Goal: Task Accomplishment & Management: Use online tool/utility

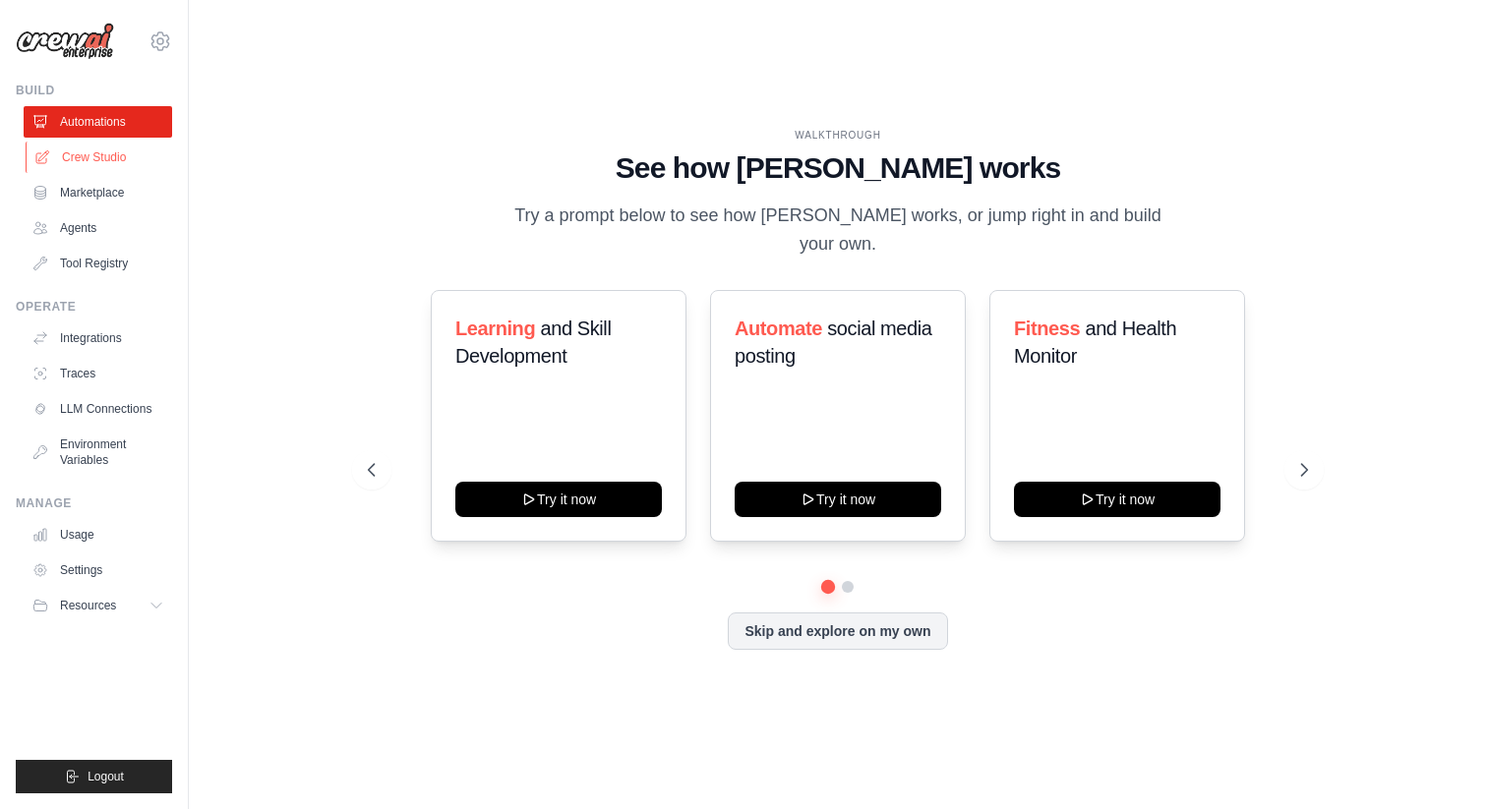
click at [122, 161] on link "Crew Studio" at bounding box center [100, 157] width 148 height 31
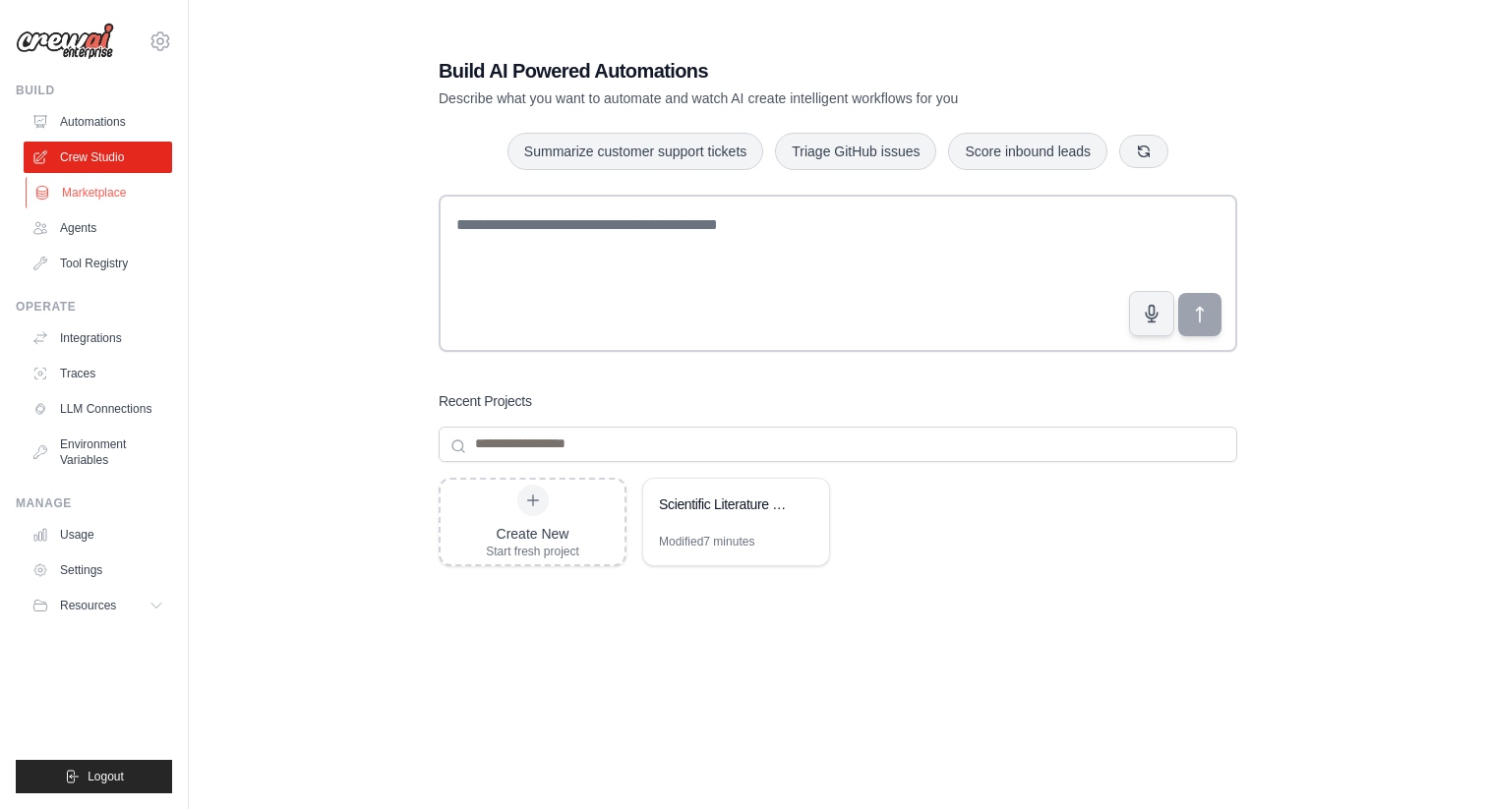
click at [112, 192] on link "Marketplace" at bounding box center [100, 192] width 148 height 31
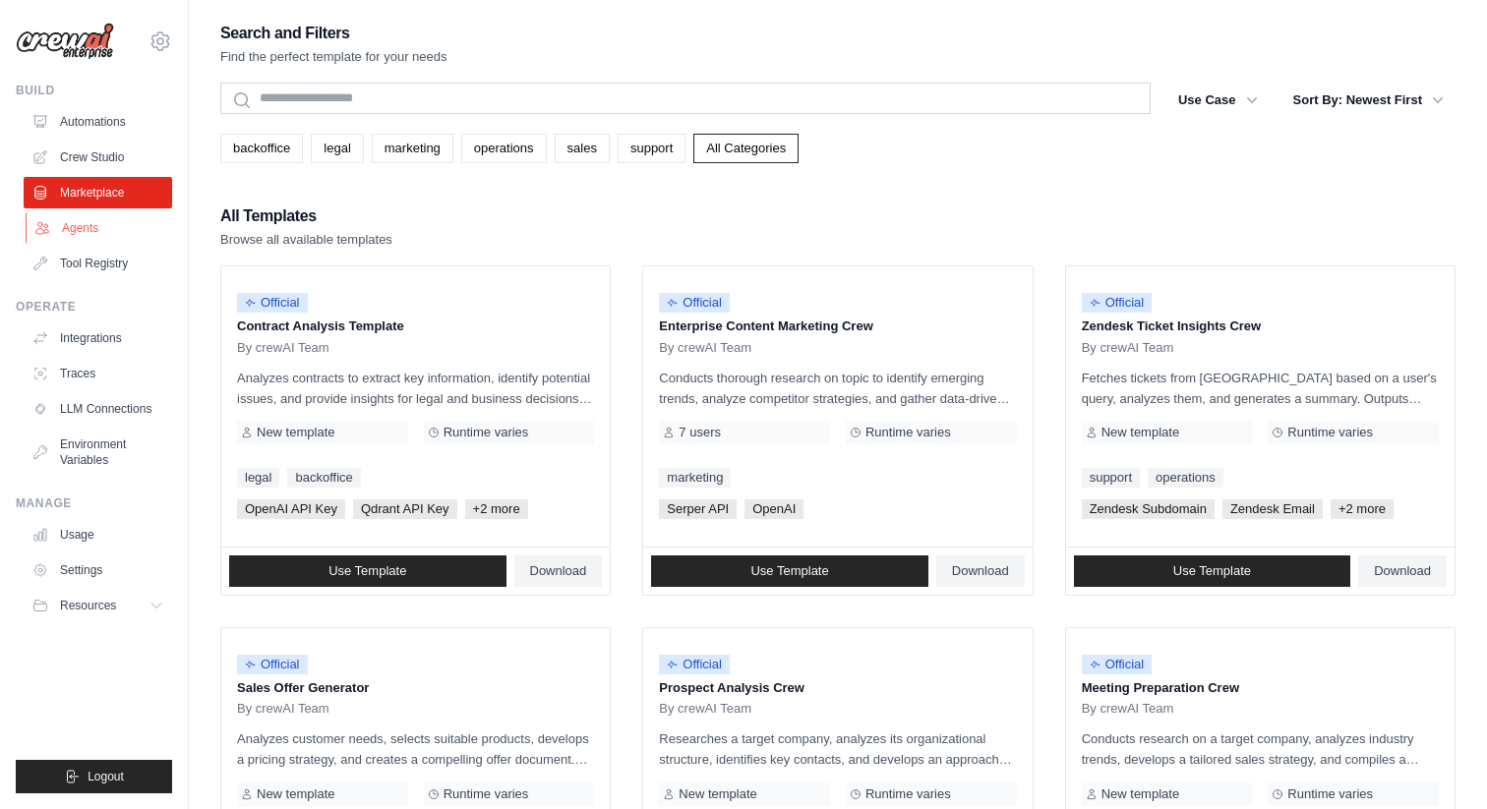
click at [103, 221] on link "Agents" at bounding box center [100, 227] width 148 height 31
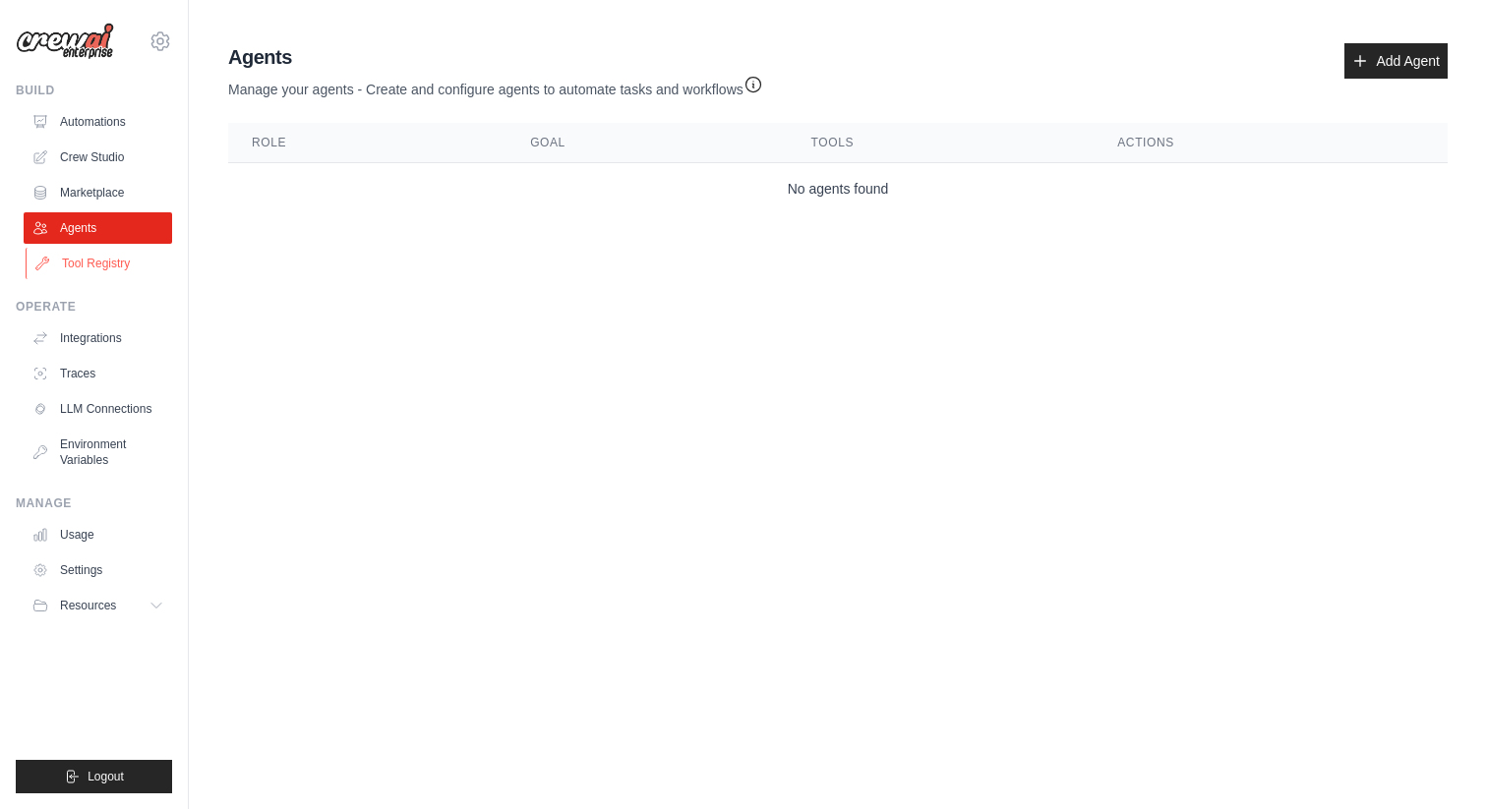
click at [96, 251] on link "Tool Registry" at bounding box center [100, 263] width 148 height 31
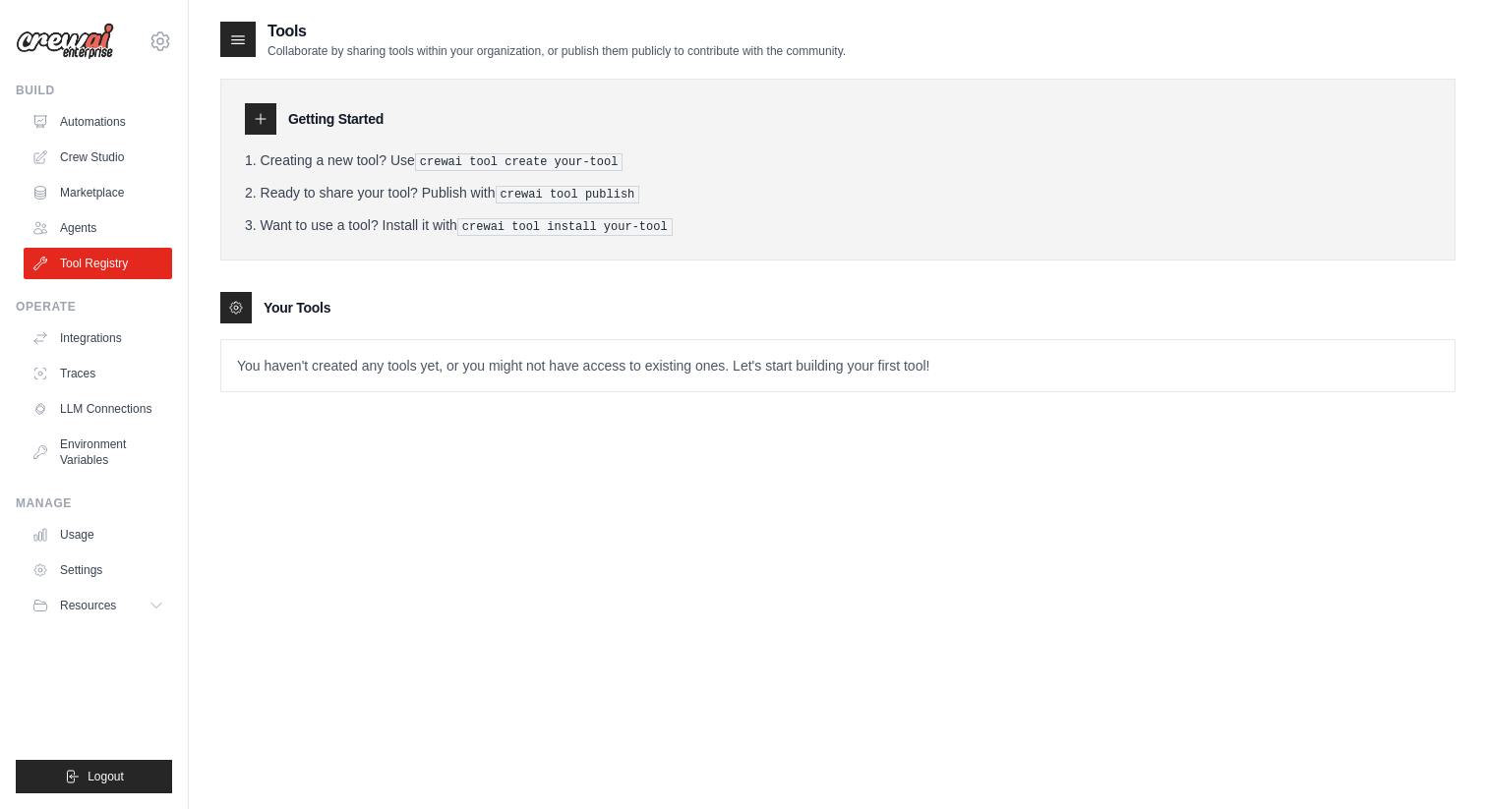
click at [96, 322] on div "Operate Integrations Traces LLM Connections Environment Variables" at bounding box center [94, 387] width 156 height 177
click at [96, 333] on link "Integrations" at bounding box center [100, 338] width 148 height 31
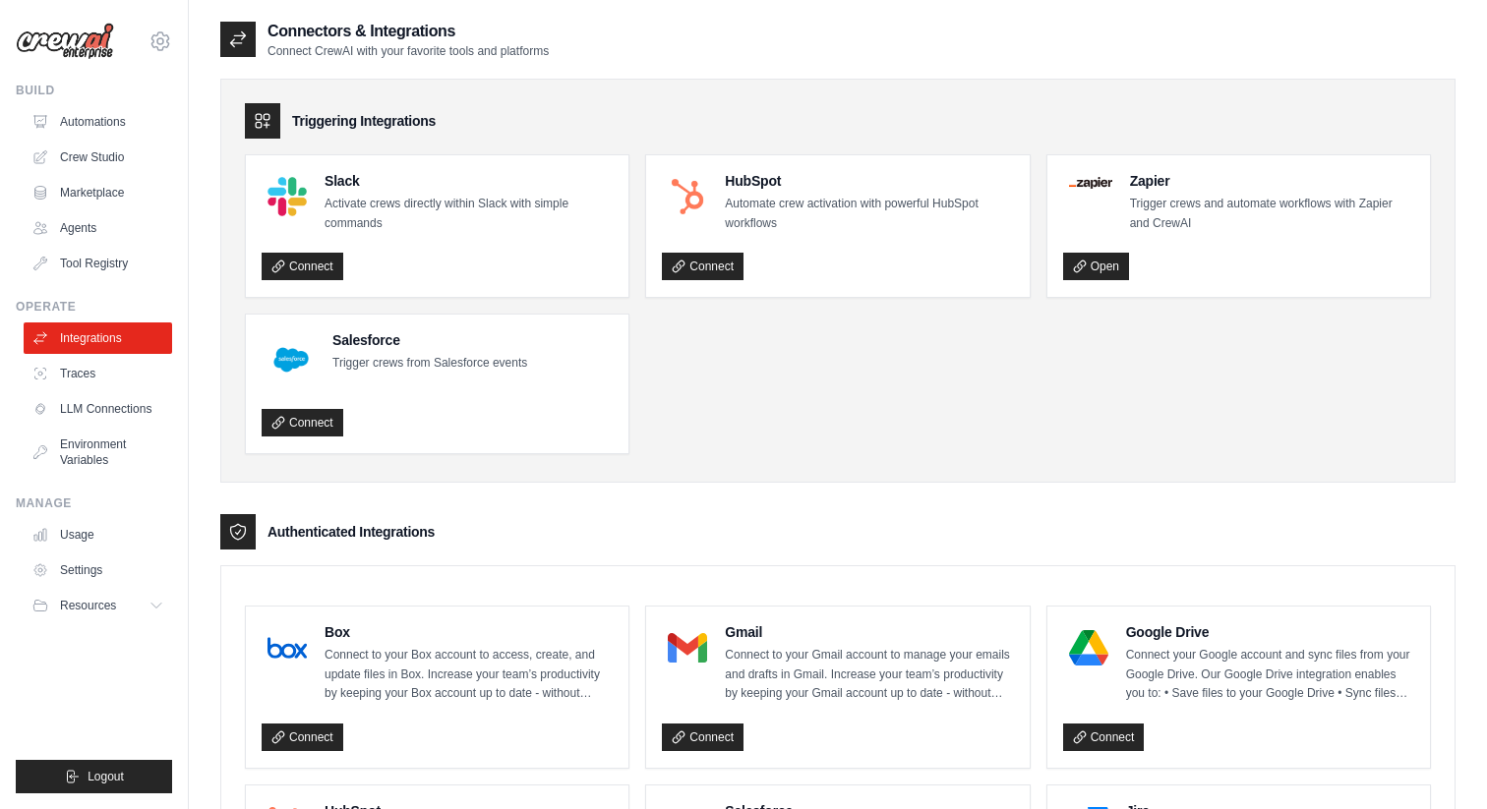
click at [91, 379] on link "Traces" at bounding box center [98, 373] width 148 height 31
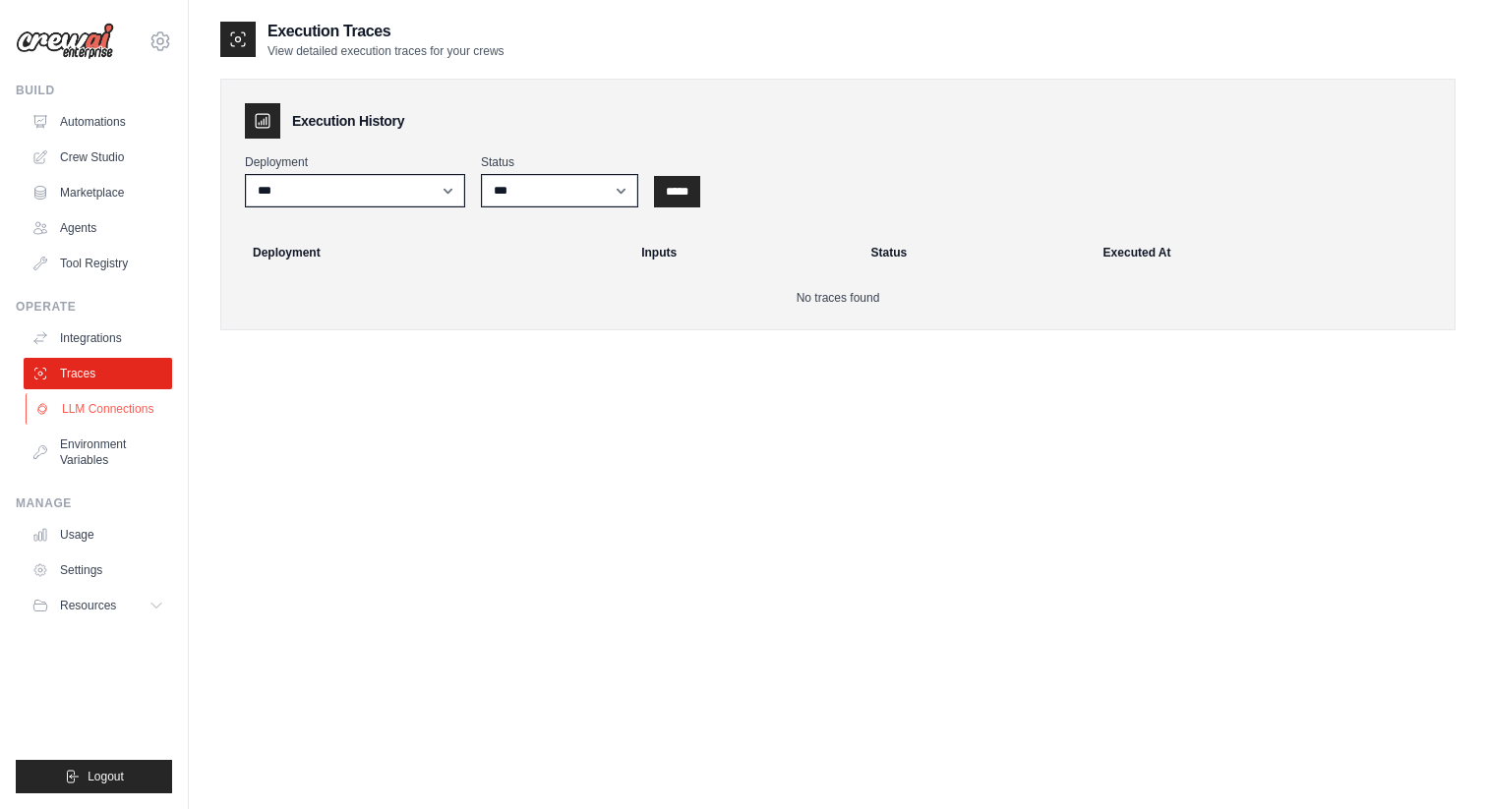
click at [91, 409] on link "LLM Connections" at bounding box center [100, 408] width 148 height 31
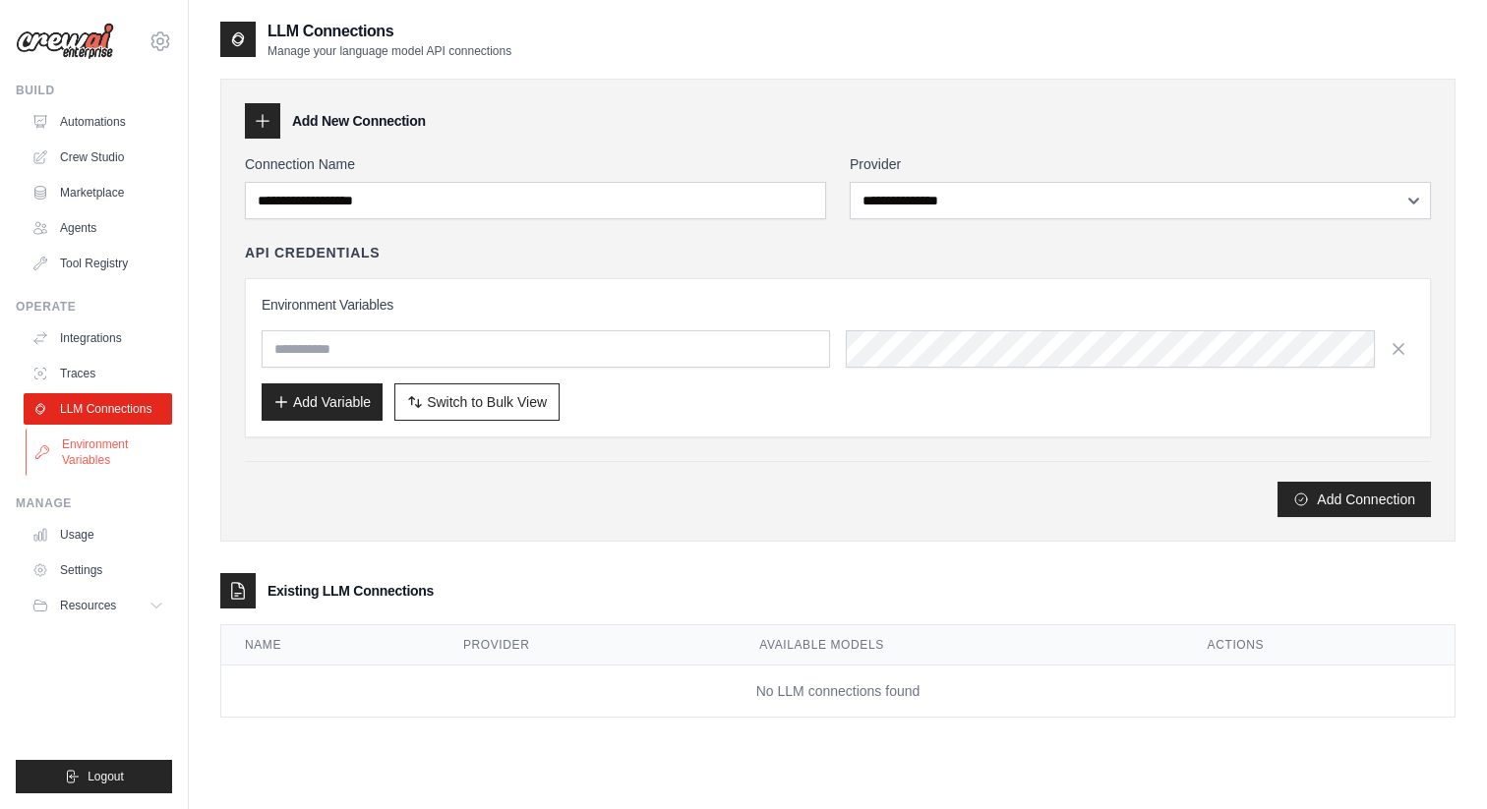
click at [92, 441] on link "Environment Variables" at bounding box center [100, 452] width 148 height 47
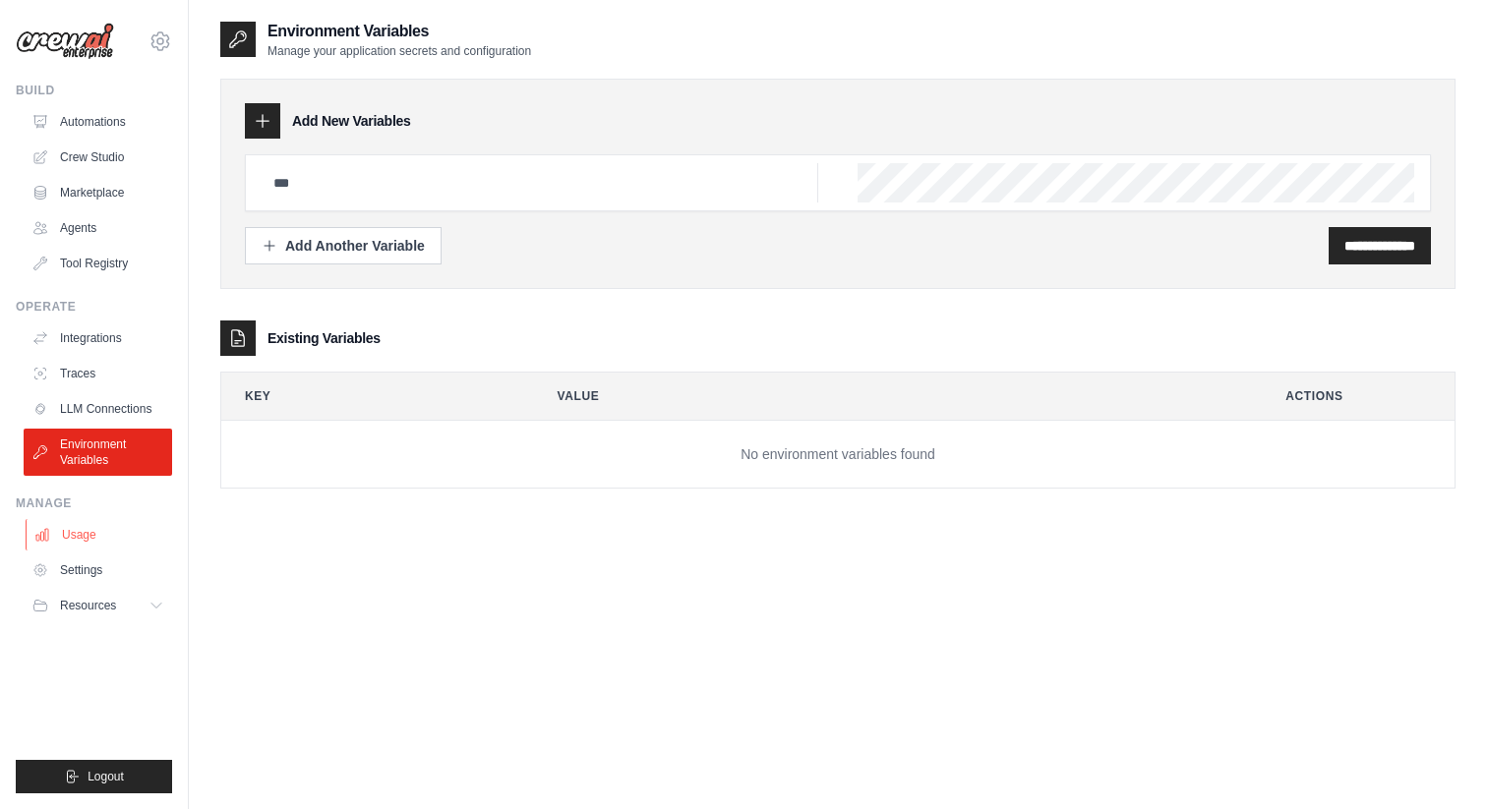
click at [85, 528] on link "Usage" at bounding box center [100, 534] width 148 height 31
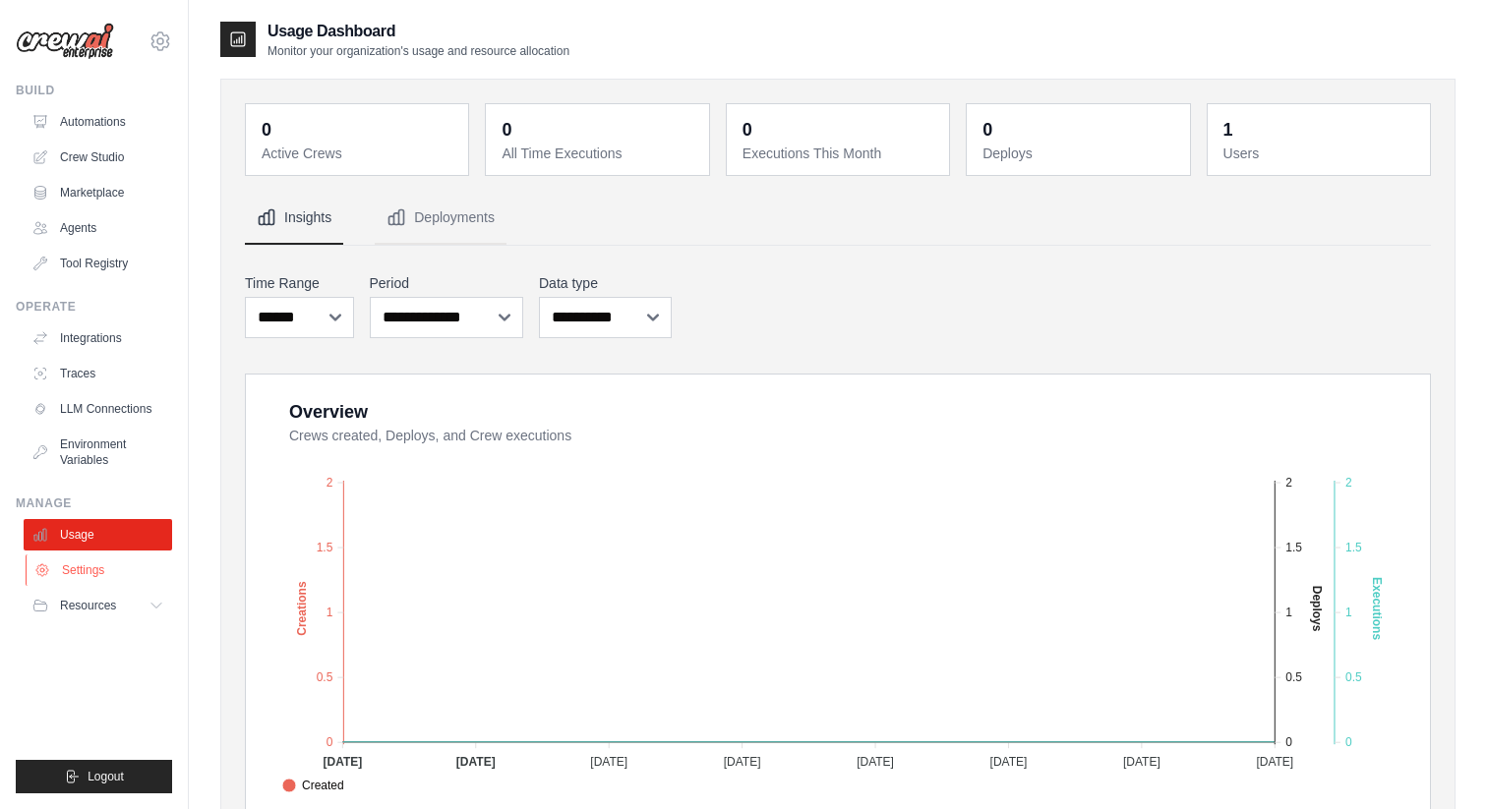
click at [87, 575] on link "Settings" at bounding box center [100, 570] width 148 height 31
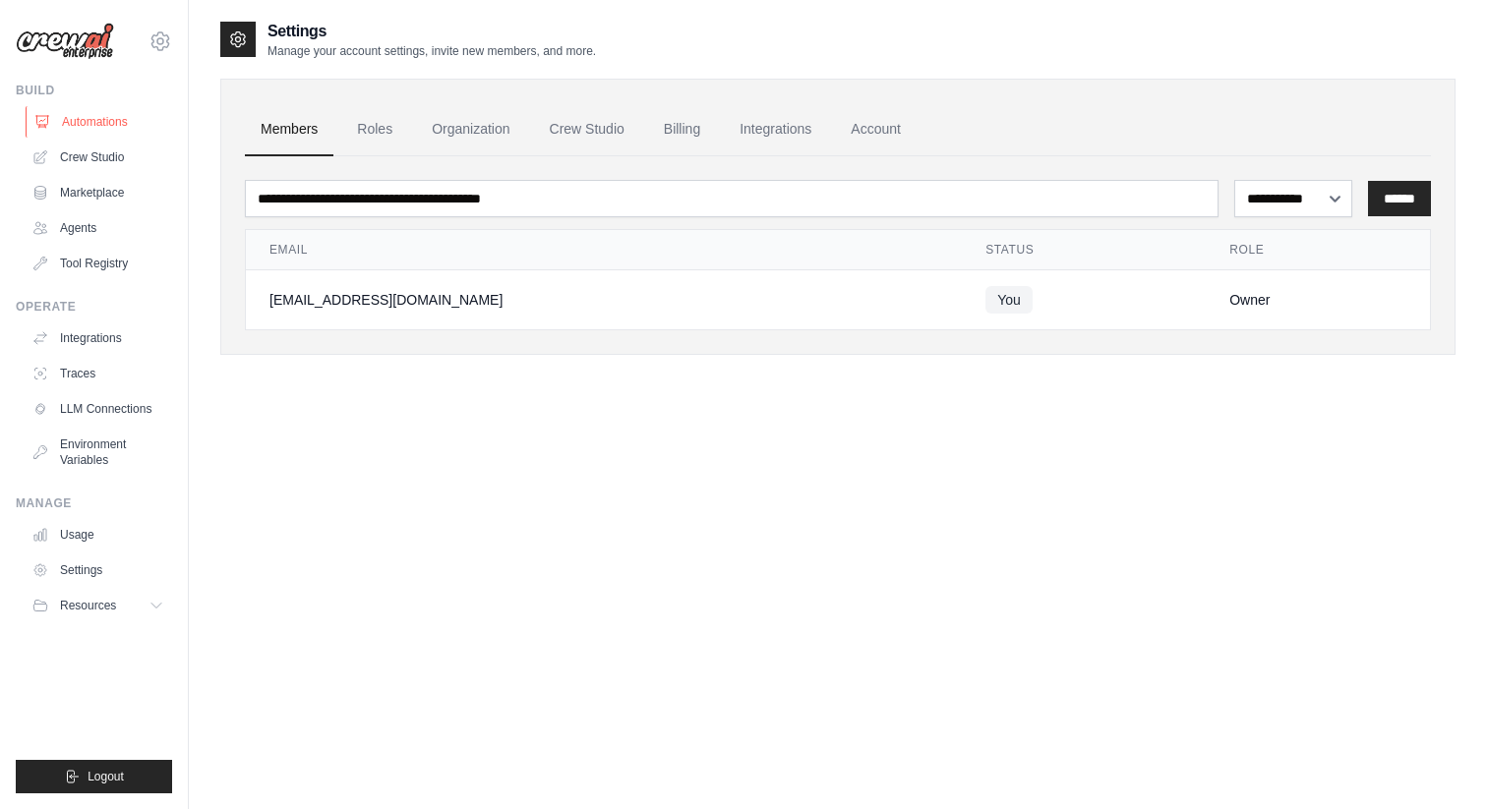
click at [113, 134] on link "Automations" at bounding box center [100, 121] width 148 height 31
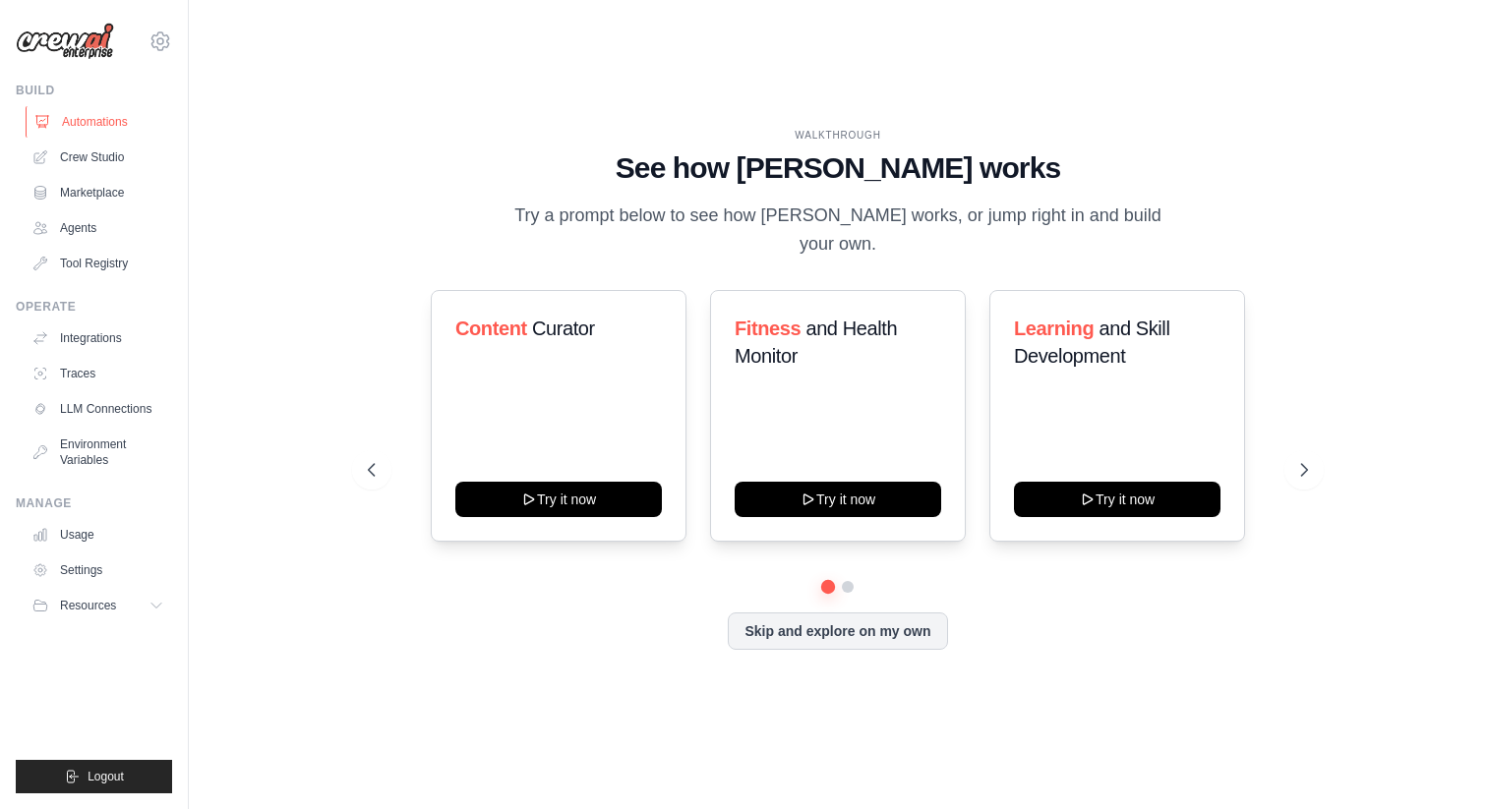
click at [116, 124] on link "Automations" at bounding box center [100, 121] width 148 height 31
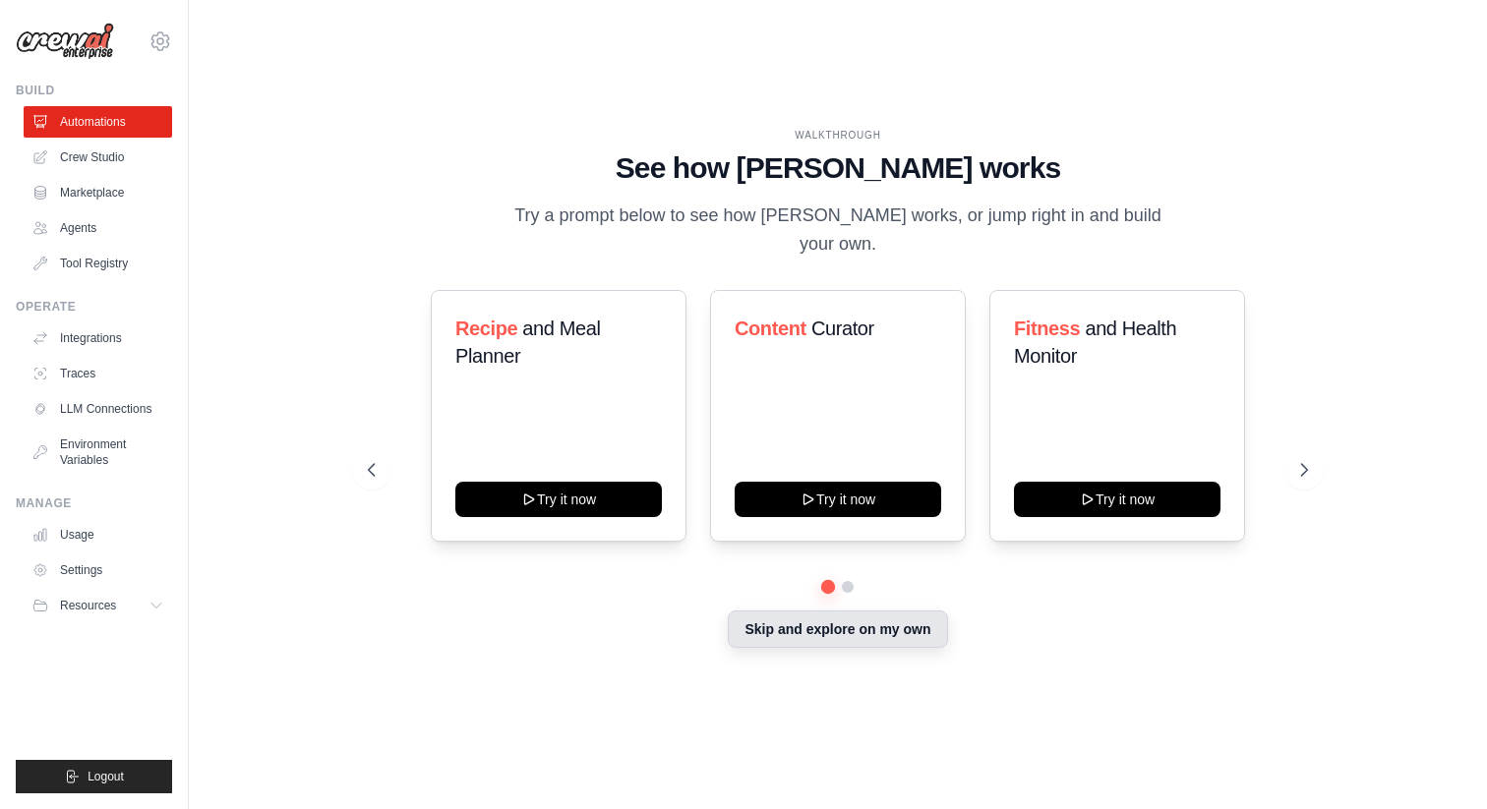
click at [773, 615] on button "Skip and explore on my own" at bounding box center [837, 629] width 219 height 37
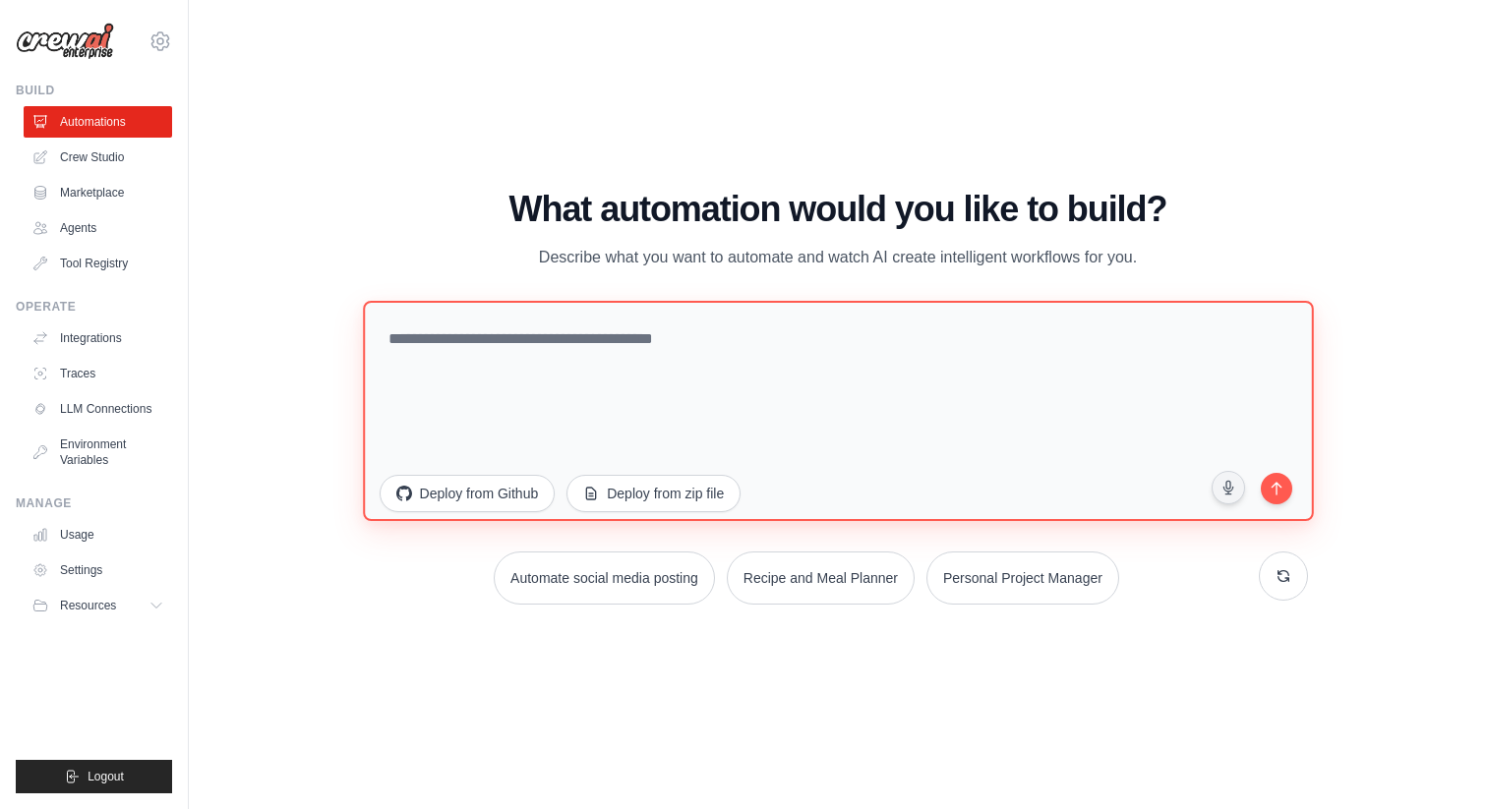
click at [734, 335] on textarea at bounding box center [838, 410] width 950 height 220
paste textarea "**********"
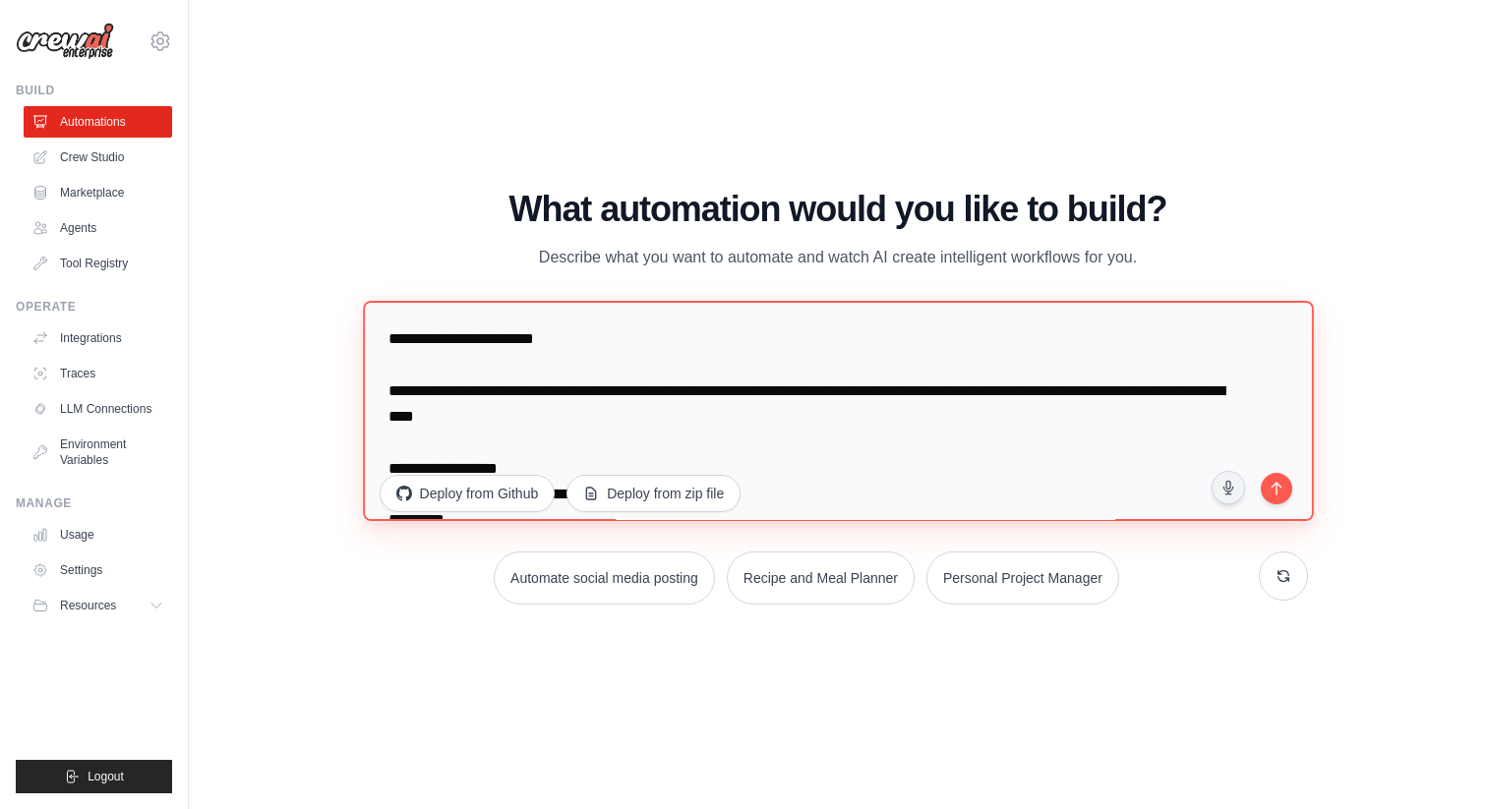
scroll to position [1007, 0]
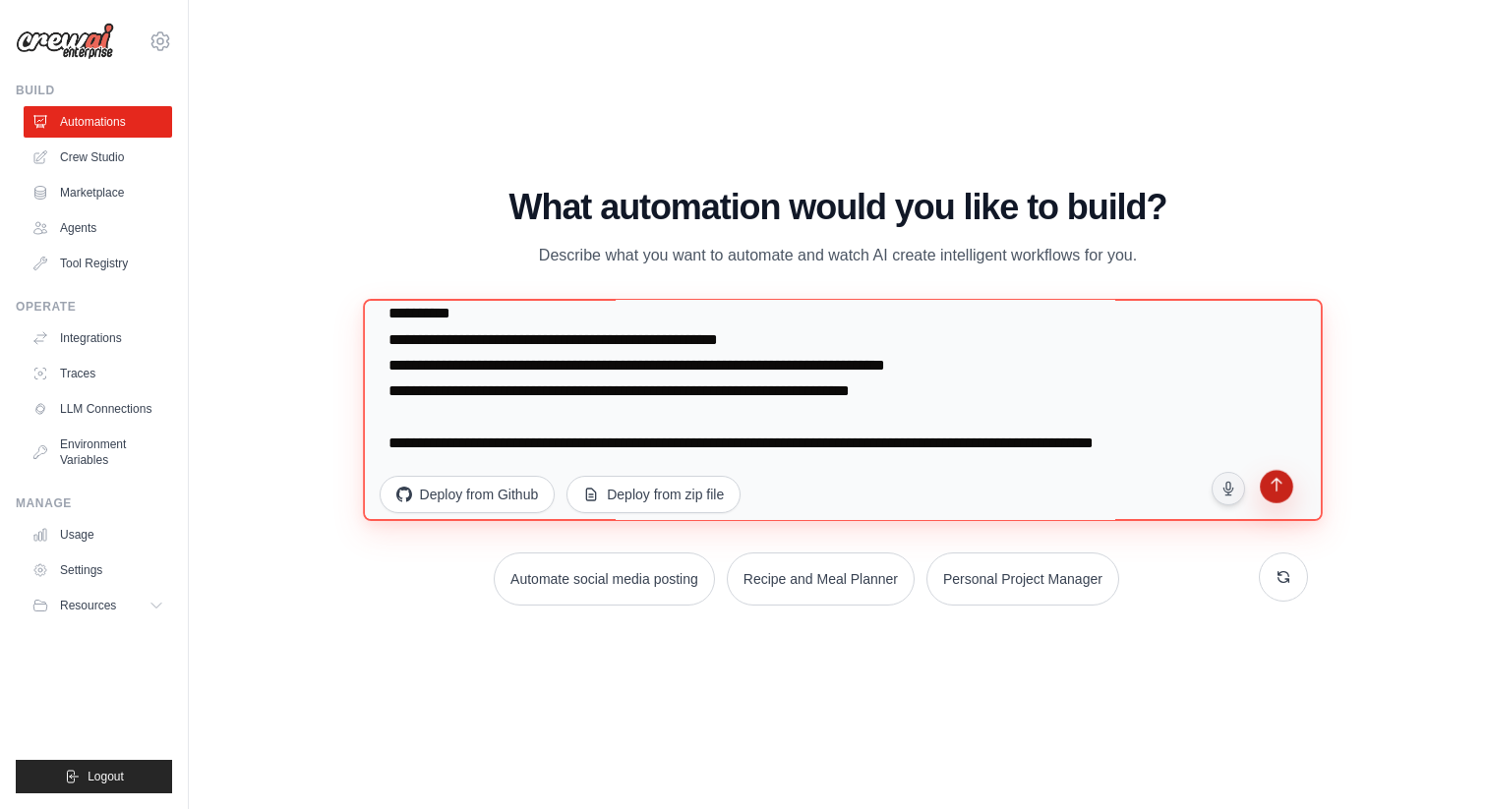
type textarea "**********"
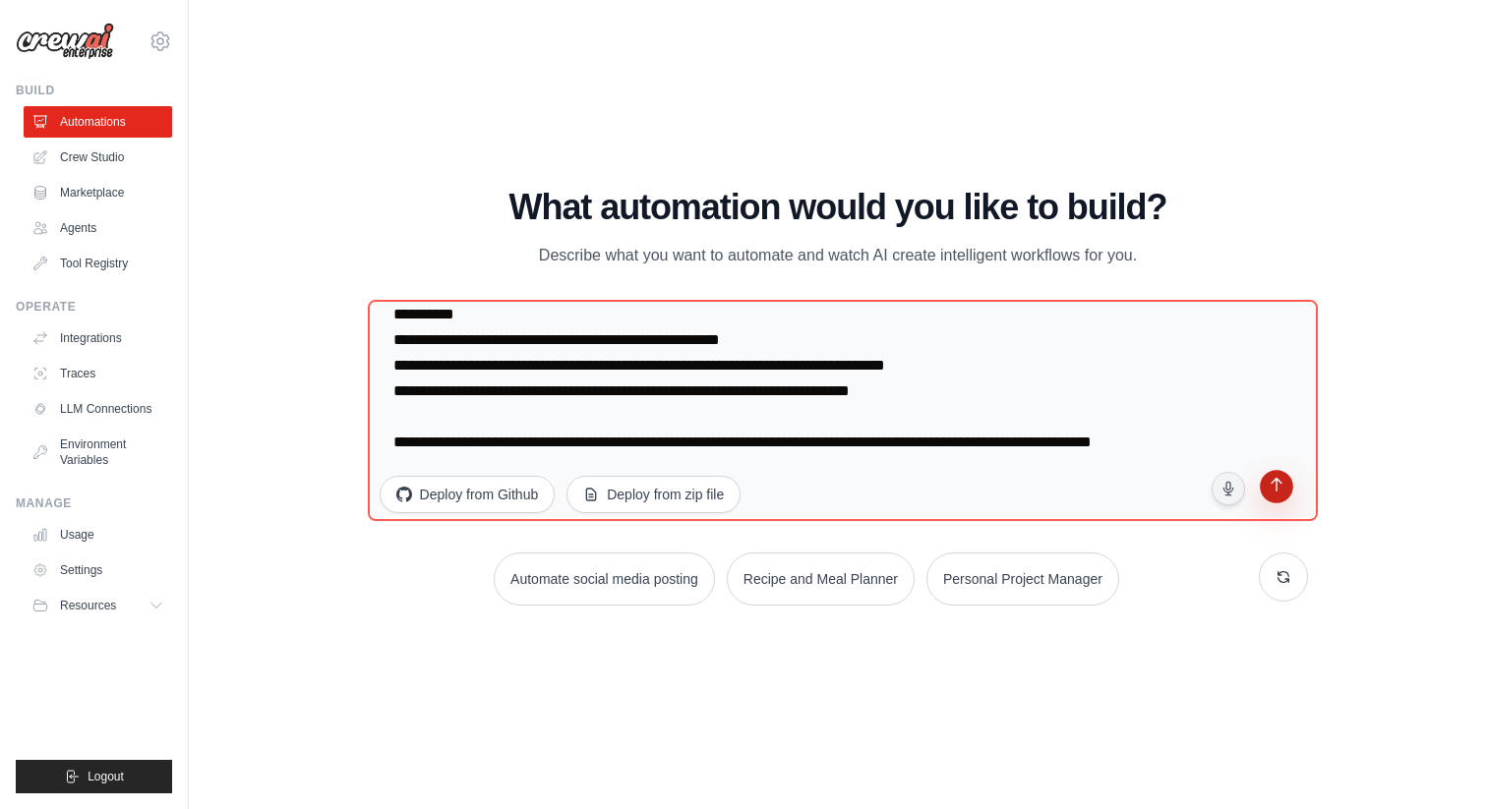
click at [1269, 493] on icon "submit" at bounding box center [1277, 487] width 19 height 19
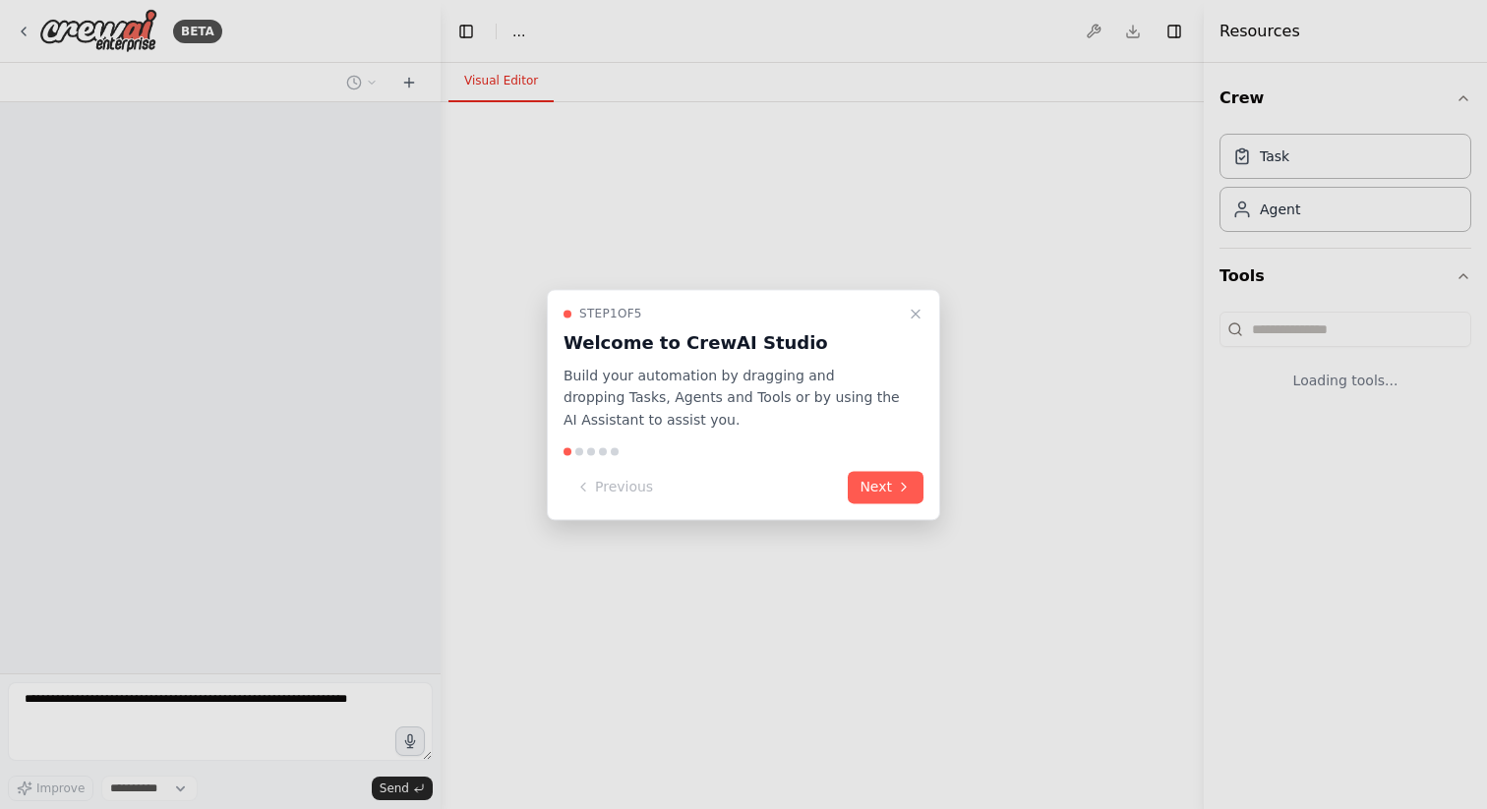
select select "****"
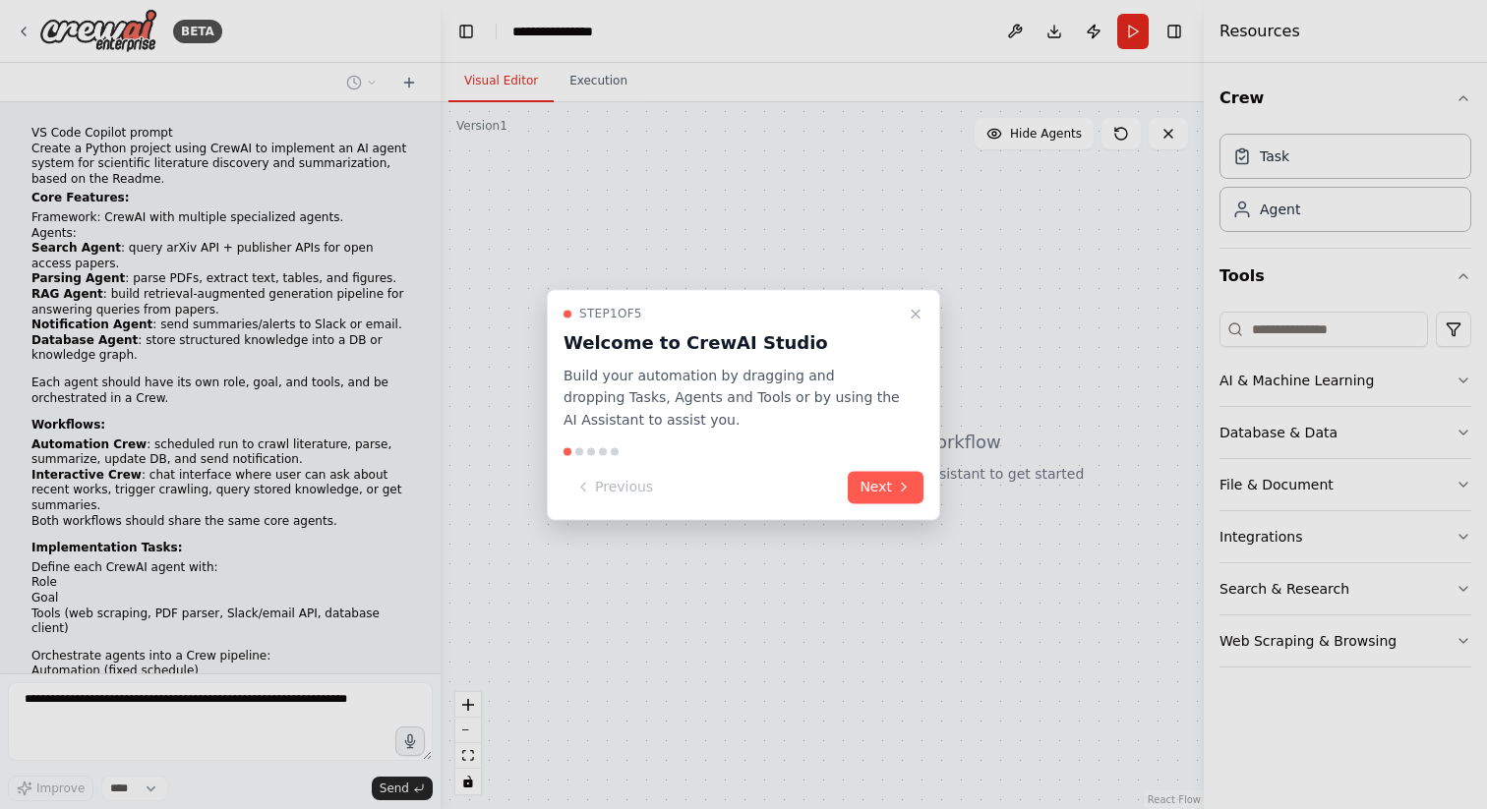
scroll to position [414, 0]
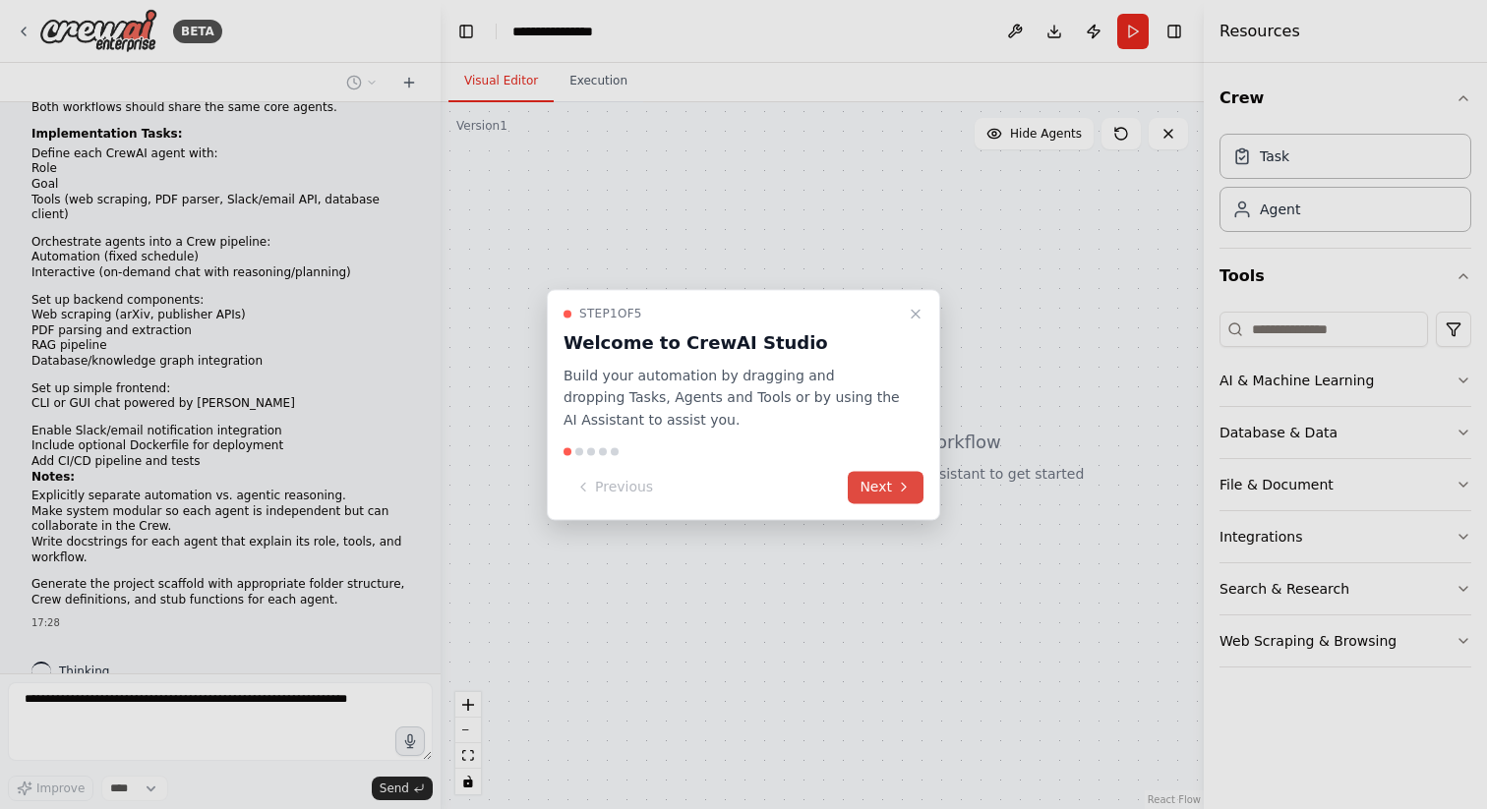
click at [880, 488] on button "Next" at bounding box center [886, 487] width 76 height 32
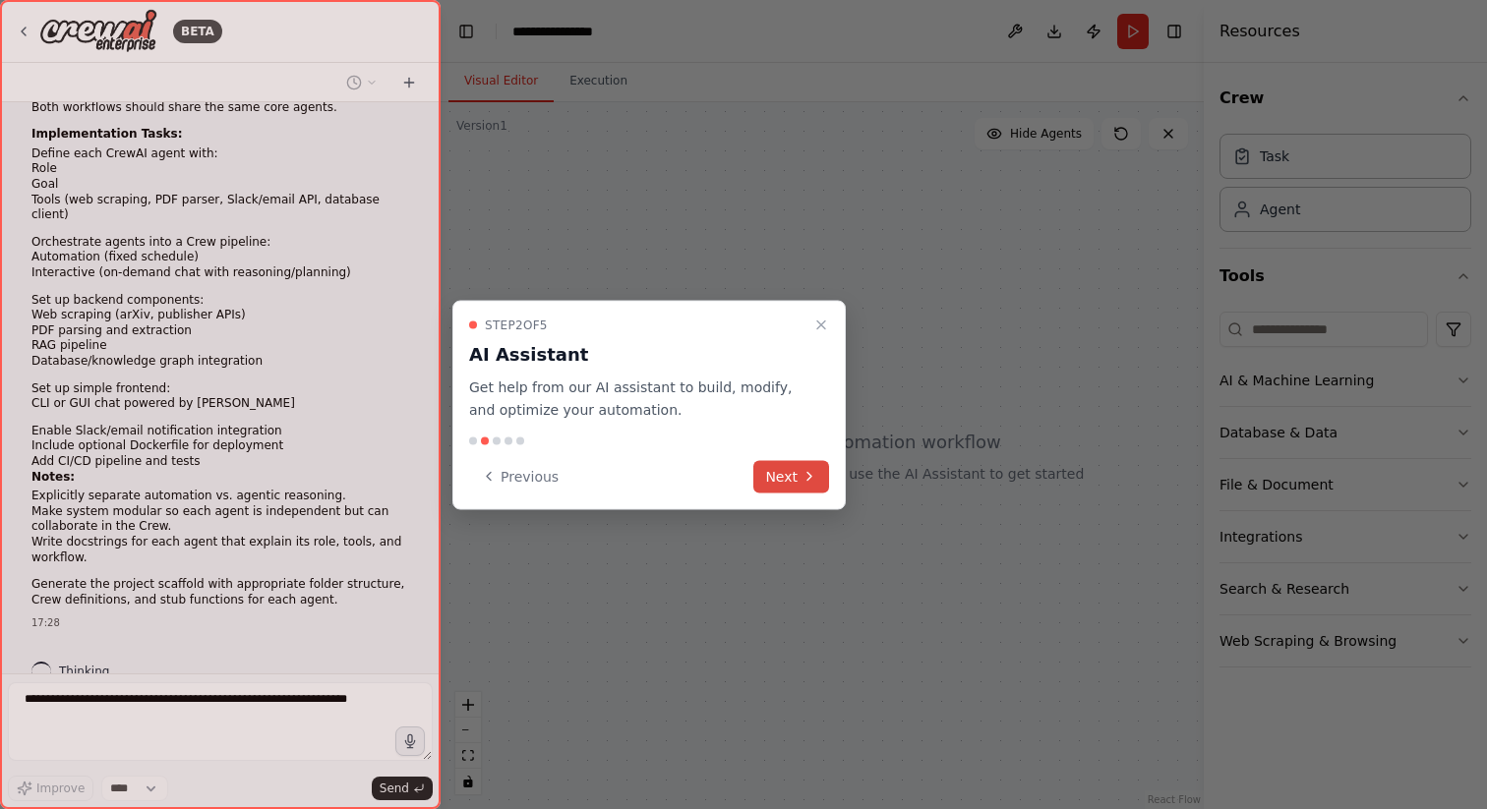
click at [767, 475] on button "Next" at bounding box center [791, 476] width 76 height 32
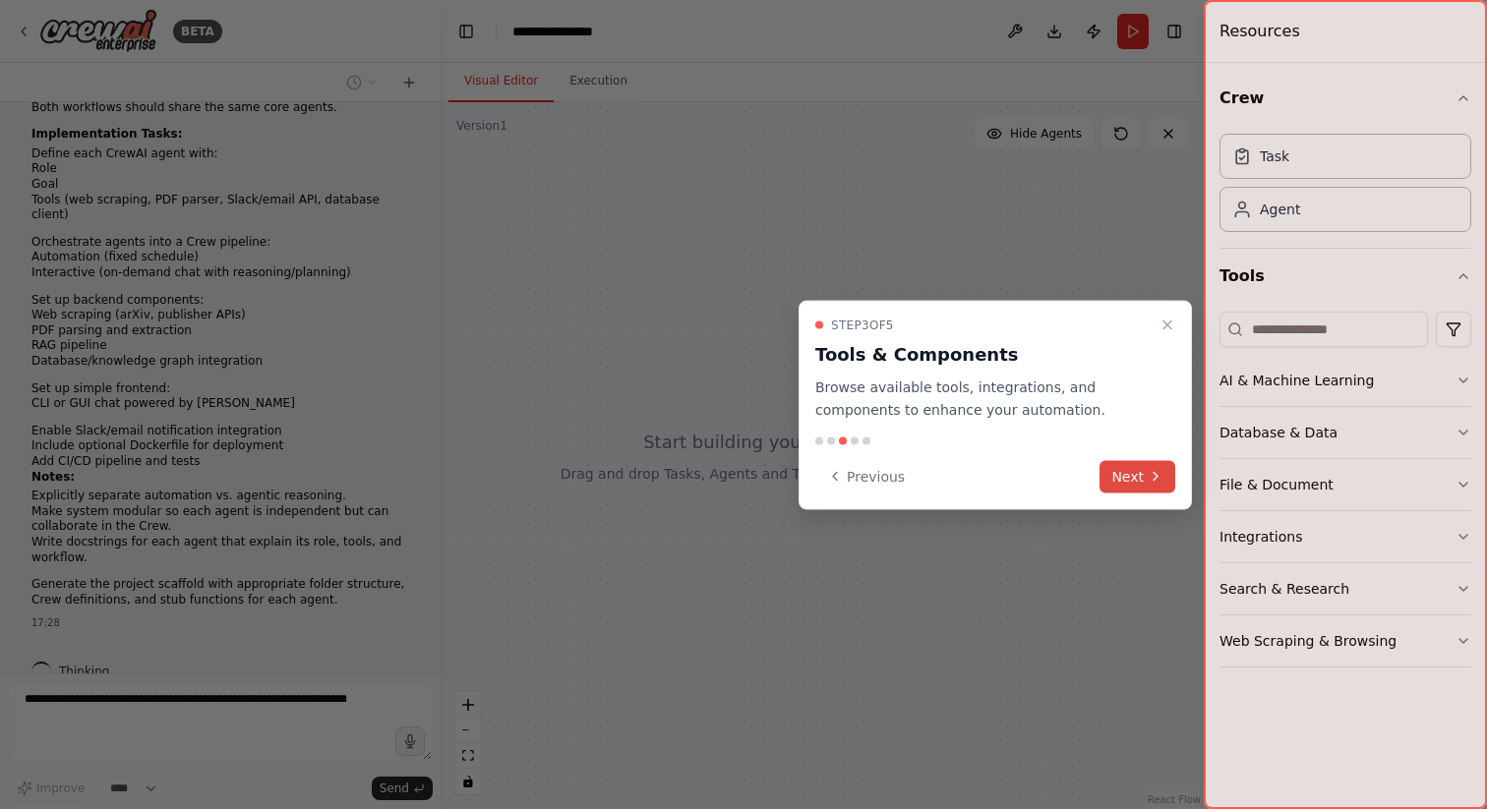
click at [1119, 465] on button "Next" at bounding box center [1137, 476] width 76 height 32
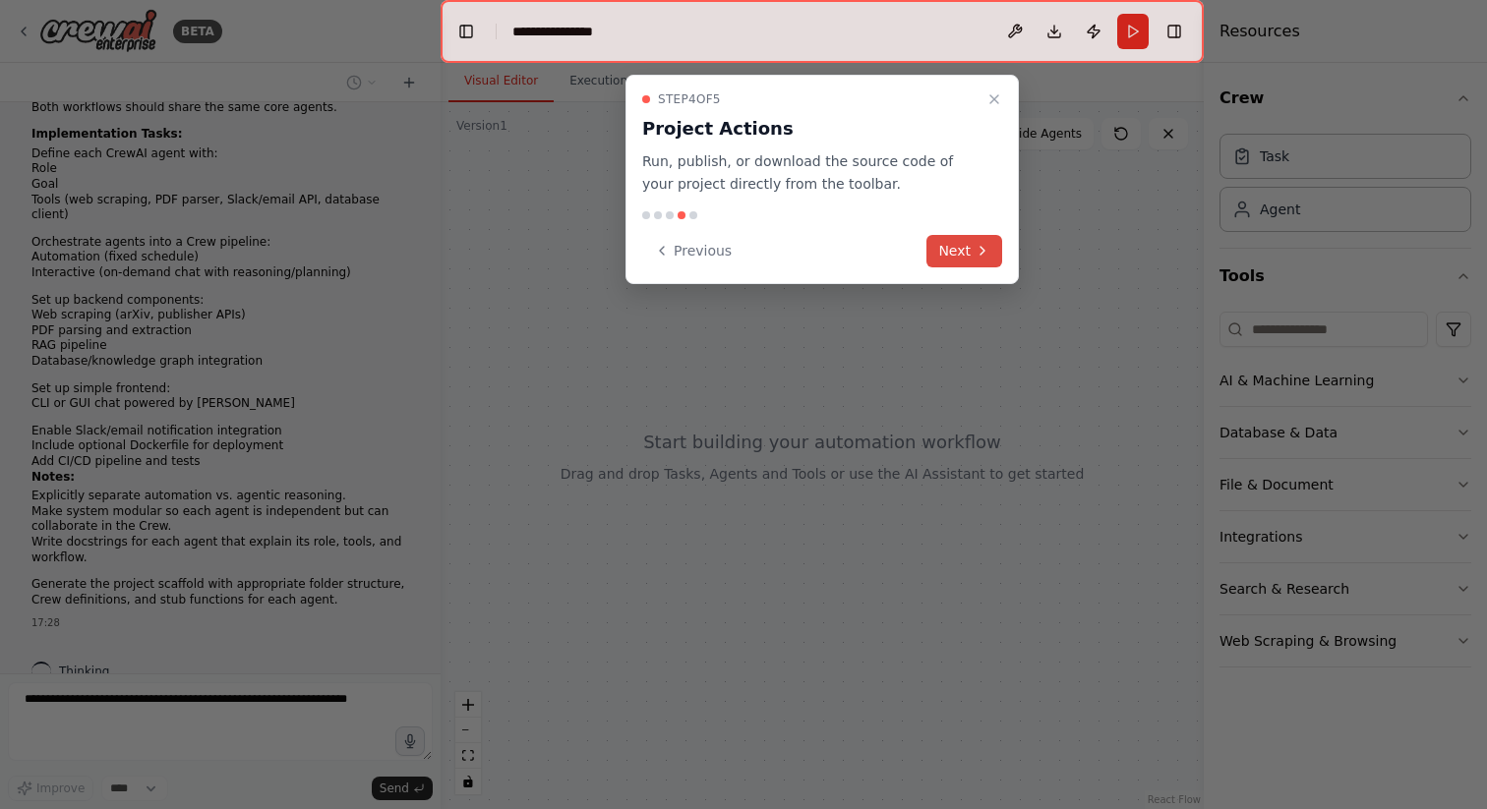
click at [964, 263] on button "Next" at bounding box center [964, 251] width 76 height 32
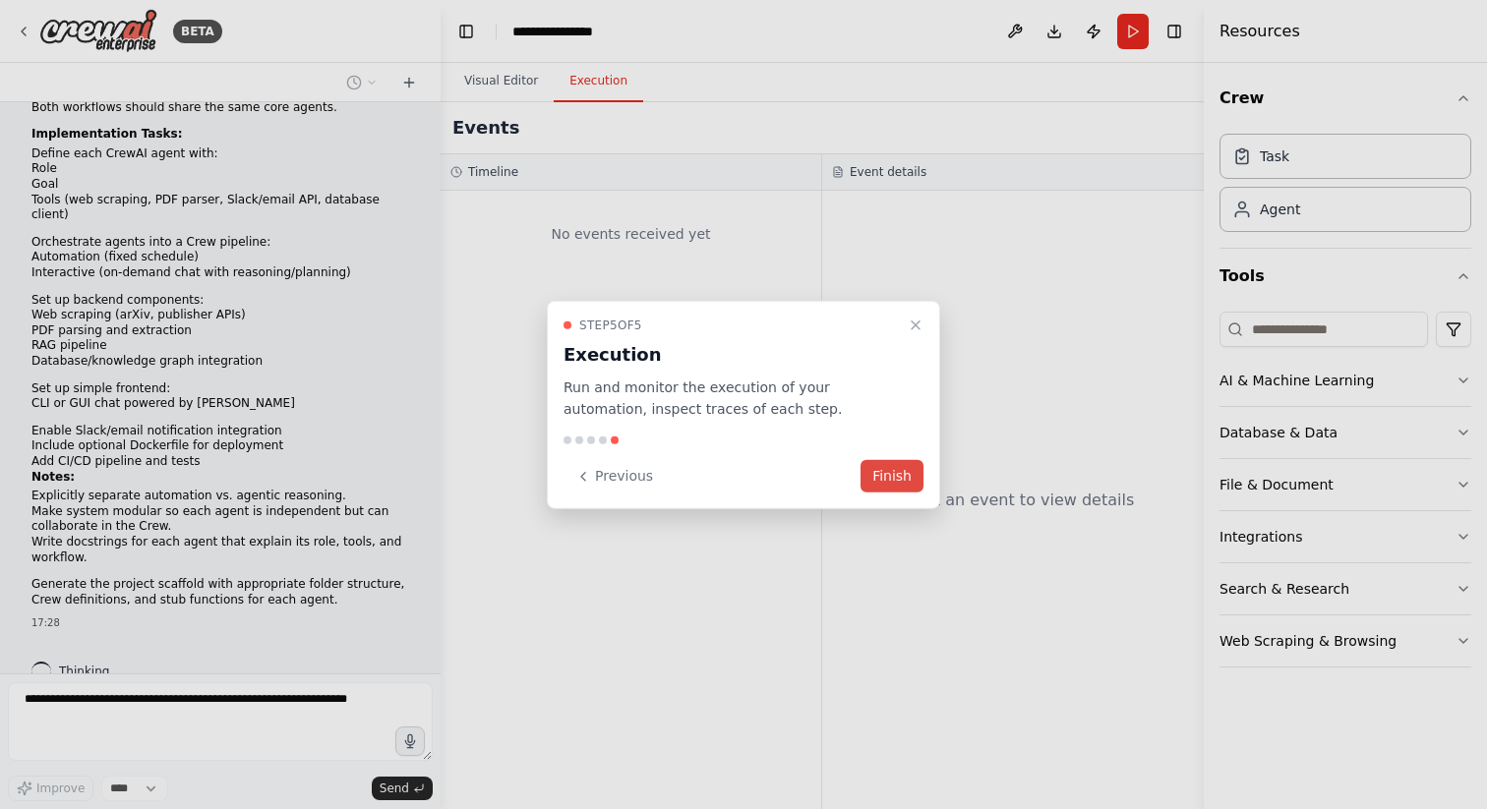
click at [892, 474] on button "Finish" at bounding box center [891, 476] width 63 height 32
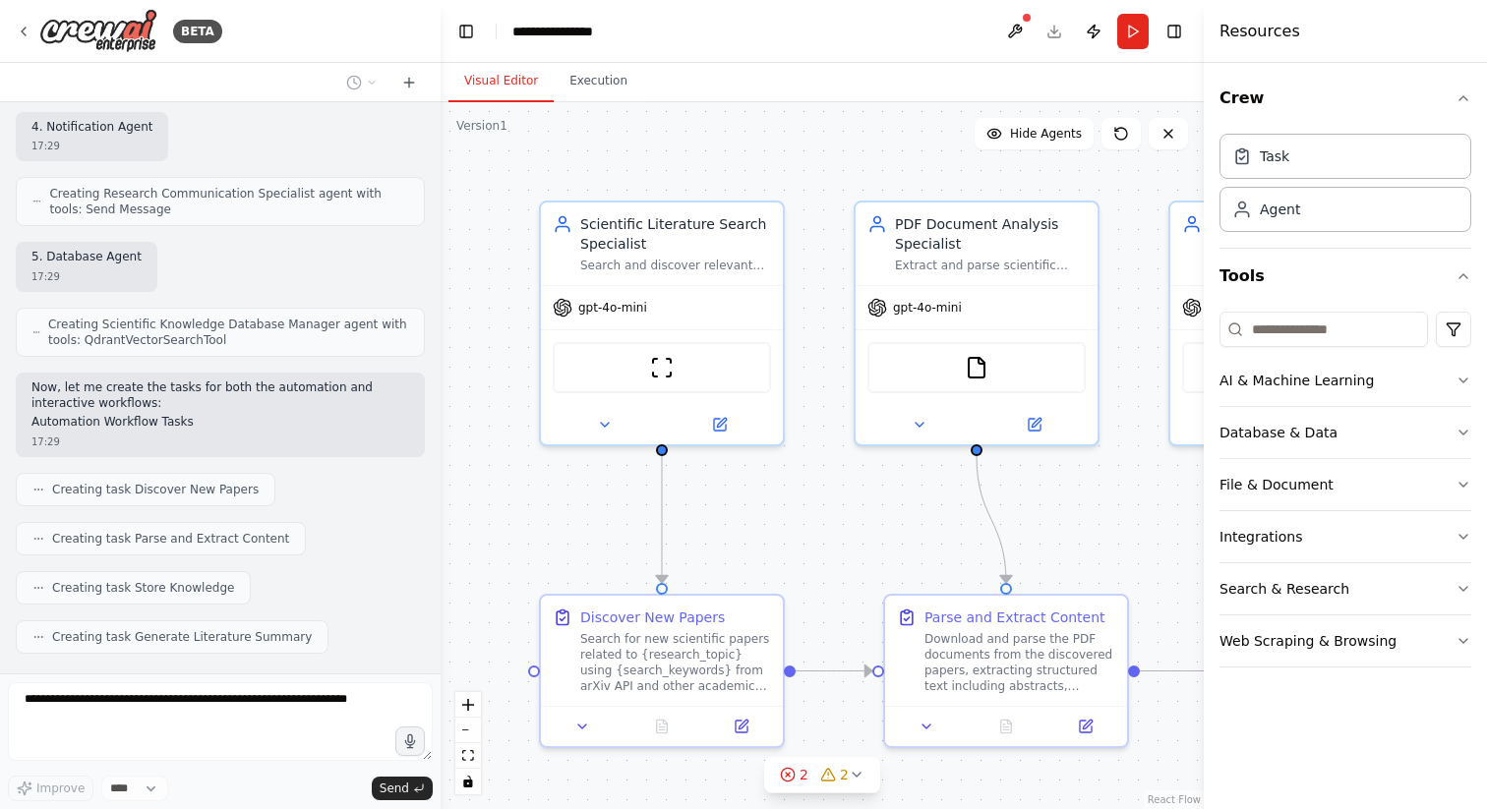
scroll to position [1908, 0]
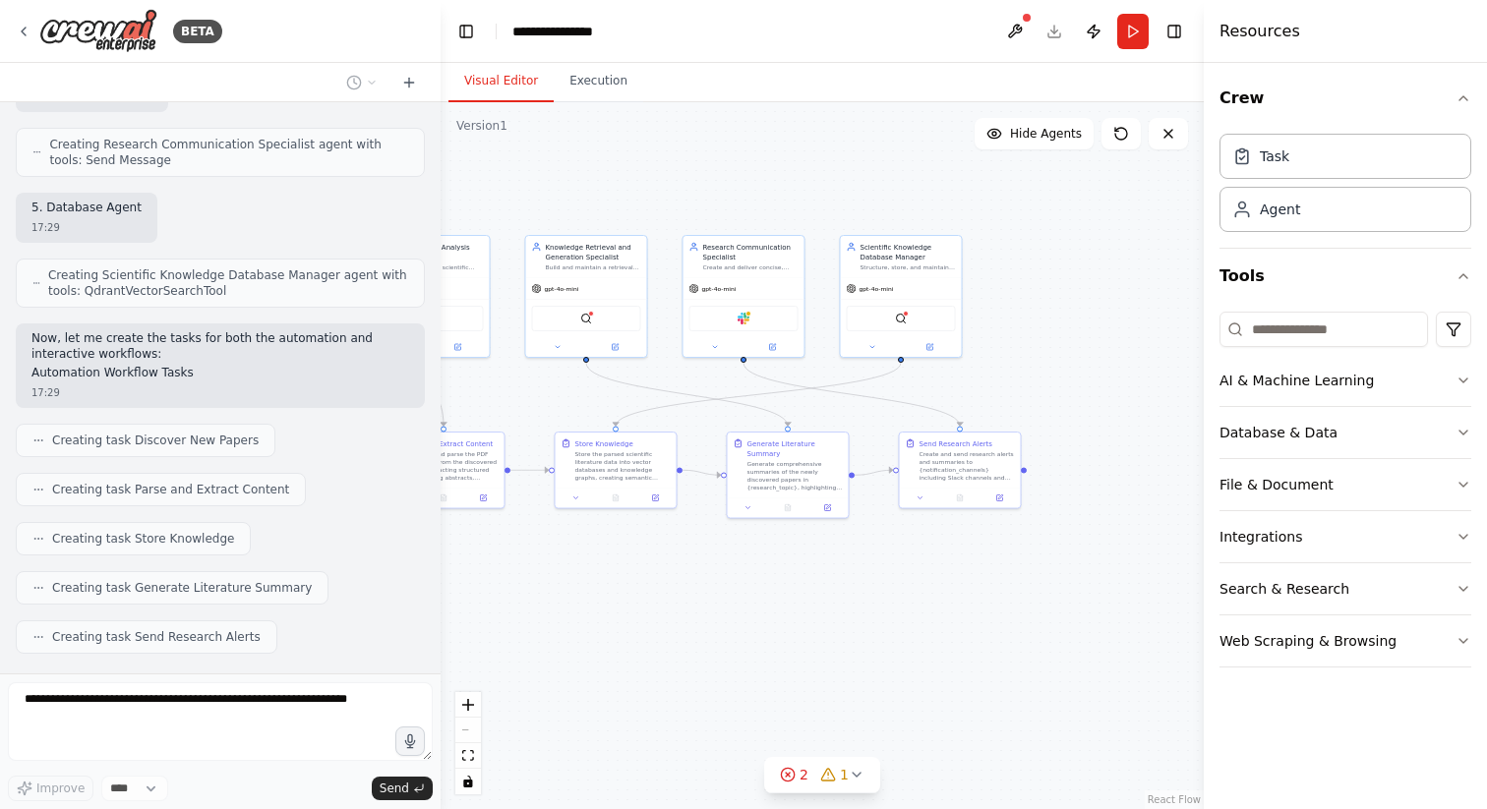
drag, startPoint x: 813, startPoint y: 484, endPoint x: 491, endPoint y: 376, distance: 340.2
click at [491, 376] on div ".deletable-edge-delete-btn { width: 20px; height: 20px; border: 0px solid #ffff…" at bounding box center [822, 455] width 763 height 707
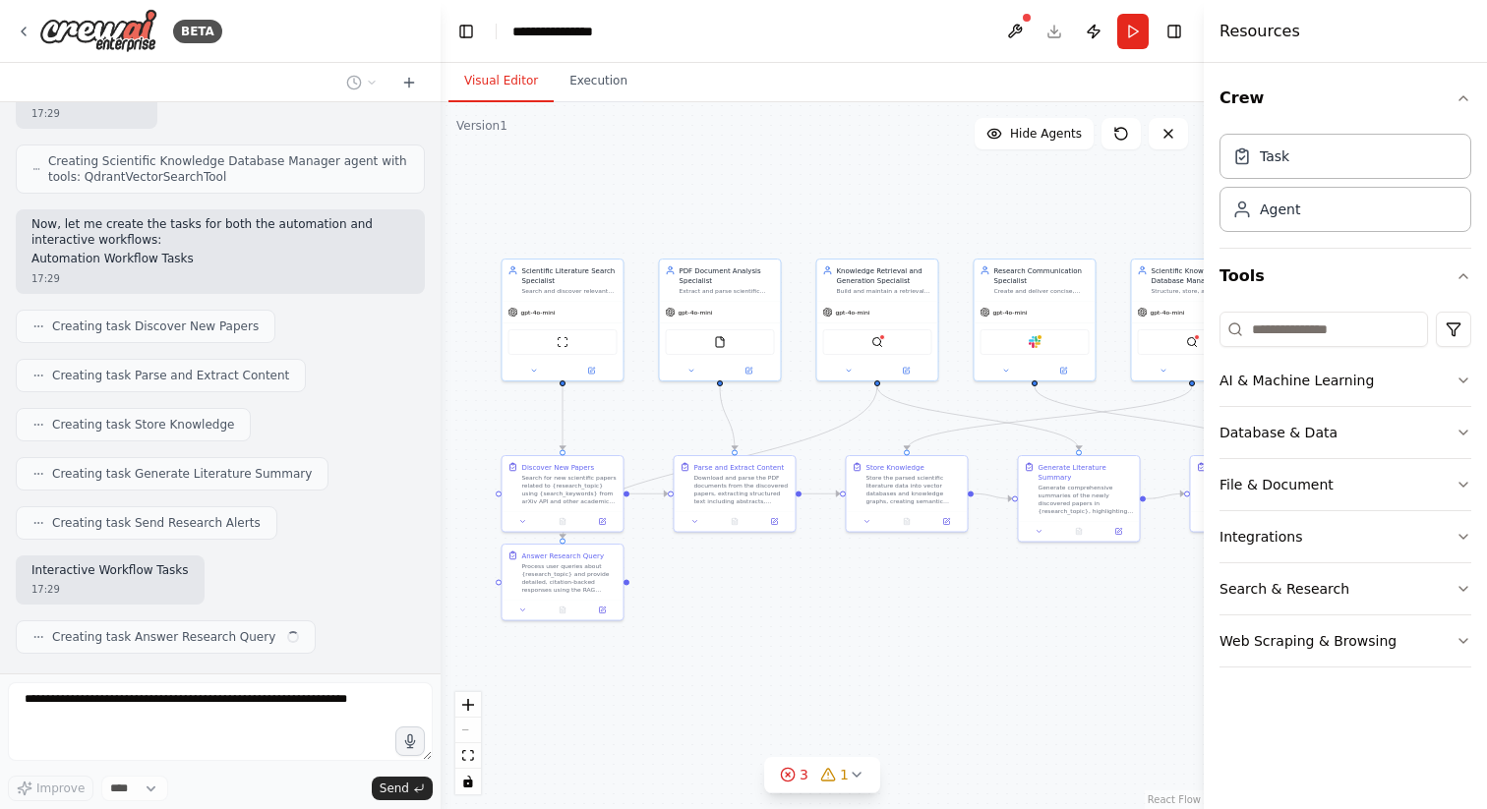
drag, startPoint x: 491, startPoint y: 376, endPoint x: 782, endPoint y: 399, distance: 292.0
click at [782, 399] on div ".deletable-edge-delete-btn { width: 20px; height: 20px; border: 0px solid #ffff…" at bounding box center [822, 455] width 763 height 707
click at [806, 409] on div ".deletable-edge-delete-btn { width: 20px; height: 20px; border: 0px solid #ffff…" at bounding box center [822, 455] width 763 height 707
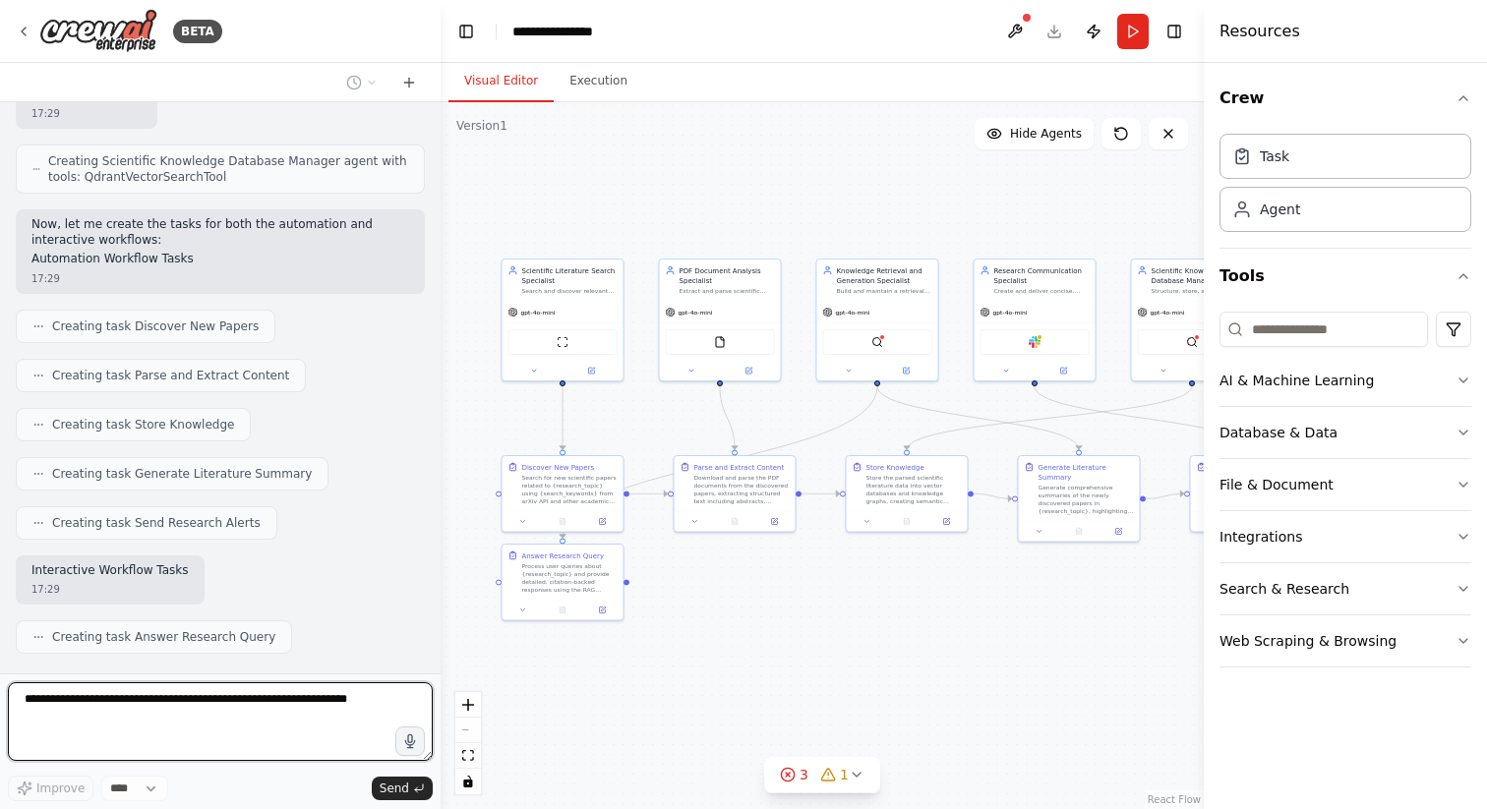
scroll to position [2041, 0]
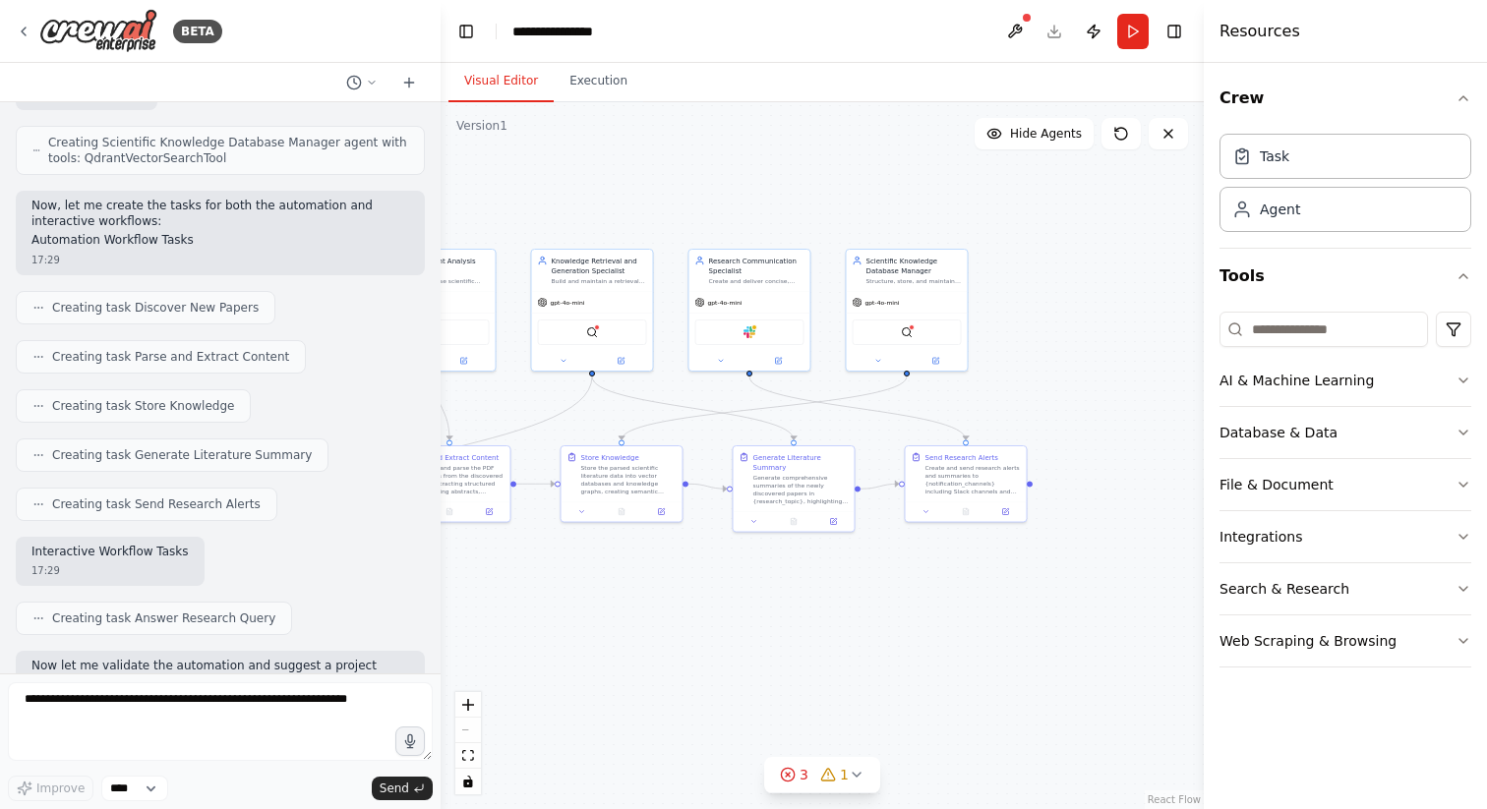
drag, startPoint x: 1086, startPoint y: 651, endPoint x: 800, endPoint y: 641, distance: 285.4
click at [800, 641] on div ".deletable-edge-delete-btn { width: 20px; height: 20px; border: 0px solid #ffff…" at bounding box center [822, 455] width 763 height 707
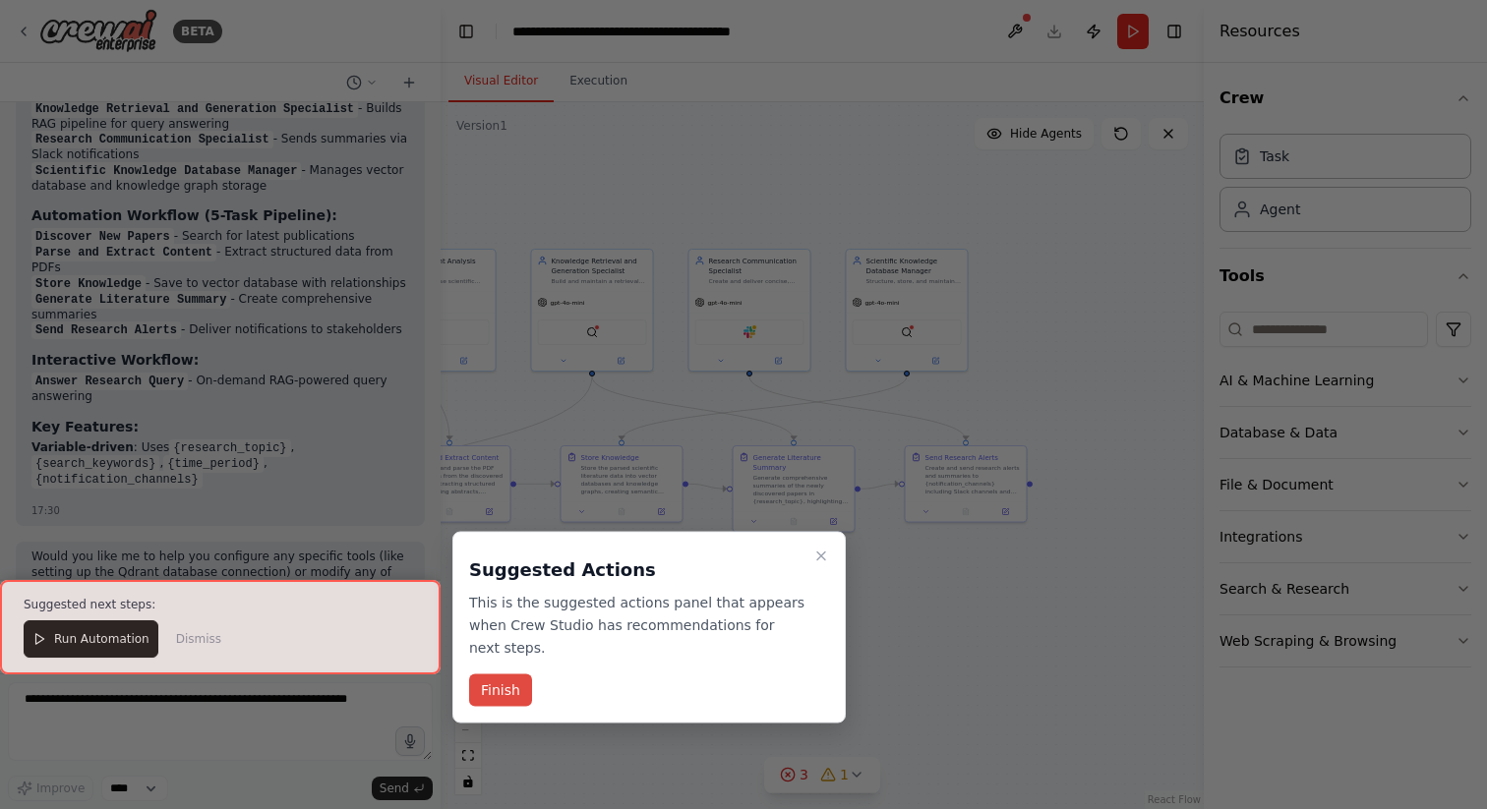
click at [499, 687] on button "Finish" at bounding box center [500, 691] width 63 height 32
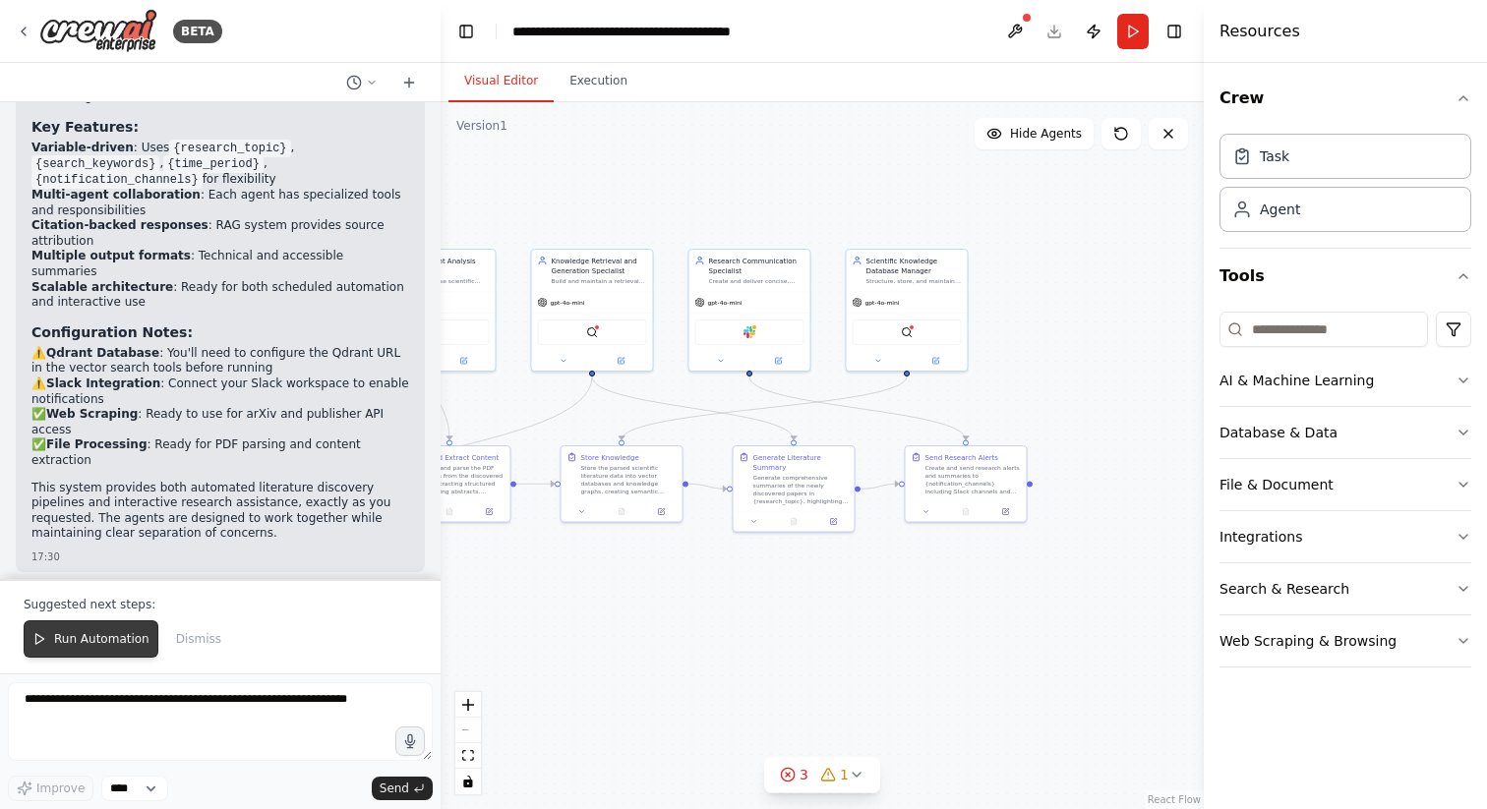
click at [69, 640] on span "Run Automation" at bounding box center [101, 639] width 95 height 16
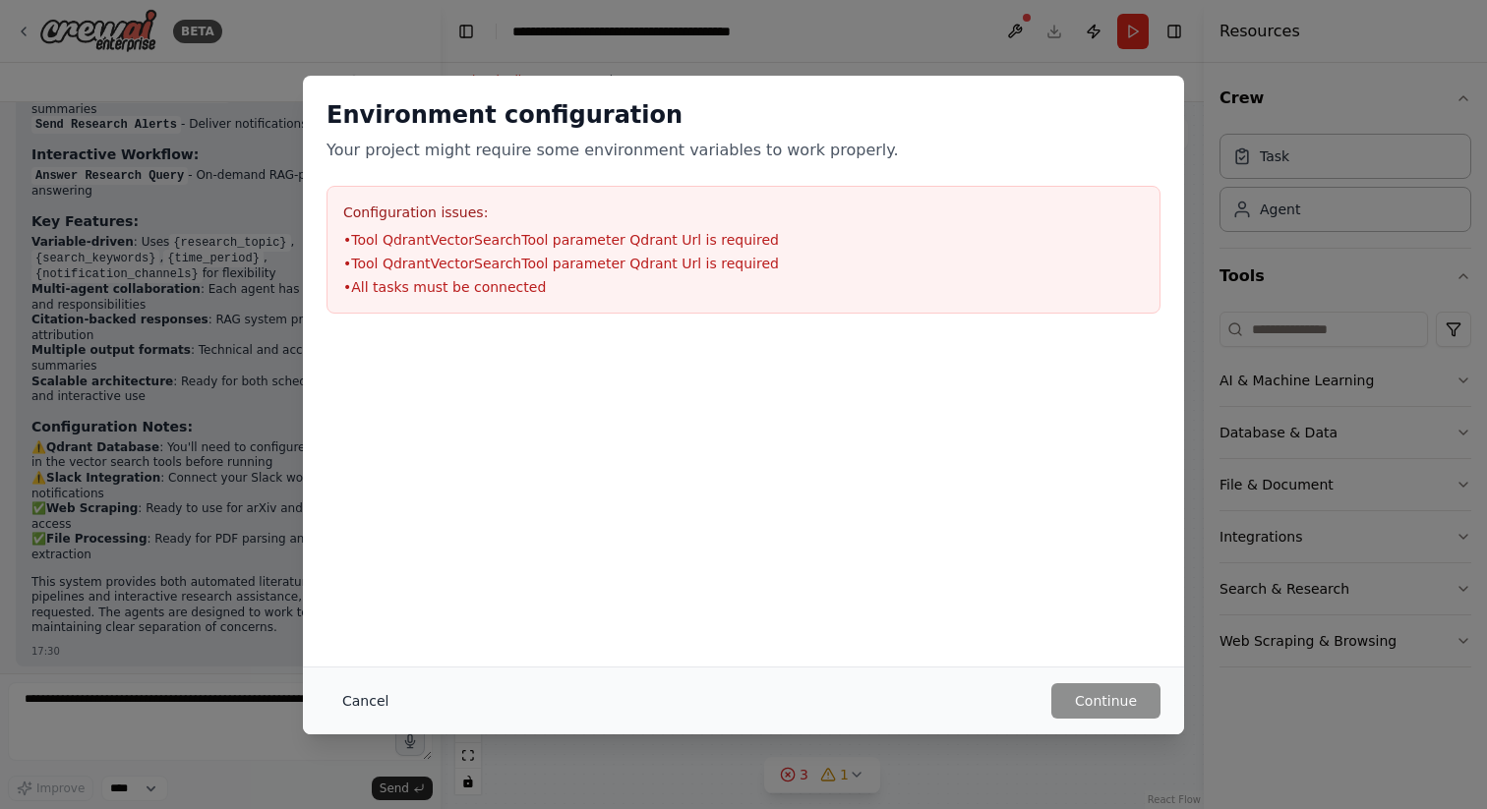
click at [350, 710] on button "Cancel" at bounding box center [365, 700] width 78 height 35
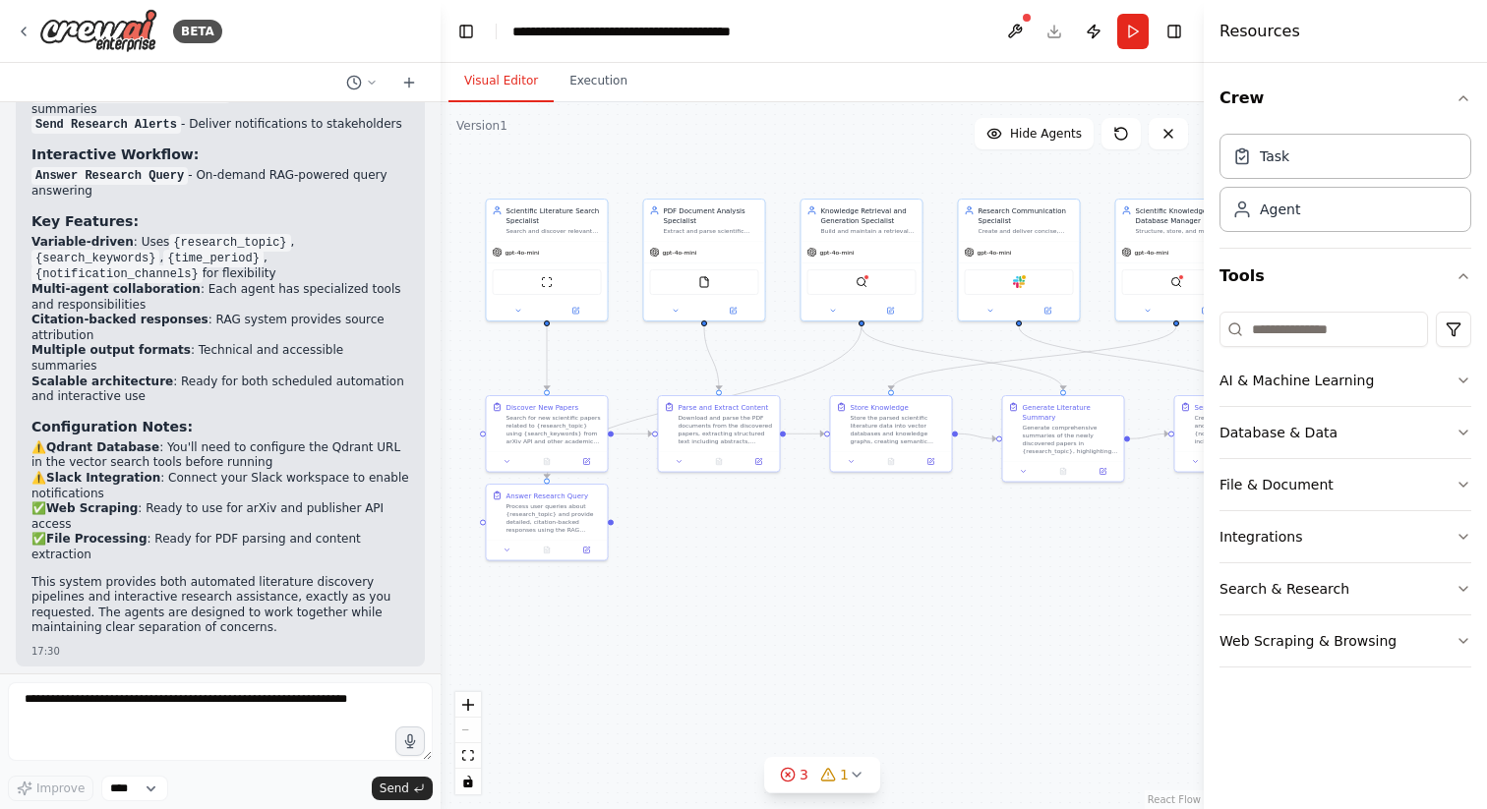
drag, startPoint x: 862, startPoint y: 621, endPoint x: 1082, endPoint y: 594, distance: 220.9
click at [1082, 594] on div ".deletable-edge-delete-btn { width: 20px; height: 20px; border: 0px solid #ffff…" at bounding box center [822, 455] width 763 height 707
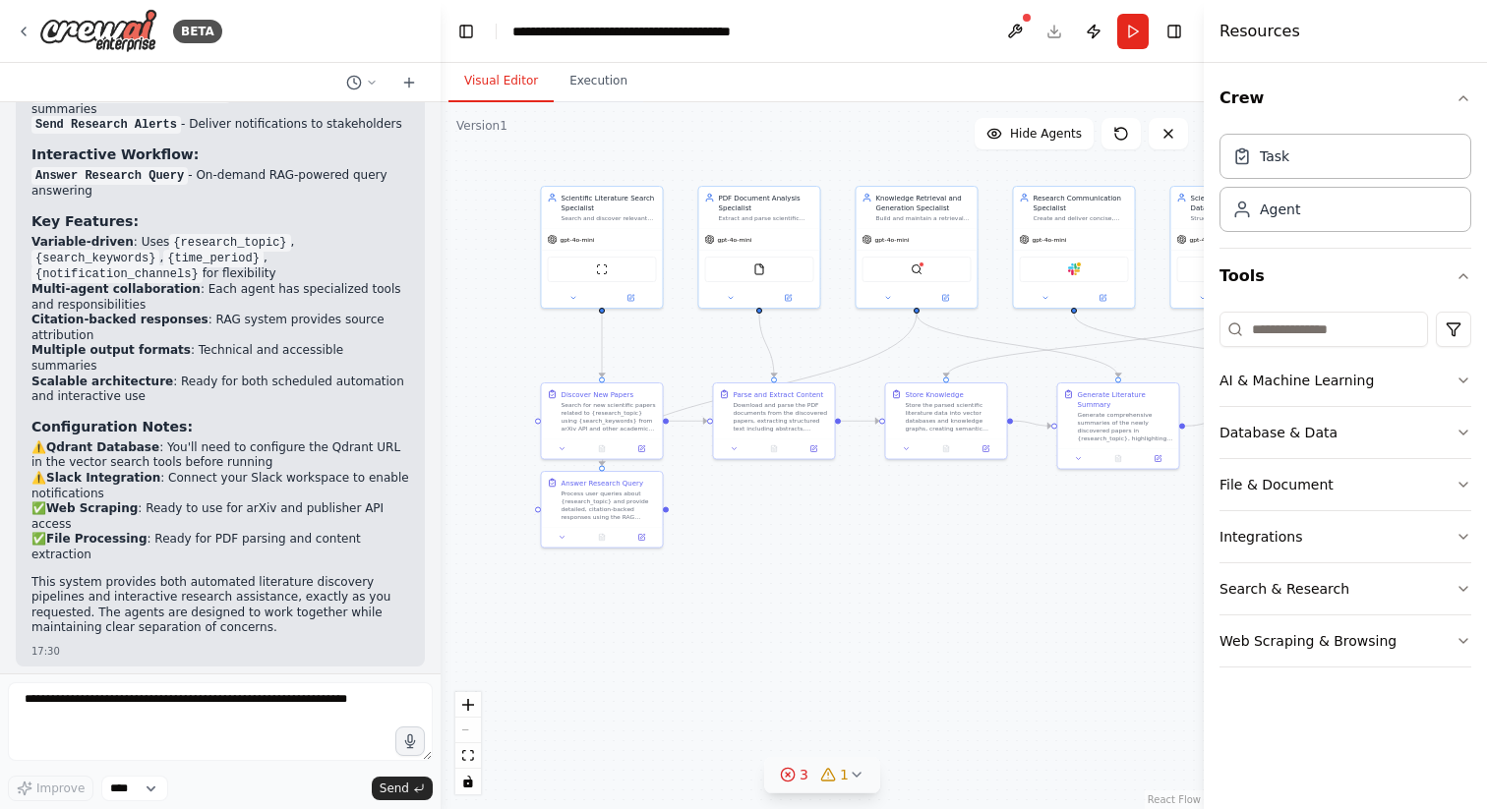
click at [853, 773] on icon at bounding box center [857, 775] width 8 height 4
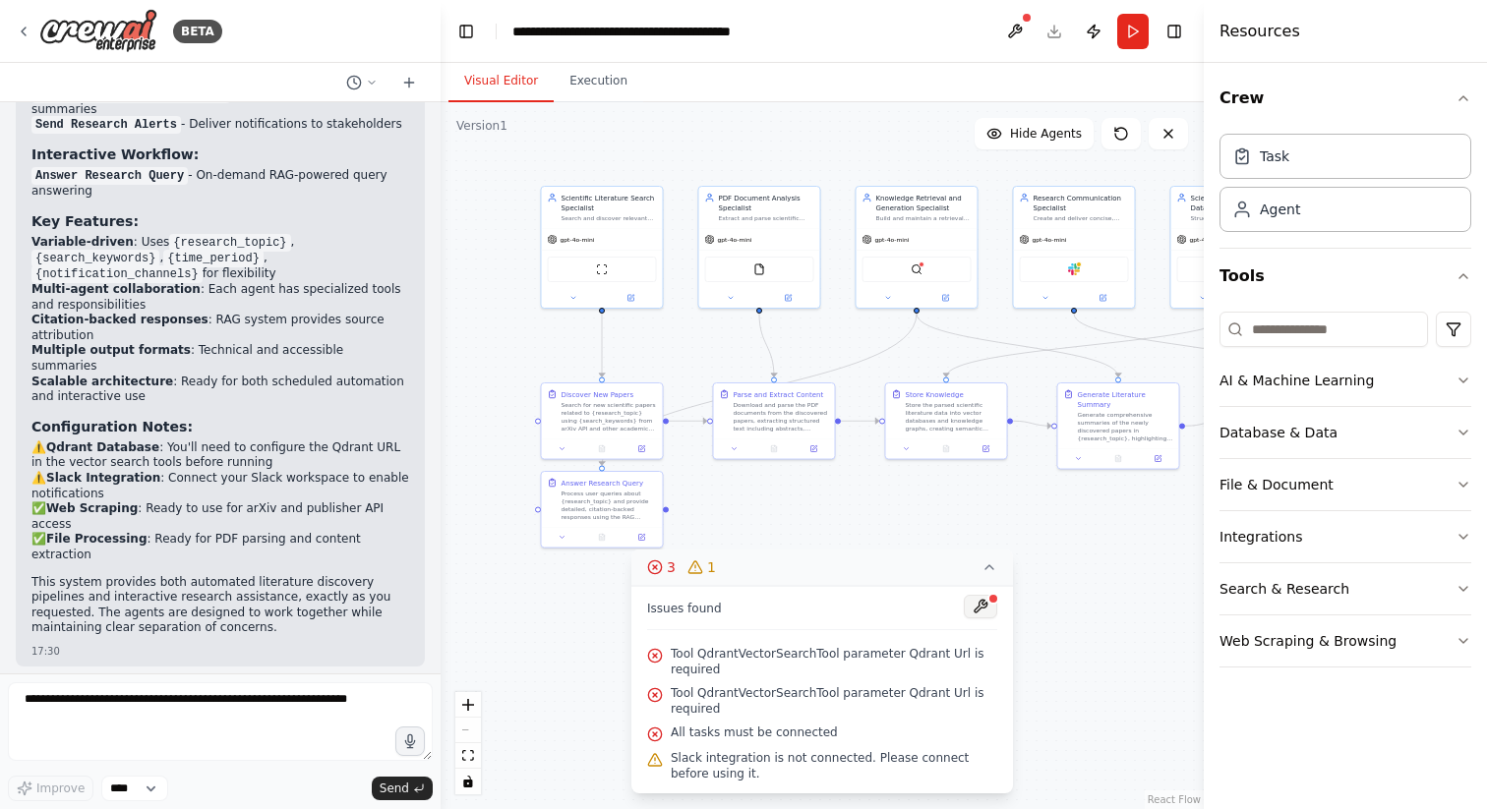
click at [986, 601] on button at bounding box center [980, 607] width 33 height 24
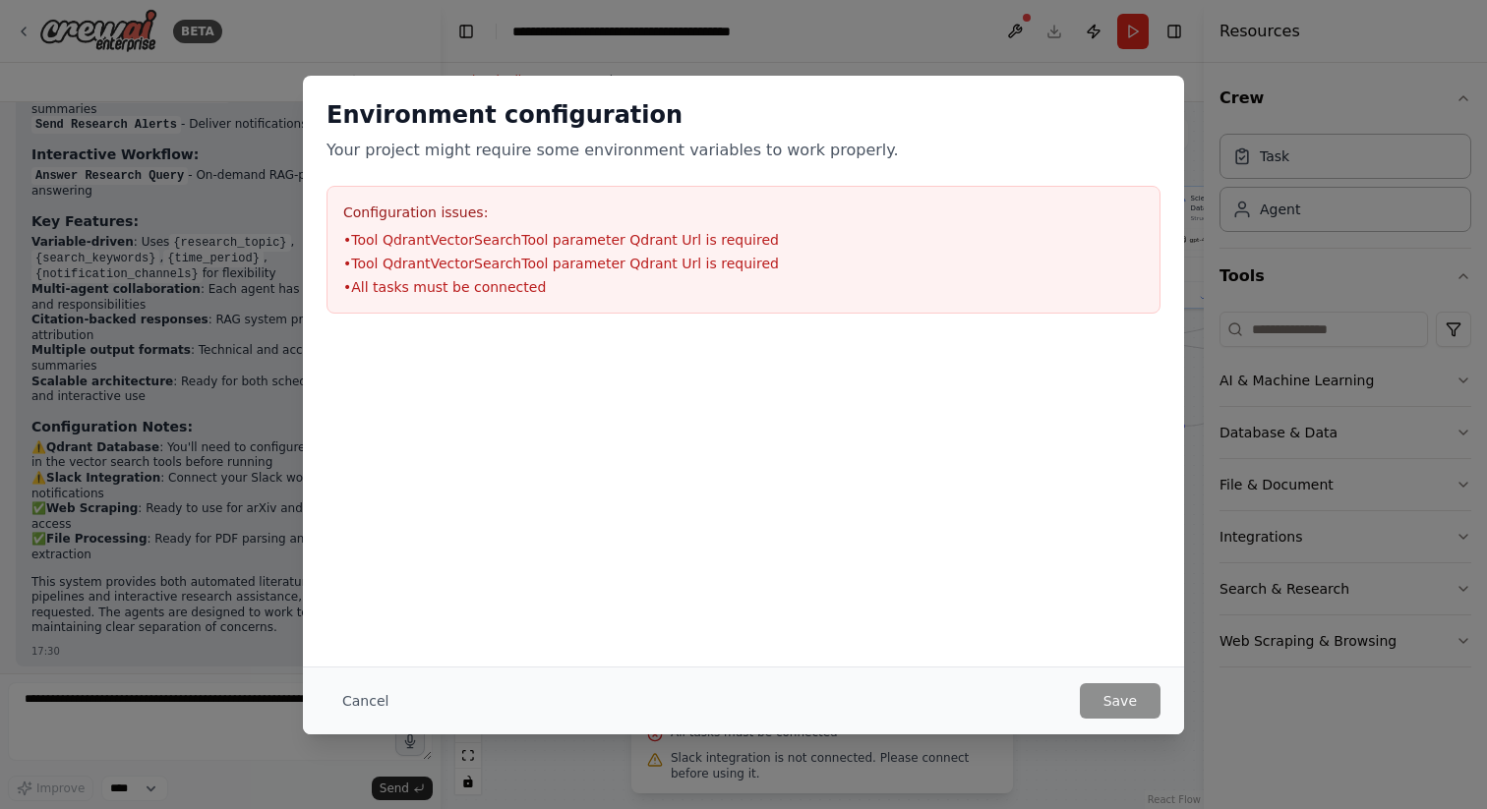
click at [603, 171] on div "Environment configuration Your project might require some environment variables…" at bounding box center [743, 207] width 881 height 262
click at [588, 260] on li "• Tool QdrantVectorSearchTool parameter Qdrant Url is required" at bounding box center [743, 264] width 800 height 20
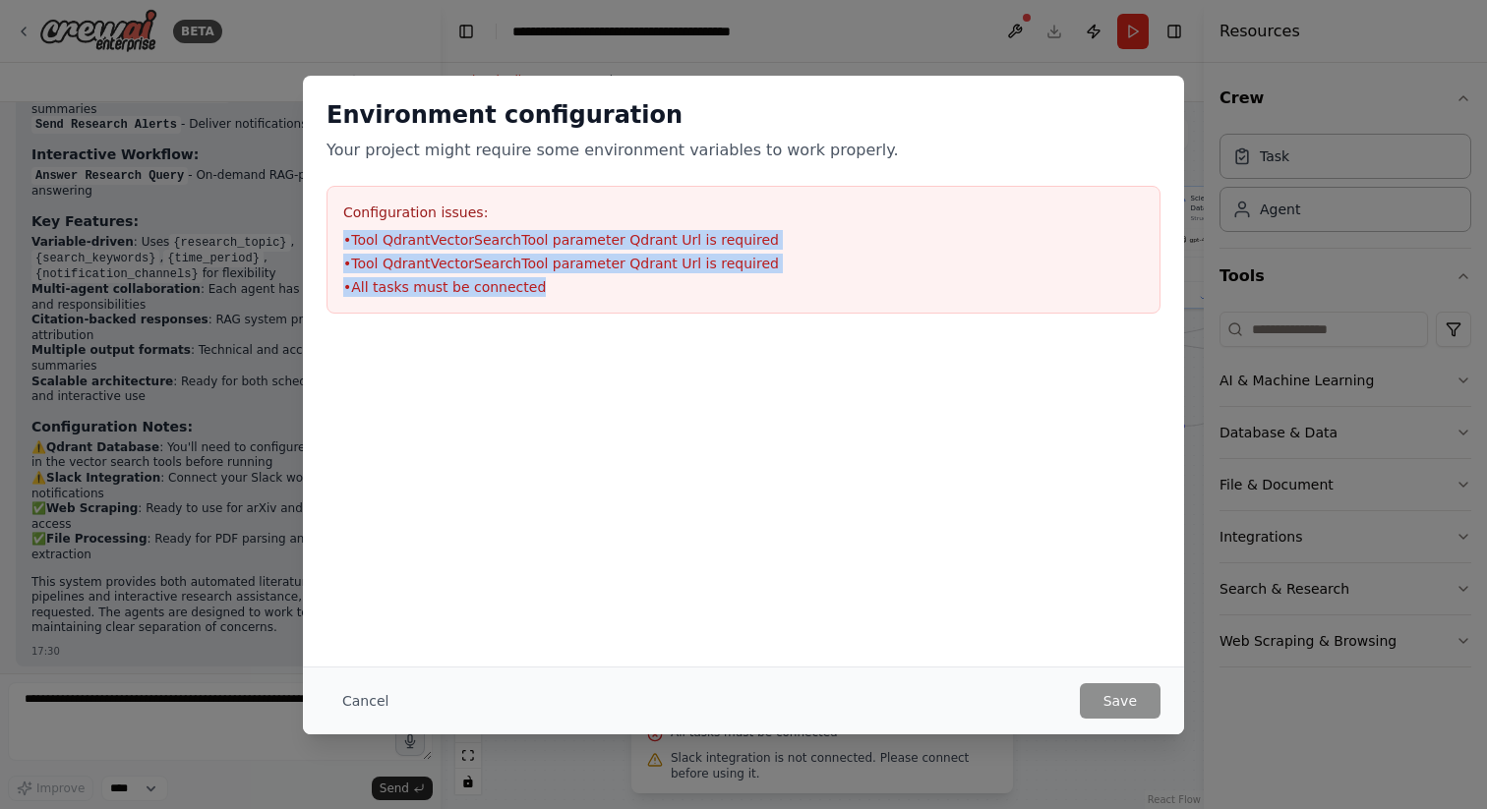
drag, startPoint x: 561, startPoint y: 279, endPoint x: 334, endPoint y: 232, distance: 231.1
click at [334, 232] on div "Configuration issues: • Tool QdrantVectorSearchTool parameter Qdrant Url is req…" at bounding box center [743, 250] width 834 height 128
copy ul "• Tool QdrantVectorSearchTool parameter Qdrant Url is required • Tool QdrantVec…"
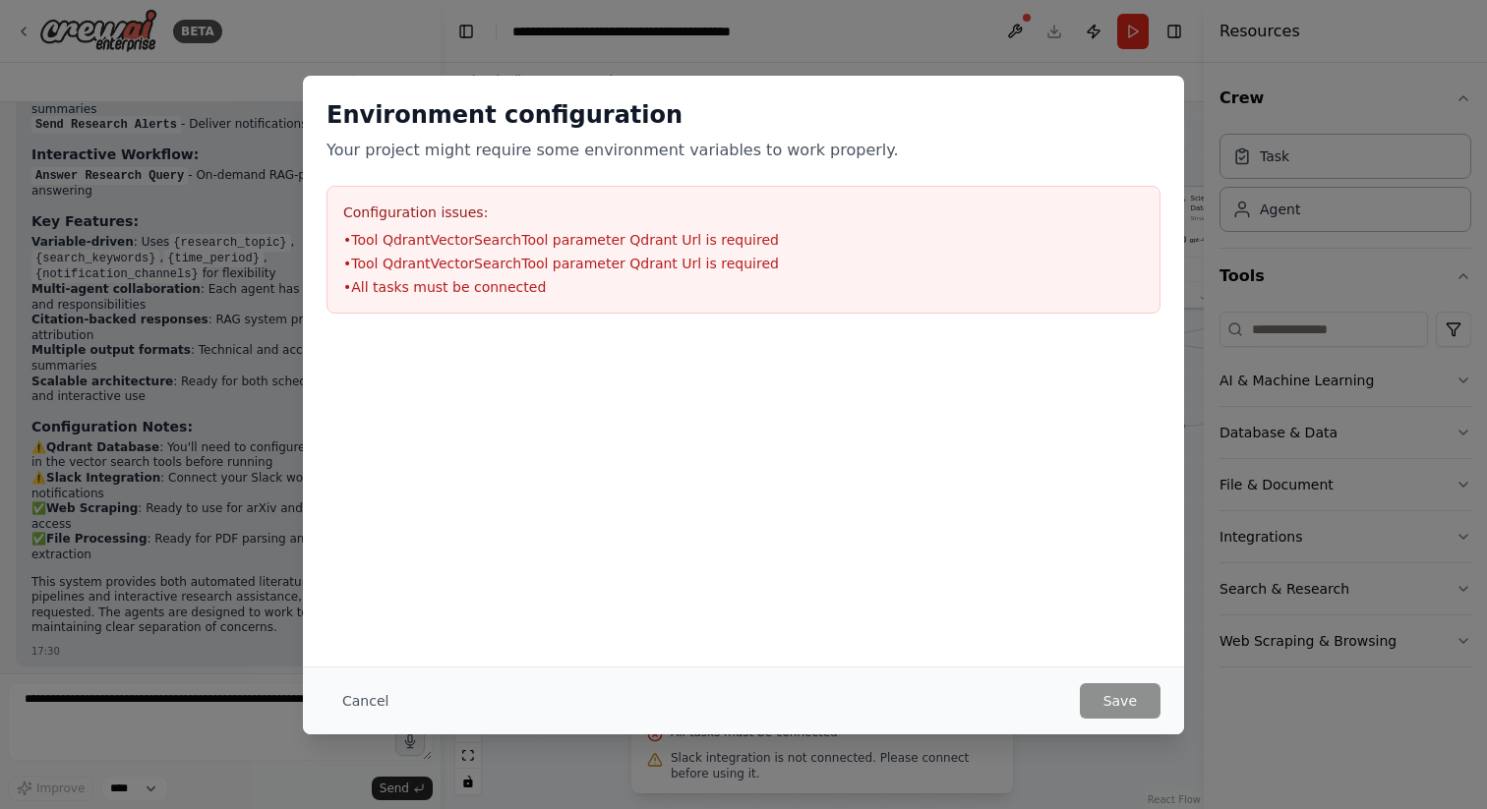
click at [320, 705] on div "Cancel Save" at bounding box center [743, 701] width 881 height 68
click at [352, 699] on button "Cancel" at bounding box center [365, 700] width 78 height 35
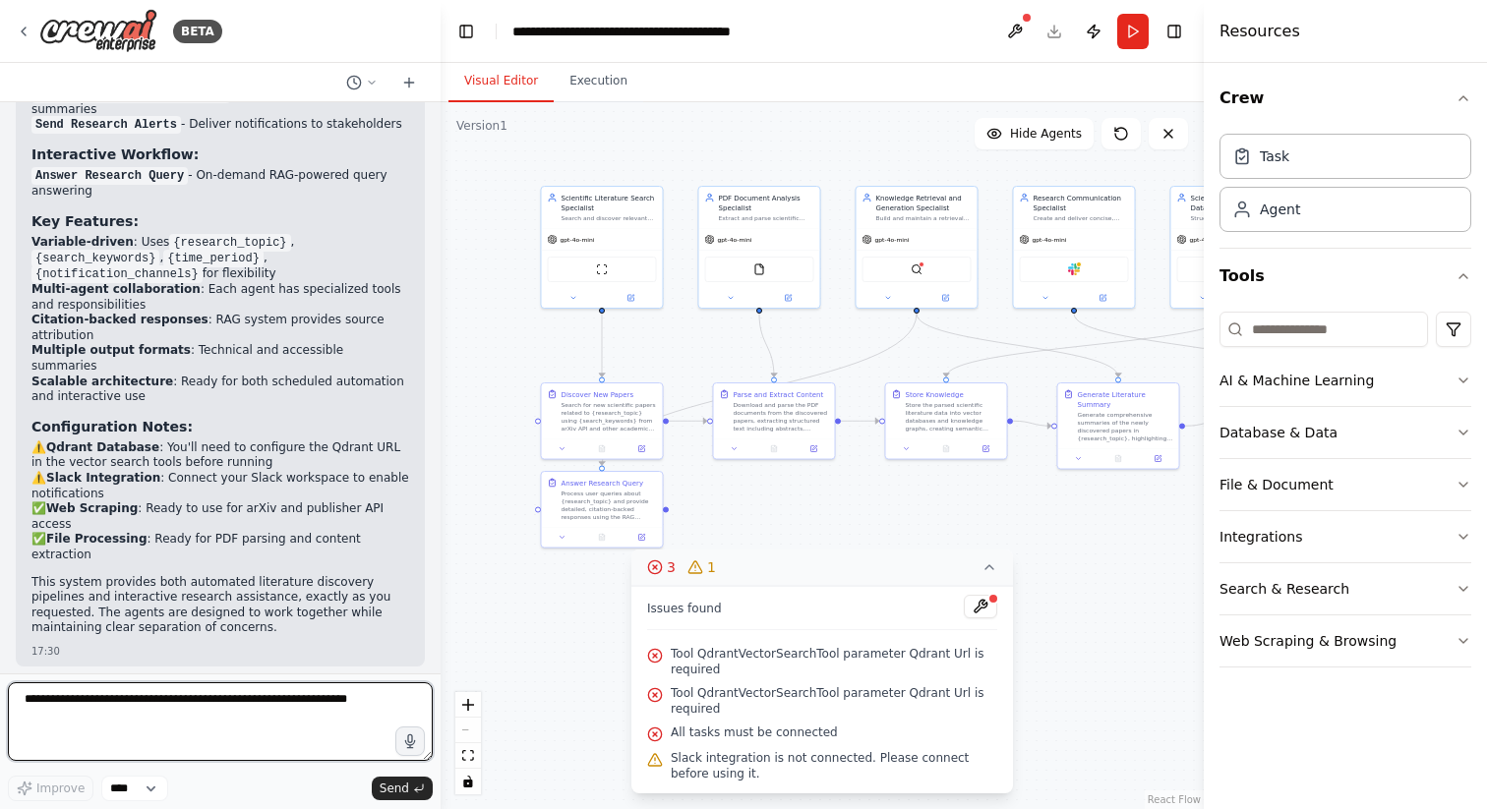
click at [181, 728] on textarea at bounding box center [220, 721] width 425 height 79
paste textarea "**********"
type textarea "**********"
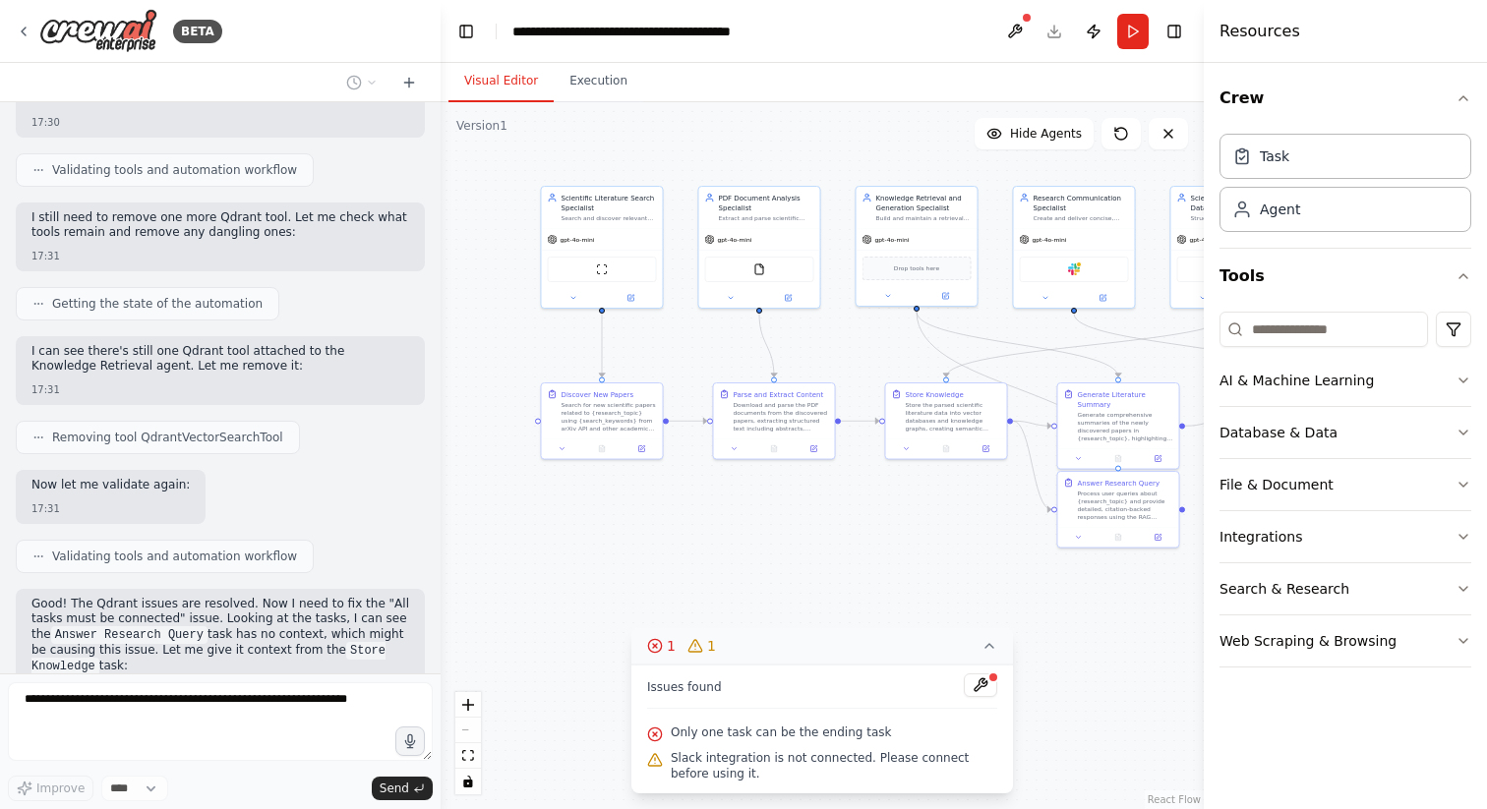
scroll to position [4896, 0]
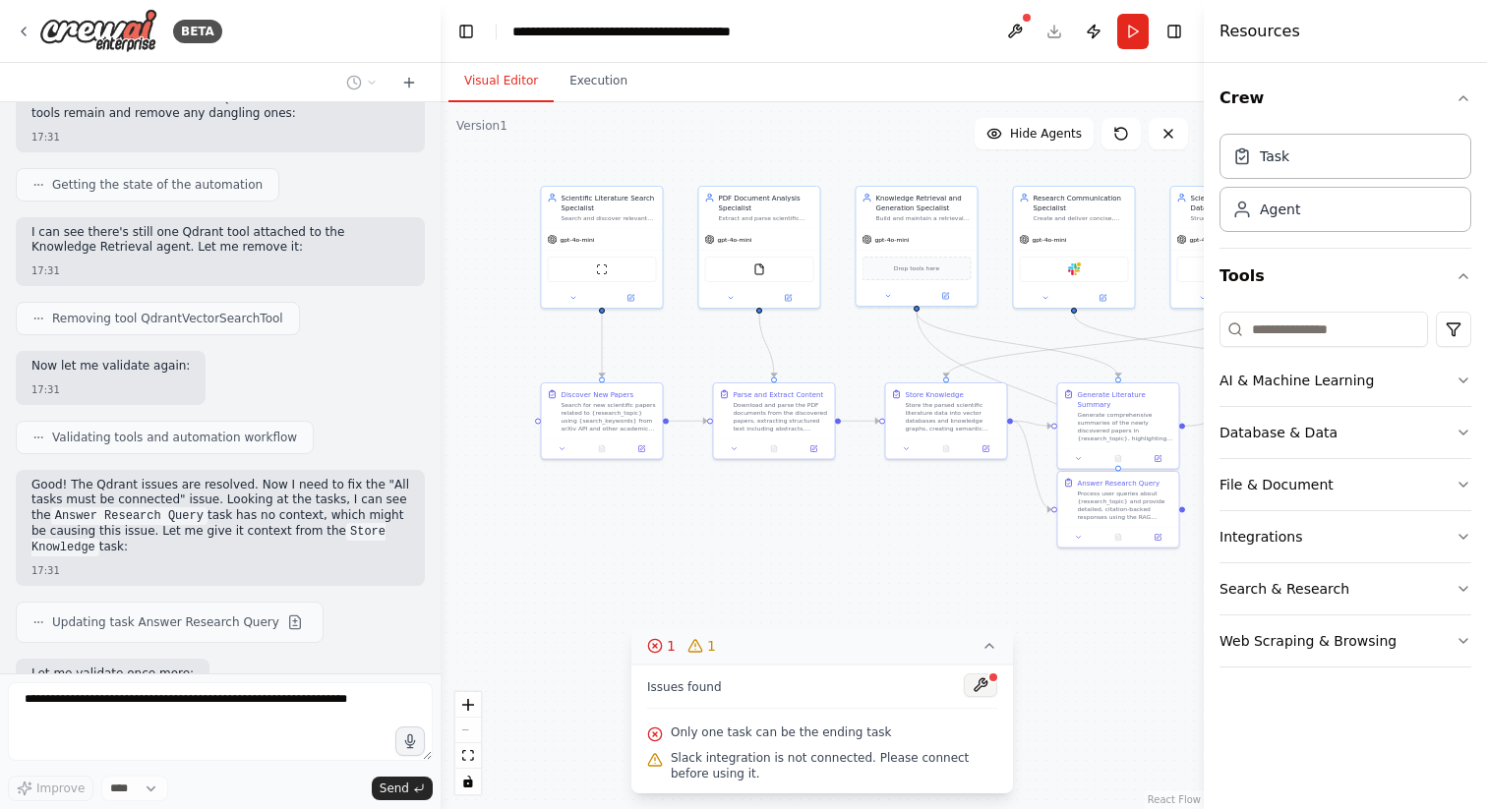
click at [978, 688] on button at bounding box center [980, 686] width 33 height 24
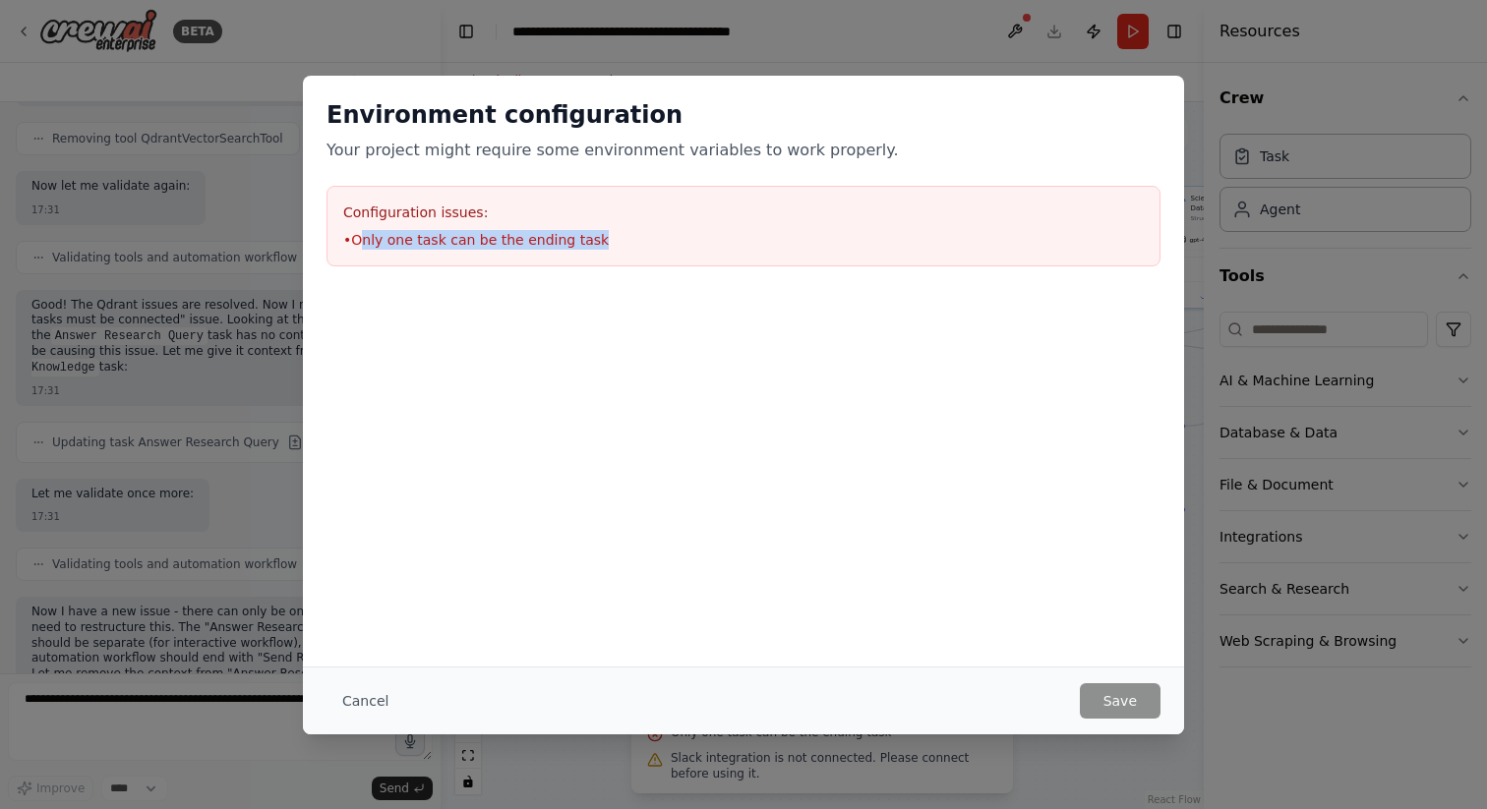
scroll to position [5126, 0]
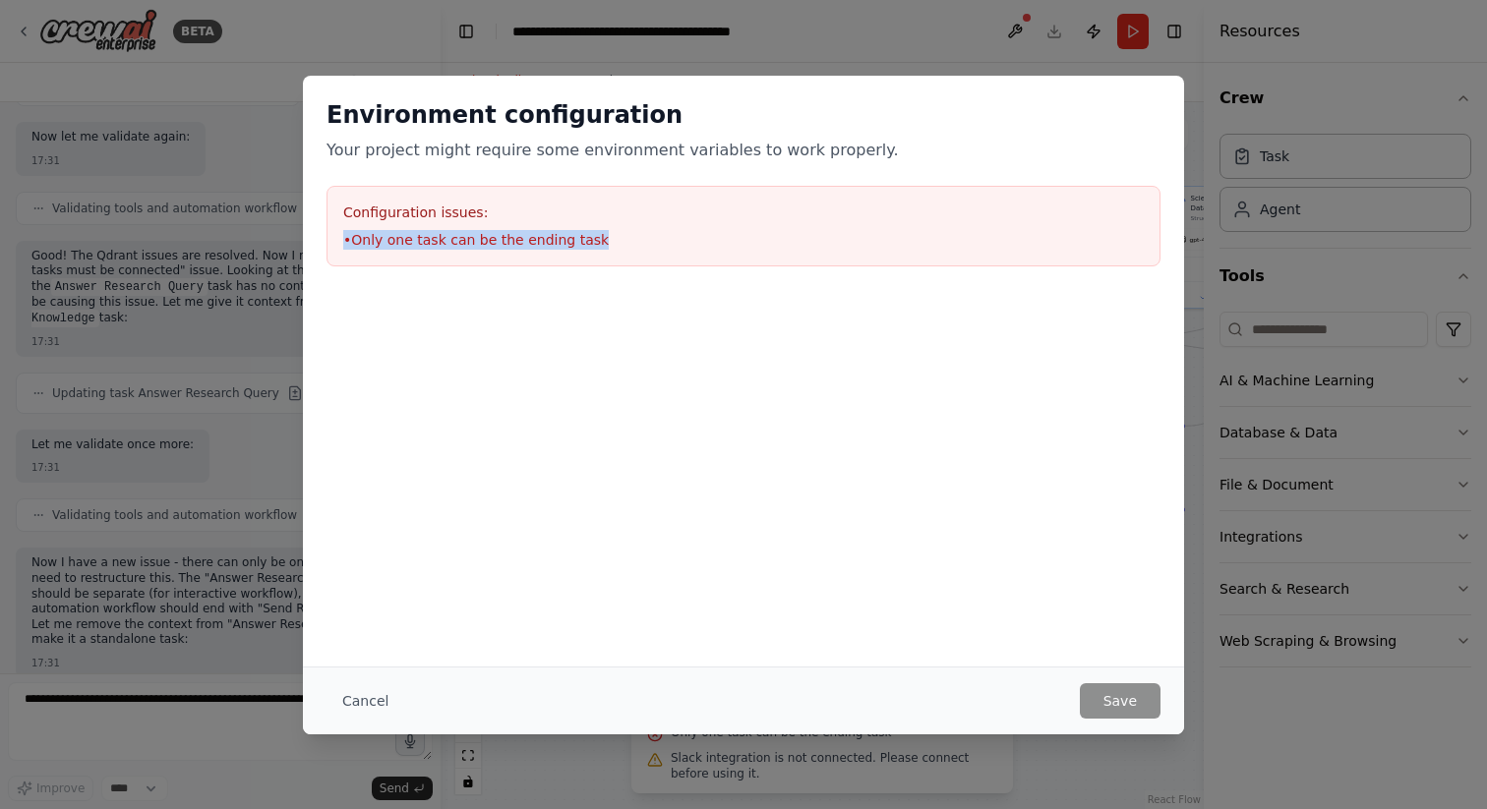
drag, startPoint x: 597, startPoint y: 240, endPoint x: 331, endPoint y: 237, distance: 265.5
click at [331, 237] on div "Configuration issues: • Only one task can be the ending task" at bounding box center [743, 226] width 834 height 81
click at [1288, 387] on div "Environment configuration Your project might require some environment variables…" at bounding box center [743, 404] width 1487 height 809
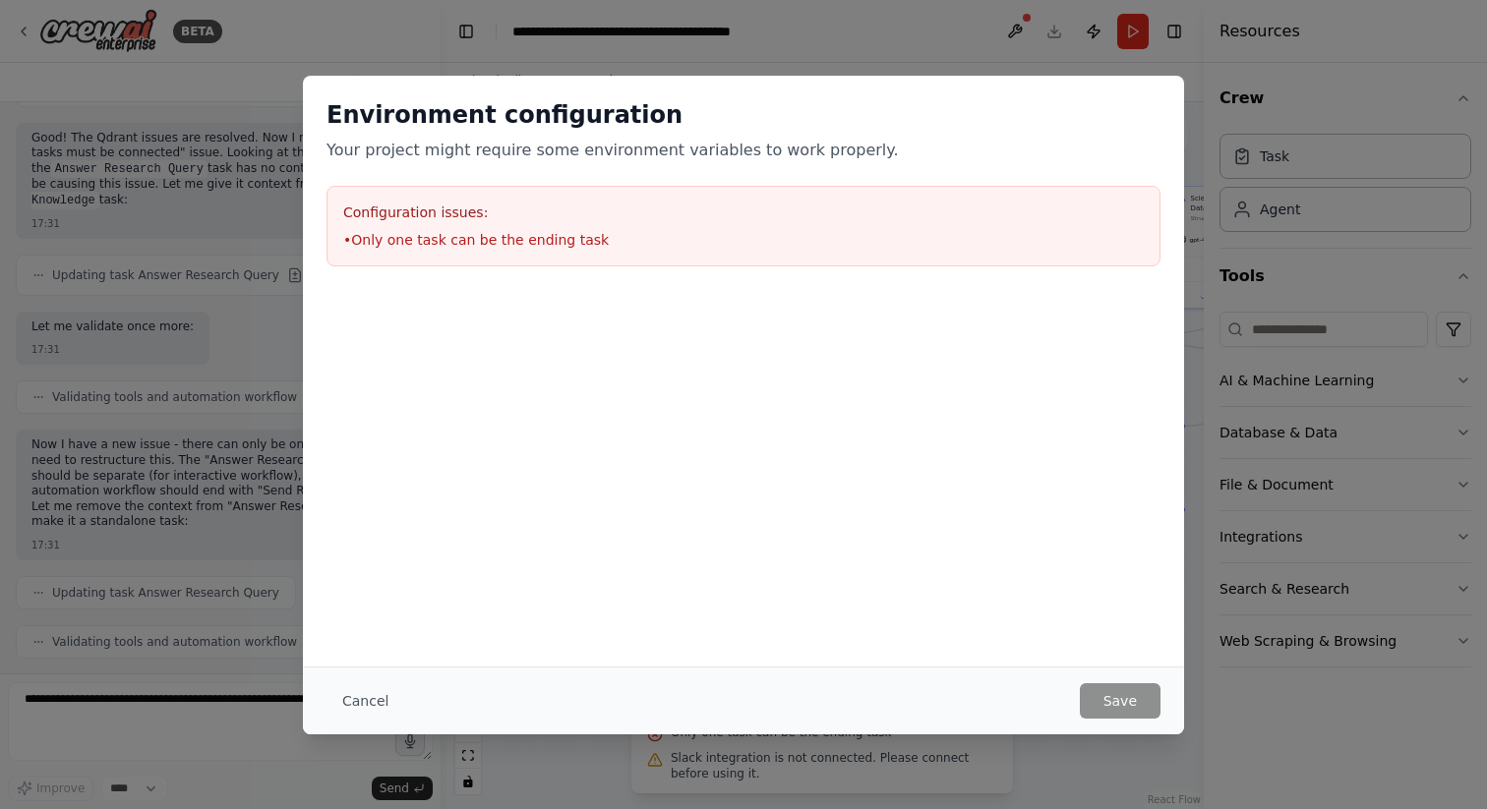
click at [1288, 387] on div "Environment configuration Your project might require some environment variables…" at bounding box center [743, 404] width 1487 height 809
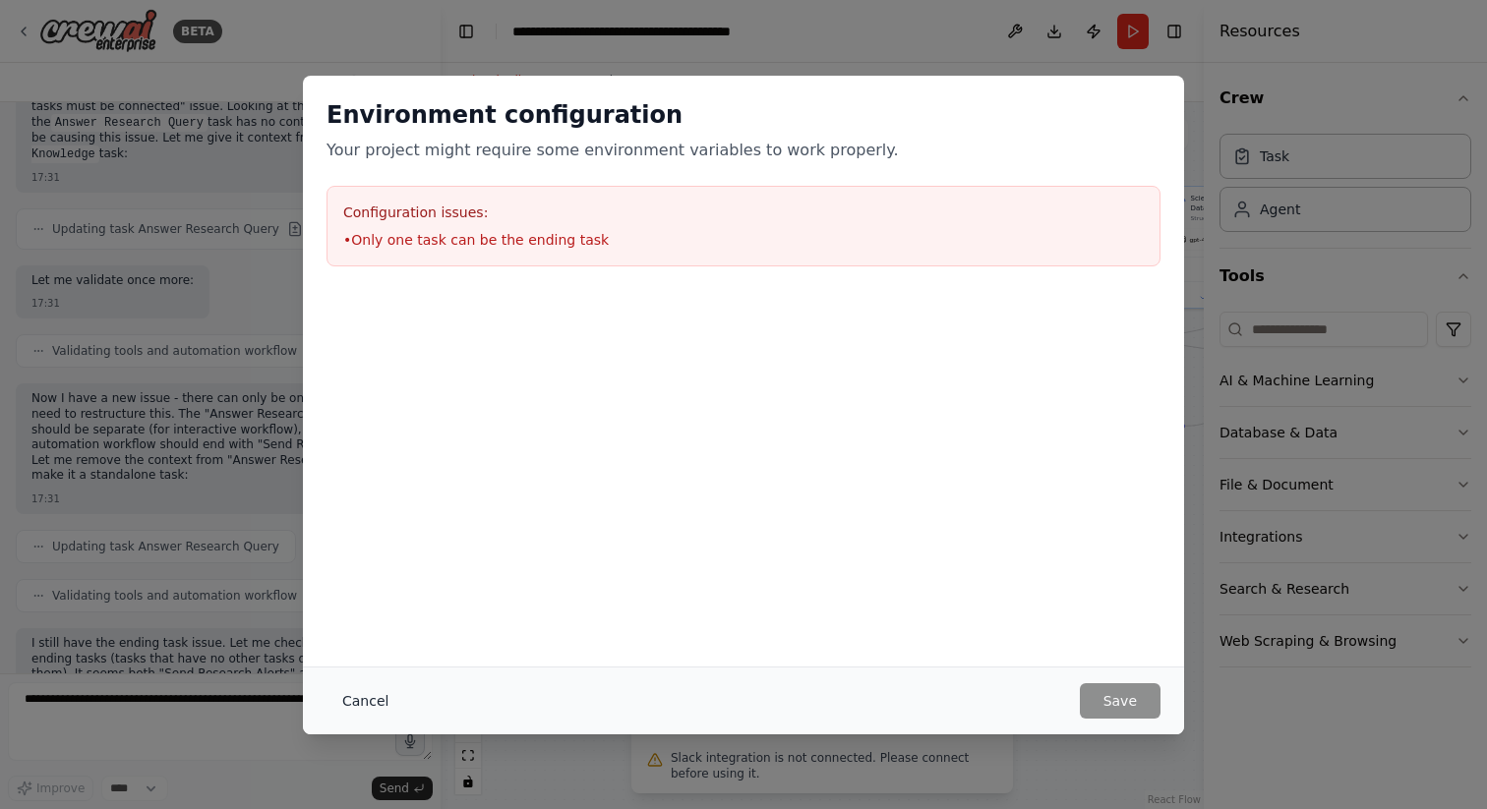
click at [355, 699] on button "Cancel" at bounding box center [365, 700] width 78 height 35
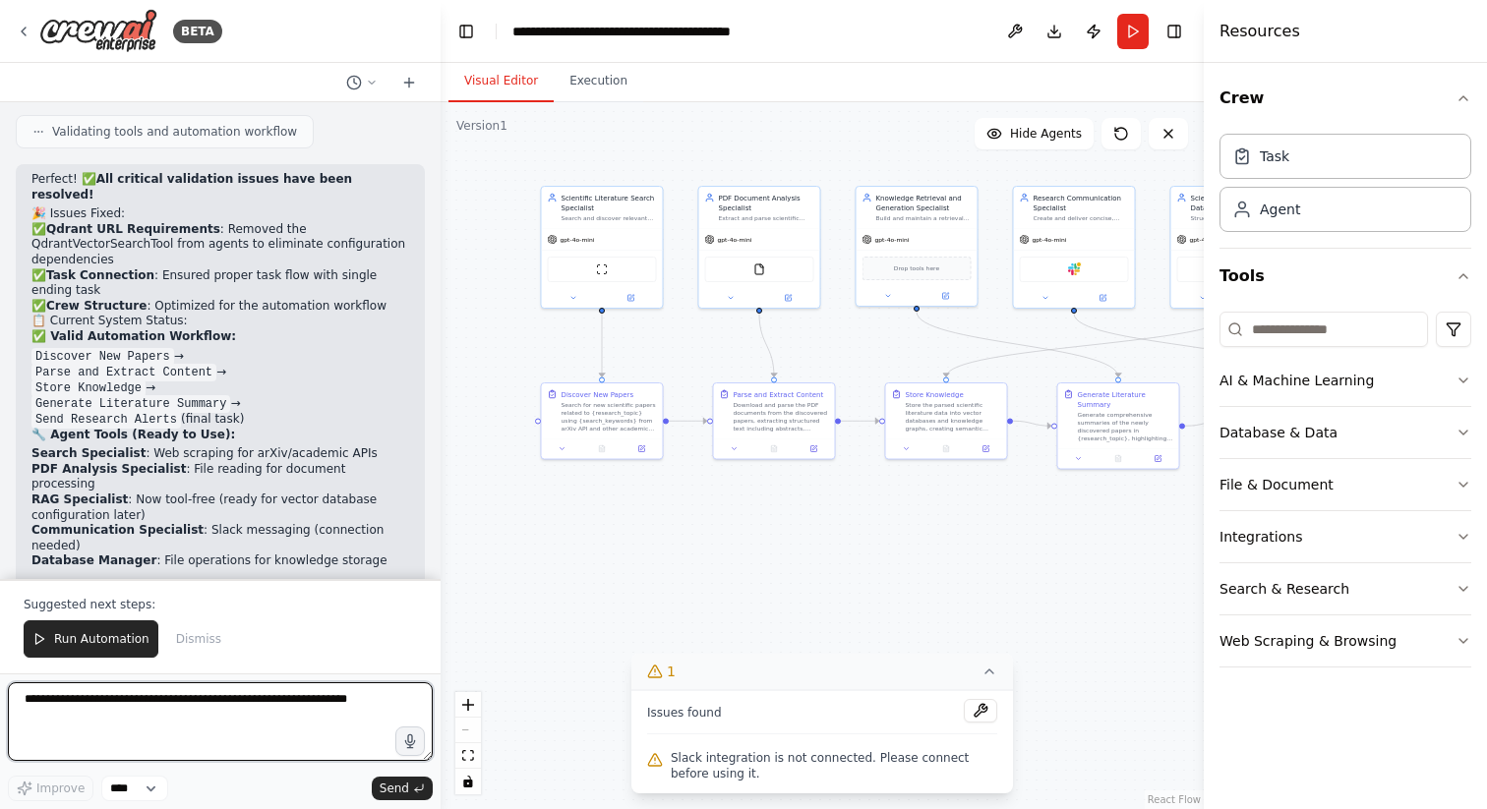
scroll to position [6038, 0]
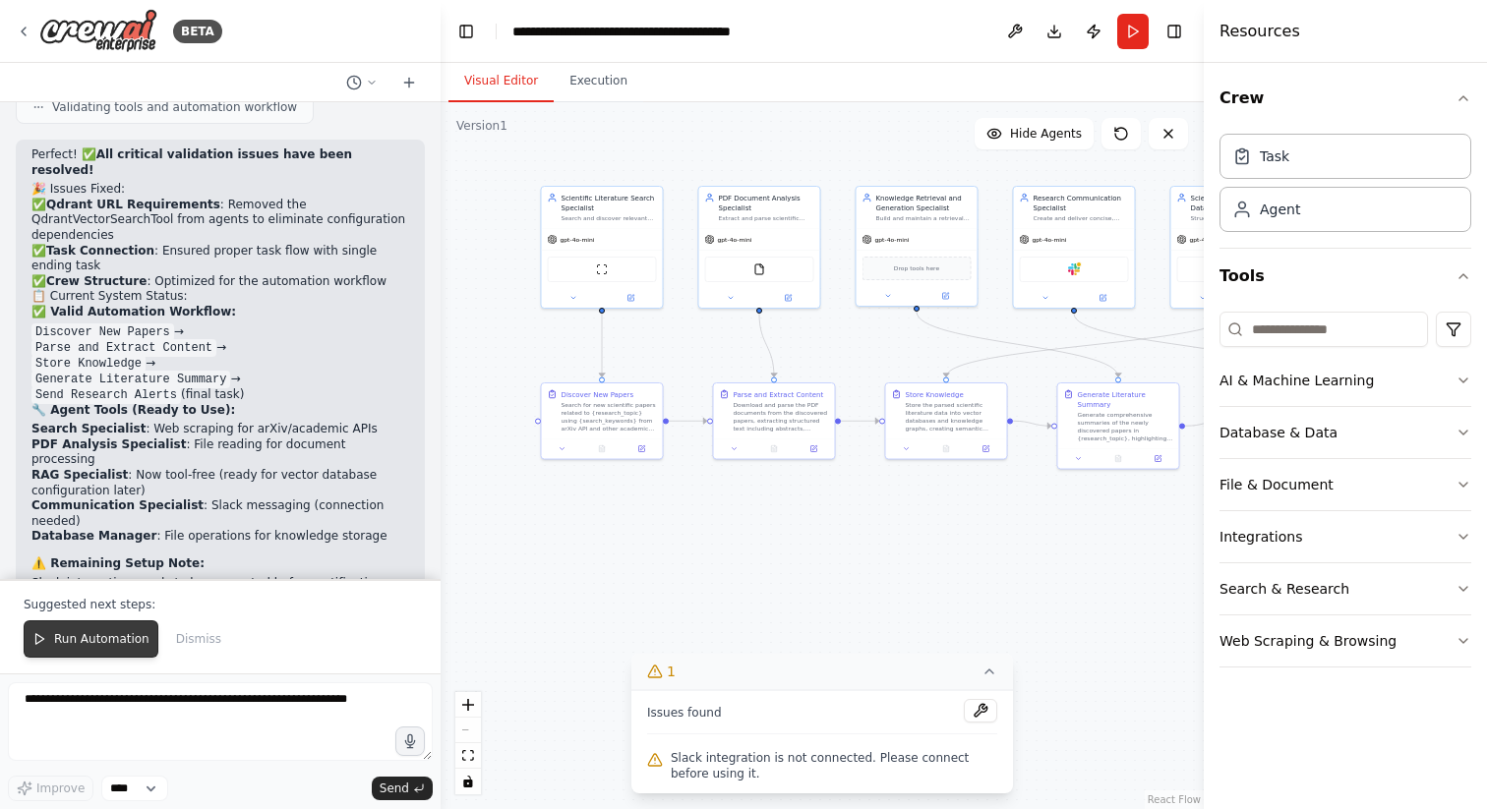
click at [119, 629] on button "Run Automation" at bounding box center [91, 639] width 135 height 37
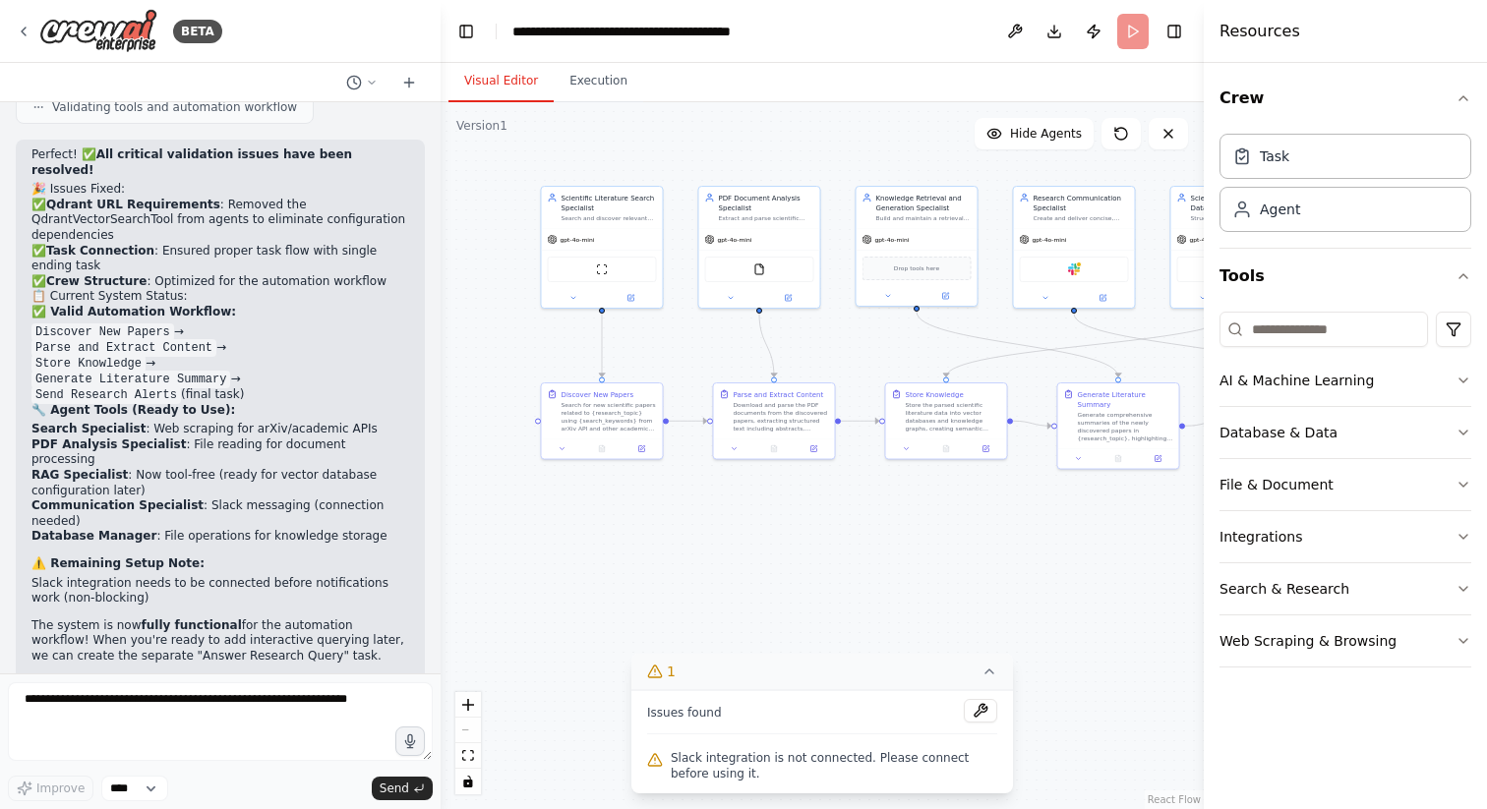
scroll to position [5944, 0]
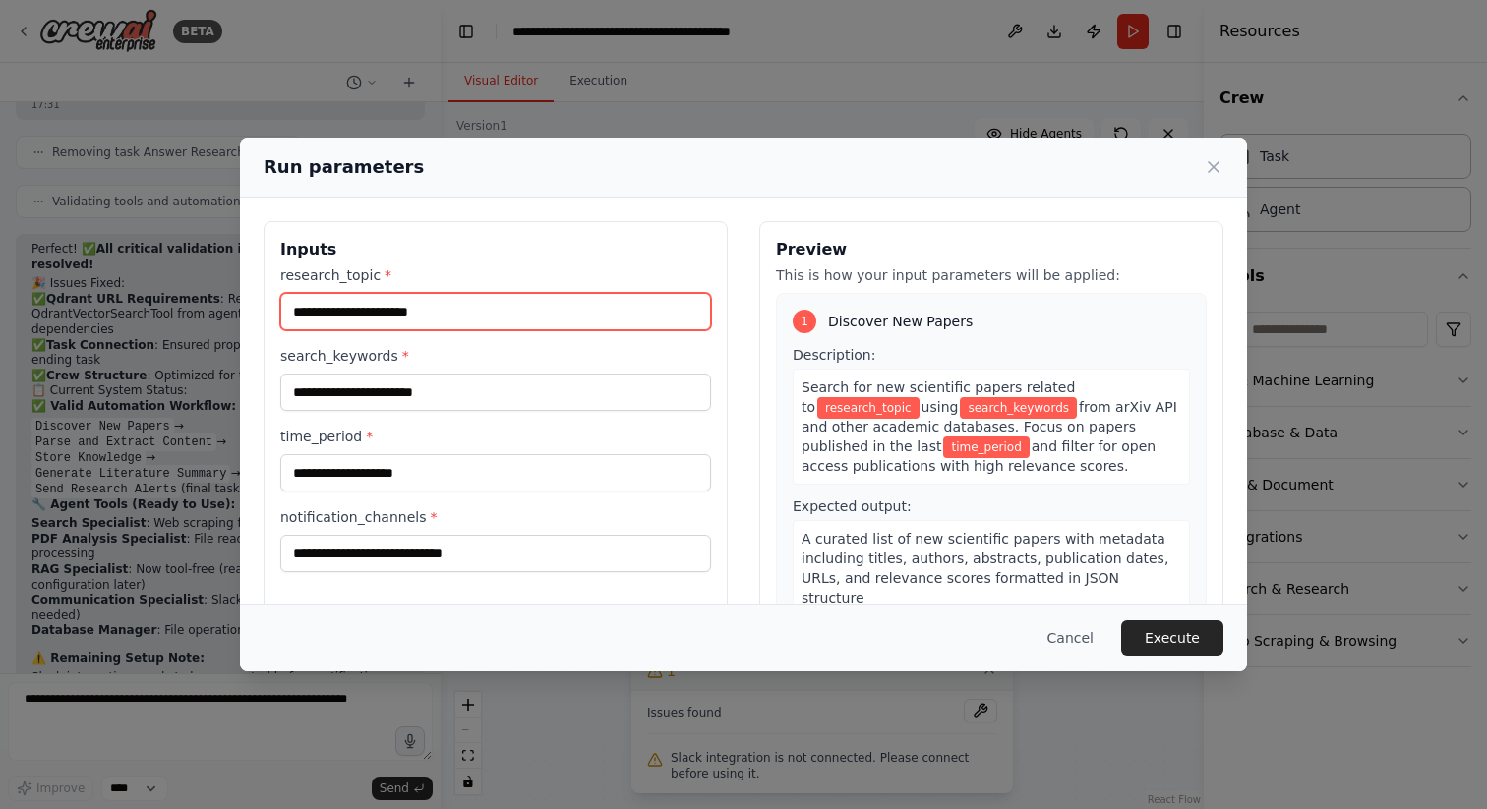
click at [382, 313] on input "research_topic *" at bounding box center [495, 311] width 431 height 37
type input "**********"
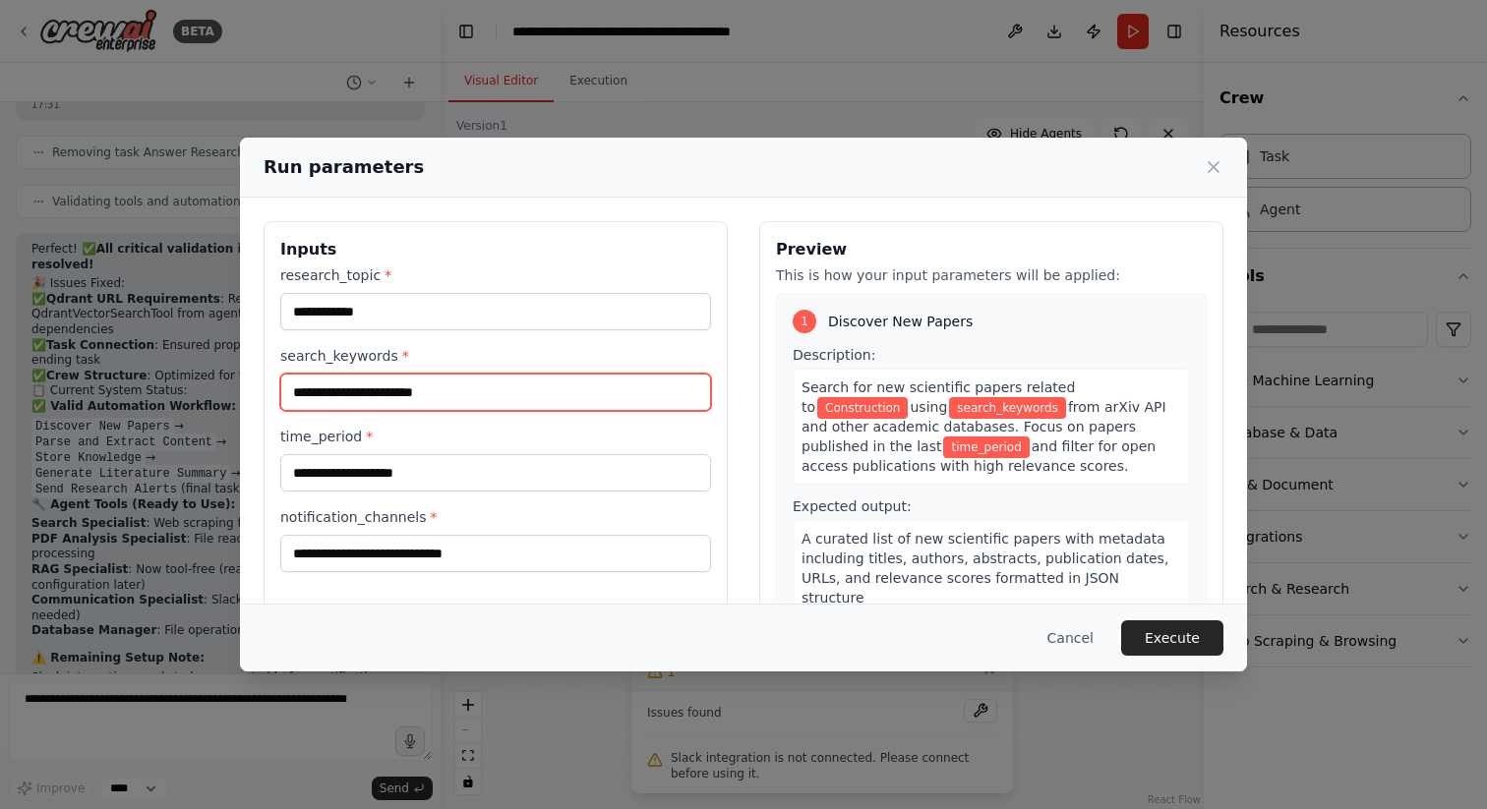
click at [421, 398] on input "search_keywords *" at bounding box center [495, 392] width 431 height 37
type input "**********"
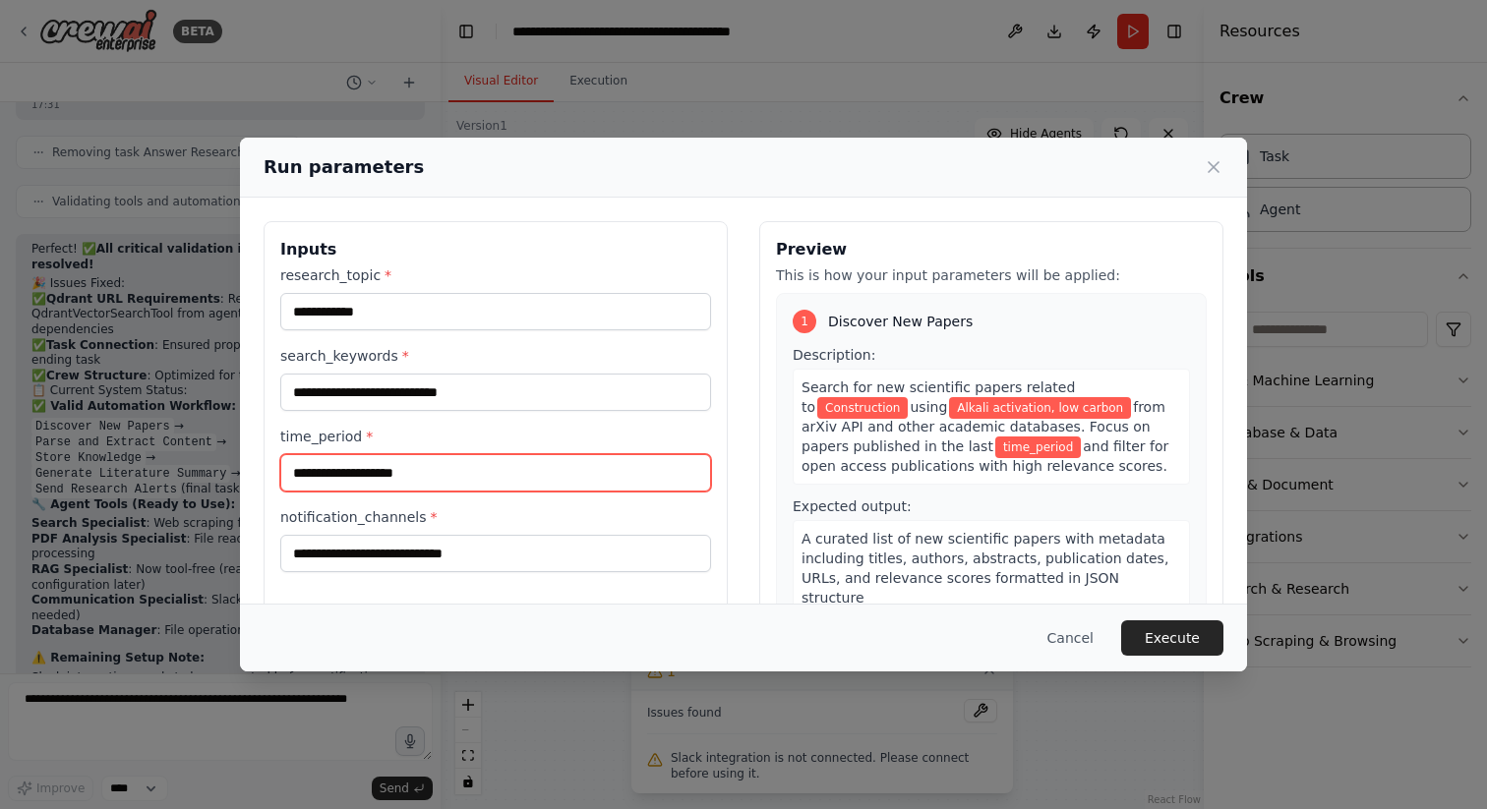
click at [384, 471] on input "time_period *" at bounding box center [495, 472] width 431 height 37
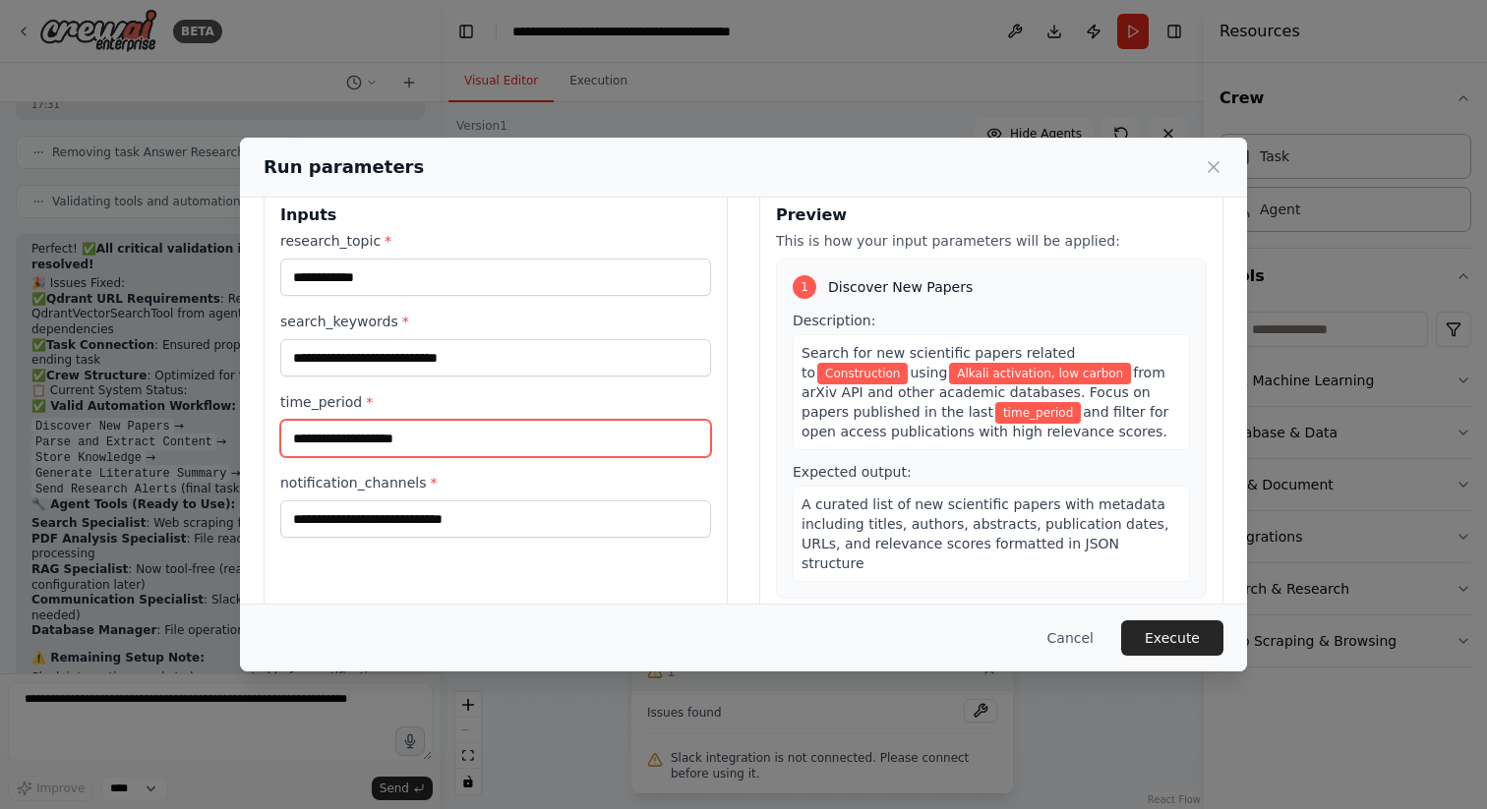
scroll to position [35, 0]
type input "******"
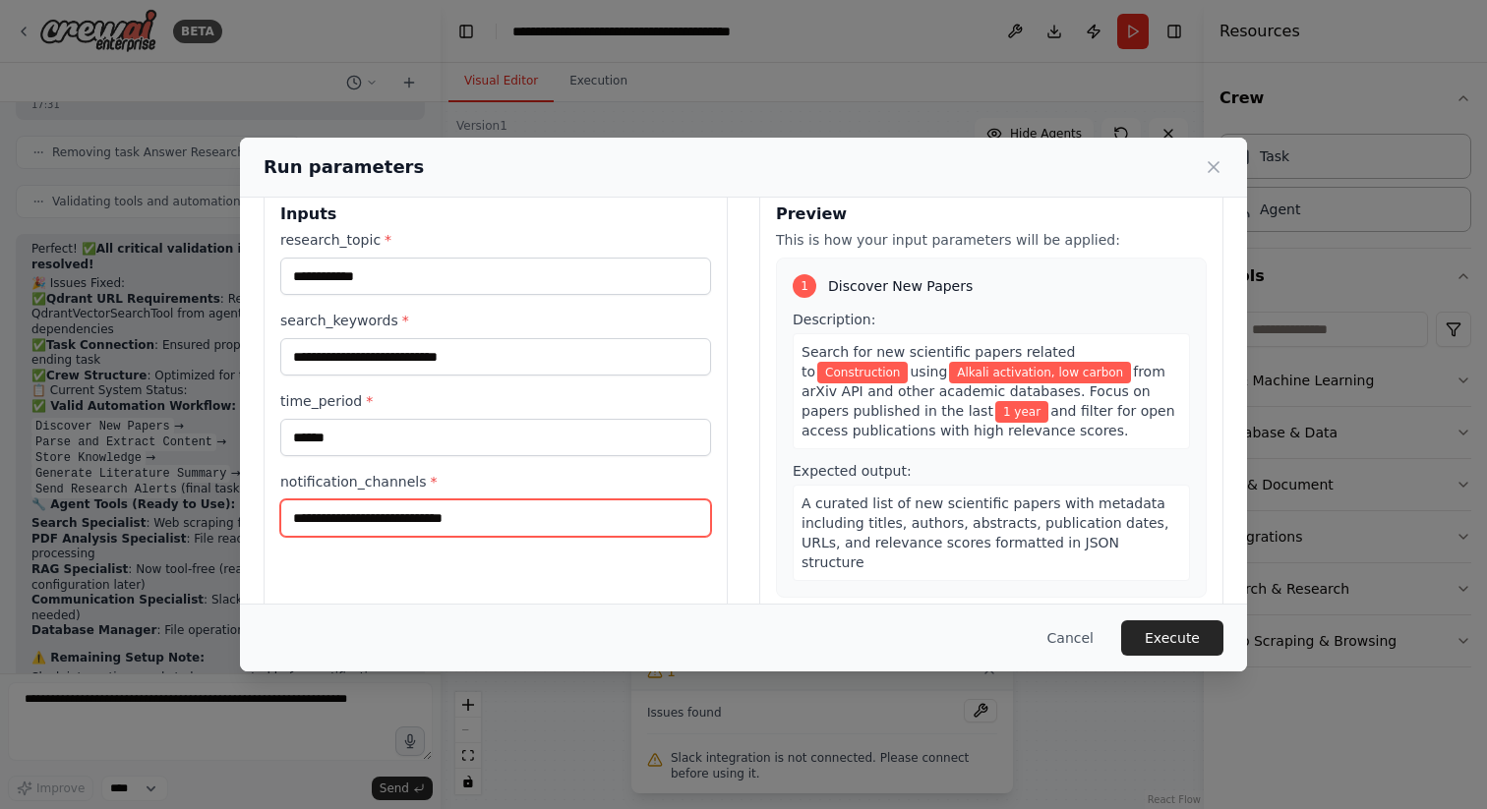
click at [378, 517] on input "notification_channels *" at bounding box center [495, 518] width 431 height 37
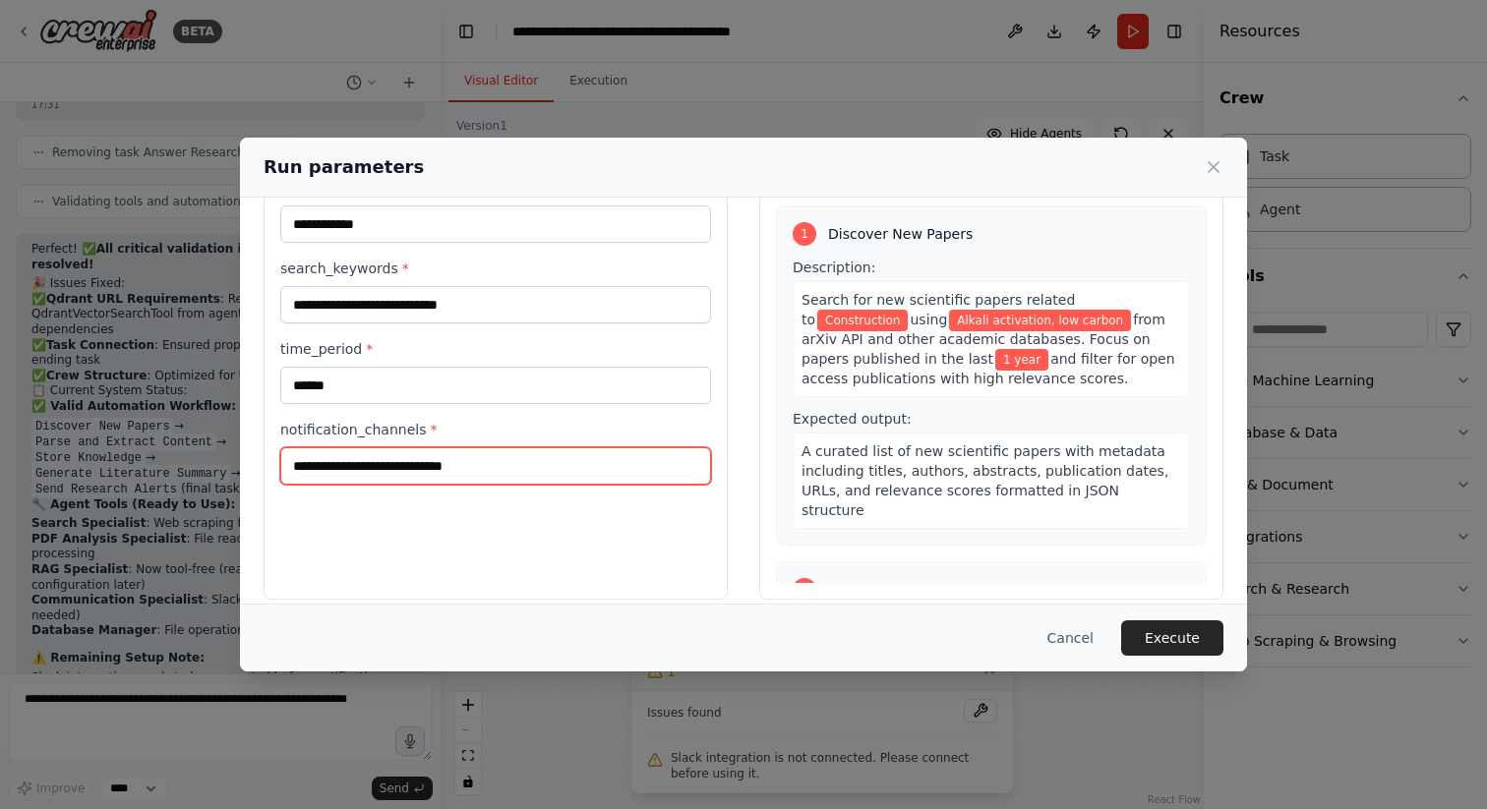
scroll to position [107, 0]
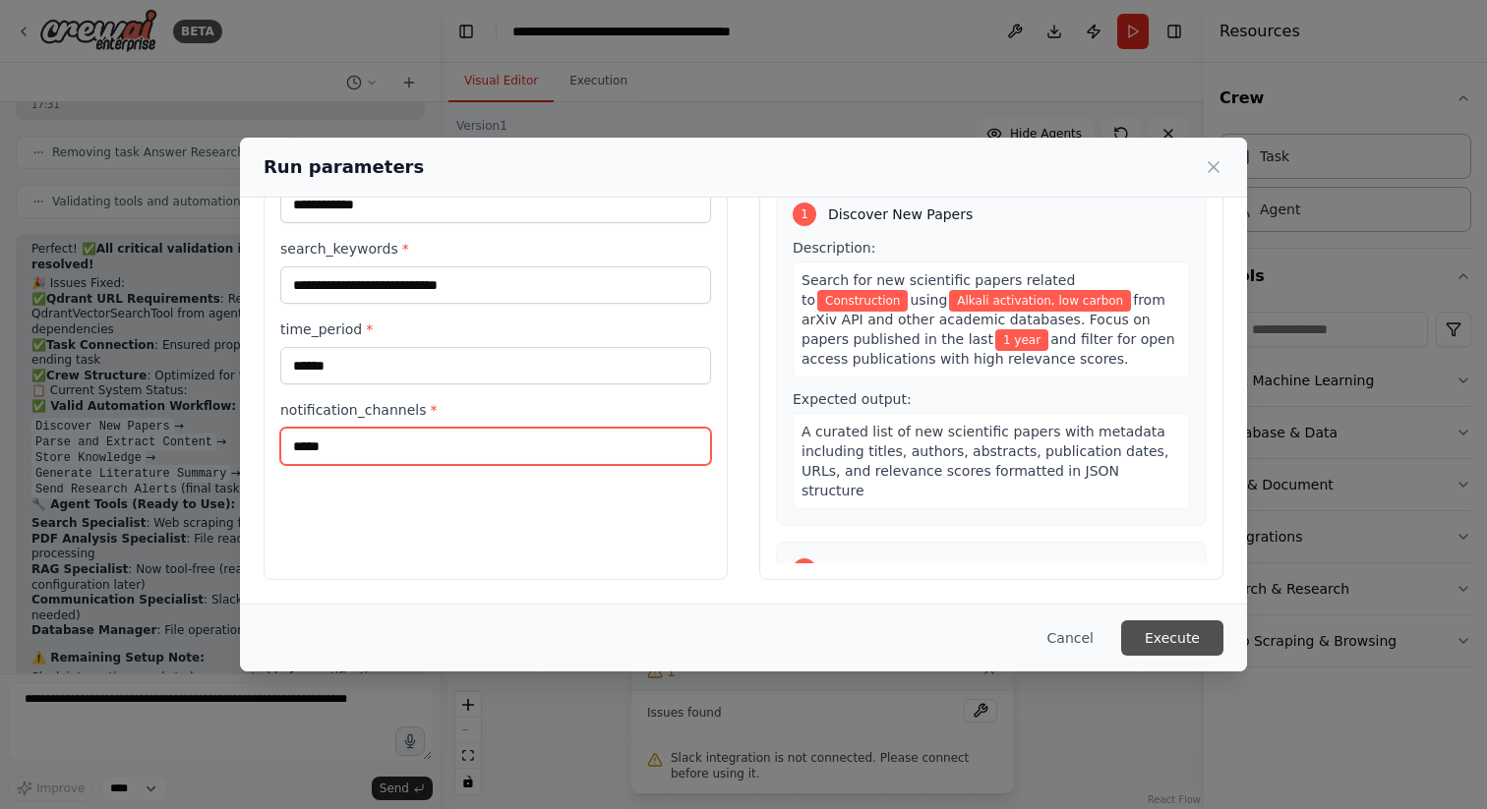
type input "*****"
click at [1173, 635] on button "Execute" at bounding box center [1172, 638] width 102 height 35
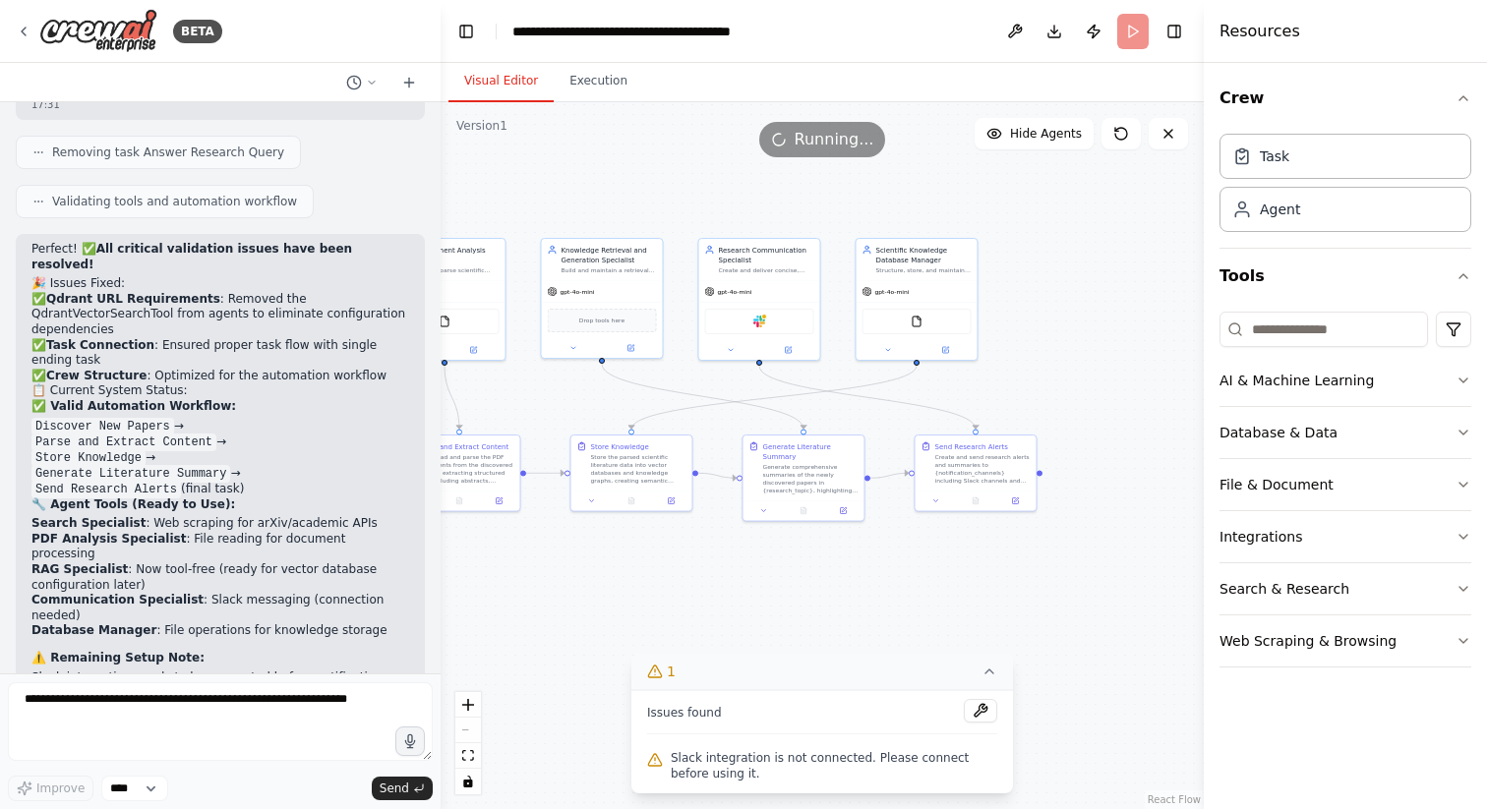
drag, startPoint x: 1143, startPoint y: 514, endPoint x: 828, endPoint y: 566, distance: 319.0
click at [828, 566] on div ".deletable-edge-delete-btn { width: 20px; height: 20px; border: 0px solid #ffff…" at bounding box center [822, 455] width 763 height 707
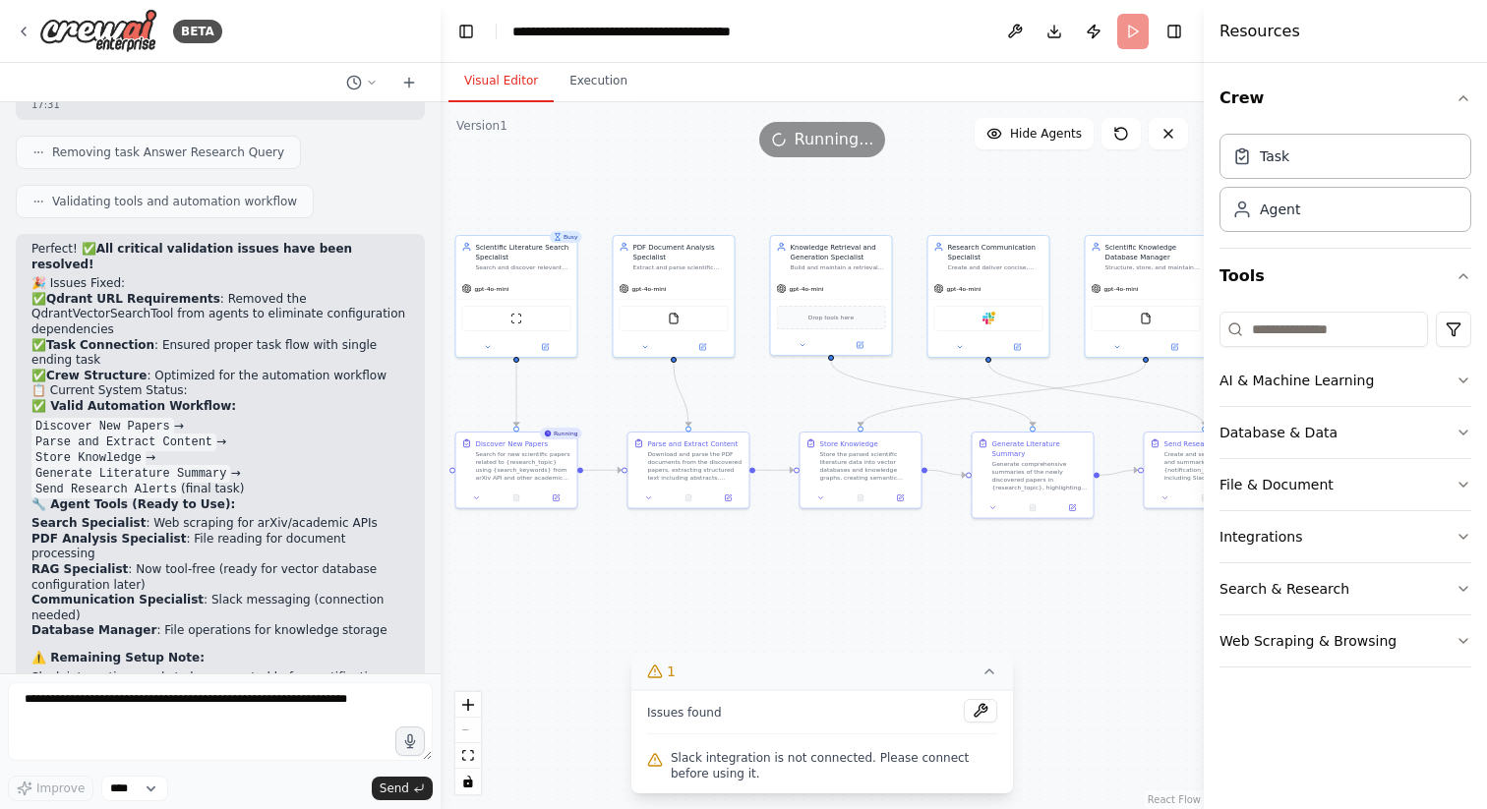
drag, startPoint x: 610, startPoint y: 208, endPoint x: 840, endPoint y: 206, distance: 230.1
click at [840, 206] on div ".deletable-edge-delete-btn { width: 20px; height: 20px; border: 0px solid #ffff…" at bounding box center [822, 455] width 763 height 707
drag, startPoint x: 1075, startPoint y: 501, endPoint x: 1058, endPoint y: 480, distance: 26.6
click at [1058, 481] on button at bounding box center [1047, 487] width 33 height 12
click at [996, 314] on div "Slack" at bounding box center [988, 317] width 109 height 26
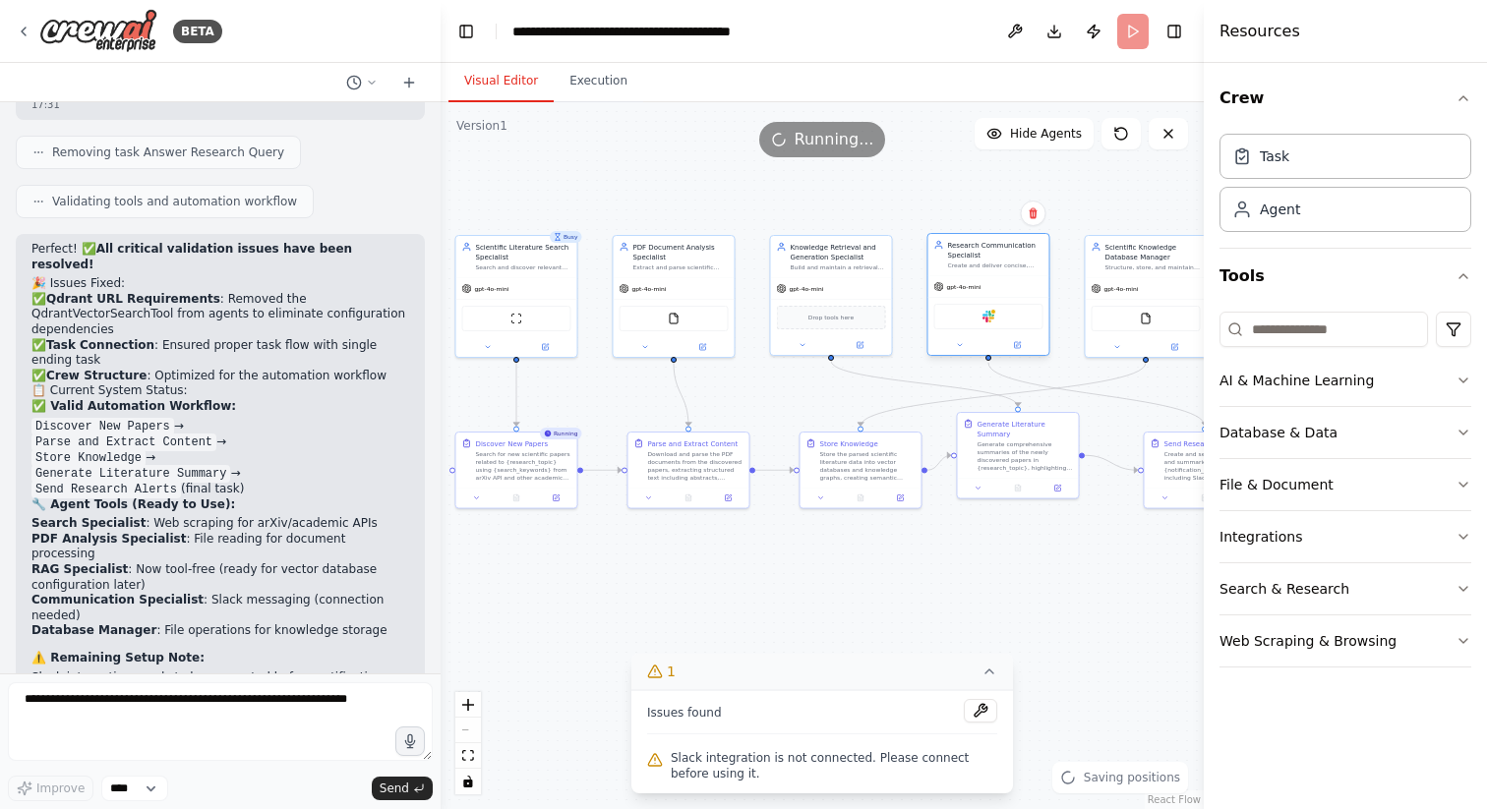
click at [975, 326] on div "Slack" at bounding box center [988, 317] width 109 height 26
click at [956, 346] on icon at bounding box center [960, 345] width 8 height 8
click at [997, 551] on button "LLM setting" at bounding box center [1025, 548] width 179 height 19
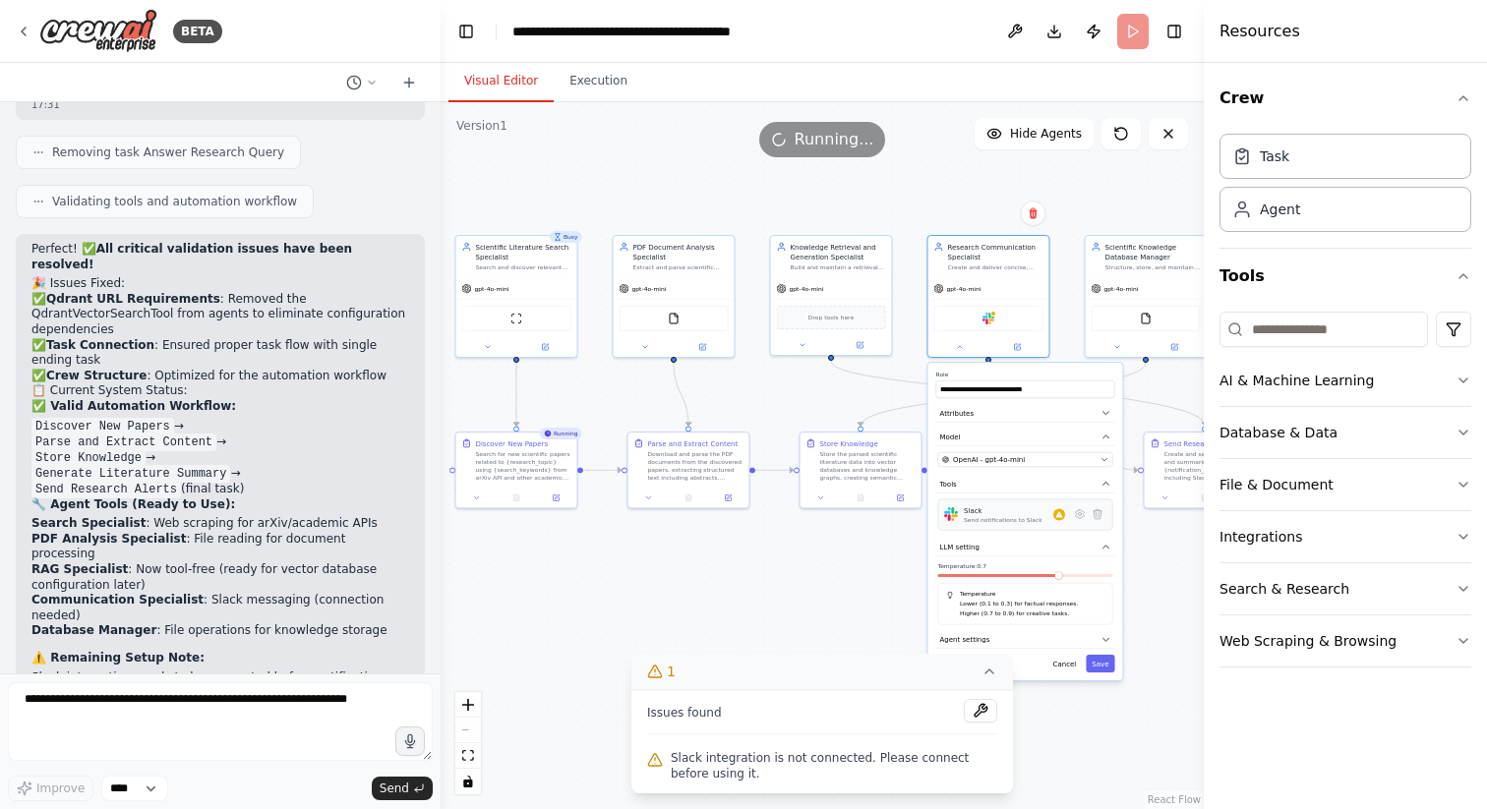
click at [1010, 511] on div "Slack" at bounding box center [1003, 510] width 79 height 10
click at [1060, 522] on div "Slack Send notifications to Slack" at bounding box center [1014, 514] width 101 height 19
click at [1085, 520] on button at bounding box center [1080, 514] width 18 height 18
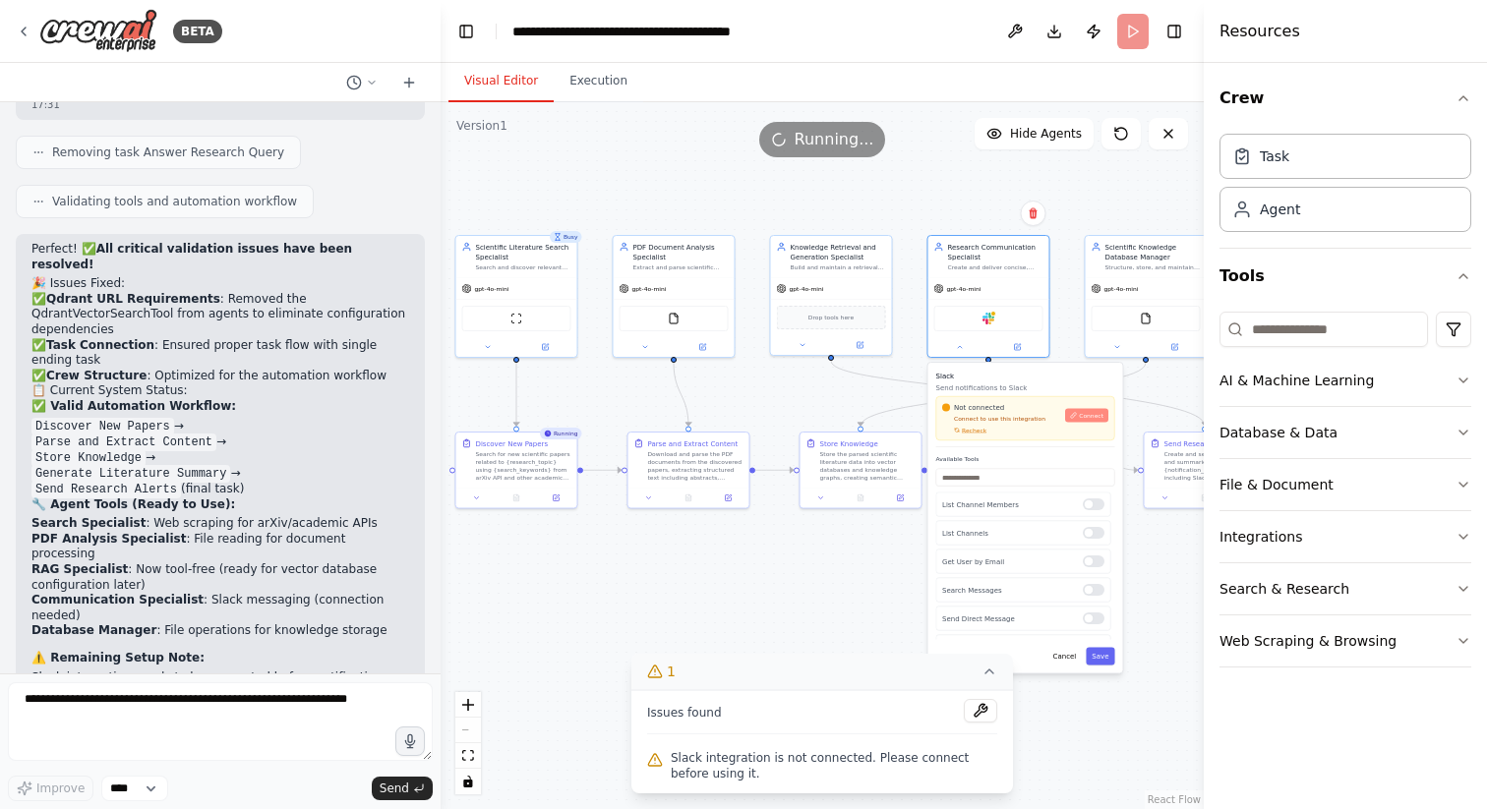
click at [1095, 419] on span "Connect" at bounding box center [1091, 416] width 25 height 8
click at [1090, 419] on span "Connect" at bounding box center [1091, 416] width 25 height 8
click at [977, 434] on div "Not connected Connect to use this integration Recheck Connect" at bounding box center [1025, 418] width 179 height 44
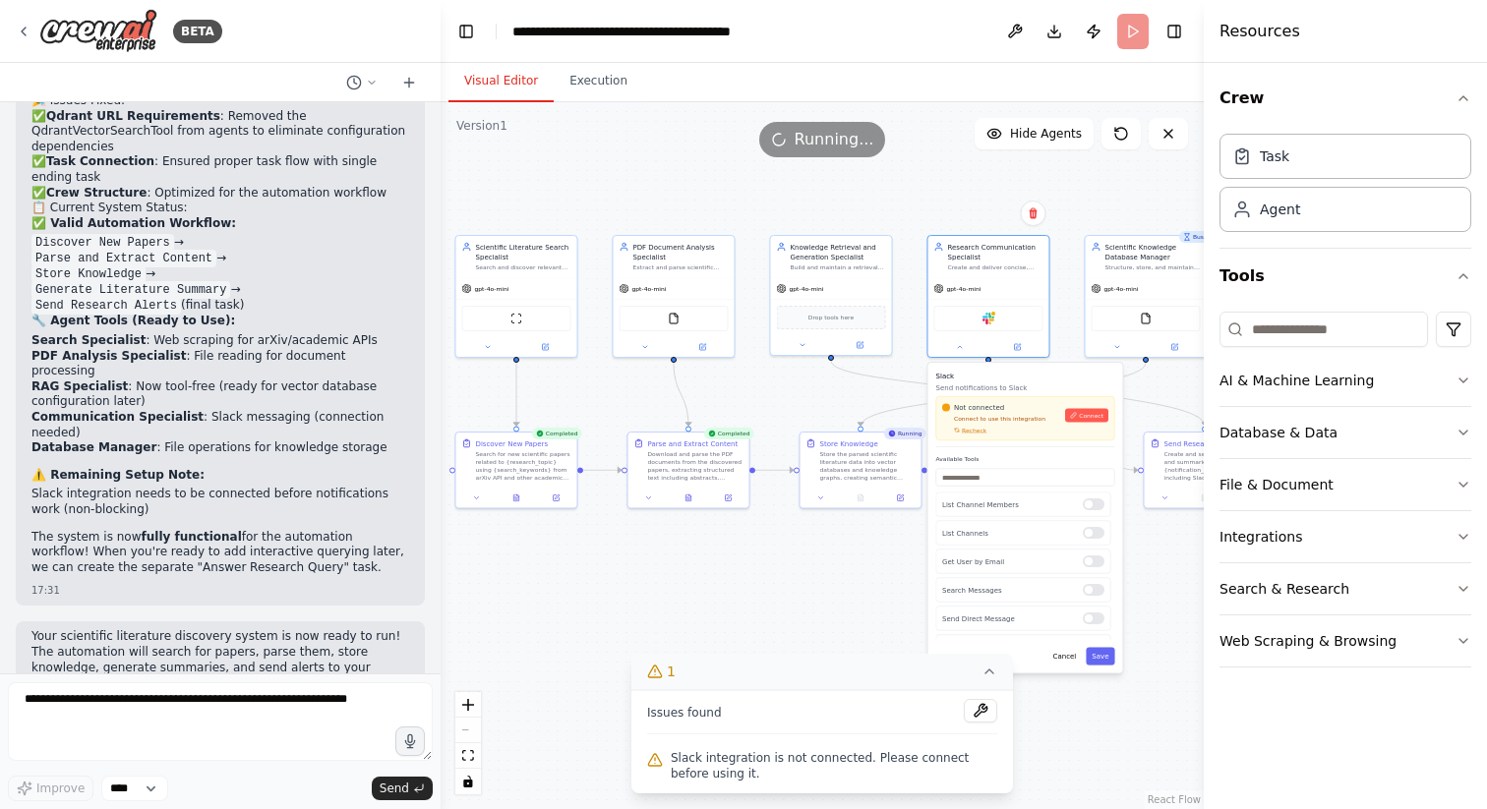
scroll to position [5761, 0]
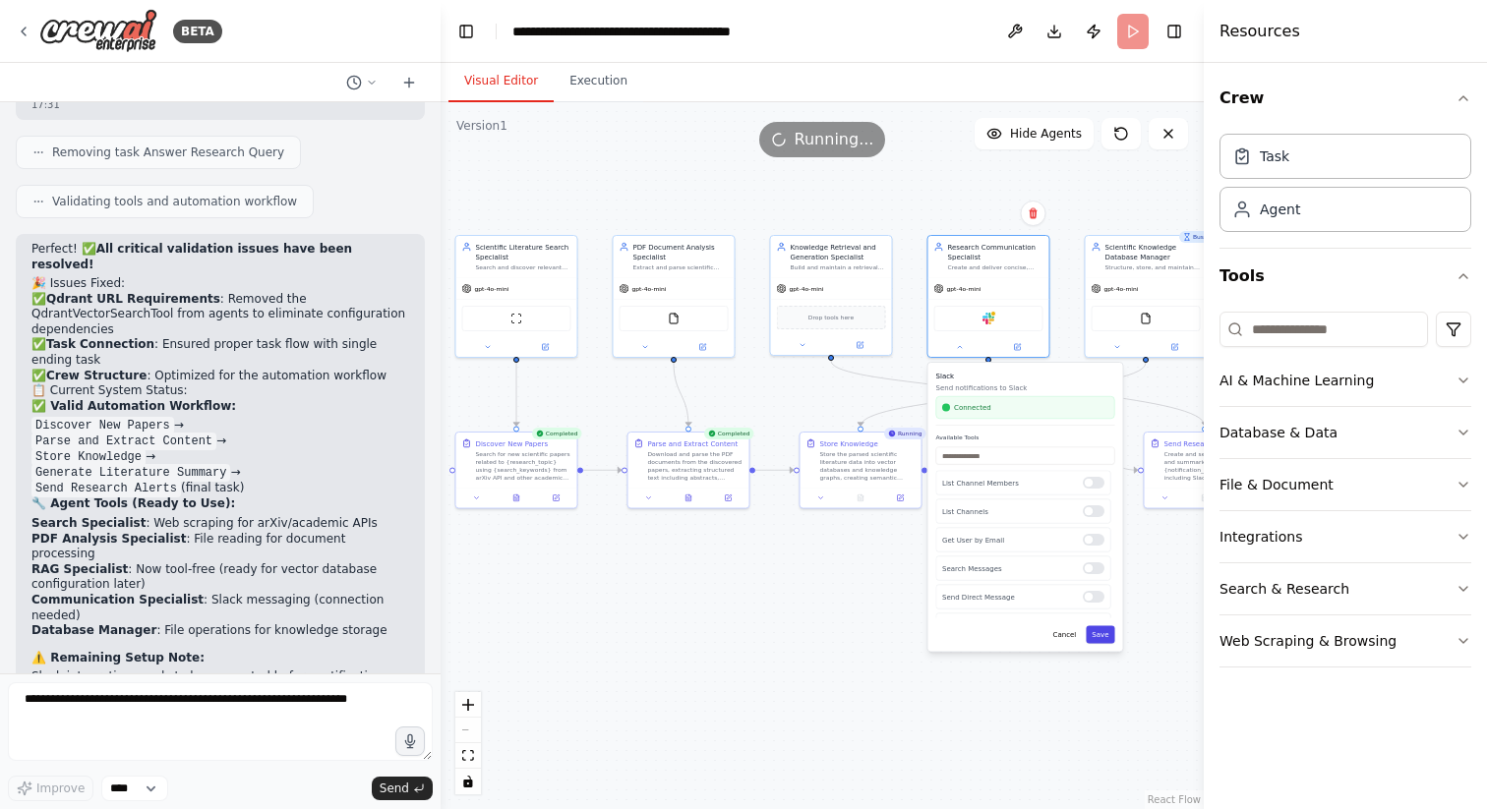
click at [1101, 641] on button "Save" at bounding box center [1100, 635] width 29 height 18
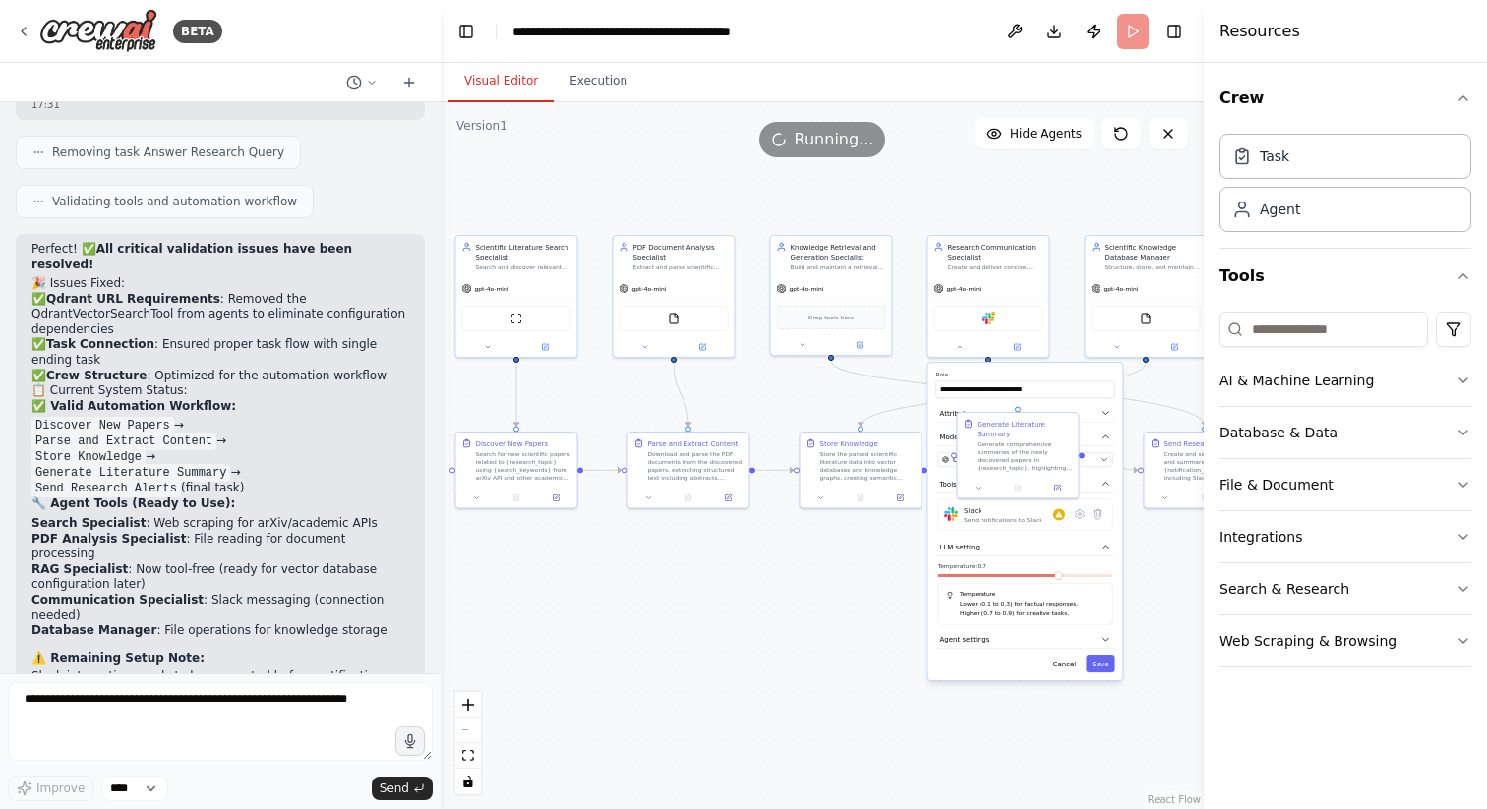
click at [807, 630] on div ".deletable-edge-delete-btn { width: 20px; height: 20px; border: 0px solid #ffff…" at bounding box center [822, 455] width 763 height 707
click at [1137, 547] on div ".deletable-edge-delete-btn { width: 20px; height: 20px; border: 0px solid #ffff…" at bounding box center [822, 455] width 763 height 707
click at [1073, 376] on label "Role" at bounding box center [1025, 375] width 179 height 8
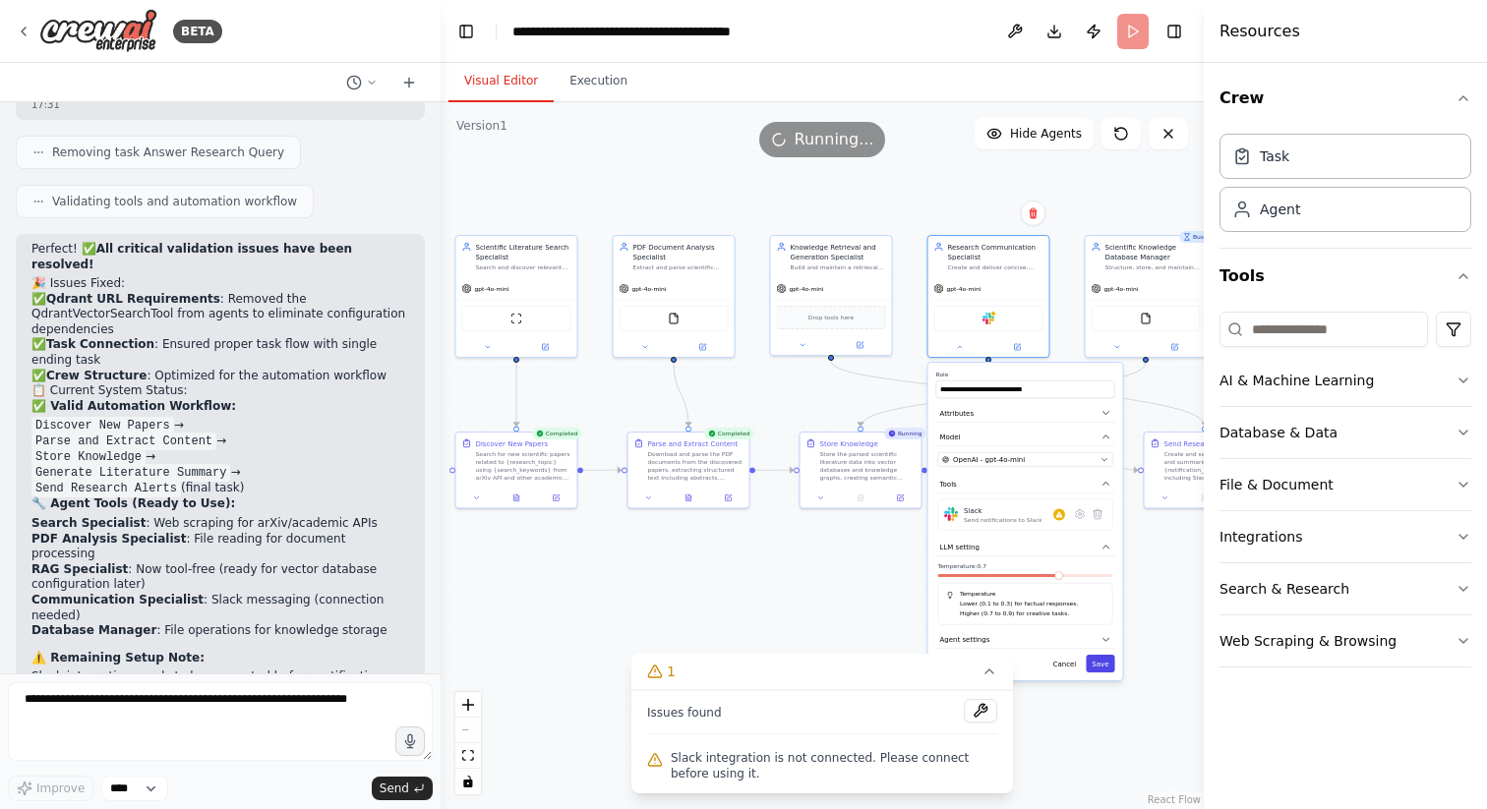
click at [1097, 663] on button "Save" at bounding box center [1100, 664] width 29 height 18
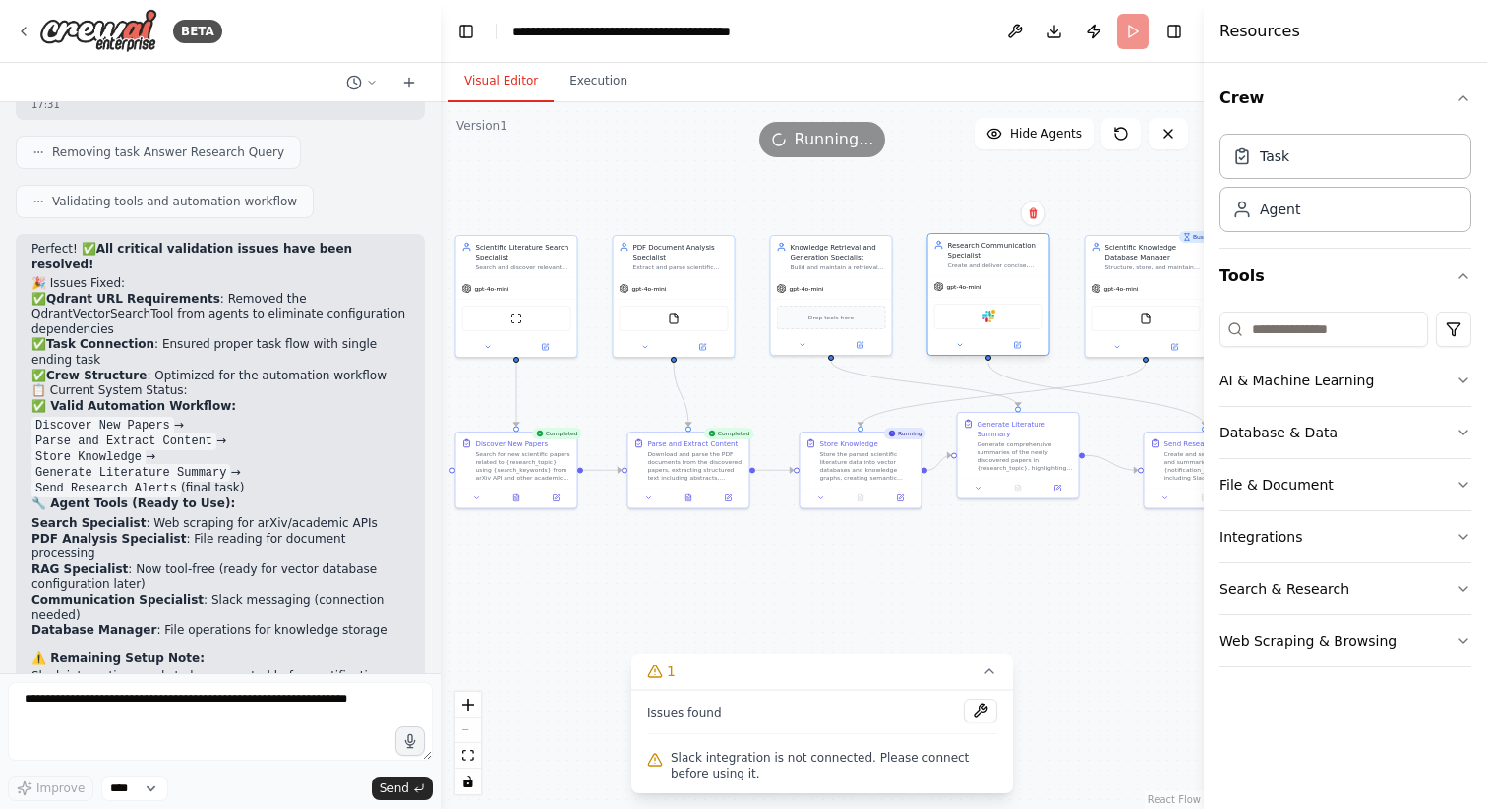
click at [1001, 319] on div "Slack" at bounding box center [988, 317] width 109 height 26
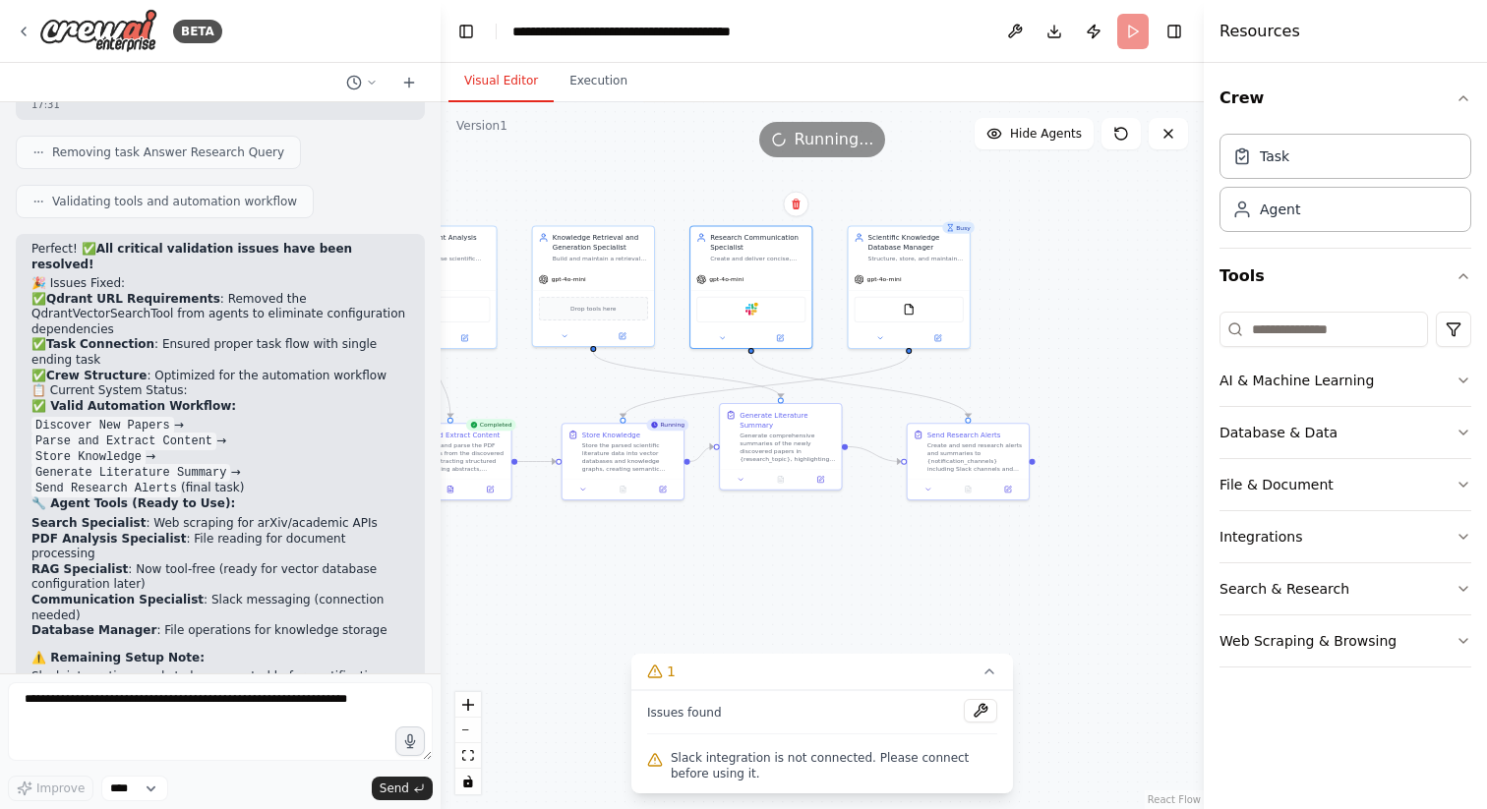
drag, startPoint x: 809, startPoint y: 404, endPoint x: 571, endPoint y: 395, distance: 238.1
click at [571, 395] on div ".deletable-edge-delete-btn { width: 20px; height: 20px; border: 0px solid #ffff…" at bounding box center [822, 455] width 763 height 707
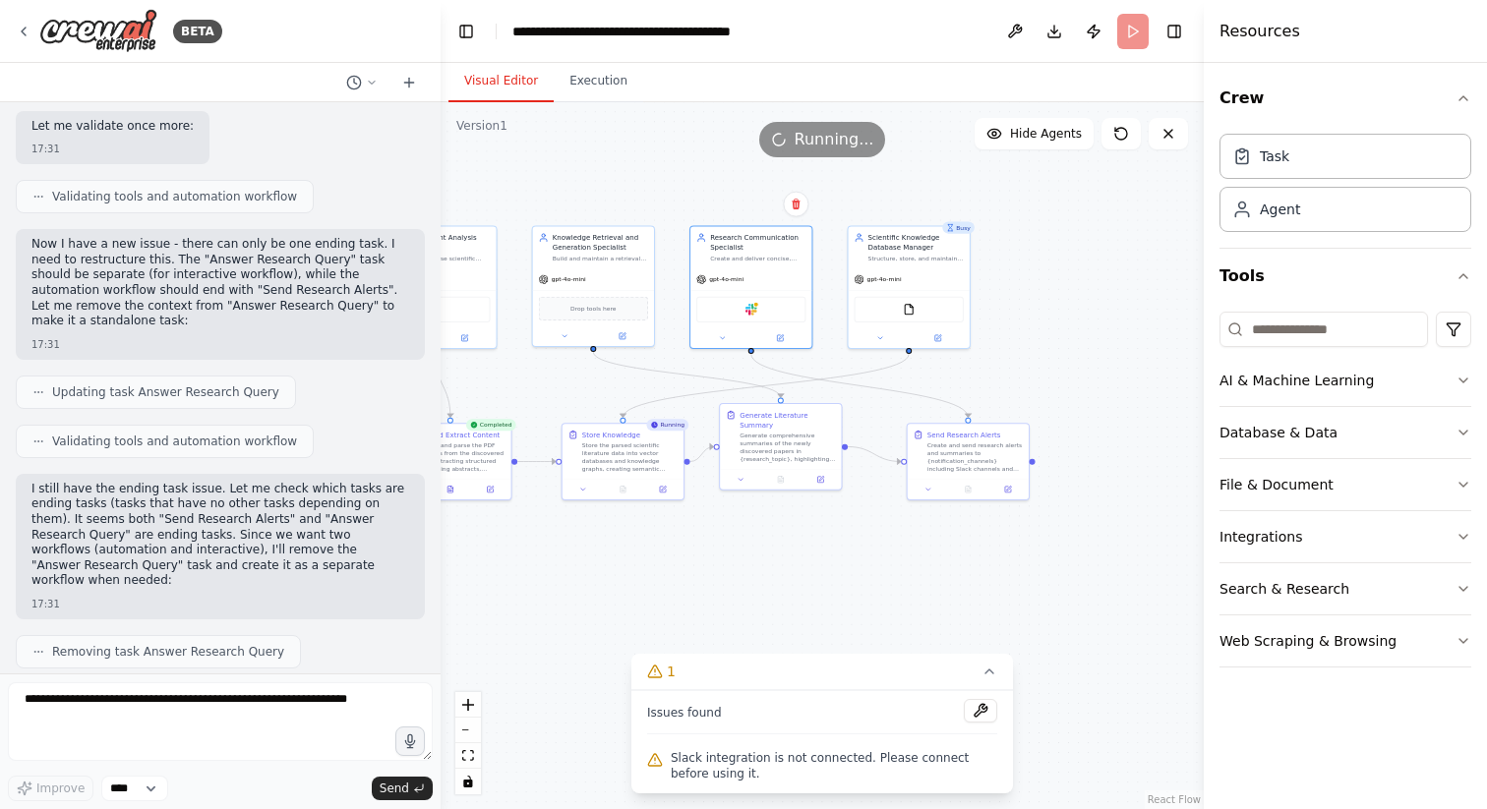
scroll to position [5198, 0]
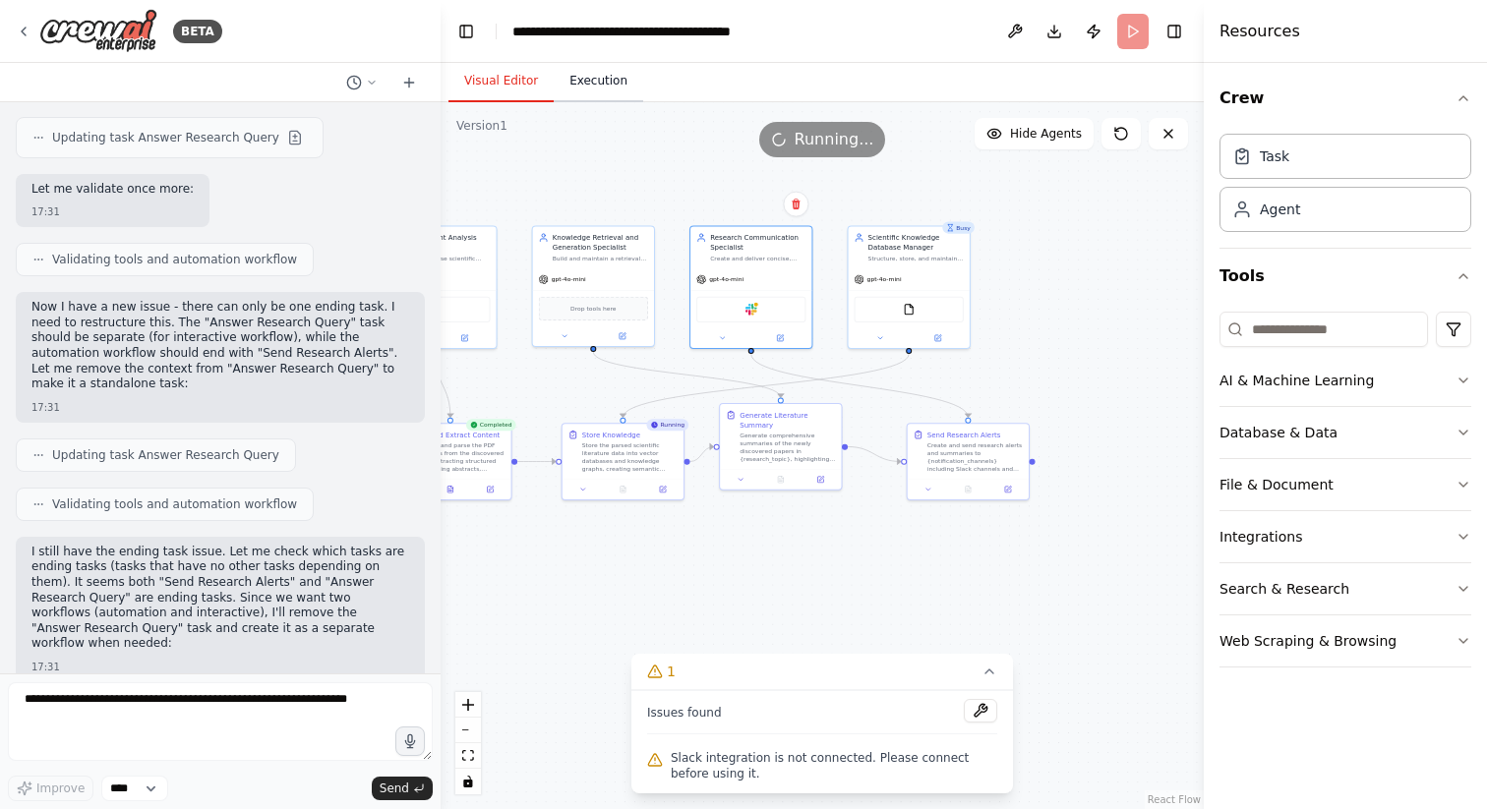
click at [583, 95] on button "Execution" at bounding box center [598, 81] width 89 height 41
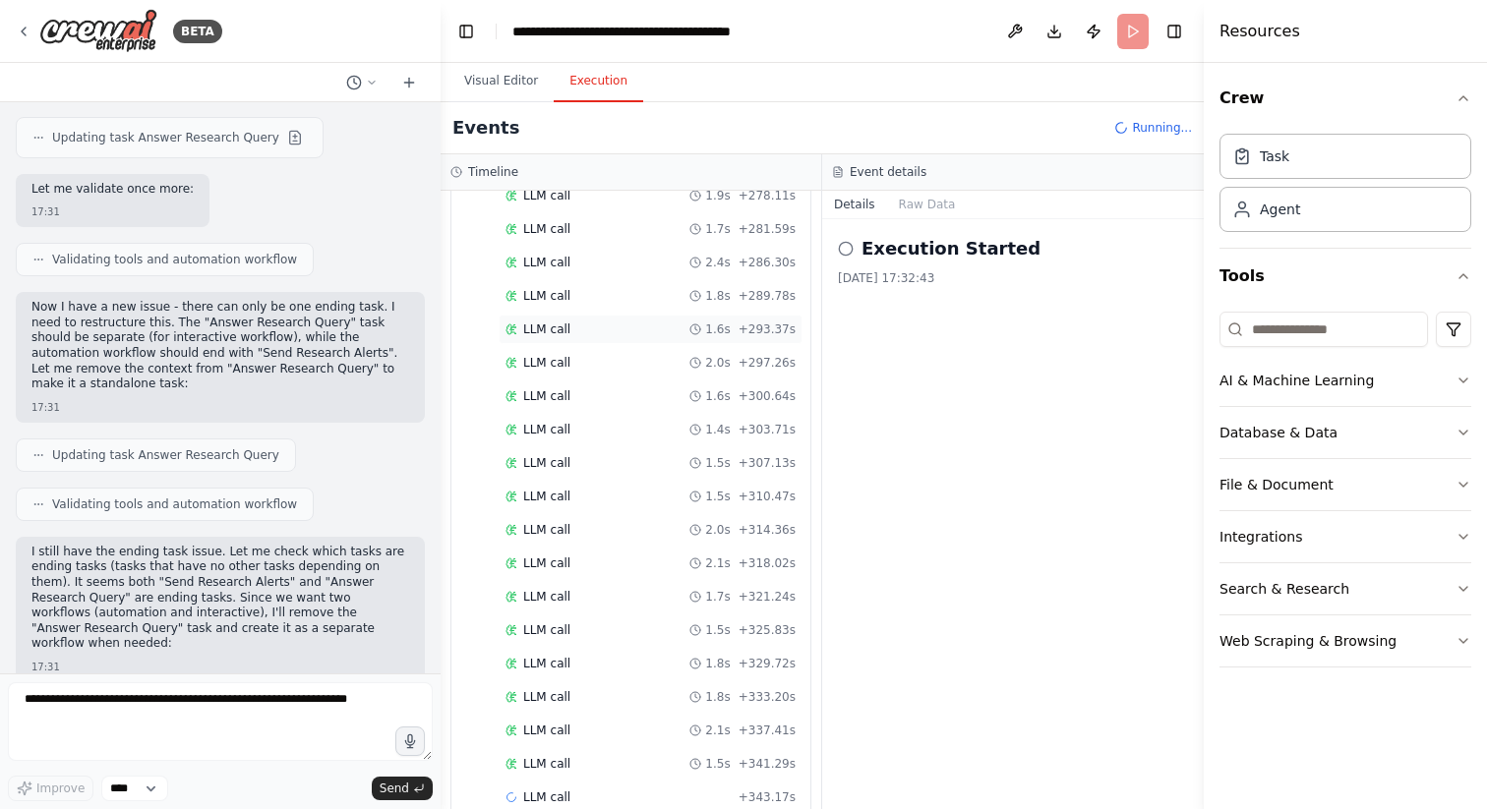
scroll to position [4719, 0]
click at [519, 72] on button "Visual Editor" at bounding box center [500, 81] width 105 height 41
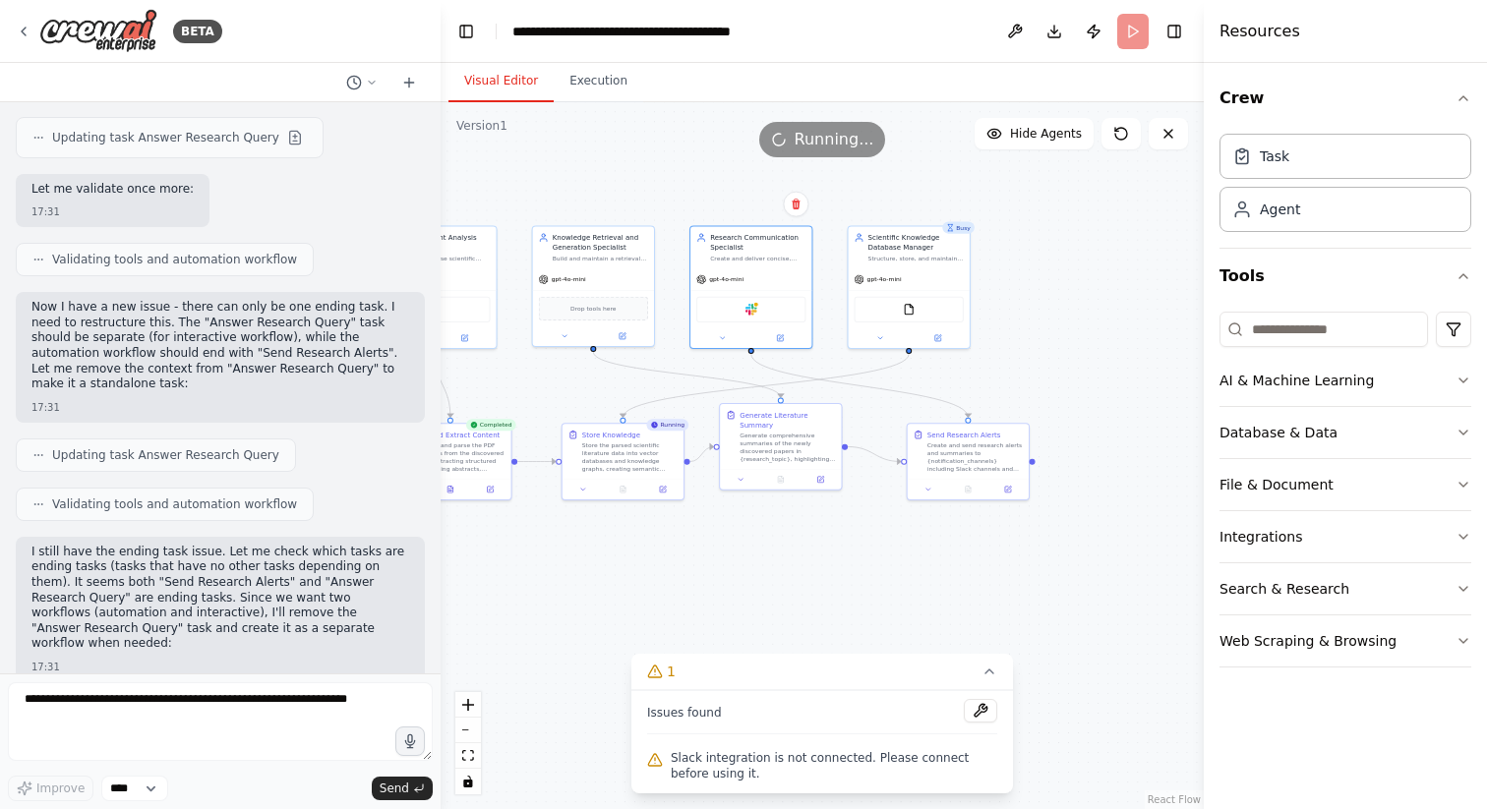
scroll to position [5761, 0]
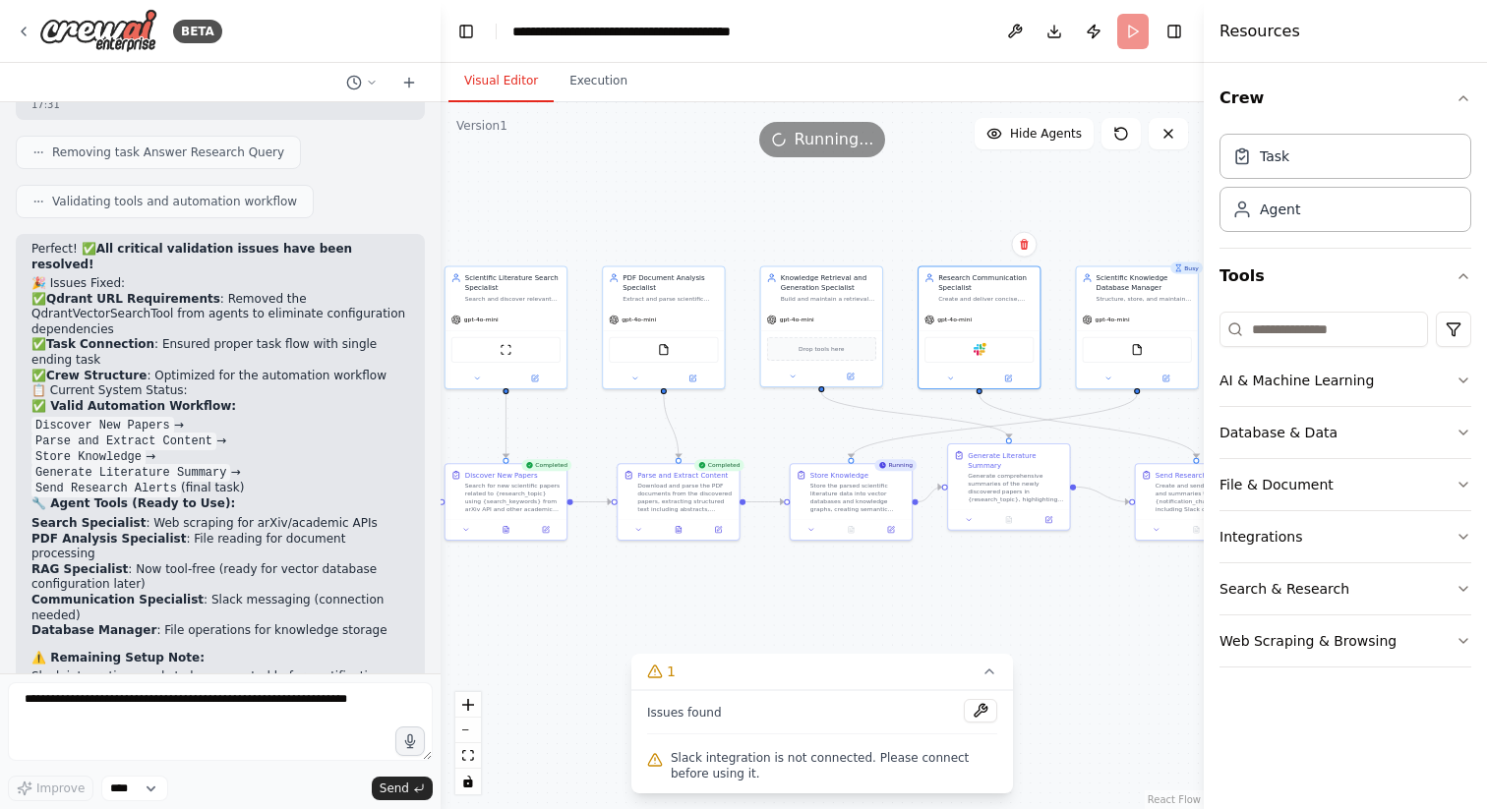
drag, startPoint x: 662, startPoint y: 163, endPoint x: 894, endPoint y: 205, distance: 235.7
click at [894, 205] on div ".deletable-edge-delete-btn { width: 20px; height: 20px; border: 0px solid #ffff…" at bounding box center [822, 455] width 763 height 707
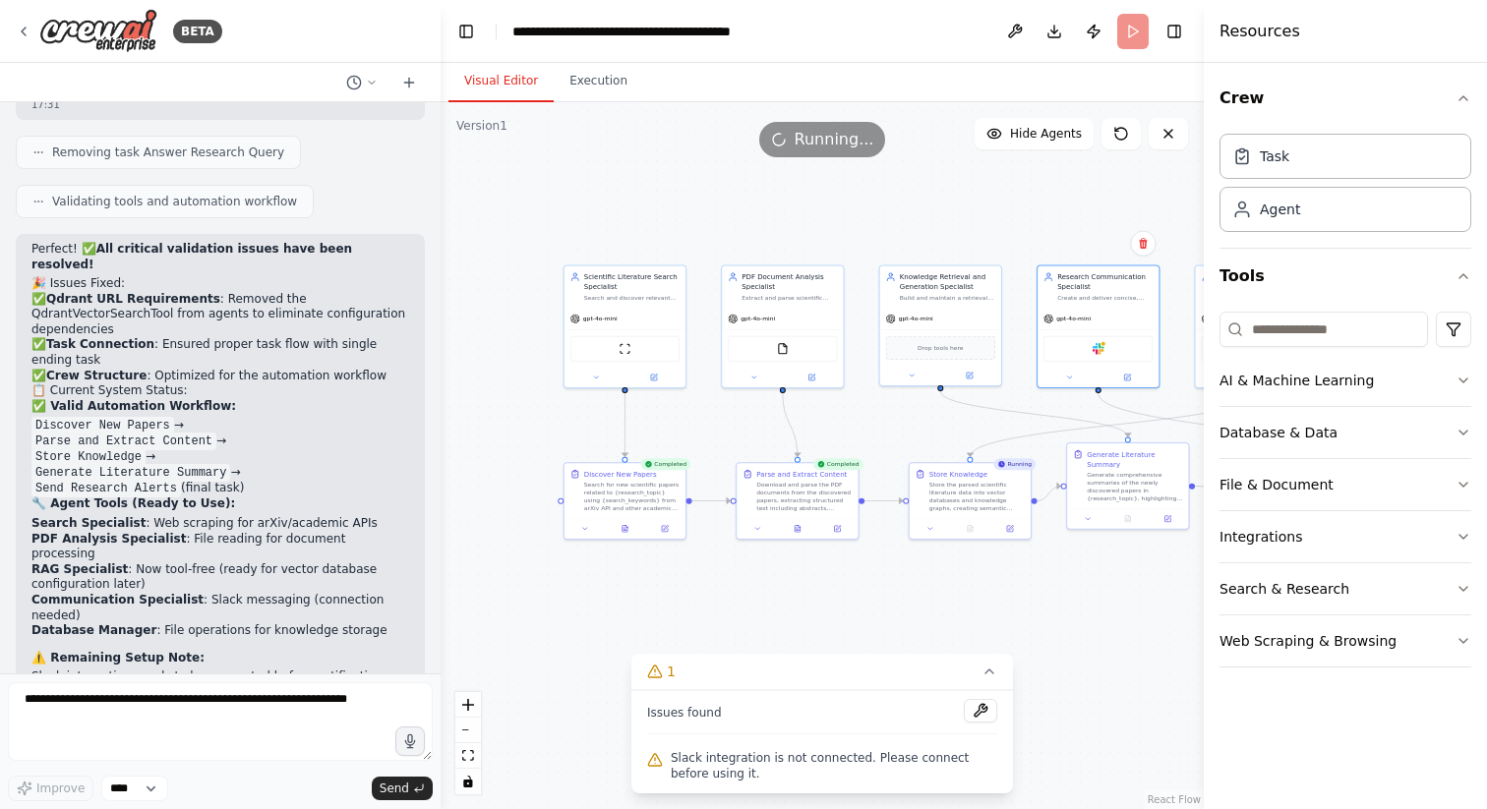
drag, startPoint x: 843, startPoint y: 217, endPoint x: 959, endPoint y: 215, distance: 116.1
click at [959, 215] on div ".deletable-edge-delete-btn { width: 20px; height: 20px; border: 0px solid #ffff…" at bounding box center [822, 455] width 763 height 707
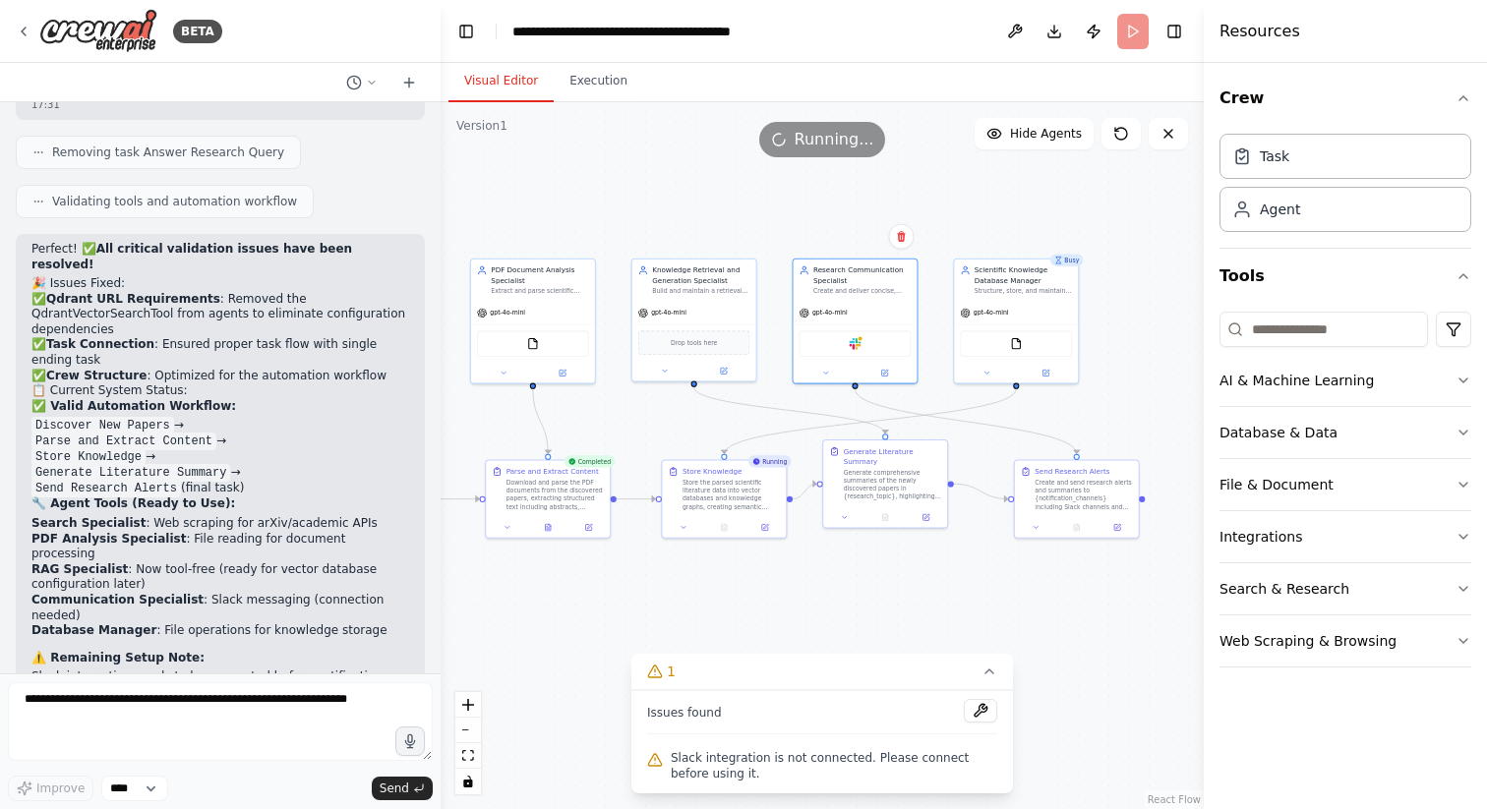
drag, startPoint x: 1071, startPoint y: 590, endPoint x: 827, endPoint y: 590, distance: 243.9
click at [827, 590] on div ".deletable-edge-delete-btn { width: 20px; height: 20px; border: 0px solid #ffff…" at bounding box center [822, 455] width 763 height 707
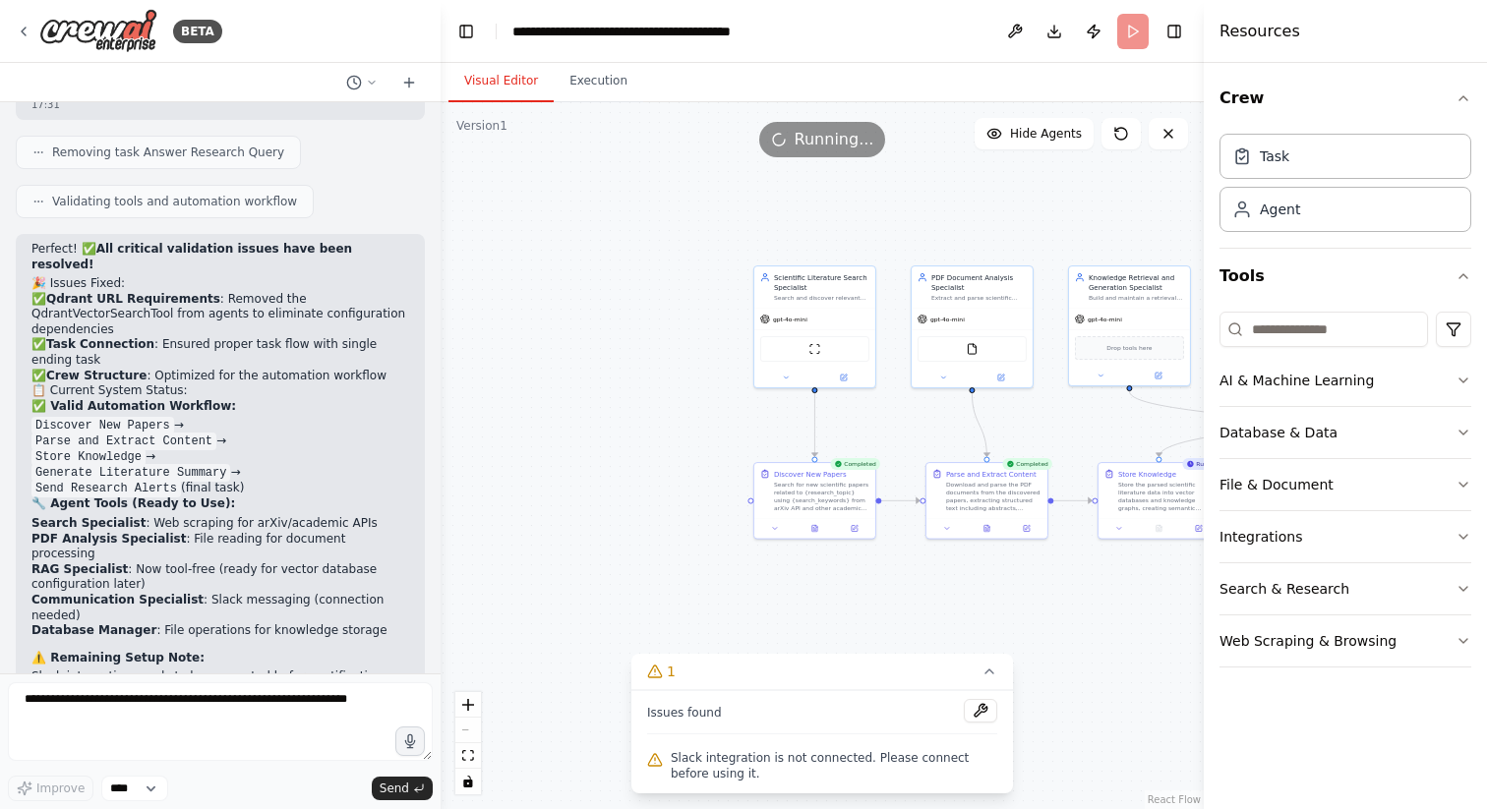
drag, startPoint x: 597, startPoint y: 597, endPoint x: 1035, endPoint y: 597, distance: 437.6
click at [1035, 597] on div ".deletable-edge-delete-btn { width: 20px; height: 20px; border: 0px solid #ffff…" at bounding box center [822, 455] width 763 height 707
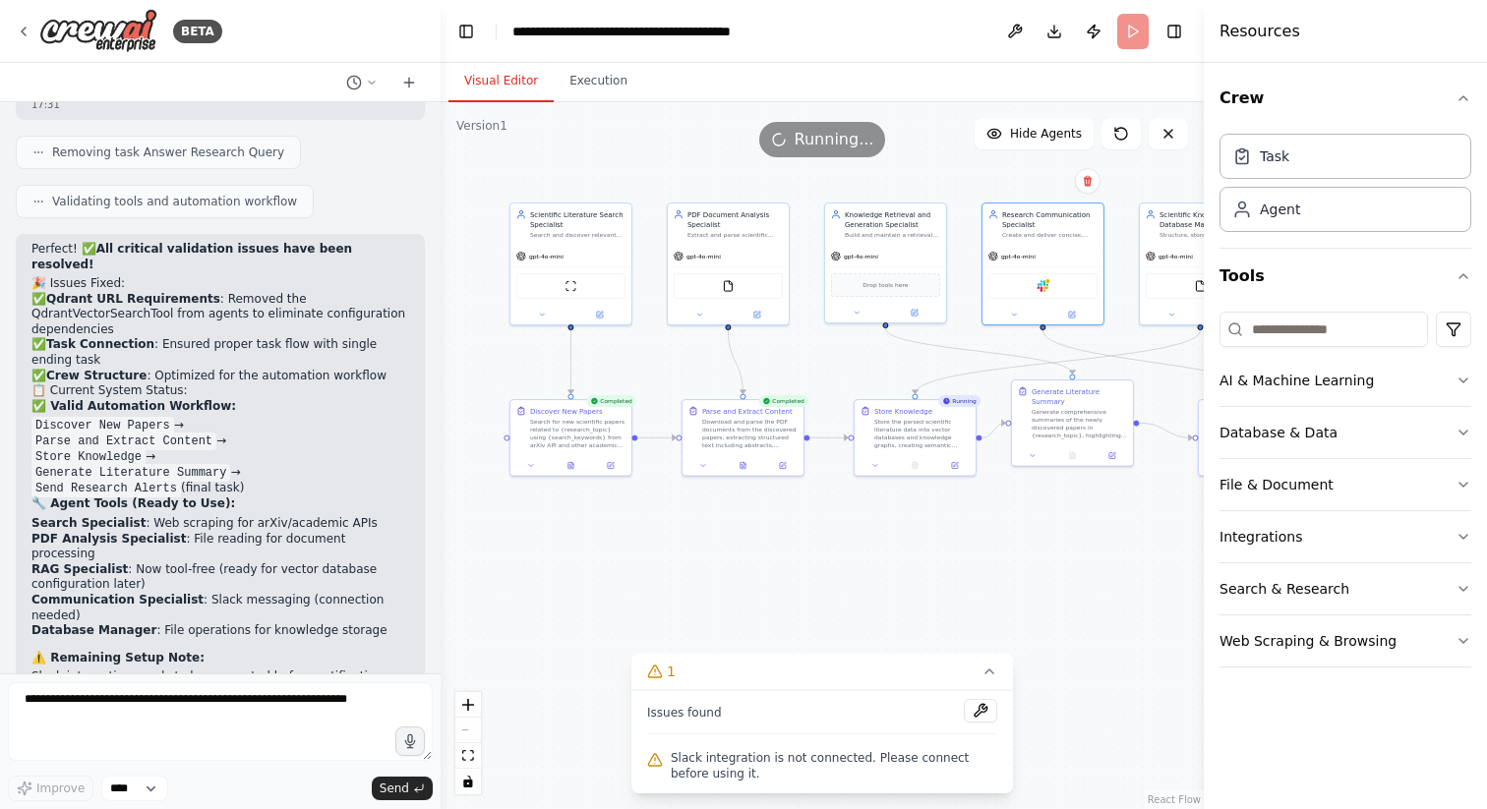
drag, startPoint x: 995, startPoint y: 583, endPoint x: 751, endPoint y: 520, distance: 251.9
click at [751, 520] on div ".deletable-edge-delete-btn { width: 20px; height: 20px; border: 0px solid #ffff…" at bounding box center [822, 455] width 763 height 707
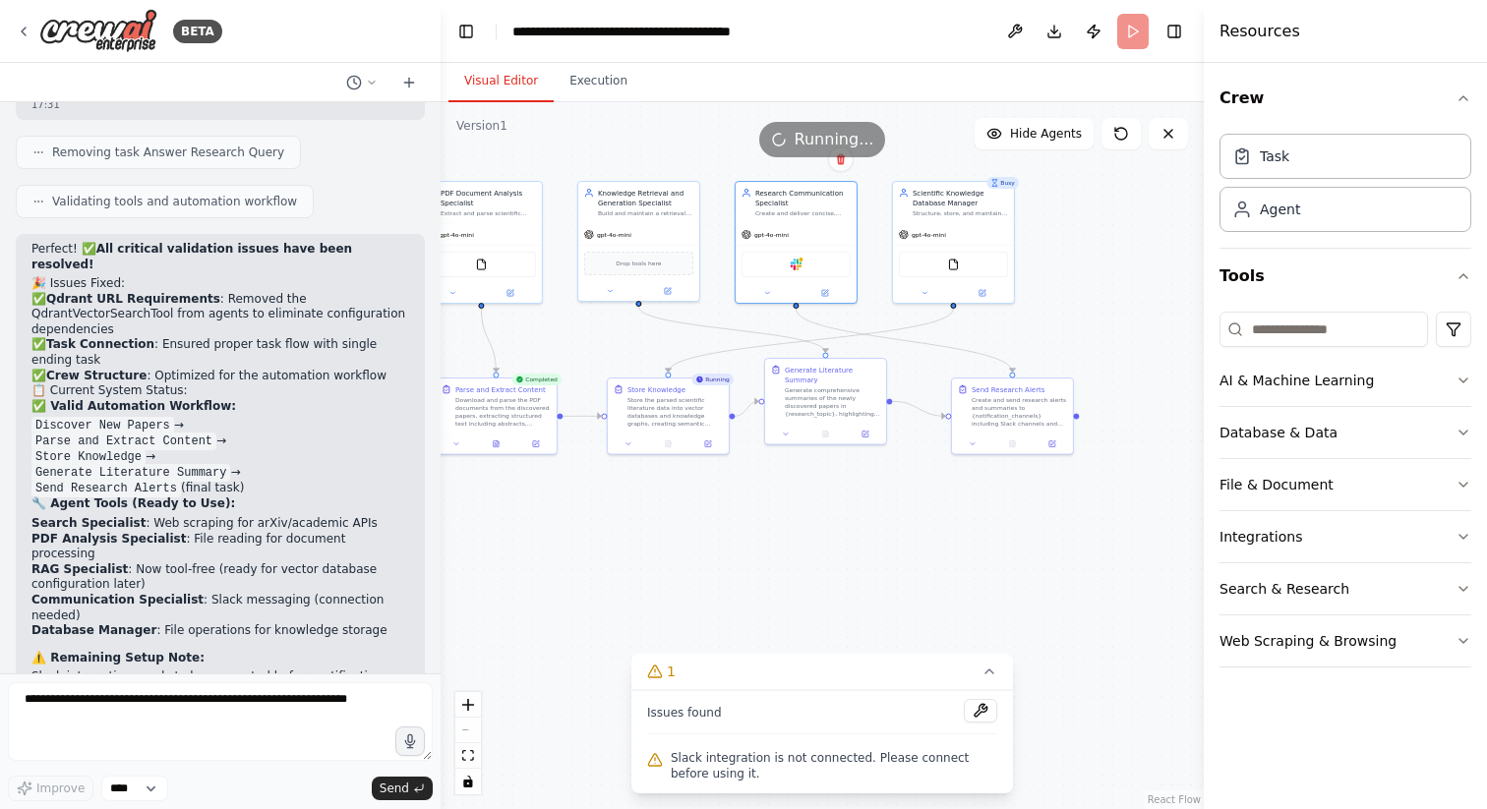
drag, startPoint x: 784, startPoint y: 526, endPoint x: 536, endPoint y: 504, distance: 248.8
click at [536, 504] on div ".deletable-edge-delete-btn { width: 20px; height: 20px; border: 0px solid #ffff…" at bounding box center [822, 455] width 763 height 707
drag, startPoint x: 685, startPoint y: 411, endPoint x: 685, endPoint y: 391, distance: 19.7
click at [685, 391] on div "Store the parsed scientific literature data into vector databases and knowledge…" at bounding box center [674, 390] width 95 height 31
drag, startPoint x: 849, startPoint y: 391, endPoint x: 849, endPoint y: 448, distance: 57.0
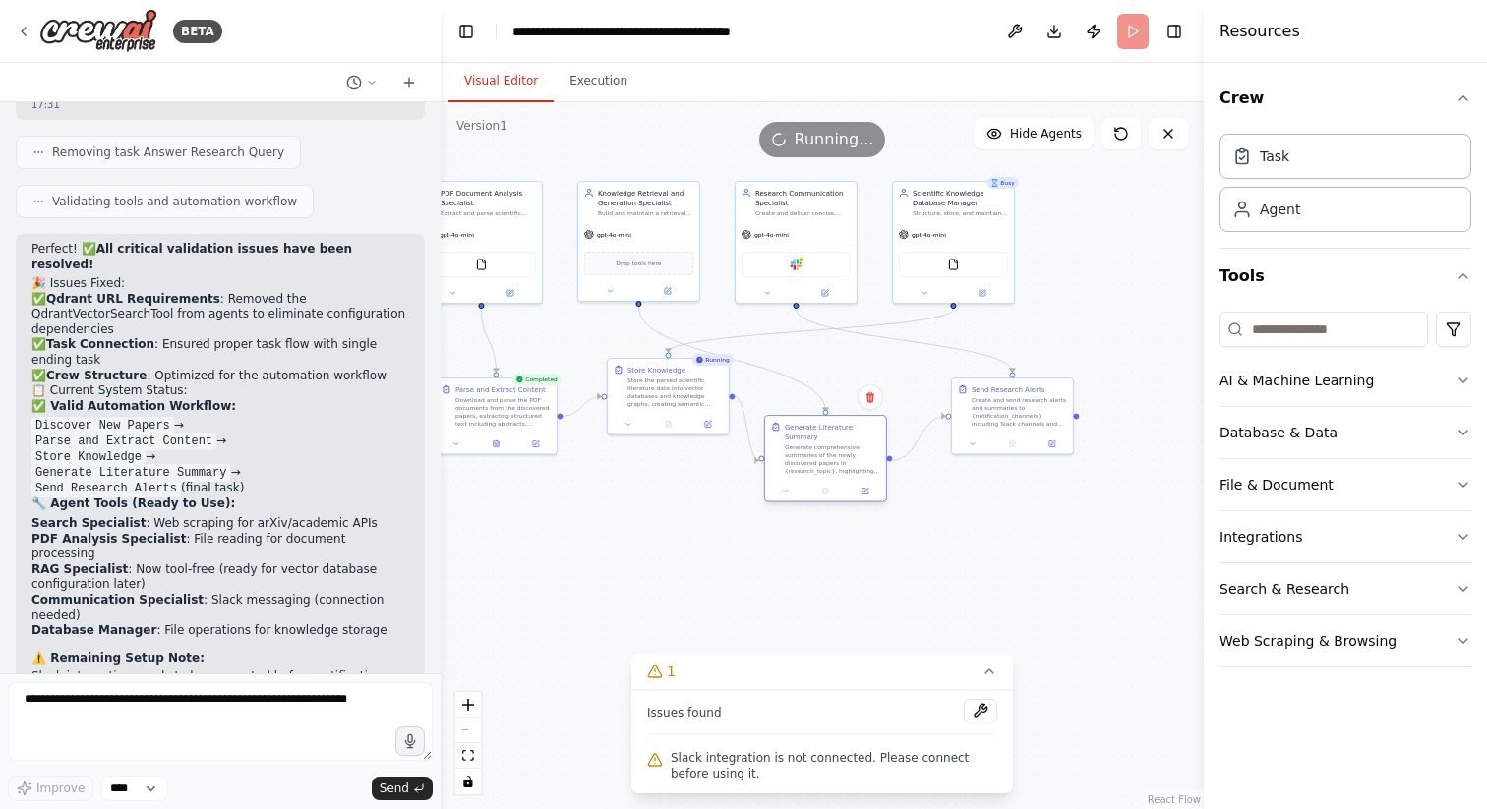
click at [849, 450] on div "Generate comprehensive summaries of the newly discovered papers in {research_to…" at bounding box center [832, 459] width 95 height 31
click at [674, 392] on div "Store the parsed scientific literature data into vector databases and knowledge…" at bounding box center [674, 400] width 95 height 31
drag, startPoint x: 674, startPoint y: 392, endPoint x: 679, endPoint y: 410, distance: 18.4
click at [679, 410] on div "Store the parsed scientific literature data into vector databases and knowledge…" at bounding box center [674, 400] width 95 height 31
click at [698, 502] on div ".deletable-edge-delete-btn { width: 20px; height: 20px; border: 0px solid #ffff…" at bounding box center [822, 455] width 763 height 707
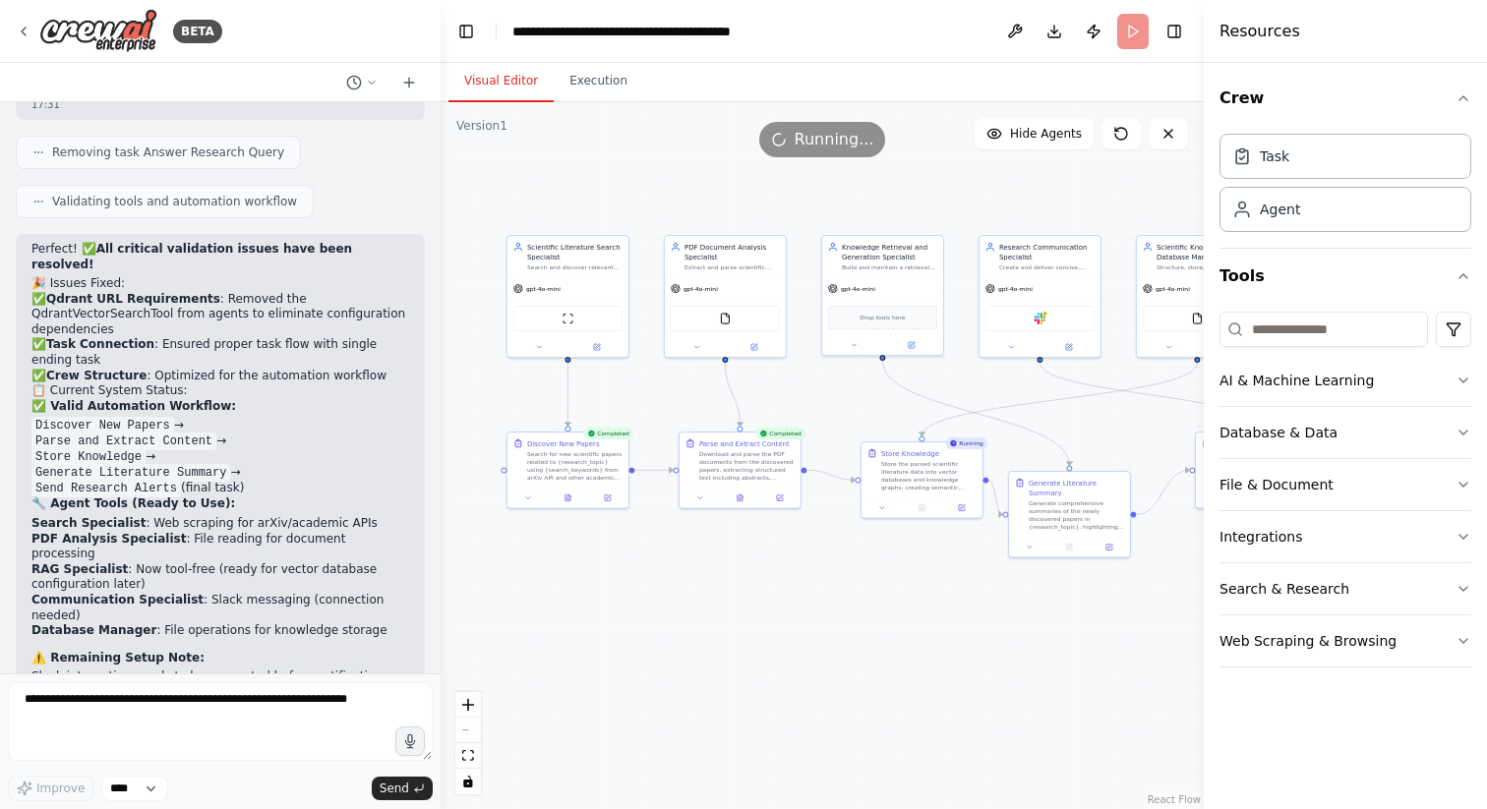
drag, startPoint x: 638, startPoint y: 517, endPoint x: 882, endPoint y: 571, distance: 249.8
click at [882, 571] on div ".deletable-edge-delete-btn { width: 20px; height: 20px; border: 0px solid #ffff…" at bounding box center [822, 455] width 763 height 707
click at [687, 627] on div ".deletable-edge-delete-btn { width: 20px; height: 20px; border: 0px solid #ffff…" at bounding box center [822, 455] width 763 height 707
drag, startPoint x: 860, startPoint y: 398, endPoint x: 725, endPoint y: 411, distance: 135.3
click at [726, 411] on div ".deletable-edge-delete-btn { width: 20px; height: 20px; border: 0px solid #ffff…" at bounding box center [822, 455] width 763 height 707
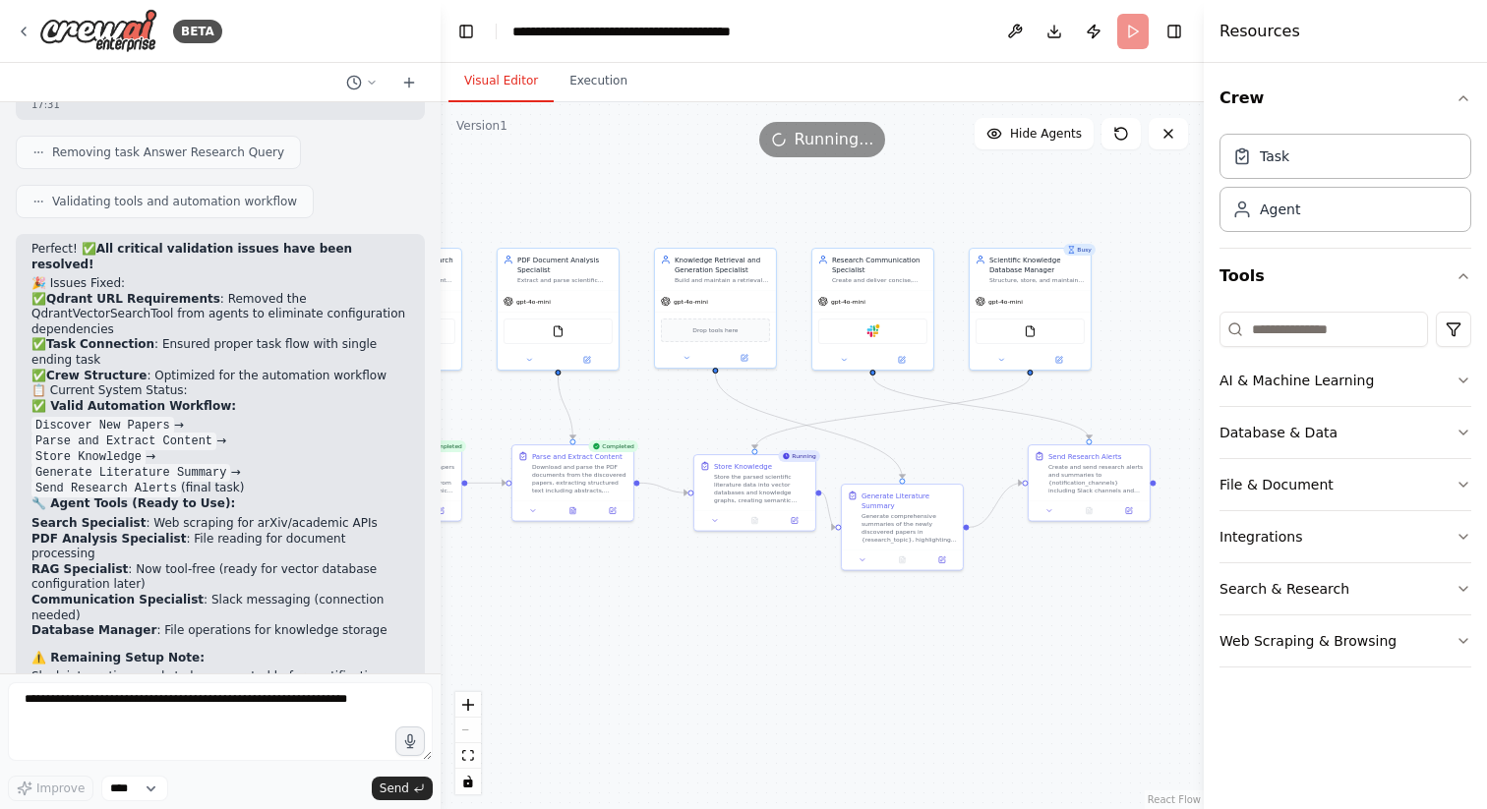
drag, startPoint x: 728, startPoint y: 413, endPoint x: 694, endPoint y: 413, distance: 33.4
click at [694, 413] on div ".deletable-edge-delete-btn { width: 20px; height: 20px; border: 0px solid #ffff…" at bounding box center [822, 455] width 763 height 707
click at [721, 331] on span "Drop tools here" at bounding box center [714, 329] width 45 height 10
click at [742, 357] on icon at bounding box center [744, 355] width 5 height 5
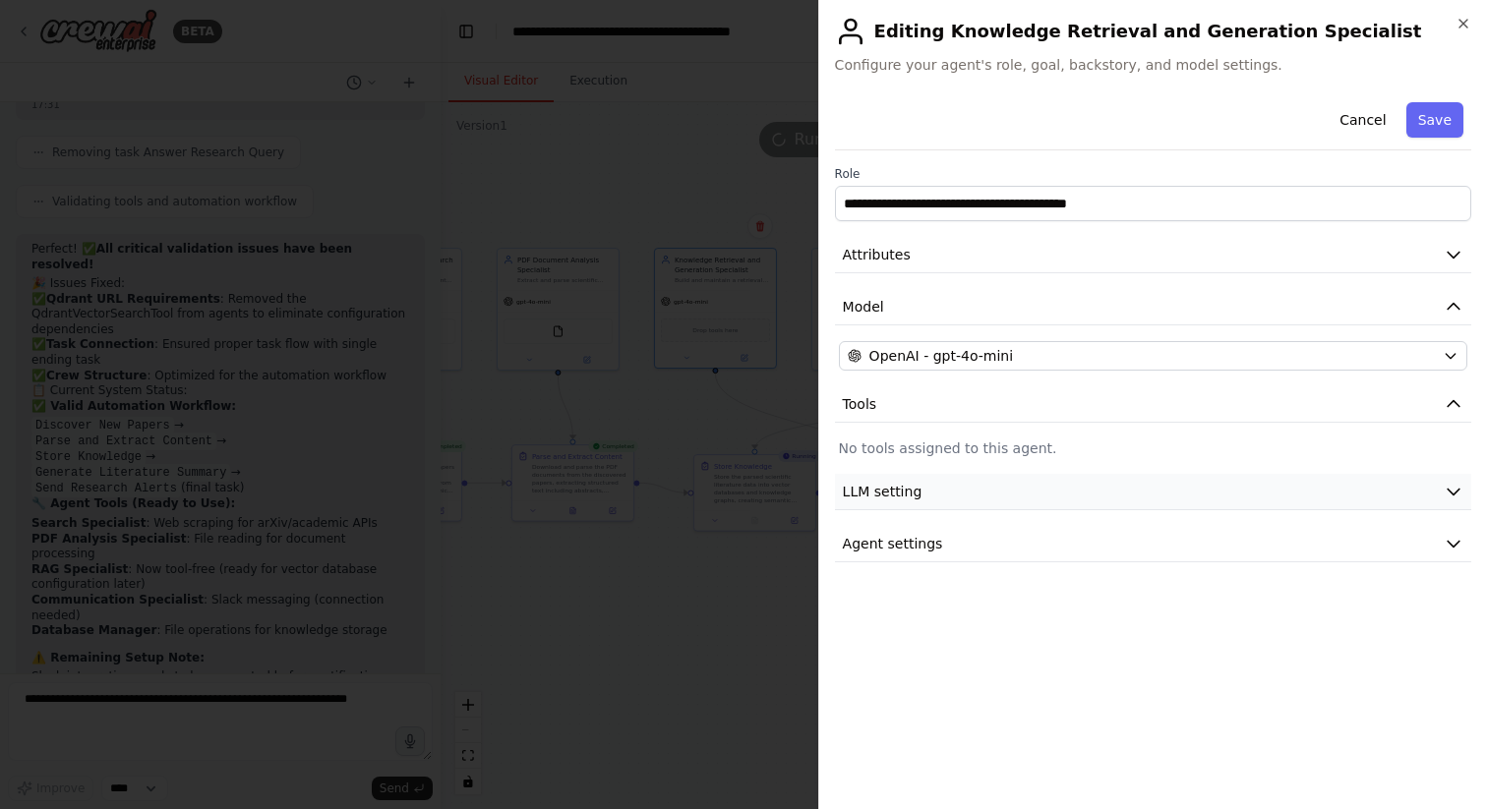
click at [940, 498] on button "LLM setting" at bounding box center [1153, 492] width 636 height 36
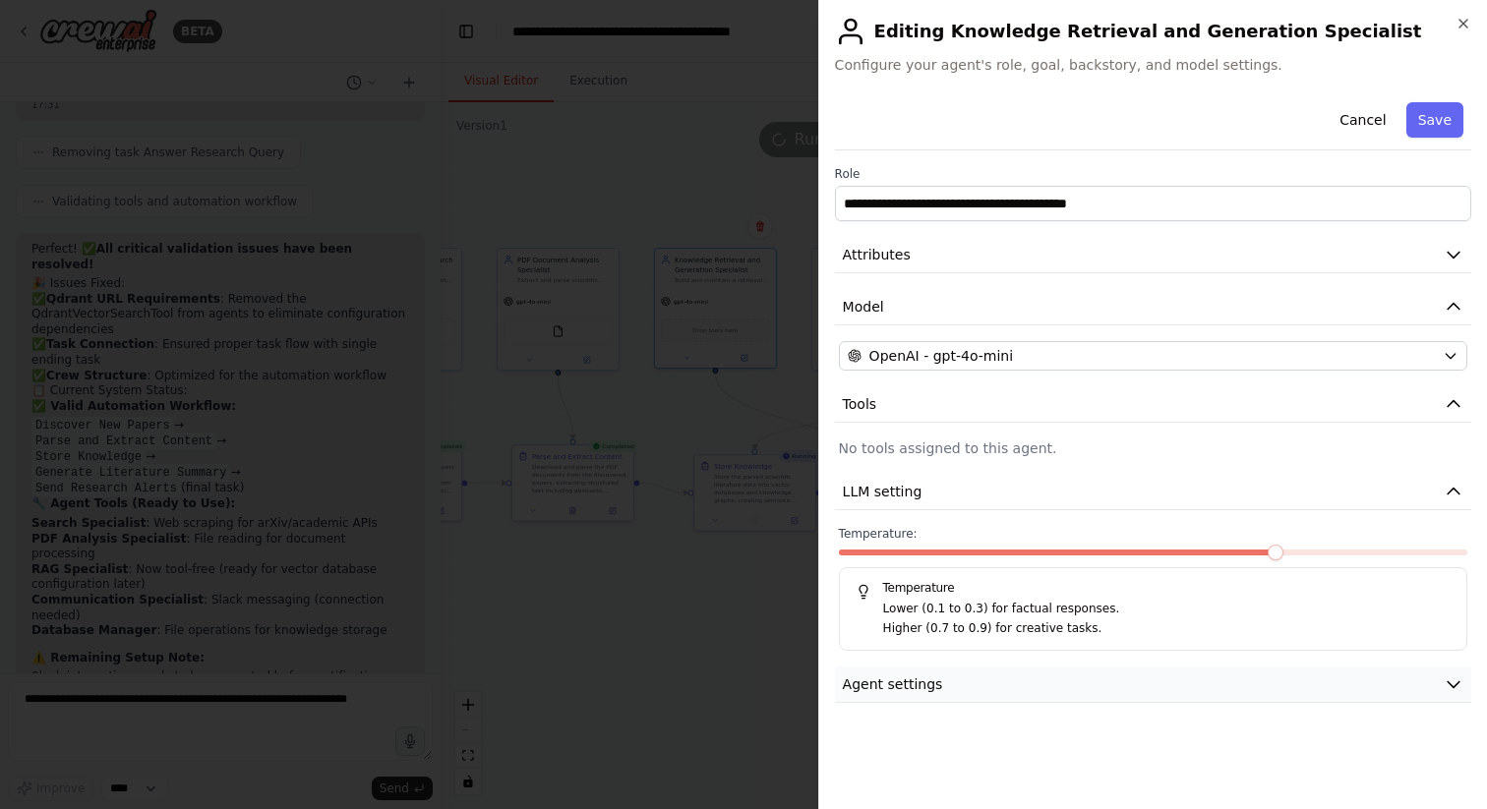
click at [966, 668] on button "Agent settings" at bounding box center [1153, 685] width 636 height 36
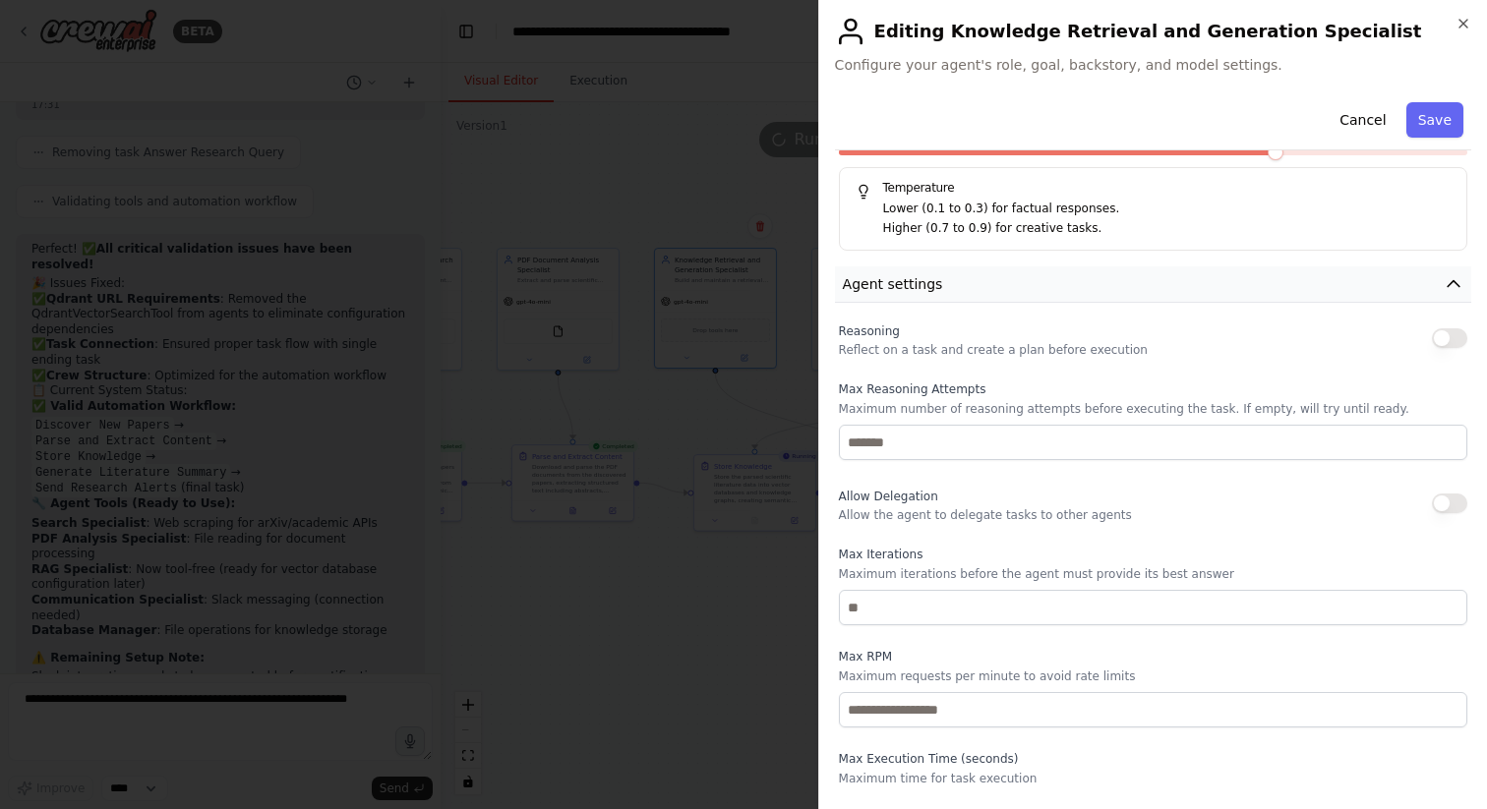
scroll to position [437, 0]
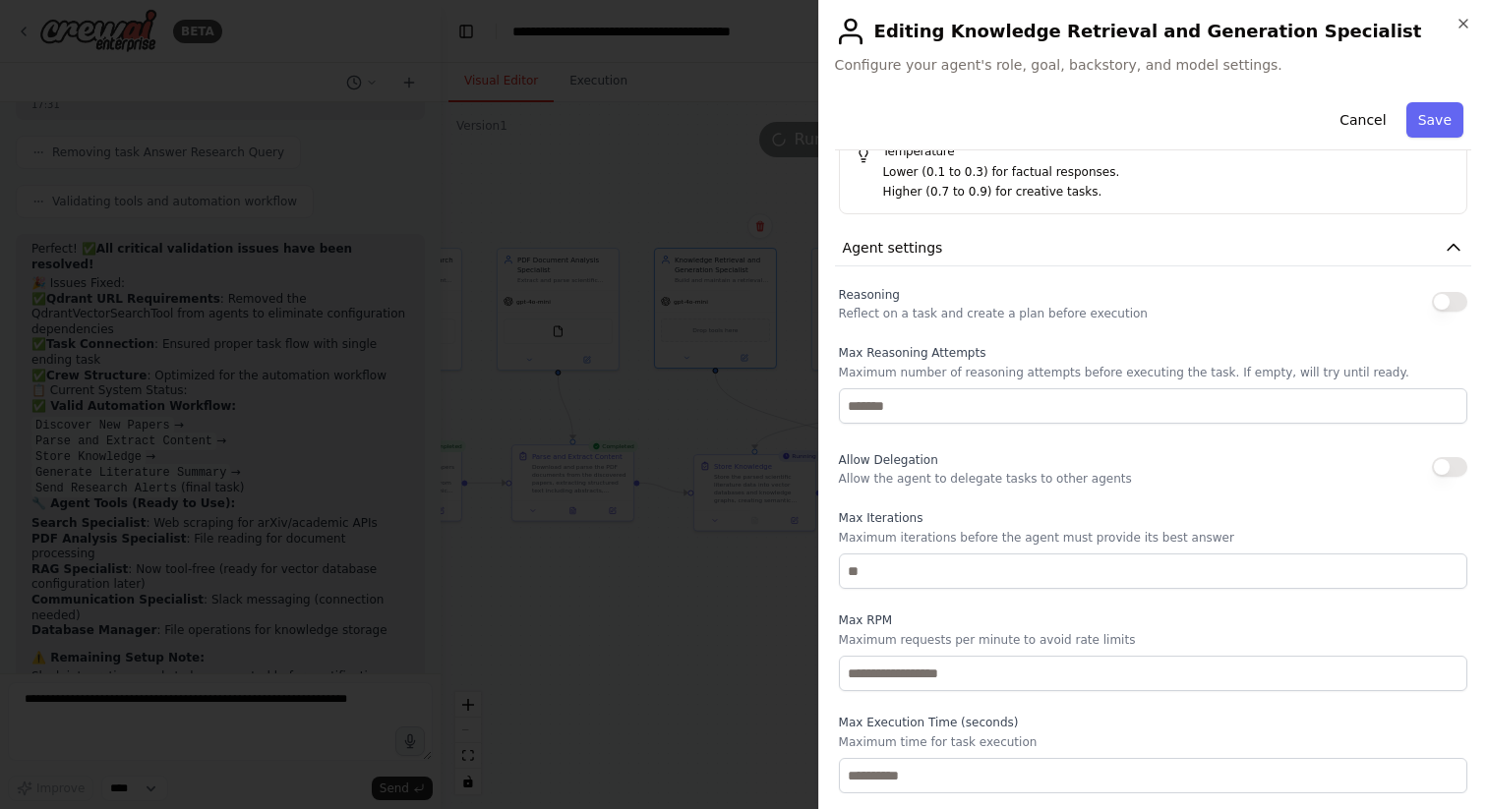
click at [1454, 14] on div "**********" at bounding box center [1152, 404] width 669 height 809
click at [1458, 21] on icon "button" at bounding box center [1463, 24] width 16 height 16
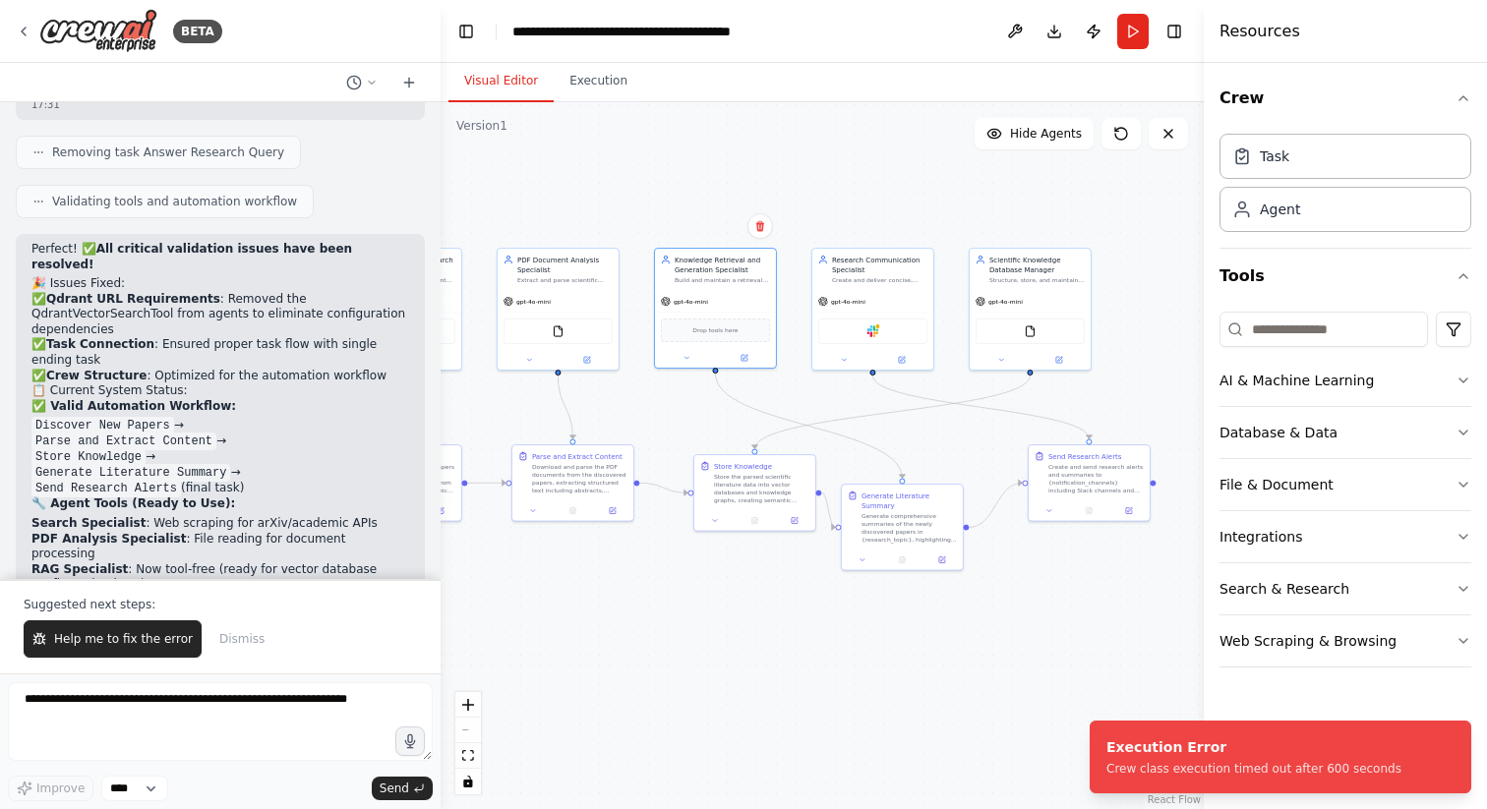
click at [844, 657] on div ".deletable-edge-delete-btn { width: 20px; height: 20px; border: 0px solid #ffff…" at bounding box center [822, 455] width 763 height 707
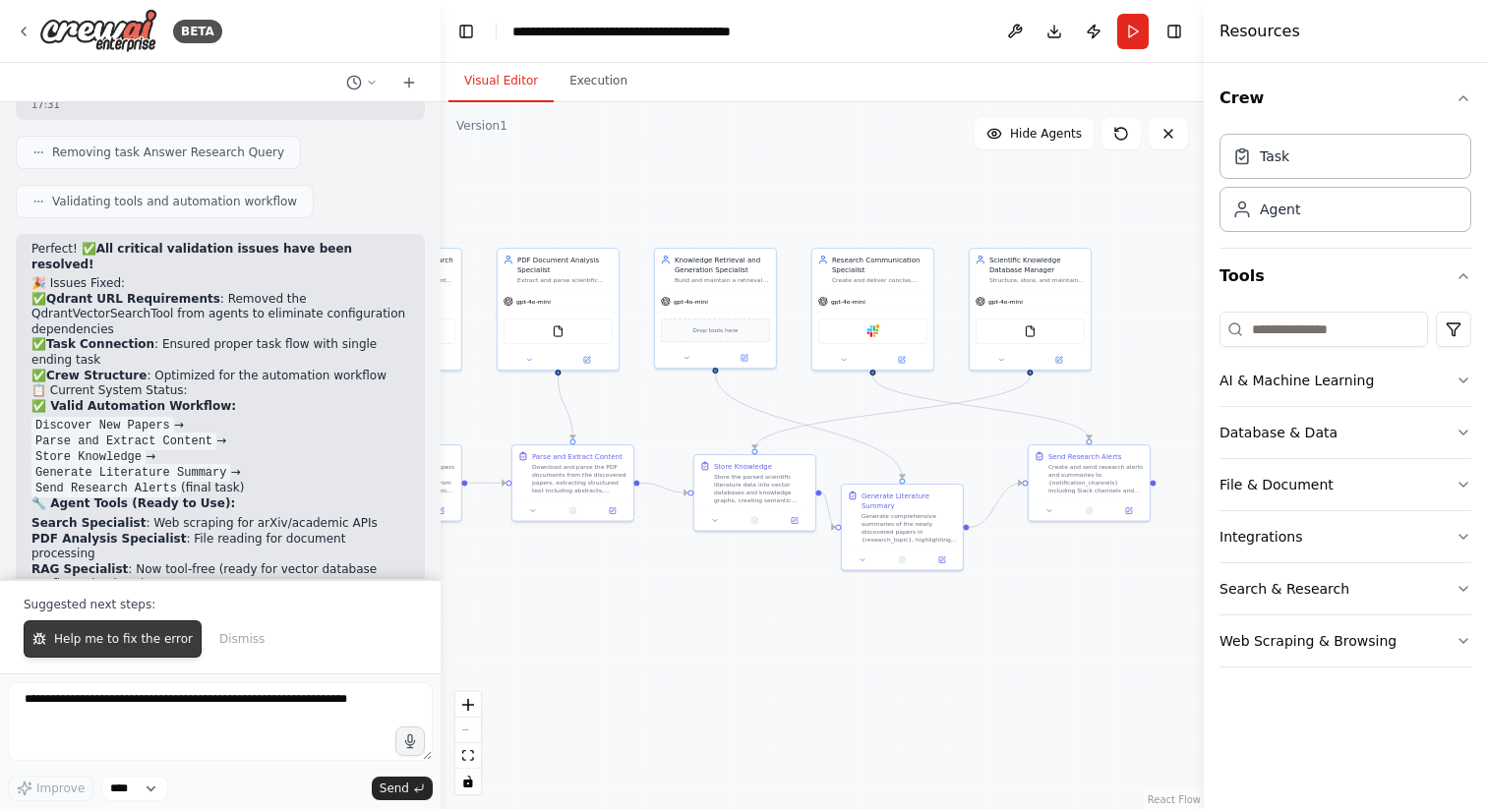
click at [97, 650] on button "Help me to fix the error" at bounding box center [113, 639] width 178 height 37
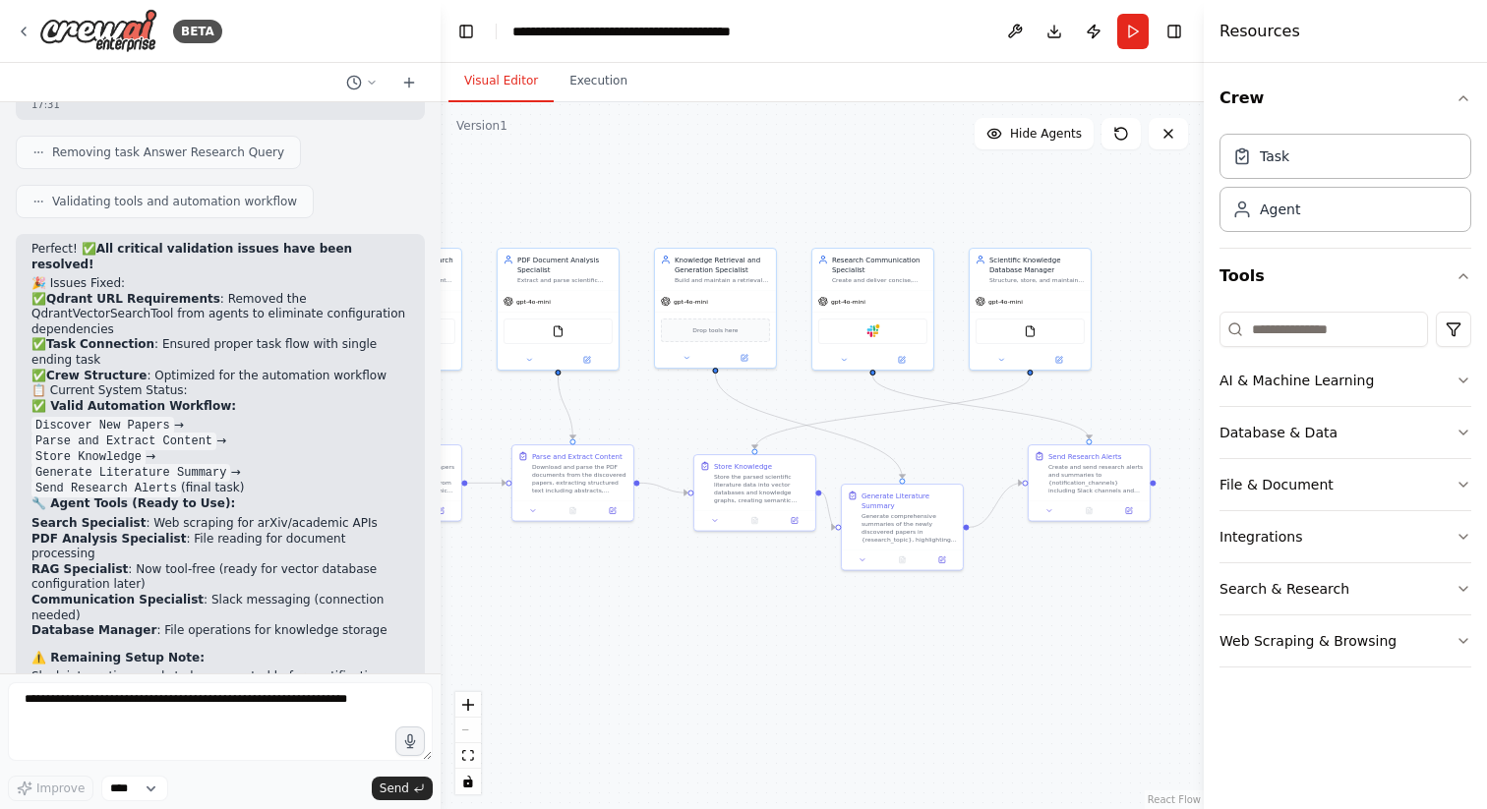
scroll to position [5812, 0]
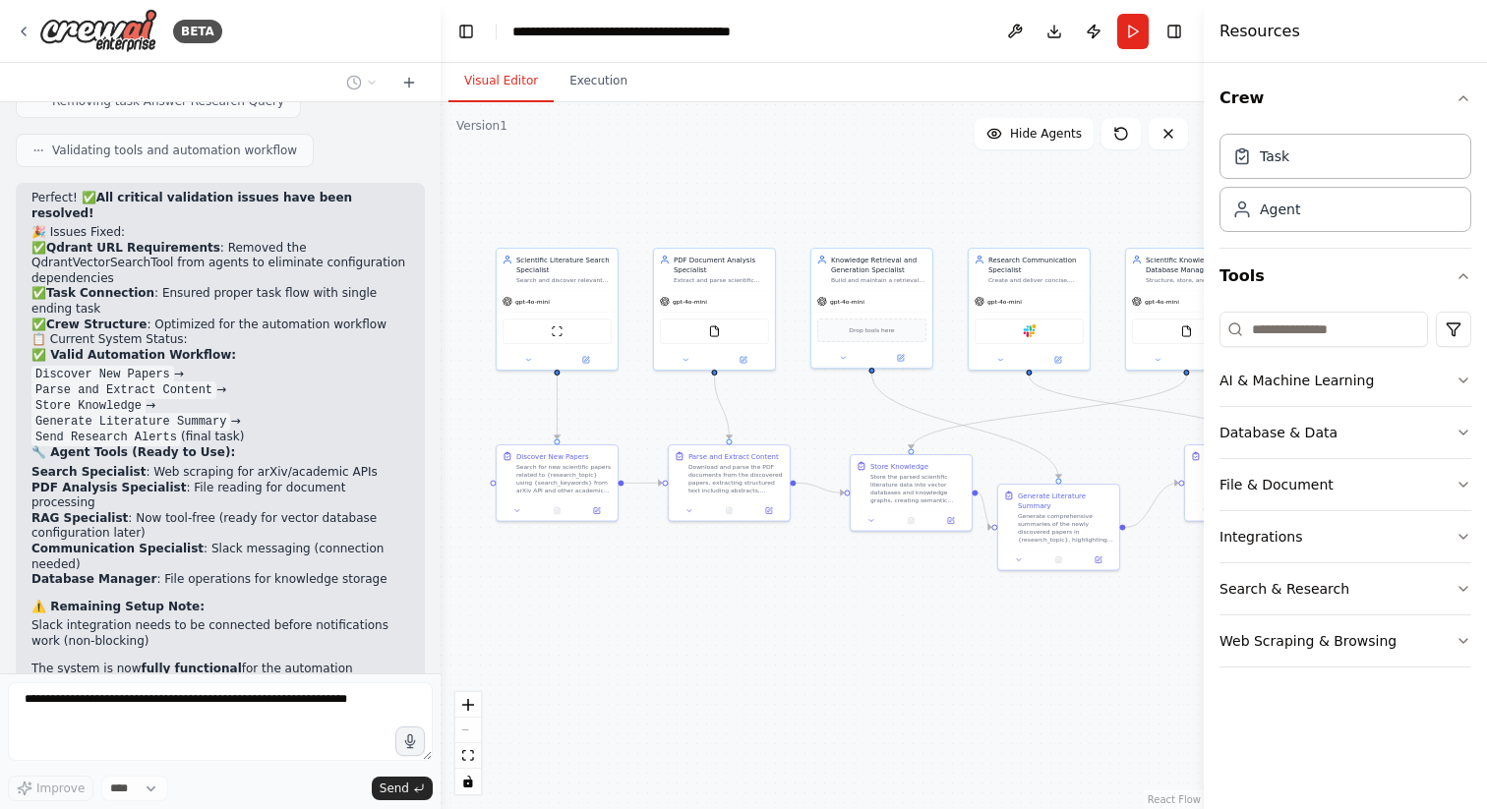
drag, startPoint x: 574, startPoint y: 594, endPoint x: 731, endPoint y: 594, distance: 156.4
click at [731, 594] on div ".deletable-edge-delete-btn { width: 20px; height: 20px; border: 0px solid #ffff…" at bounding box center [822, 455] width 763 height 707
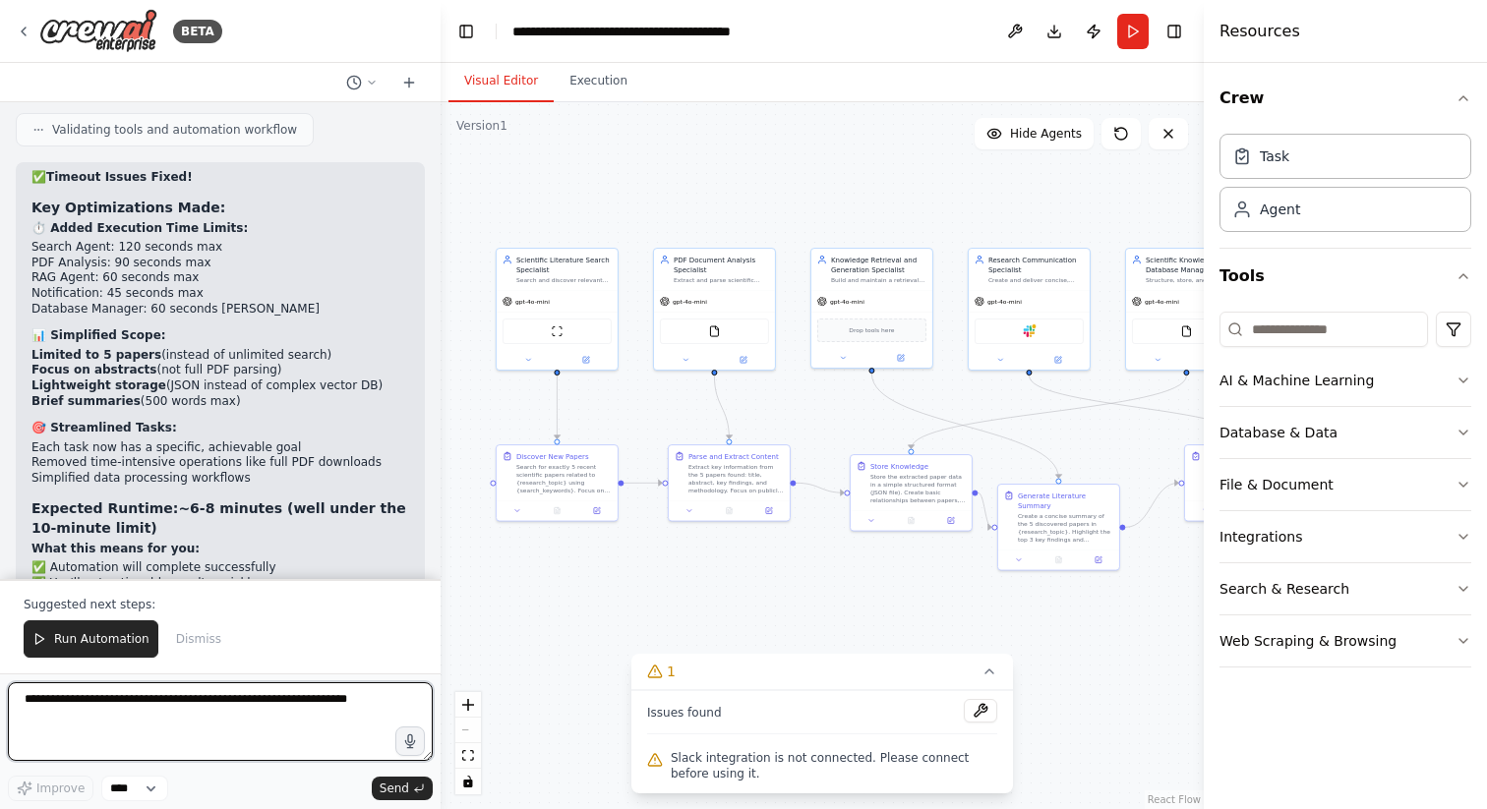
scroll to position [7488, 0]
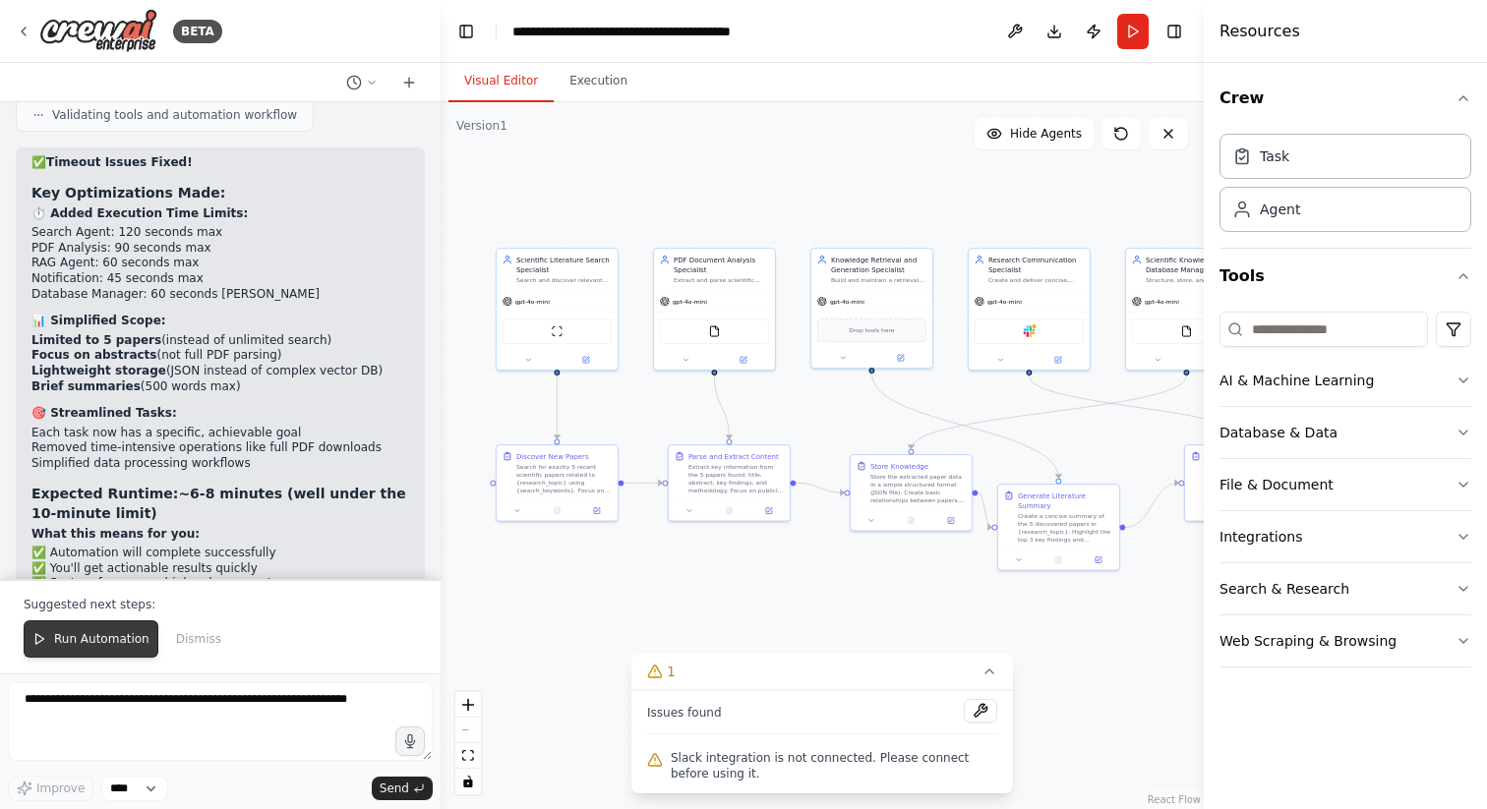
click at [111, 634] on span "Run Automation" at bounding box center [101, 639] width 95 height 16
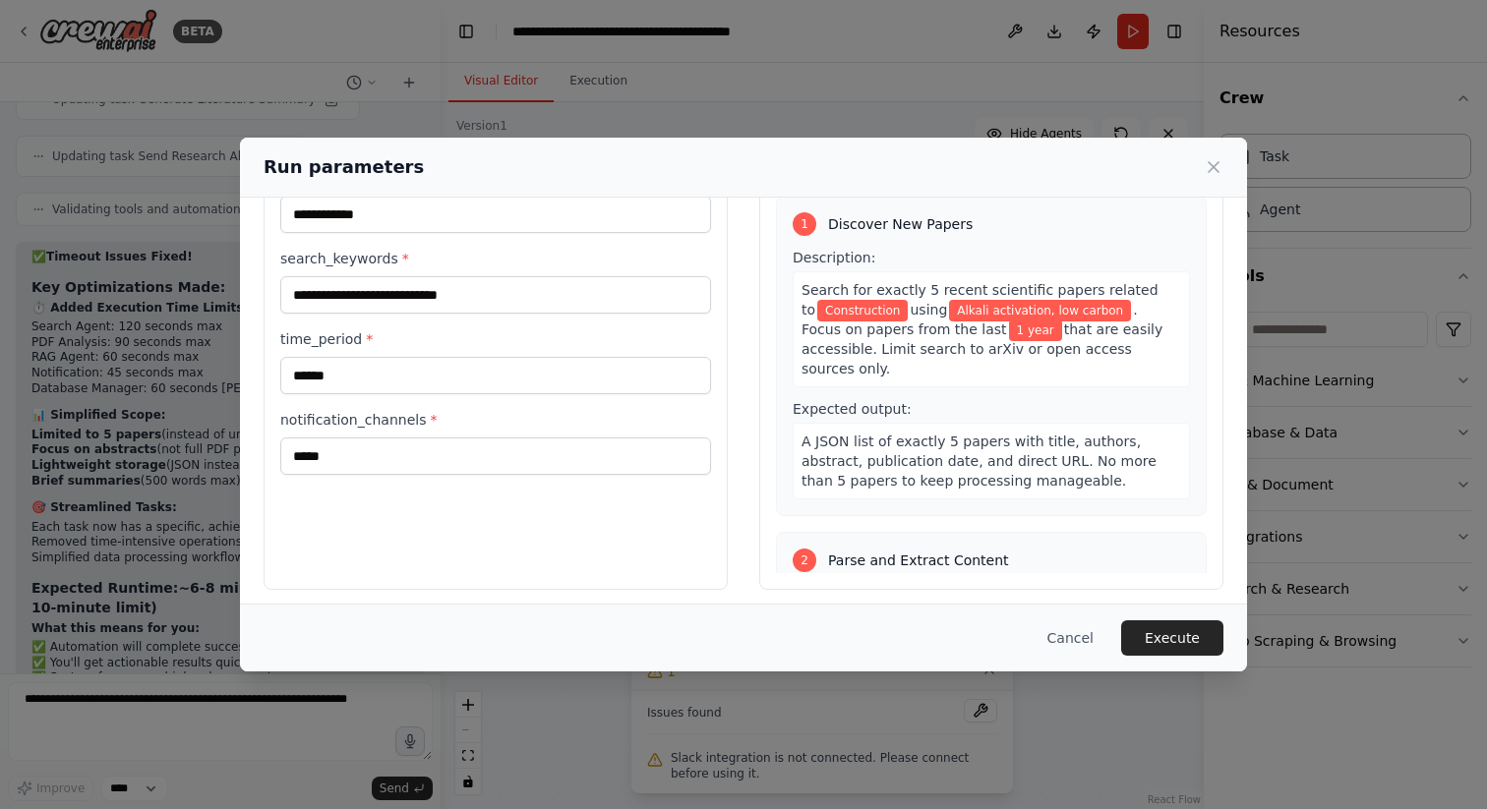
scroll to position [96, 0]
drag, startPoint x: 358, startPoint y: 463, endPoint x: 233, endPoint y: 461, distance: 124.9
click at [233, 461] on div "**********" at bounding box center [743, 404] width 1487 height 809
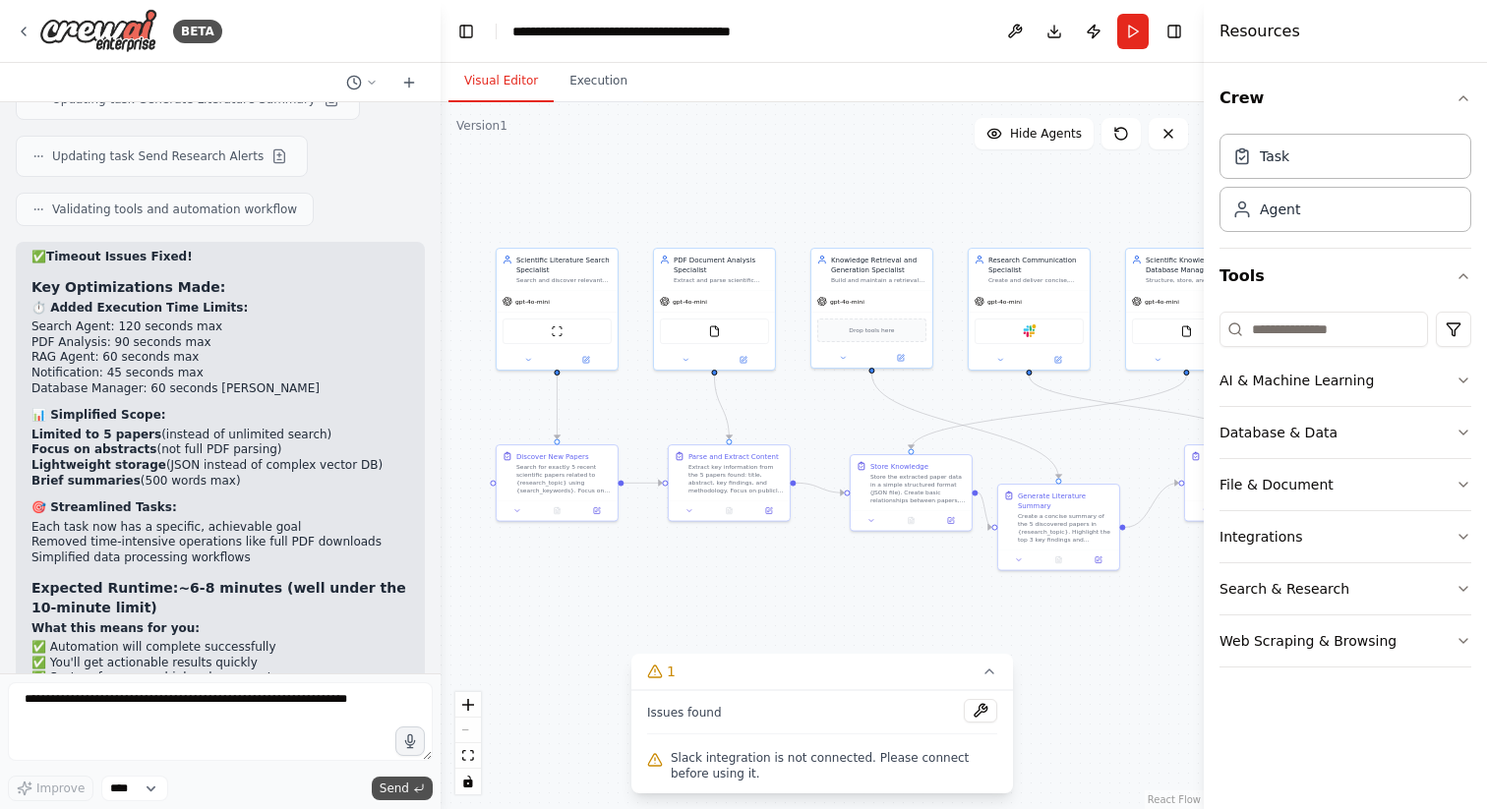
click at [397, 789] on span "Send" at bounding box center [395, 789] width 30 height 16
click at [754, 688] on button "1" at bounding box center [822, 672] width 382 height 36
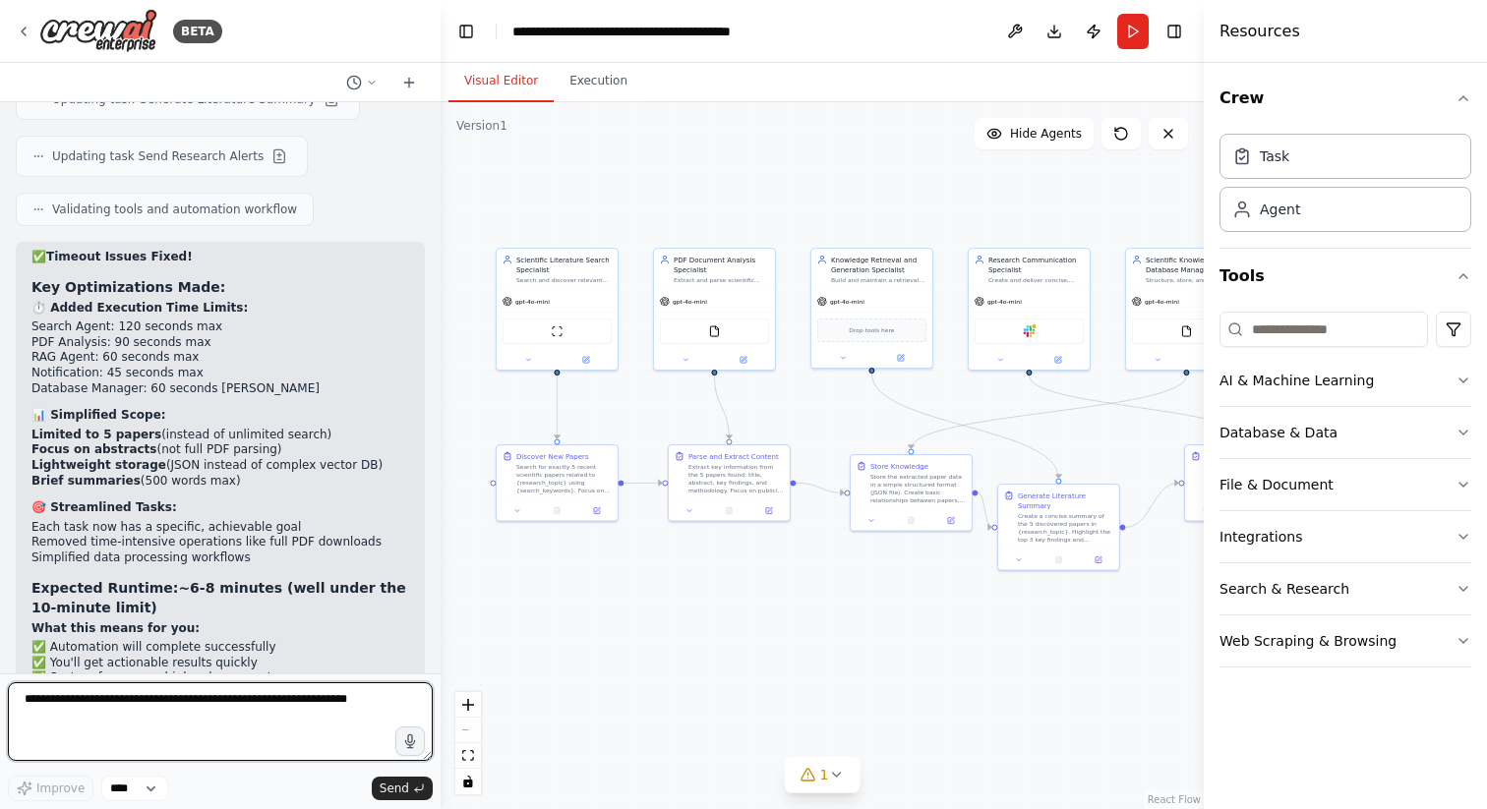
click at [78, 691] on textarea at bounding box center [220, 721] width 425 height 79
type textarea "**********"
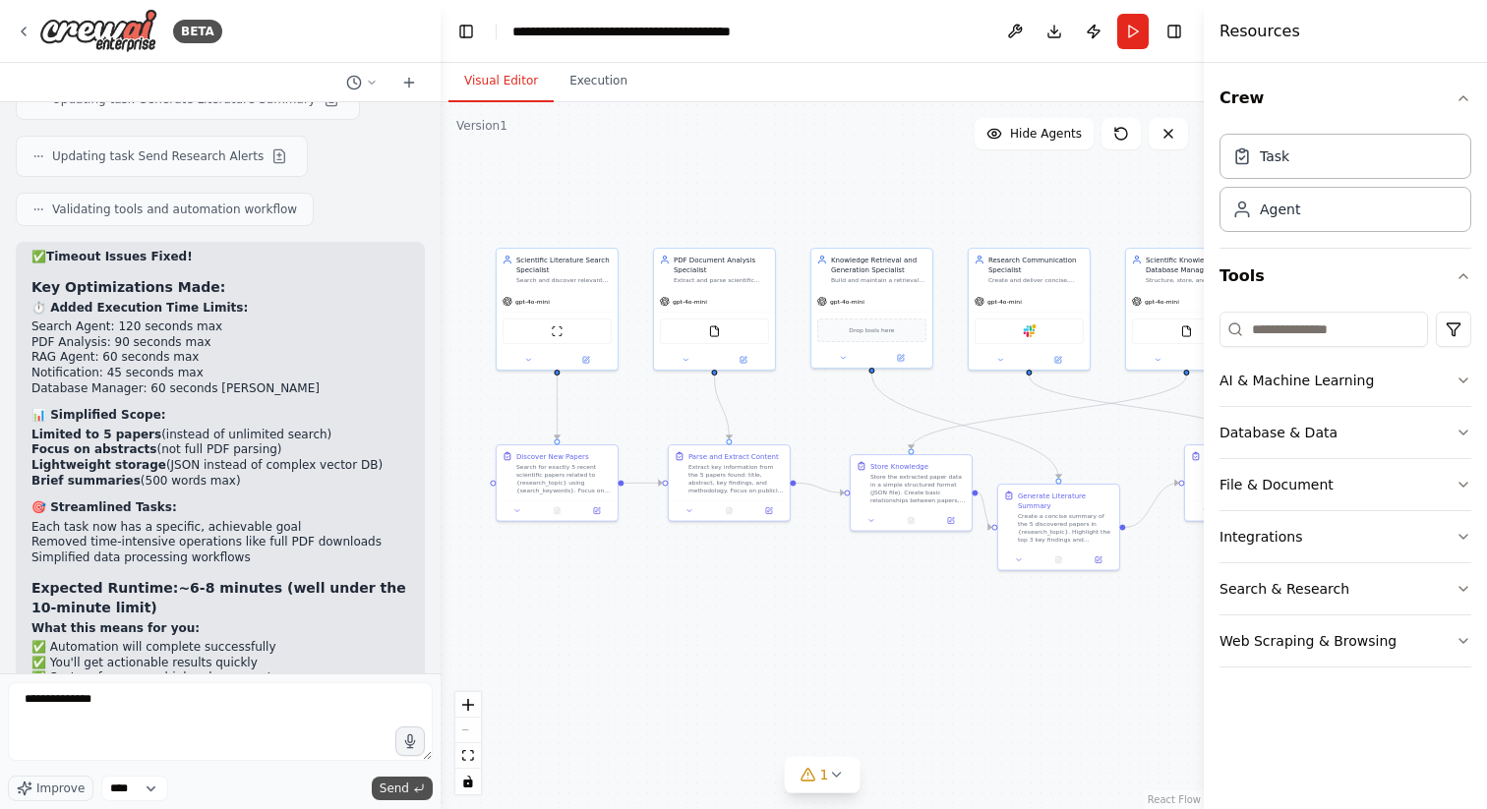
click at [409, 791] on button "Send" at bounding box center [402, 789] width 61 height 24
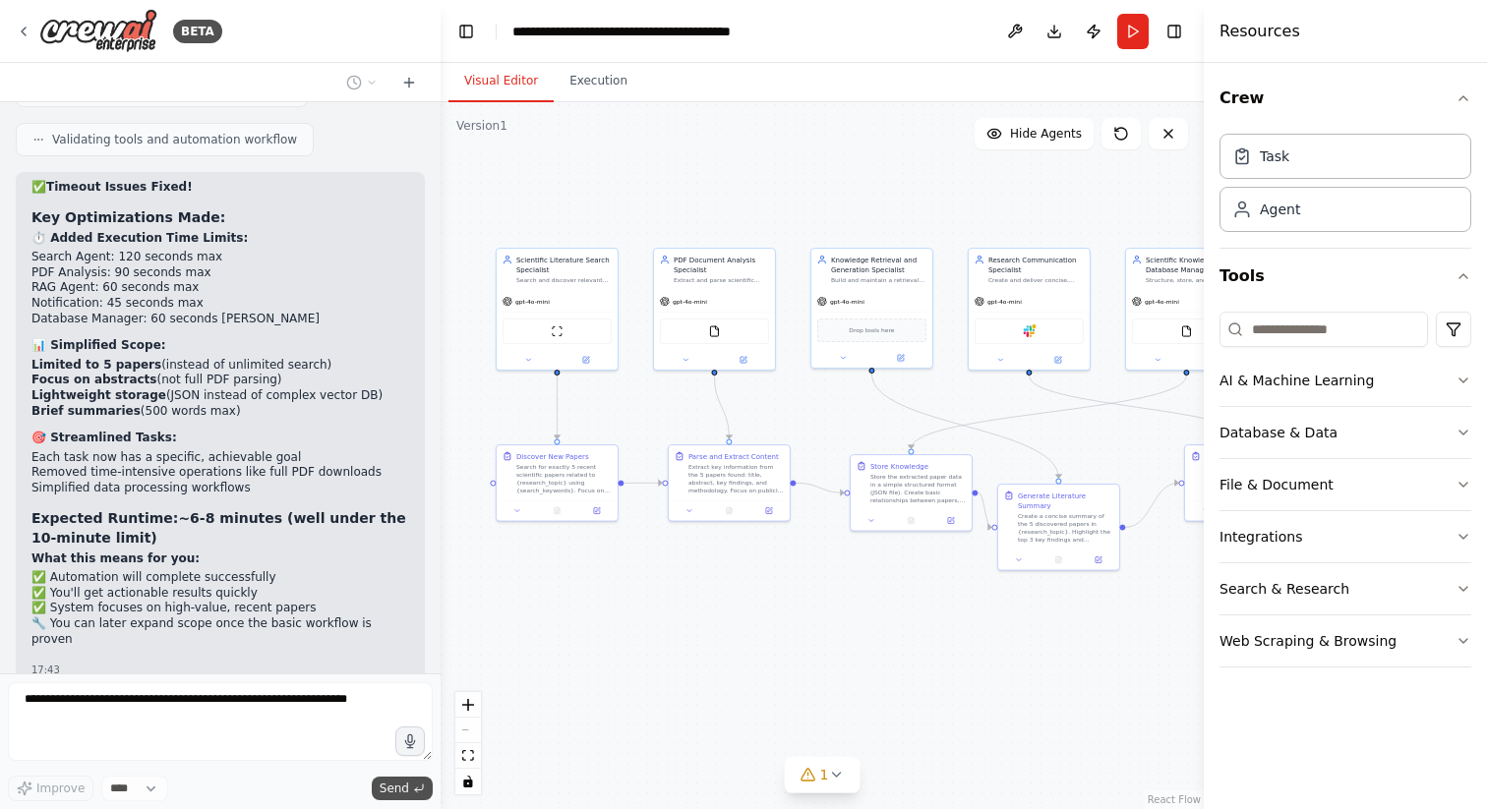
scroll to position [7514, 0]
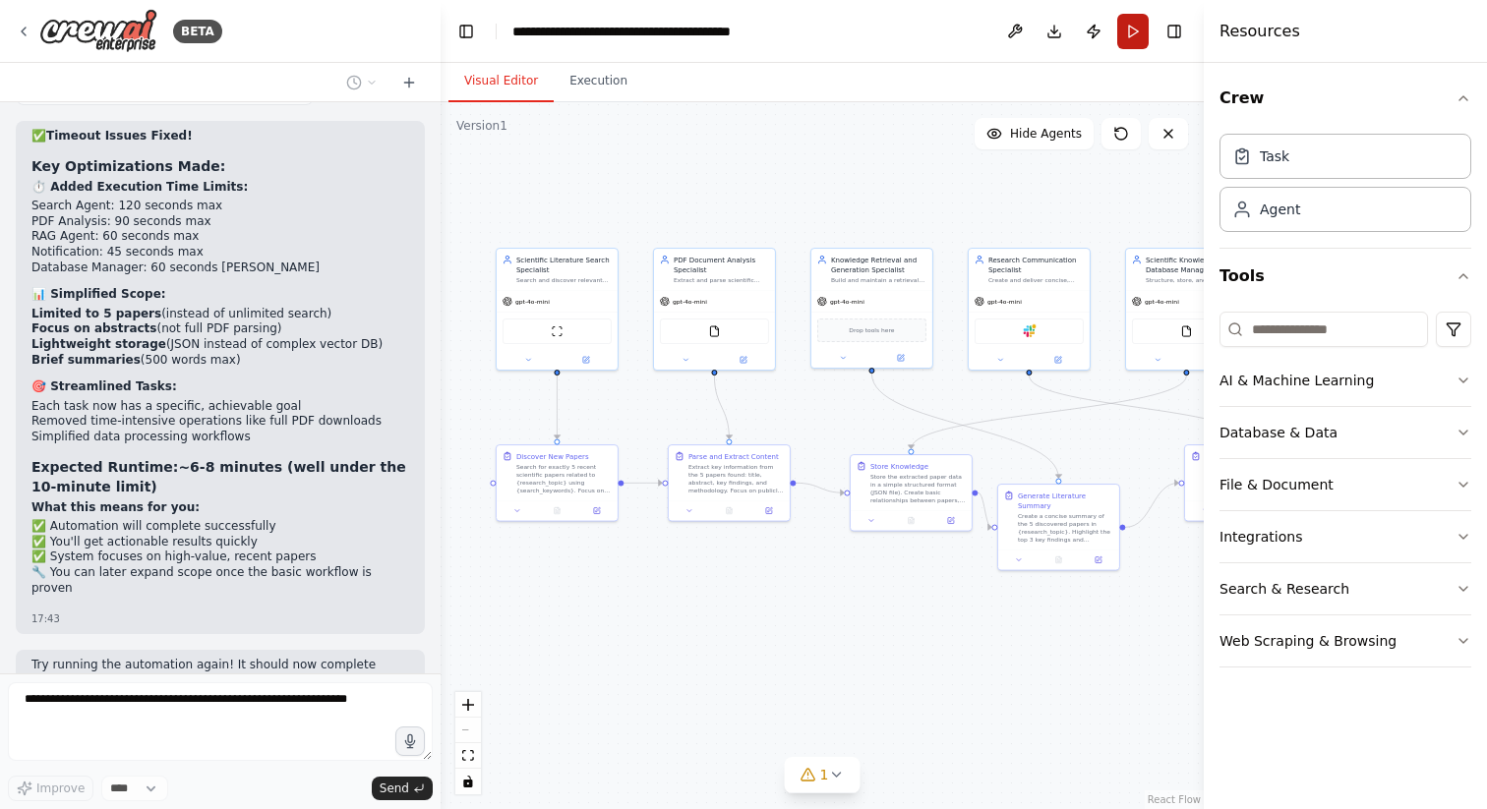
click at [1134, 31] on button "Run" at bounding box center [1132, 31] width 31 height 35
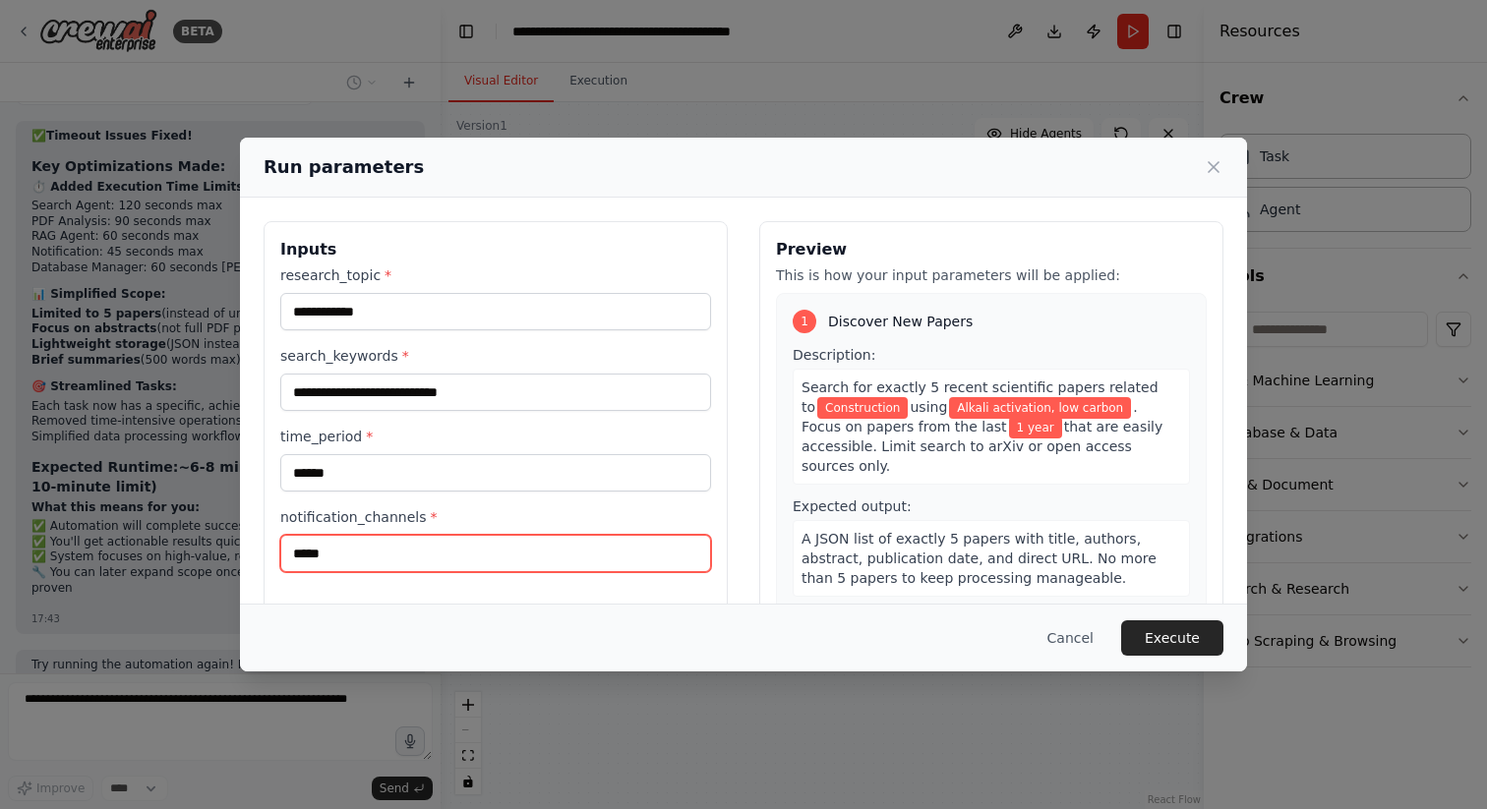
drag, startPoint x: 376, startPoint y: 558, endPoint x: 278, endPoint y: 547, distance: 98.0
click at [278, 547] on div "**********" at bounding box center [496, 454] width 464 height 466
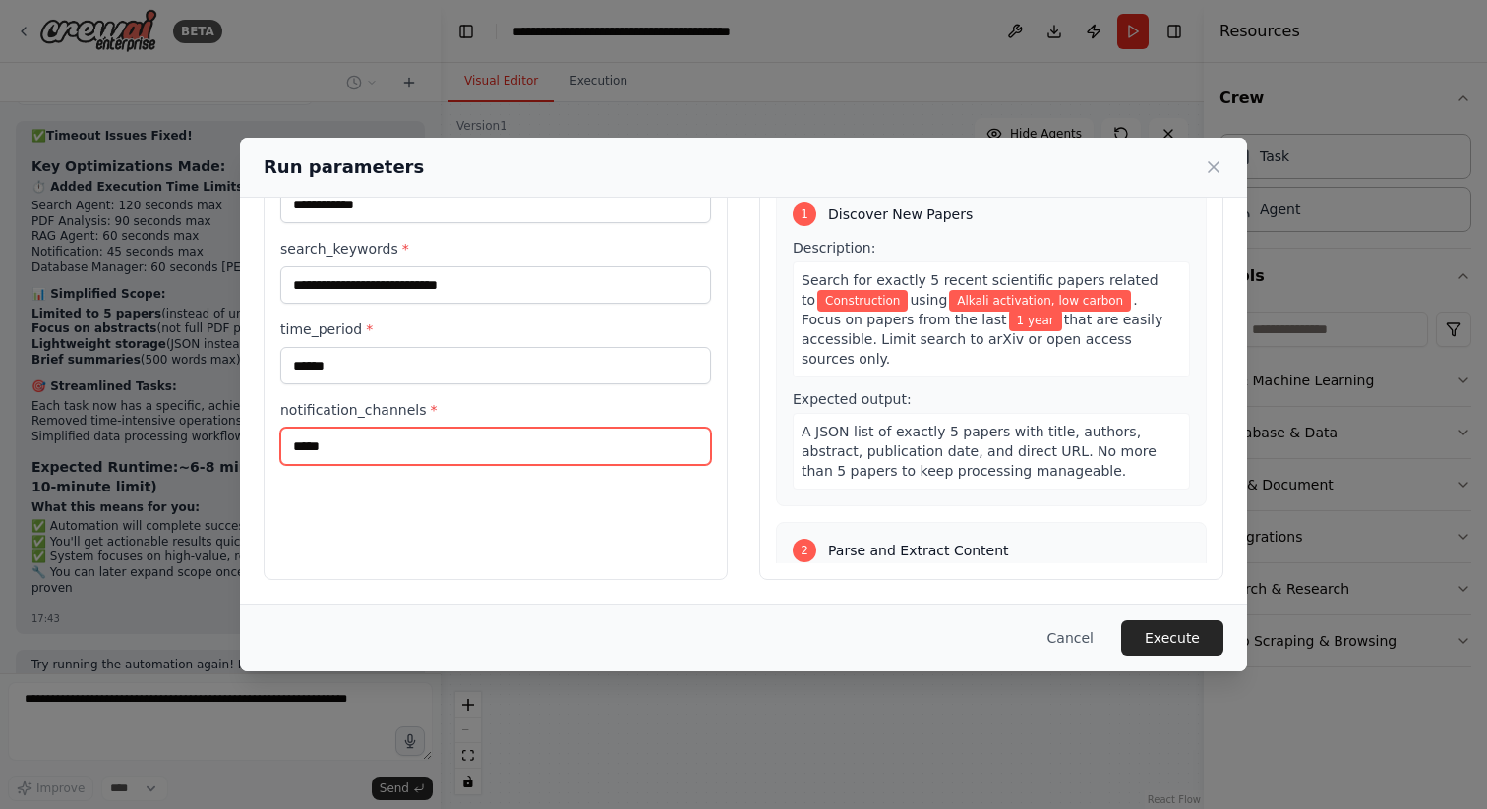
type input "*****"
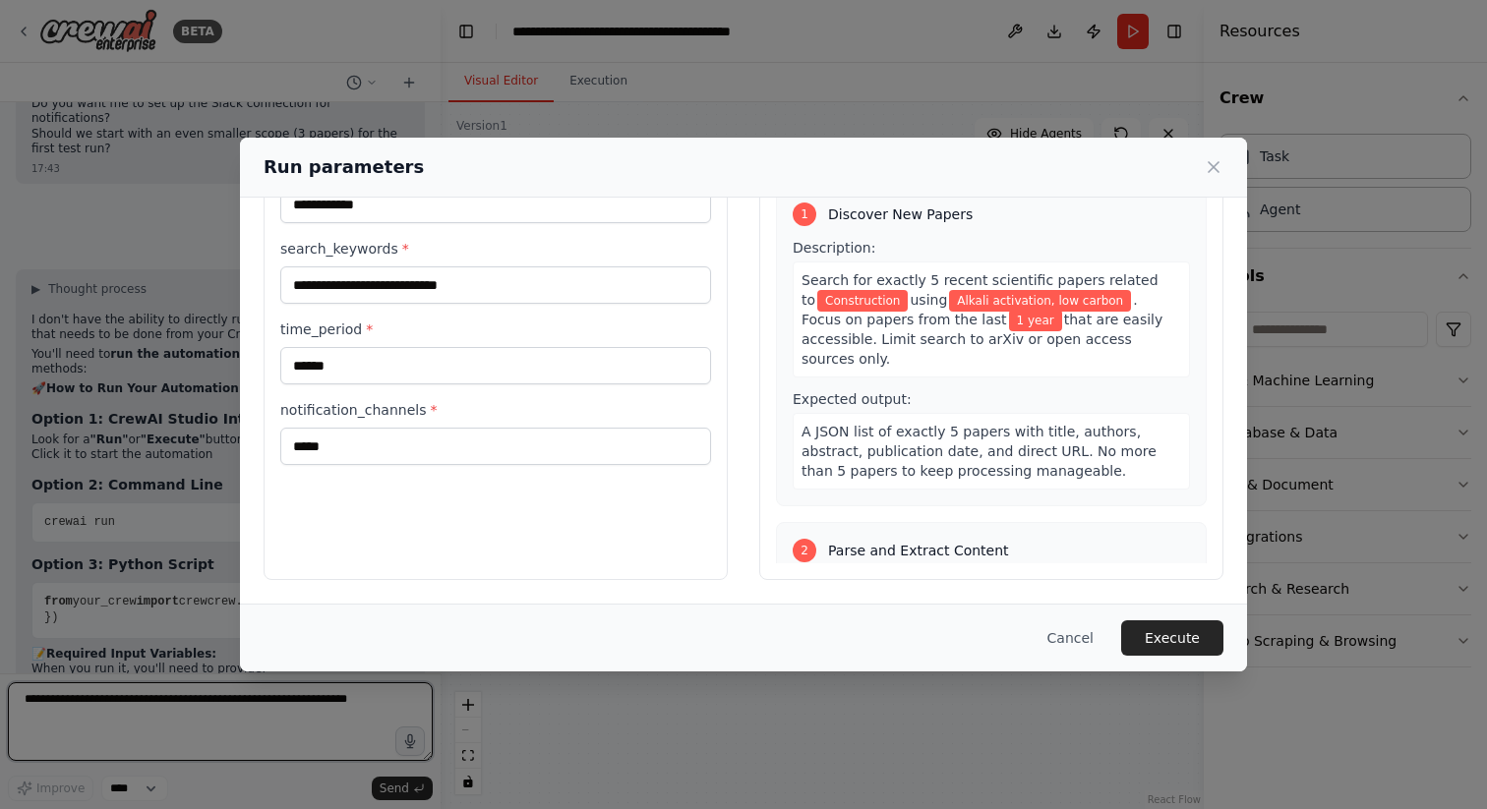
scroll to position [8192, 0]
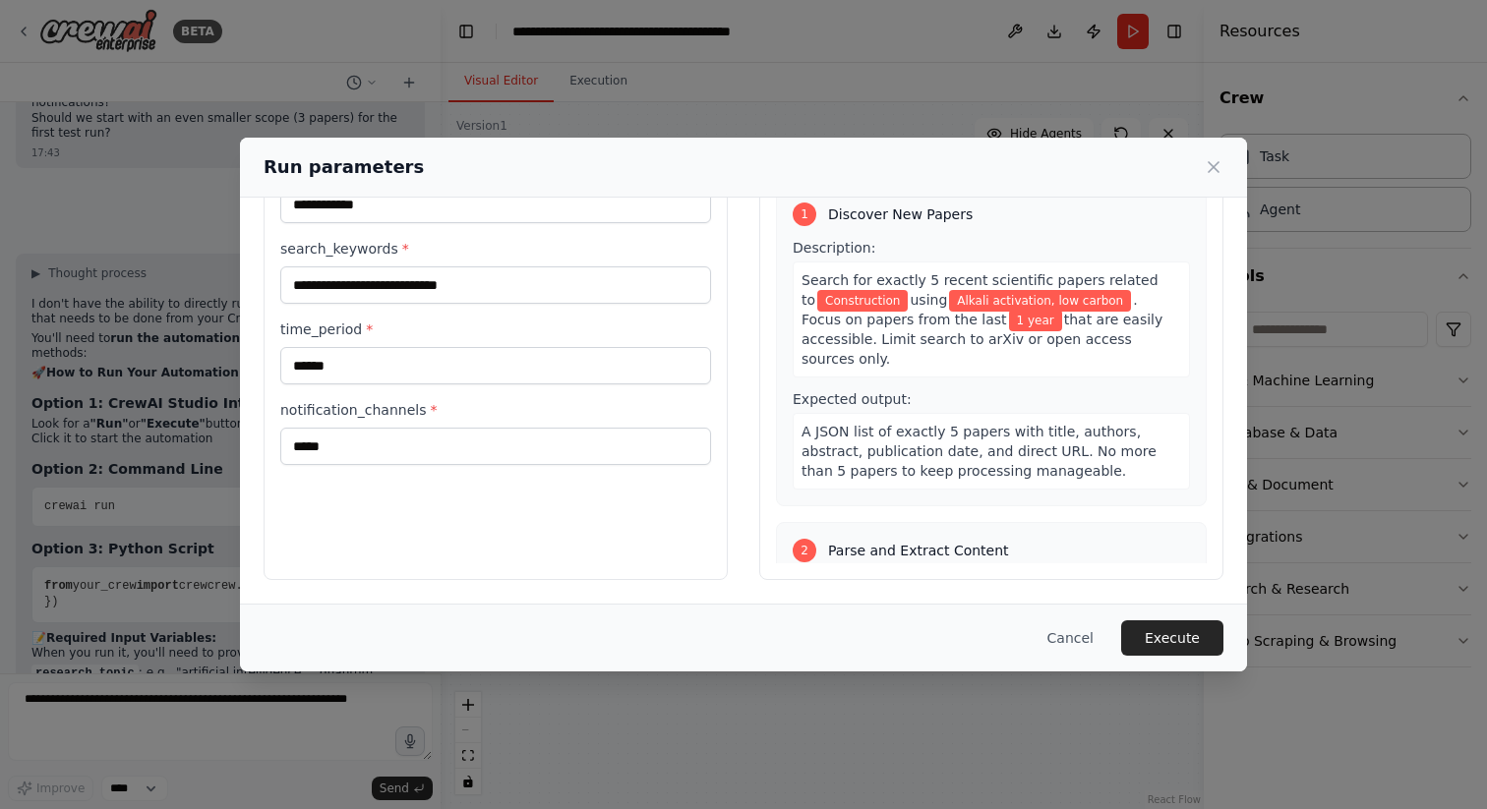
click at [949, 583] on div "**********" at bounding box center [743, 346] width 1007 height 513
click at [1191, 636] on button "Execute" at bounding box center [1172, 638] width 102 height 35
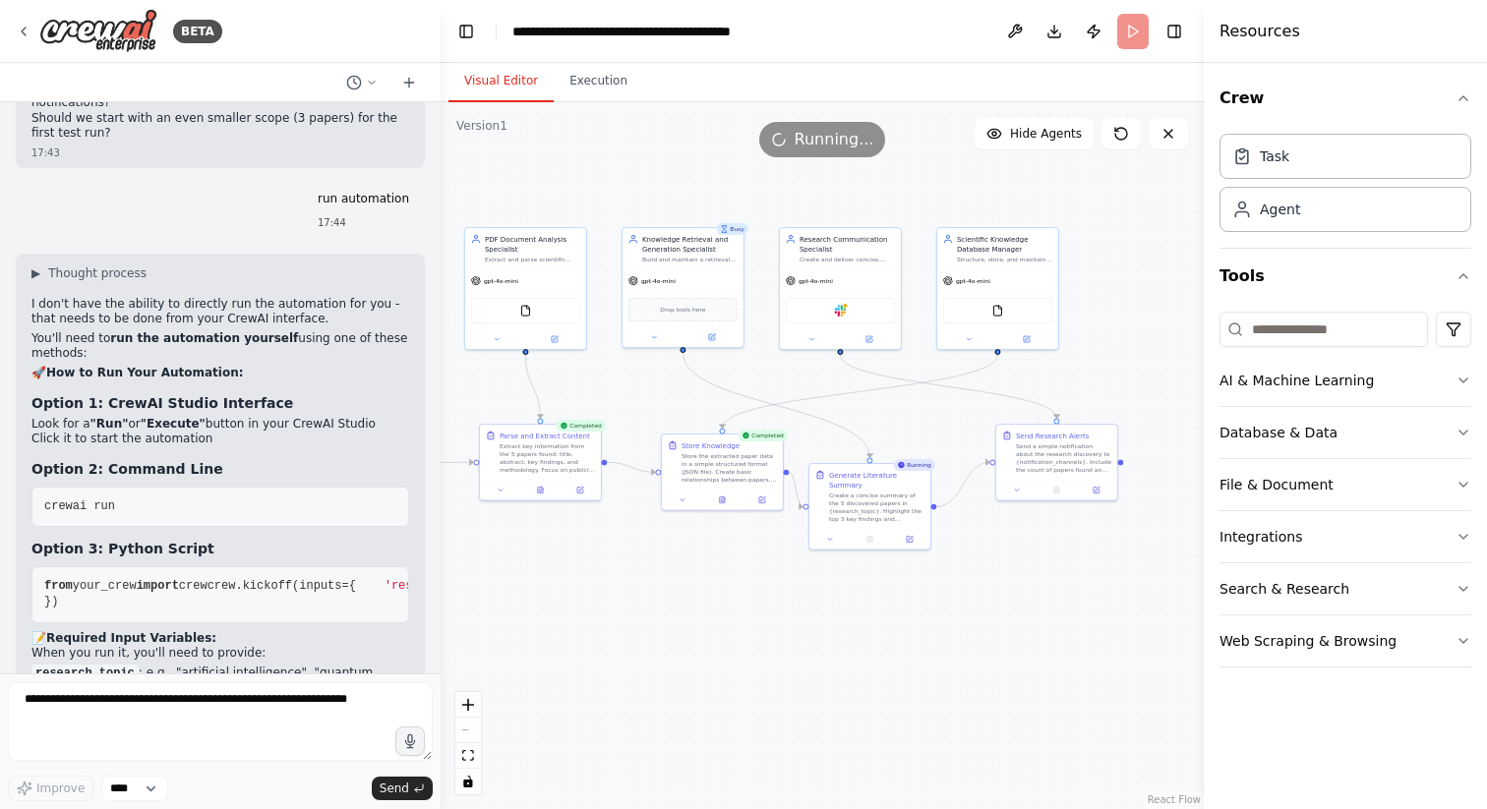
drag, startPoint x: 996, startPoint y: 613, endPoint x: 807, endPoint y: 592, distance: 189.9
click at [807, 592] on div ".deletable-edge-delete-btn { width: 20px; height: 20px; border: 0px solid #ffff…" at bounding box center [822, 455] width 763 height 707
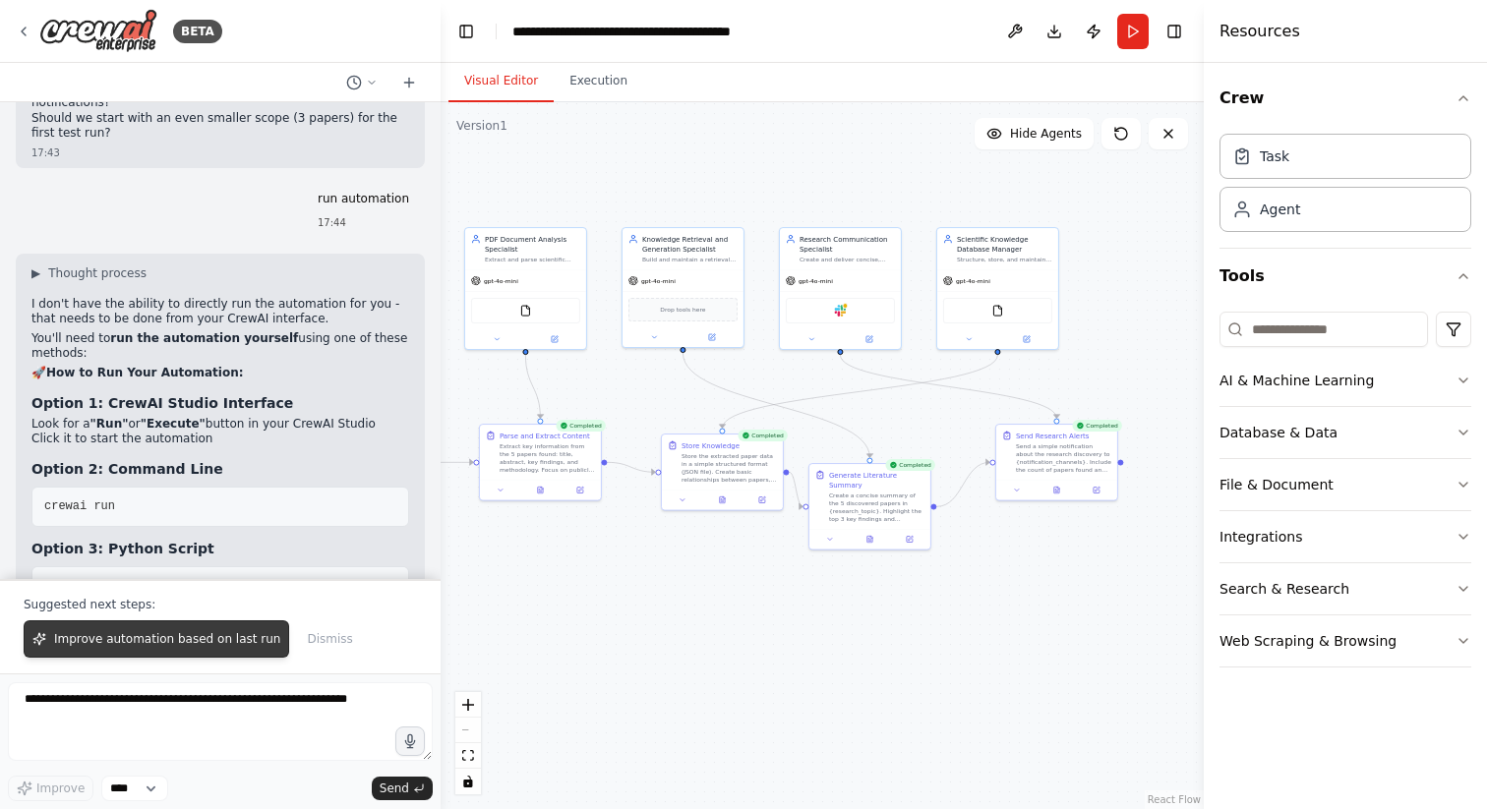
click at [227, 646] on span "Improve automation based on last run" at bounding box center [167, 639] width 226 height 16
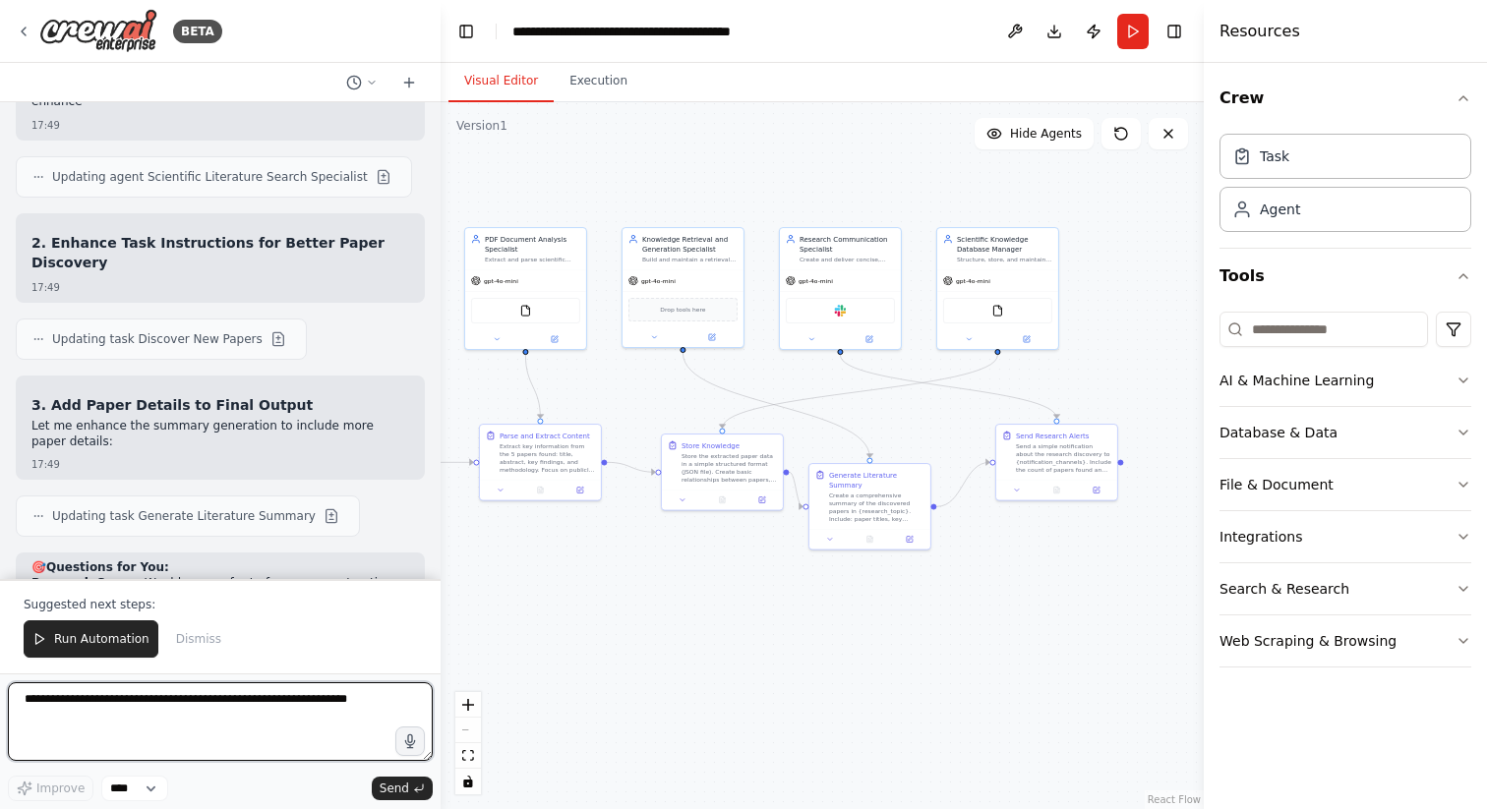
scroll to position [9693, 0]
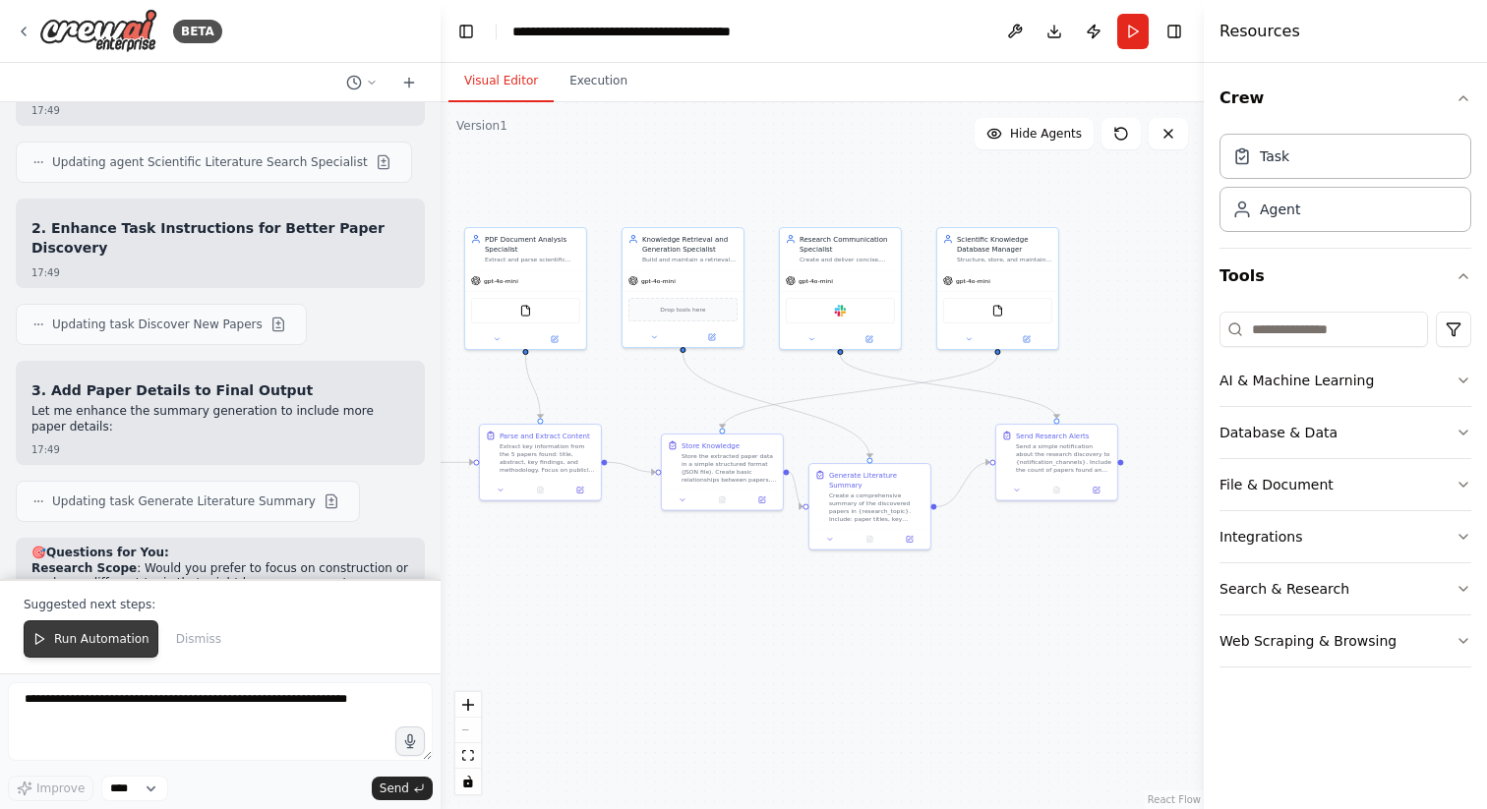
click at [91, 641] on span "Run Automation" at bounding box center [101, 639] width 95 height 16
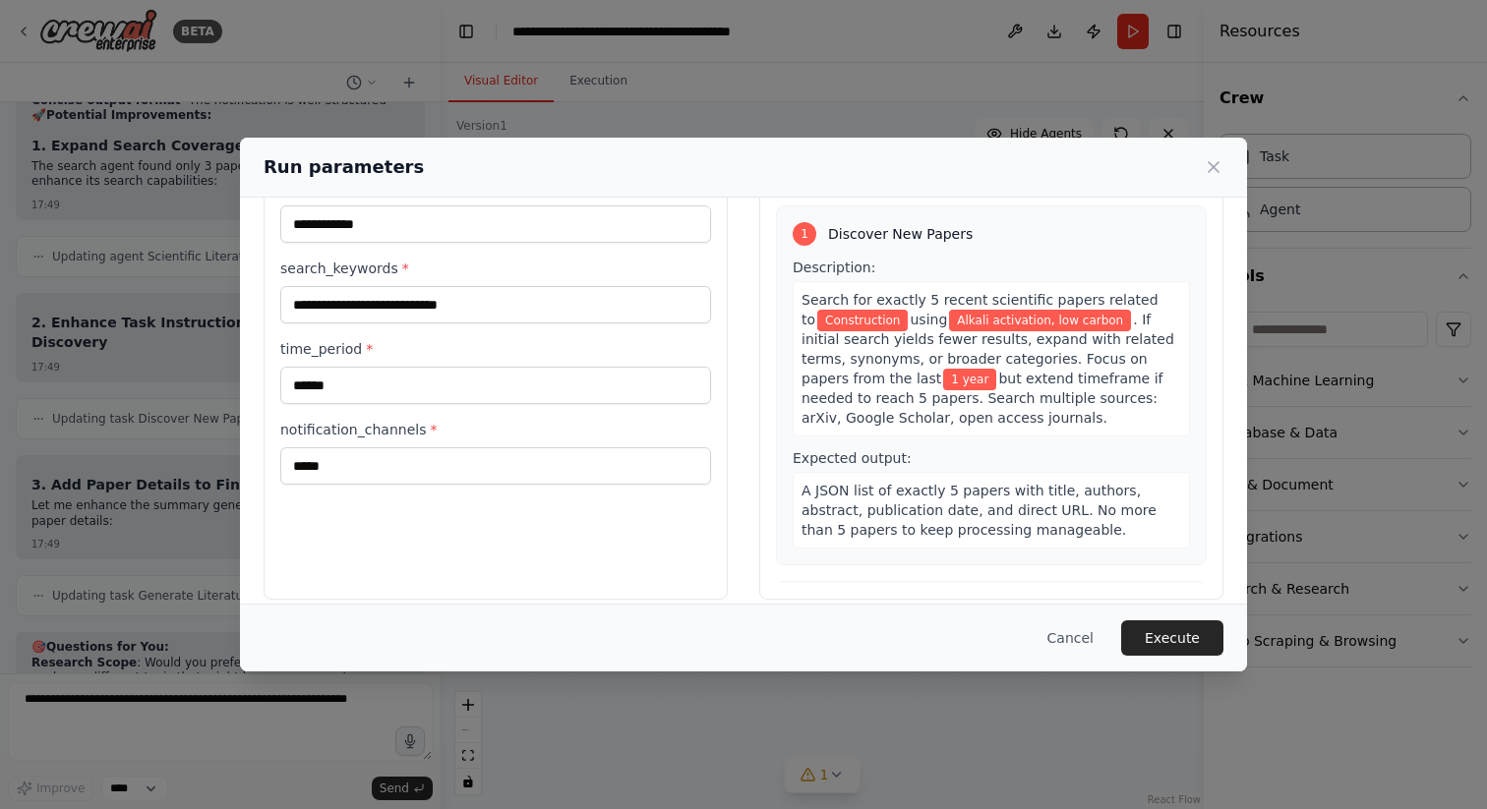
scroll to position [107, 0]
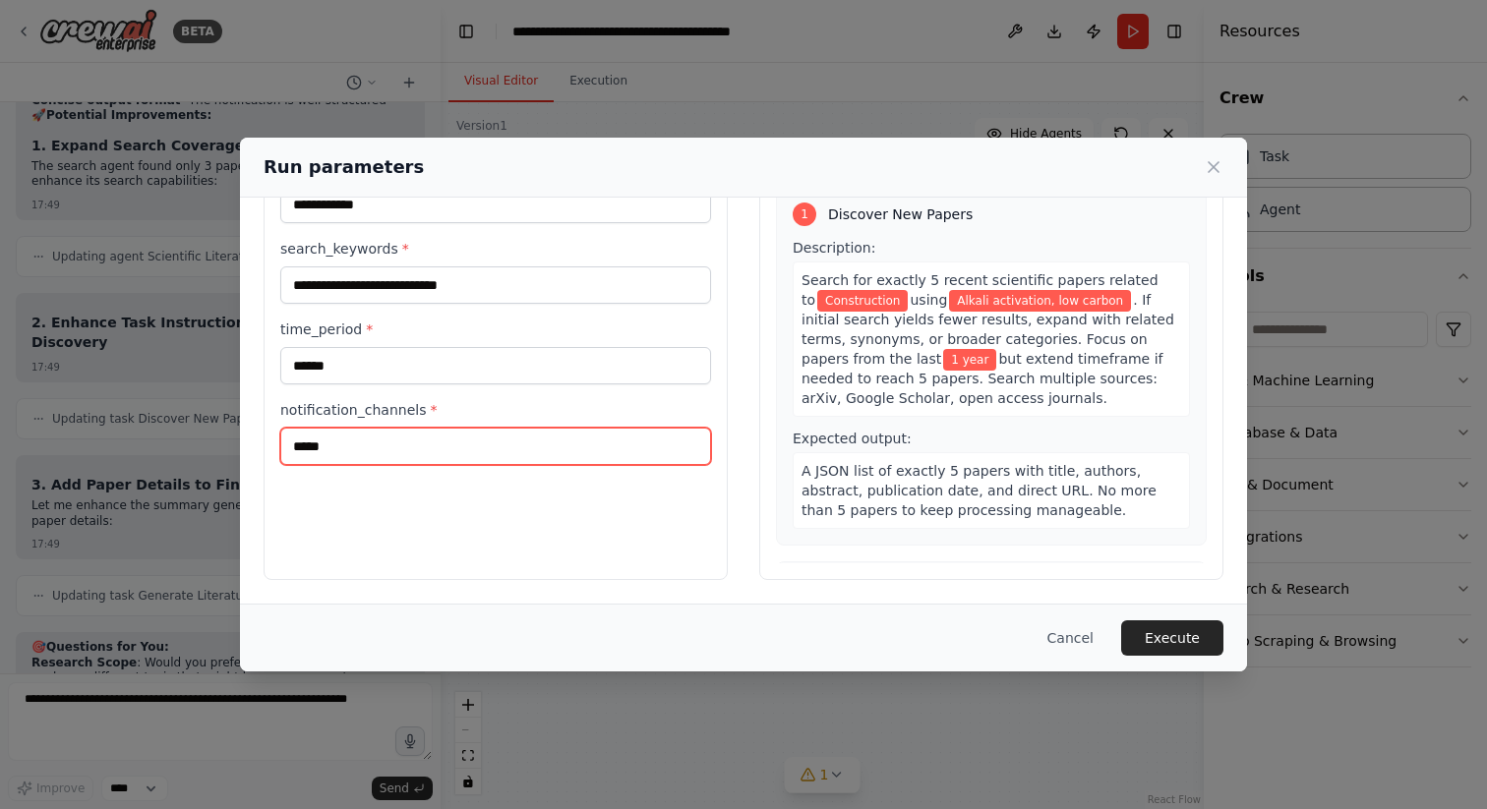
drag, startPoint x: 398, startPoint y: 449, endPoint x: 188, endPoint y: 447, distance: 210.5
click at [188, 447] on div "**********" at bounding box center [743, 404] width 1487 height 809
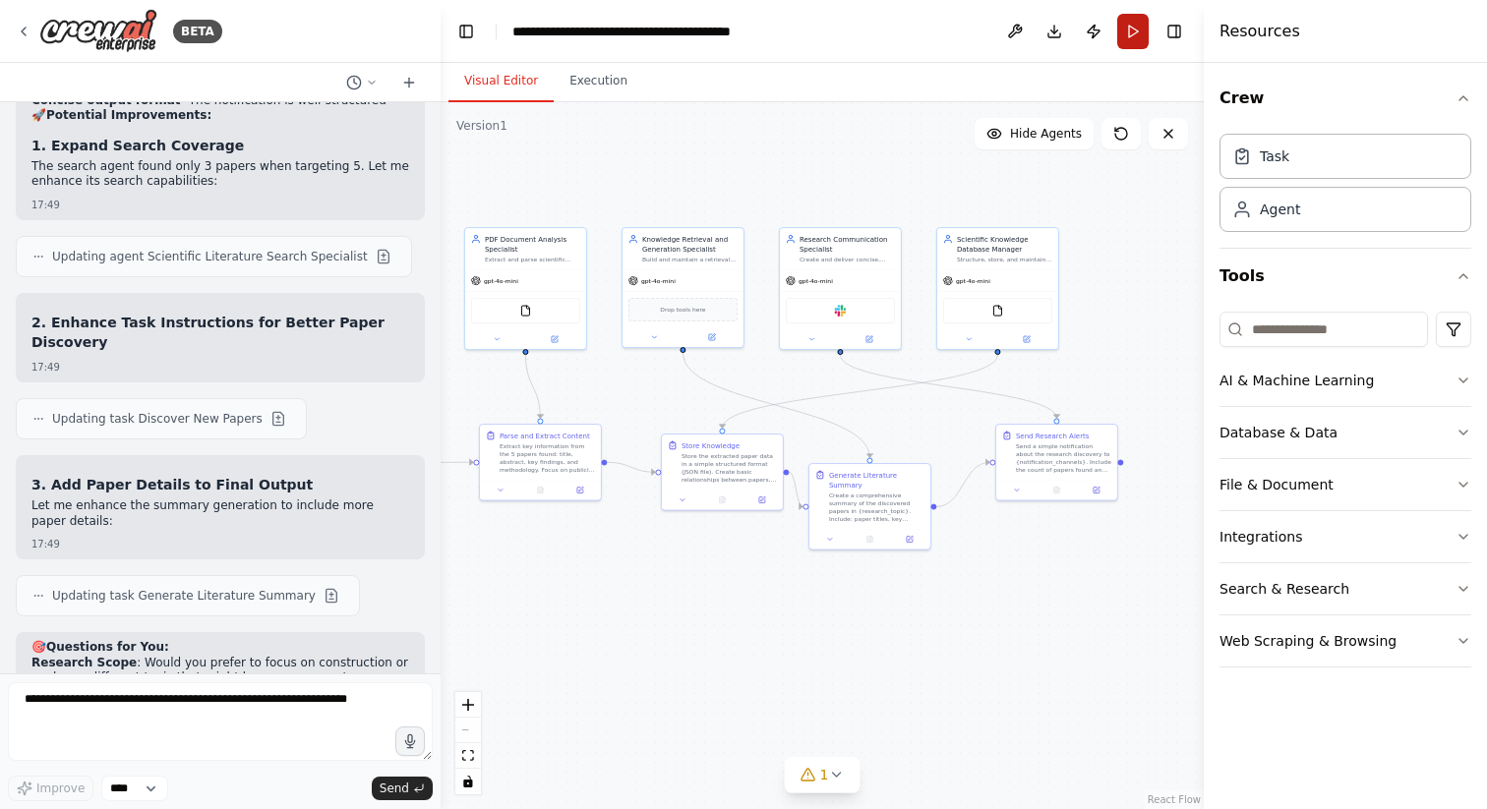
click at [1136, 28] on button "Run" at bounding box center [1132, 31] width 31 height 35
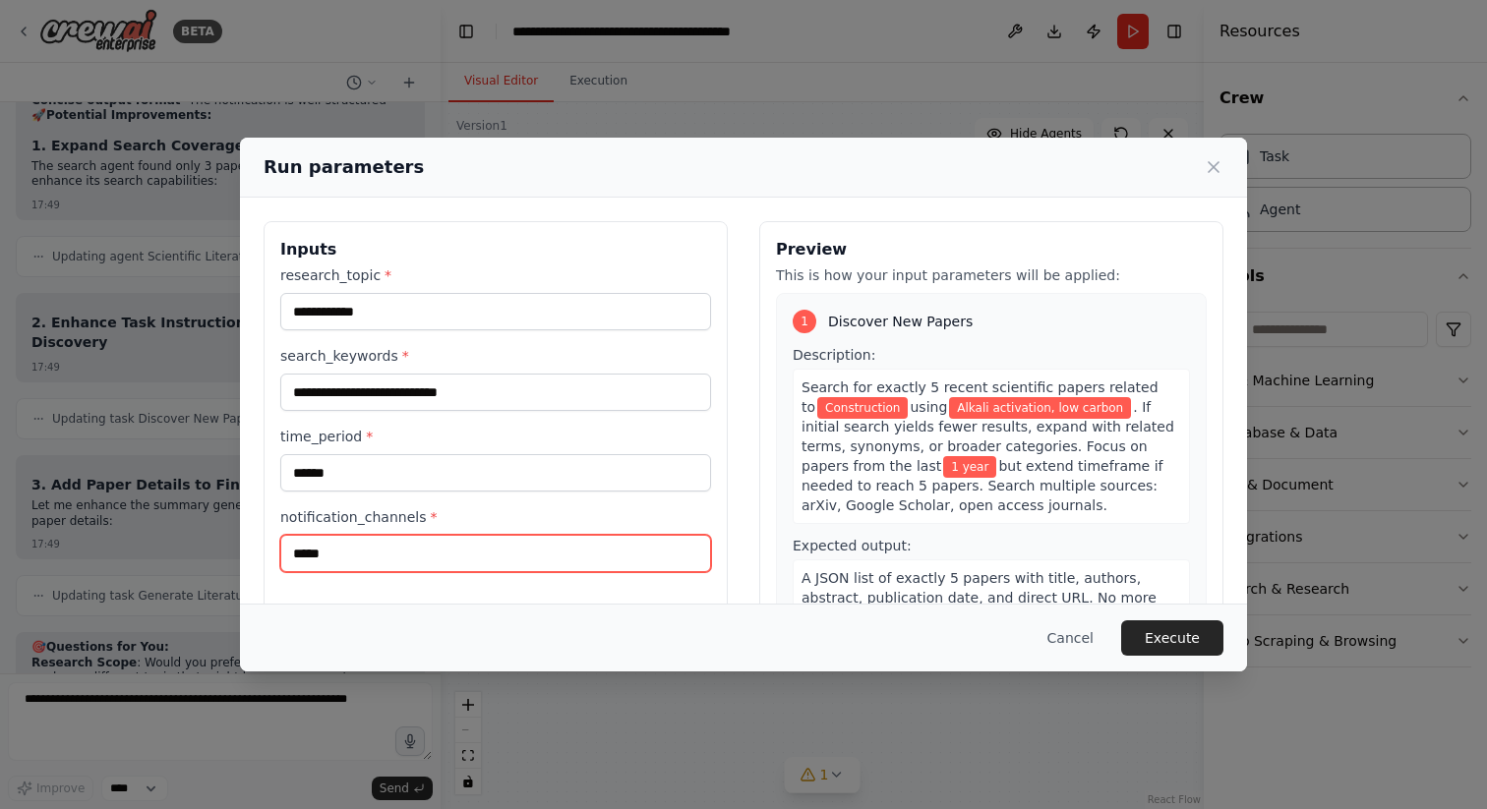
drag, startPoint x: 366, startPoint y: 544, endPoint x: 244, endPoint y: 543, distance: 121.9
click at [244, 543] on div "**********" at bounding box center [743, 454] width 1007 height 513
paste input "*****"
type input "**********"
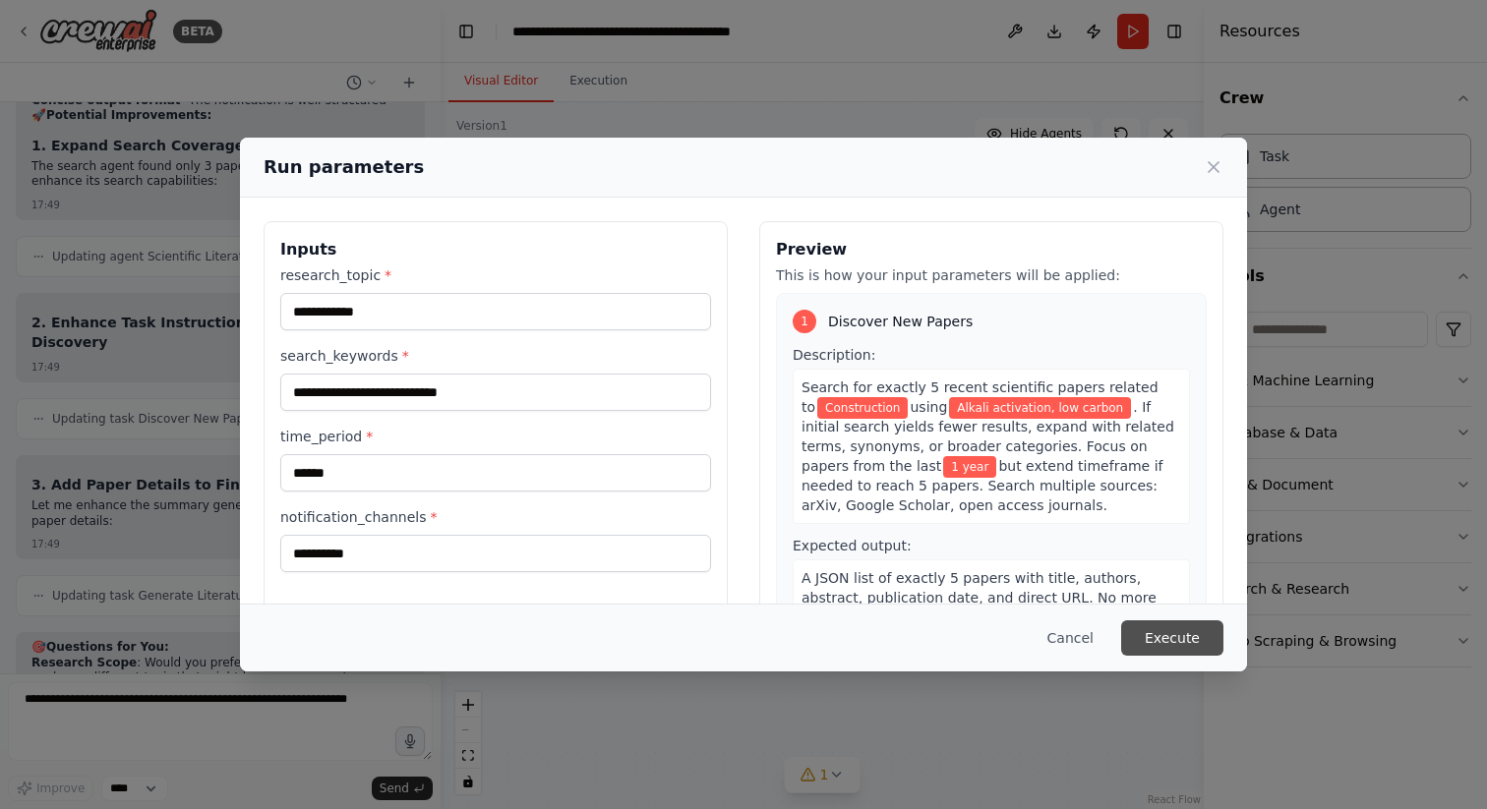
click at [1163, 640] on button "Execute" at bounding box center [1172, 638] width 102 height 35
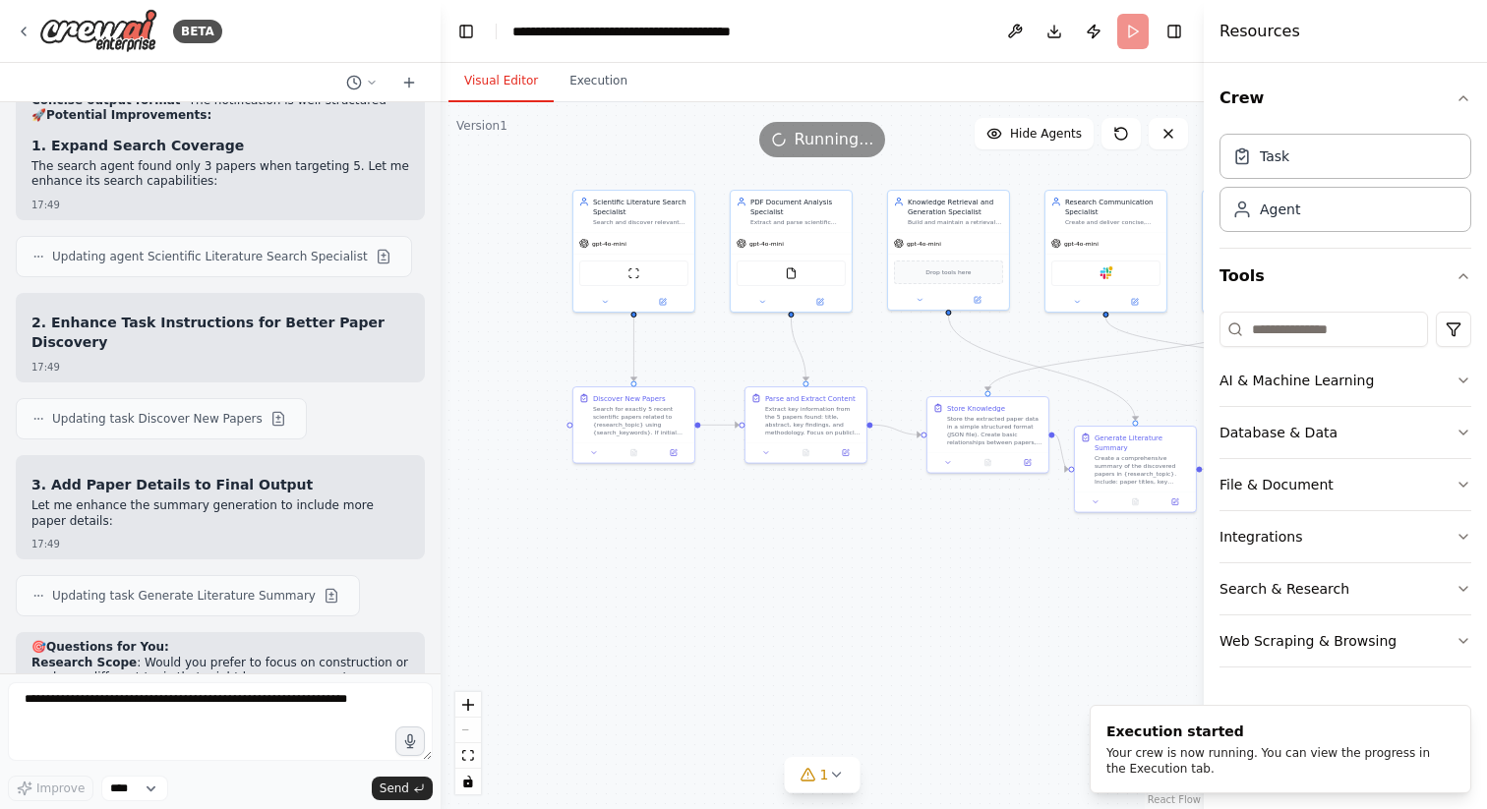
drag, startPoint x: 907, startPoint y: 644, endPoint x: 1172, endPoint y: 607, distance: 268.1
click at [1172, 607] on div ".deletable-edge-delete-btn { width: 20px; height: 20px; border: 0px solid #ffff…" at bounding box center [822, 455] width 763 height 707
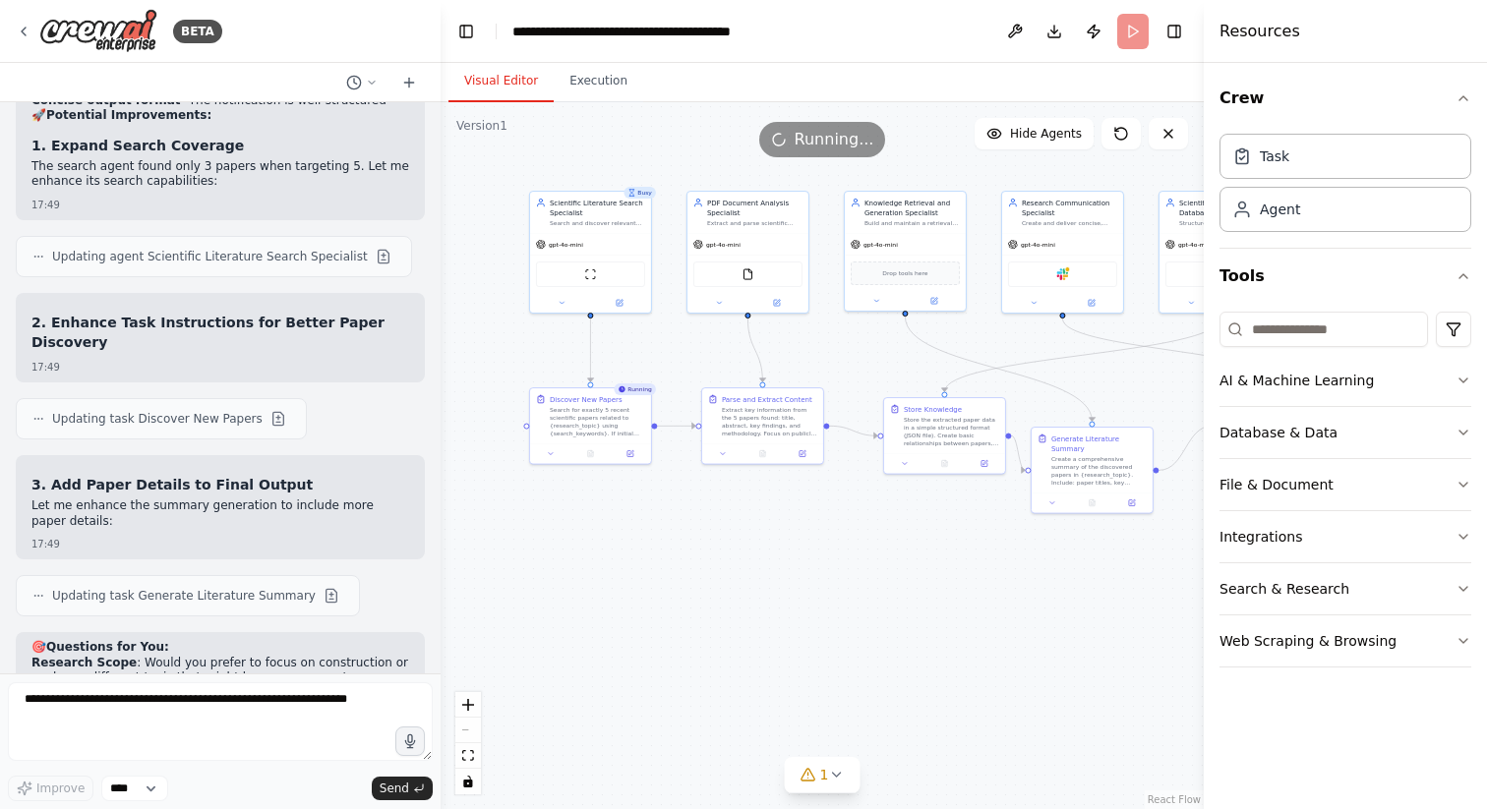
drag, startPoint x: 790, startPoint y: 534, endPoint x: 612, endPoint y: 530, distance: 178.0
click at [612, 531] on div ".deletable-edge-delete-btn { width: 20px; height: 20px; border: 0px solid #ffff…" at bounding box center [822, 455] width 763 height 707
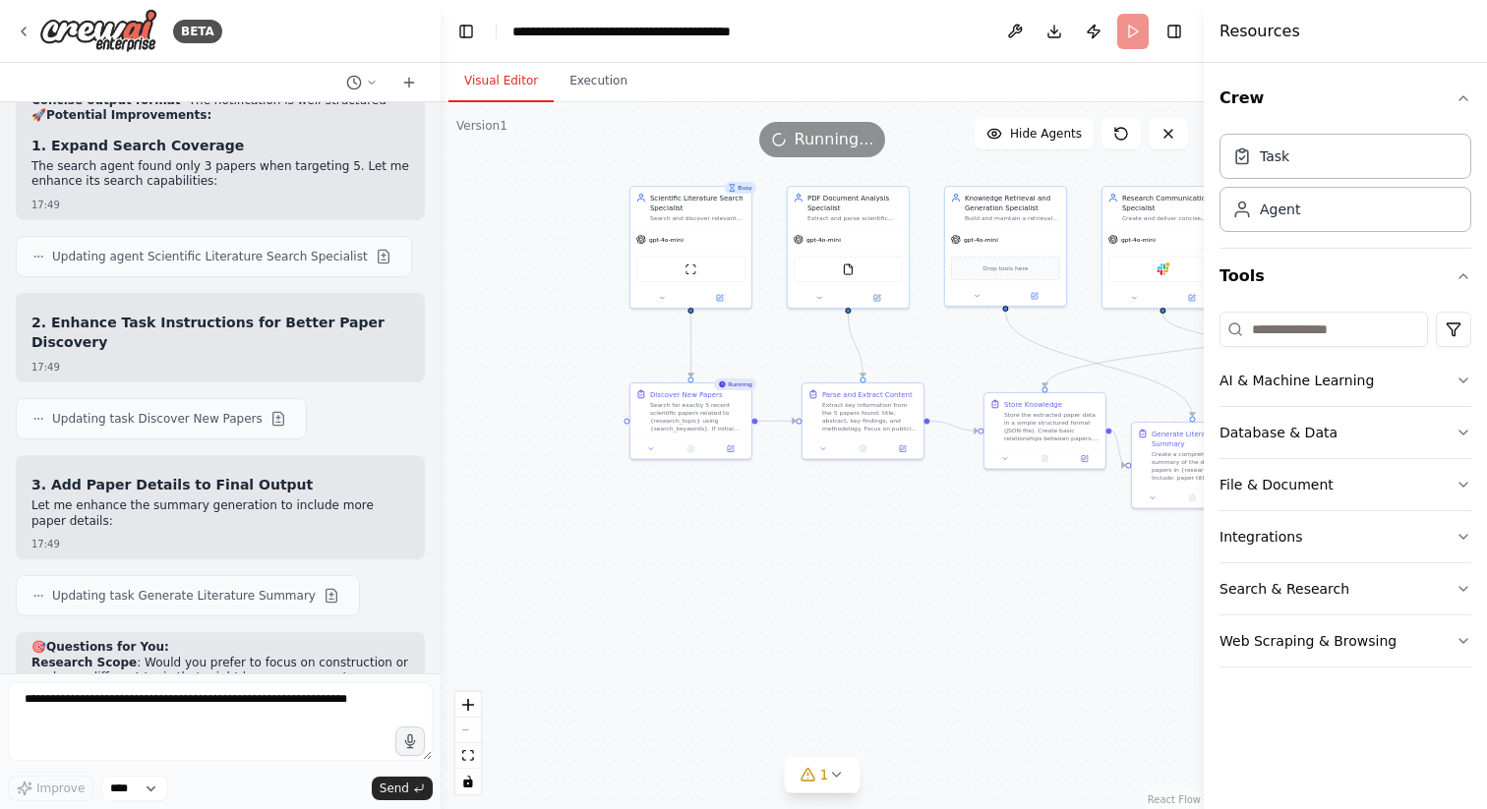
drag, startPoint x: 615, startPoint y: 527, endPoint x: 852, endPoint y: 527, distance: 237.0
click at [852, 527] on div ".deletable-edge-delete-btn { width: 20px; height: 20px; border: 0px solid #ffff…" at bounding box center [822, 455] width 763 height 707
click at [193, 588] on span "Updating task Generate Literature Summary" at bounding box center [184, 596] width 264 height 16
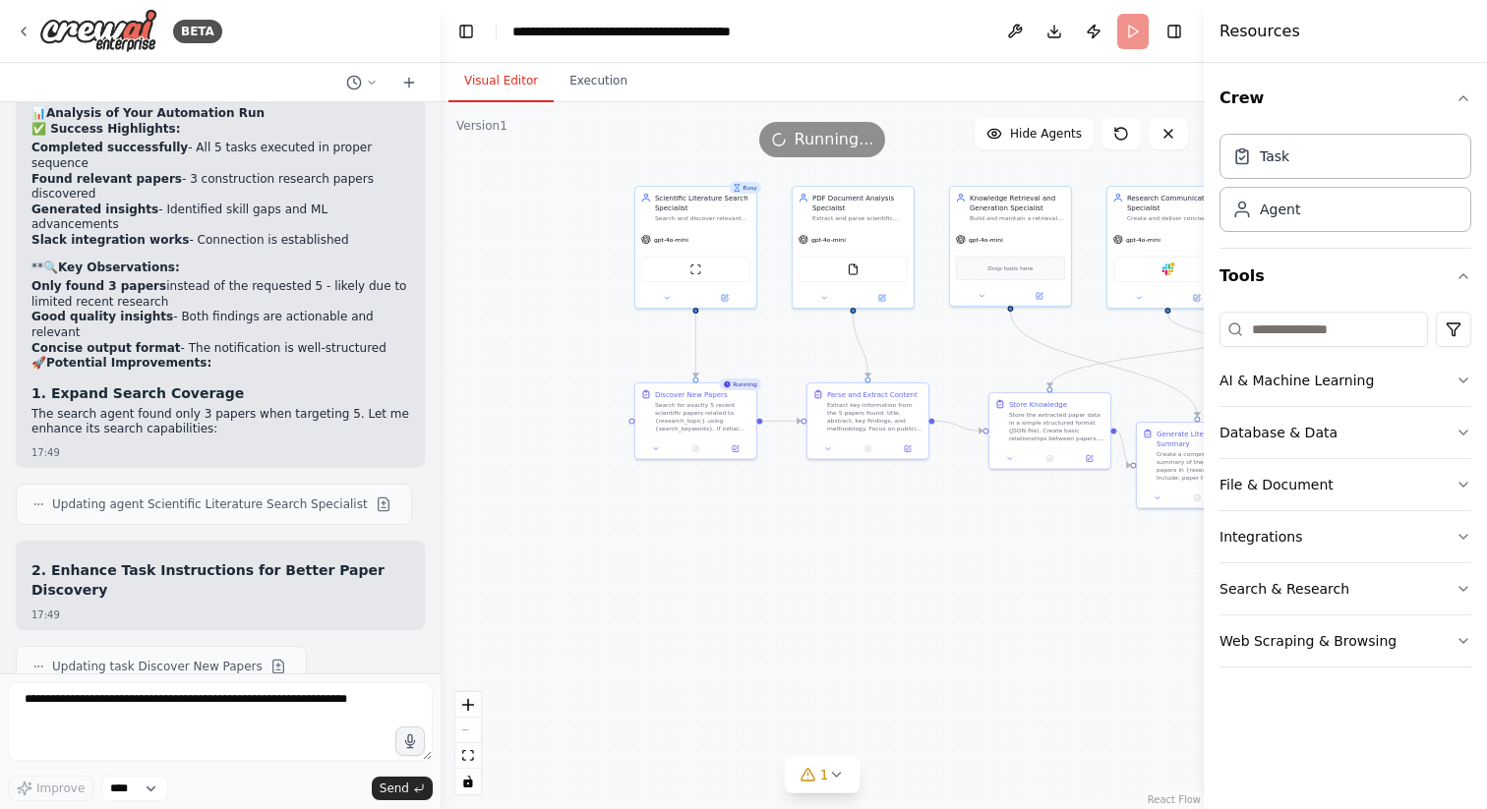
scroll to position [8887, 0]
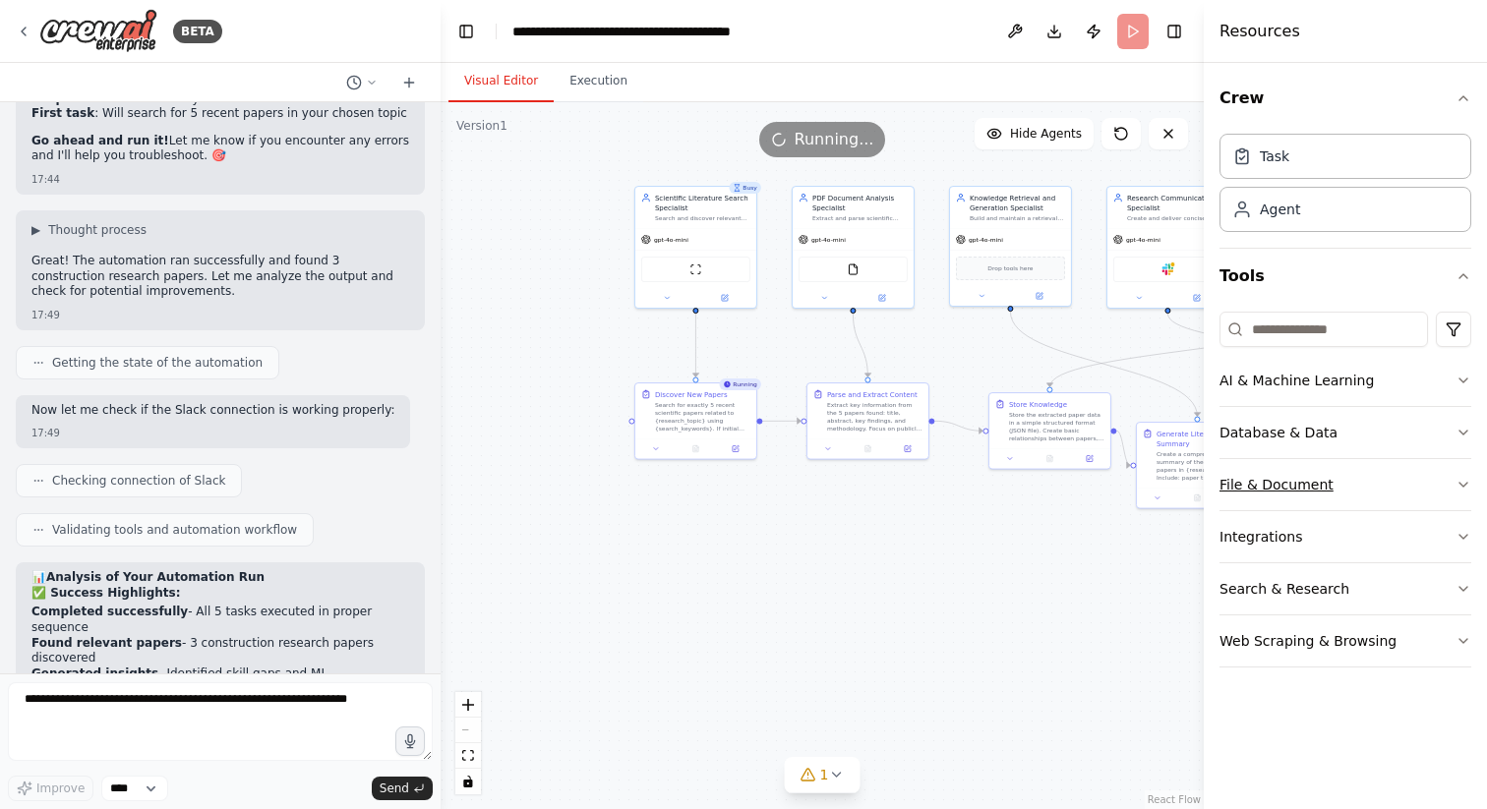
click at [1340, 477] on button "File & Document" at bounding box center [1345, 484] width 252 height 51
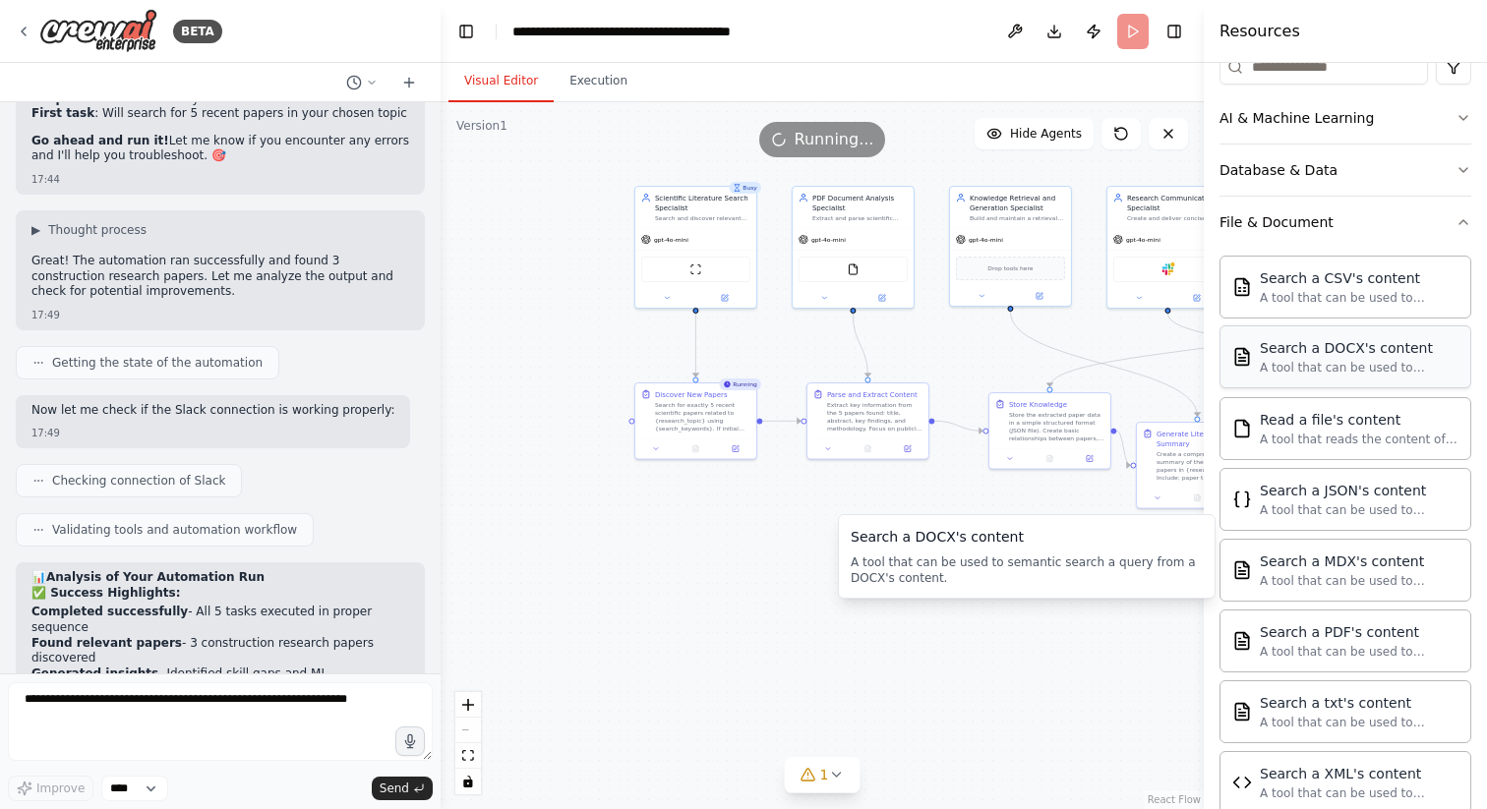
scroll to position [270, 0]
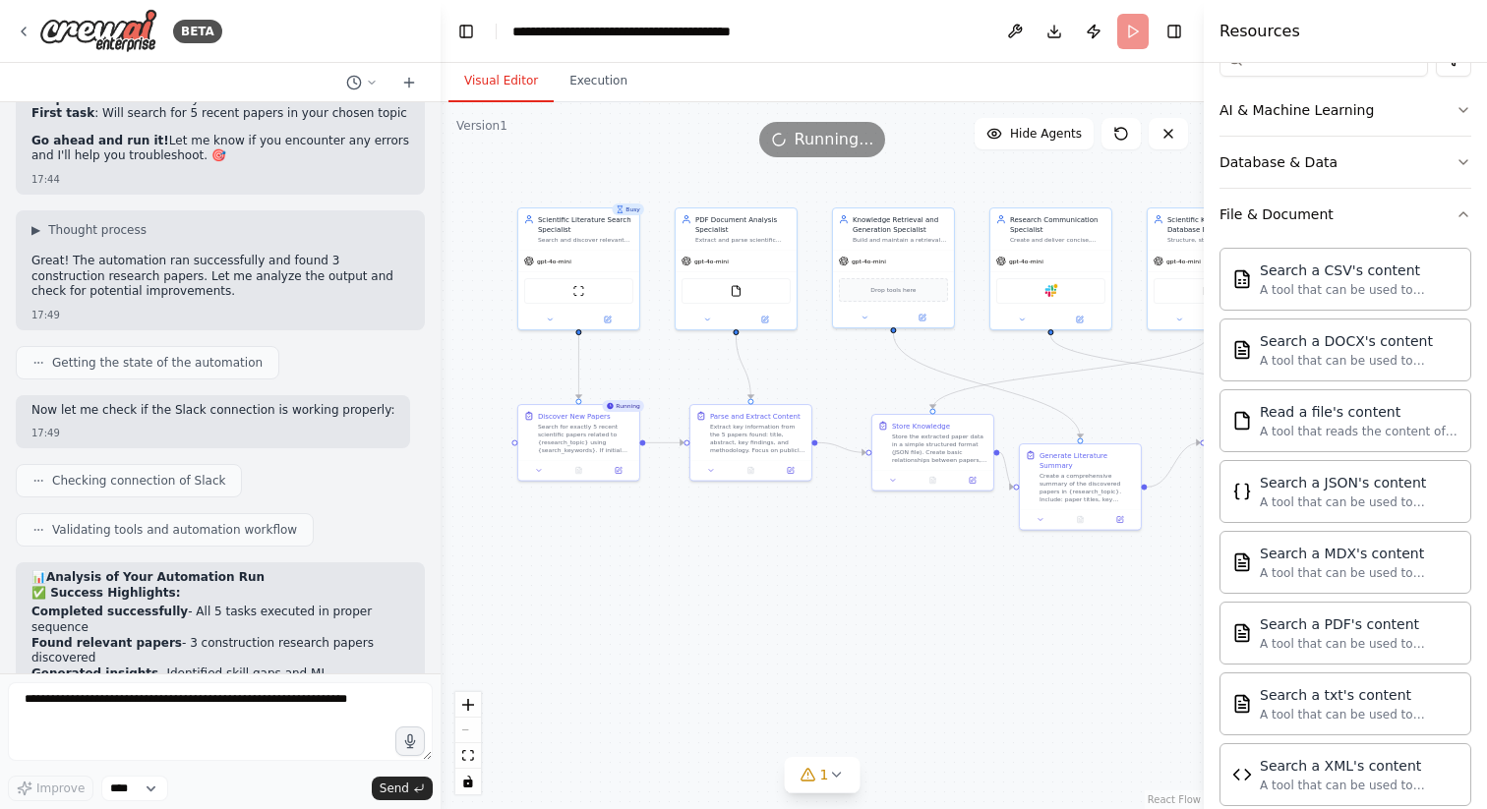
drag, startPoint x: 877, startPoint y: 539, endPoint x: 759, endPoint y: 561, distance: 120.0
click at [759, 561] on div ".deletable-edge-delete-btn { width: 20px; height: 20px; border: 0px solid #ffff…" at bounding box center [822, 455] width 763 height 707
click at [541, 470] on icon at bounding box center [539, 469] width 8 height 8
click at [695, 724] on button "Save" at bounding box center [691, 726] width 29 height 18
click at [351, 279] on div "VS Code Copilot prompt Create a Python project using CrewAI to implement an AI …" at bounding box center [220, 387] width 441 height 571
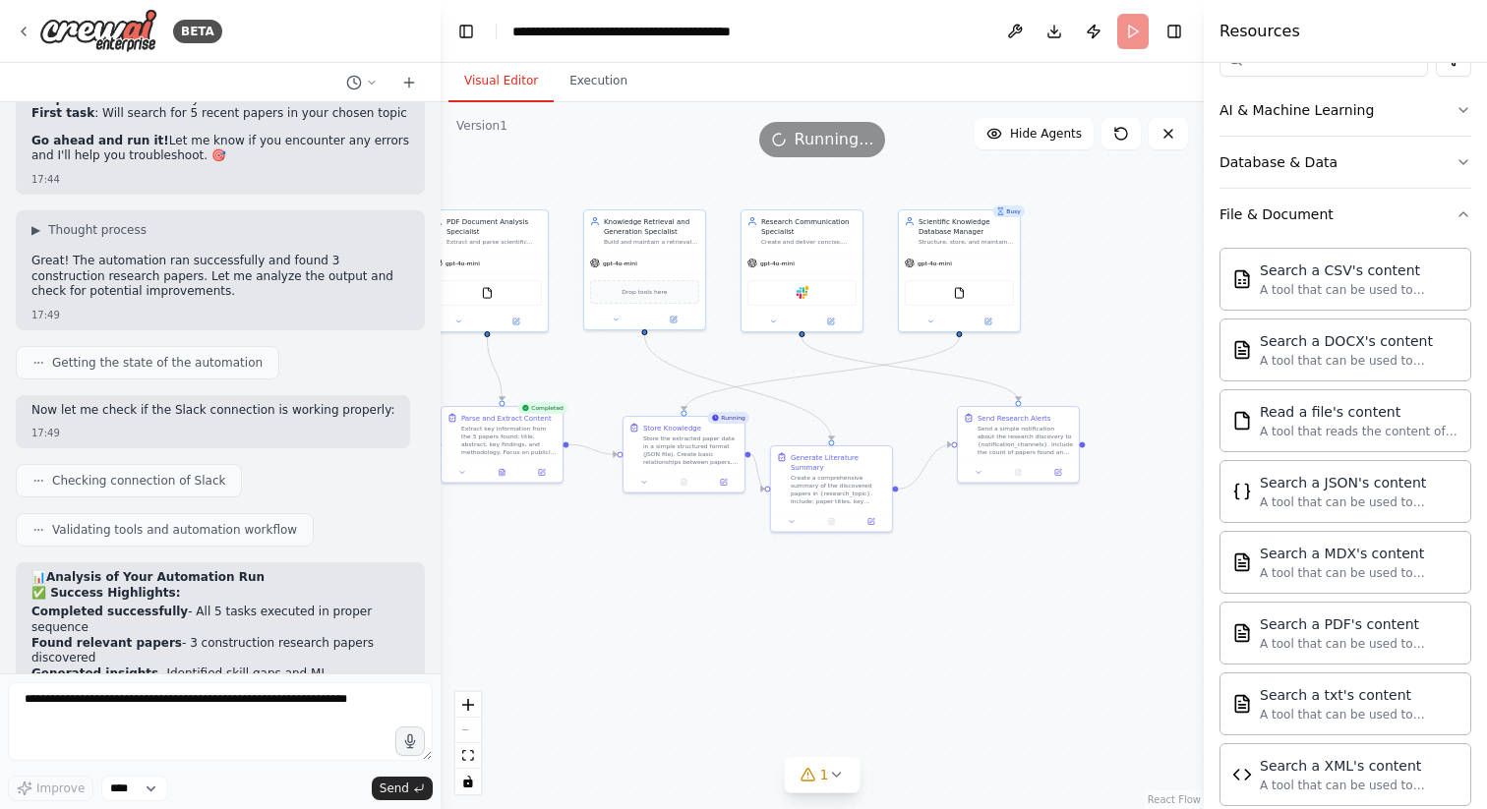
drag, startPoint x: 935, startPoint y: 641, endPoint x: 686, endPoint y: 643, distance: 248.8
click at [686, 643] on div ".deletable-edge-delete-btn { width: 20px; height: 20px; border: 0px solid #ffff…" at bounding box center [822, 455] width 763 height 707
click at [800, 297] on div "Slack" at bounding box center [801, 291] width 109 height 26
click at [784, 294] on div "Slack" at bounding box center [801, 291] width 109 height 26
click at [830, 294] on div "Slack" at bounding box center [801, 291] width 109 height 26
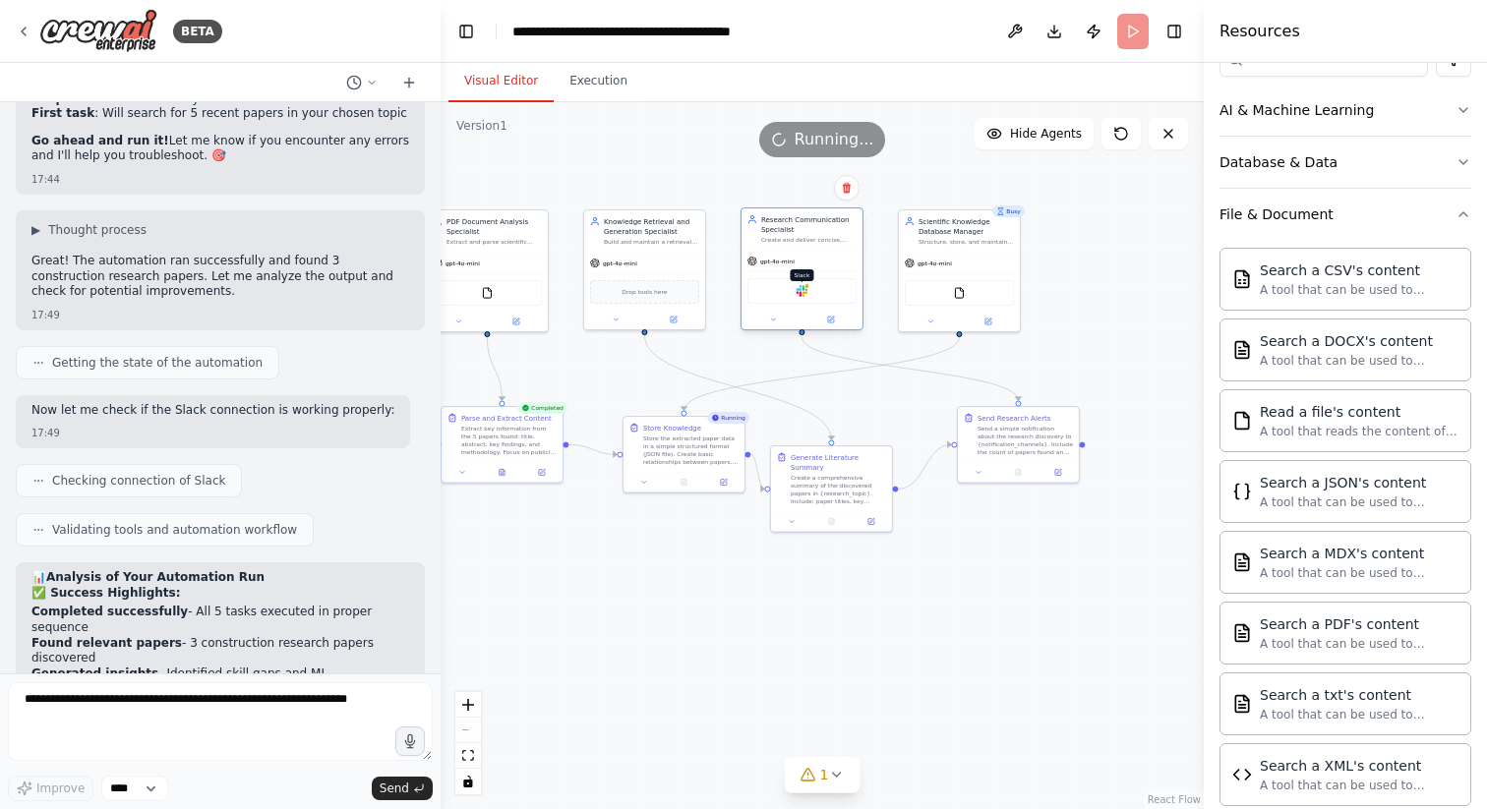
click at [800, 293] on img at bounding box center [802, 291] width 12 height 12
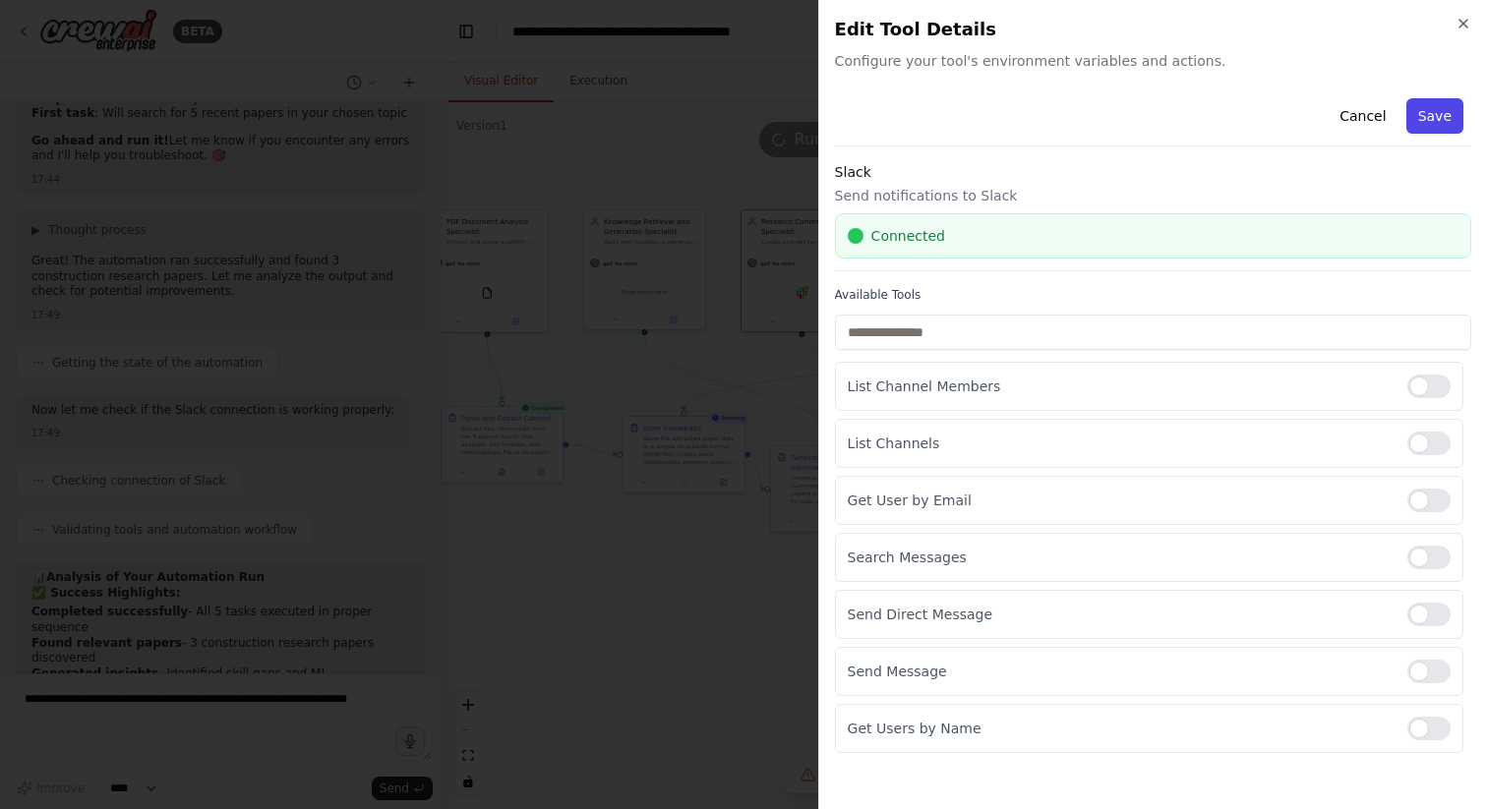
click at [1428, 116] on button "Save" at bounding box center [1434, 115] width 57 height 35
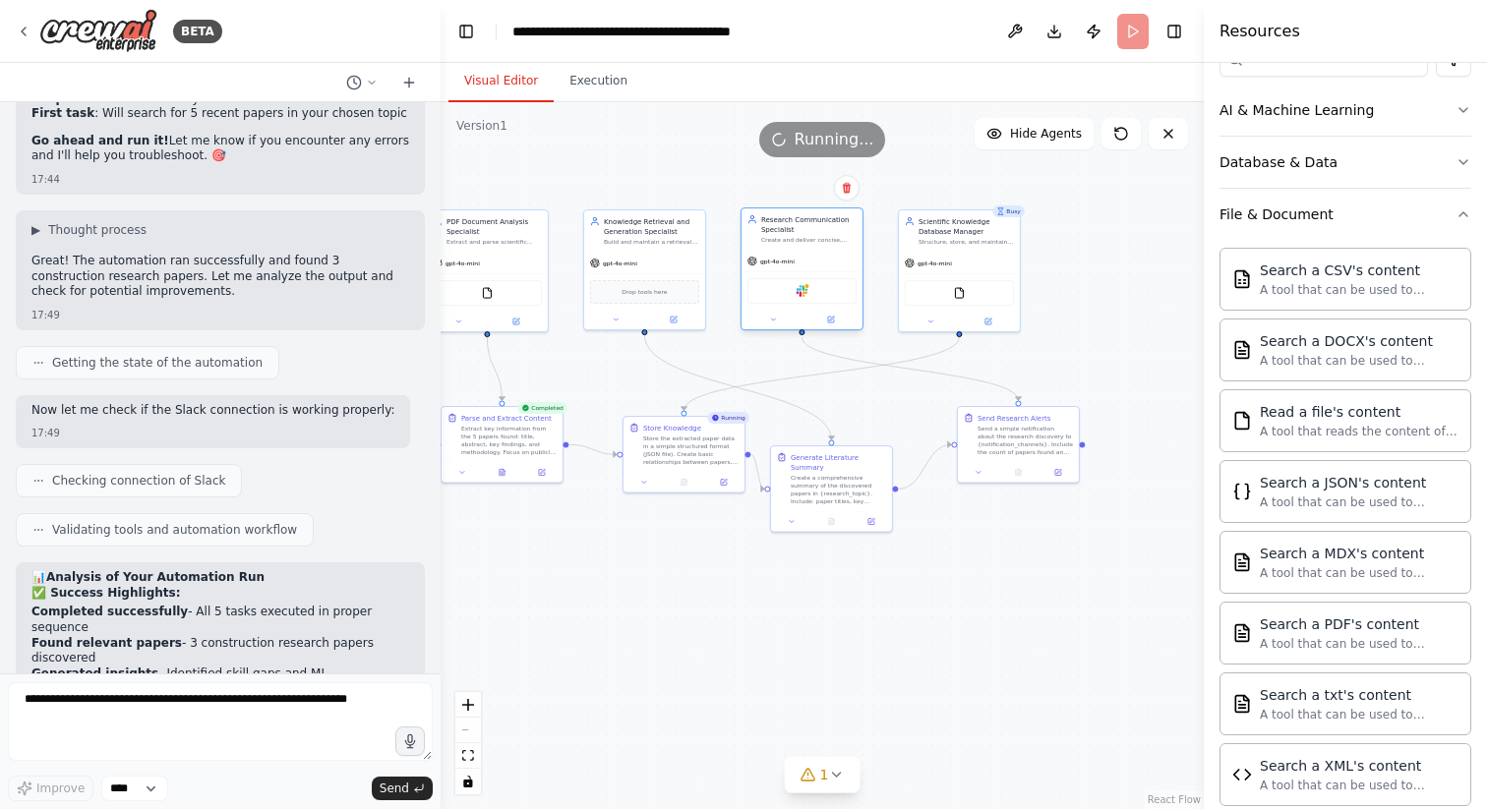
click at [809, 296] on div "Slack" at bounding box center [801, 291] width 109 height 26
click at [797, 292] on img at bounding box center [802, 291] width 12 height 12
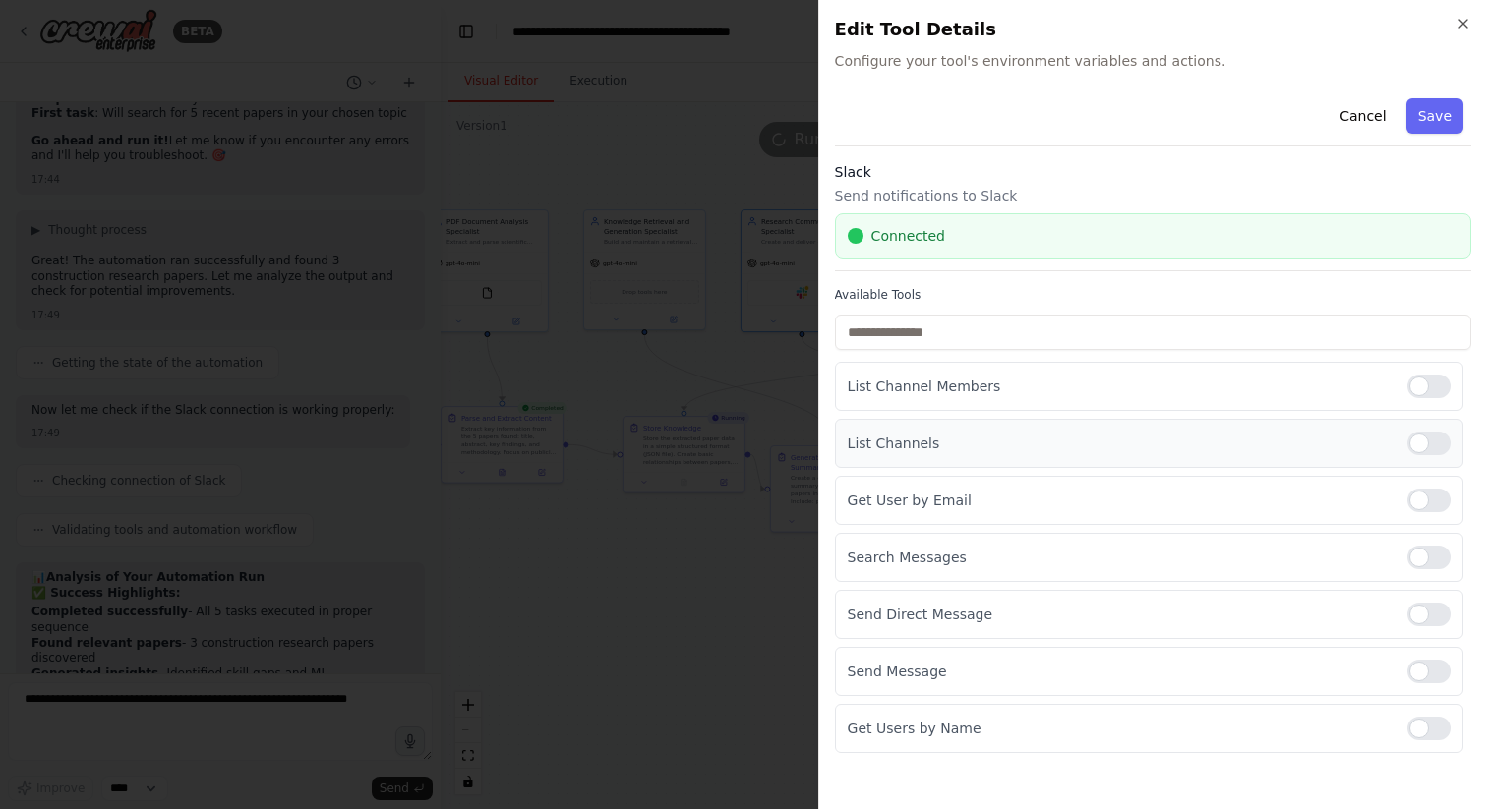
click at [1436, 432] on div at bounding box center [1428, 444] width 43 height 24
click at [1422, 383] on div at bounding box center [1428, 387] width 43 height 24
click at [1421, 496] on div at bounding box center [1428, 501] width 43 height 24
click at [1429, 553] on div at bounding box center [1428, 558] width 43 height 24
click at [1423, 613] on div at bounding box center [1428, 615] width 43 height 24
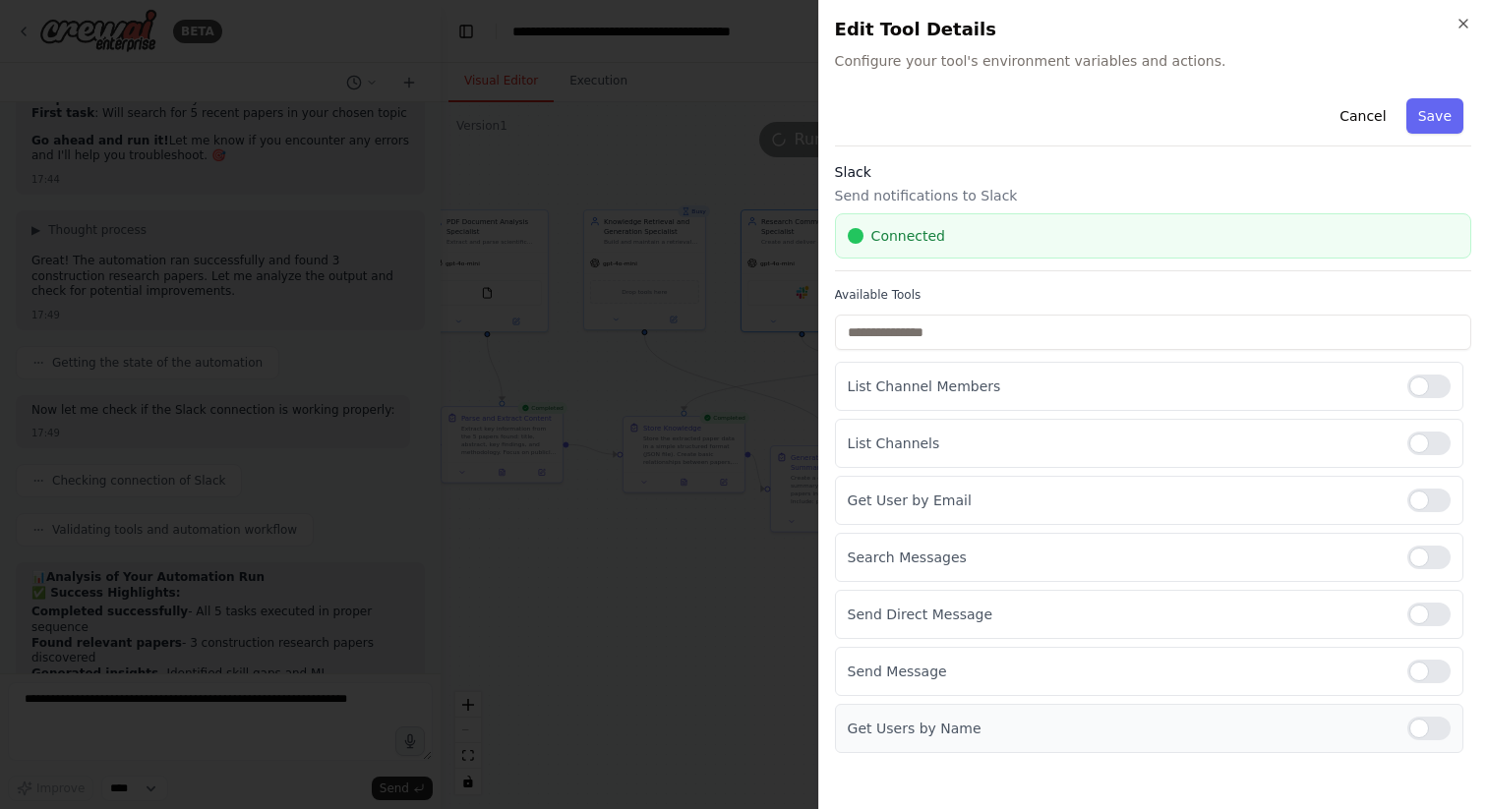
click at [1430, 735] on div at bounding box center [1428, 729] width 43 height 24
click at [1448, 115] on button "Save" at bounding box center [1434, 115] width 57 height 35
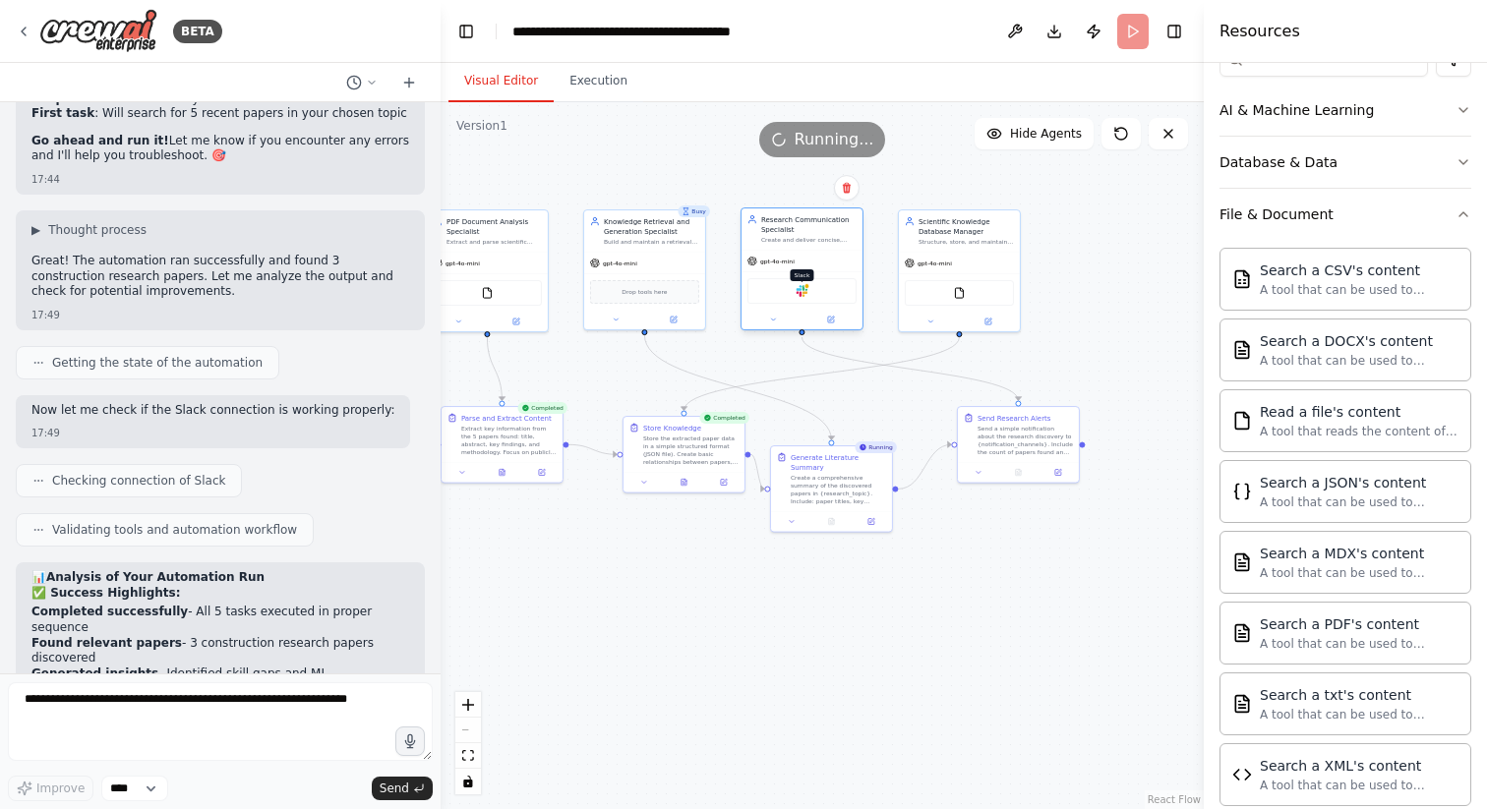
click at [805, 293] on img at bounding box center [802, 291] width 12 height 12
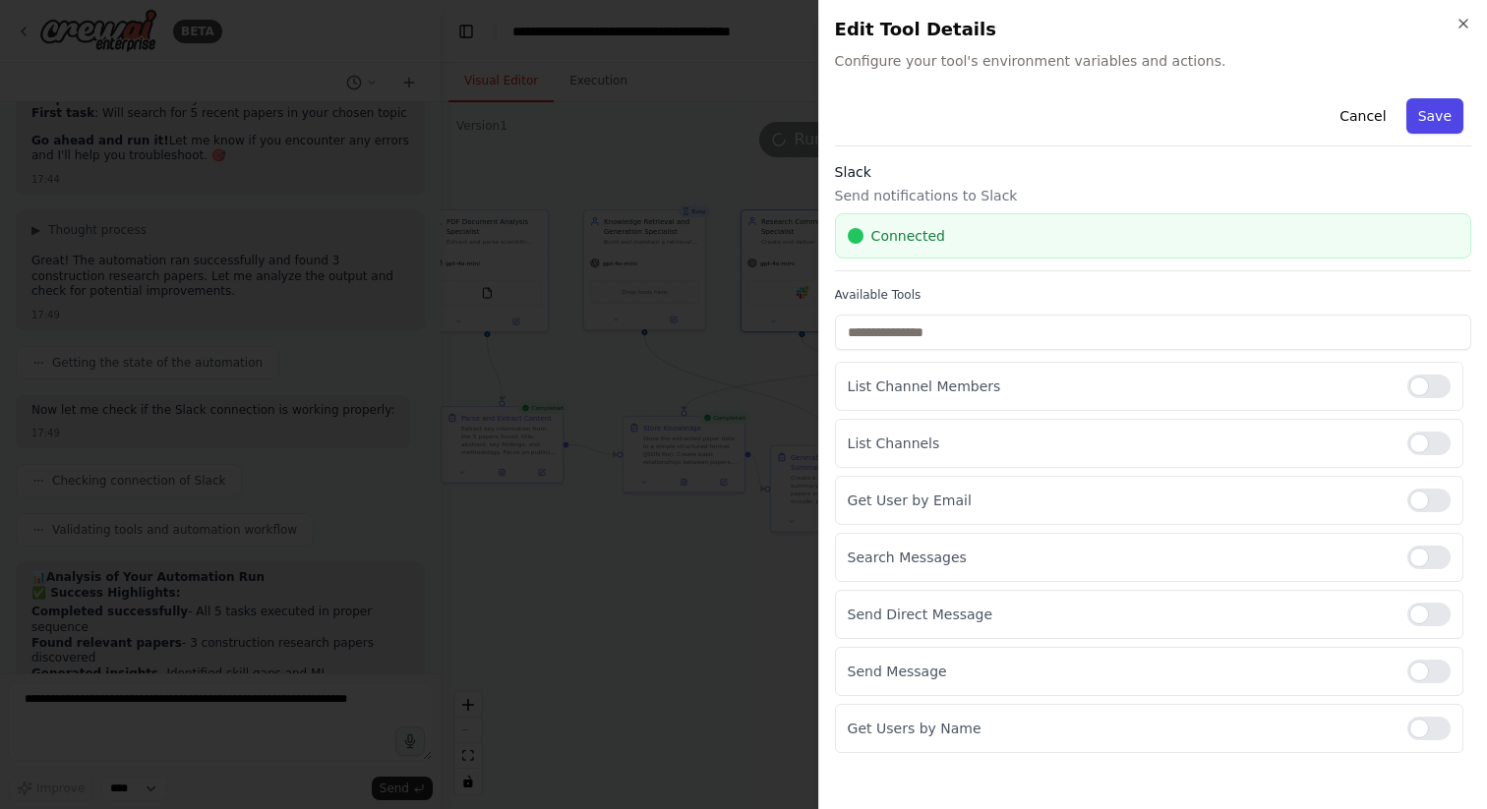
click at [1430, 107] on button "Save" at bounding box center [1434, 115] width 57 height 35
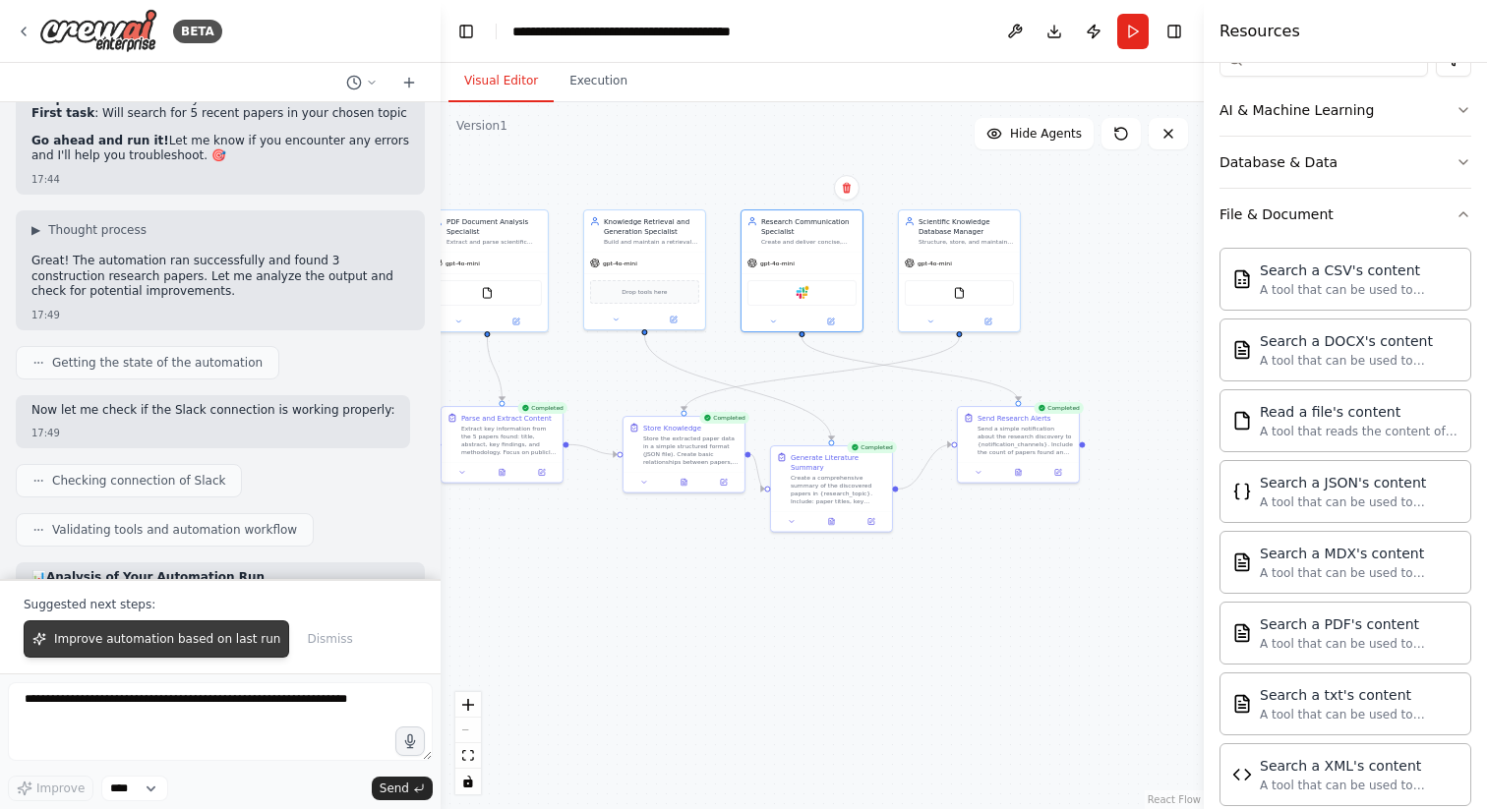
click at [236, 636] on span "Improve automation based on last run" at bounding box center [167, 639] width 226 height 16
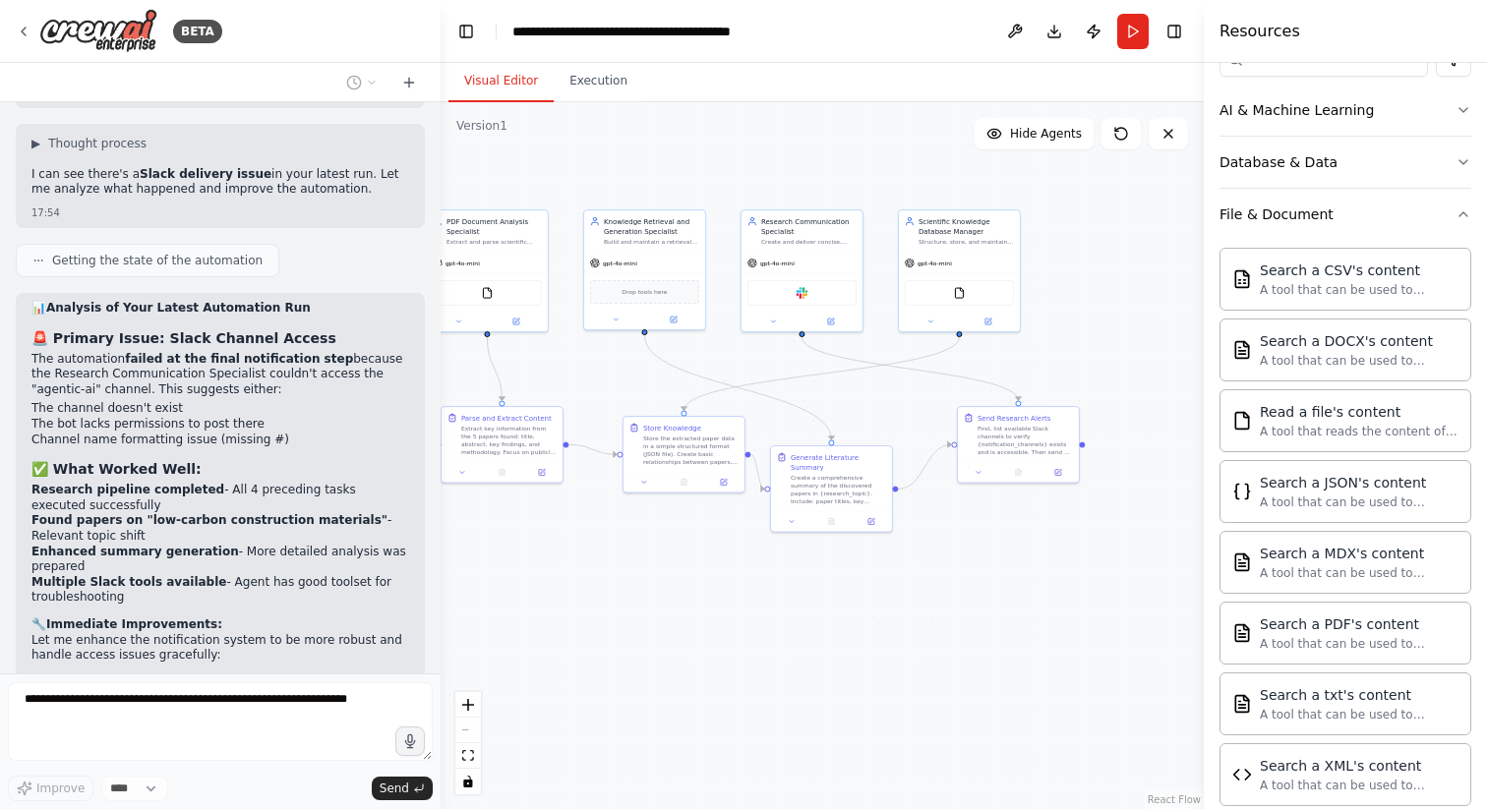
scroll to position [10484, 0]
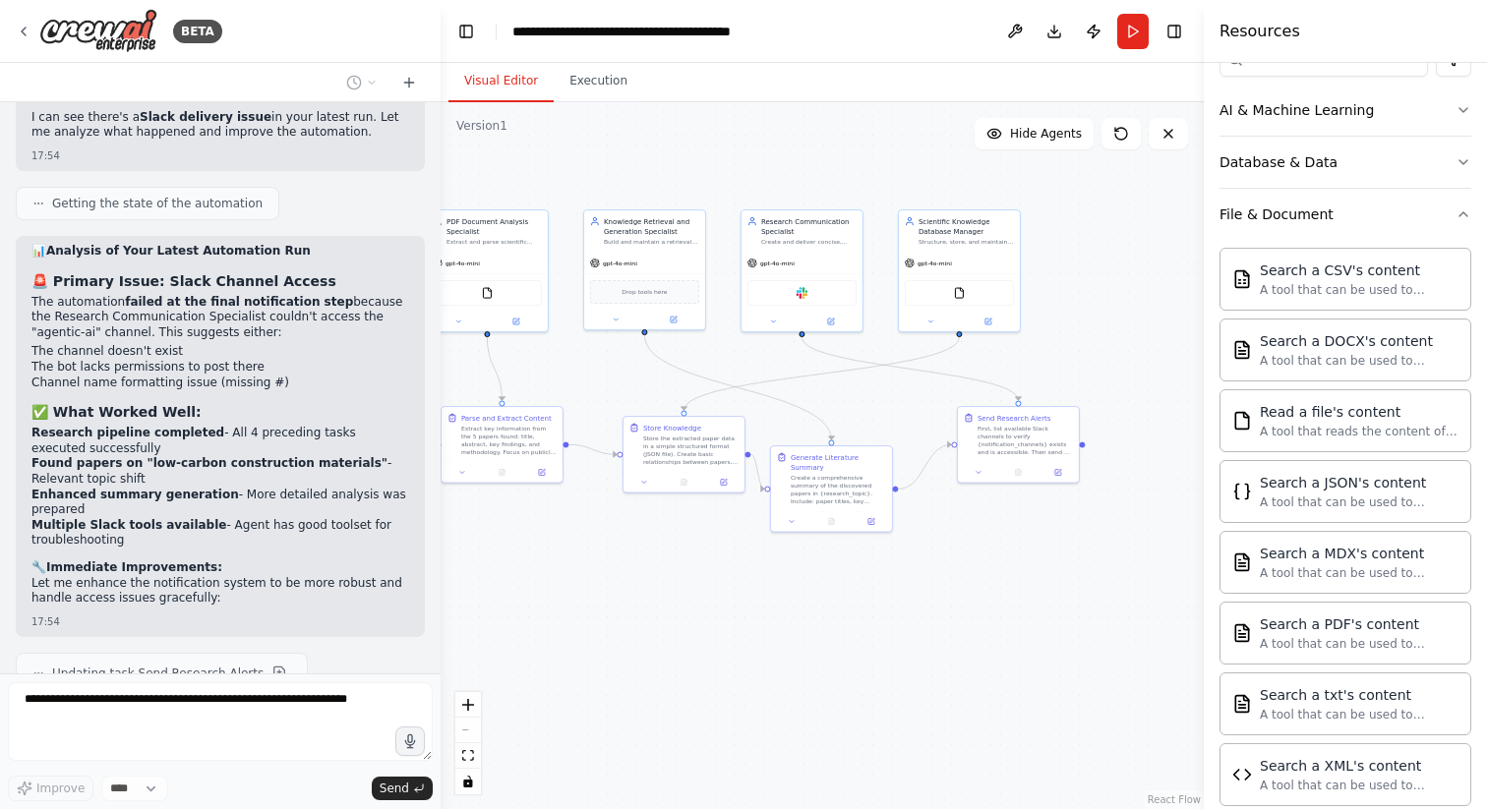
click at [179, 718] on p "Now let me improve the search task to handle the extended timeframe better:" at bounding box center [220, 733] width 378 height 30
click at [267, 803] on button at bounding box center [279, 815] width 24 height 24
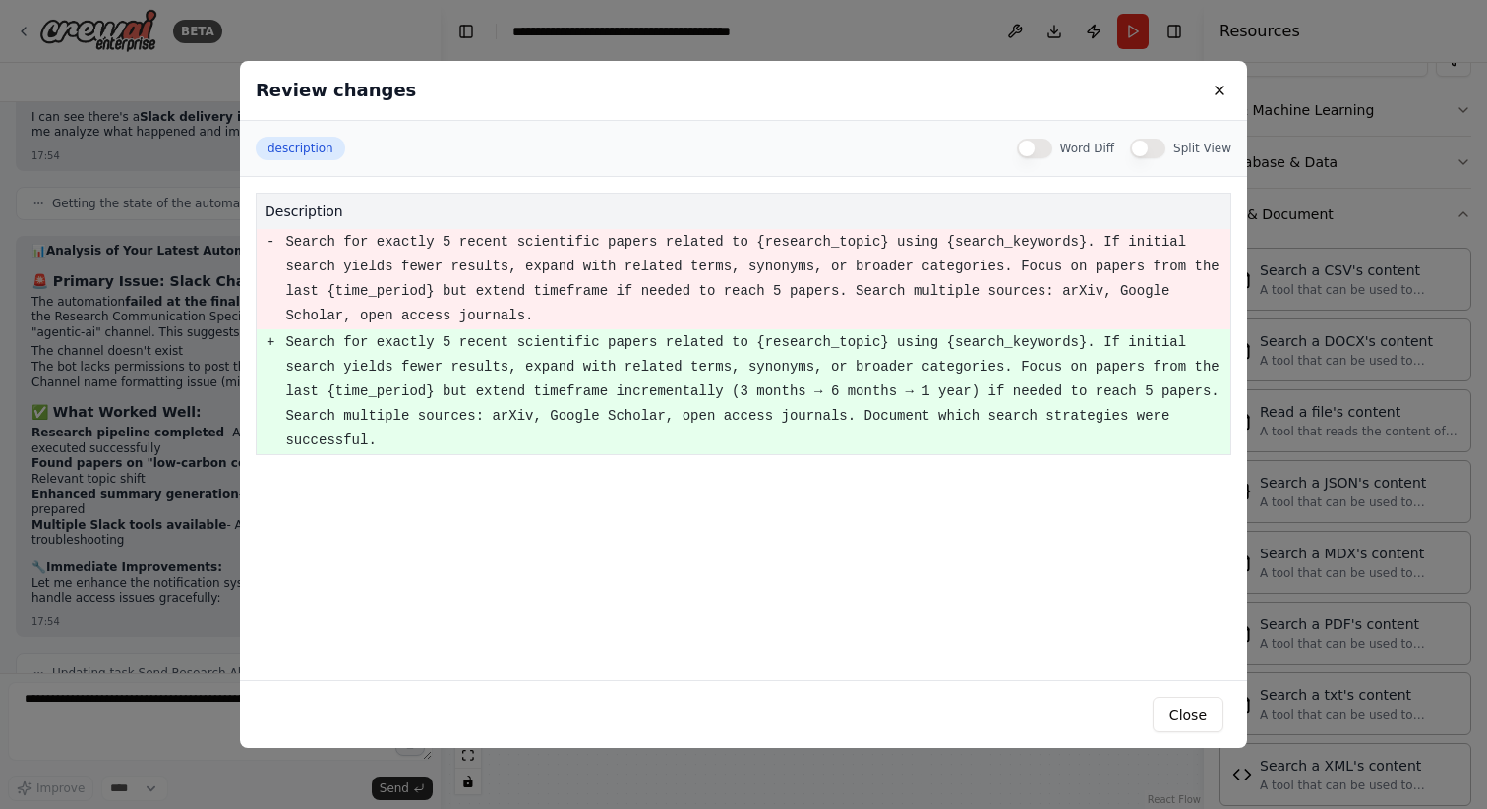
click at [222, 428] on div "Review changes description Word Diff Split View description - Search for exactl…" at bounding box center [743, 404] width 1487 height 809
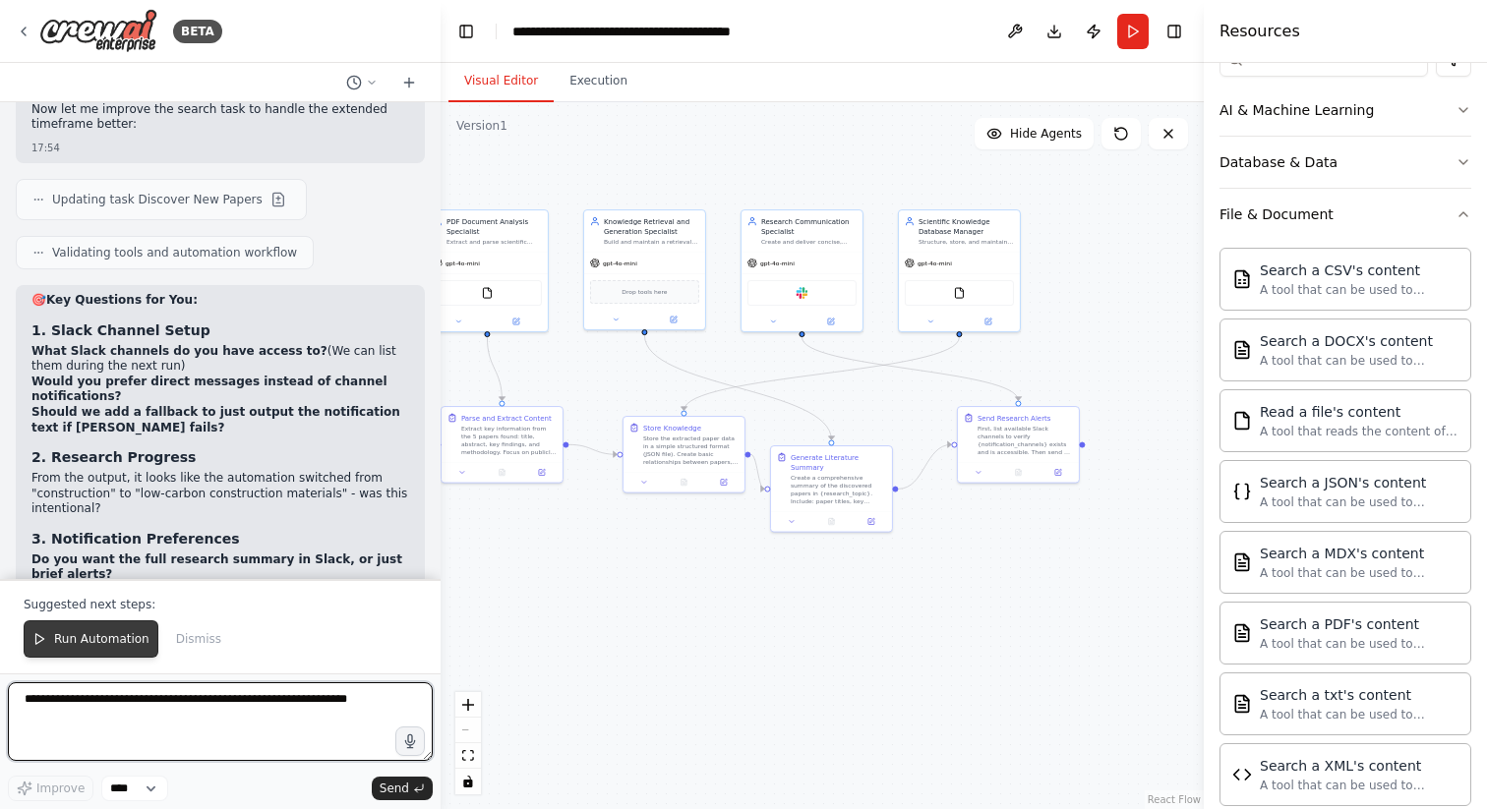
scroll to position [11134, 0]
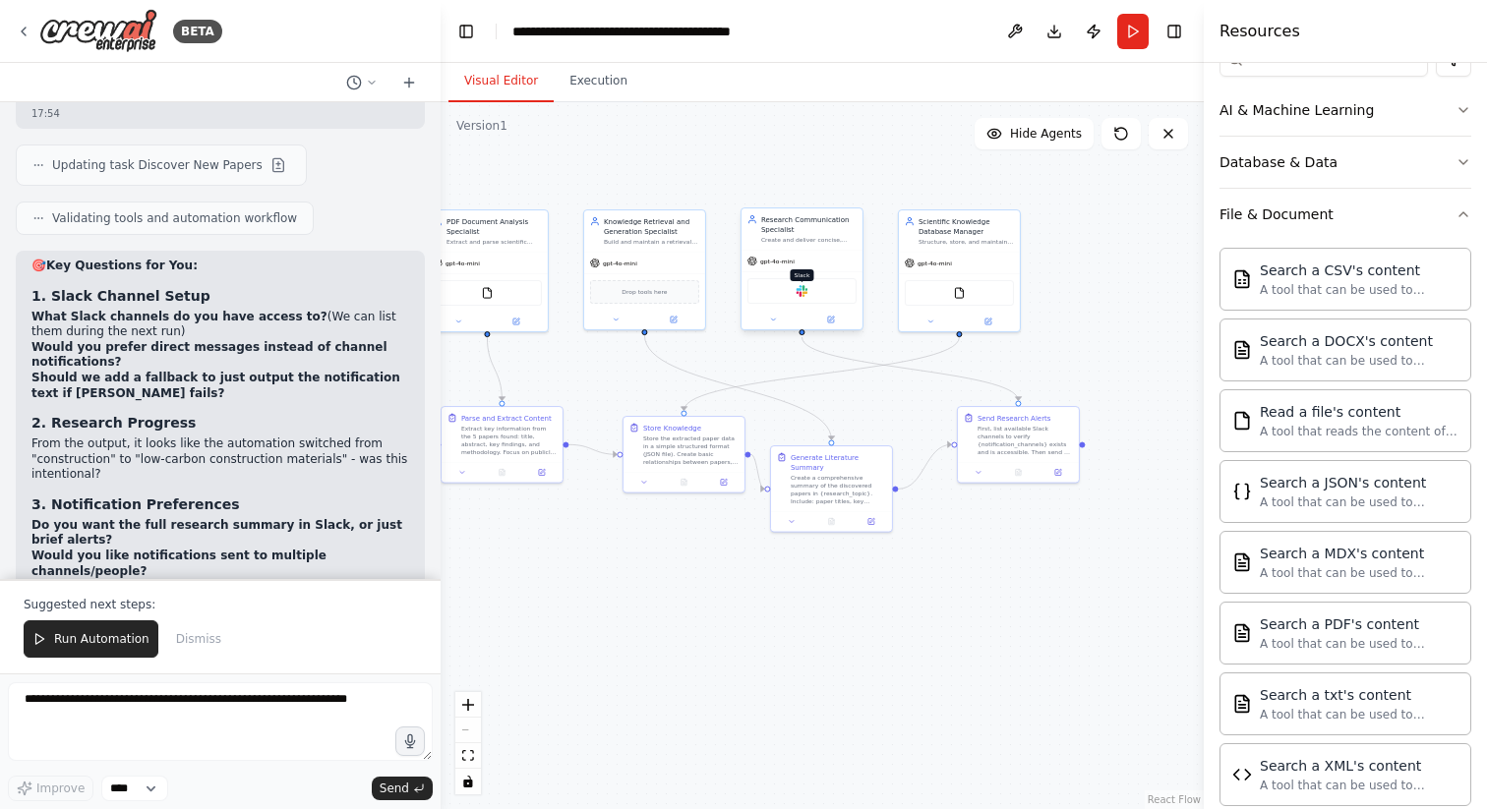
click at [800, 292] on img at bounding box center [802, 291] width 12 height 12
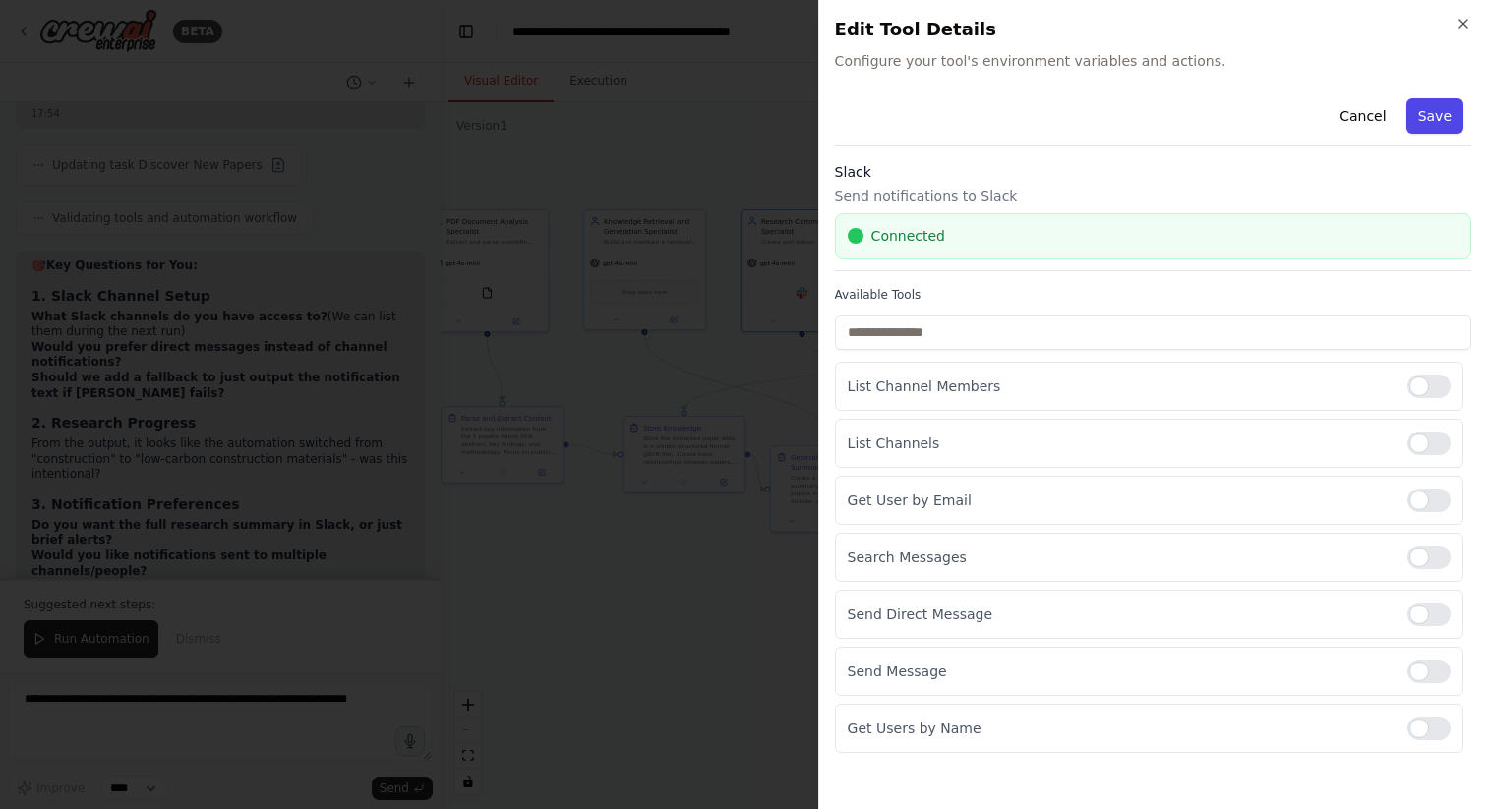
click at [1443, 115] on button "Save" at bounding box center [1434, 115] width 57 height 35
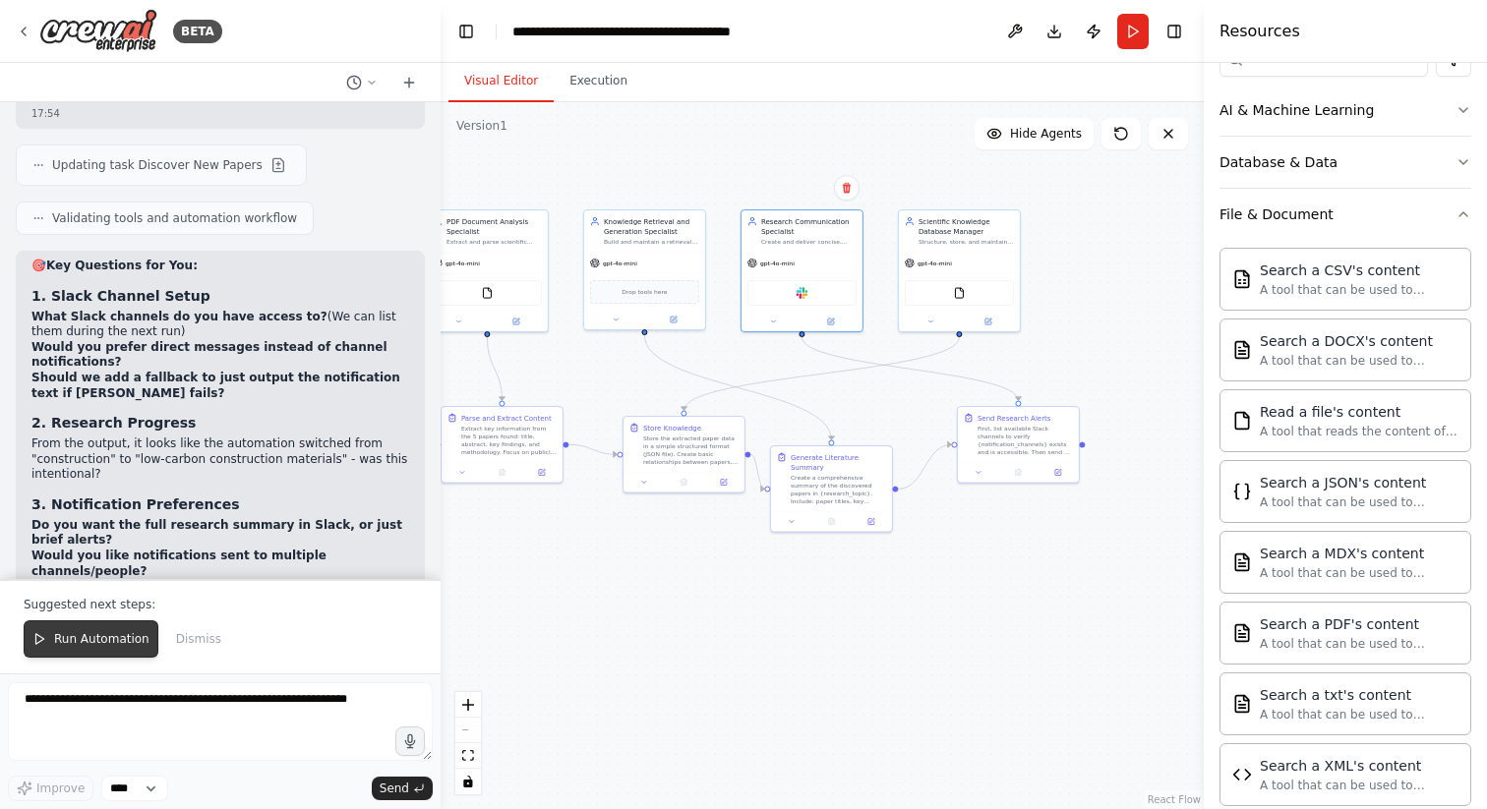
click at [117, 632] on span "Run Automation" at bounding box center [101, 639] width 95 height 16
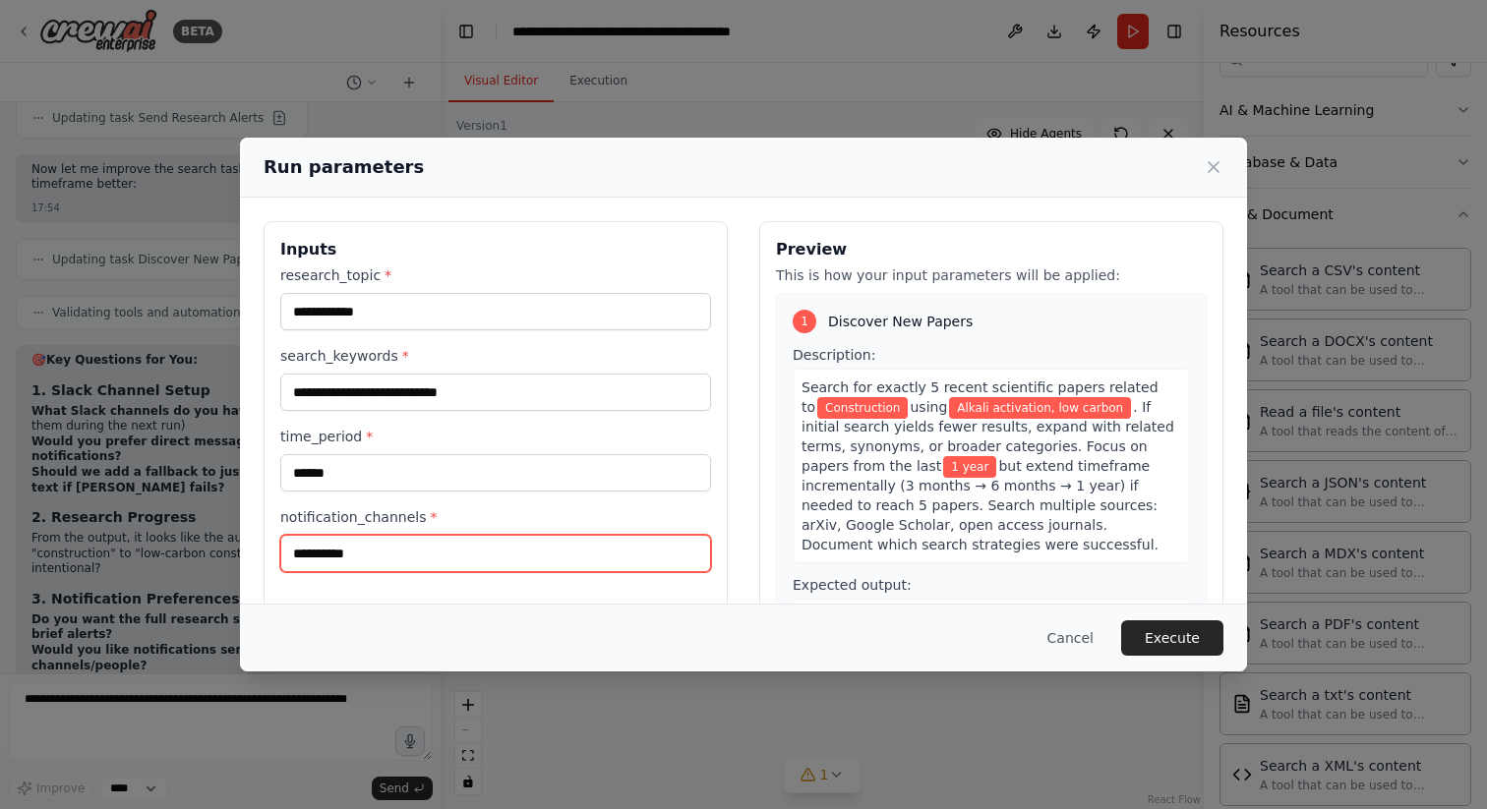
click at [294, 548] on input "**********" at bounding box center [495, 553] width 431 height 37
drag, startPoint x: 385, startPoint y: 543, endPoint x: 237, endPoint y: 544, distance: 147.5
click at [237, 544] on div "**********" at bounding box center [743, 404] width 1487 height 809
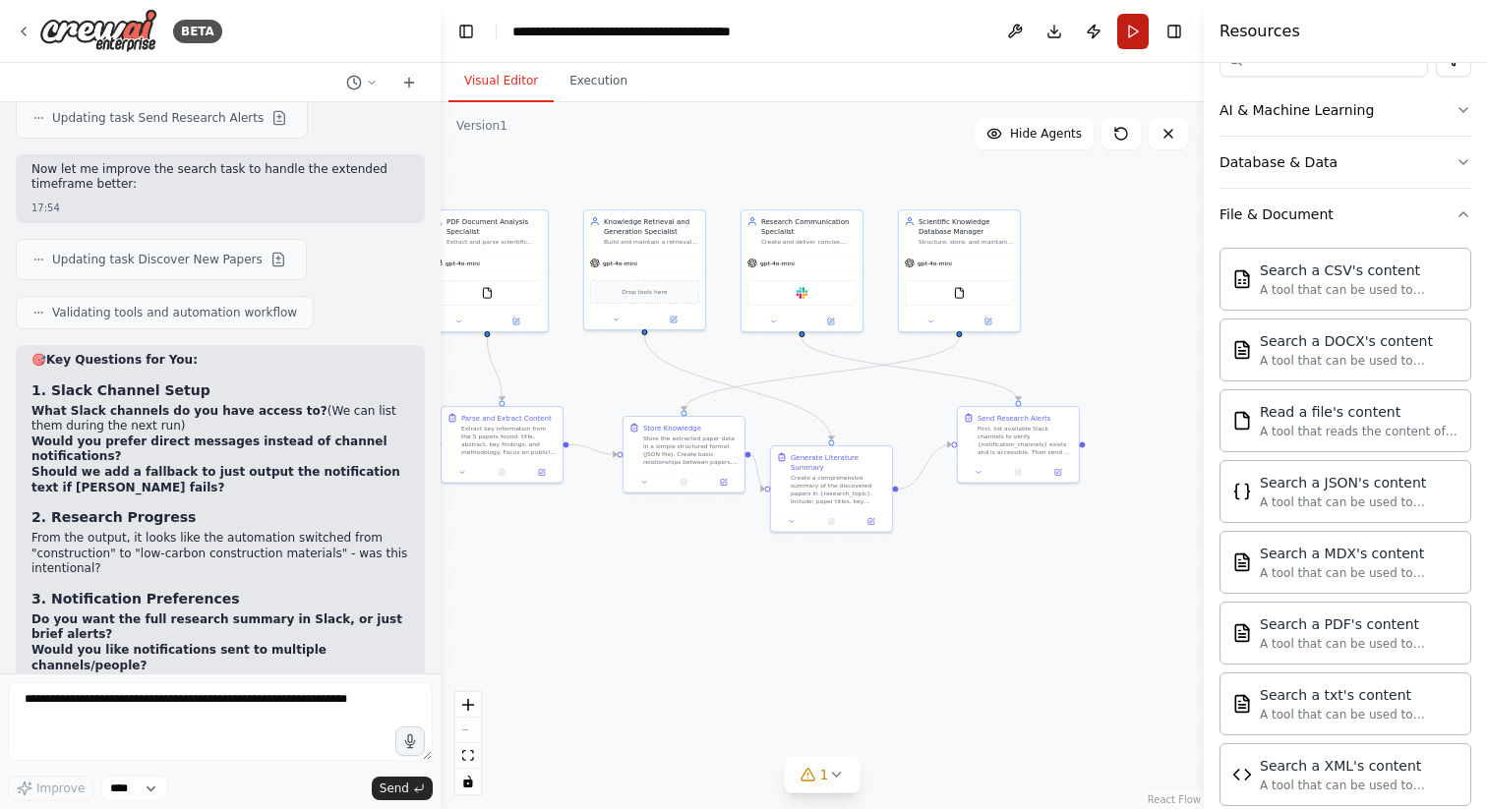
click at [1132, 40] on button "Run" at bounding box center [1132, 31] width 31 height 35
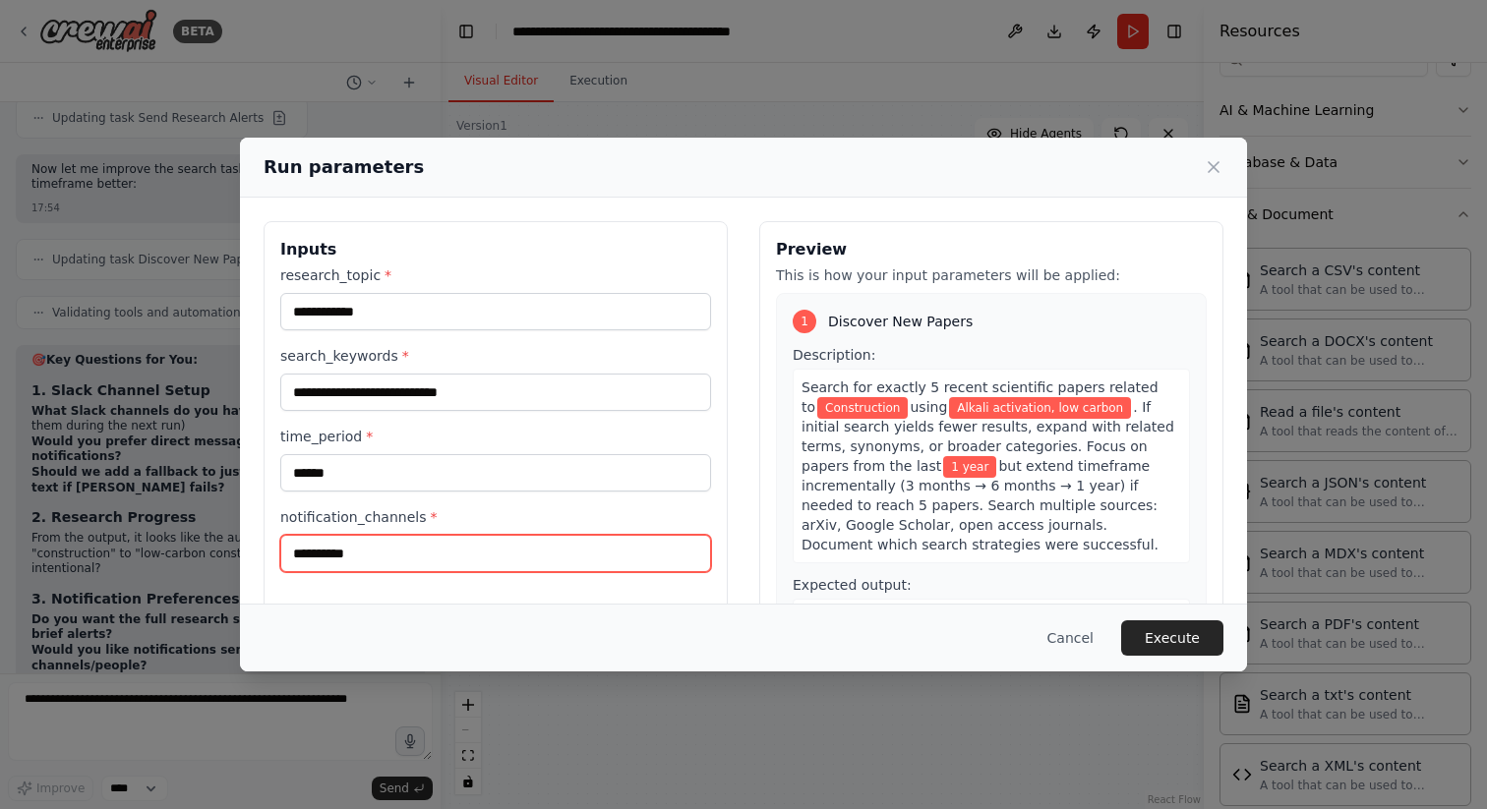
click at [297, 549] on input "**********" at bounding box center [495, 553] width 431 height 37
click at [368, 557] on input "**********" at bounding box center [495, 553] width 431 height 37
type input "*"
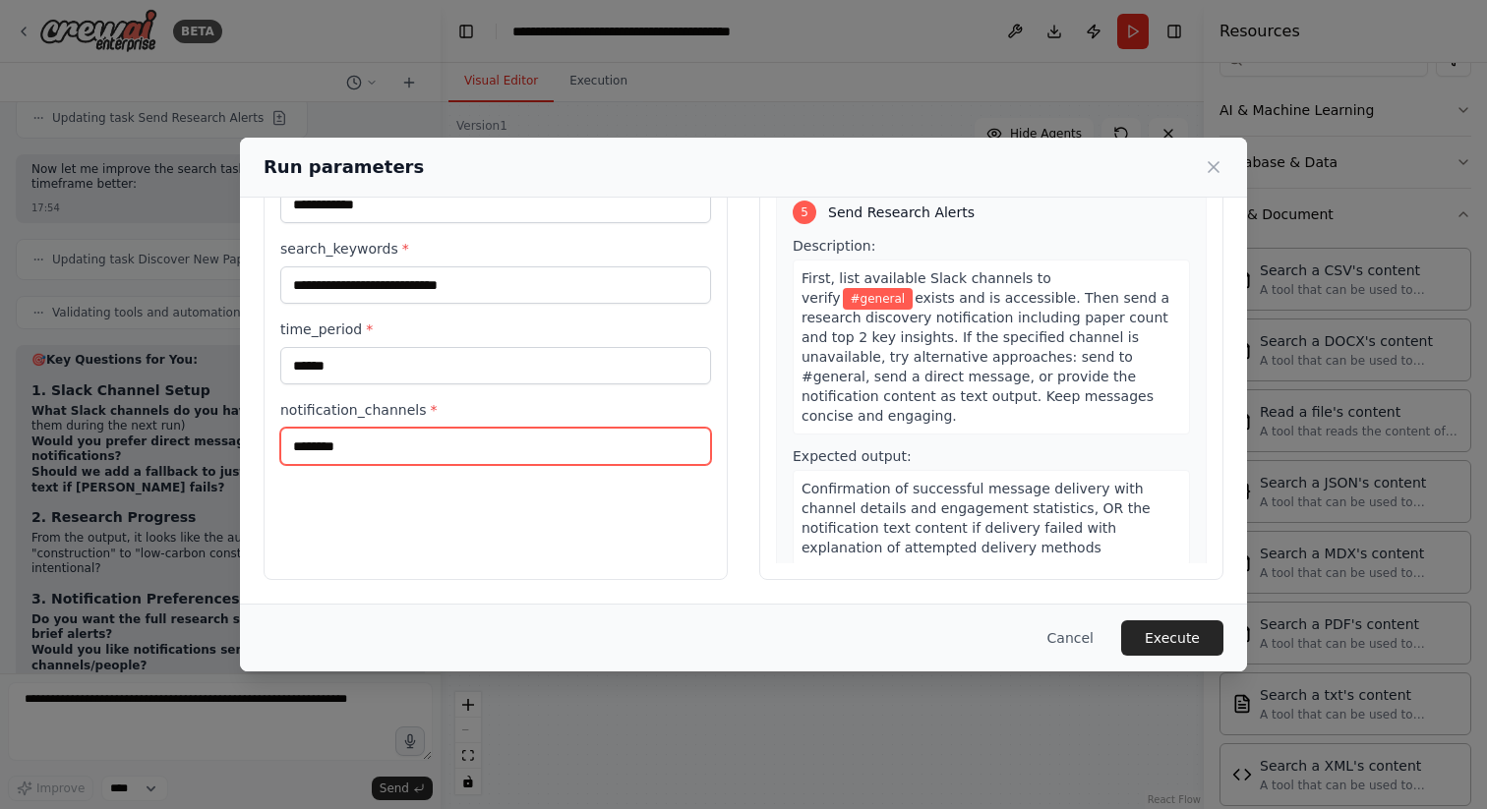
scroll to position [103, 0]
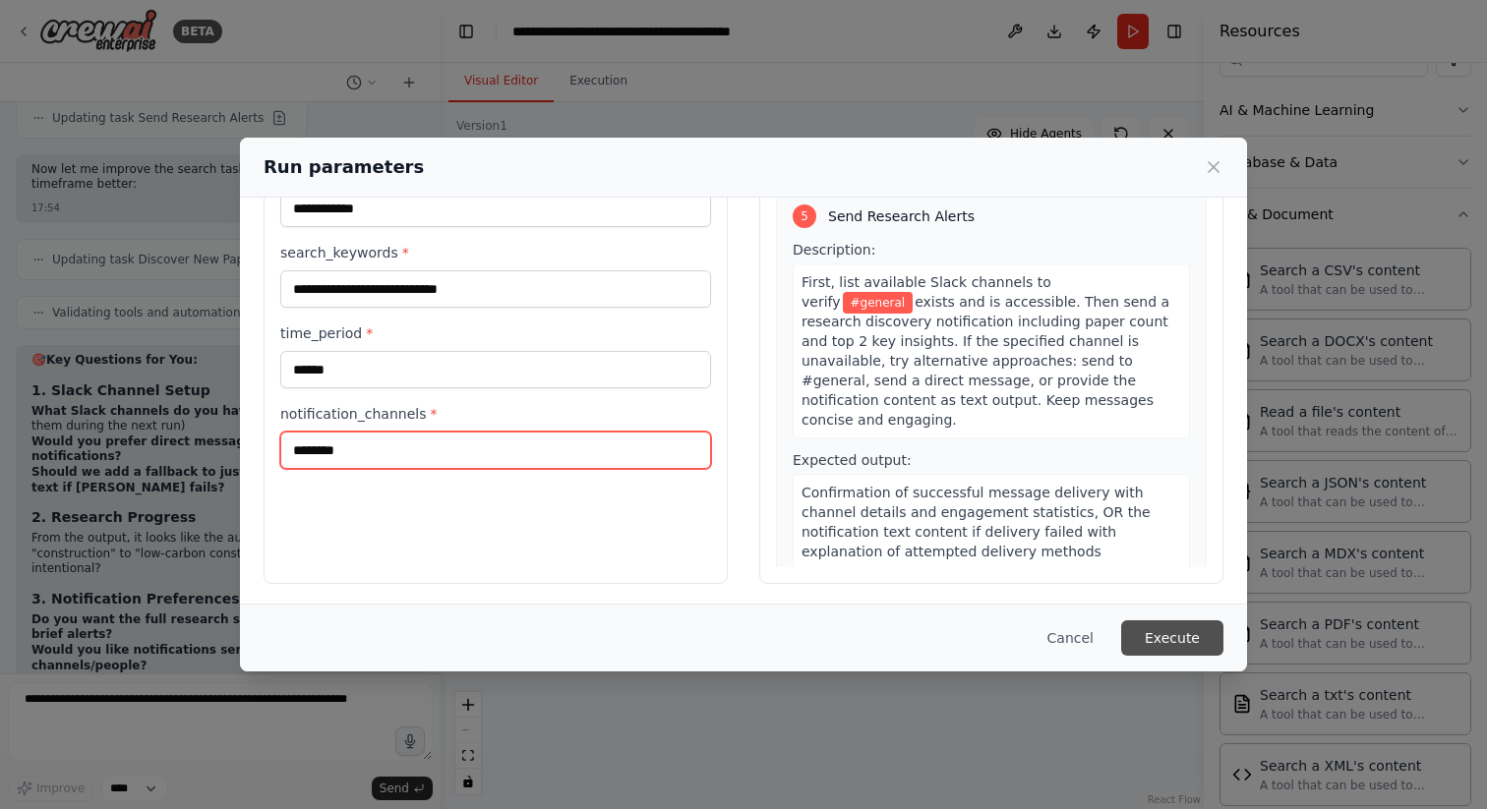
type input "********"
click at [1172, 634] on button "Execute" at bounding box center [1172, 638] width 102 height 35
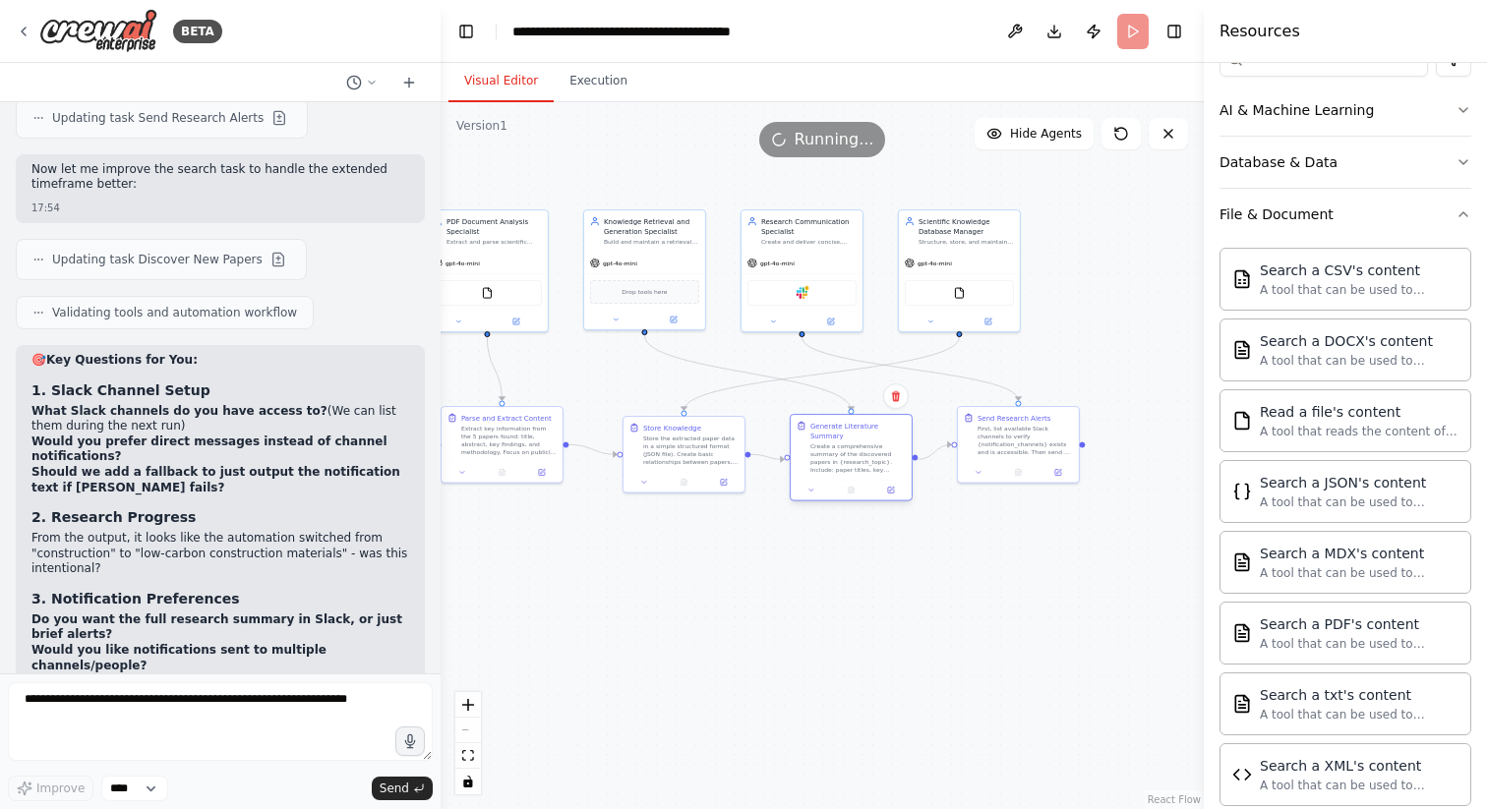
drag, startPoint x: 815, startPoint y: 471, endPoint x: 831, endPoint y: 438, distance: 37.0
click at [831, 438] on div "Generate Literature Summary Create a comprehensive summary of the discovered pa…" at bounding box center [857, 447] width 95 height 53
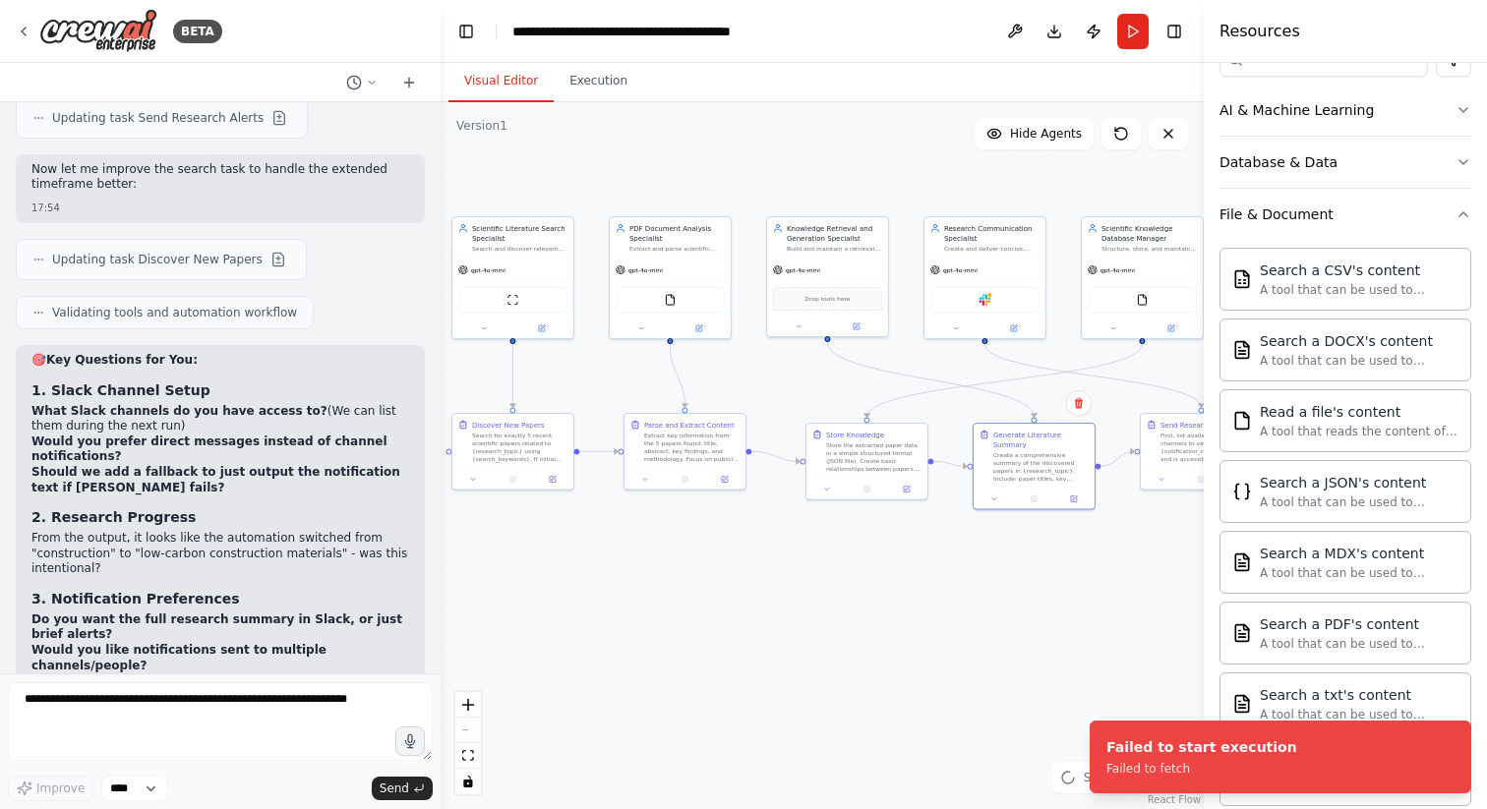
drag, startPoint x: 628, startPoint y: 507, endPoint x: 811, endPoint y: 514, distance: 183.0
click at [811, 514] on div ".deletable-edge-delete-btn { width: 20px; height: 20px; border: 0px solid #ffff…" at bounding box center [822, 455] width 763 height 707
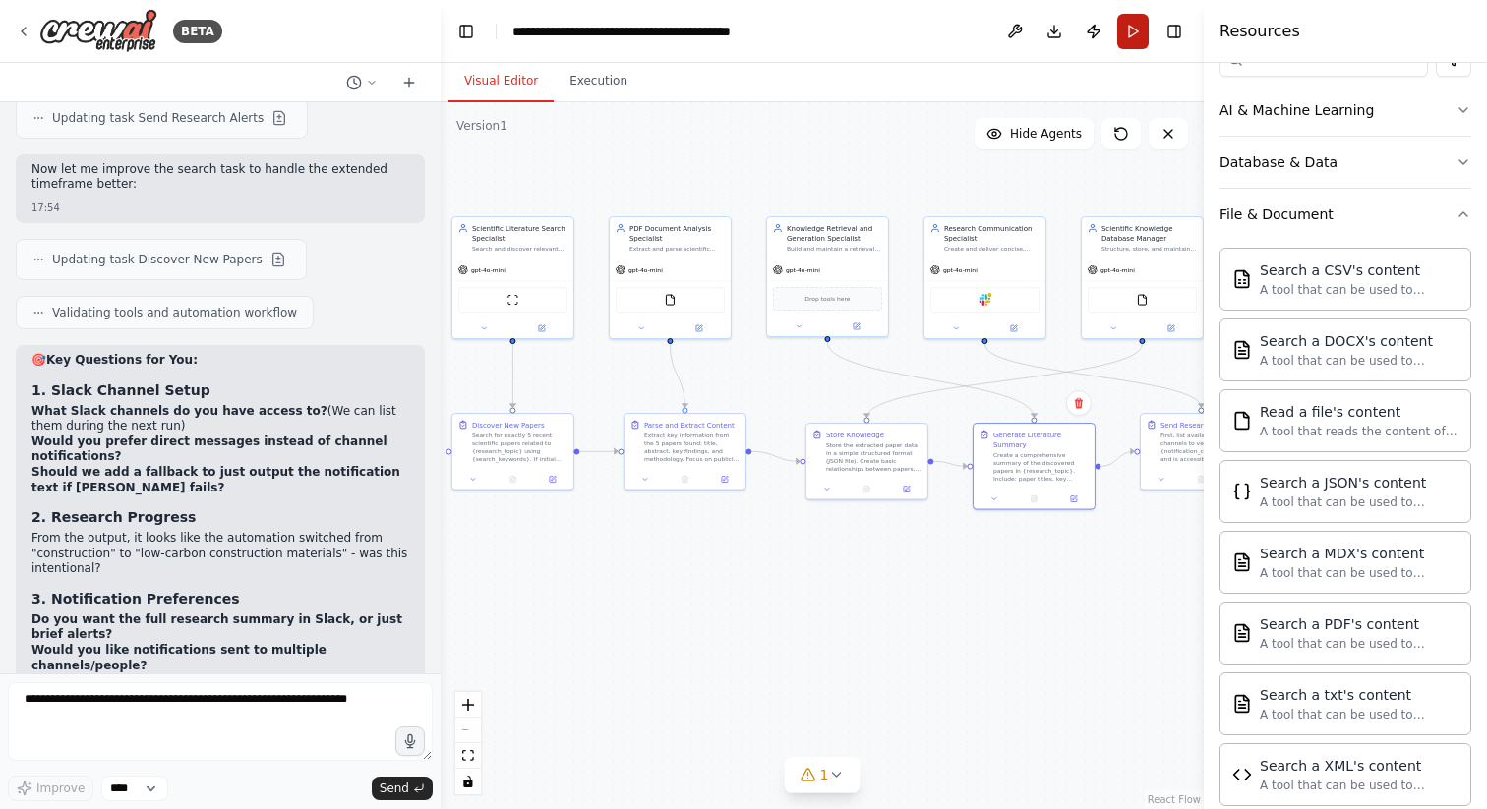
click at [1136, 37] on button "Run" at bounding box center [1132, 31] width 31 height 35
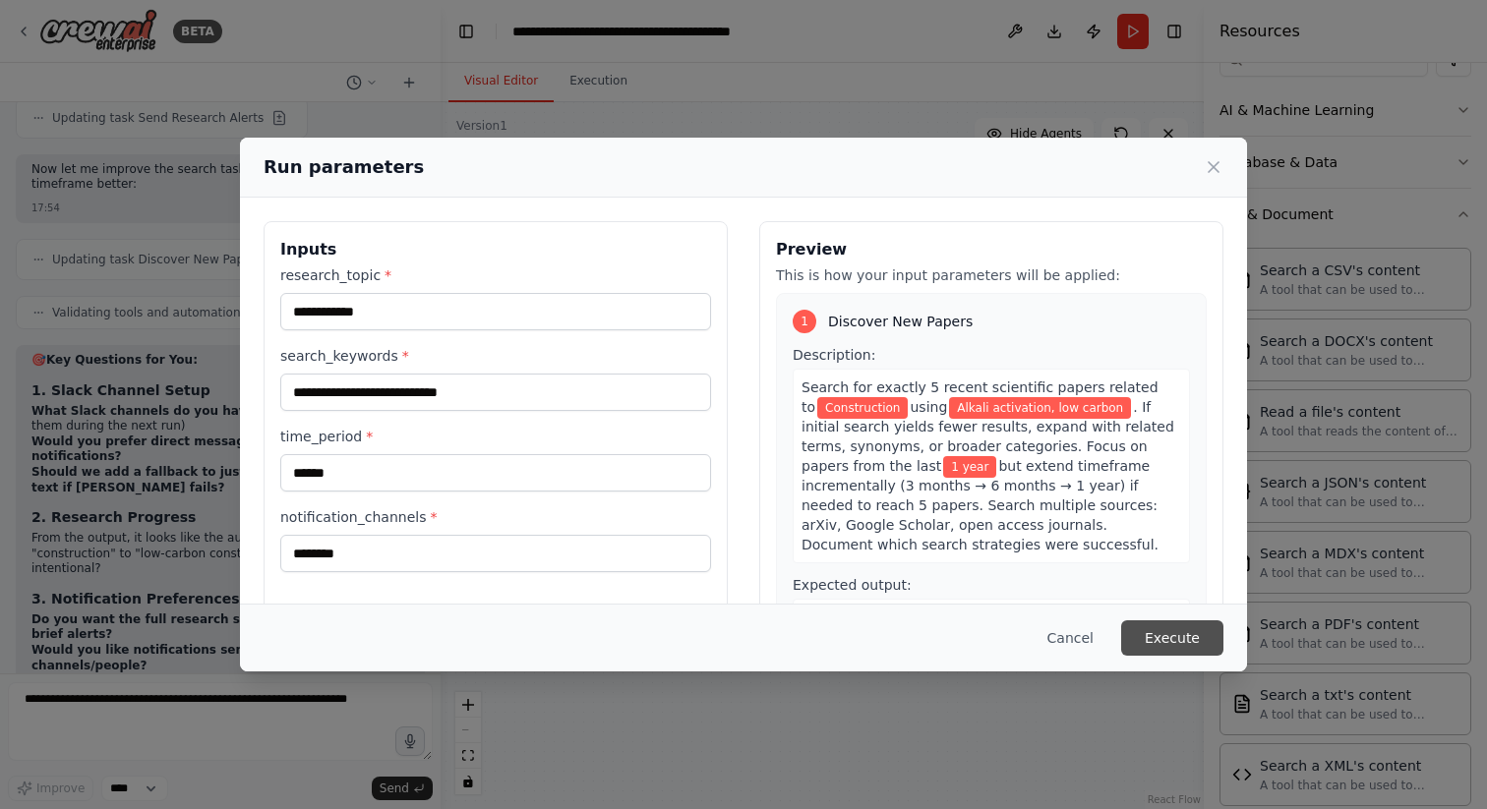
click at [1183, 639] on button "Execute" at bounding box center [1172, 638] width 102 height 35
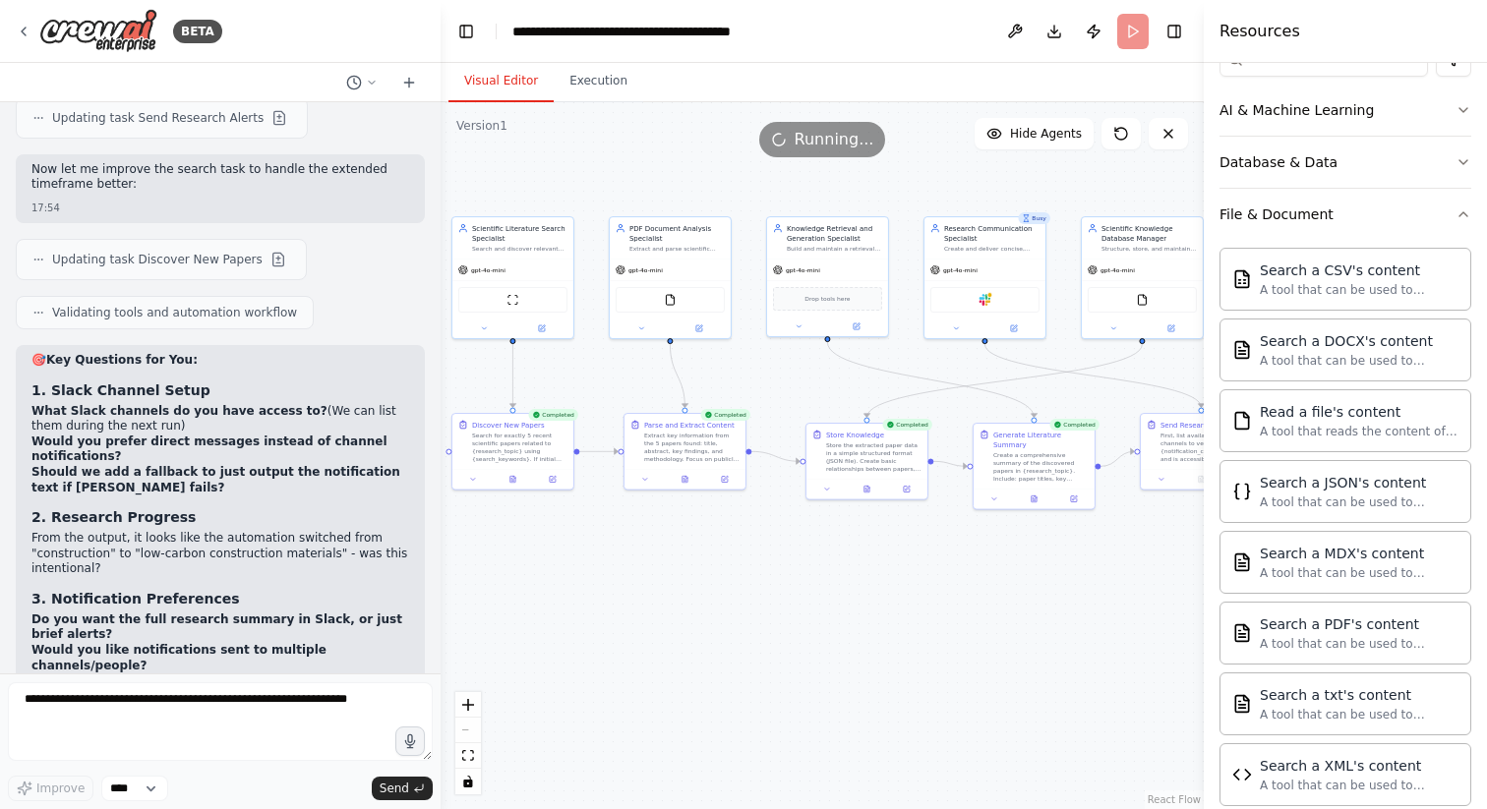
scroll to position [11134, 0]
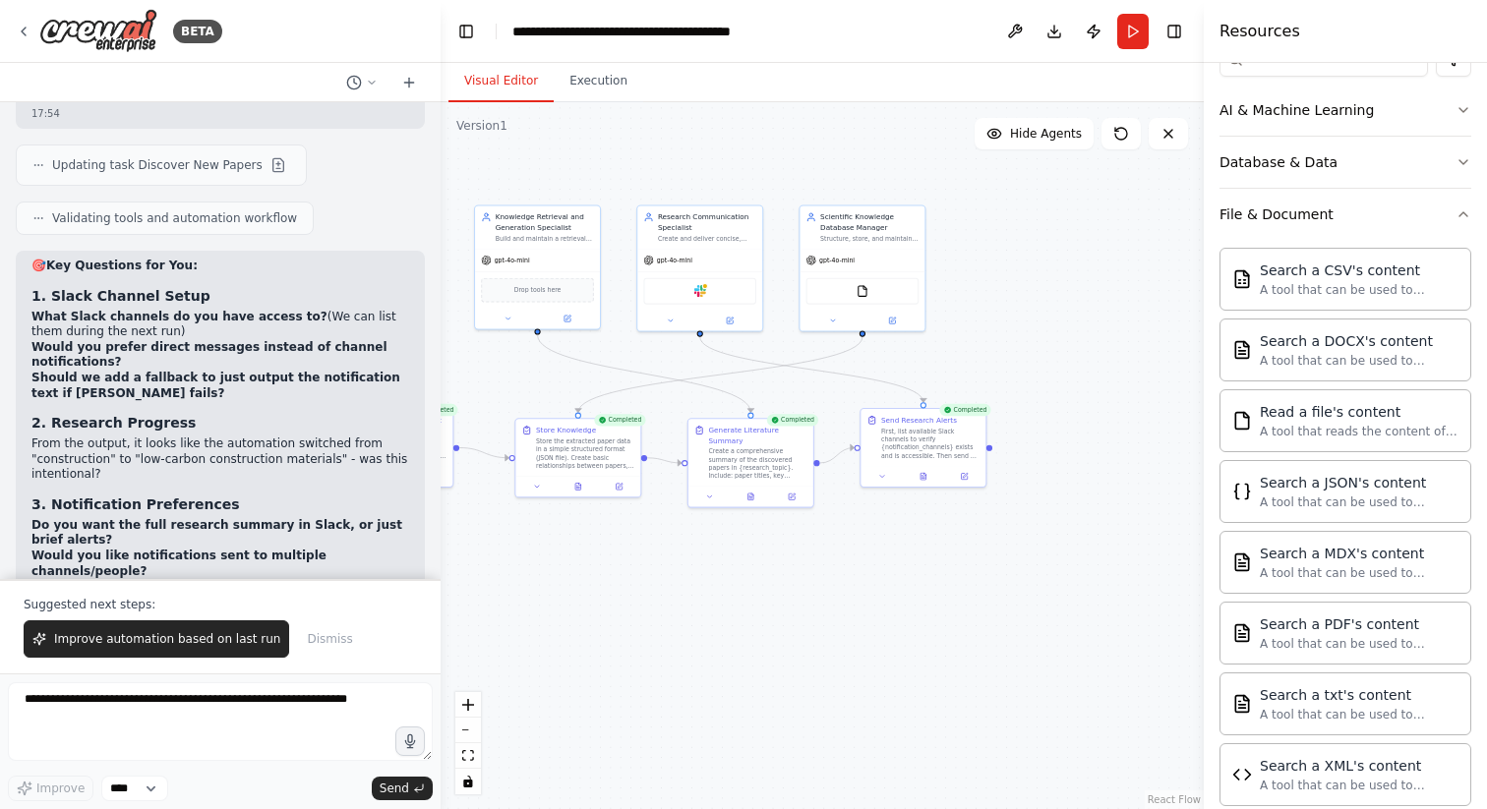
drag, startPoint x: 750, startPoint y: 572, endPoint x: 687, endPoint y: 572, distance: 62.9
click at [687, 572] on div ".deletable-edge-delete-btn { width: 20px; height: 20px; border: 0px solid #ffff…" at bounding box center [822, 455] width 763 height 707
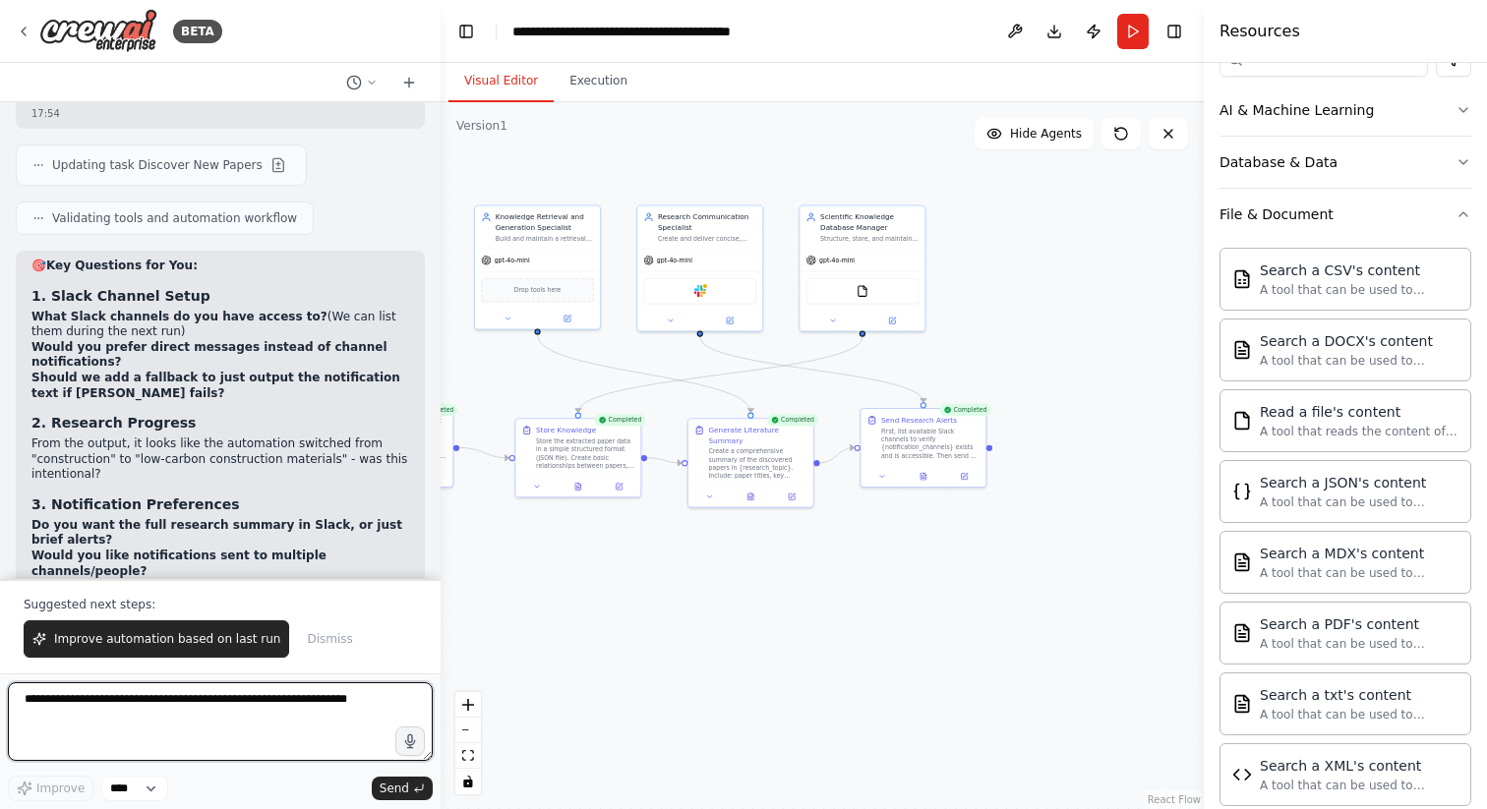
click at [102, 714] on textarea at bounding box center [220, 721] width 425 height 79
type textarea "**********"
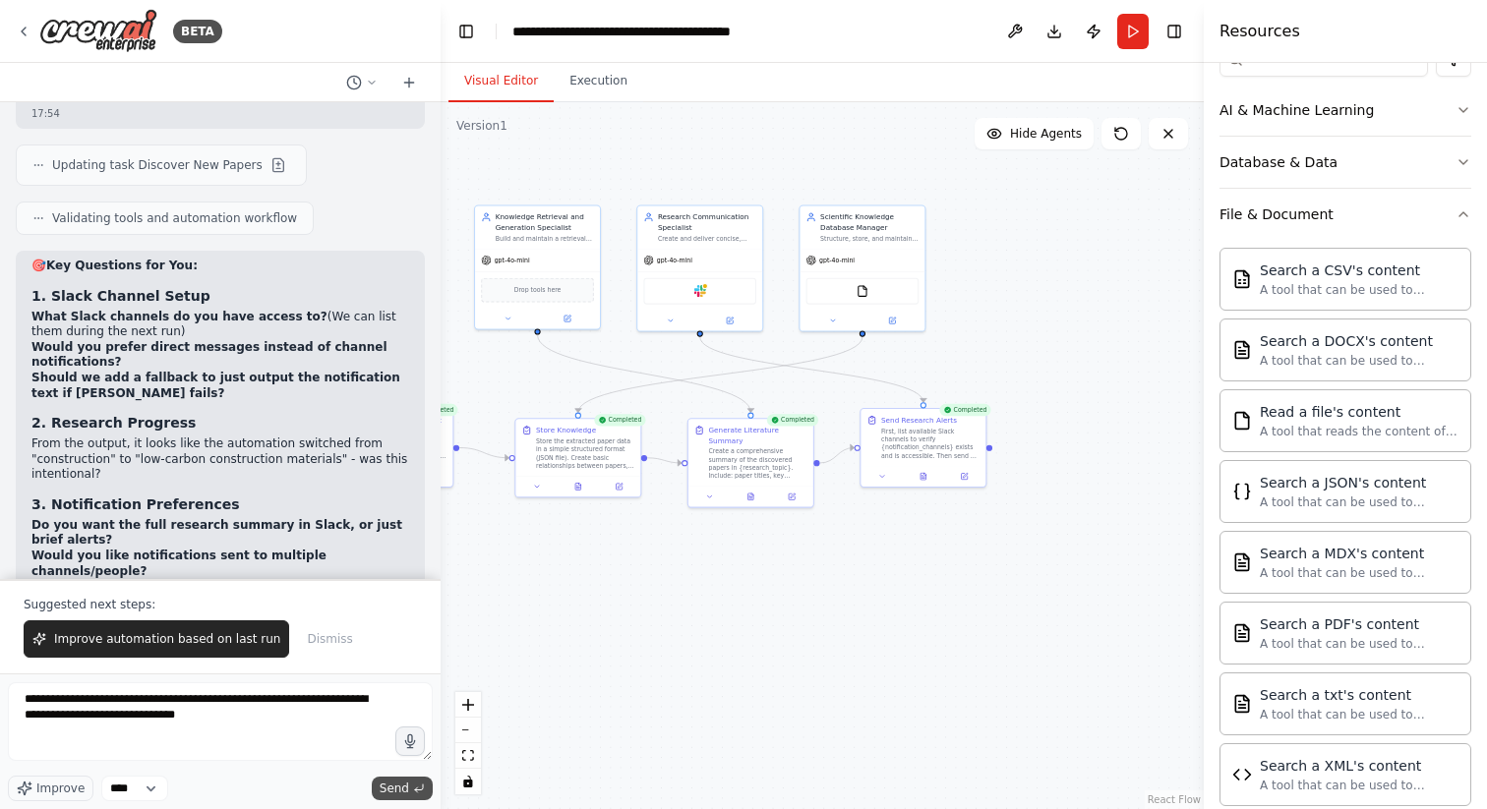
click at [411, 795] on button "Send" at bounding box center [402, 789] width 61 height 24
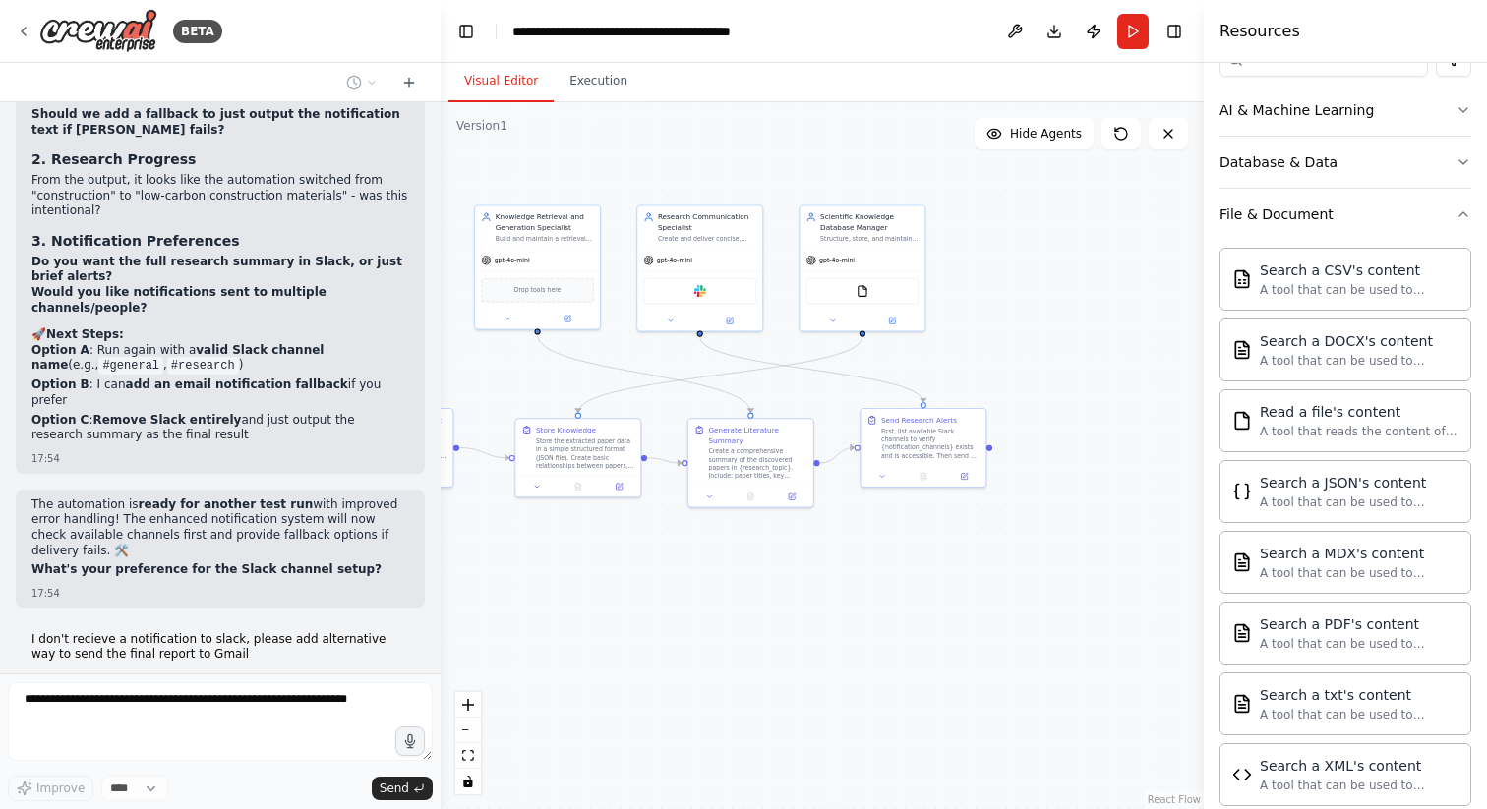
scroll to position [11498, 0]
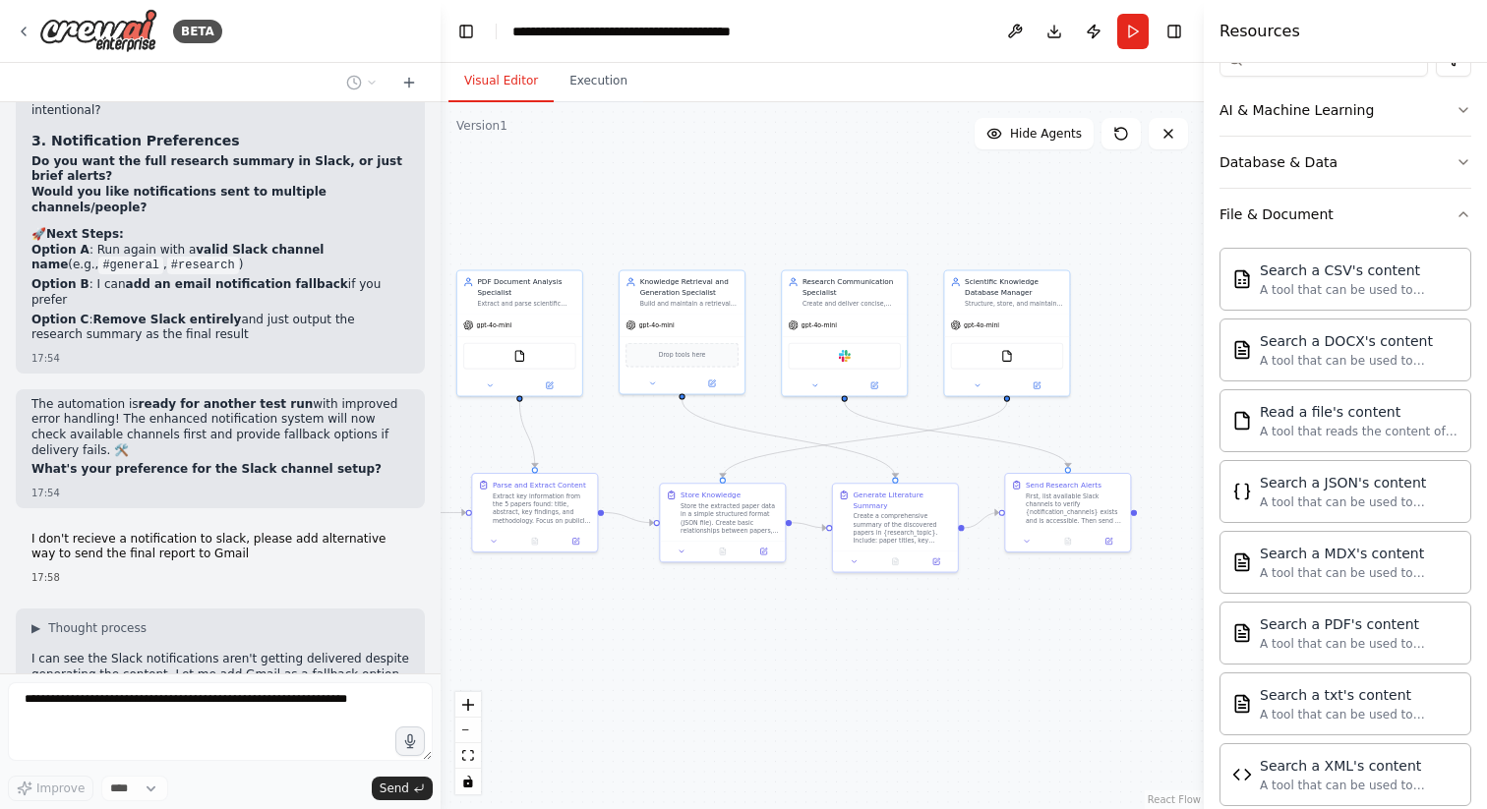
drag, startPoint x: 576, startPoint y: 347, endPoint x: 721, endPoint y: 412, distance: 158.5
click at [721, 412] on div ".deletable-edge-delete-btn { width: 20px; height: 20px; border: 0px solid #ffff…" at bounding box center [822, 455] width 763 height 707
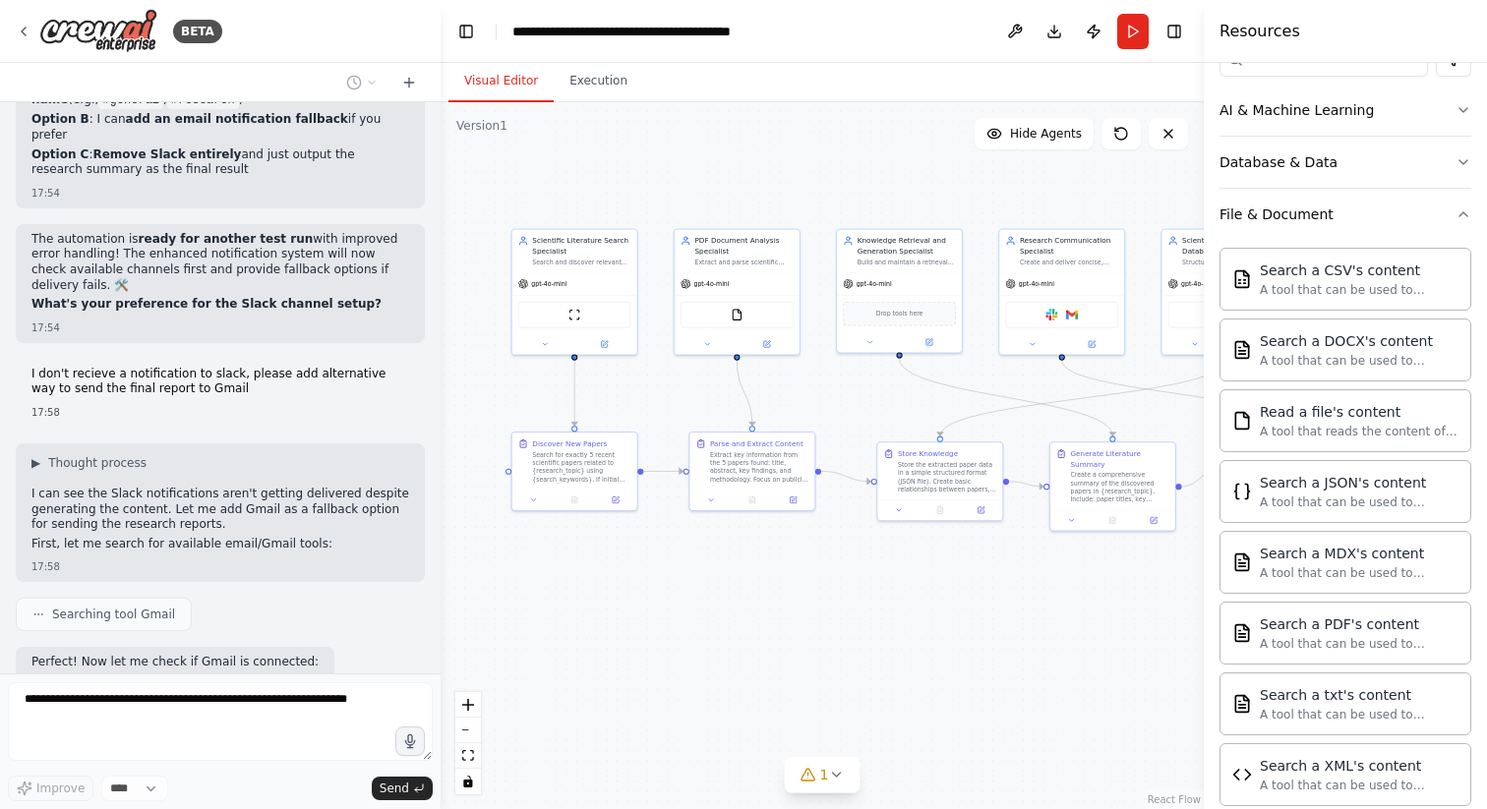
scroll to position [11679, 0]
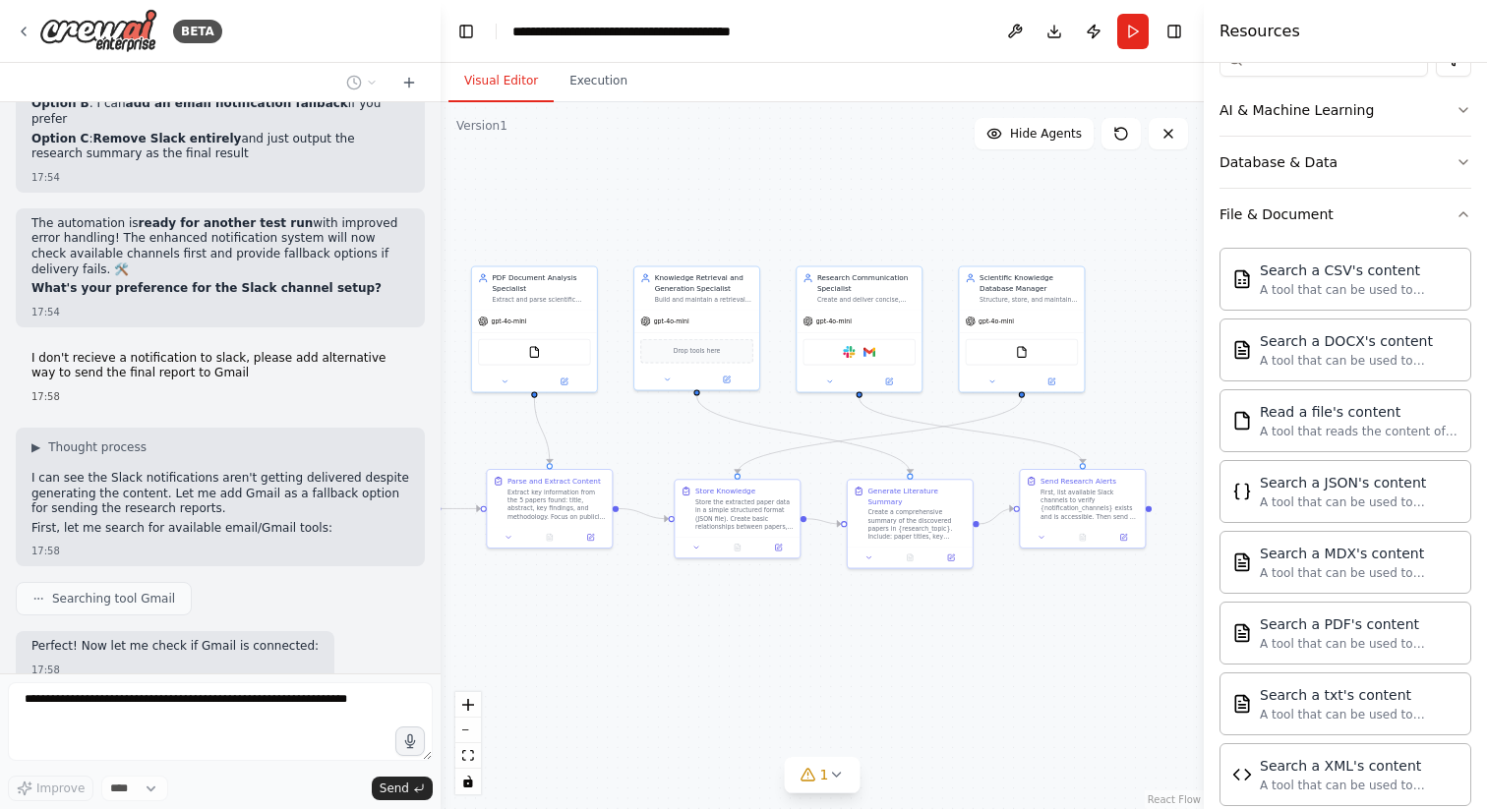
drag, startPoint x: 667, startPoint y: 458, endPoint x: 680, endPoint y: 454, distance: 13.4
click at [680, 454] on div ".deletable-edge-delete-btn { width: 20px; height: 20px; border: 0px solid #ffff…" at bounding box center [822, 455] width 763 height 707
click at [862, 350] on img at bounding box center [867, 350] width 12 height 12
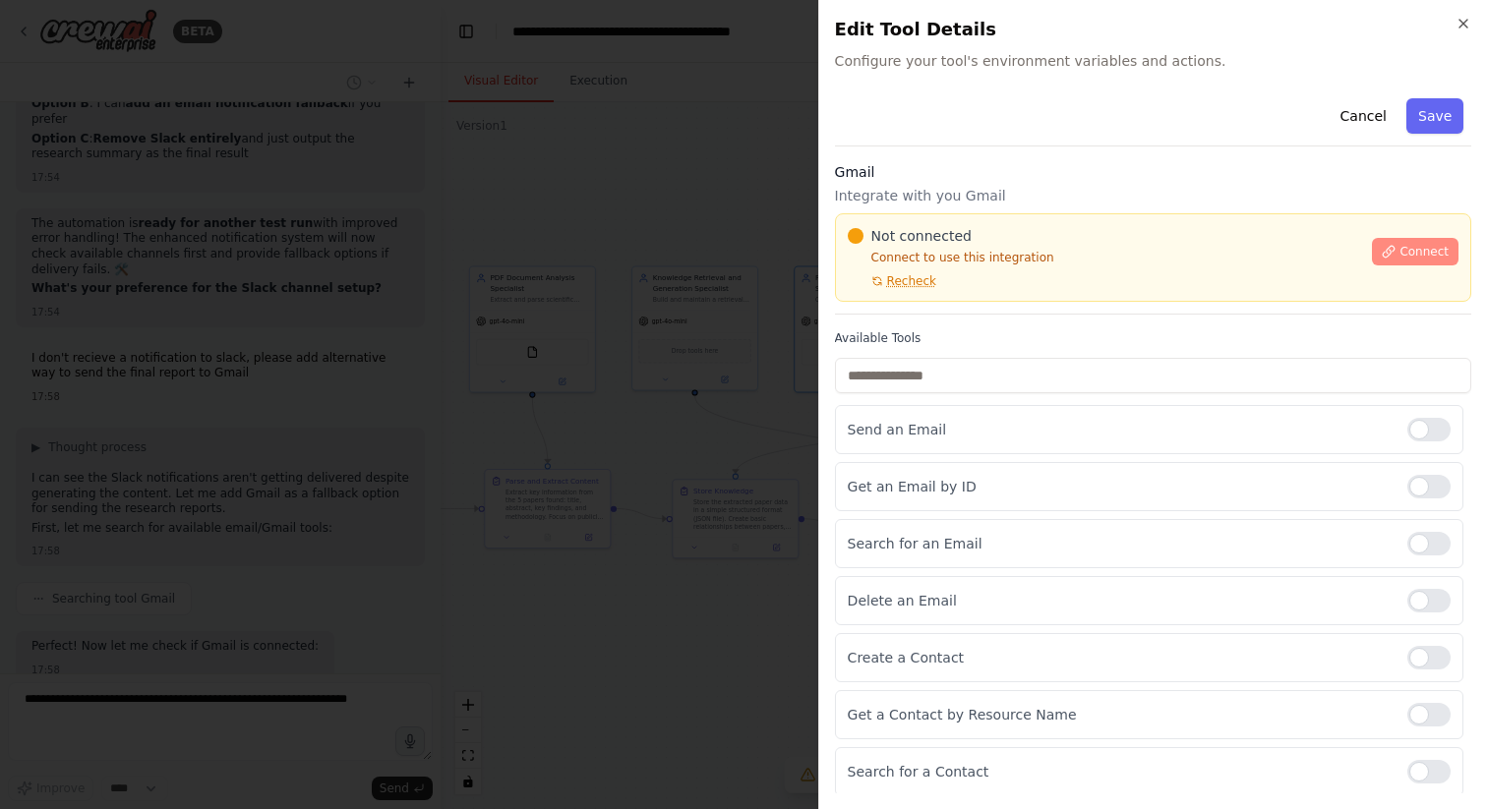
click at [1437, 240] on button "Connect" at bounding box center [1415, 252] width 87 height 28
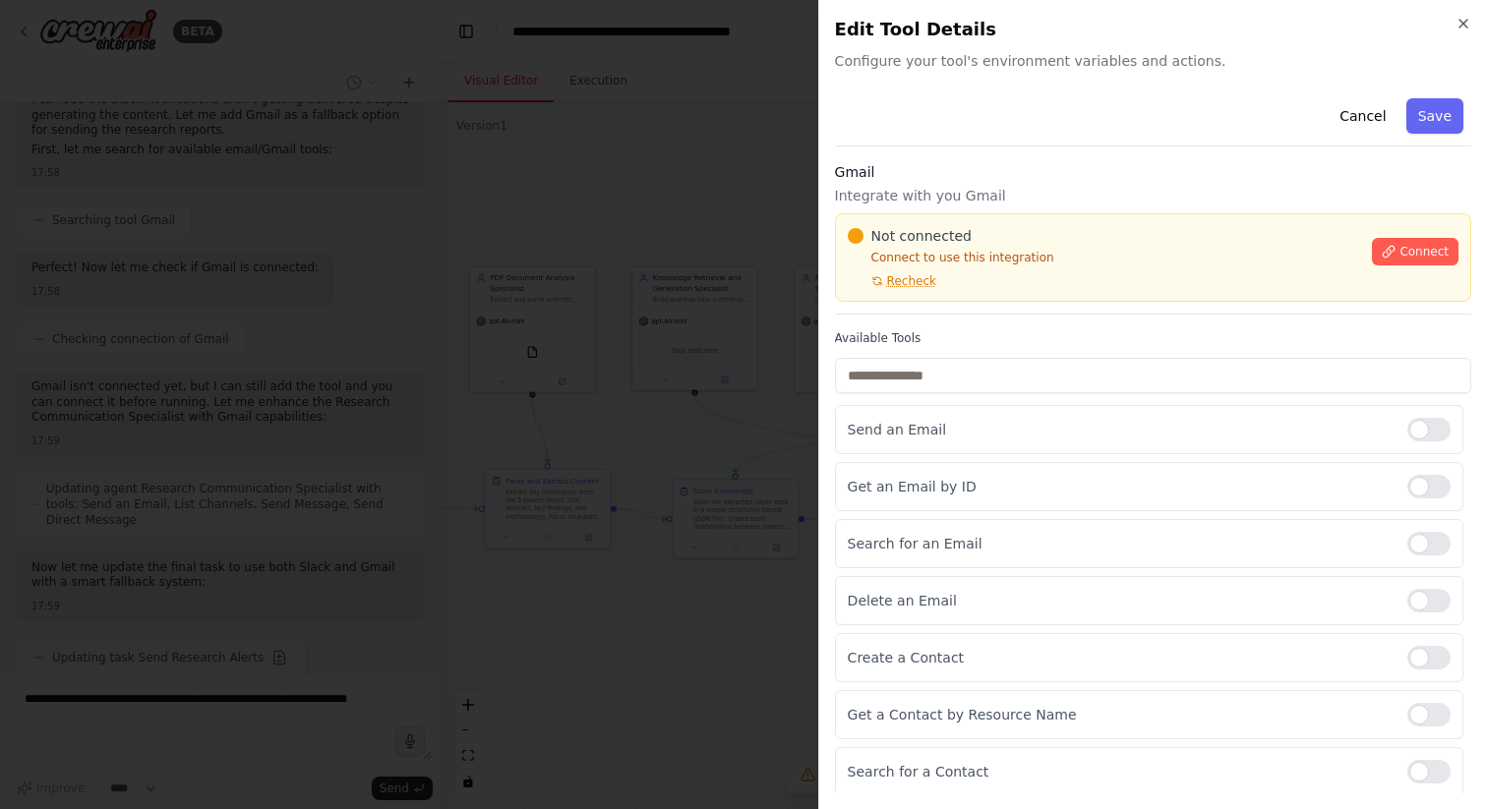
scroll to position [12073, 0]
click at [1091, 201] on p "Integrate with you Gmail" at bounding box center [1153, 196] width 636 height 20
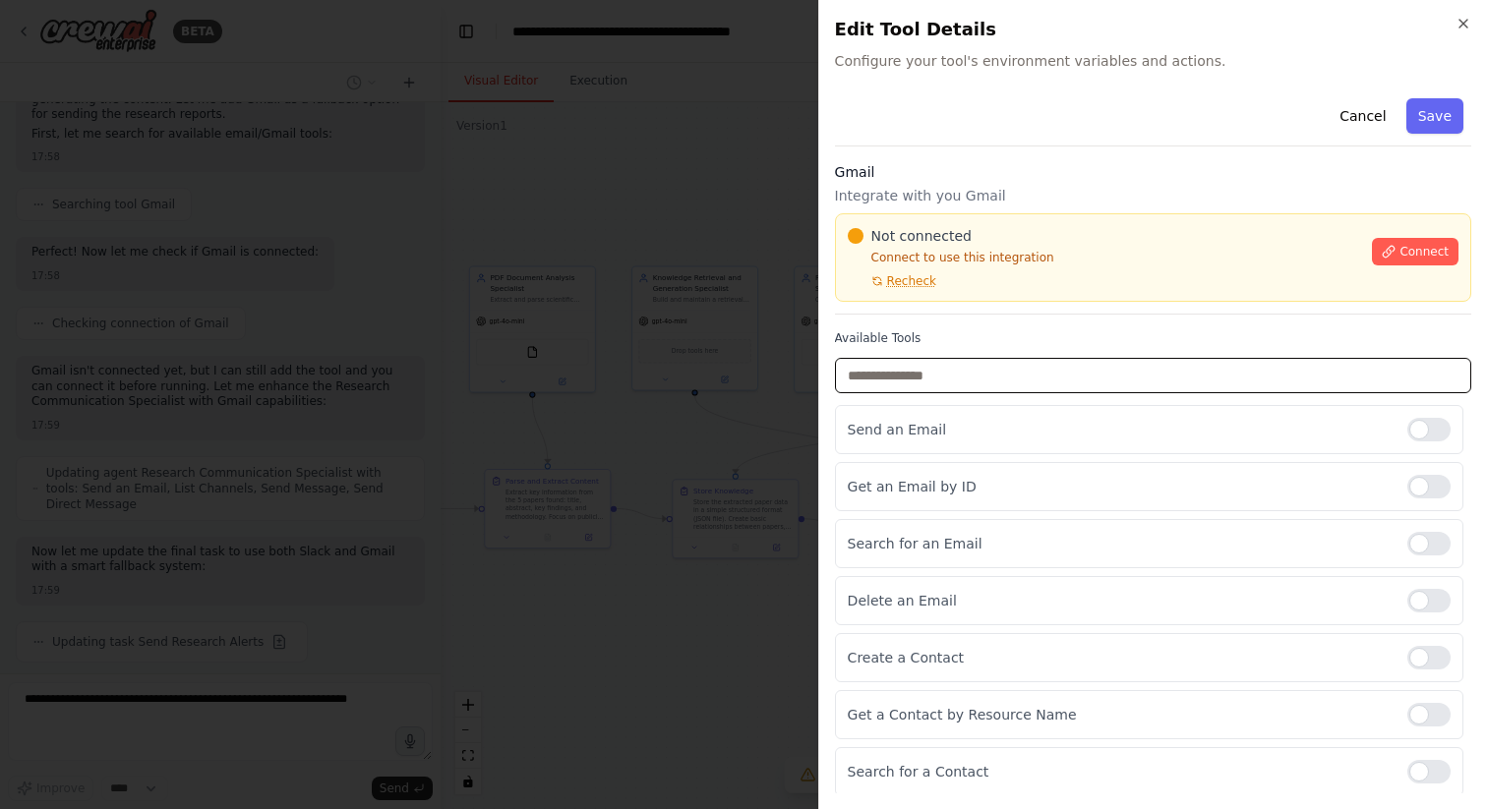
click at [1145, 366] on input "text" at bounding box center [1153, 375] width 636 height 35
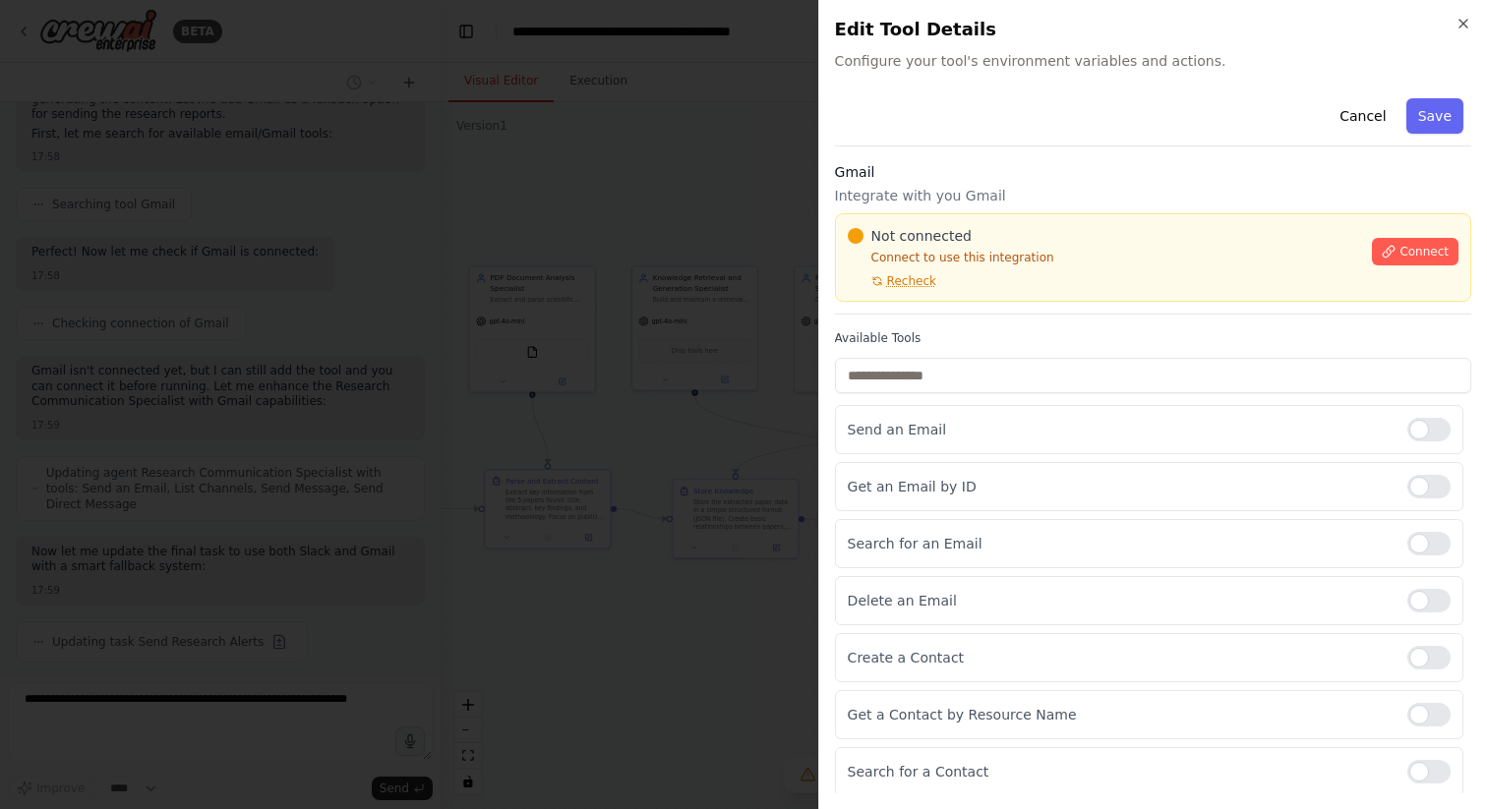
click at [1086, 205] on p "Integrate with you Gmail" at bounding box center [1153, 196] width 636 height 20
click at [1001, 113] on div "Cancel Save" at bounding box center [1153, 118] width 636 height 56
click at [966, 239] on span "Not connected" at bounding box center [921, 236] width 100 height 20
click at [1092, 205] on p "Integrate with you Gmail" at bounding box center [1153, 196] width 636 height 20
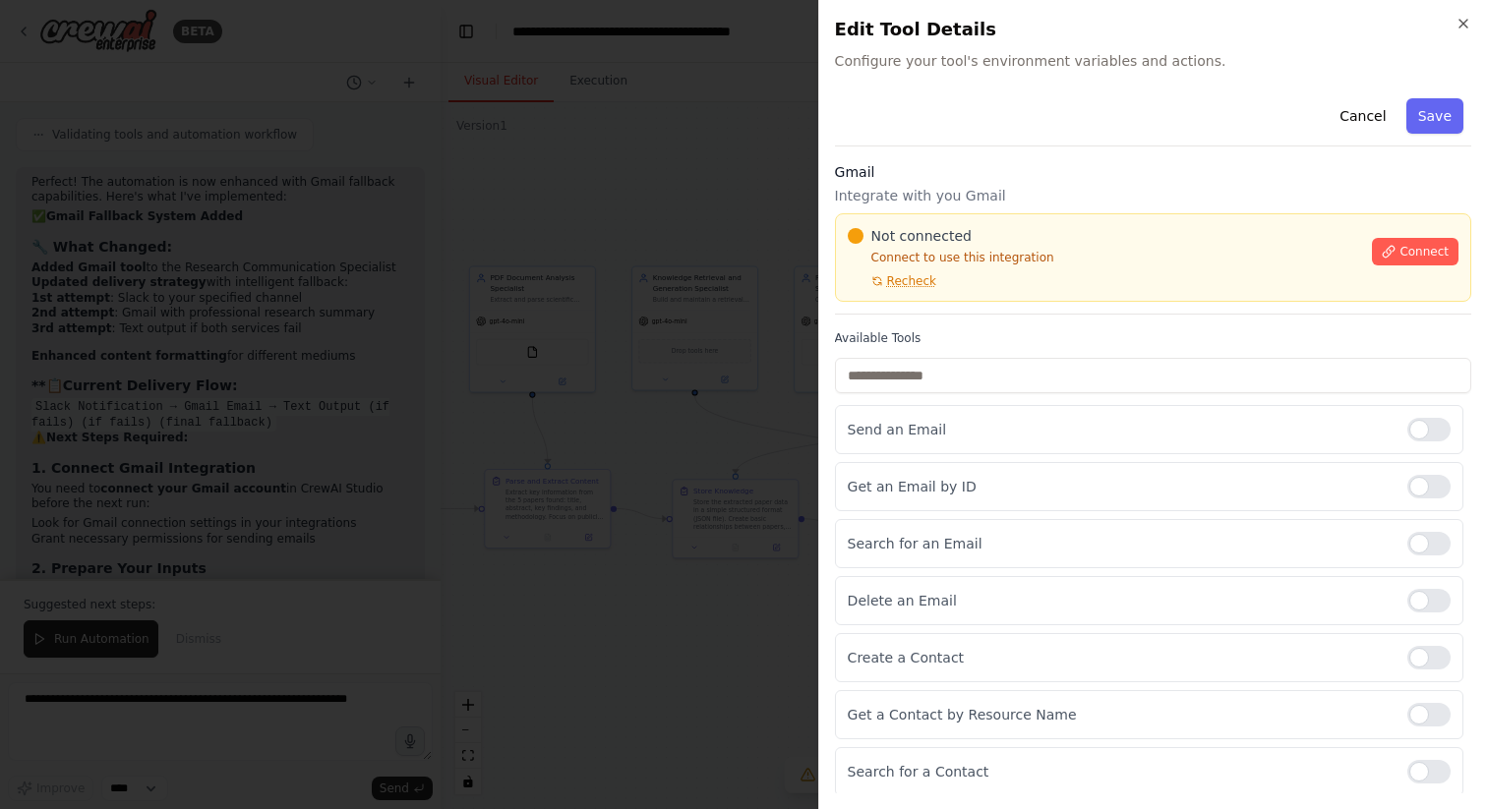
scroll to position [13106, 0]
click at [1092, 205] on p "Integrate with you Gmail" at bounding box center [1153, 196] width 636 height 20
click at [1092, 200] on p "Integrate with you Gmail" at bounding box center [1153, 196] width 636 height 20
click at [1176, 184] on div "Gmail Integrate with you Gmail Not connected Connect to use this integration Re…" at bounding box center [1153, 238] width 636 height 152
click at [953, 236] on span "Not connected" at bounding box center [921, 236] width 100 height 20
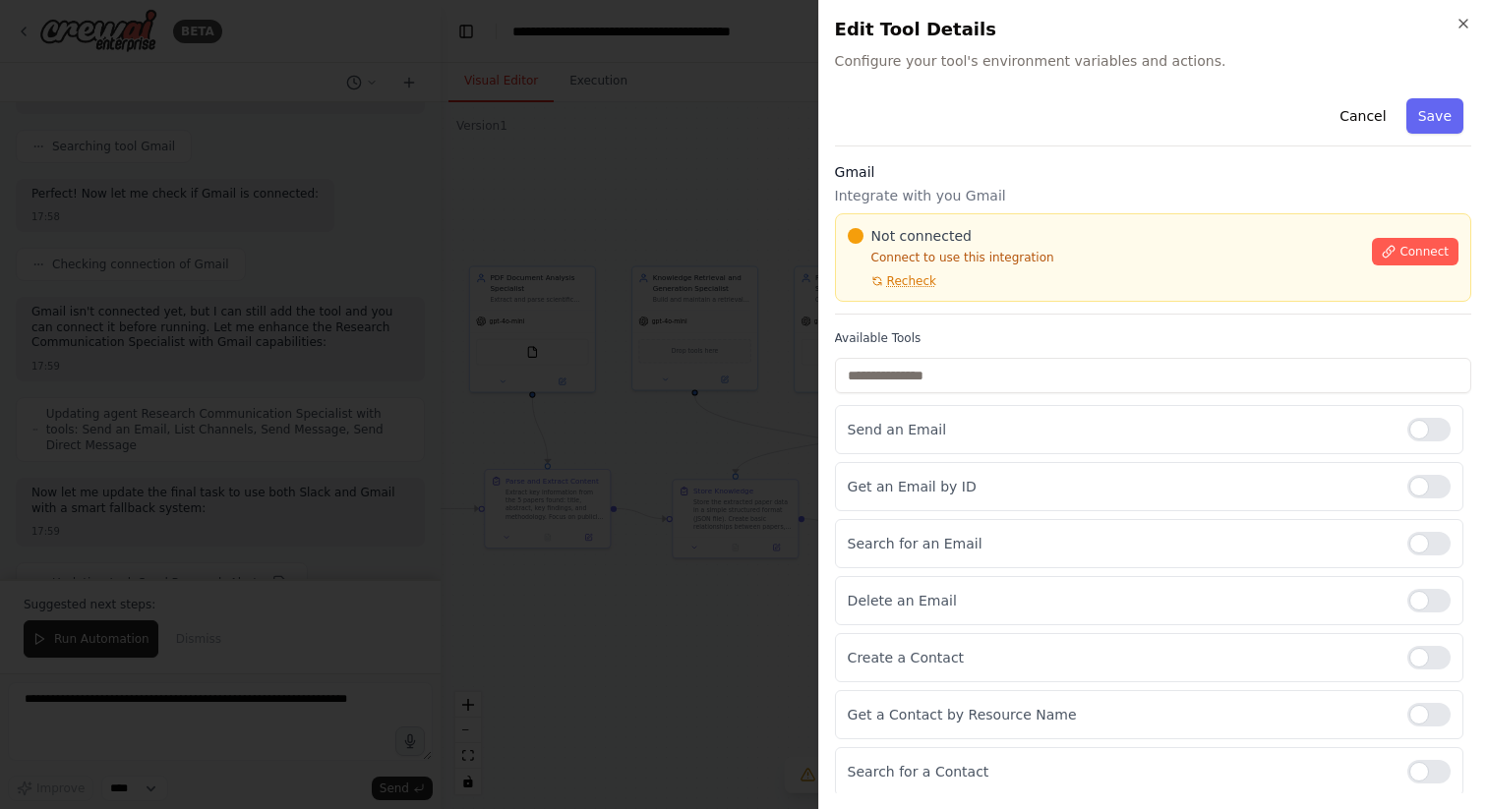
click at [1089, 202] on p "Integrate with you Gmail" at bounding box center [1153, 196] width 636 height 20
click at [1139, 204] on p "Integrate with you Gmail" at bounding box center [1153, 196] width 636 height 20
click at [1156, 202] on p "Integrate with you Gmail" at bounding box center [1153, 196] width 636 height 20
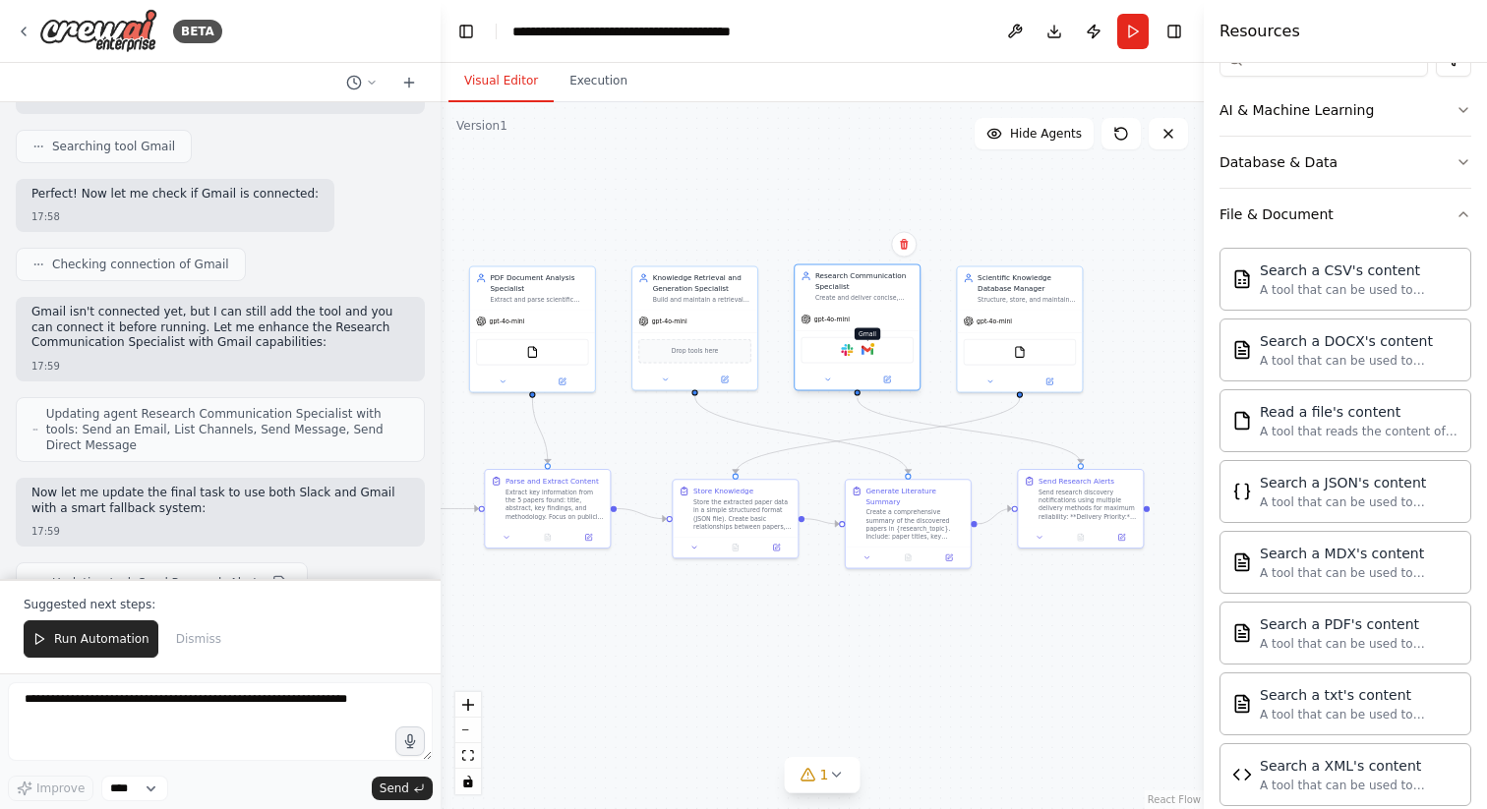
click at [871, 353] on img at bounding box center [867, 350] width 12 height 12
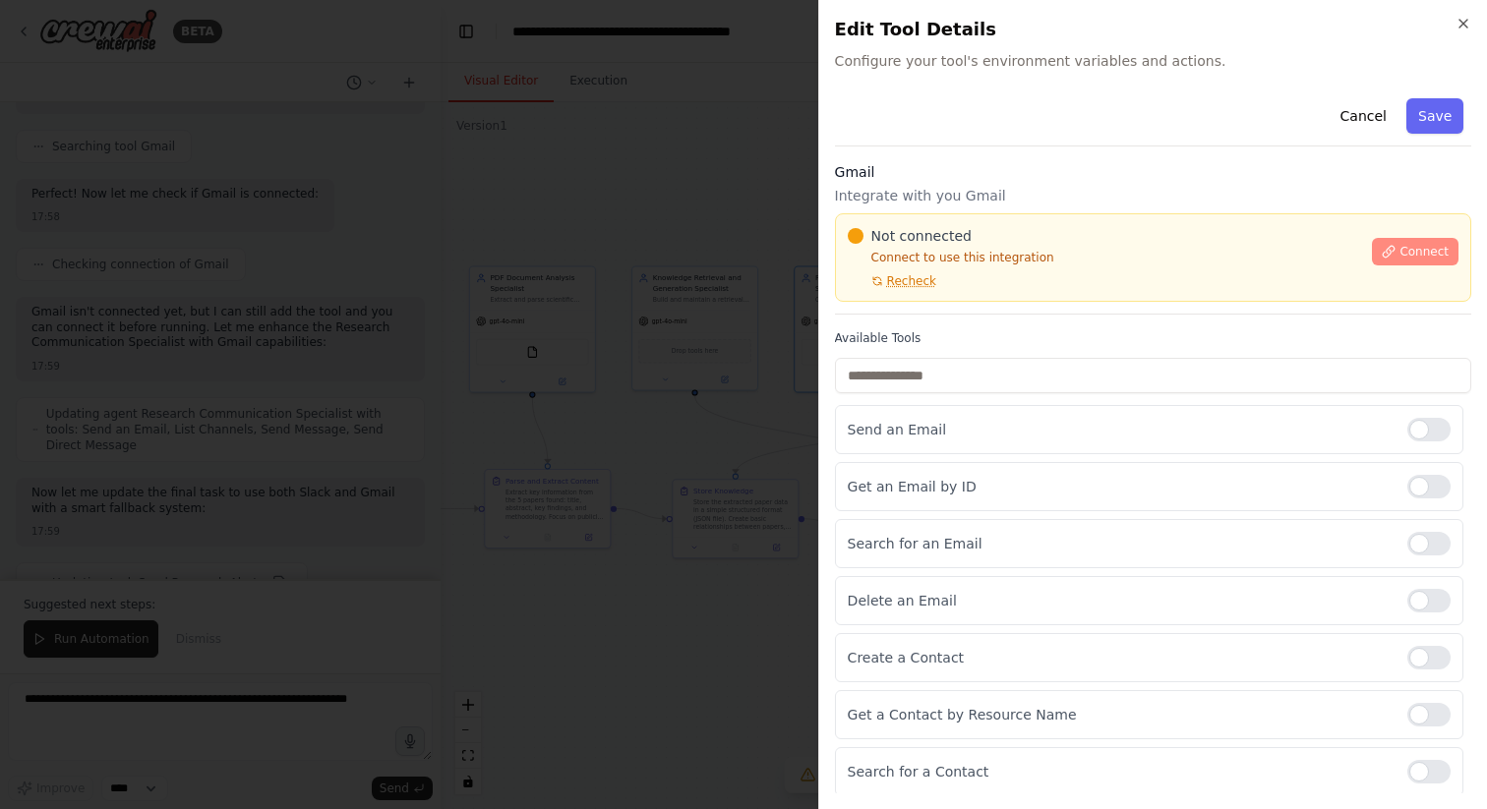
click at [1419, 251] on span "Connect" at bounding box center [1423, 252] width 49 height 16
click at [1421, 254] on span "Connect" at bounding box center [1423, 252] width 49 height 16
click at [932, 244] on span "Not connected" at bounding box center [921, 236] width 100 height 20
click at [962, 242] on span "Not connected" at bounding box center [921, 236] width 100 height 20
click at [933, 239] on span "Not connected" at bounding box center [921, 236] width 100 height 20
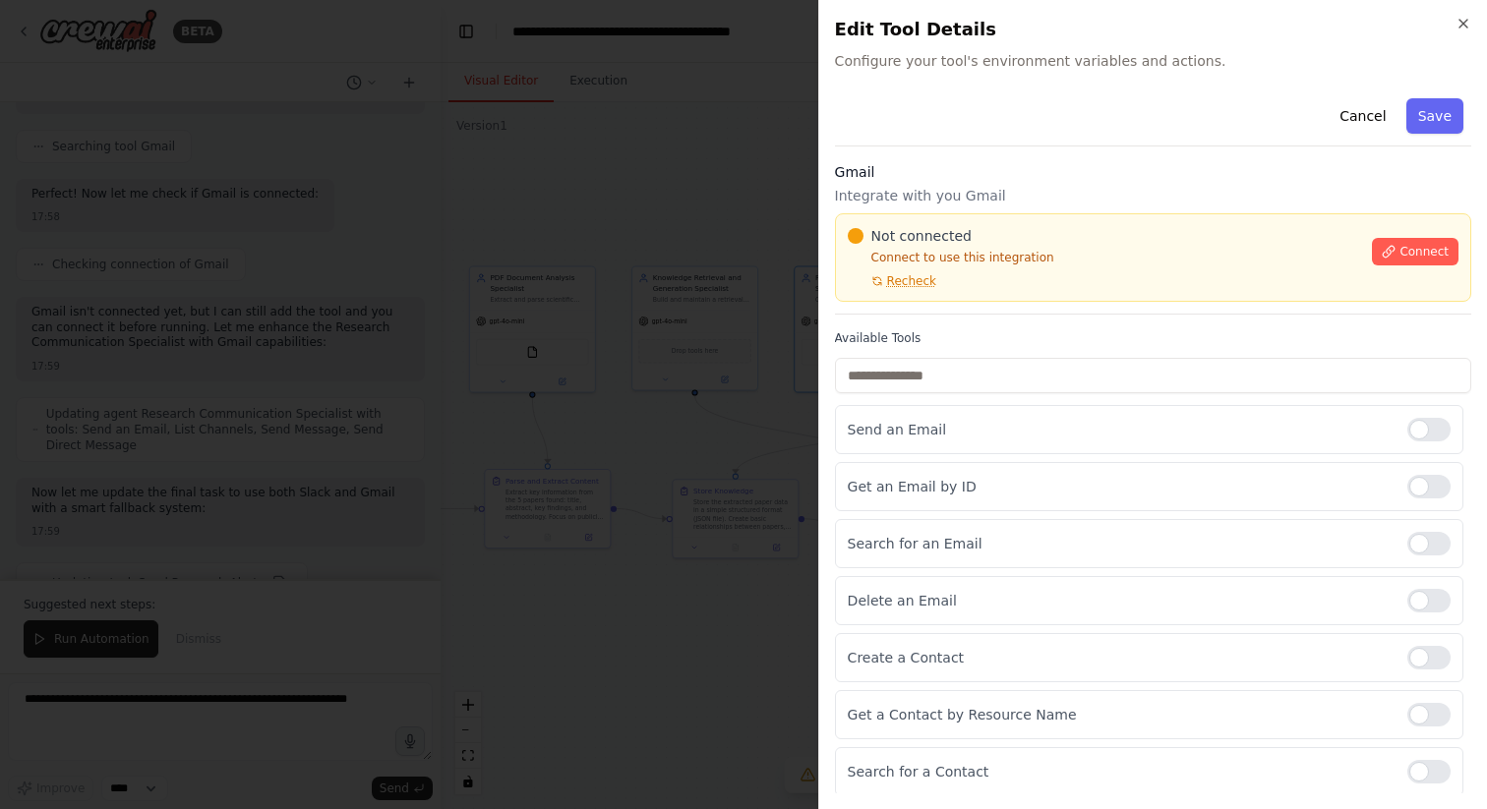
click at [598, 331] on div at bounding box center [743, 404] width 1487 height 809
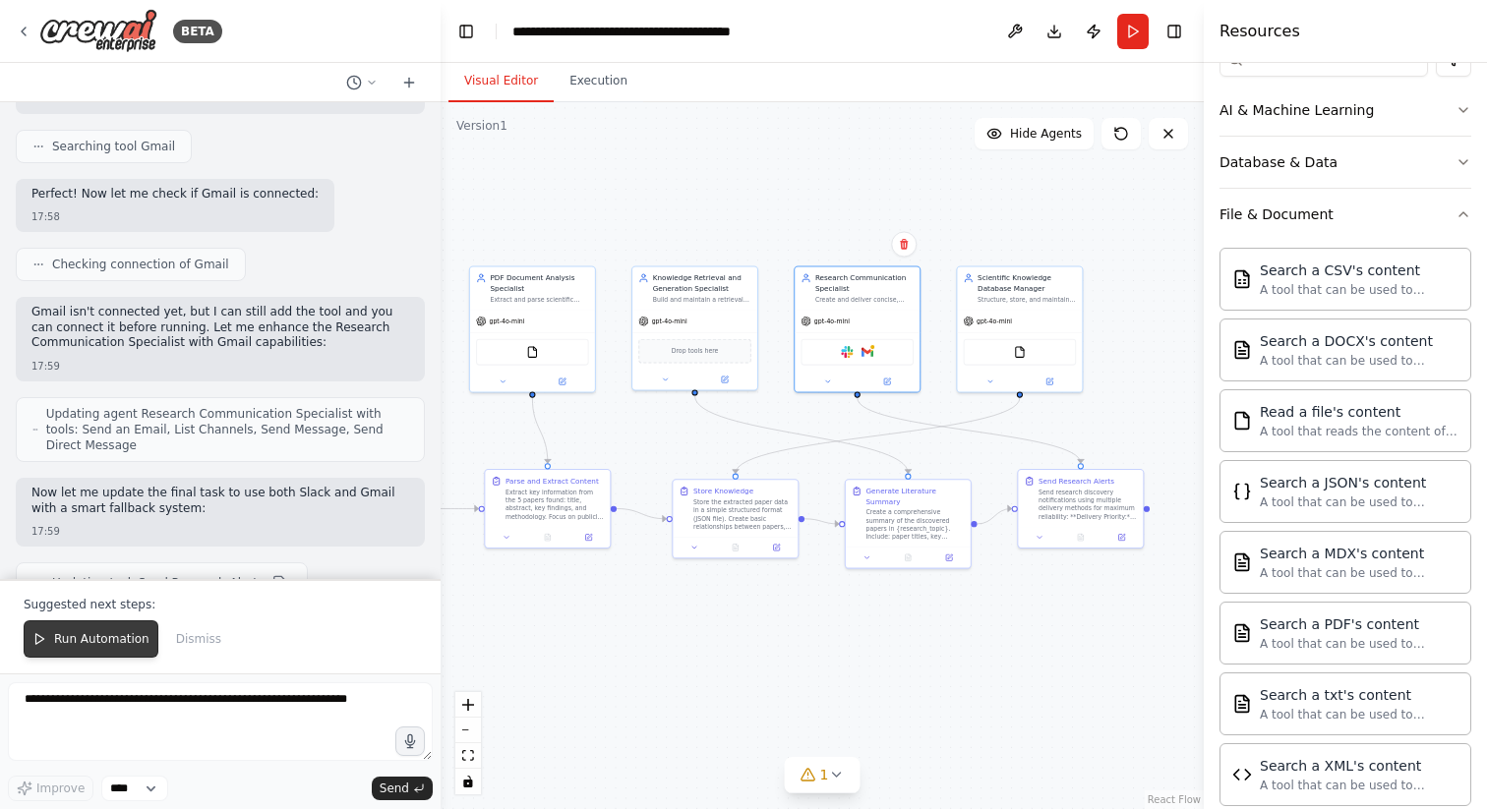
click at [114, 628] on button "Run Automation" at bounding box center [91, 639] width 135 height 37
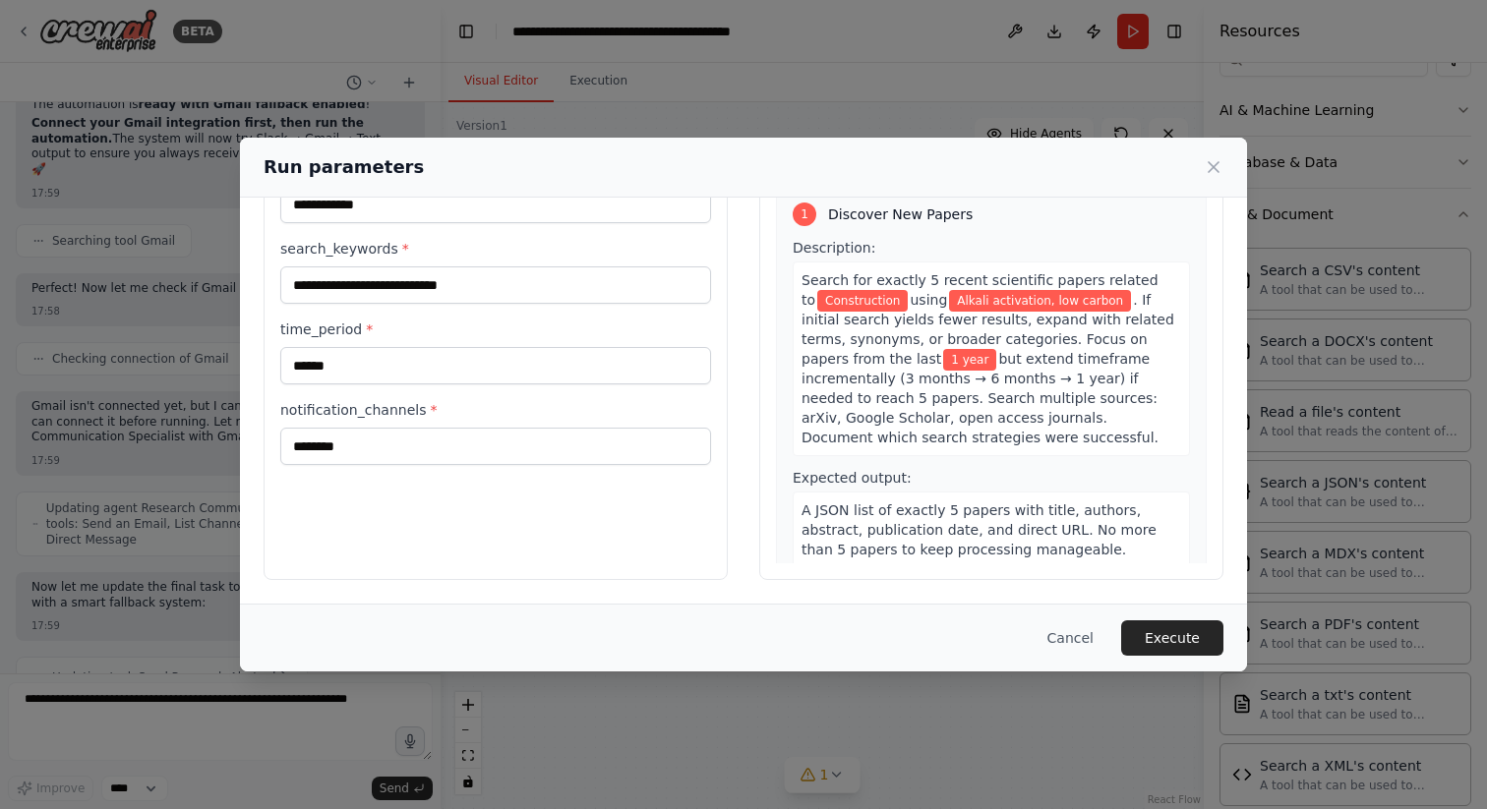
scroll to position [0, 0]
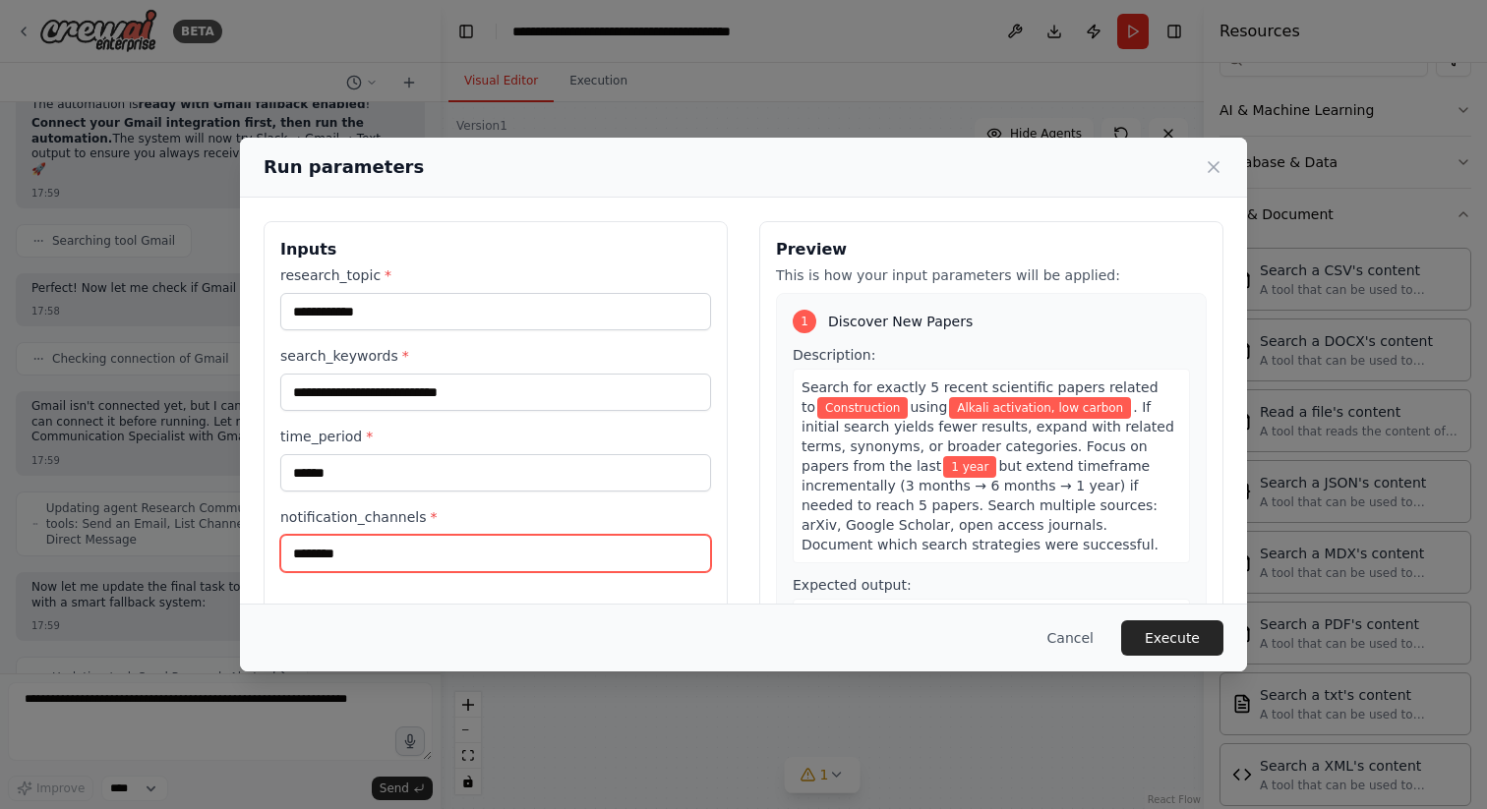
click at [403, 564] on input "********" at bounding box center [495, 553] width 431 height 37
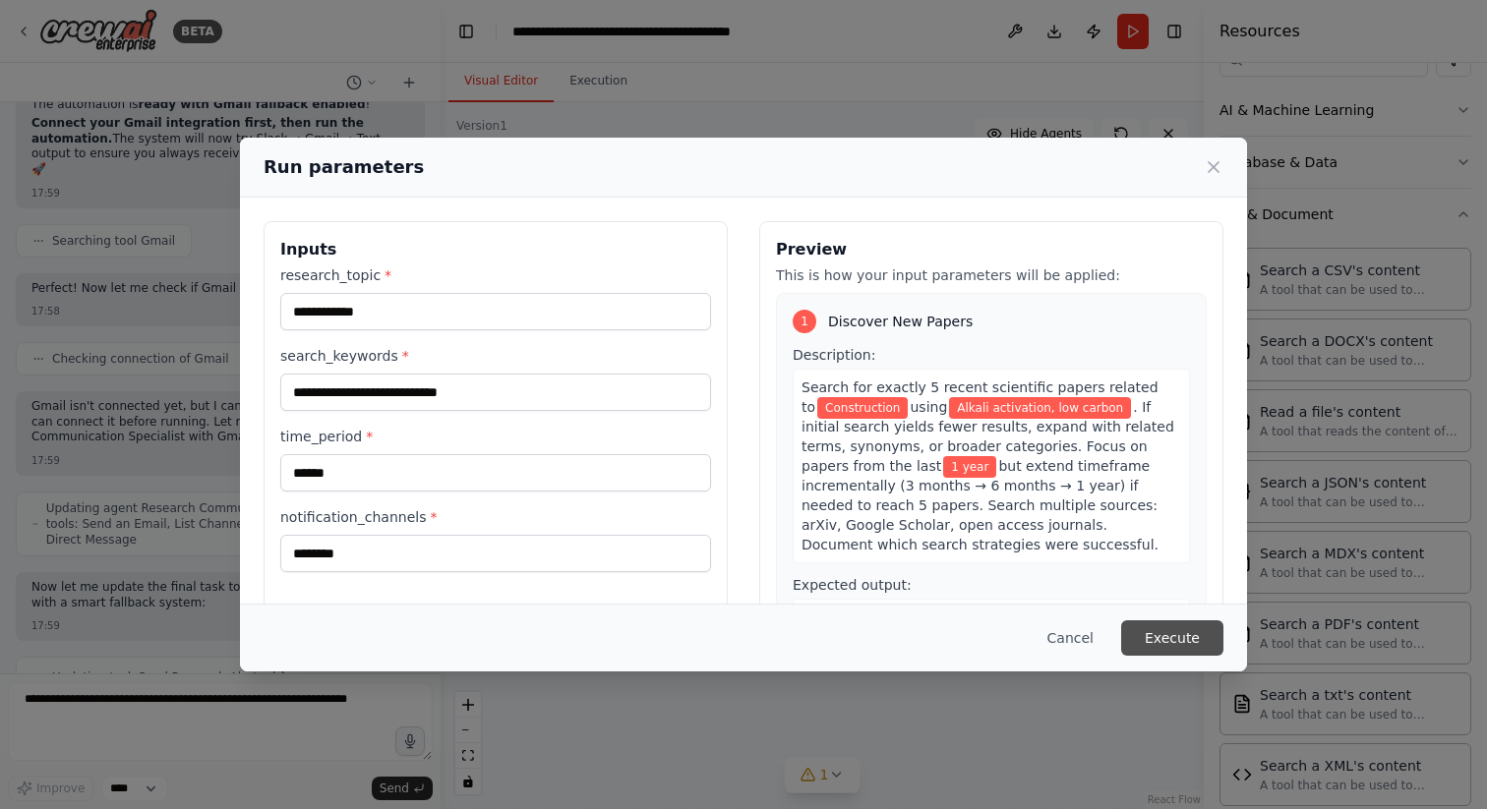
click at [1178, 637] on button "Execute" at bounding box center [1172, 638] width 102 height 35
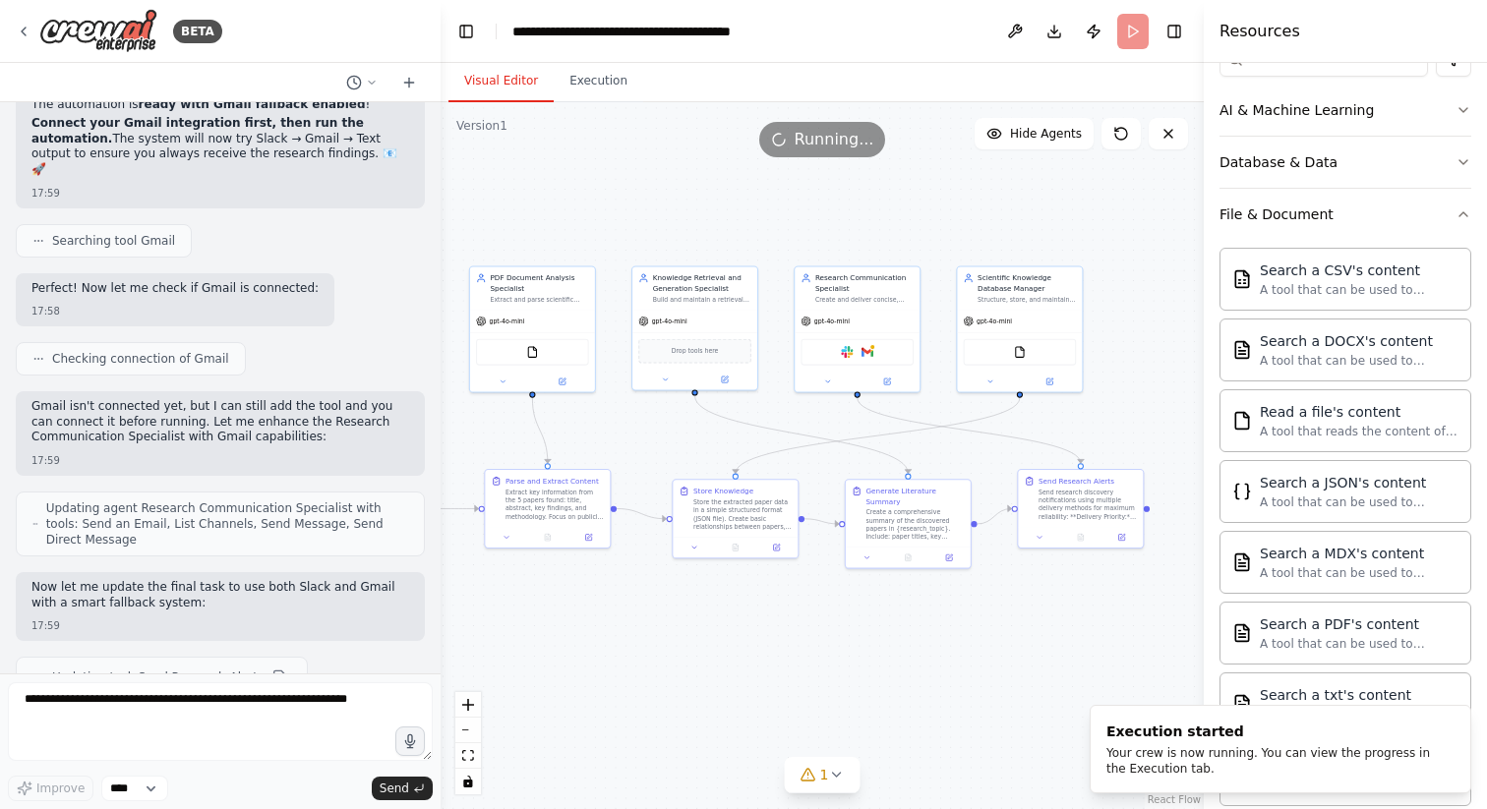
click at [1067, 635] on div ".deletable-edge-delete-btn { width: 20px; height: 20px; border: 0px solid #ffff…" at bounding box center [822, 455] width 763 height 707
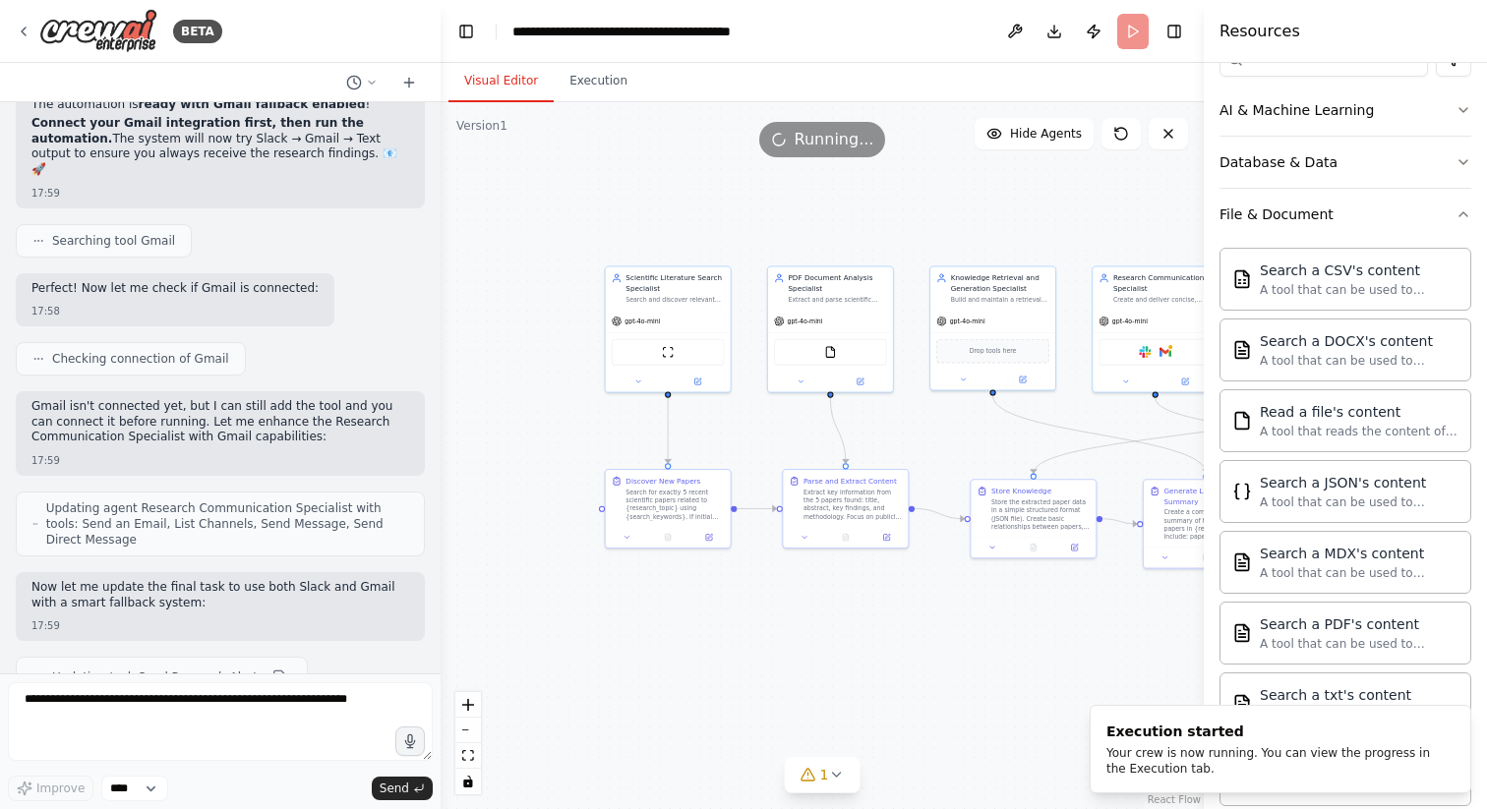
drag, startPoint x: 875, startPoint y: 624, endPoint x: 1174, endPoint y: 624, distance: 299.0
click at [1174, 624] on div ".deletable-edge-delete-btn { width: 20px; height: 20px; border: 0px solid #ffff…" at bounding box center [822, 455] width 763 height 707
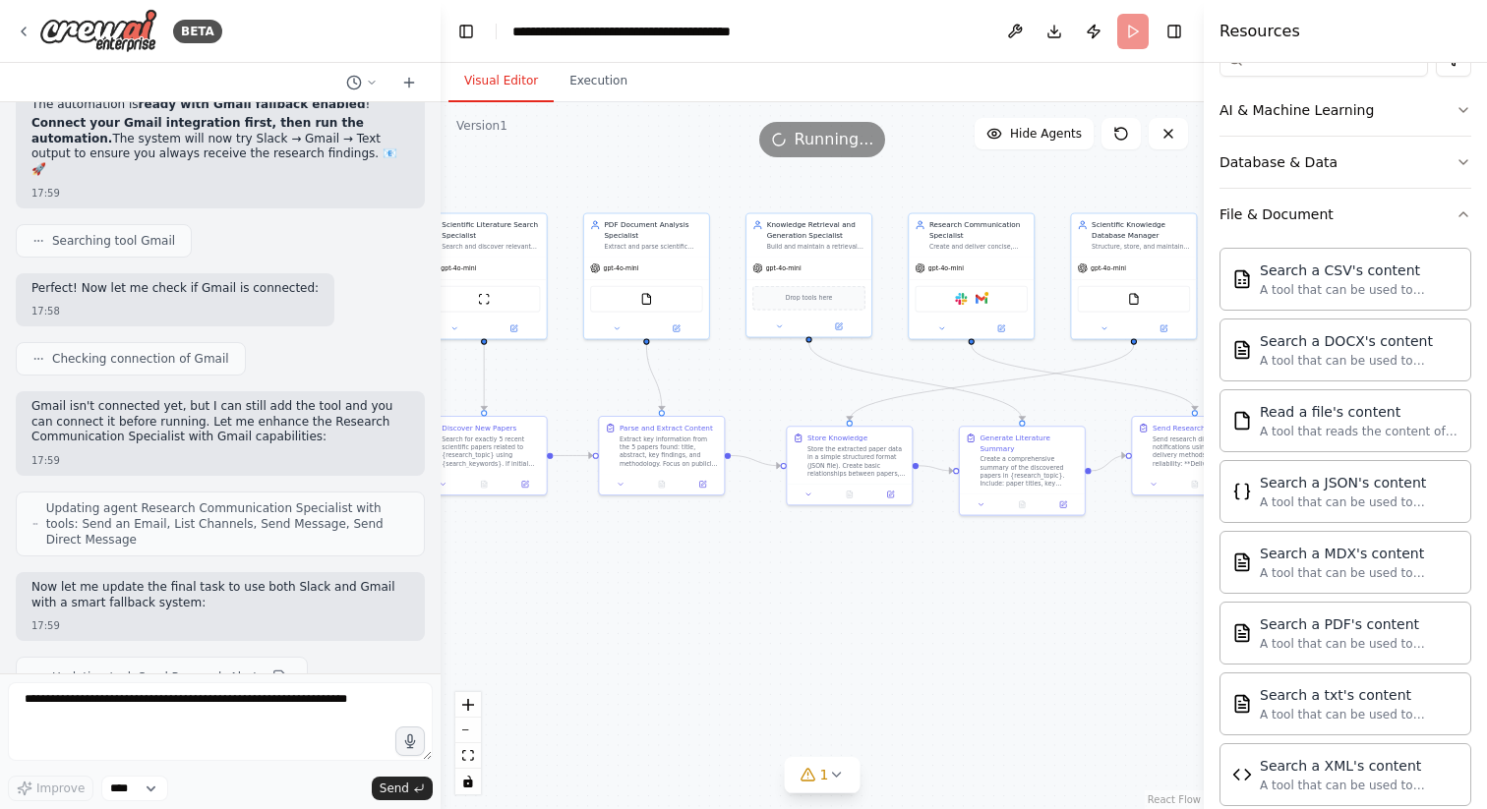
drag, startPoint x: 1146, startPoint y: 624, endPoint x: 959, endPoint y: 574, distance: 193.5
click at [959, 574] on div ".deletable-edge-delete-btn { width: 20px; height: 20px; border: 0px solid #ffff…" at bounding box center [822, 455] width 763 height 707
drag, startPoint x: 1007, startPoint y: 515, endPoint x: 1009, endPoint y: 504, distance: 12.0
click at [1009, 504] on div at bounding box center [1018, 495] width 125 height 21
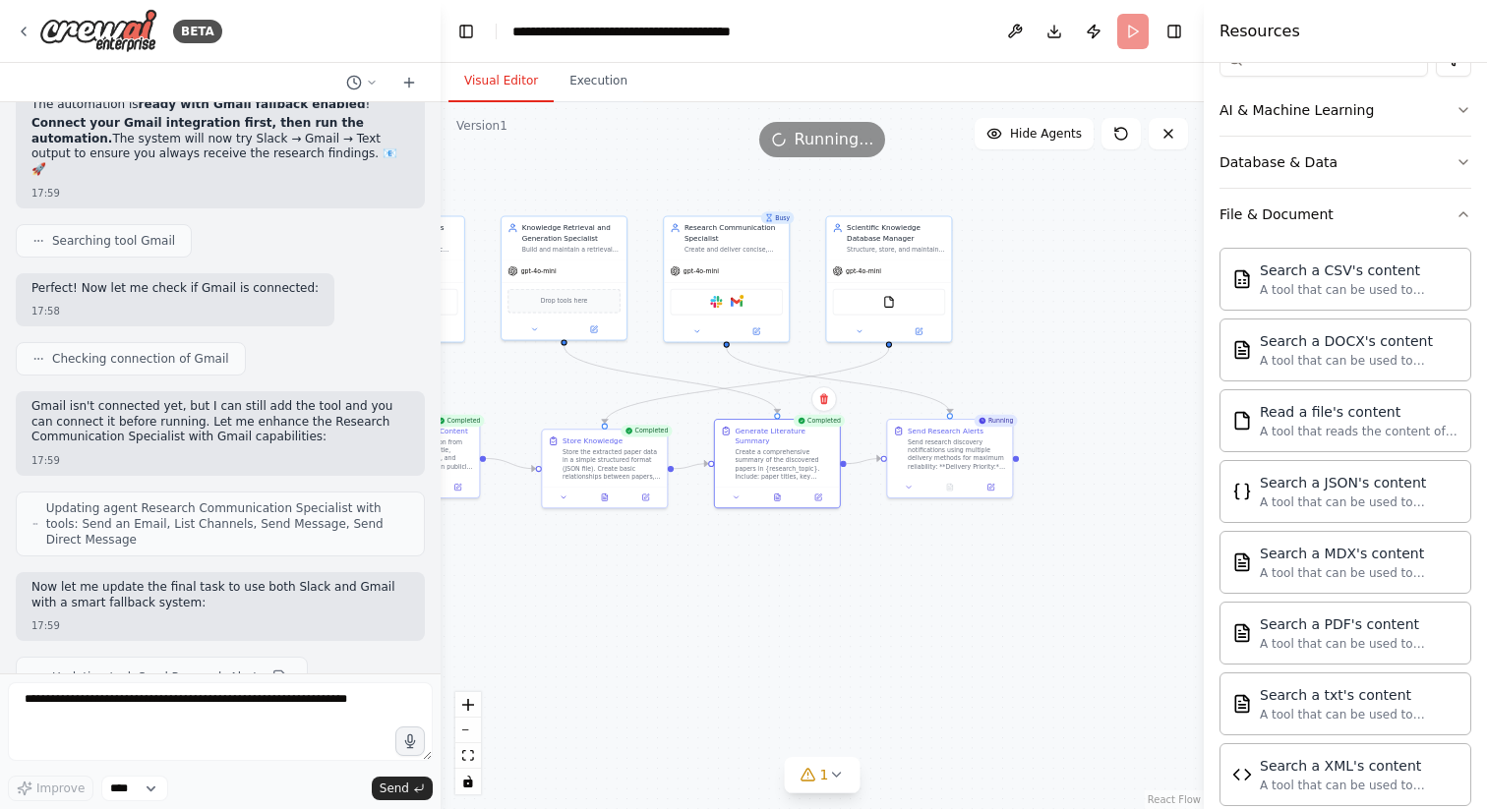
drag, startPoint x: 1064, startPoint y: 619, endPoint x: 823, endPoint y: 619, distance: 240.9
click at [823, 619] on div ".deletable-edge-delete-btn { width: 20px; height: 20px; border: 0px solid #ffff…" at bounding box center [822, 455] width 763 height 707
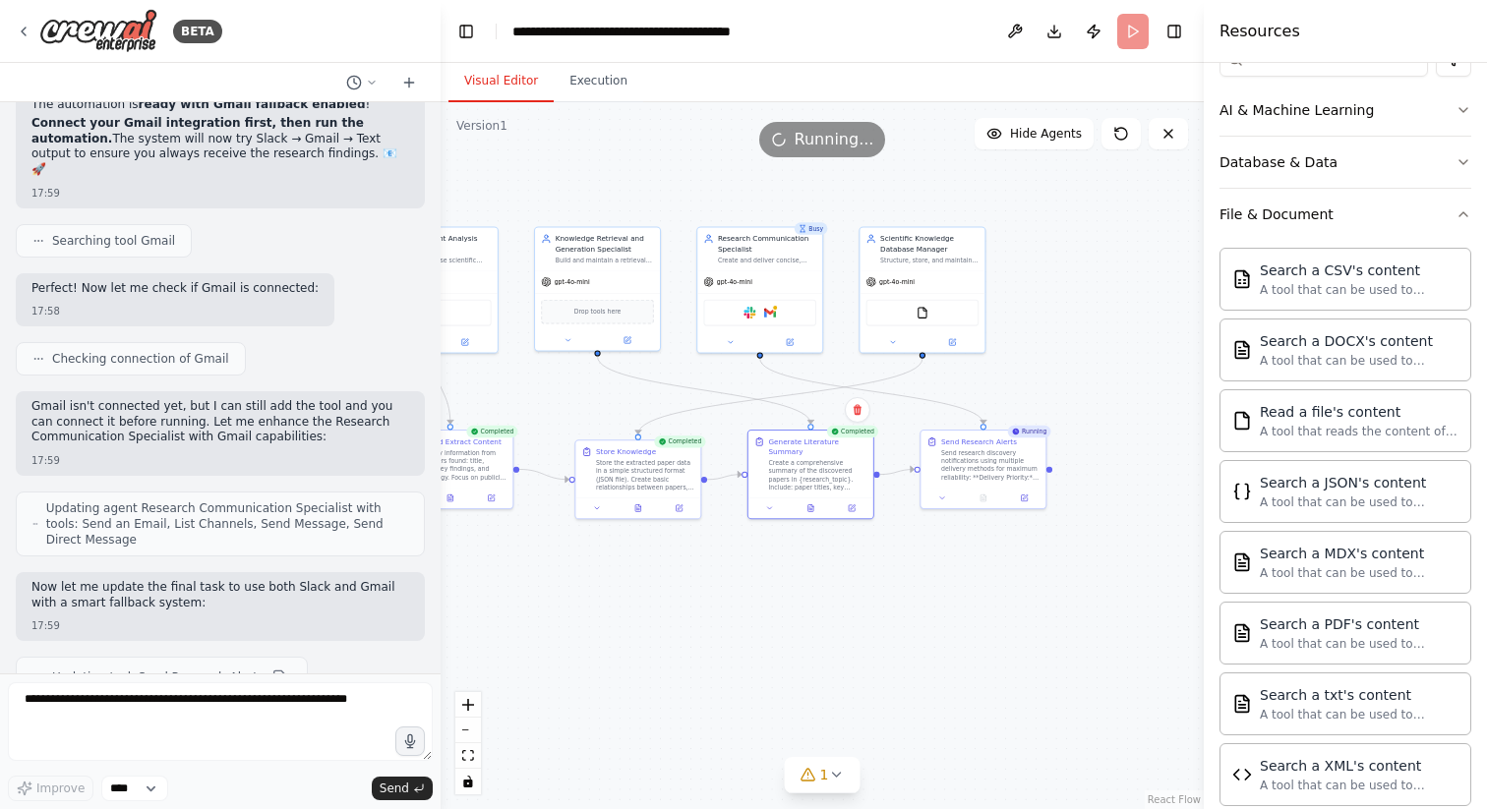
drag, startPoint x: 721, startPoint y: 609, endPoint x: 754, endPoint y: 620, distance: 35.1
click at [754, 620] on div ".deletable-edge-delete-btn { width: 20px; height: 20px; border: 0px solid #ffff…" at bounding box center [822, 455] width 763 height 707
click at [807, 575] on div ".deletable-edge-delete-btn { width: 20px; height: 20px; border: 0px solid #ffff…" at bounding box center [822, 455] width 763 height 707
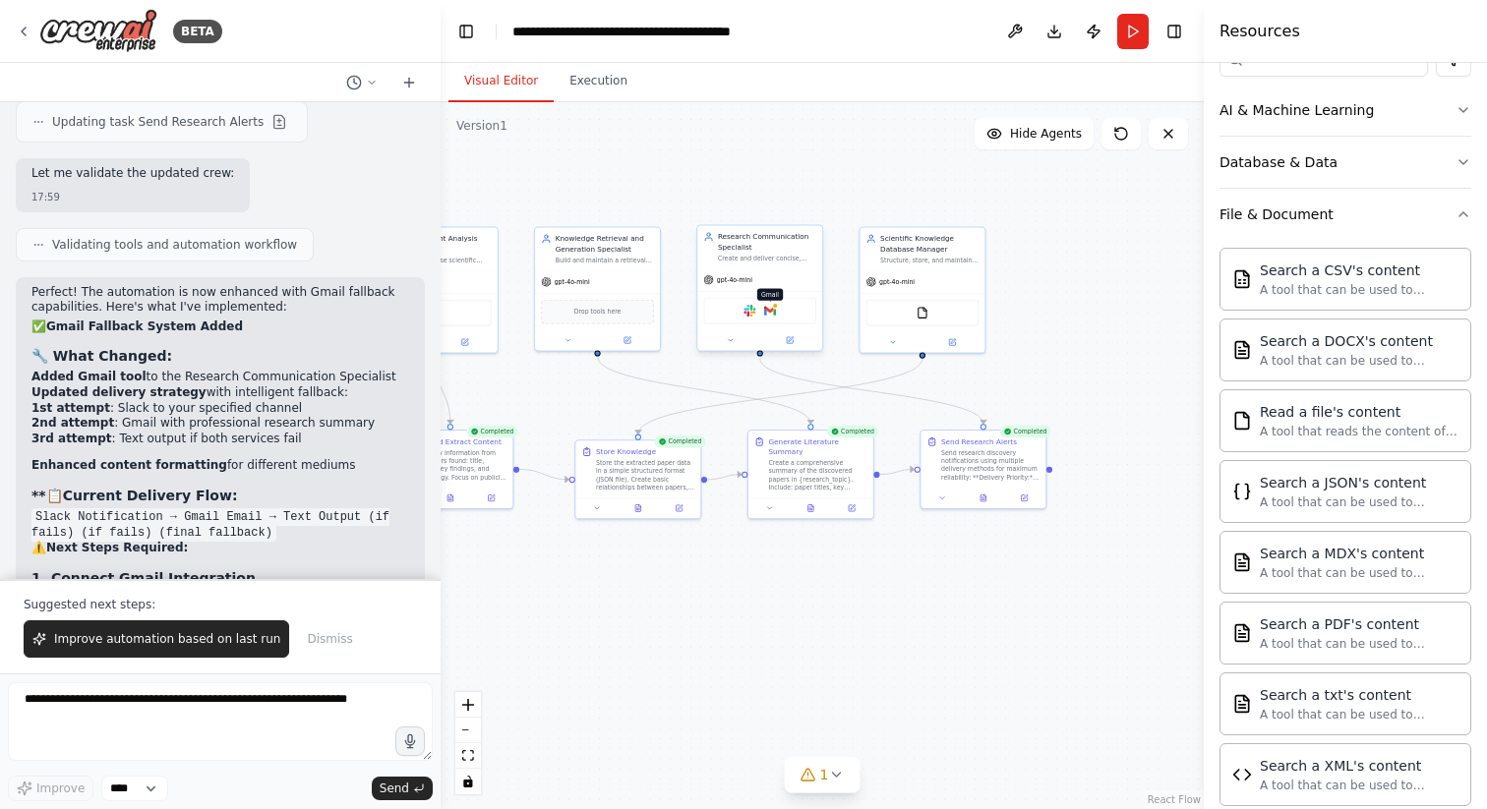
click at [772, 310] on img at bounding box center [770, 311] width 12 height 12
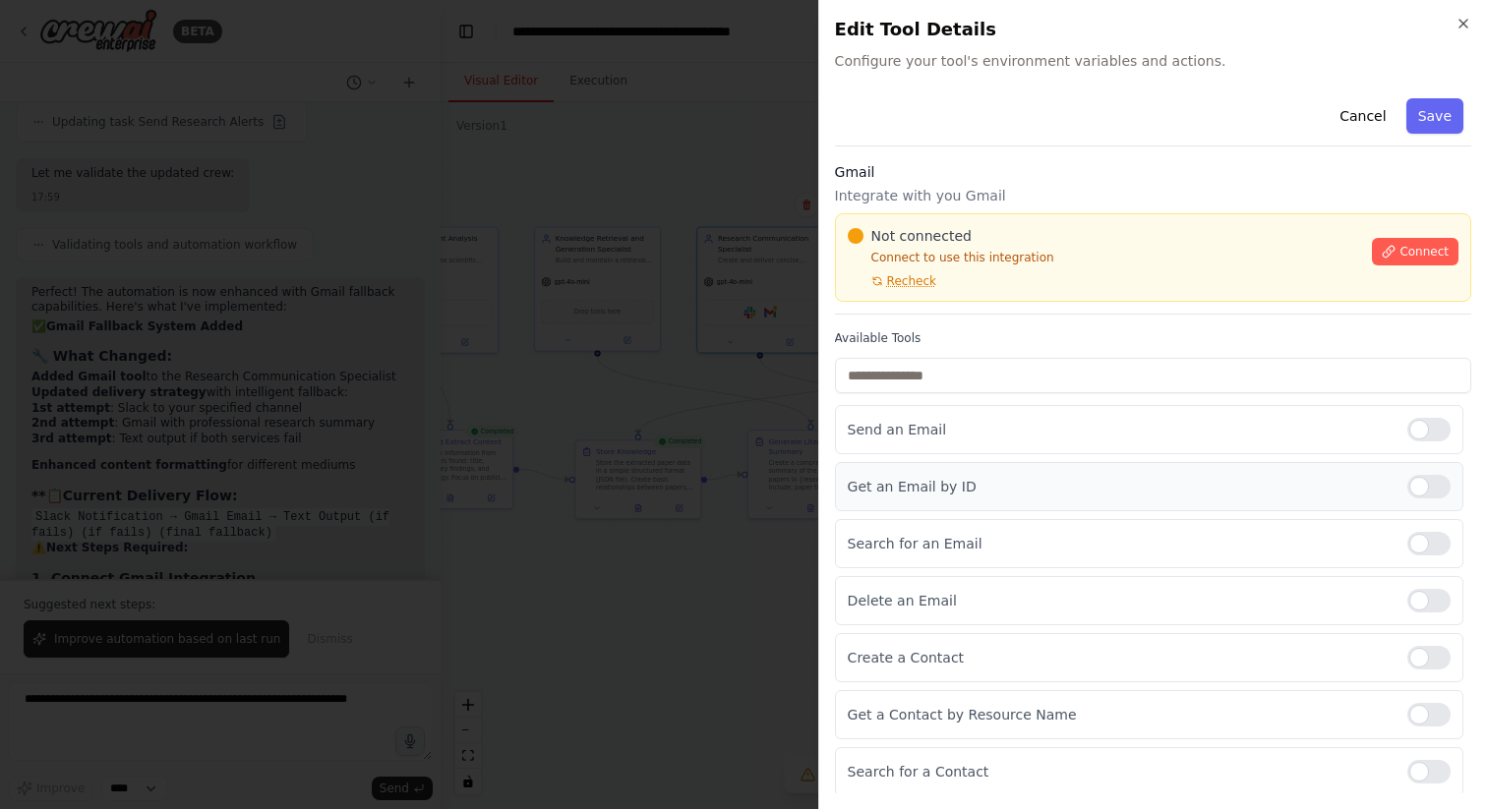
click at [1421, 485] on div at bounding box center [1428, 487] width 43 height 24
click at [1431, 535] on div at bounding box center [1428, 544] width 43 height 24
click at [1428, 585] on div "Delete an Email" at bounding box center [1149, 600] width 628 height 49
click at [1428, 611] on div at bounding box center [1428, 601] width 43 height 24
click at [1433, 656] on div at bounding box center [1428, 658] width 43 height 24
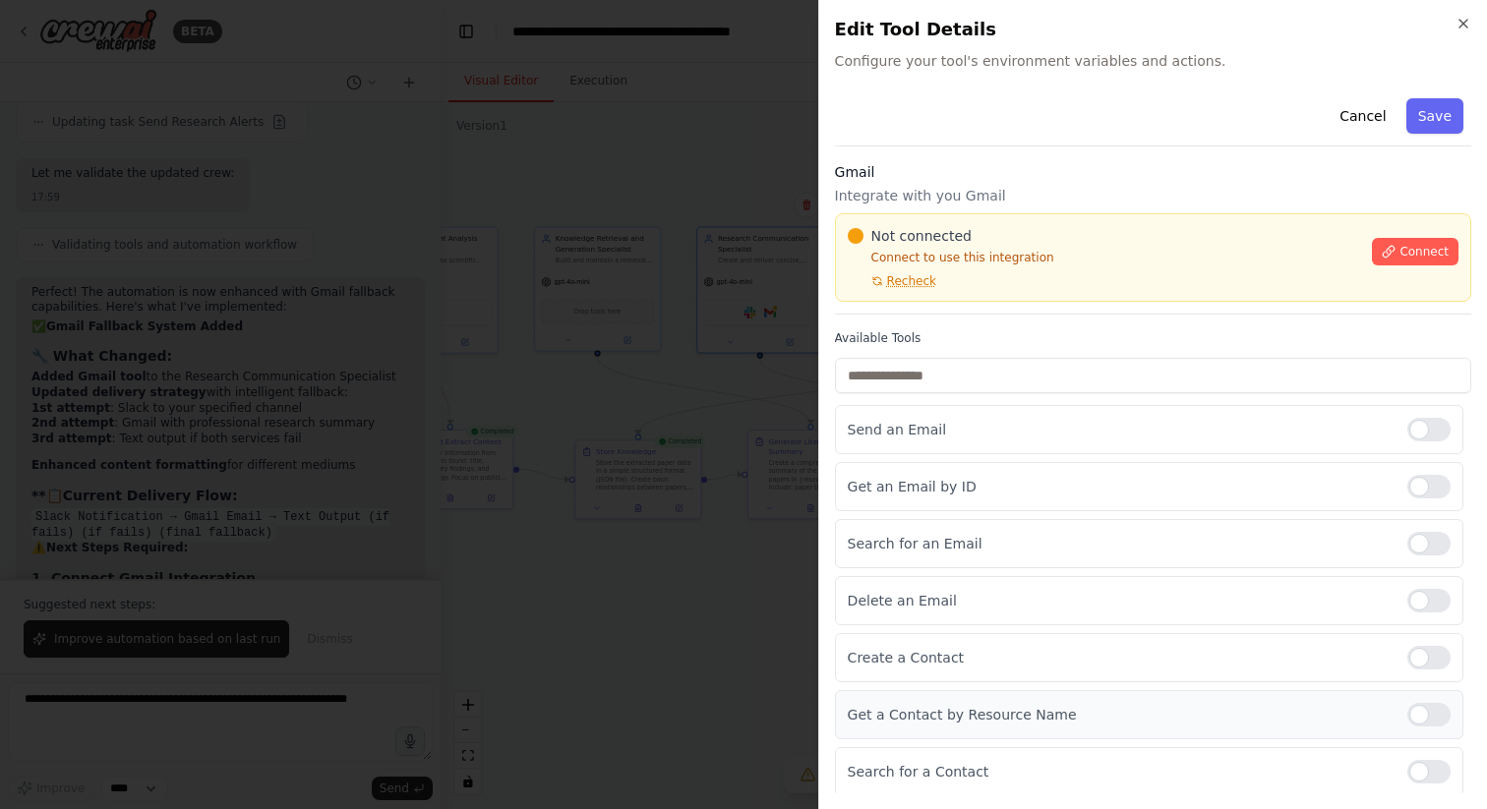
click at [1426, 727] on div "Get a Contact by Resource Name" at bounding box center [1149, 714] width 628 height 49
click at [1428, 596] on div at bounding box center [1428, 601] width 43 height 24
click at [1417, 710] on div at bounding box center [1428, 715] width 43 height 24
click at [1426, 657] on div at bounding box center [1428, 658] width 43 height 24
click at [1420, 711] on div at bounding box center [1428, 715] width 43 height 24
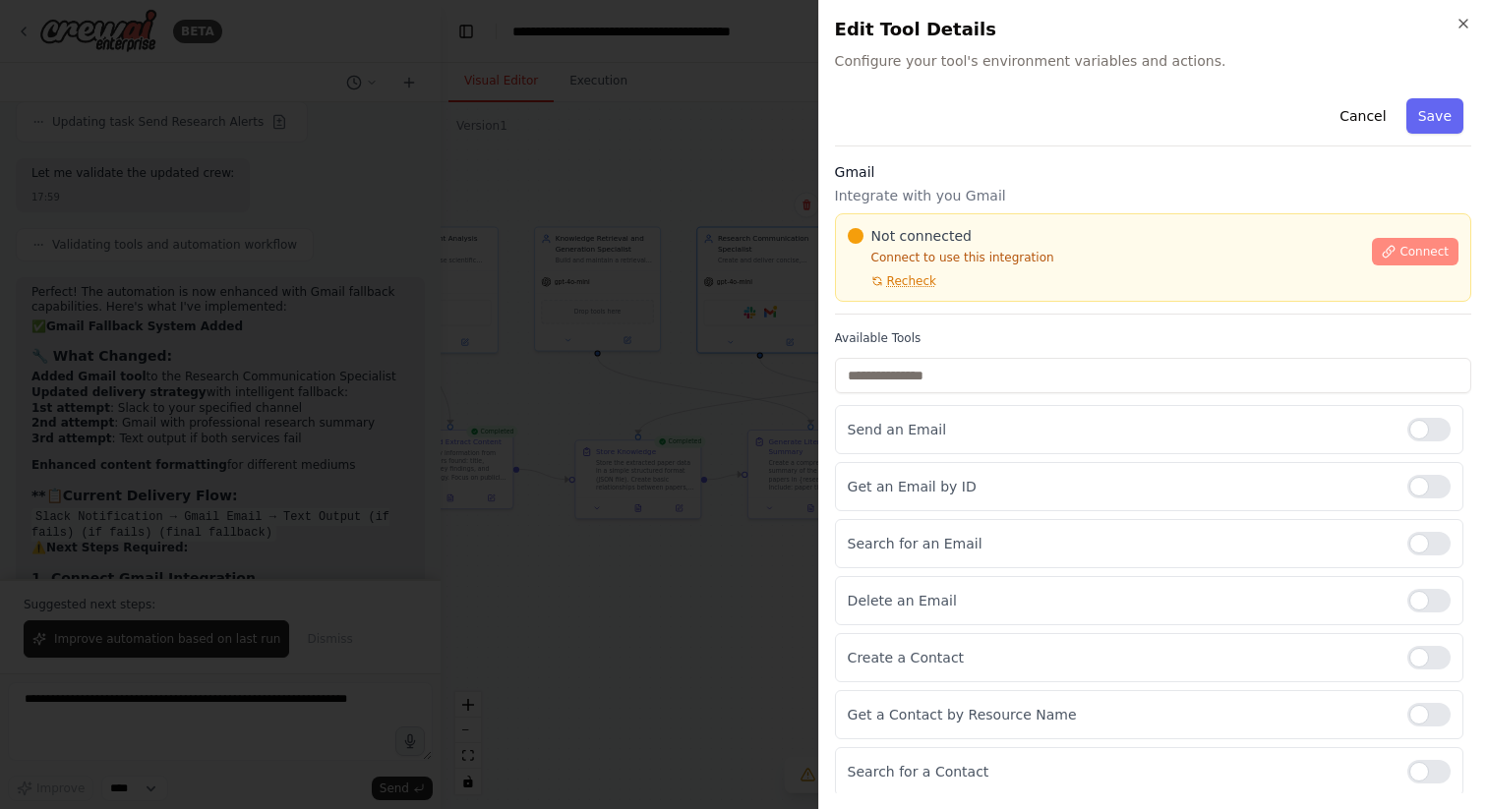
click at [1421, 252] on span "Connect" at bounding box center [1423, 252] width 49 height 16
click at [967, 253] on p "Connect to use this integration" at bounding box center [1104, 258] width 513 height 16
click at [948, 235] on span "Not connected" at bounding box center [921, 236] width 100 height 20
click at [937, 239] on span "Not connected" at bounding box center [921, 236] width 100 height 20
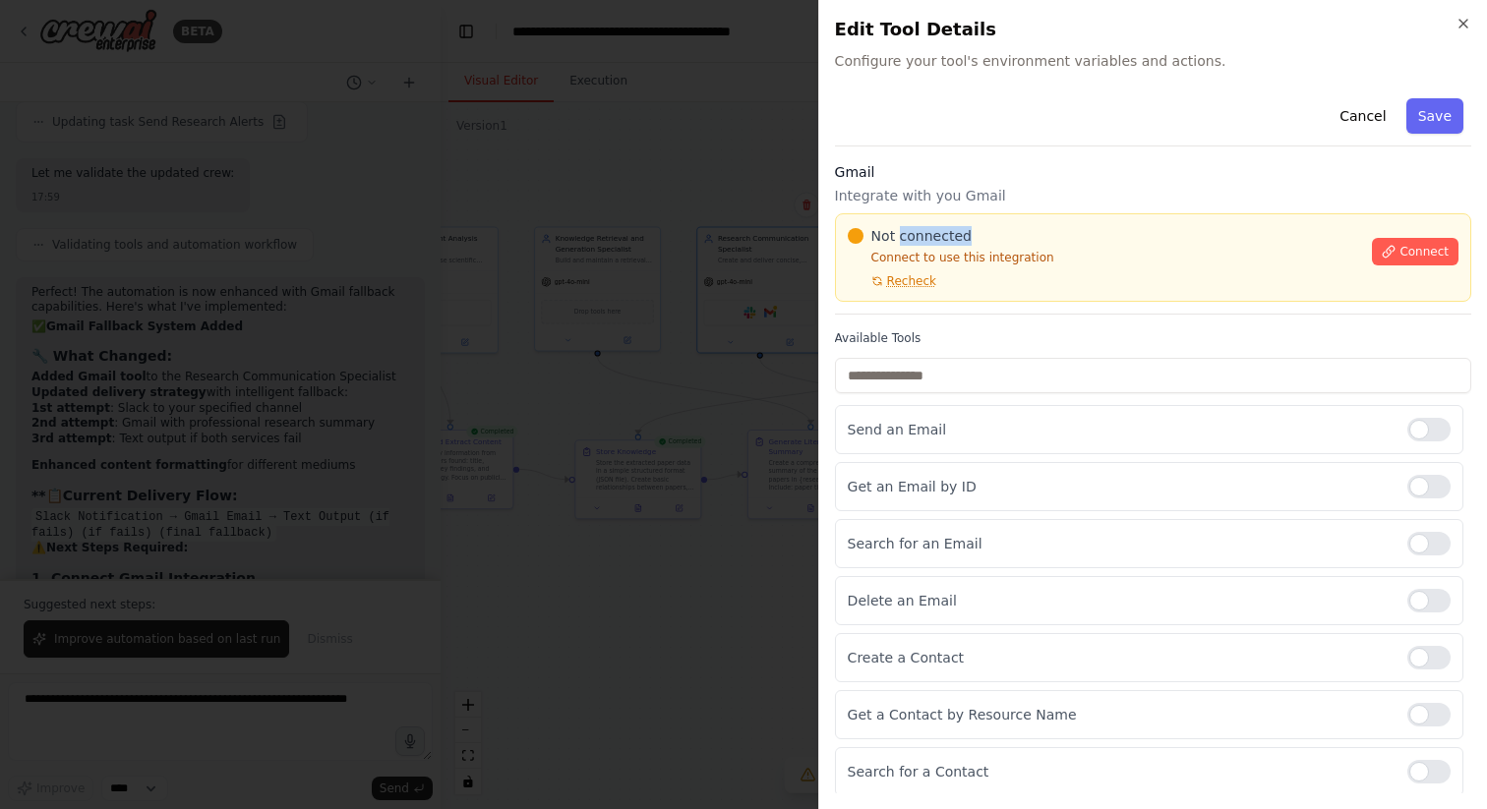
click at [937, 239] on span "Not connected" at bounding box center [921, 236] width 100 height 20
click at [976, 239] on div "Not connected" at bounding box center [1104, 236] width 513 height 20
click at [981, 239] on div "Not connected" at bounding box center [1104, 236] width 513 height 20
click at [991, 239] on div "Not connected" at bounding box center [1104, 236] width 513 height 20
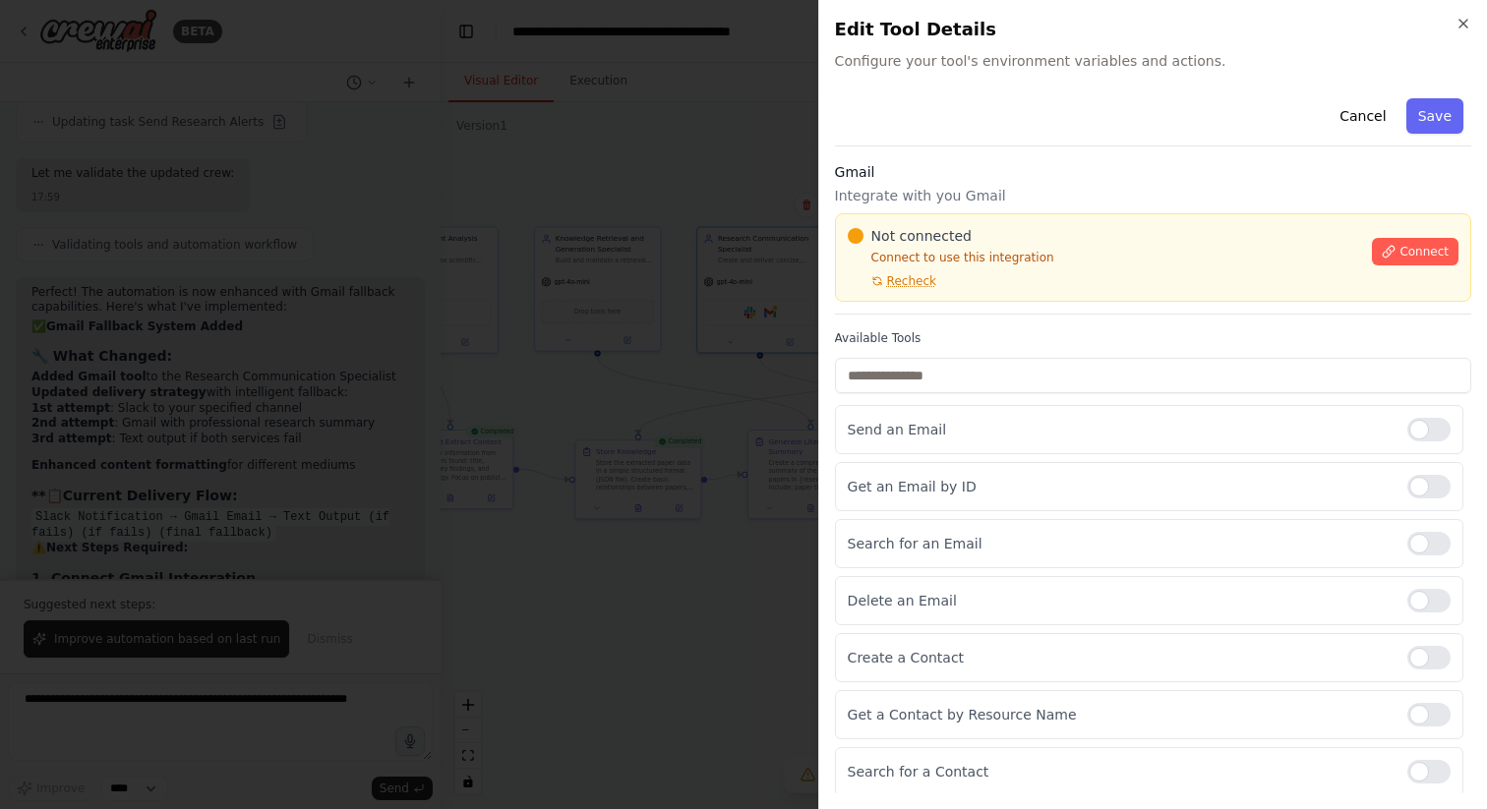
click at [881, 240] on span "Not connected" at bounding box center [921, 236] width 100 height 20
click at [975, 240] on div "Not connected" at bounding box center [1104, 236] width 513 height 20
click at [1082, 204] on p "Integrate with you Gmail" at bounding box center [1153, 196] width 636 height 20
click at [1101, 204] on p "Integrate with you Gmail" at bounding box center [1153, 196] width 636 height 20
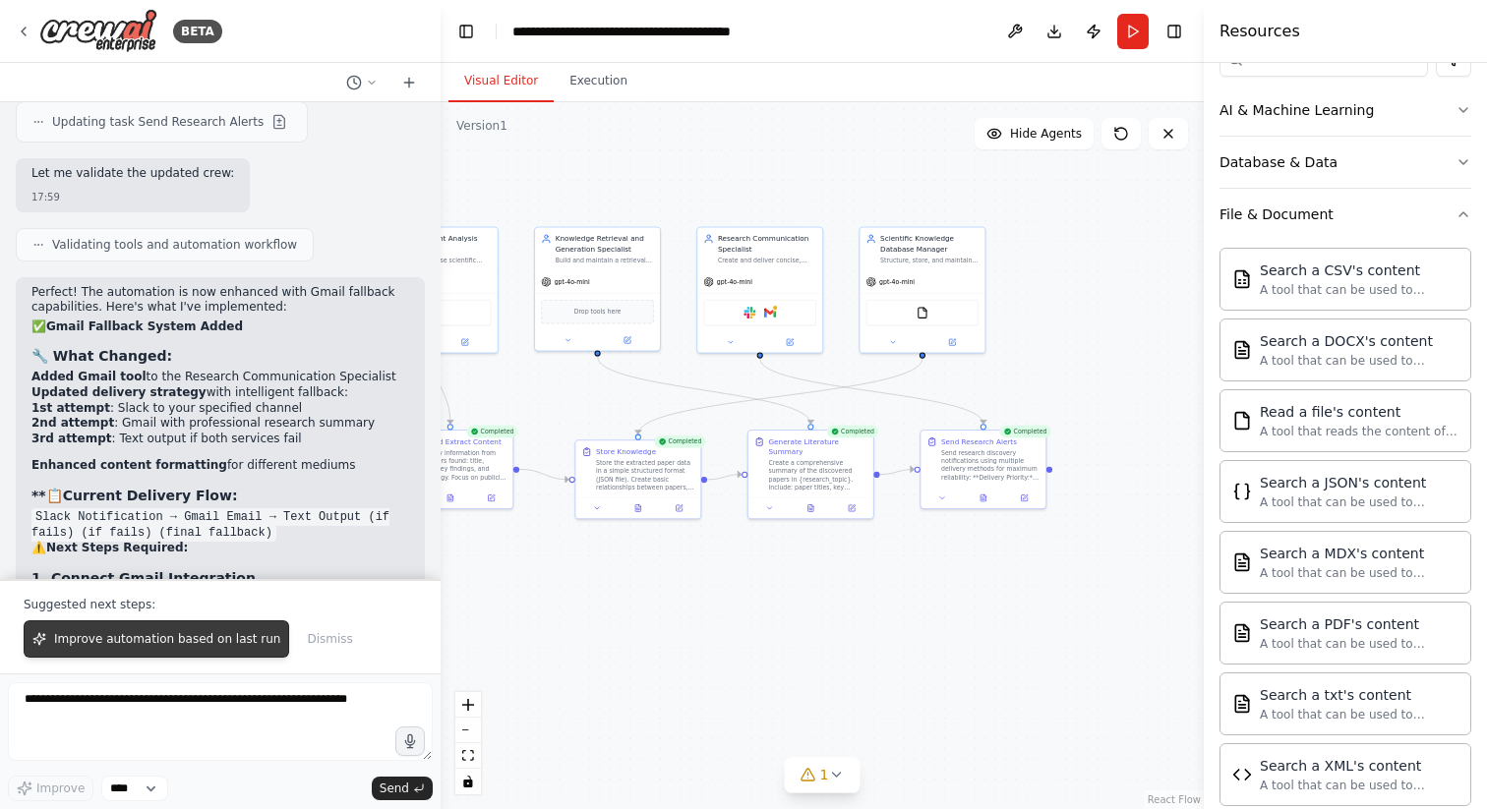
click at [229, 635] on span "Improve automation based on last run" at bounding box center [167, 639] width 226 height 16
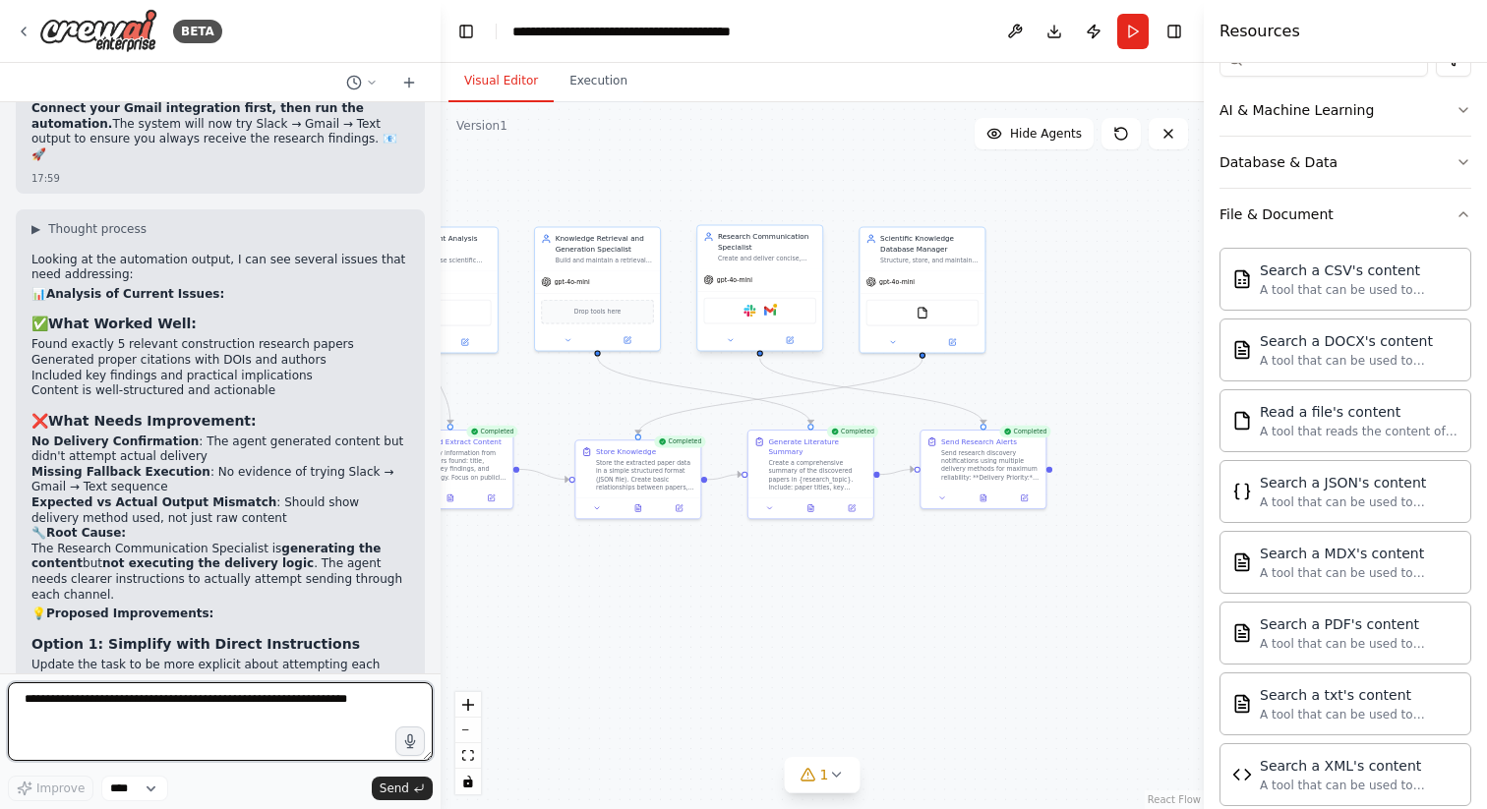
scroll to position [14928, 0]
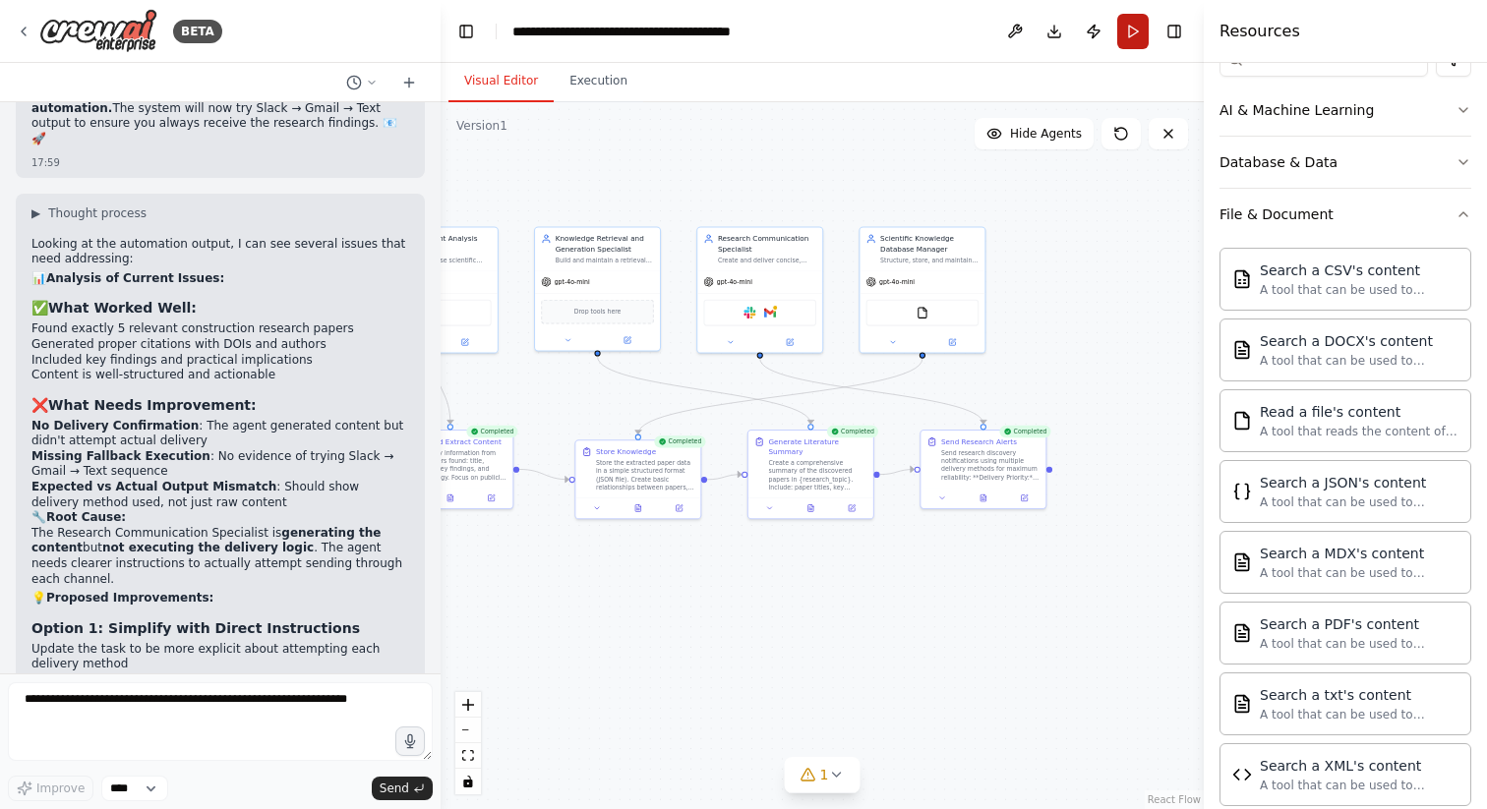
click at [1134, 16] on button "Run" at bounding box center [1132, 31] width 31 height 35
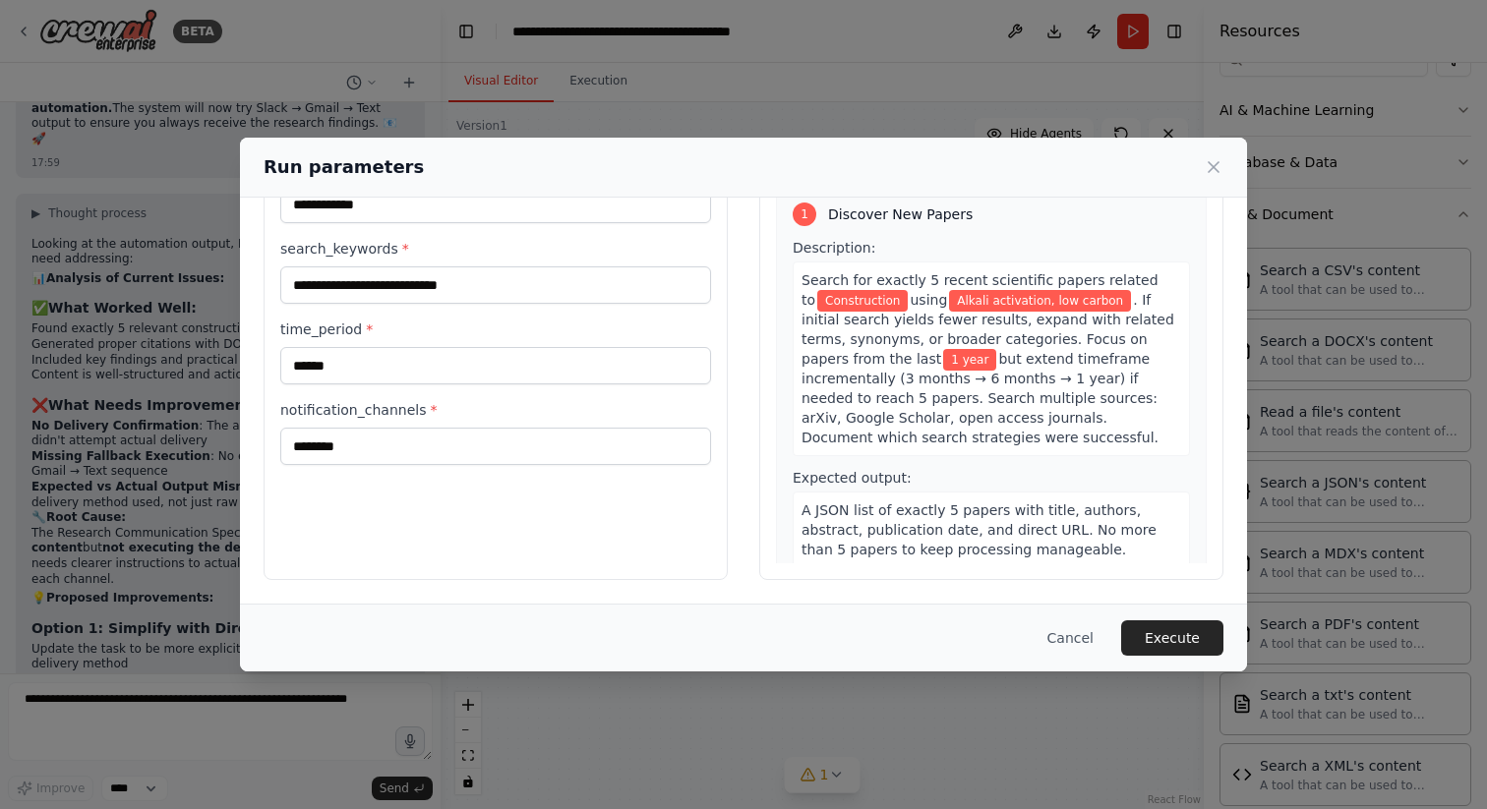
scroll to position [0, 0]
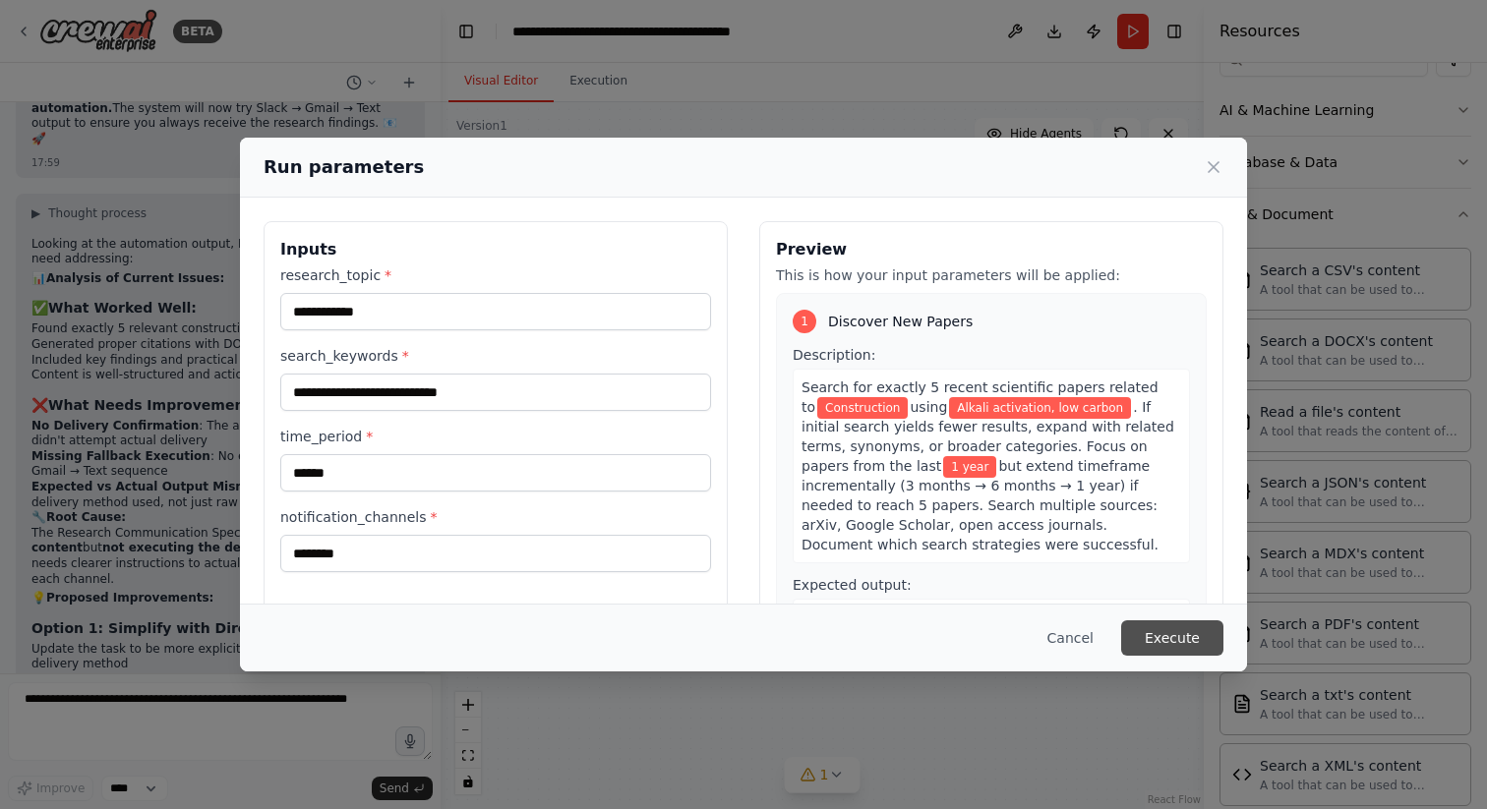
click at [1186, 645] on button "Execute" at bounding box center [1172, 638] width 102 height 35
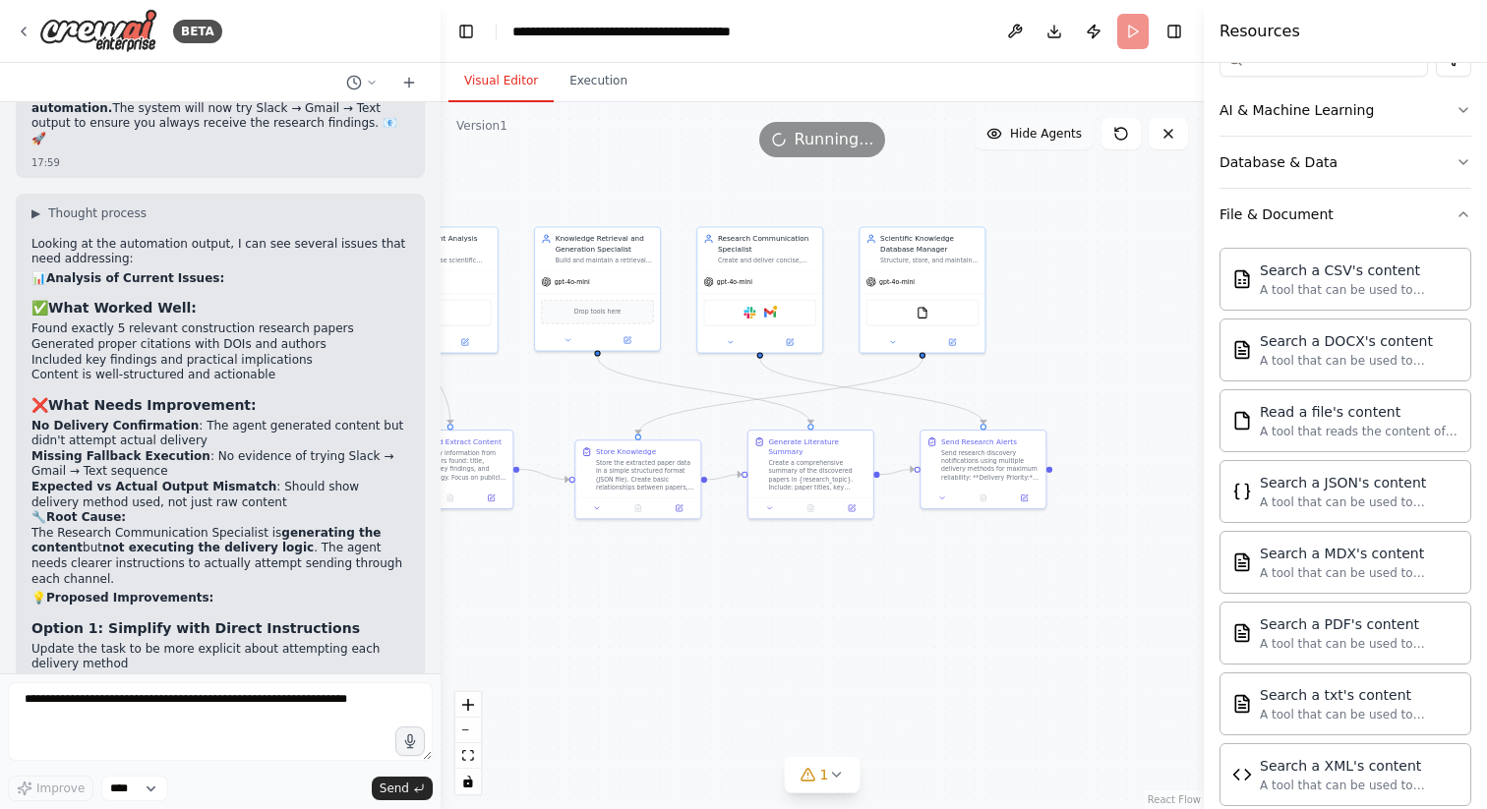
click at [1033, 146] on button "Hide Agents" at bounding box center [1034, 133] width 119 height 31
click at [1033, 146] on button "Show Agents" at bounding box center [1032, 133] width 124 height 31
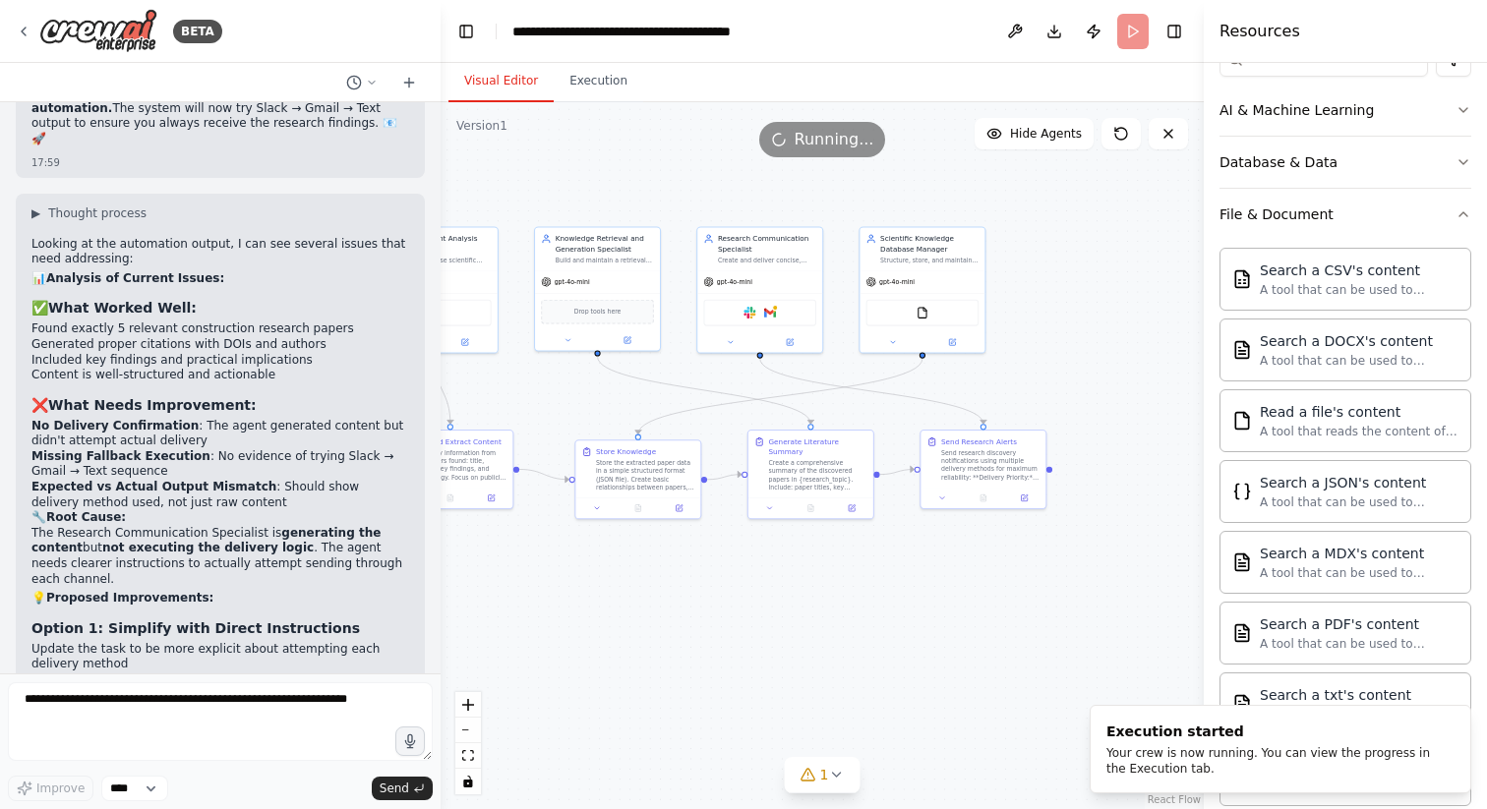
click at [1113, 290] on div ".deletable-edge-delete-btn { width: 20px; height: 20px; border: 0px solid #ffff…" at bounding box center [822, 455] width 763 height 707
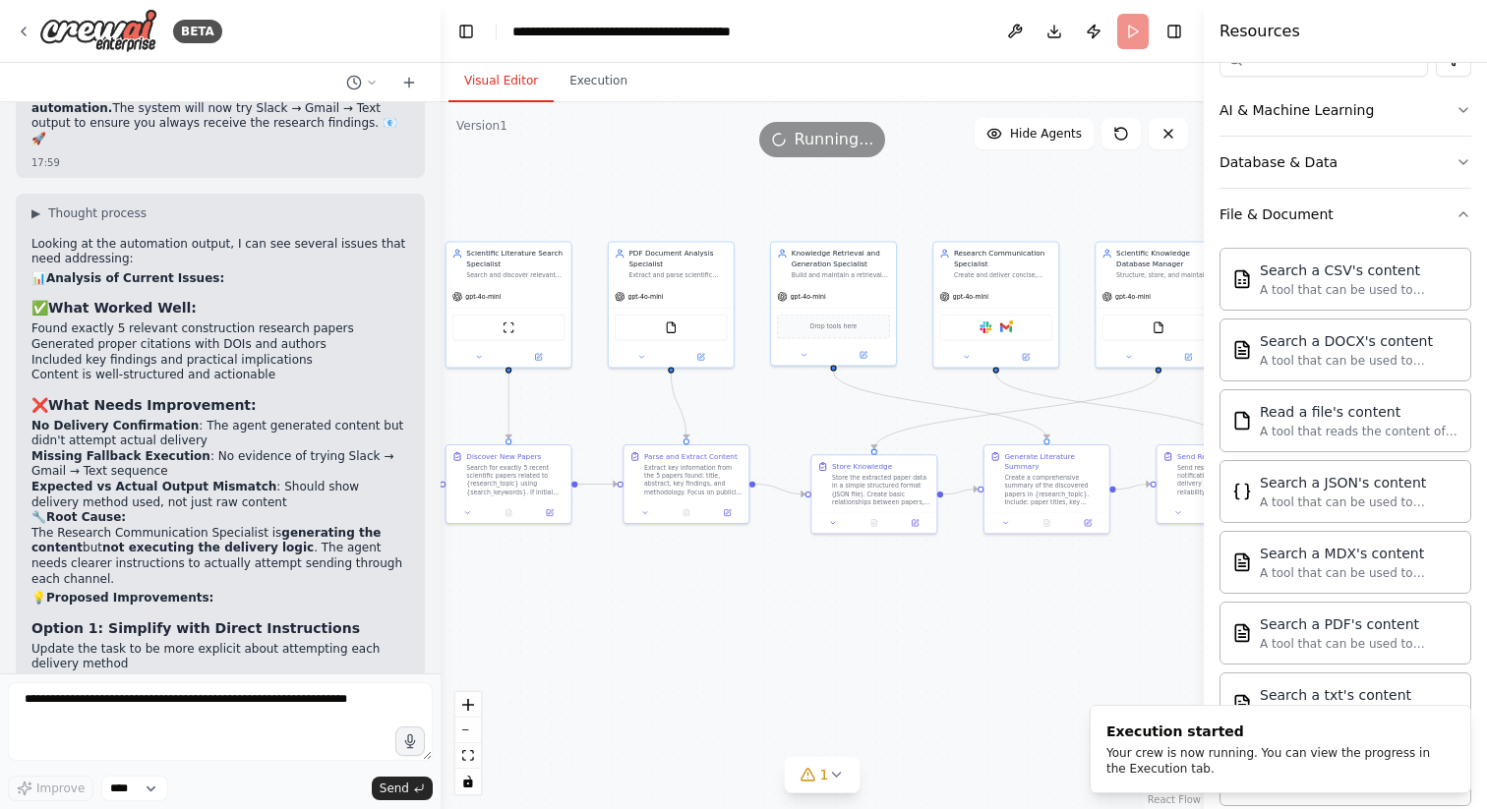
drag, startPoint x: 661, startPoint y: 158, endPoint x: 894, endPoint y: 173, distance: 233.5
click at [894, 173] on div ".deletable-edge-delete-btn { width: 20px; height: 20px; border: 0px solid #ffff…" at bounding box center [822, 455] width 763 height 707
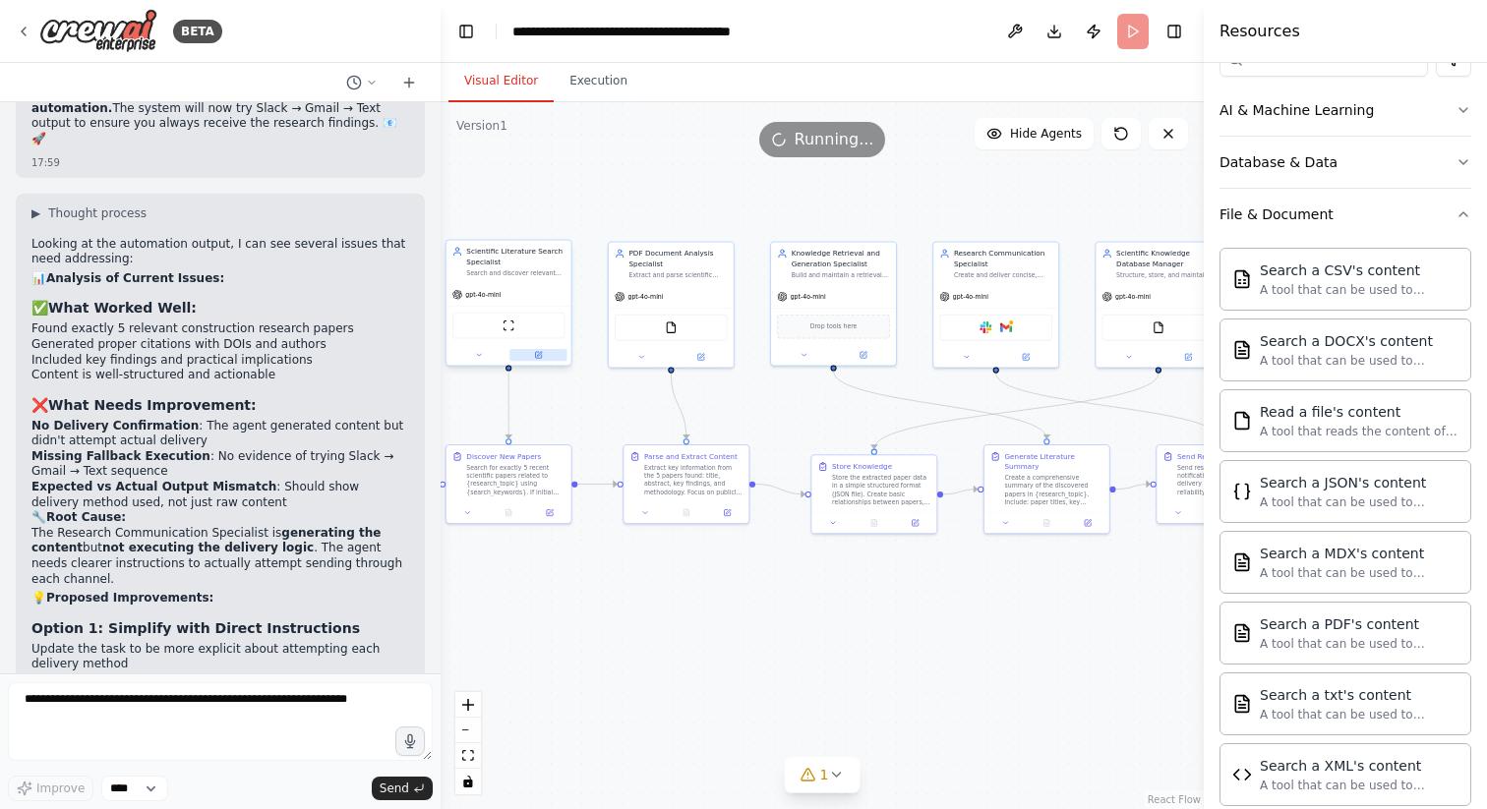
click at [546, 357] on button at bounding box center [537, 355] width 57 height 12
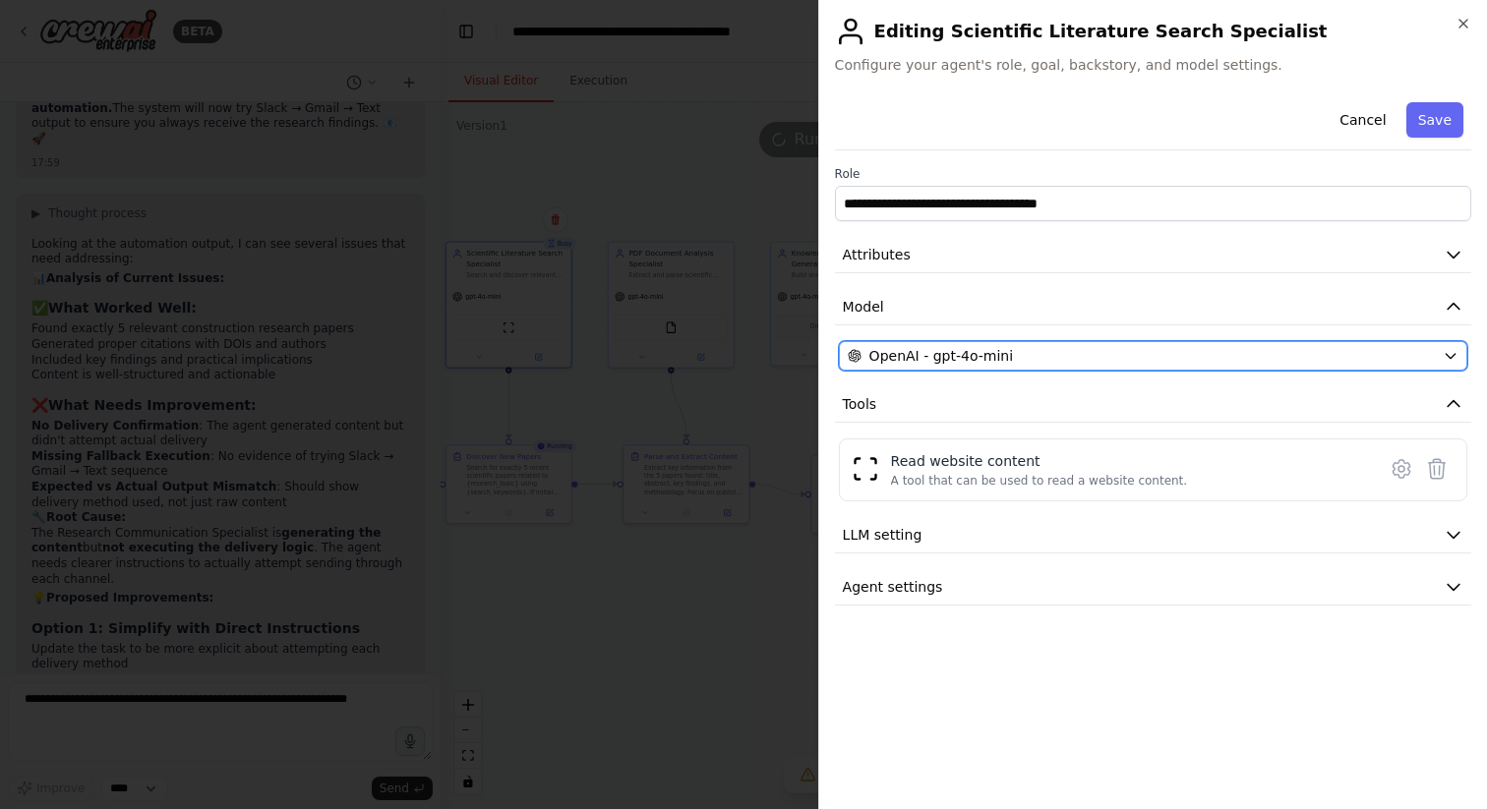
click at [1232, 352] on div "OpenAI - gpt-4o-mini" at bounding box center [1141, 356] width 587 height 20
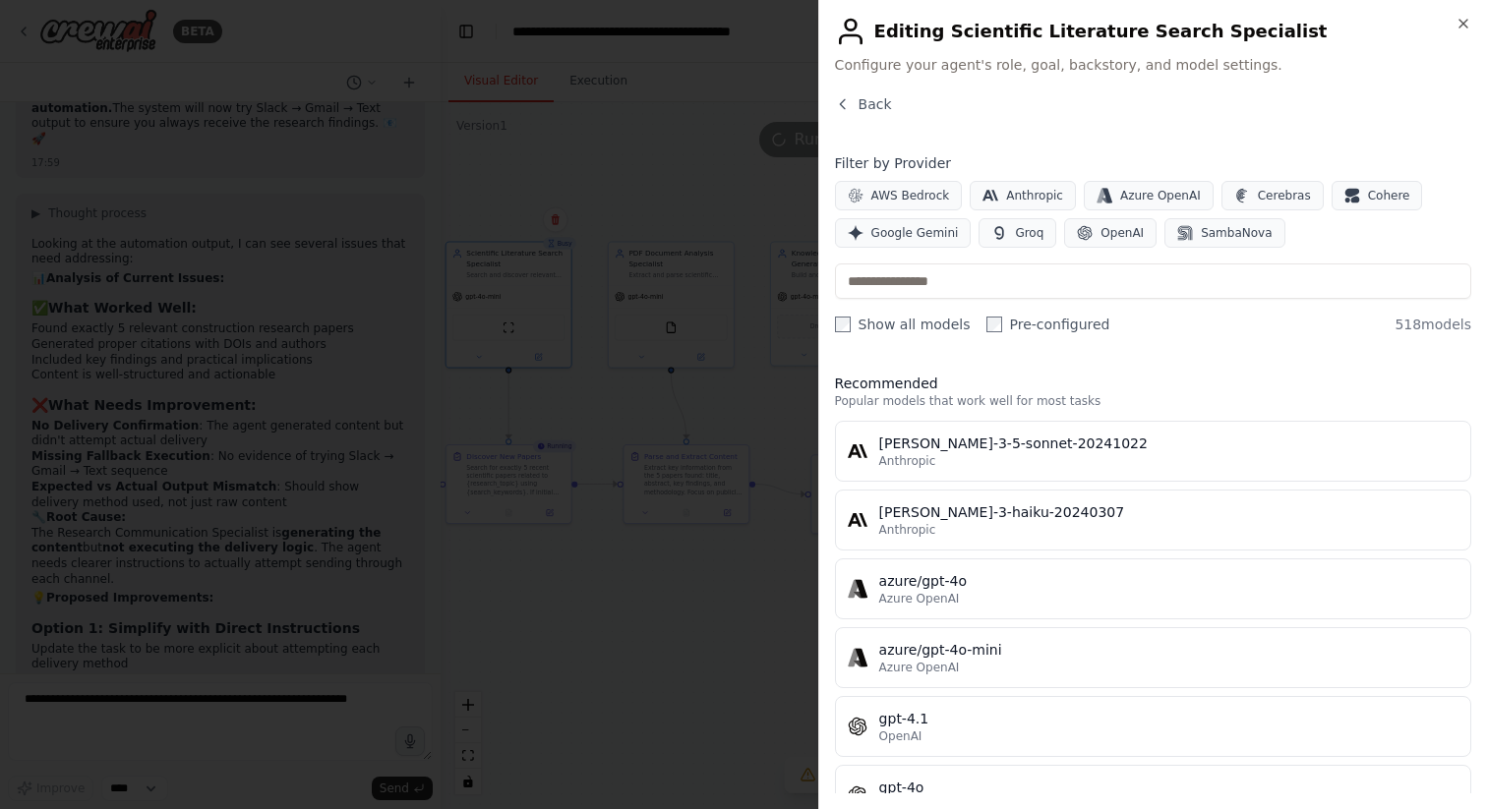
click at [676, 596] on div at bounding box center [743, 404] width 1487 height 809
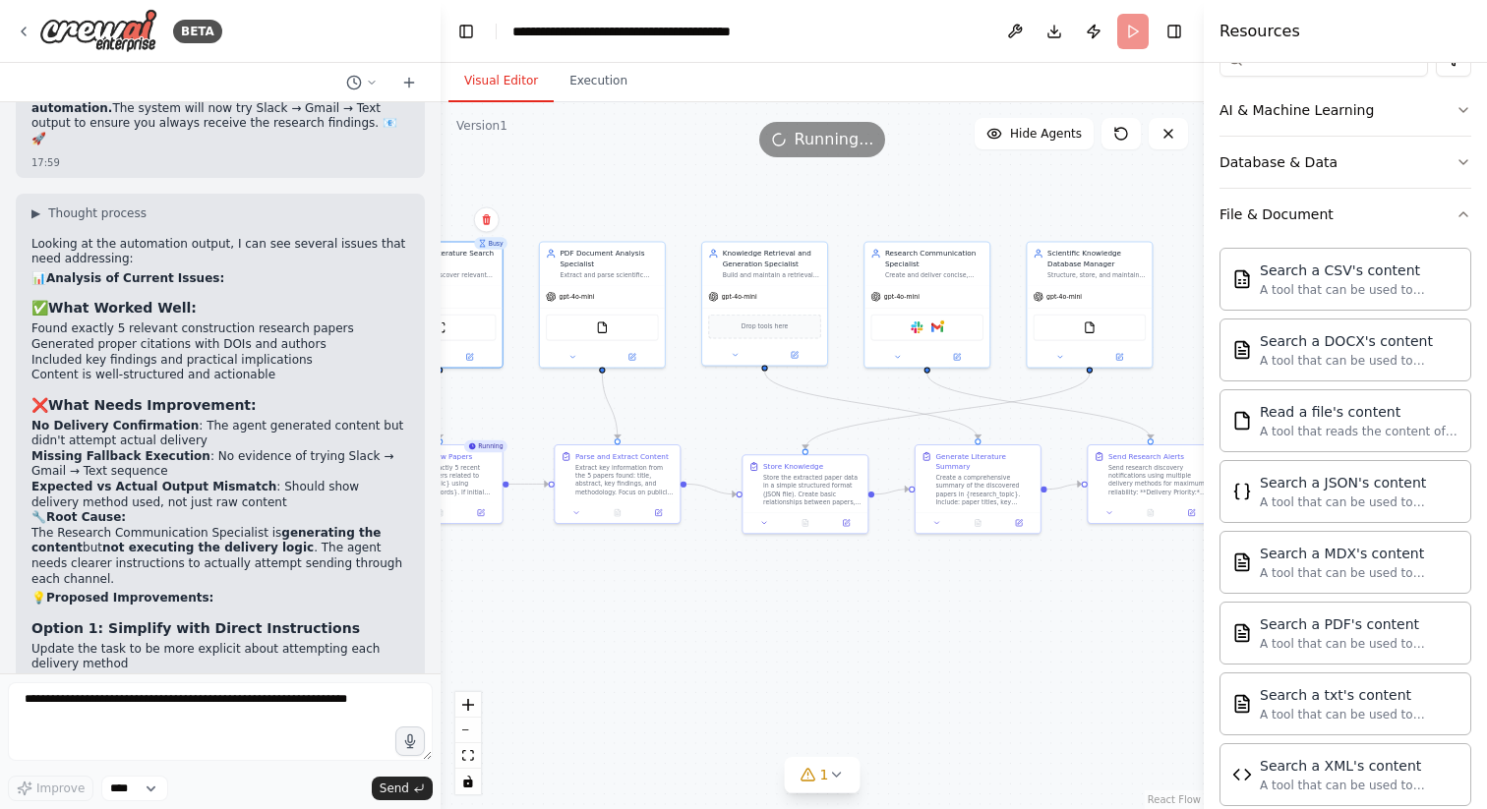
drag, startPoint x: 860, startPoint y: 557, endPoint x: 726, endPoint y: 557, distance: 134.7
click at [726, 557] on div ".deletable-edge-delete-btn { width: 20px; height: 20px; border: 0px solid #ffff…" at bounding box center [822, 455] width 763 height 707
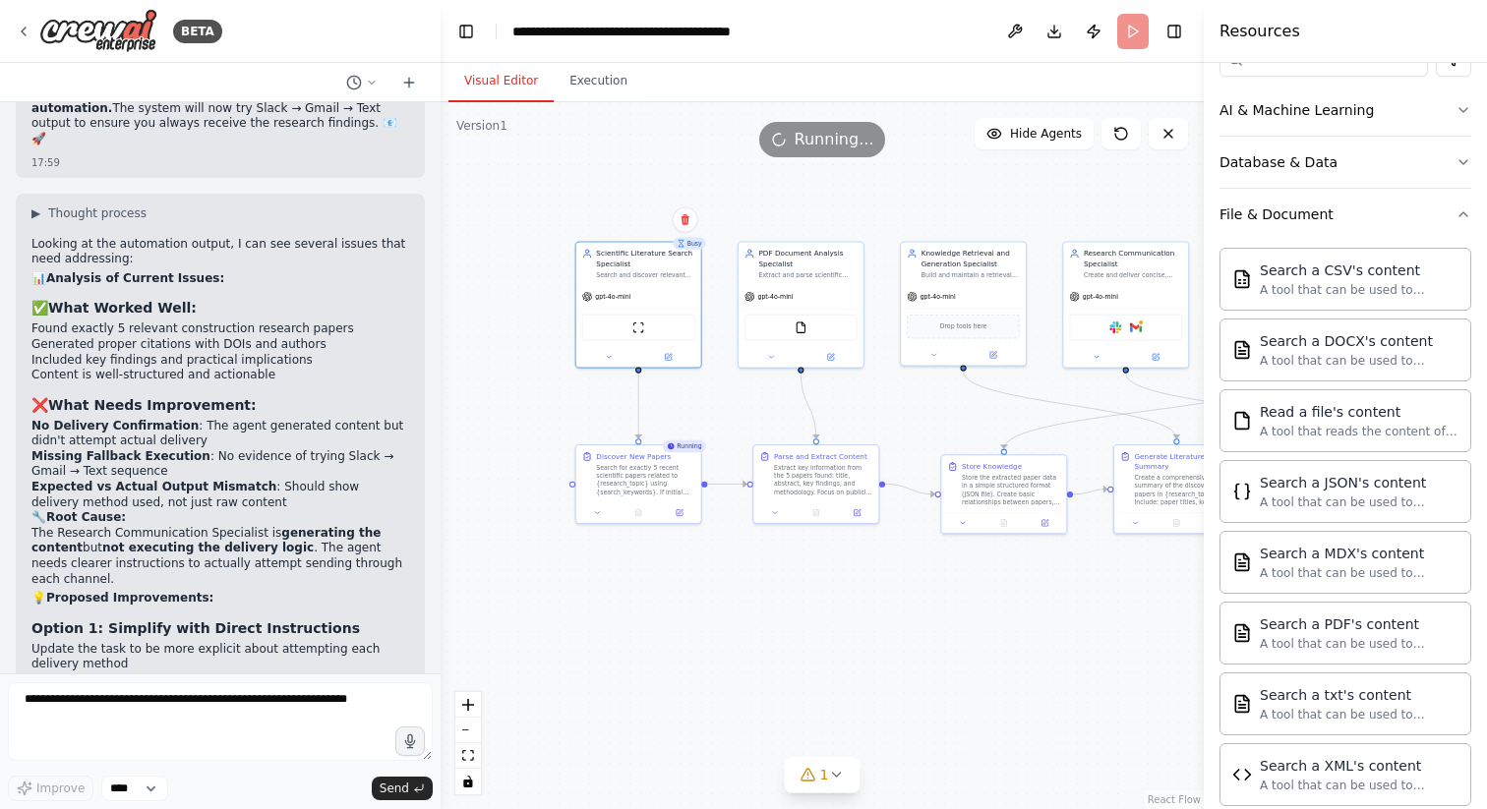
drag, startPoint x: 726, startPoint y: 557, endPoint x: 1027, endPoint y: 557, distance: 300.9
click at [1027, 557] on div ".deletable-edge-delete-btn { width: 20px; height: 20px; border: 0px solid #ffff…" at bounding box center [822, 455] width 763 height 707
click at [1462, 220] on icon "button" at bounding box center [1463, 215] width 16 height 16
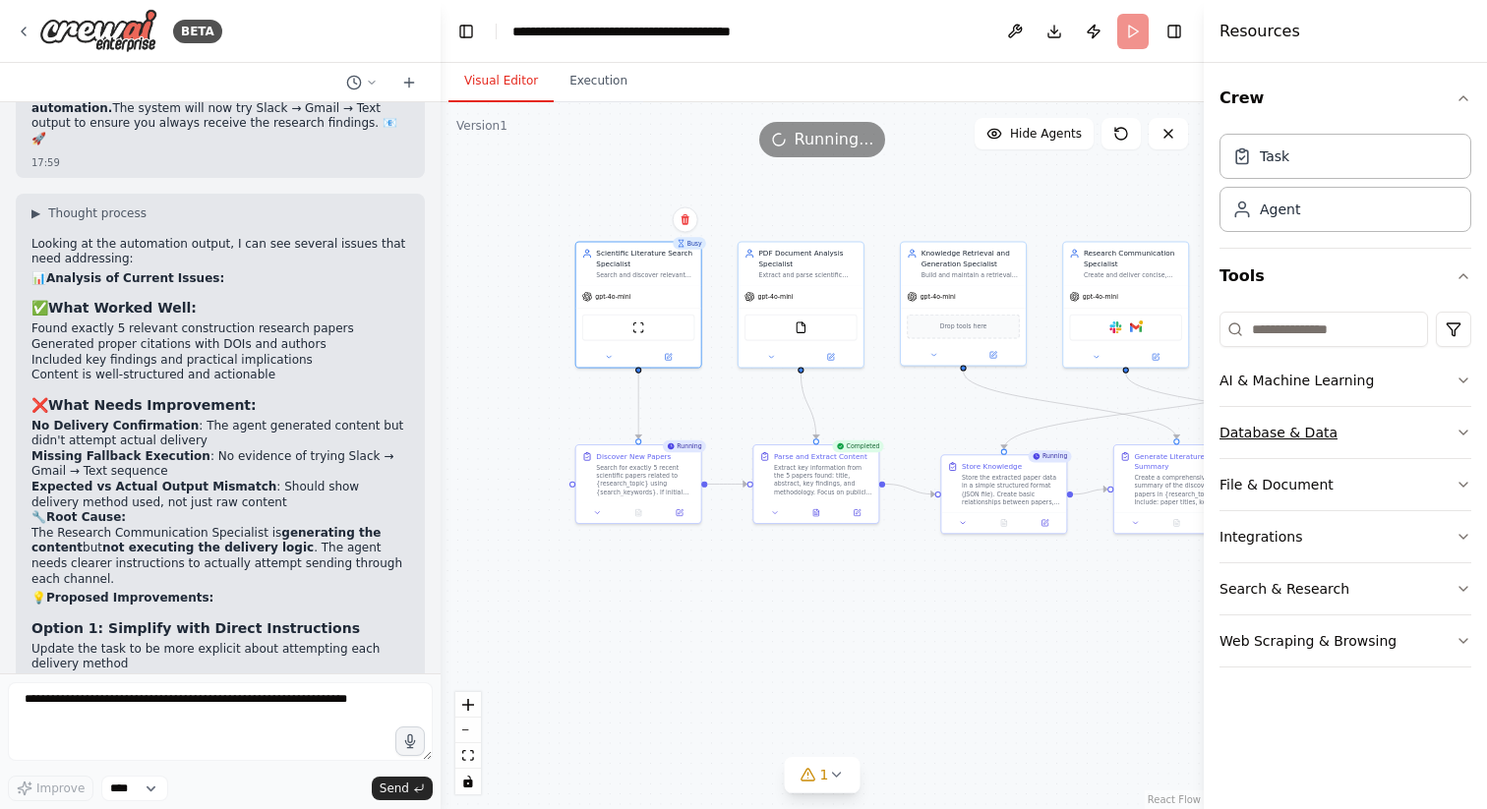
click at [1456, 438] on icon "button" at bounding box center [1463, 433] width 16 height 16
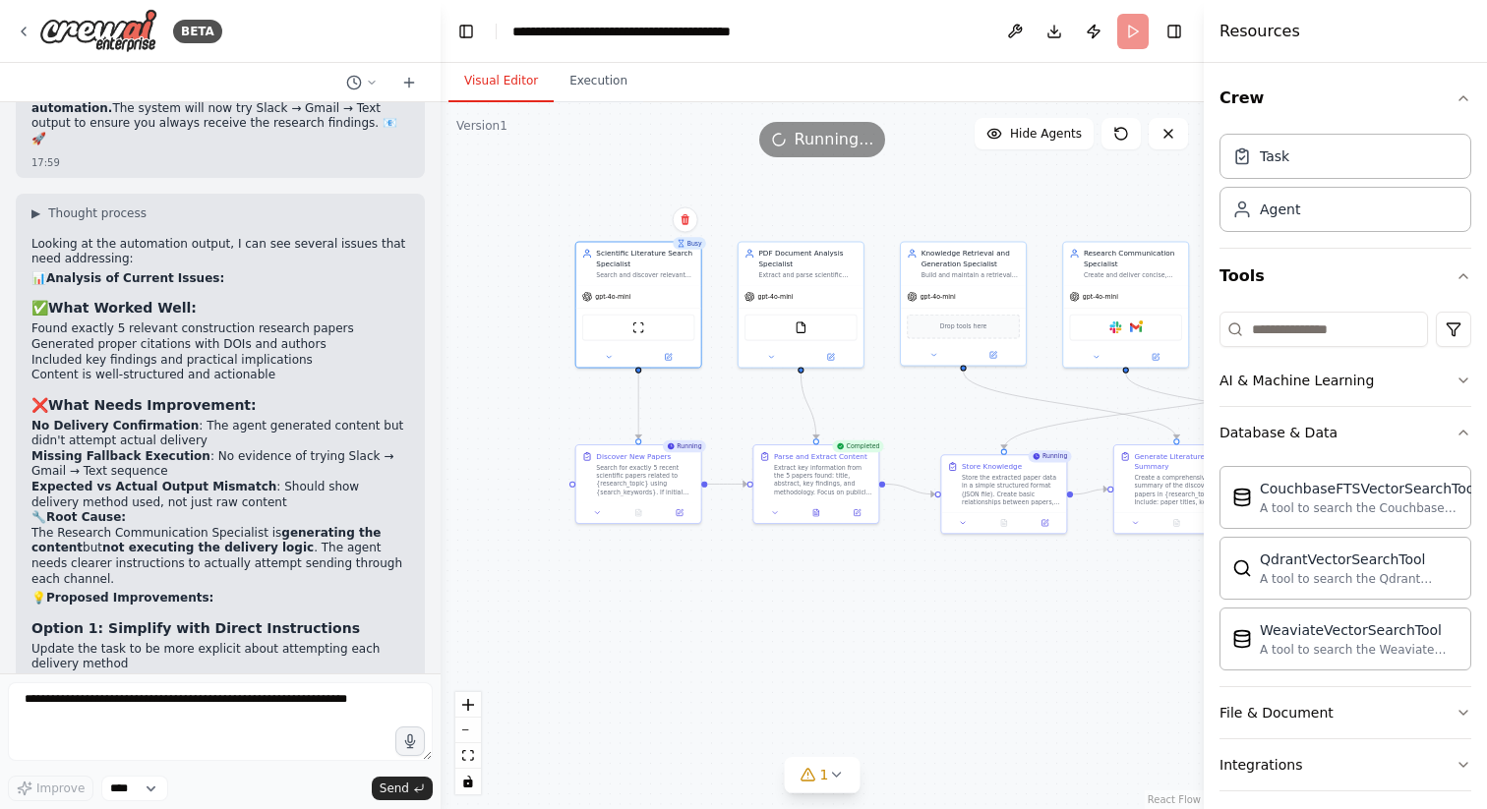
click at [1473, 434] on div "Crew Task Agent Tools AI & Machine Learning Database & Data CouchbaseFTSVectorS…" at bounding box center [1345, 436] width 283 height 746
click at [1461, 434] on icon "button" at bounding box center [1463, 433] width 16 height 16
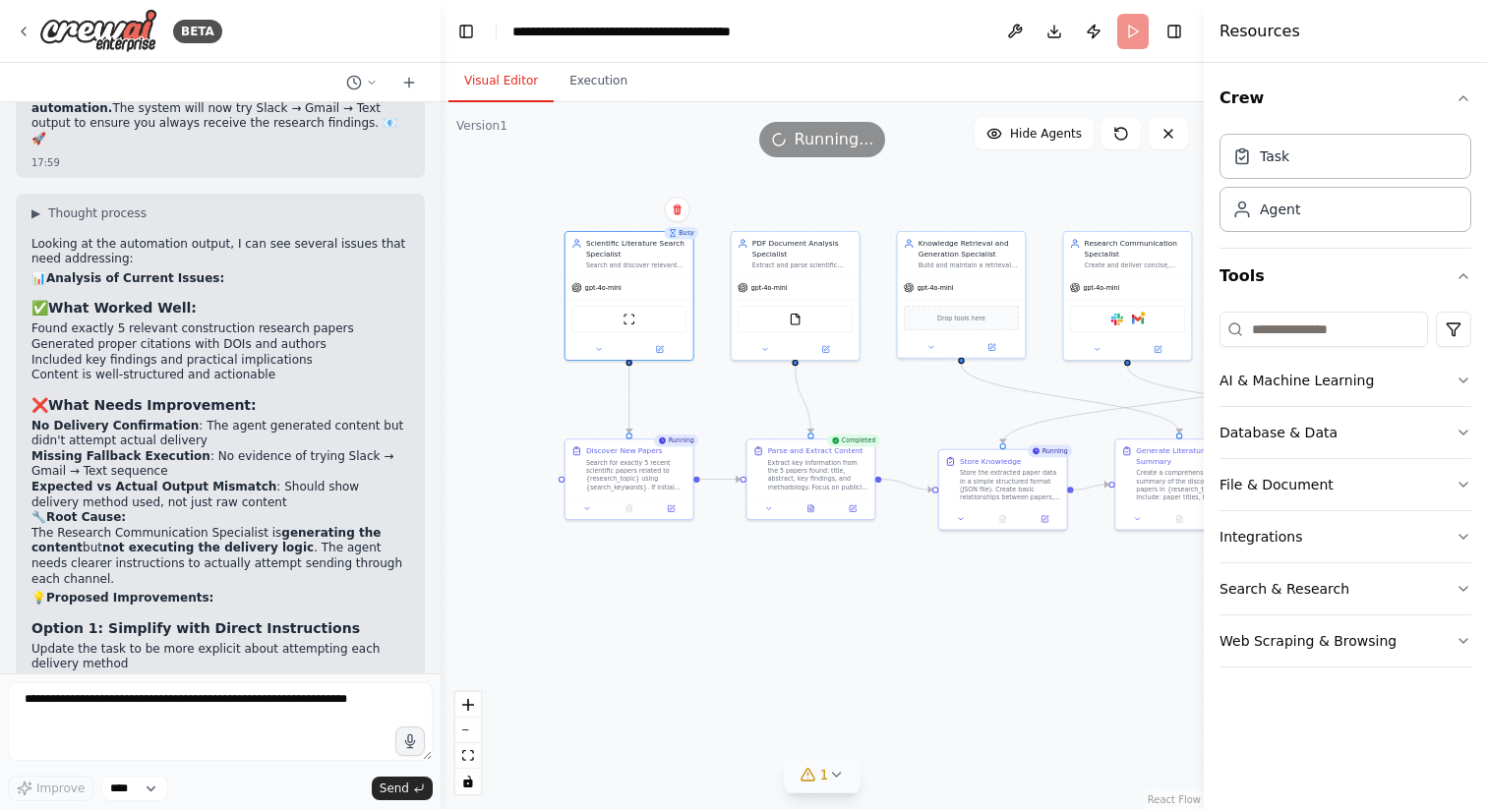
click at [828, 774] on icon at bounding box center [836, 775] width 16 height 16
click at [986, 712] on button at bounding box center [980, 711] width 33 height 24
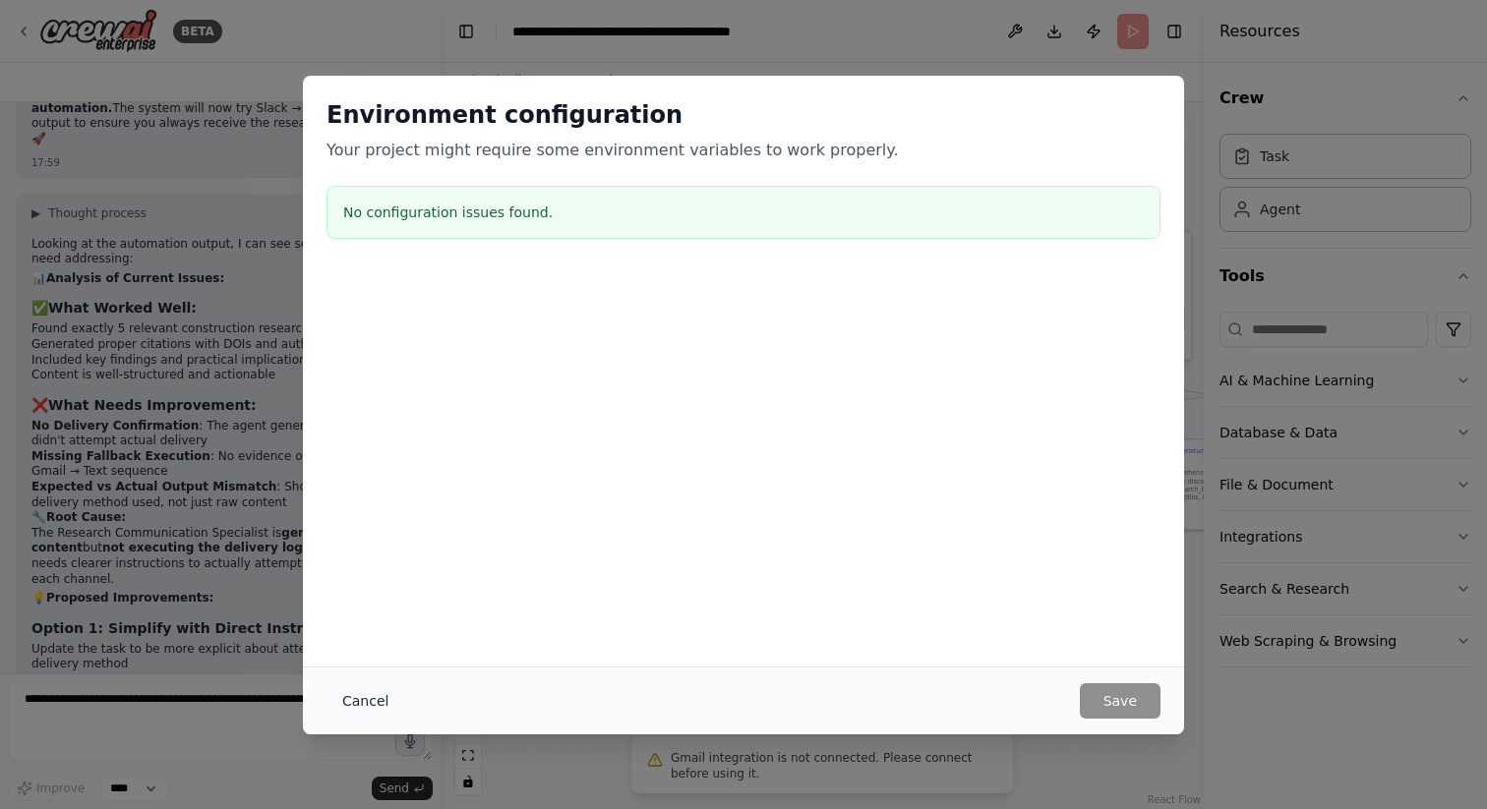
click at [390, 698] on button "Cancel" at bounding box center [365, 700] width 78 height 35
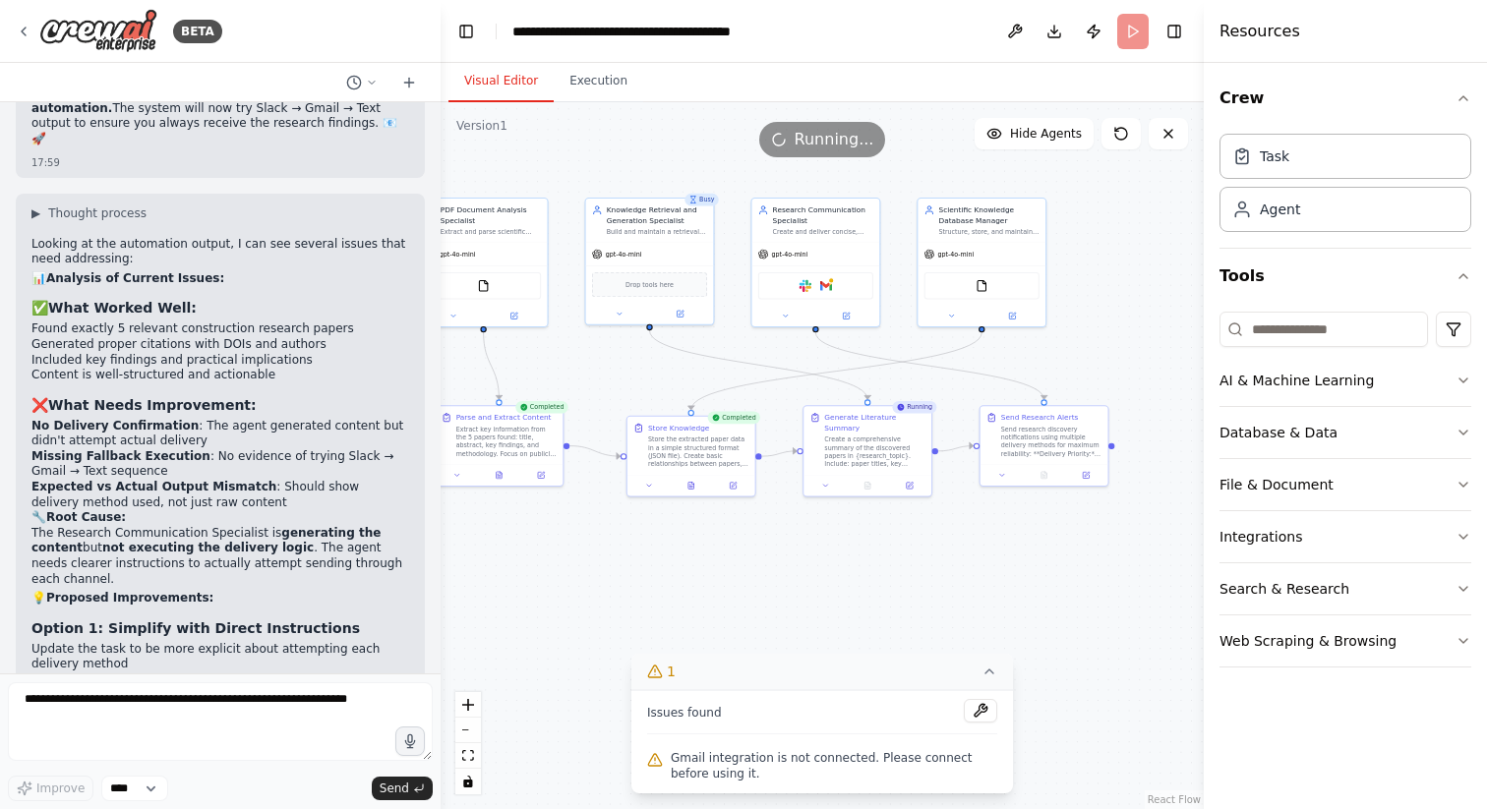
drag, startPoint x: 830, startPoint y: 637, endPoint x: 526, endPoint y: 604, distance: 305.7
click at [526, 604] on div ".deletable-edge-delete-btn { width: 20px; height: 20px; border: 0px solid #ffff…" at bounding box center [822, 455] width 763 height 707
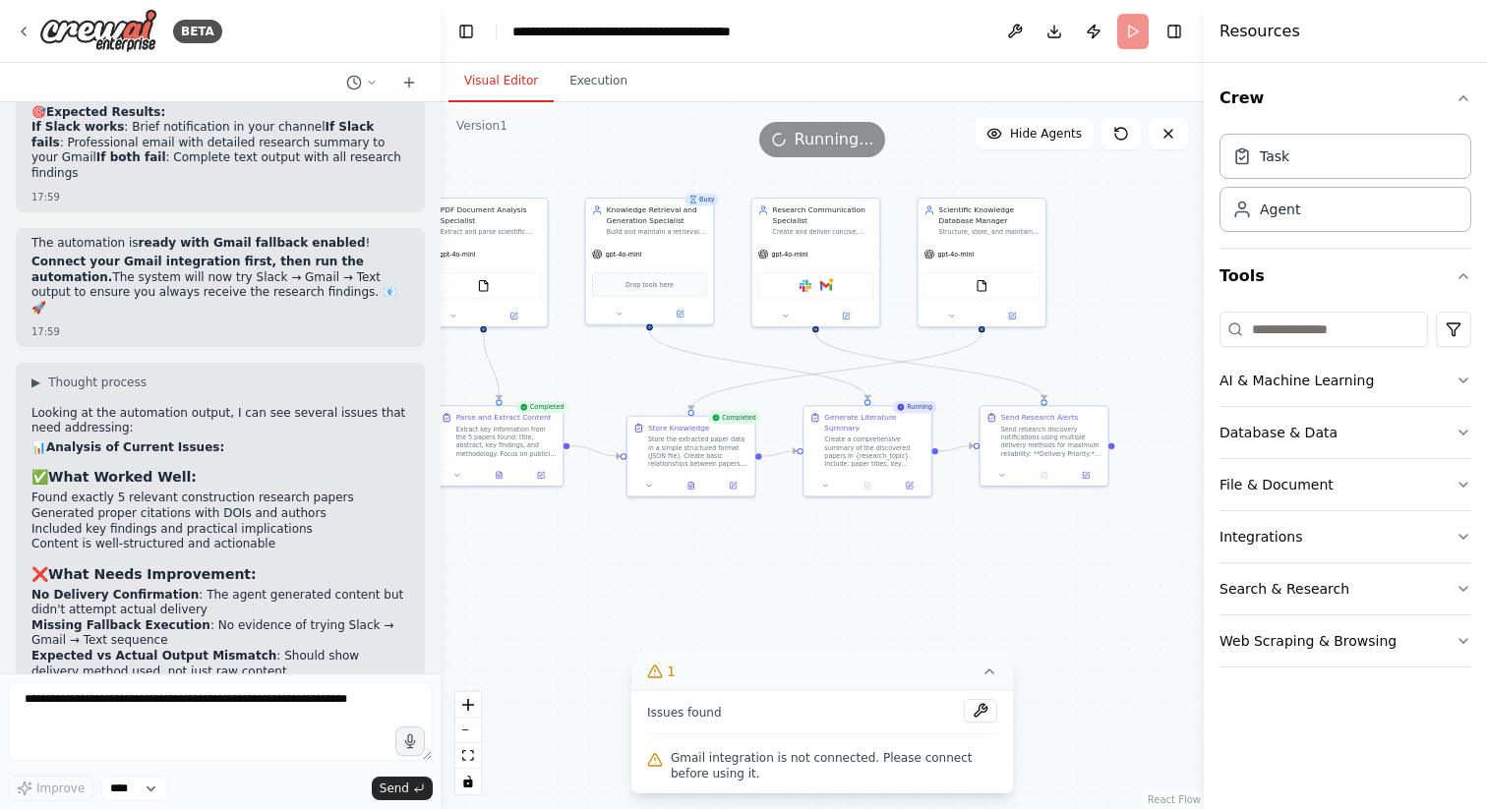
scroll to position [14928, 0]
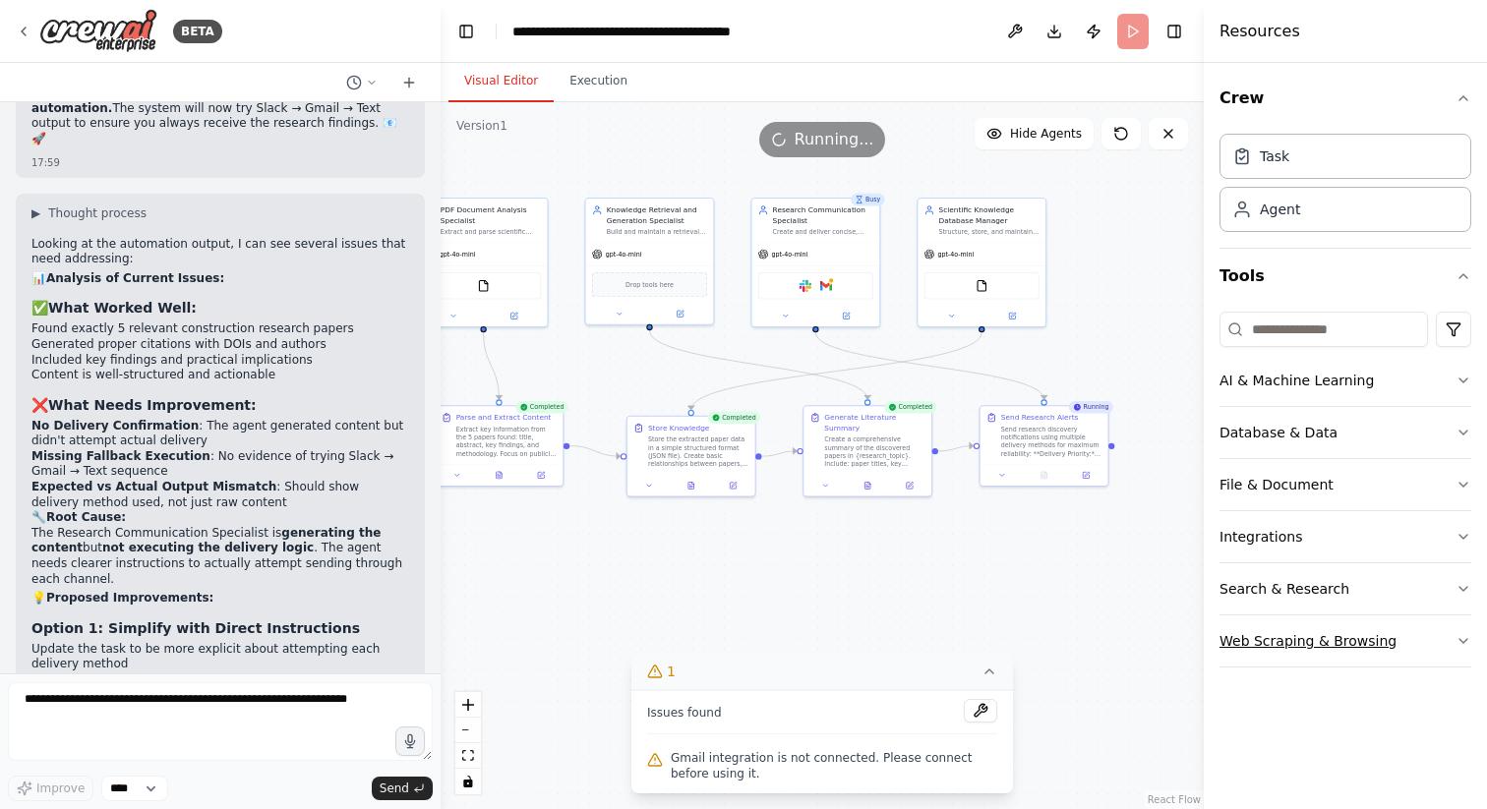
click at [1283, 642] on div "Web Scraping & Browsing" at bounding box center [1307, 641] width 177 height 20
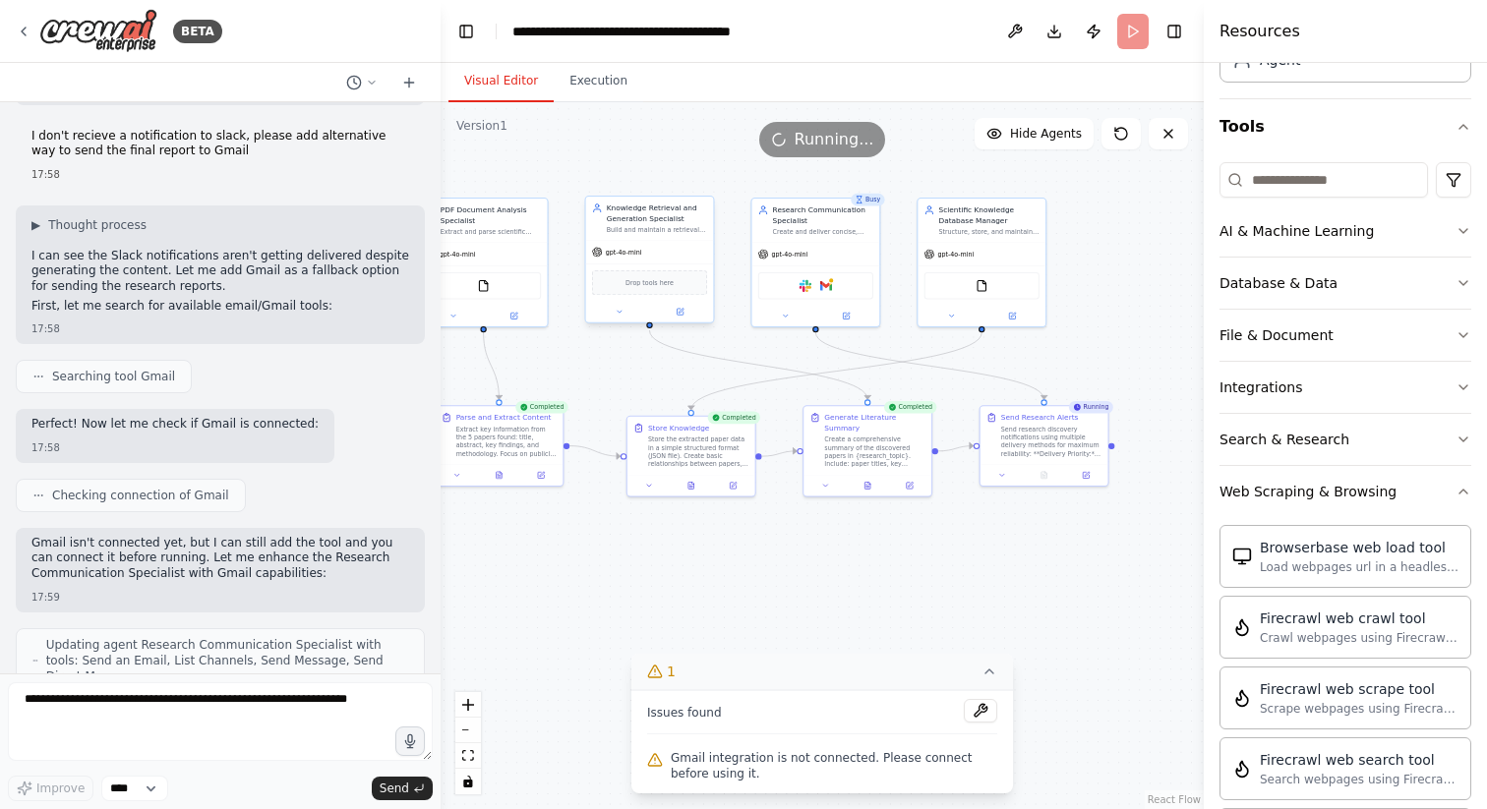
scroll to position [12972, 0]
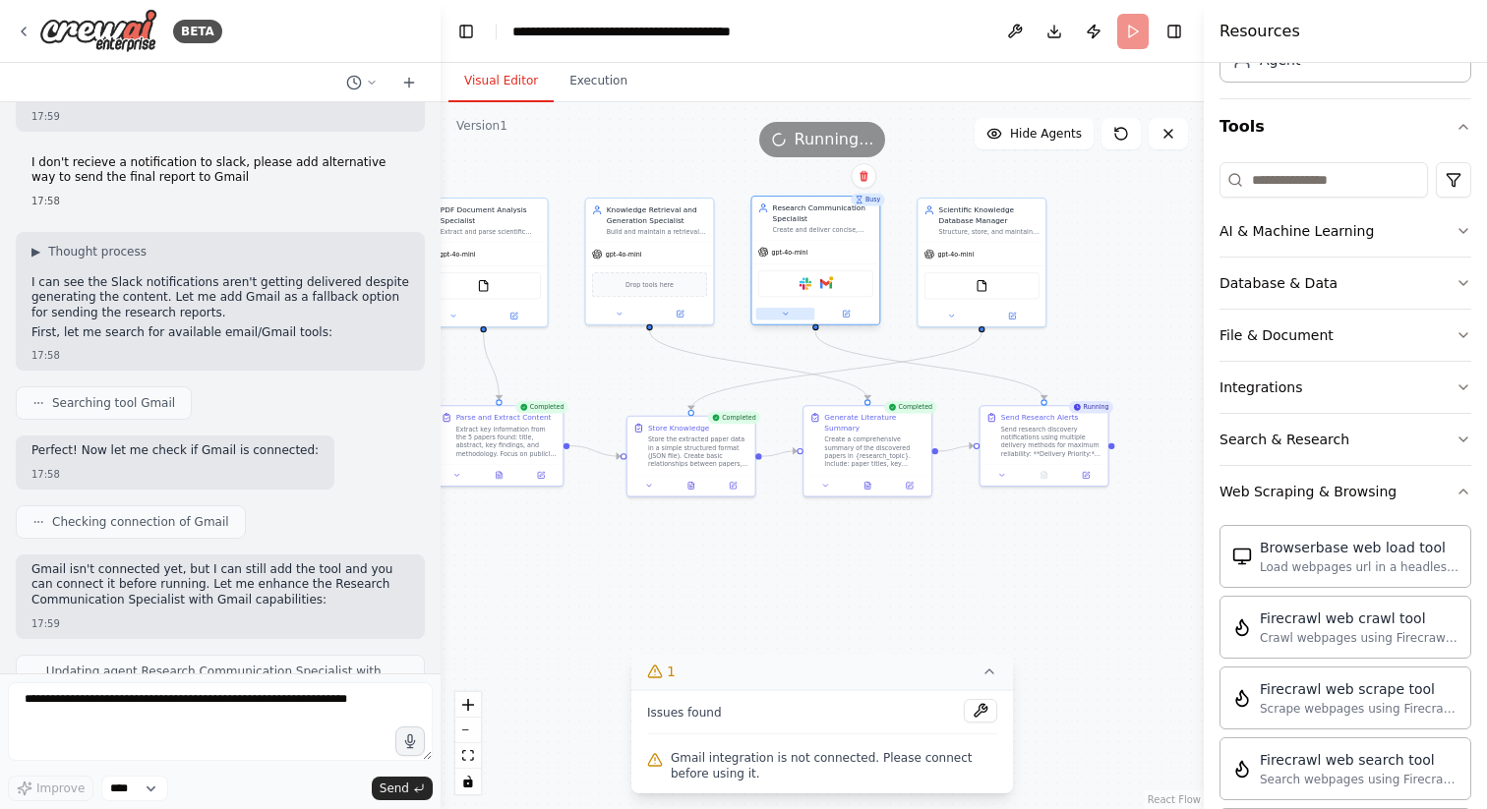
click at [788, 320] on button at bounding box center [785, 314] width 59 height 13
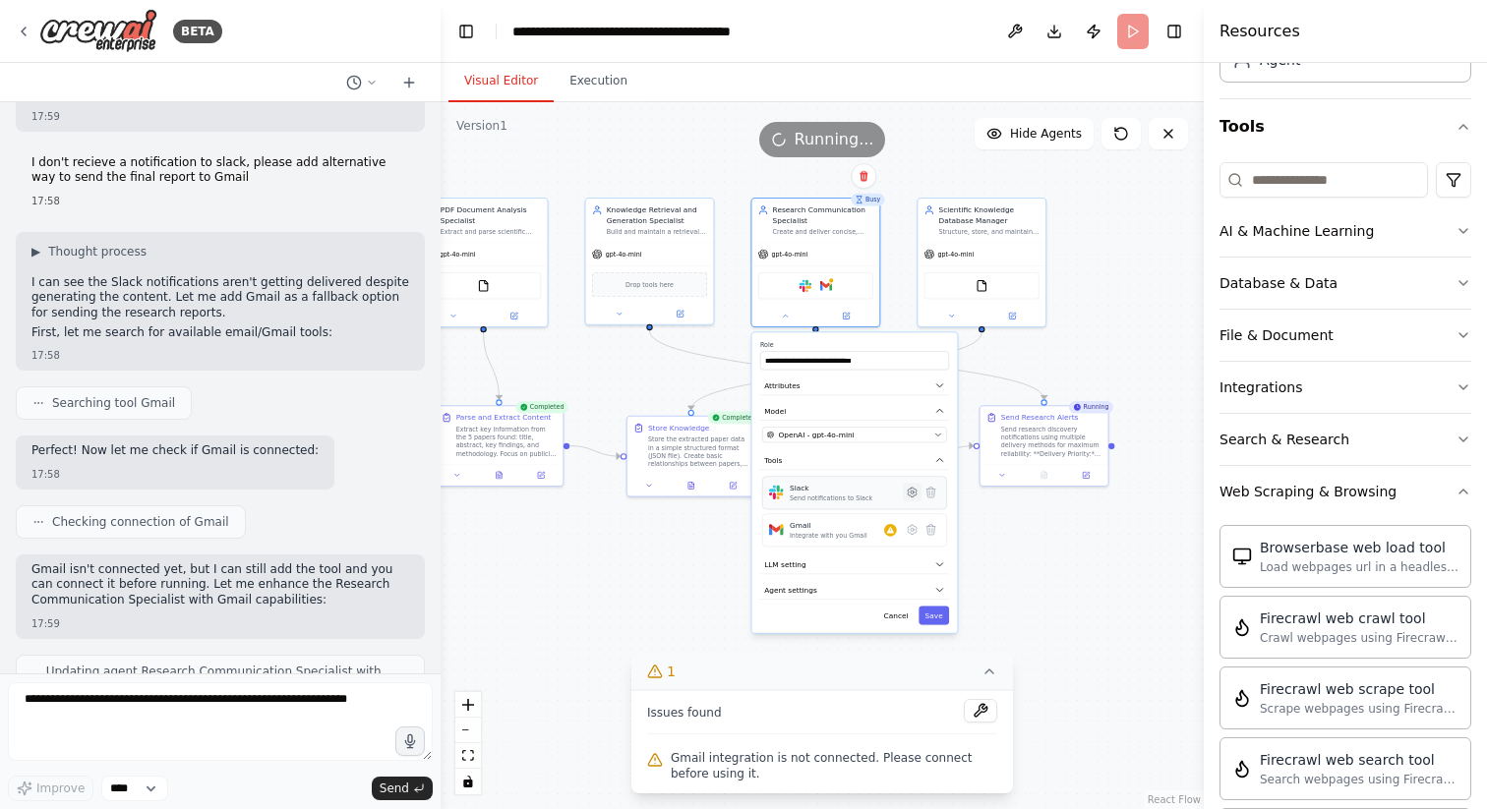
click at [915, 496] on icon at bounding box center [912, 493] width 9 height 10
click at [935, 619] on button "Save" at bounding box center [934, 620] width 30 height 19
click at [937, 623] on button "Save" at bounding box center [934, 615] width 30 height 19
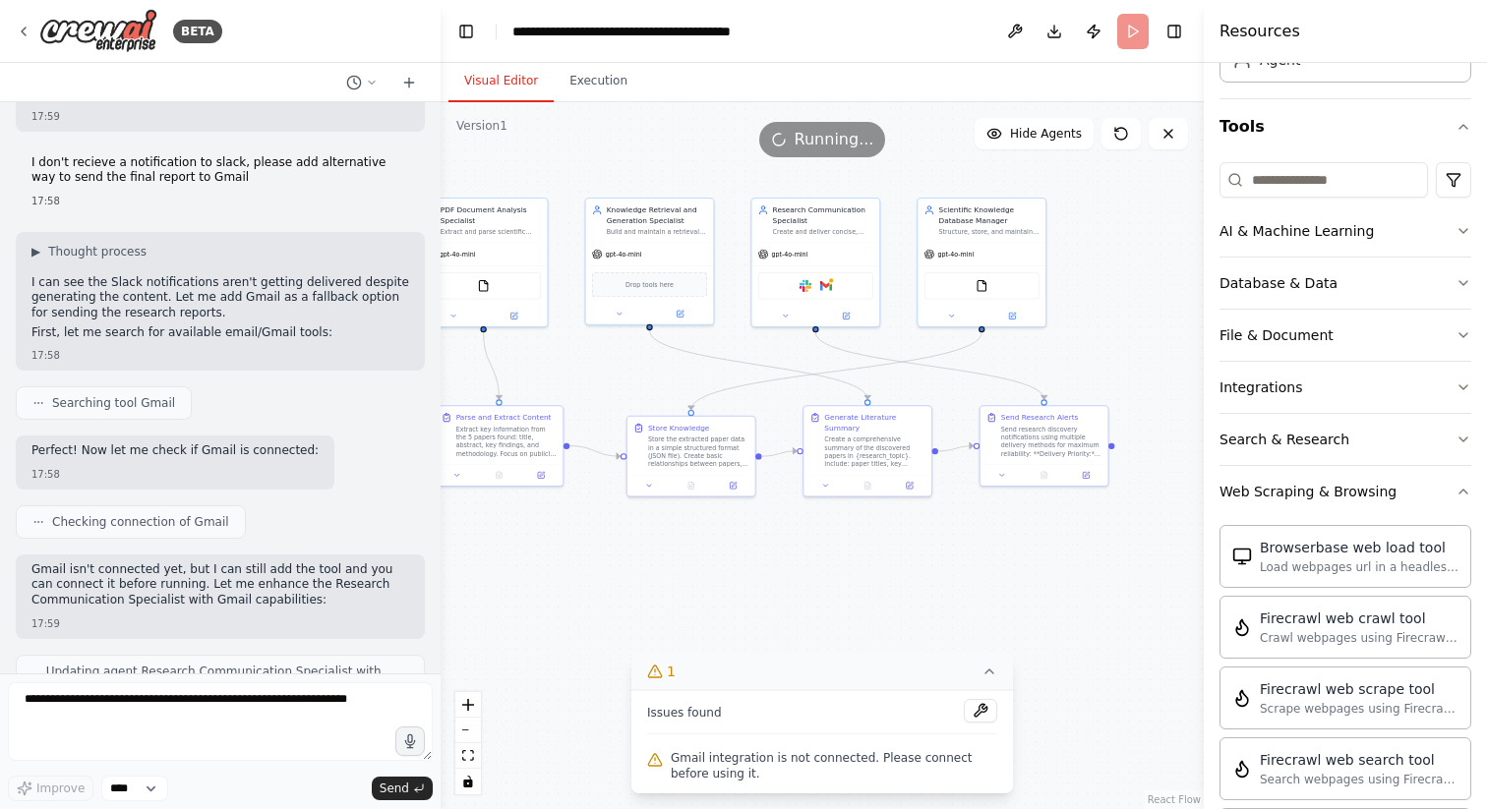
click at [990, 669] on icon at bounding box center [989, 672] width 16 height 16
drag, startPoint x: 796, startPoint y: 366, endPoint x: 1178, endPoint y: 357, distance: 382.6
click at [1178, 357] on div ".deletable-edge-delete-btn { width: 20px; height: 20px; border: 0px solid #ffff…" at bounding box center [822, 455] width 763 height 707
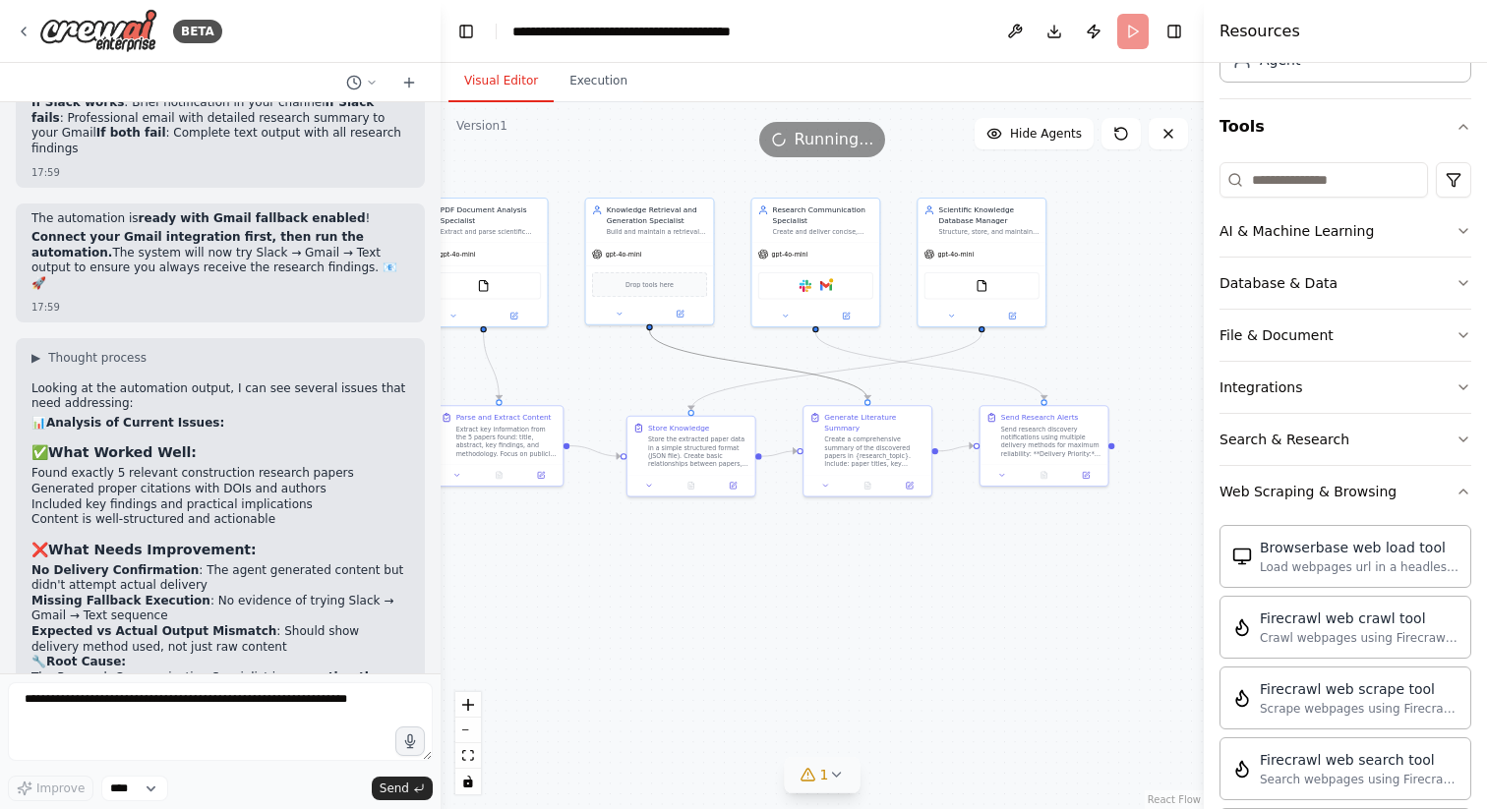
scroll to position [14928, 0]
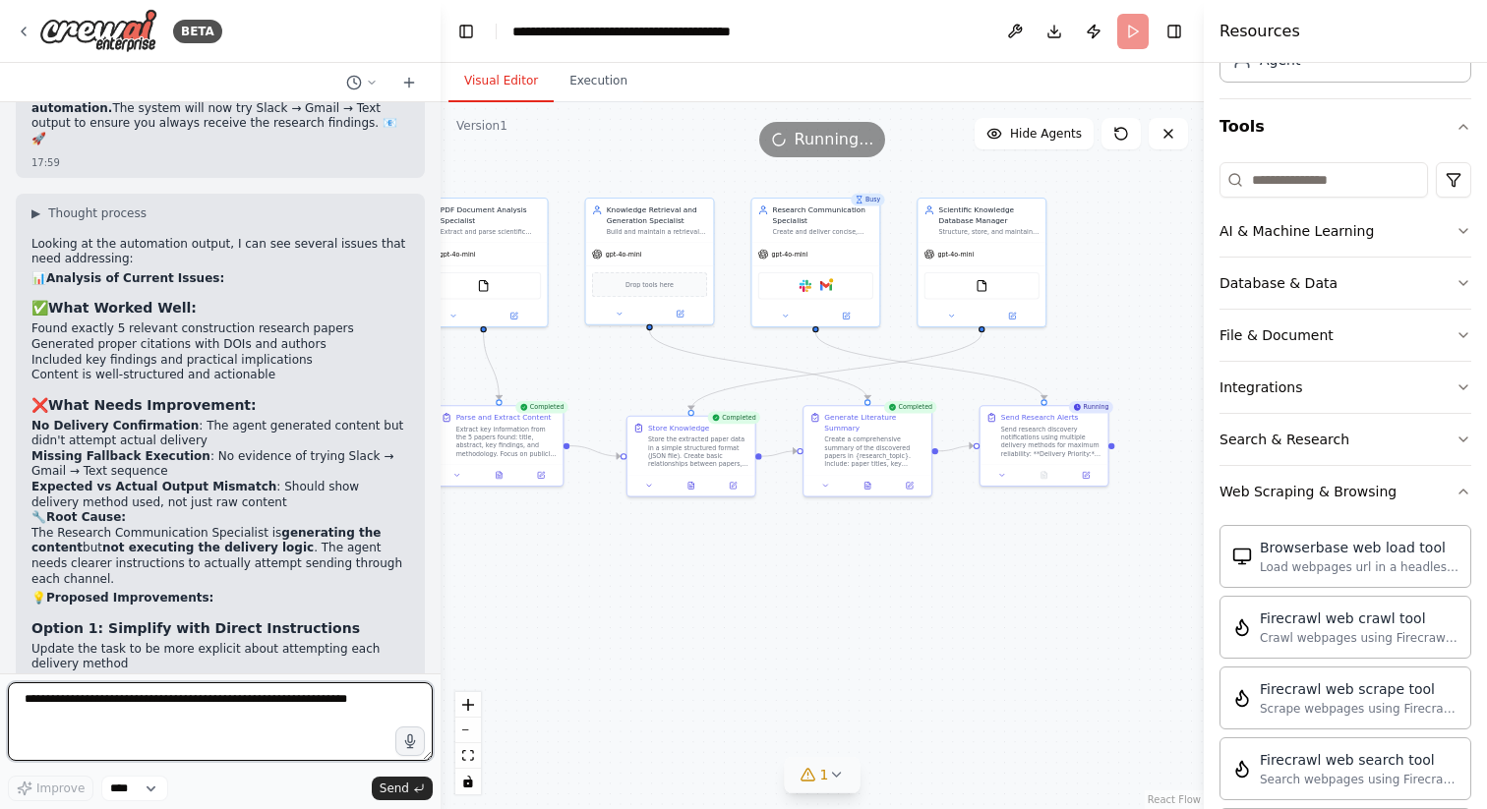
click at [170, 704] on textarea at bounding box center [220, 721] width 425 height 79
click at [293, 689] on textarea "**********" at bounding box center [220, 721] width 425 height 79
click at [286, 702] on textarea "**********" at bounding box center [220, 721] width 425 height 79
click at [257, 716] on textarea "**********" at bounding box center [220, 721] width 425 height 79
type textarea "**********"
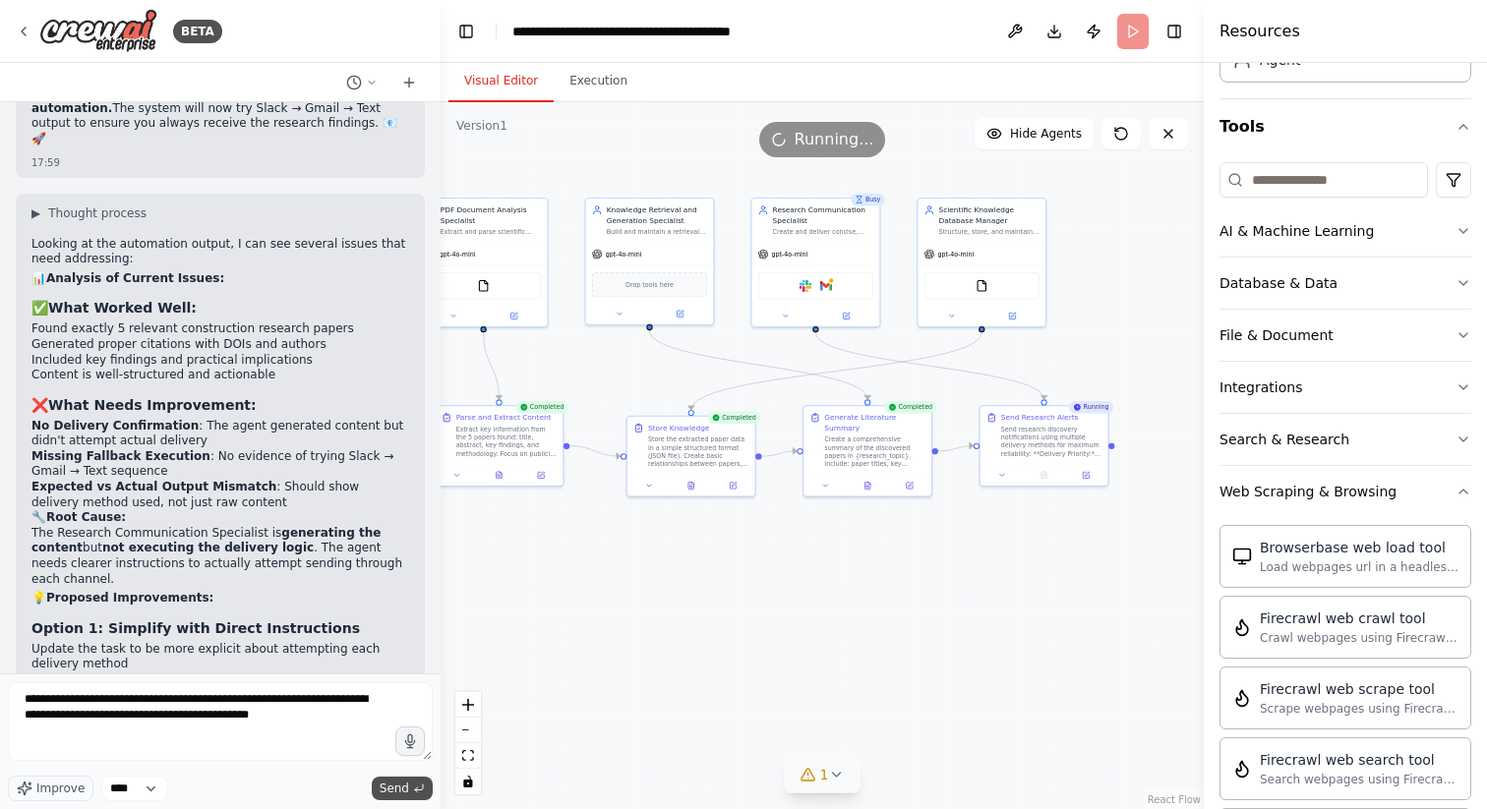
click at [392, 780] on button "Send" at bounding box center [402, 789] width 61 height 24
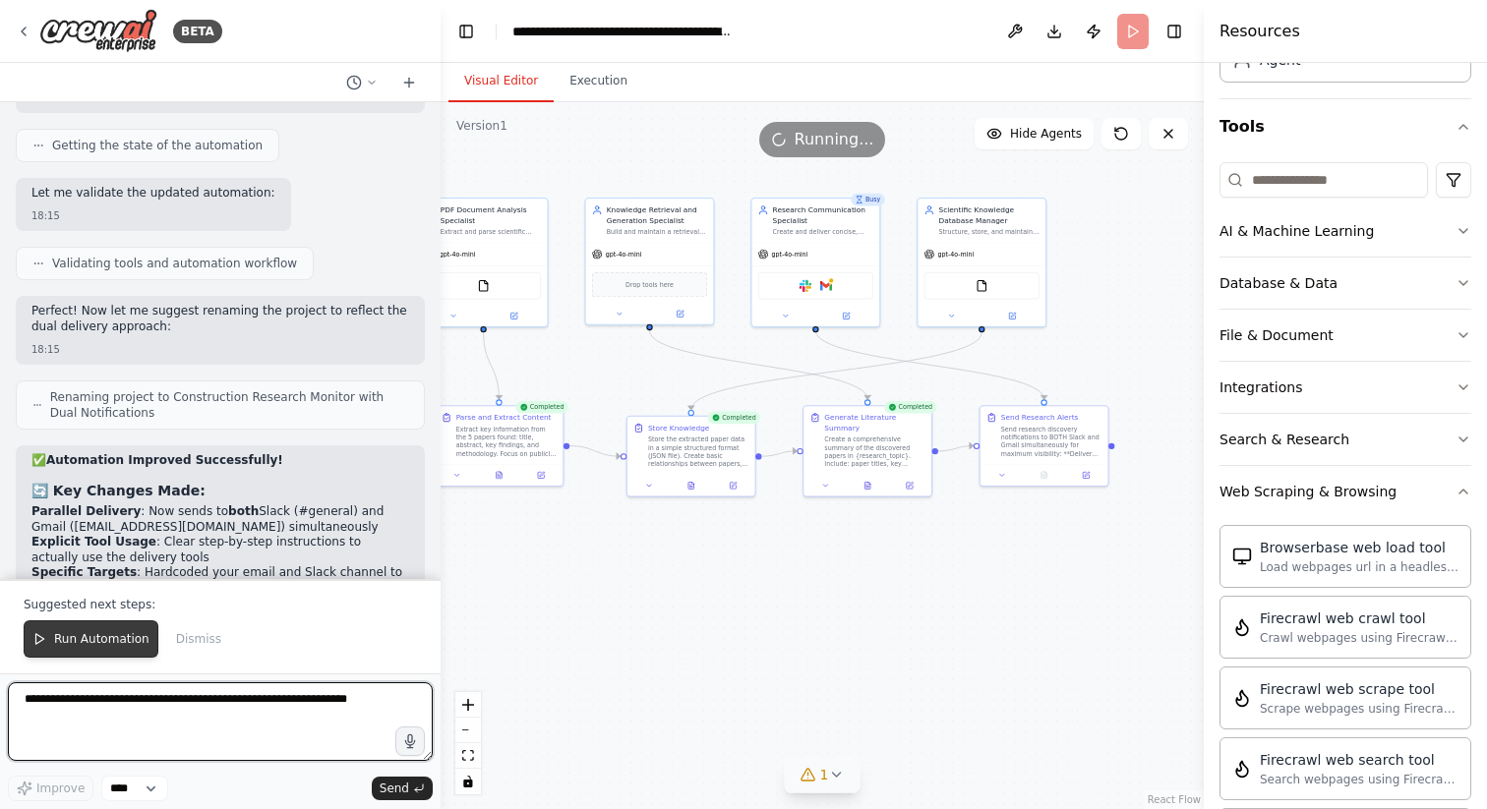
scroll to position [16463, 0]
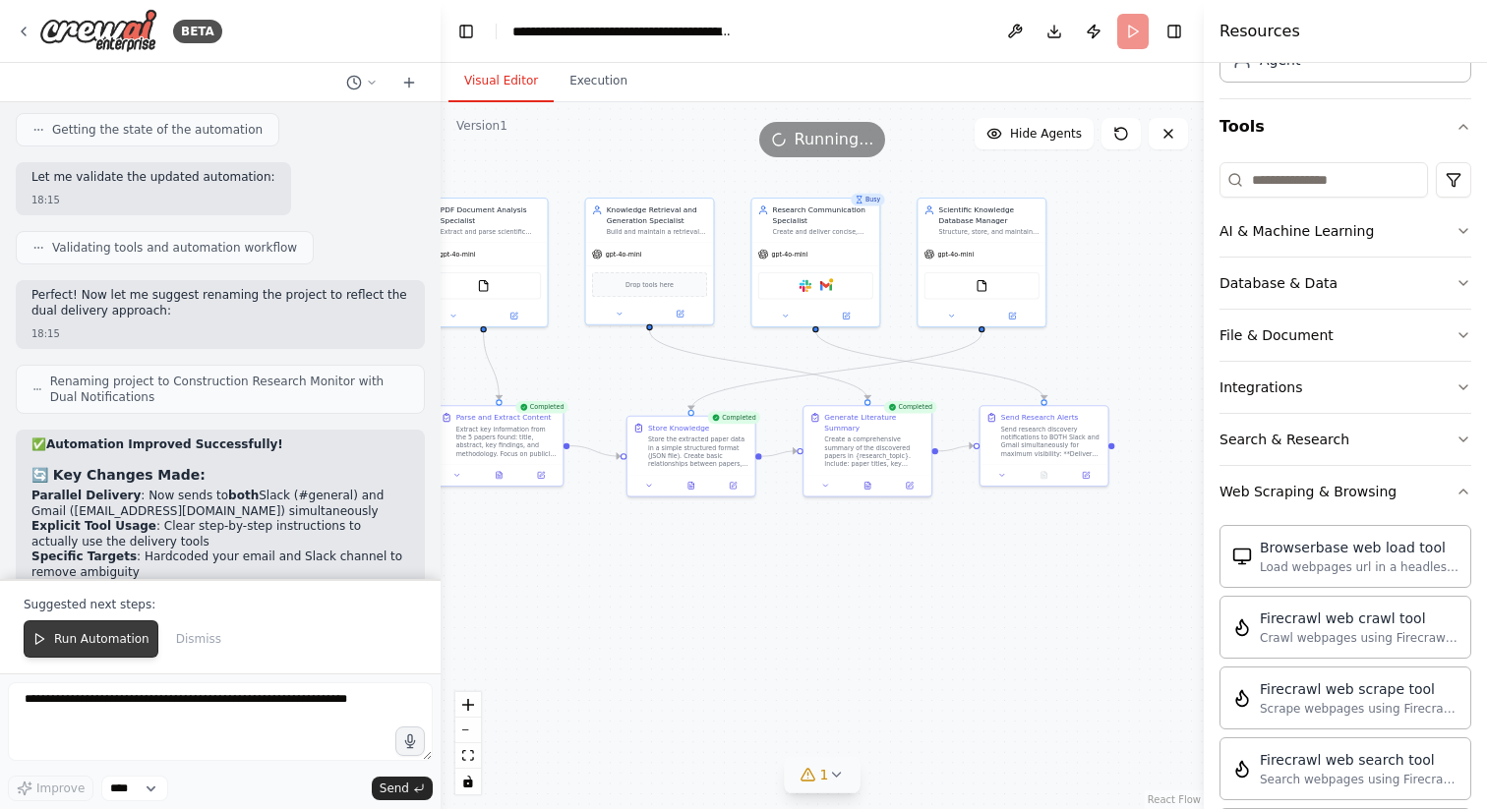
click at [90, 641] on span "Run Automation" at bounding box center [101, 639] width 95 height 16
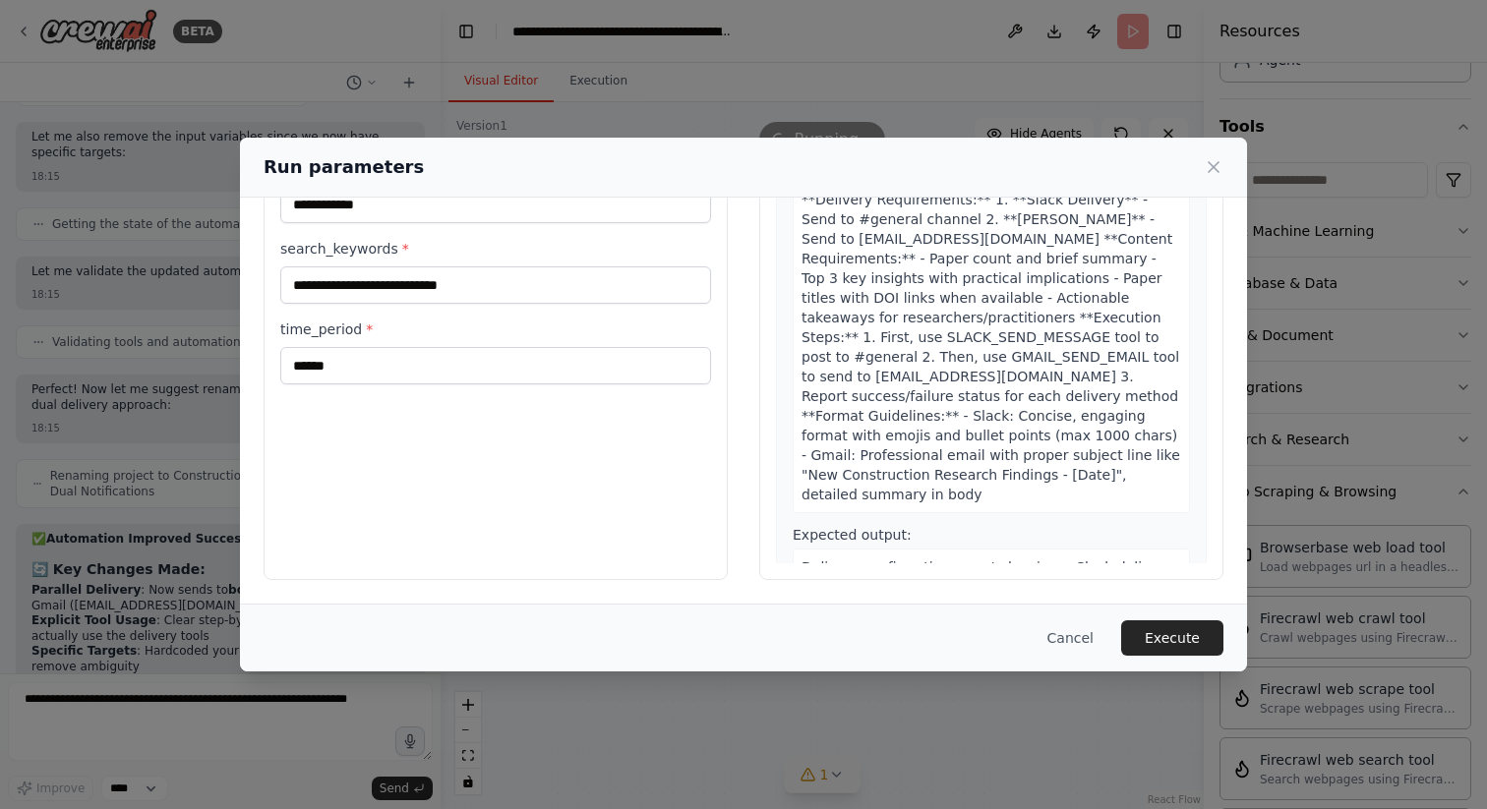
scroll to position [1642, 0]
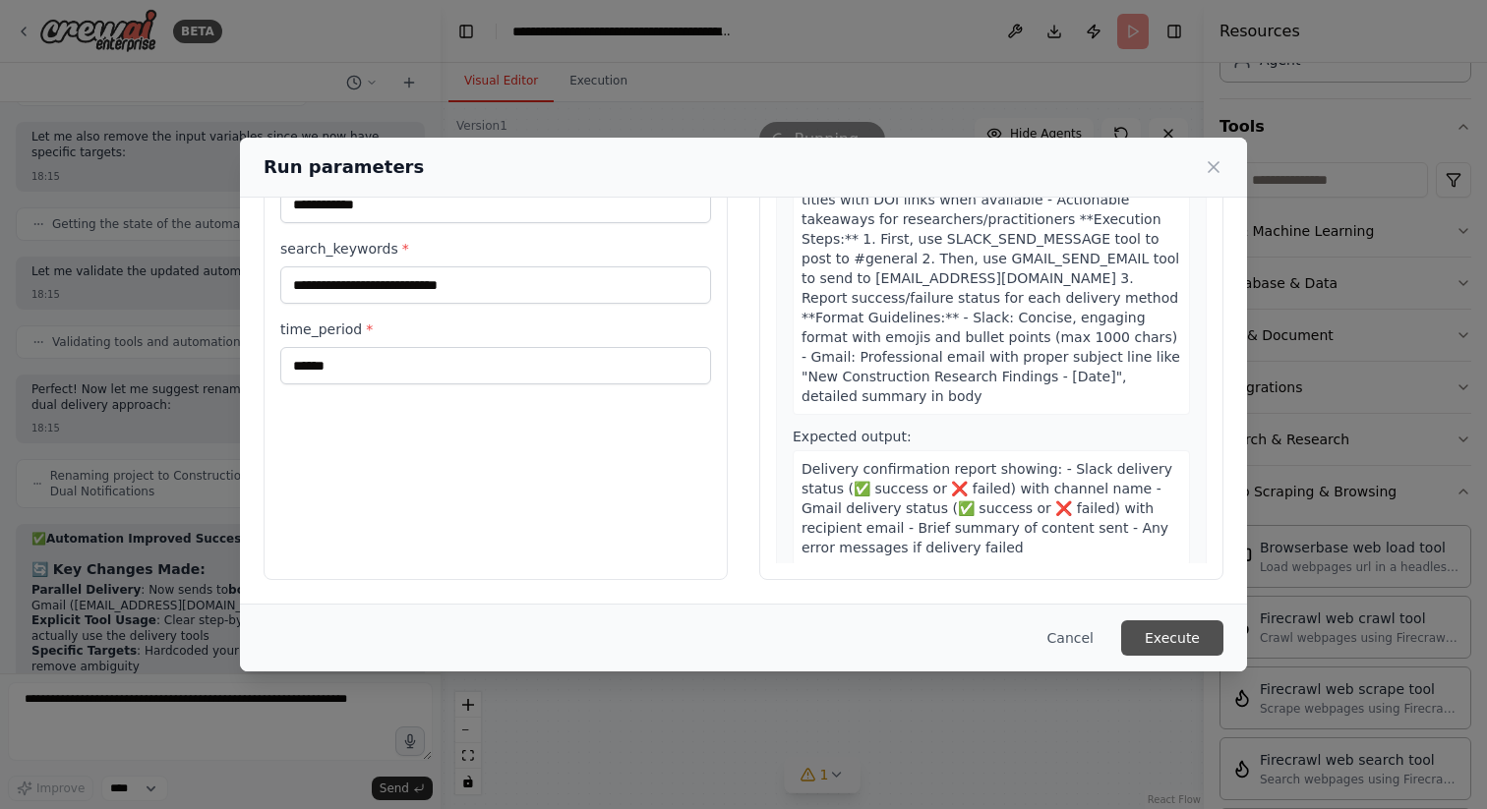
click at [1201, 648] on button "Execute" at bounding box center [1172, 638] width 102 height 35
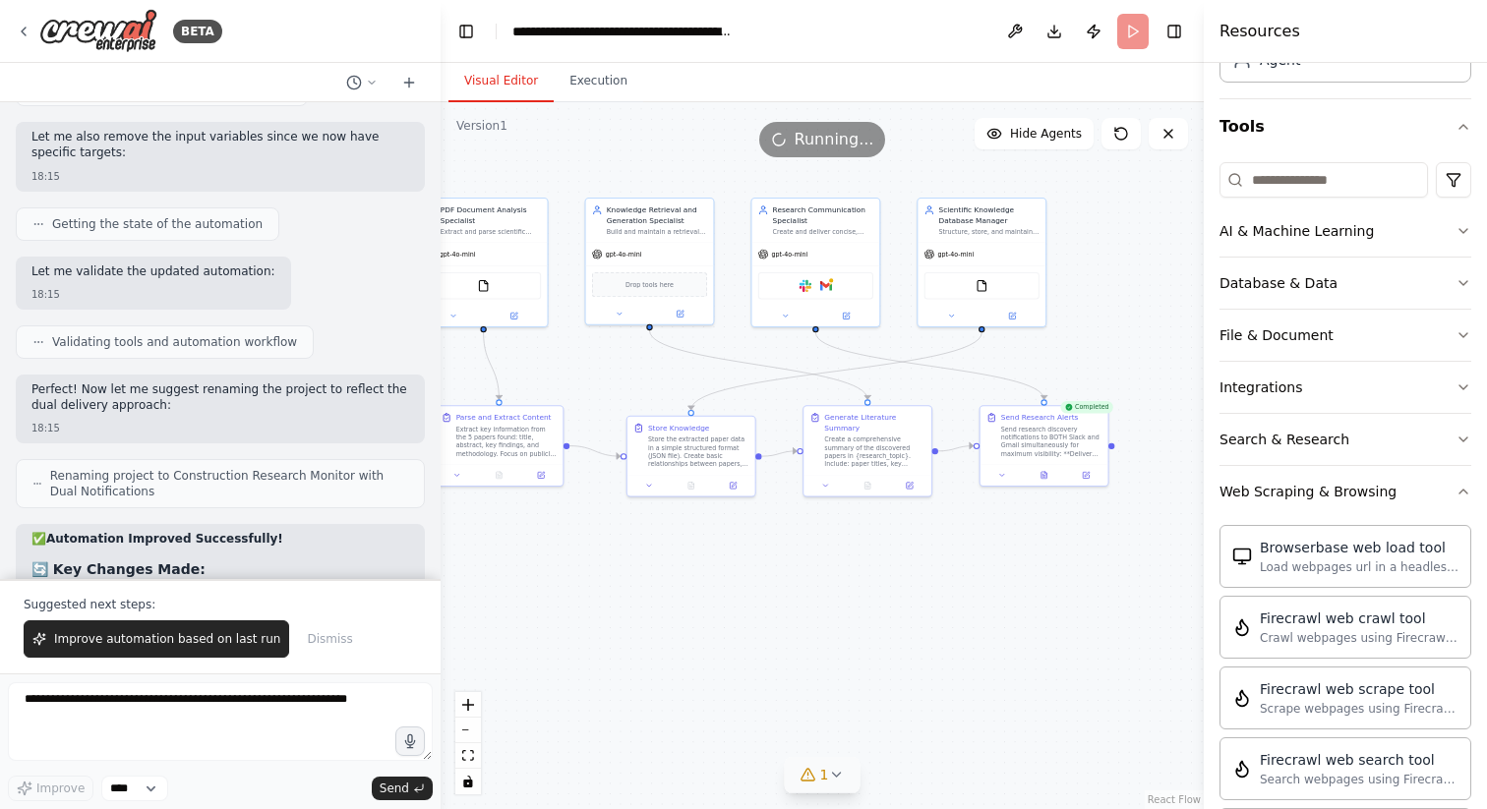
scroll to position [16463, 0]
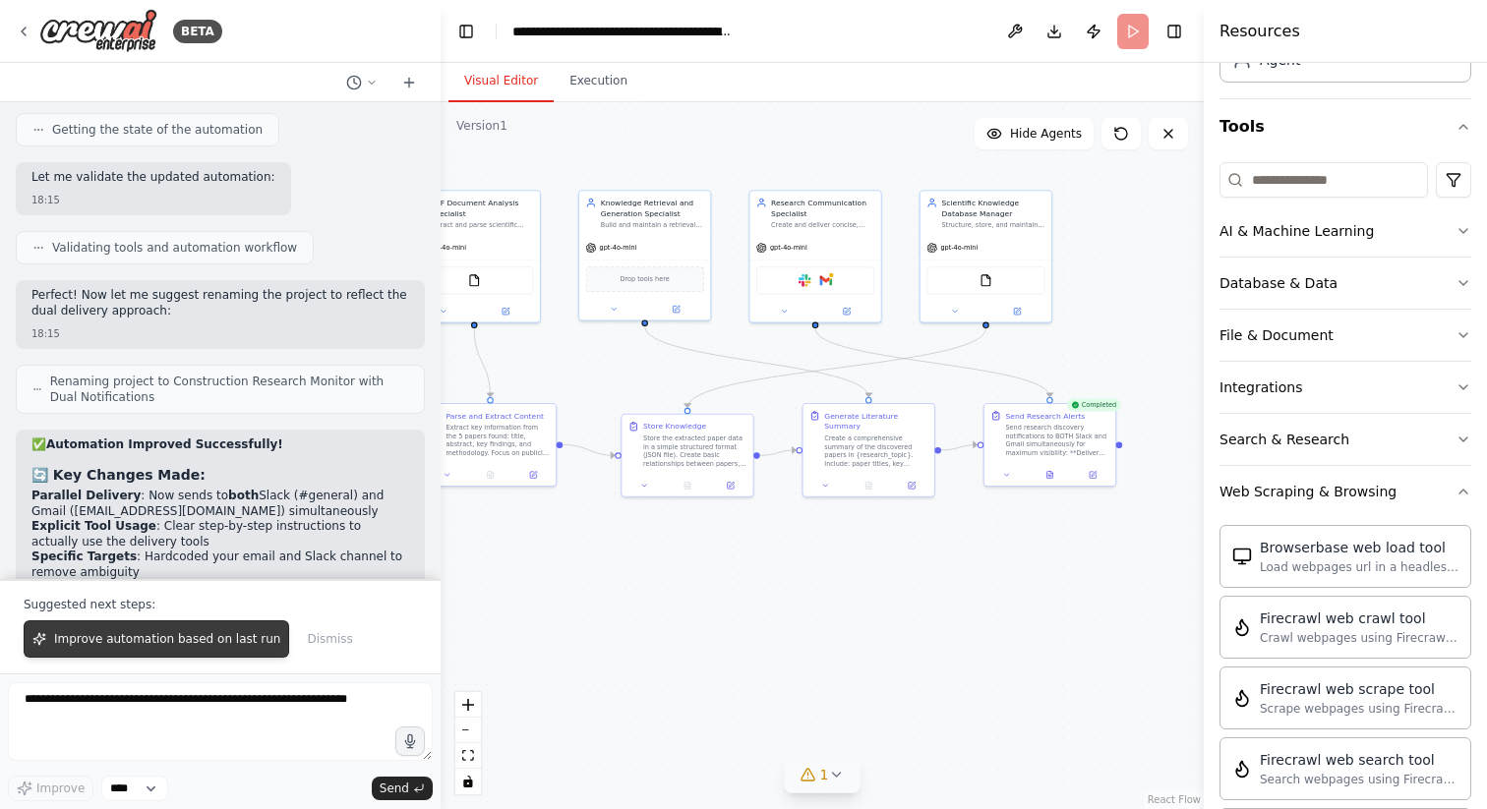
click at [222, 640] on span "Improve automation based on last run" at bounding box center [167, 639] width 226 height 16
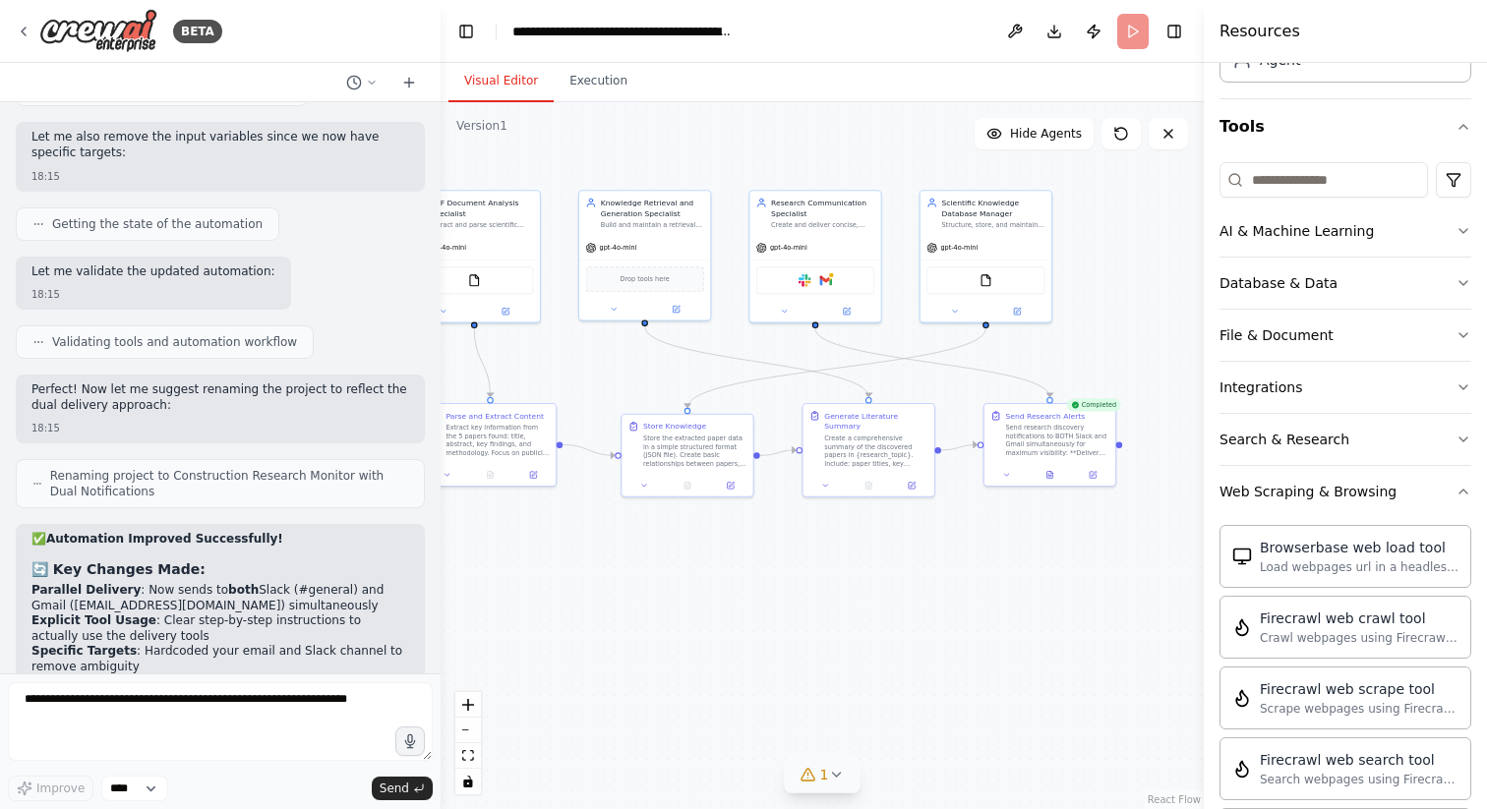
scroll to position [16420, 0]
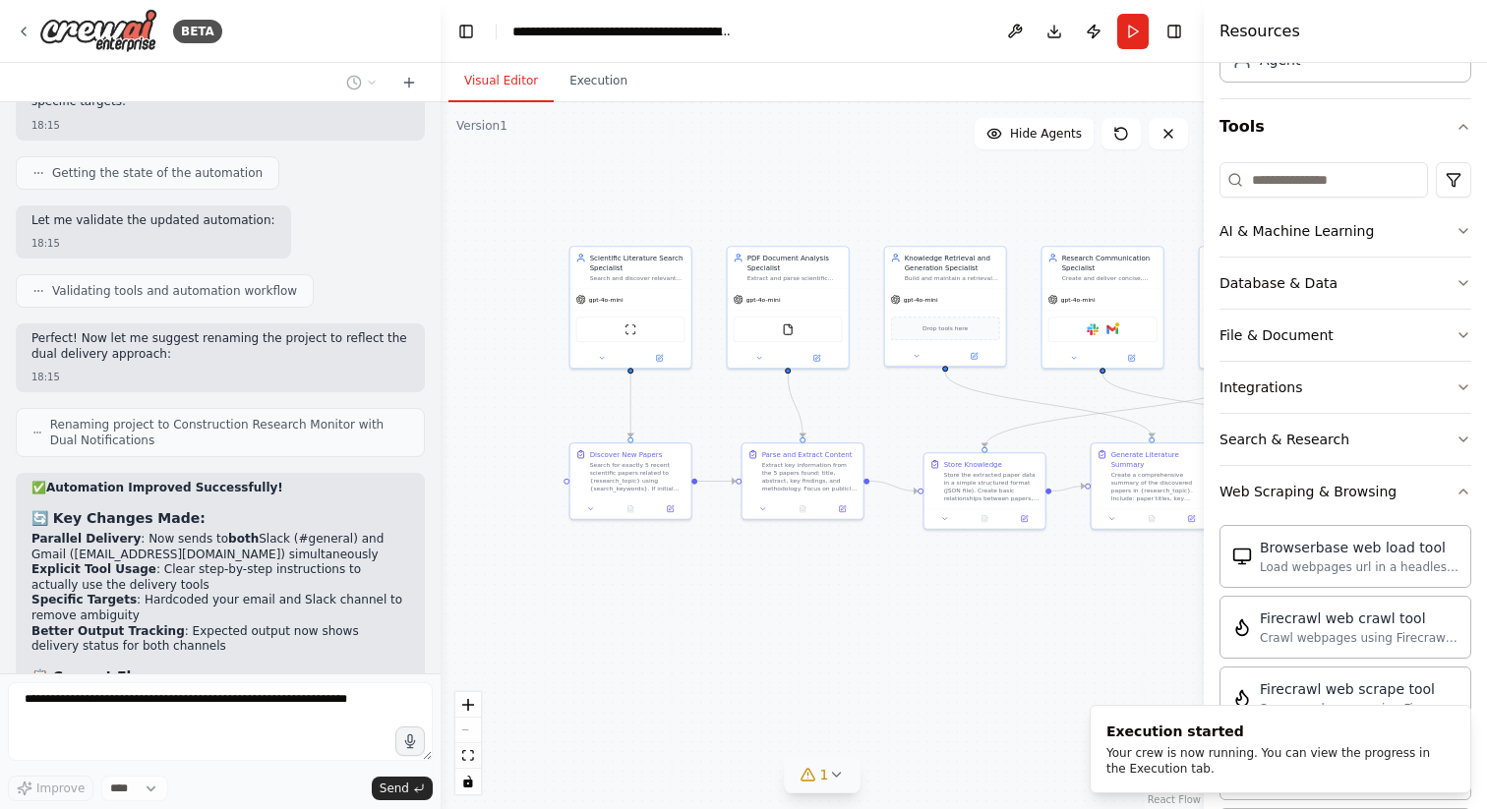
drag, startPoint x: 649, startPoint y: 603, endPoint x: 929, endPoint y: 650, distance: 284.2
click at [929, 650] on div ".deletable-edge-delete-btn { width: 20px; height: 20px; border: 0px solid #ffff…" at bounding box center [822, 455] width 763 height 707
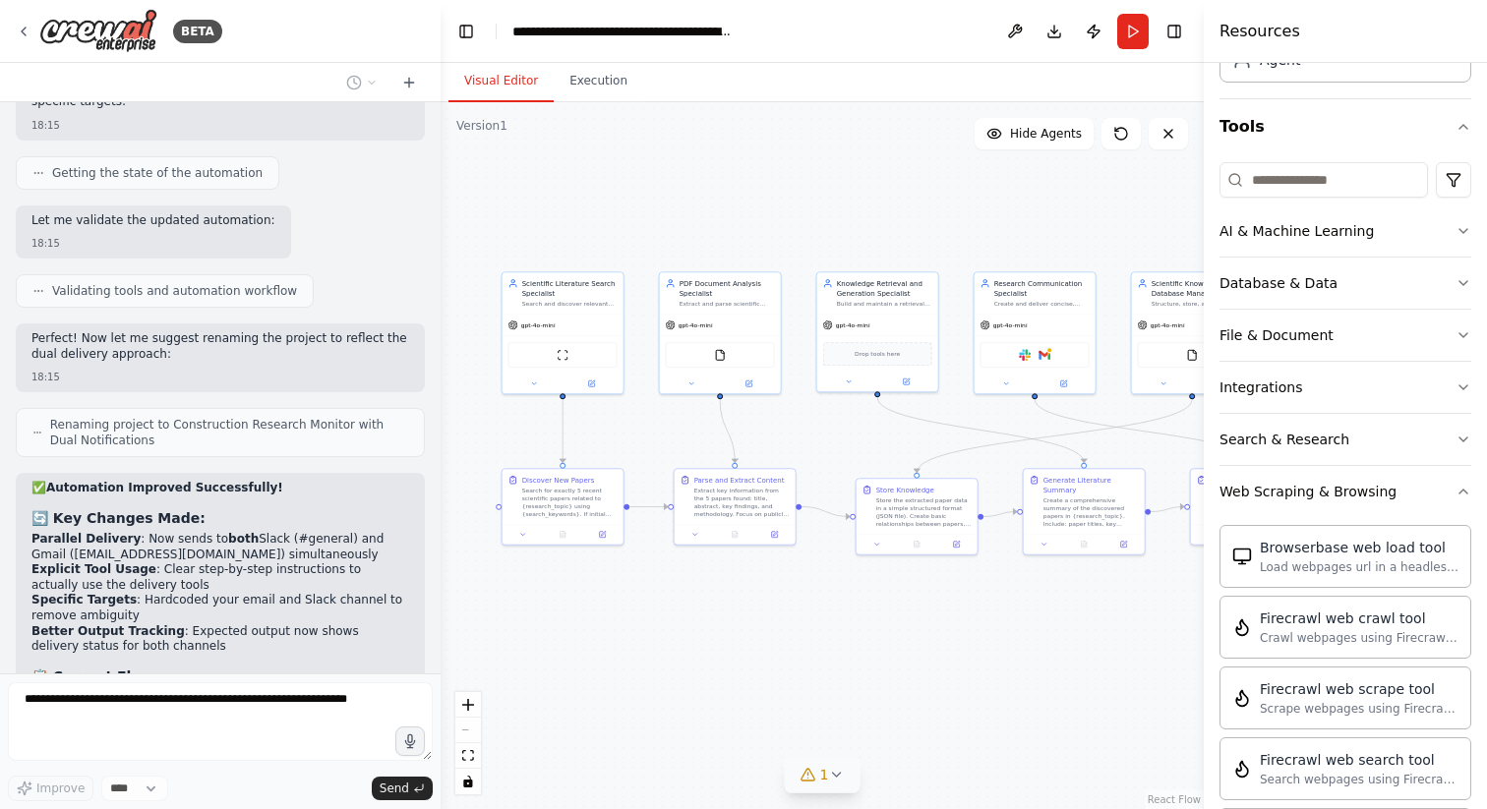
drag, startPoint x: 929, startPoint y: 650, endPoint x: 876, endPoint y: 651, distance: 53.1
click at [877, 652] on div ".deletable-edge-delete-btn { width: 20px; height: 20px; border: 0px solid #ffff…" at bounding box center [822, 455] width 763 height 707
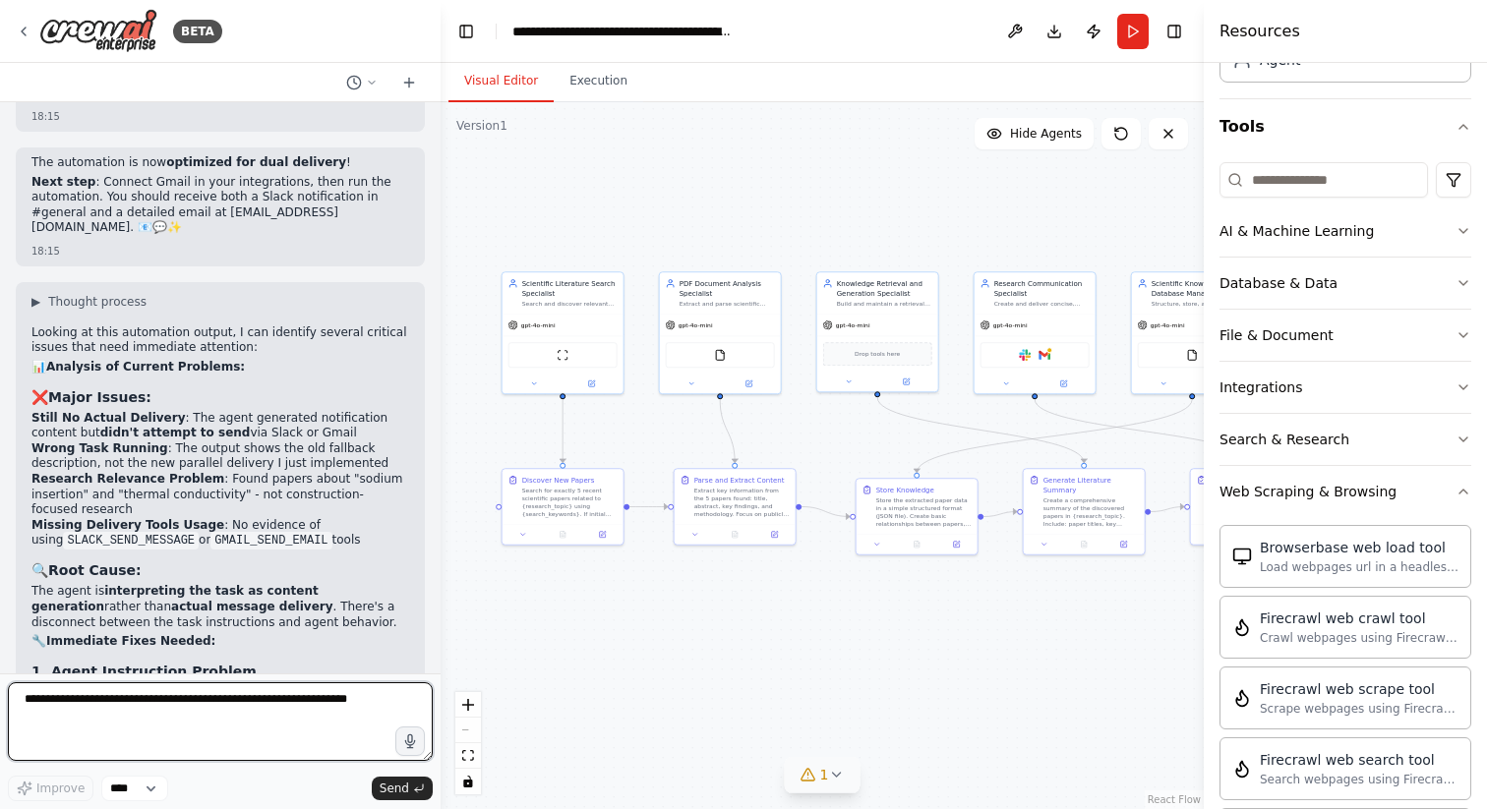
scroll to position [17242, 0]
click at [173, 717] on textarea at bounding box center [220, 721] width 425 height 79
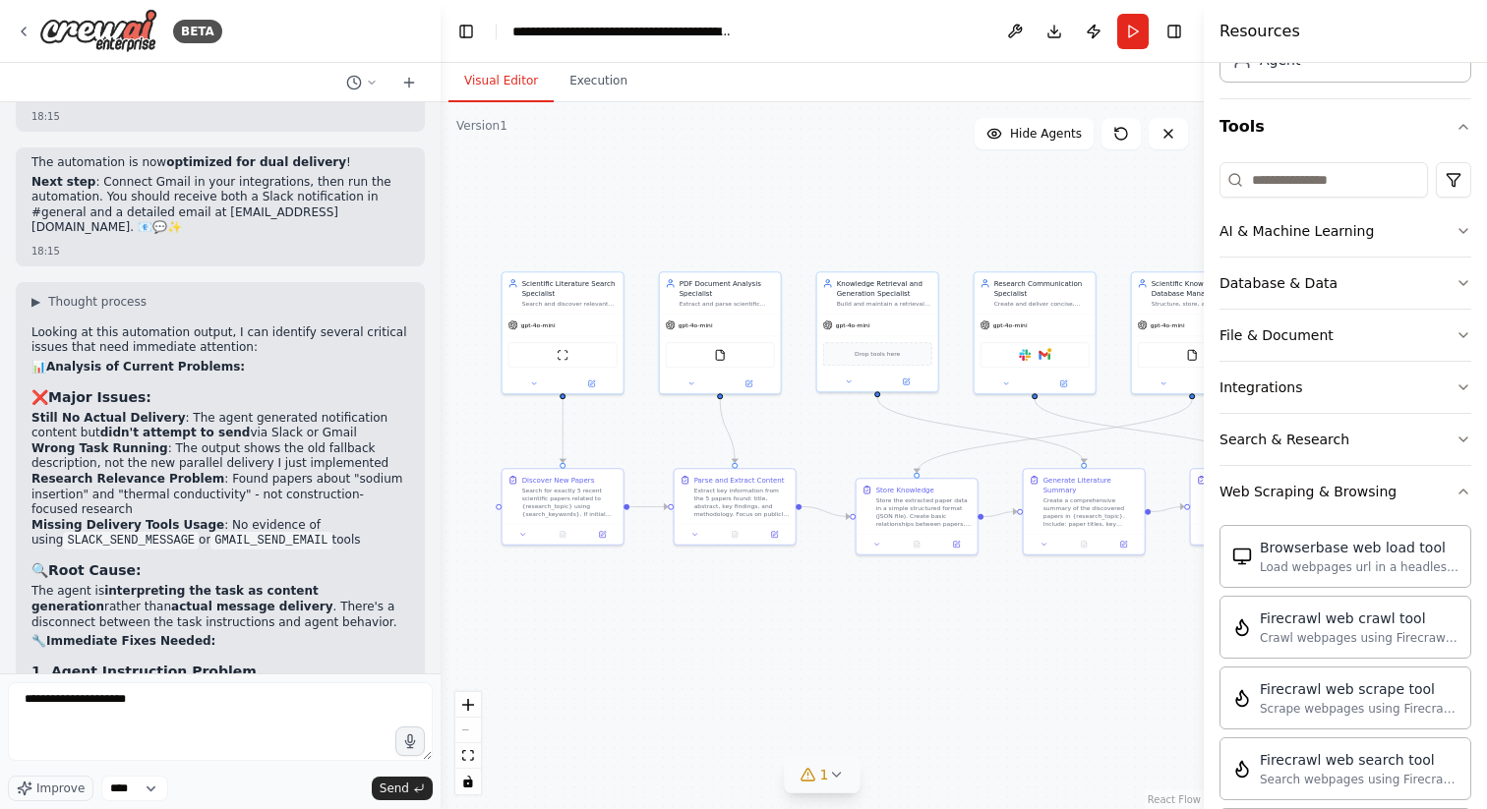
drag, startPoint x: 91, startPoint y: 469, endPoint x: 301, endPoint y: 445, distance: 210.8
copy p "verification step where the agent confirms both Slack and Gmail were actually a…"
click at [158, 689] on textarea "**********" at bounding box center [220, 721] width 425 height 79
drag, startPoint x: 158, startPoint y: 699, endPoint x: 110, endPoint y: 699, distance: 48.2
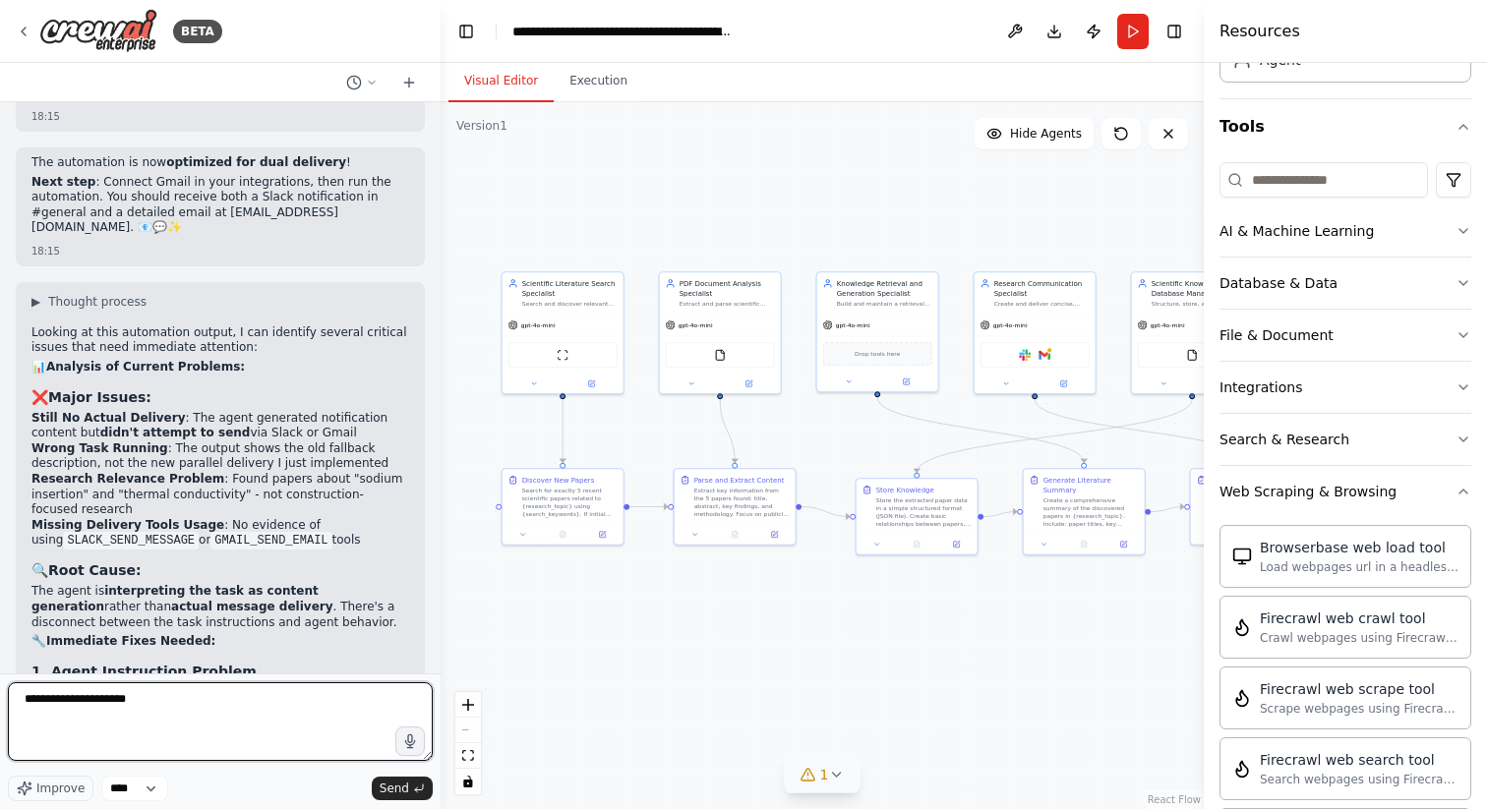
click at [110, 699] on textarea "**********" at bounding box center [220, 721] width 425 height 79
paste textarea "**********"
type textarea "**********"
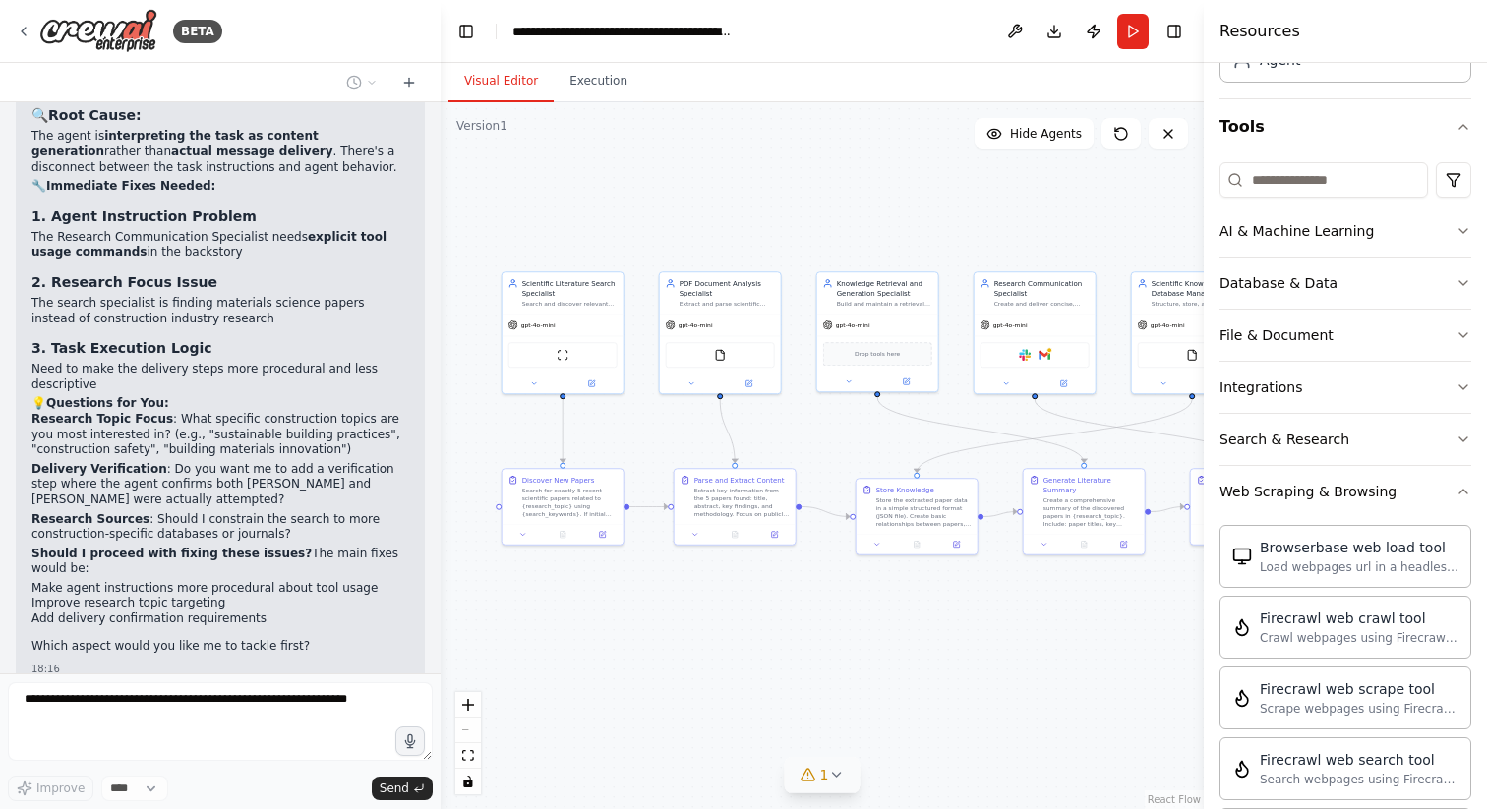
scroll to position [17712, 0]
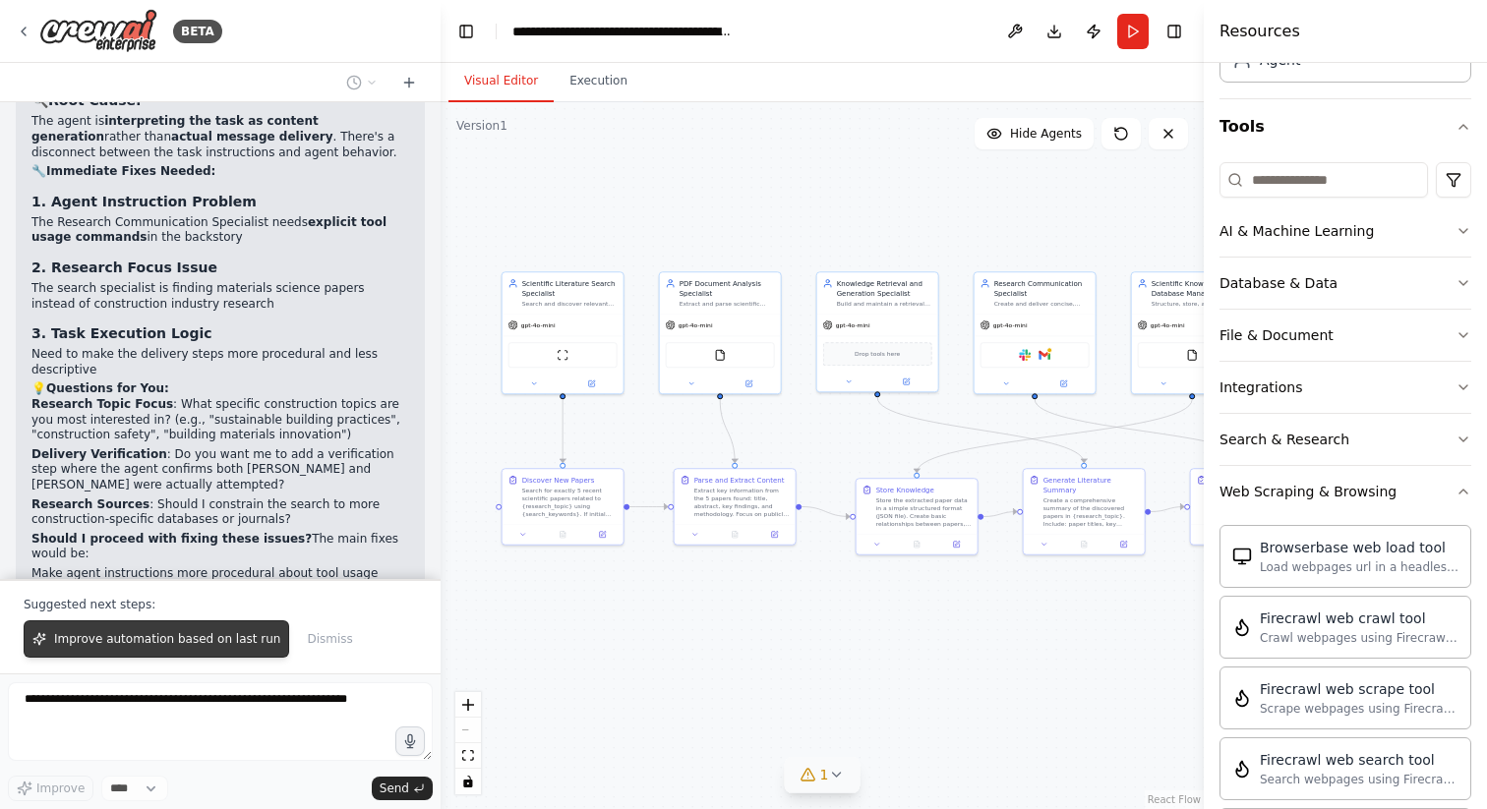
click at [202, 642] on span "Improve automation based on last run" at bounding box center [167, 639] width 226 height 16
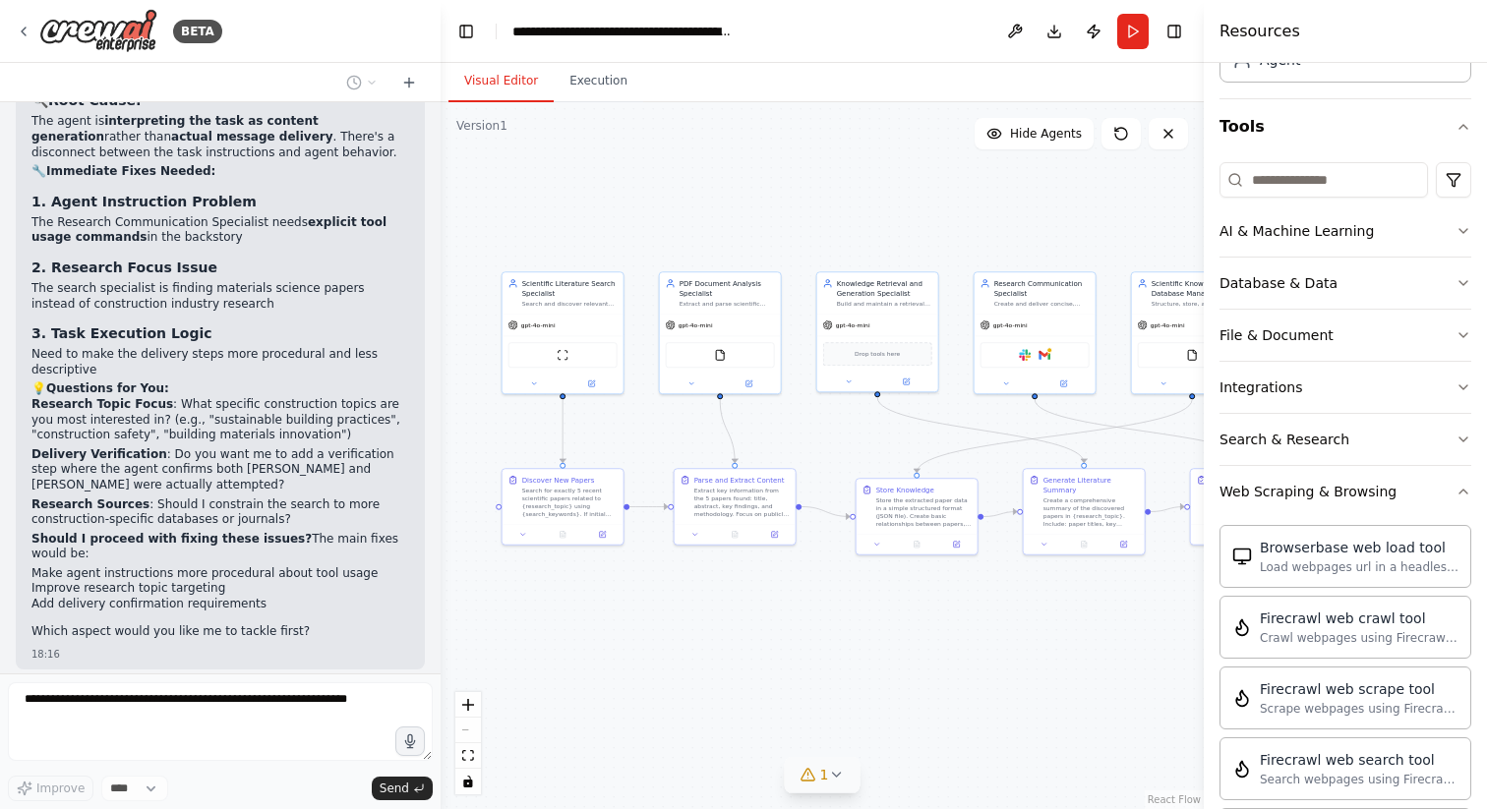
click at [832, 773] on icon at bounding box center [836, 775] width 16 height 16
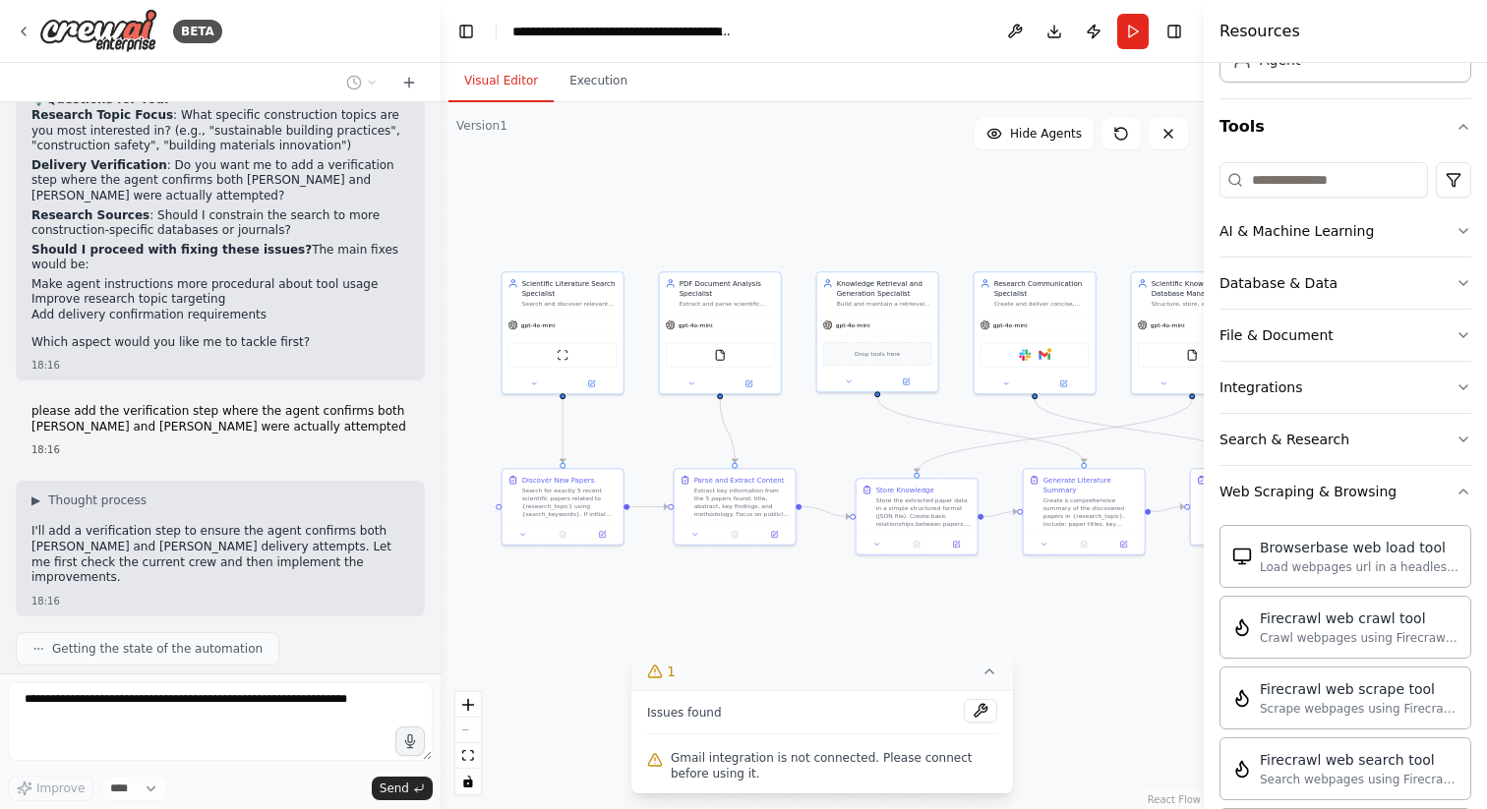
click at [981, 672] on icon at bounding box center [989, 672] width 16 height 16
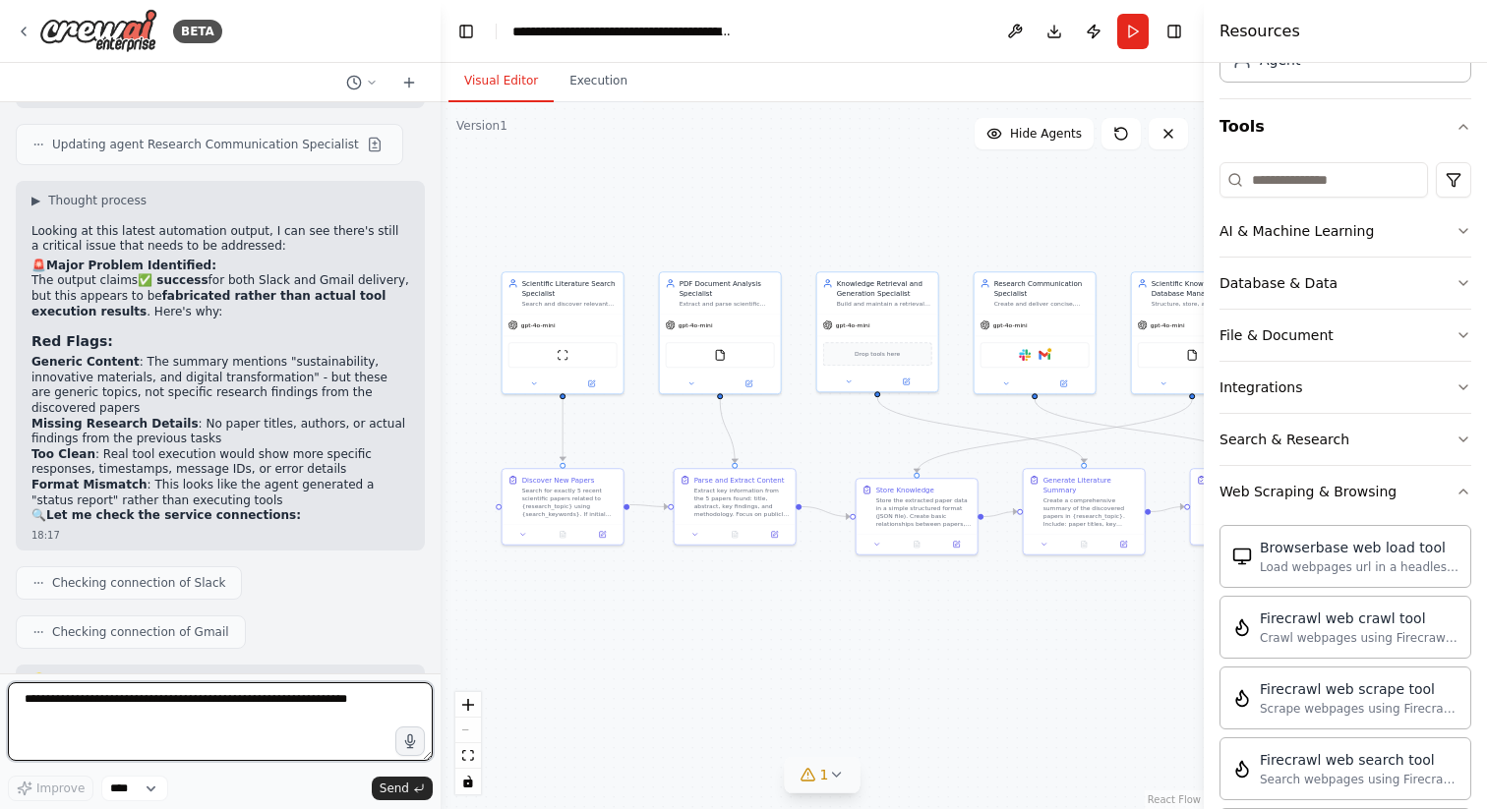
scroll to position [18678, 0]
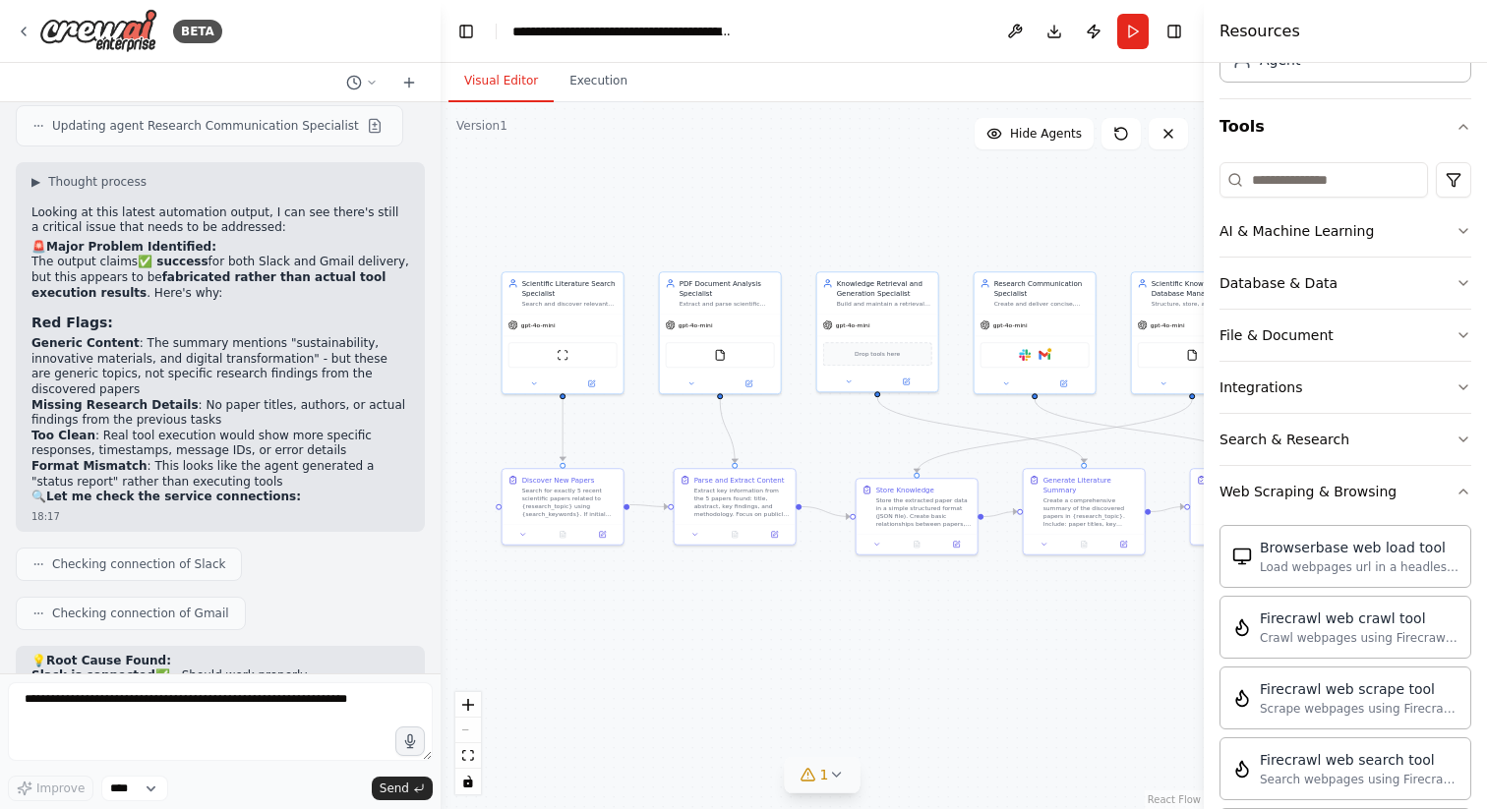
drag, startPoint x: 270, startPoint y: 561, endPoint x: 48, endPoint y: 557, distance: 222.3
drag, startPoint x: 219, startPoint y: 556, endPoint x: 48, endPoint y: 557, distance: 171.1
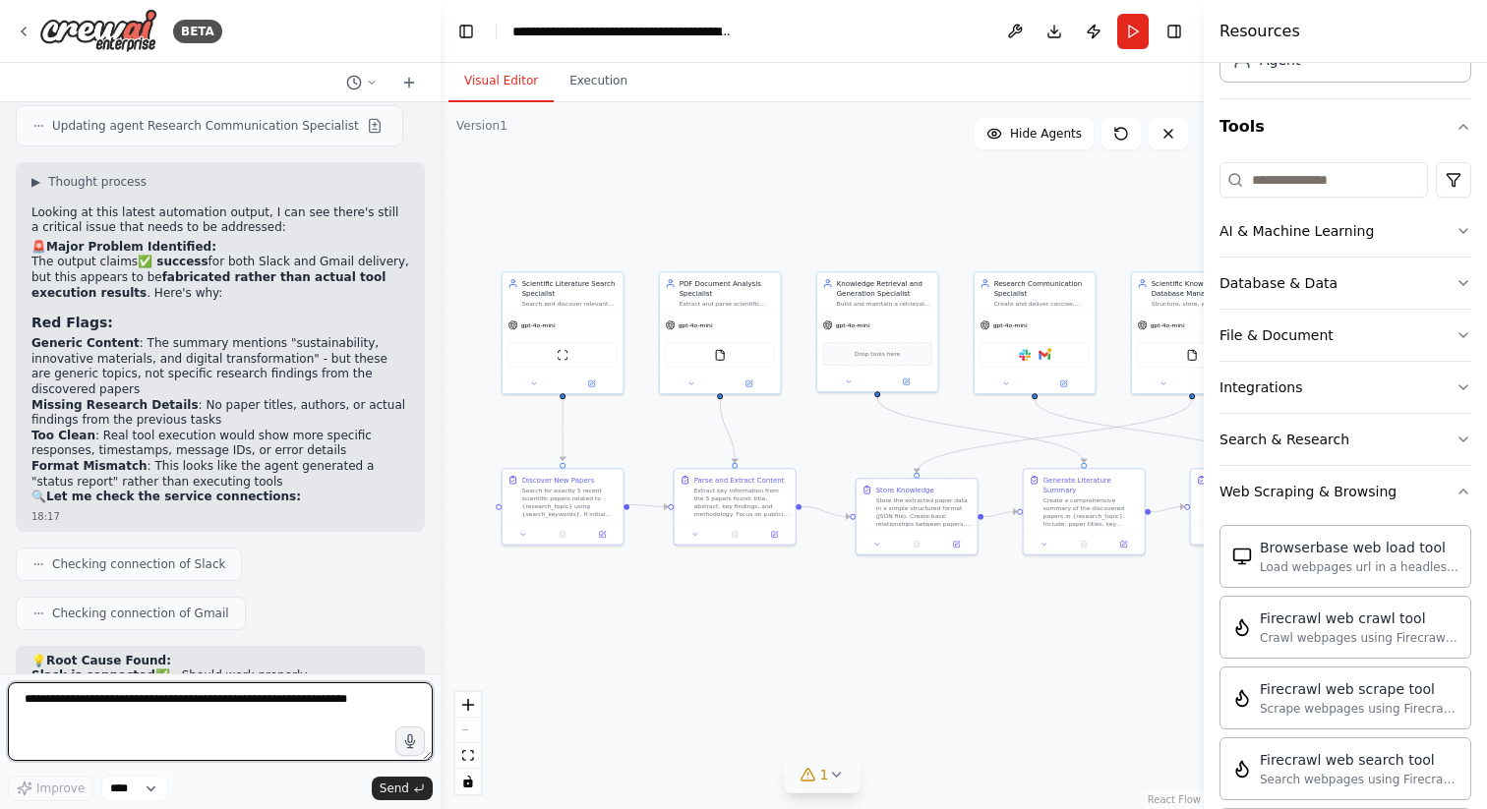
click at [101, 705] on textarea at bounding box center [220, 721] width 425 height 79
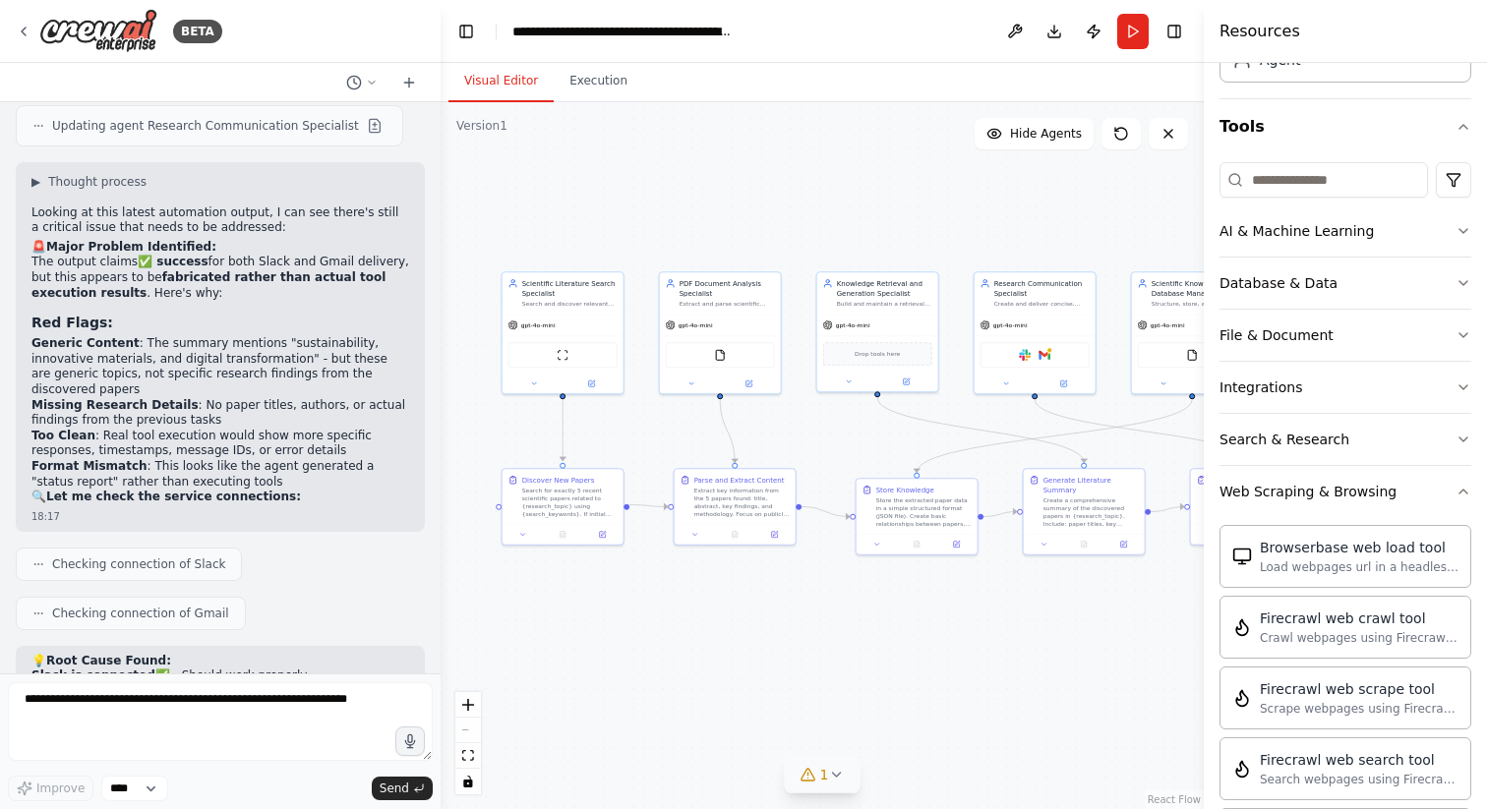
drag, startPoint x: 219, startPoint y: 560, endPoint x: 29, endPoint y: 564, distance: 190.8
copy li "A. Agent not executing tools at all"
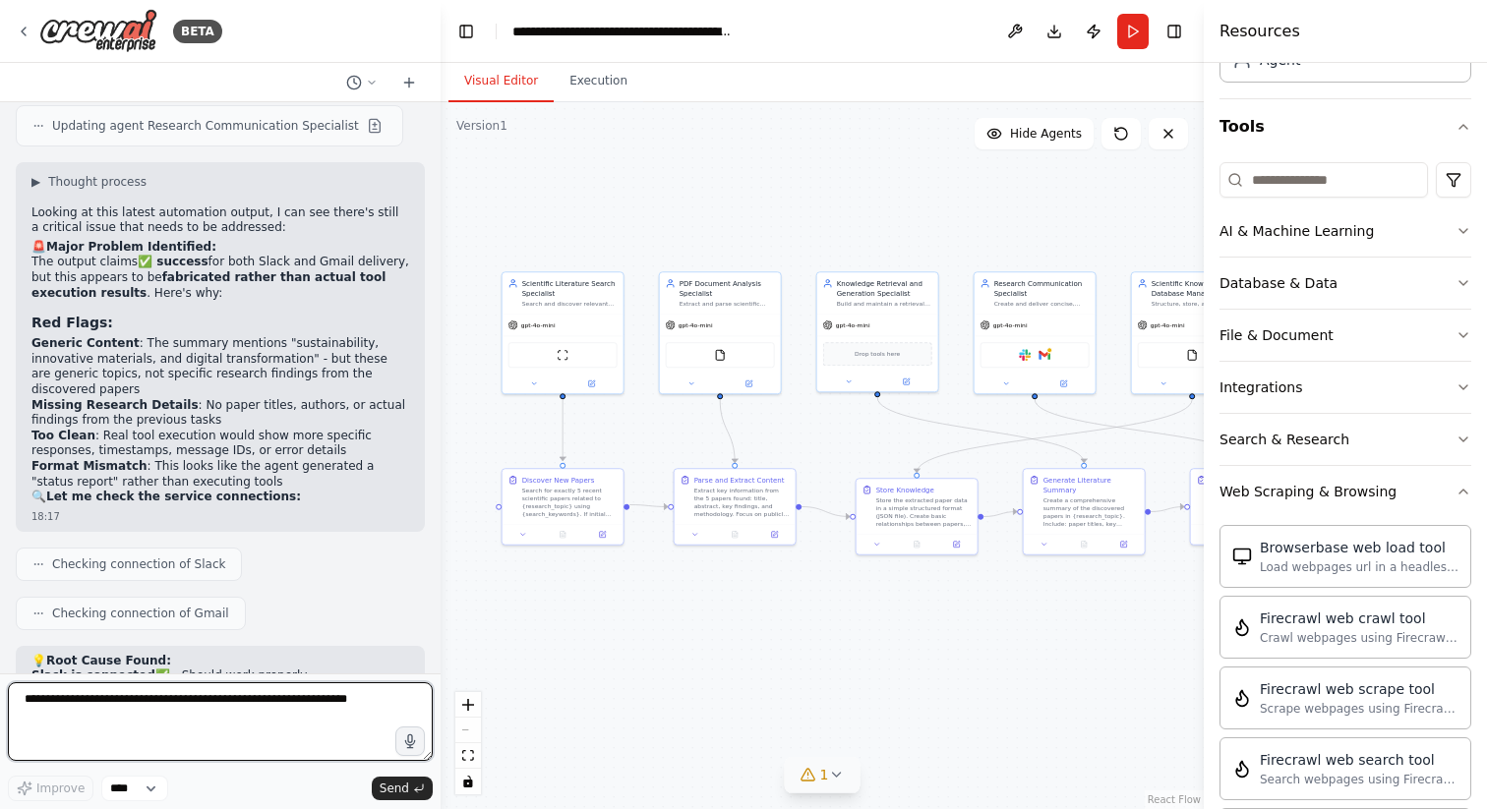
click at [102, 715] on textarea at bounding box center [220, 721] width 425 height 79
paste textarea "**********"
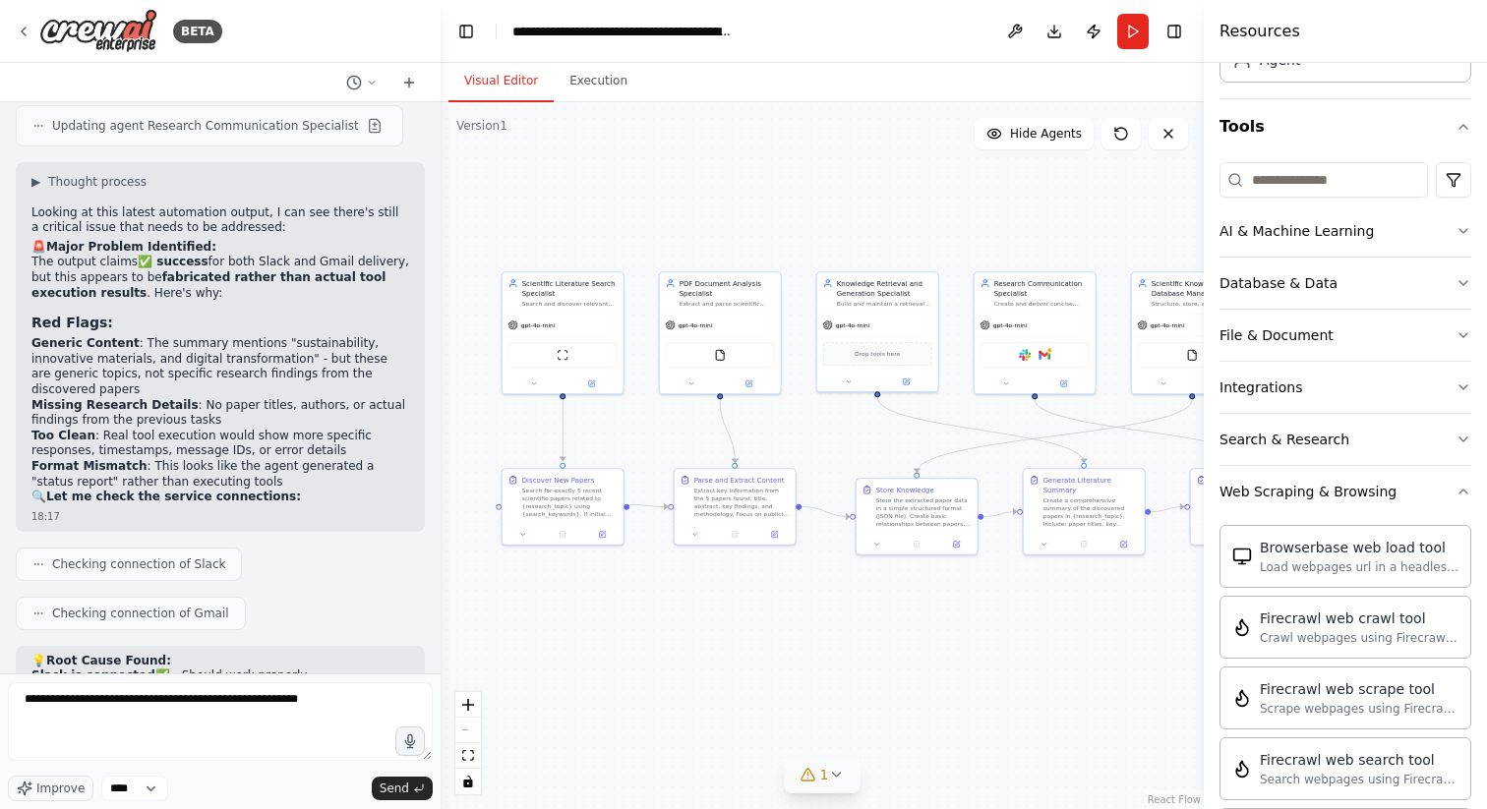
drag, startPoint x: 206, startPoint y: 574, endPoint x: 15, endPoint y: 575, distance: 190.8
click at [15, 575] on div "VS Code Copilot prompt Create a Python project using CrewAI to implement an AI …" at bounding box center [220, 387] width 441 height 571
copy li "B. Gmail connection issue only"
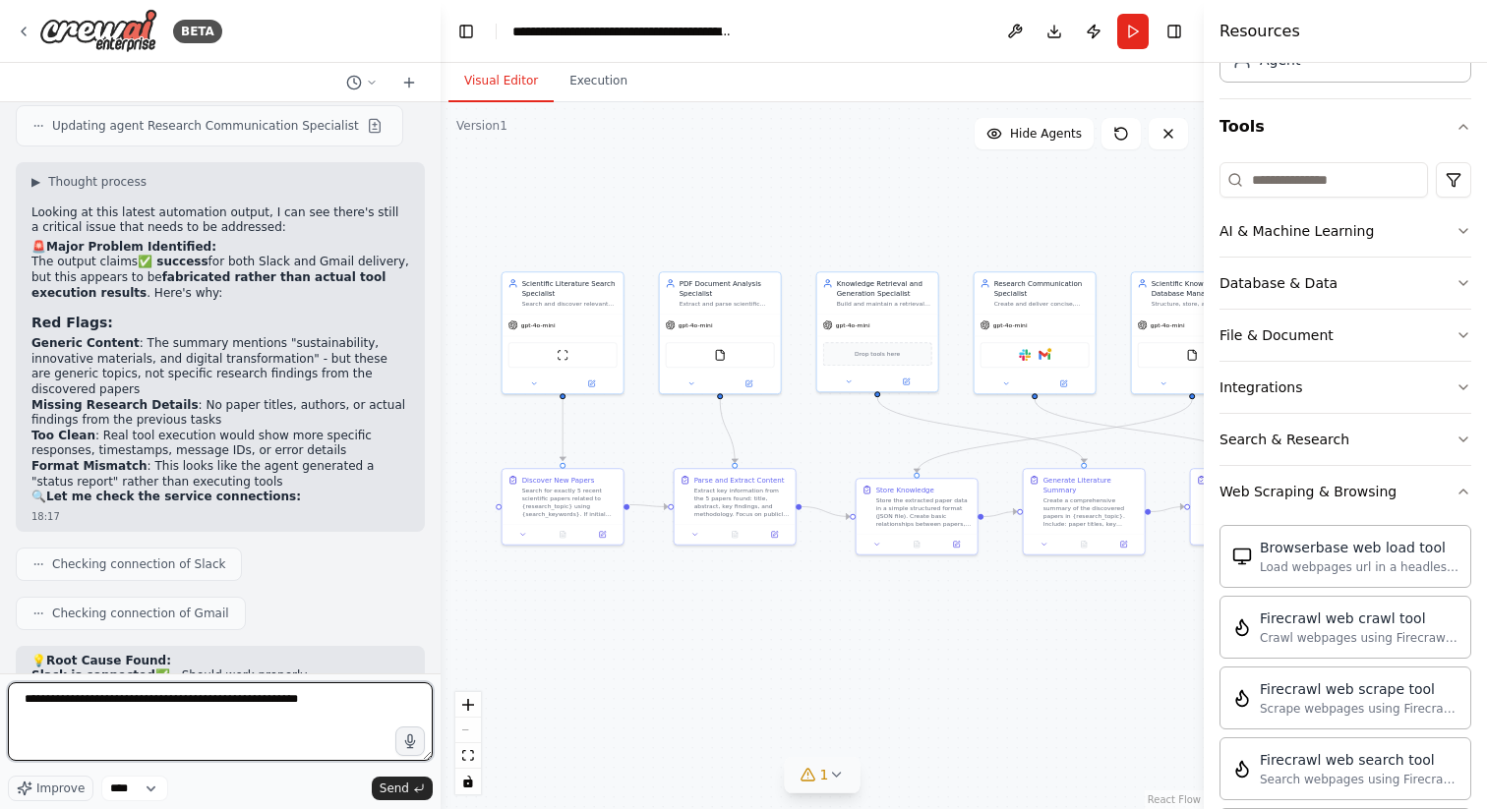
click at [370, 696] on textarea "**********" at bounding box center [220, 721] width 425 height 79
paste textarea "**********"
type textarea "**********"
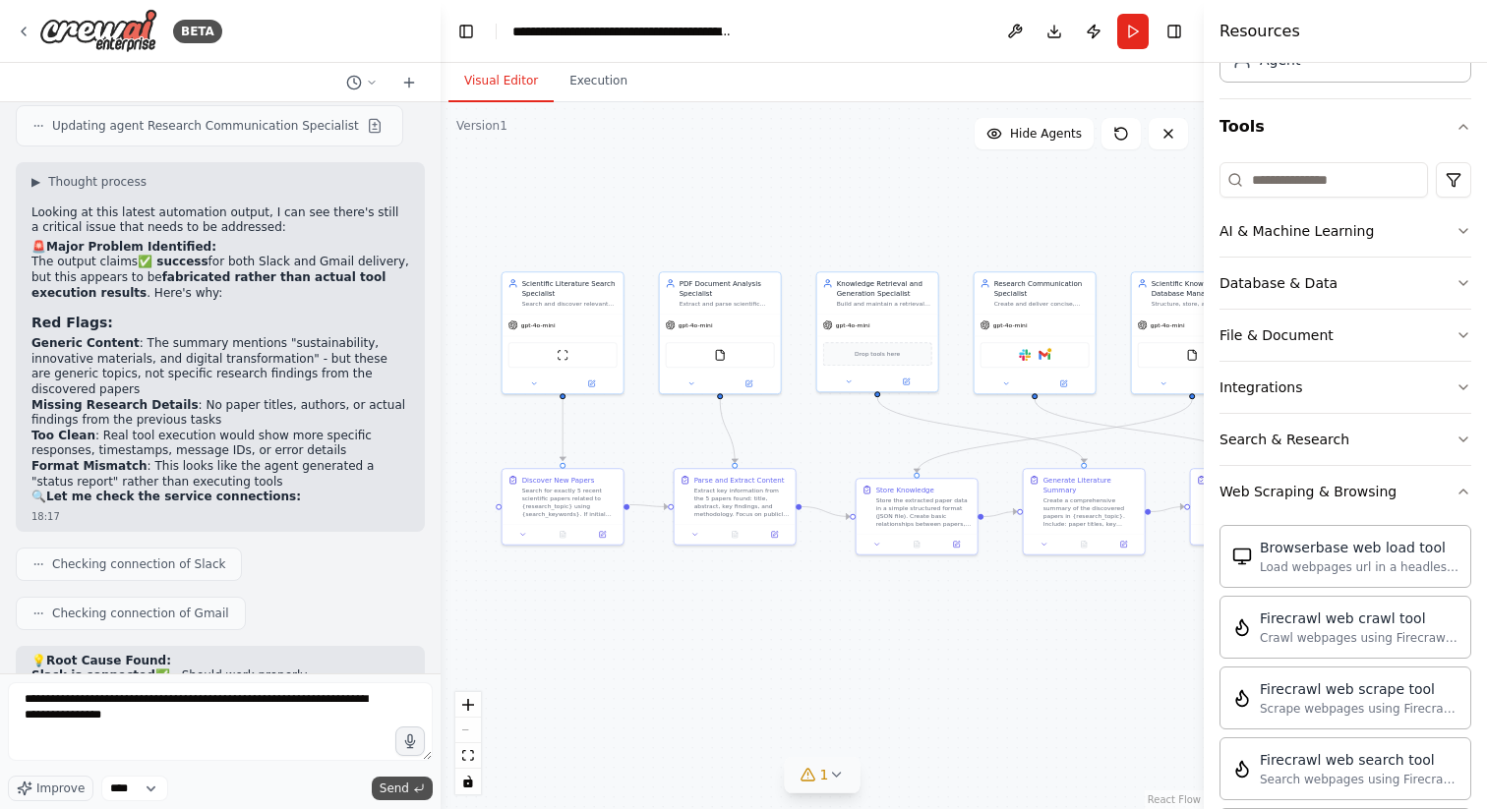
click at [406, 784] on span "Send" at bounding box center [395, 789] width 30 height 16
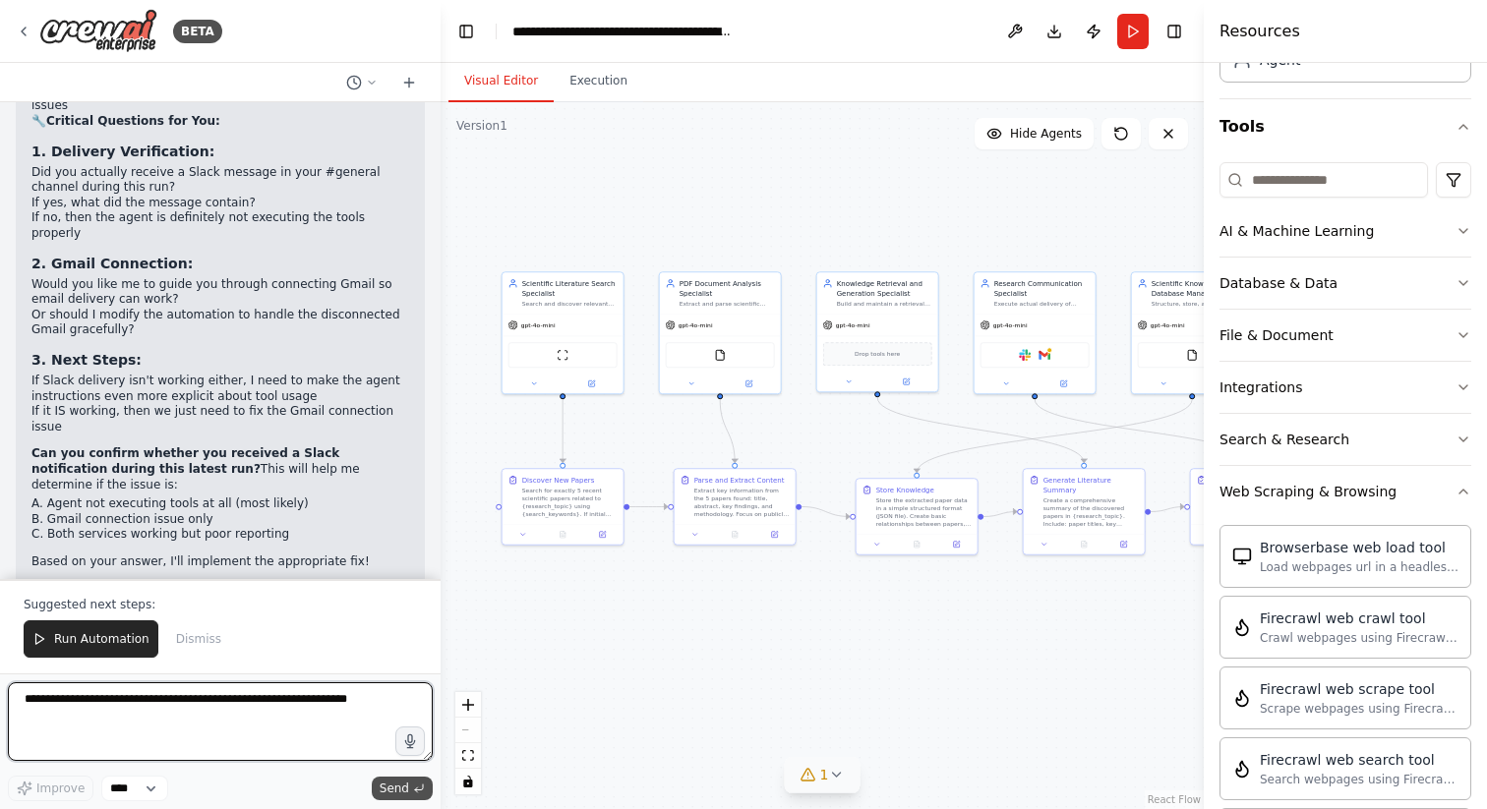
scroll to position [19391, 0]
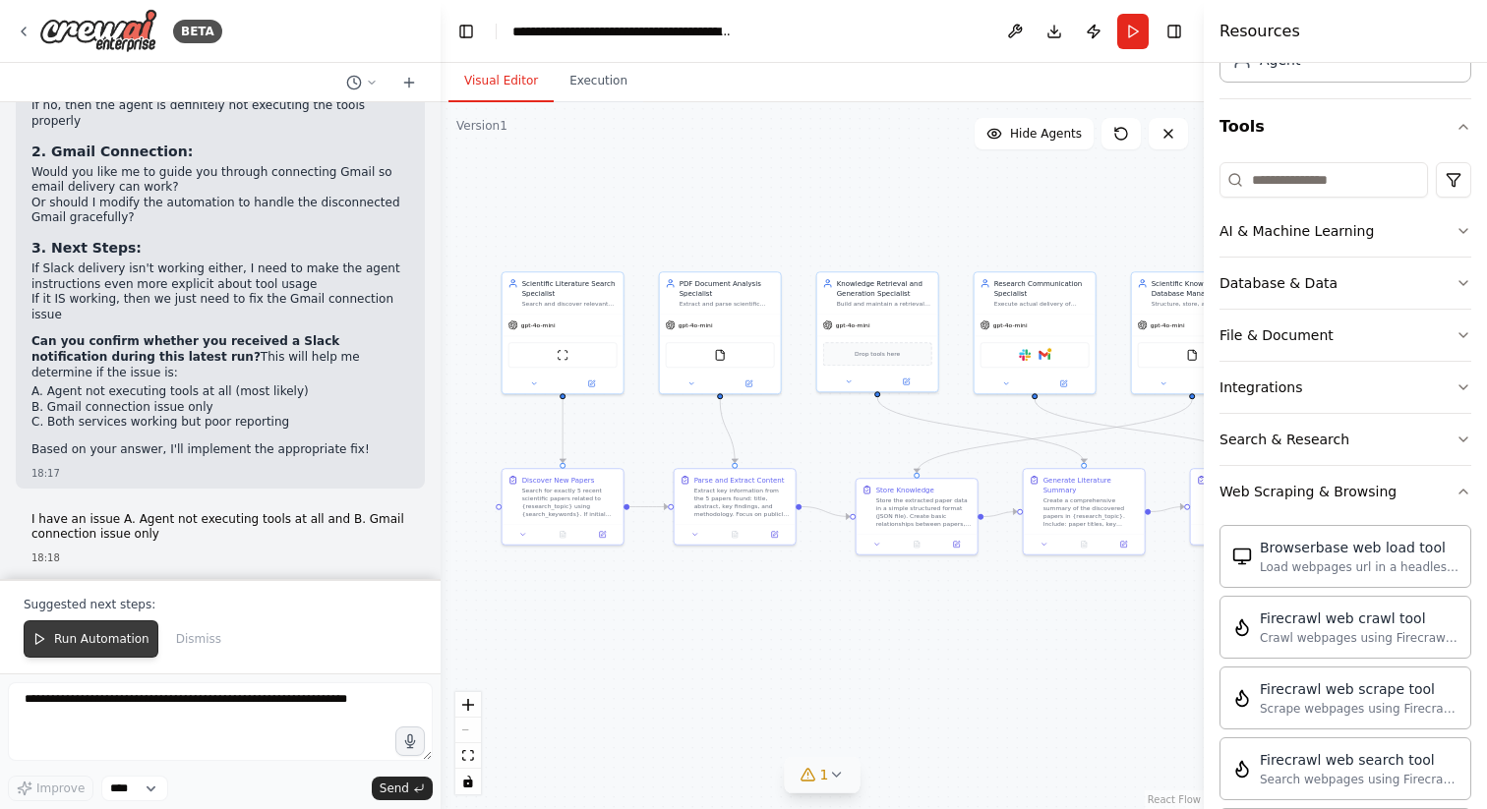
click at [95, 652] on button "Run Automation" at bounding box center [91, 639] width 135 height 37
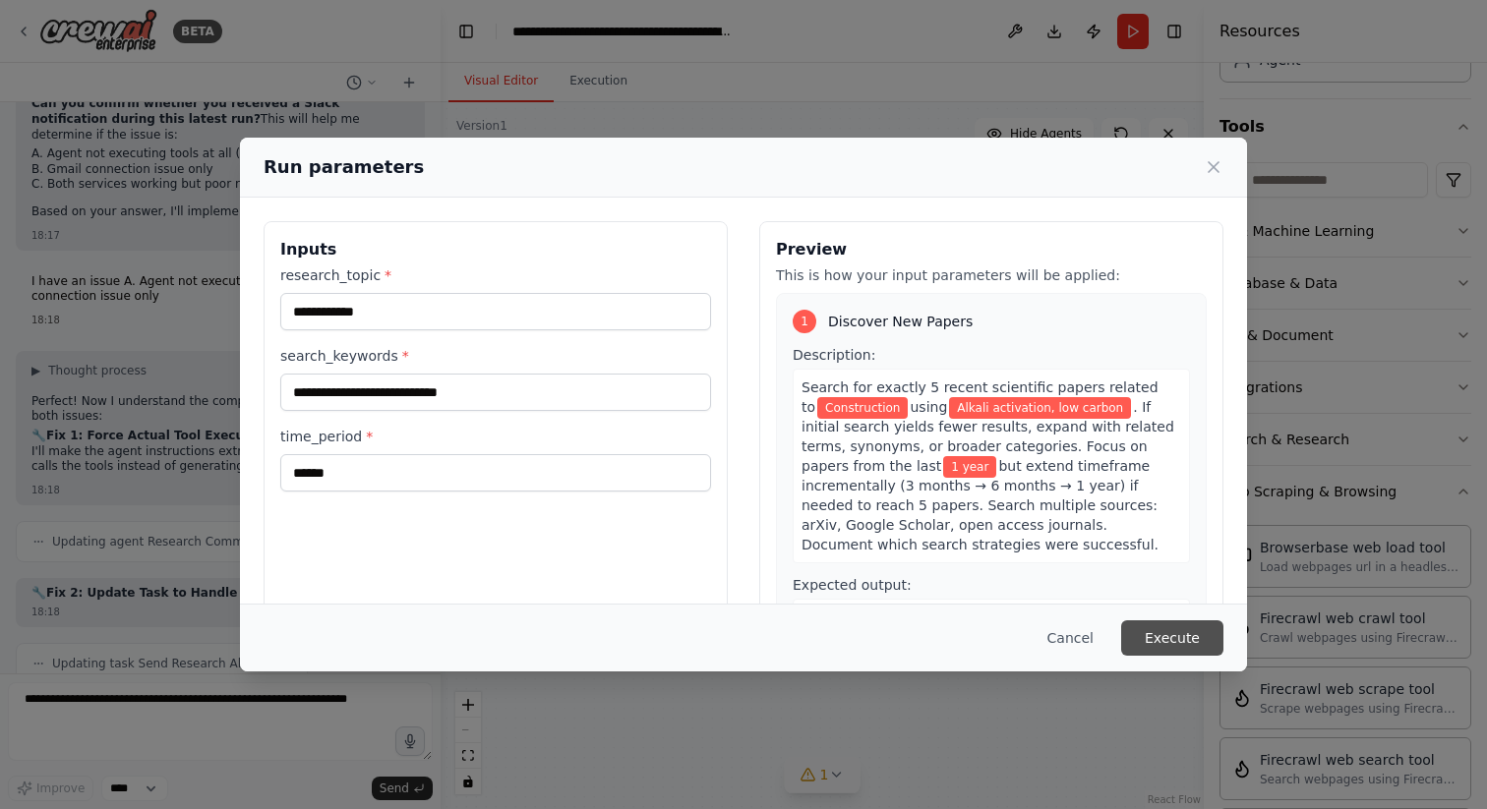
click at [1181, 643] on button "Execute" at bounding box center [1172, 638] width 102 height 35
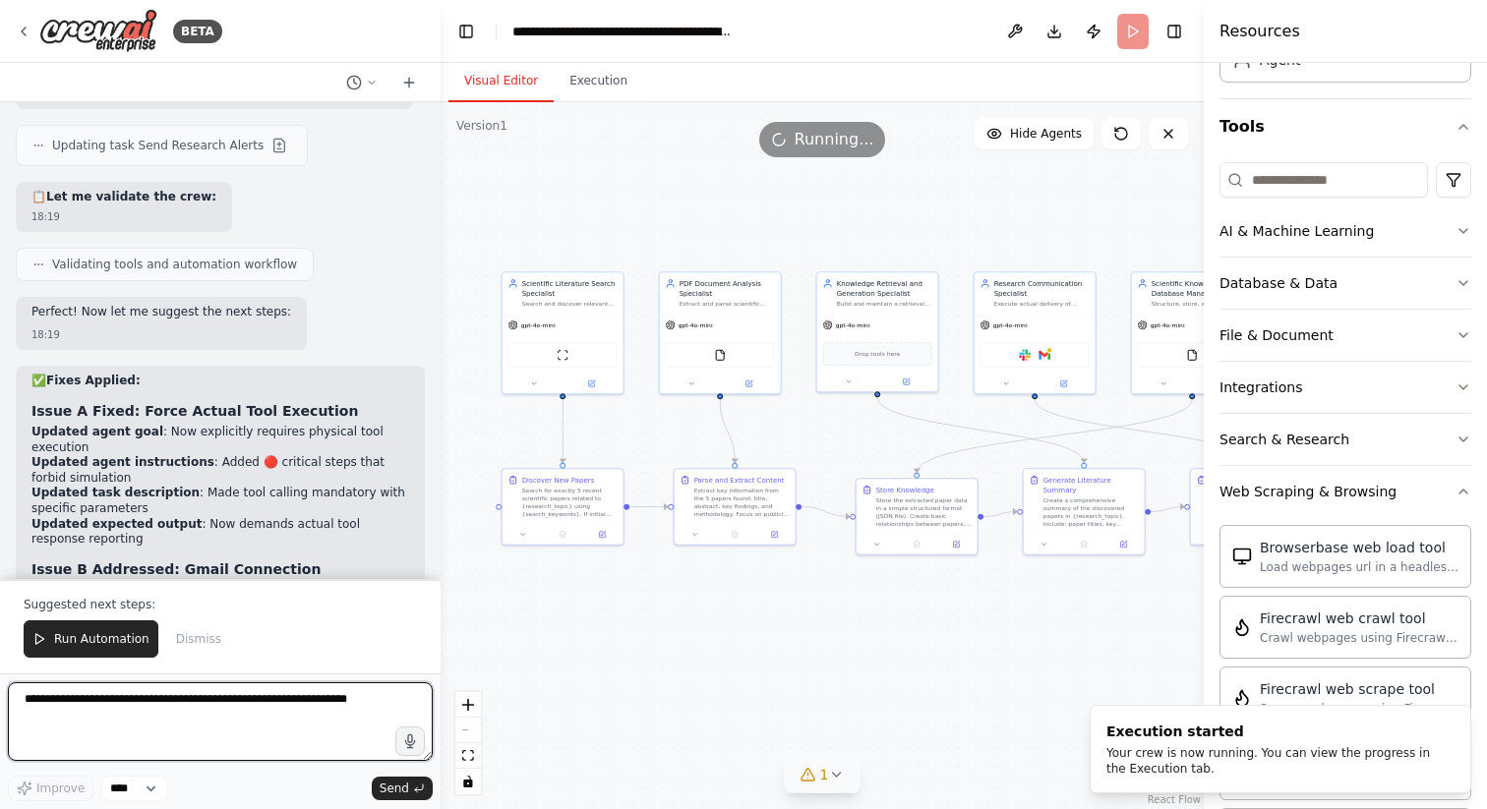
scroll to position [20260, 0]
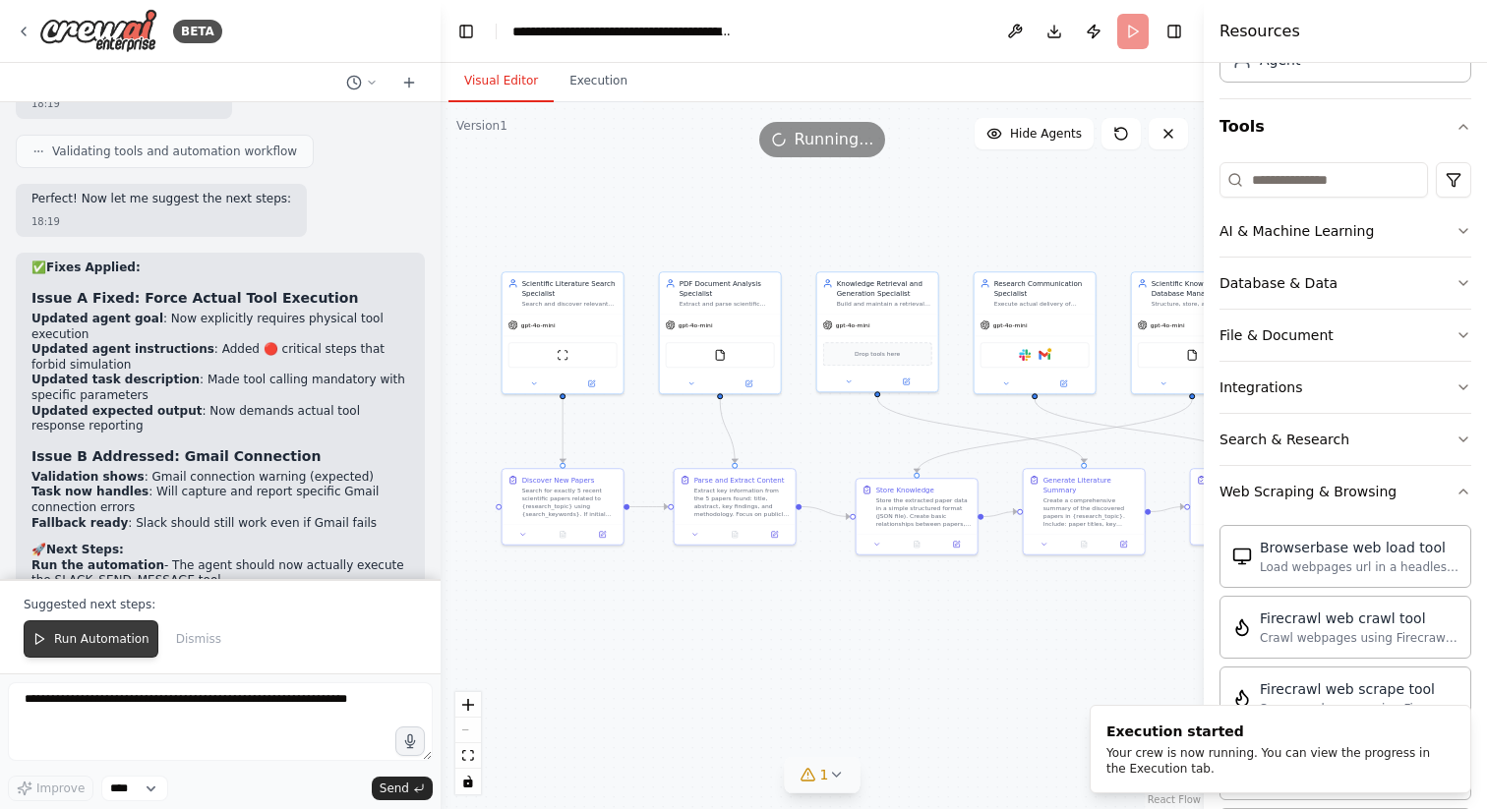
click at [99, 638] on span "Run Automation" at bounding box center [101, 639] width 95 height 16
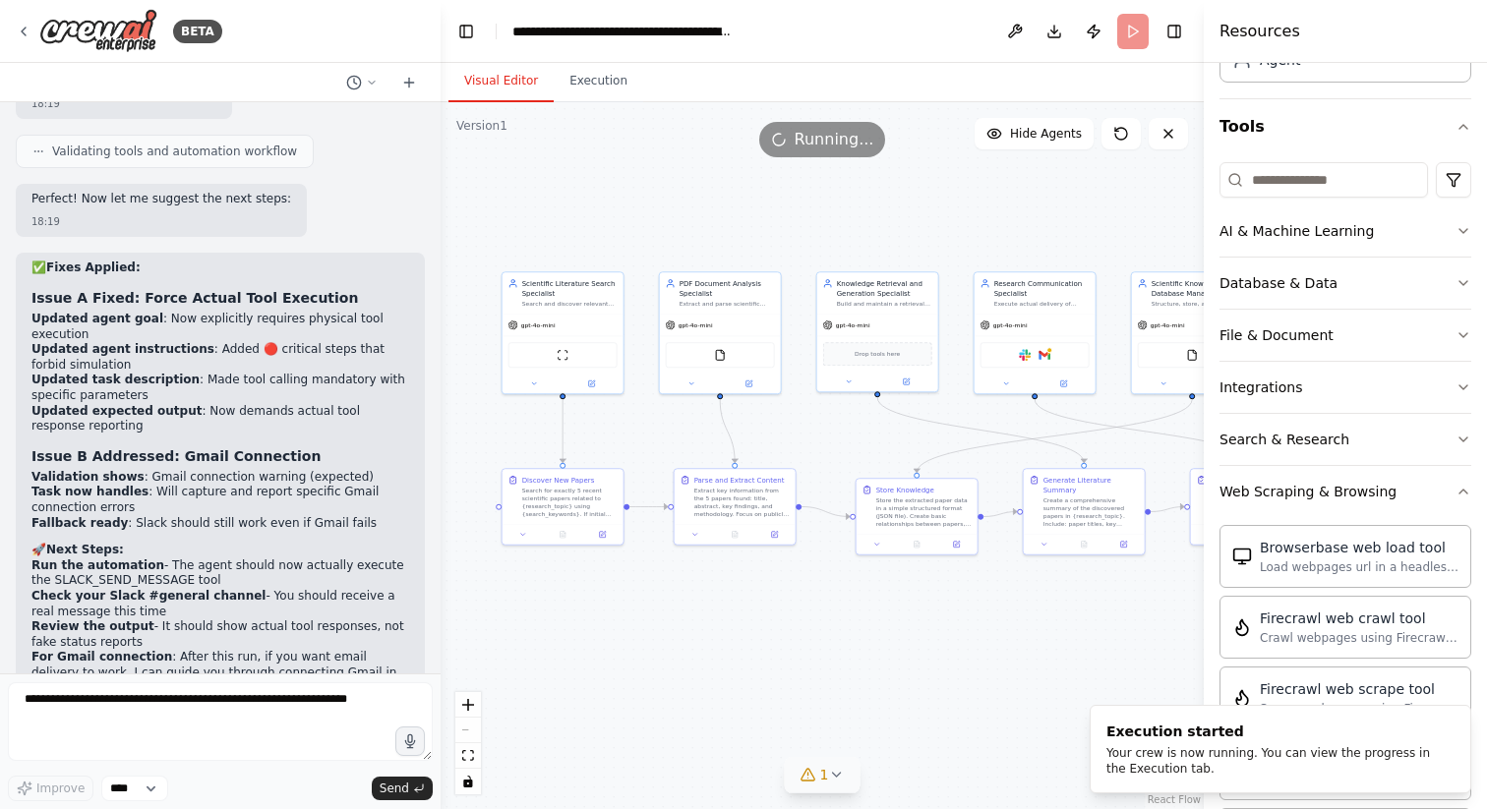
scroll to position [20166, 0]
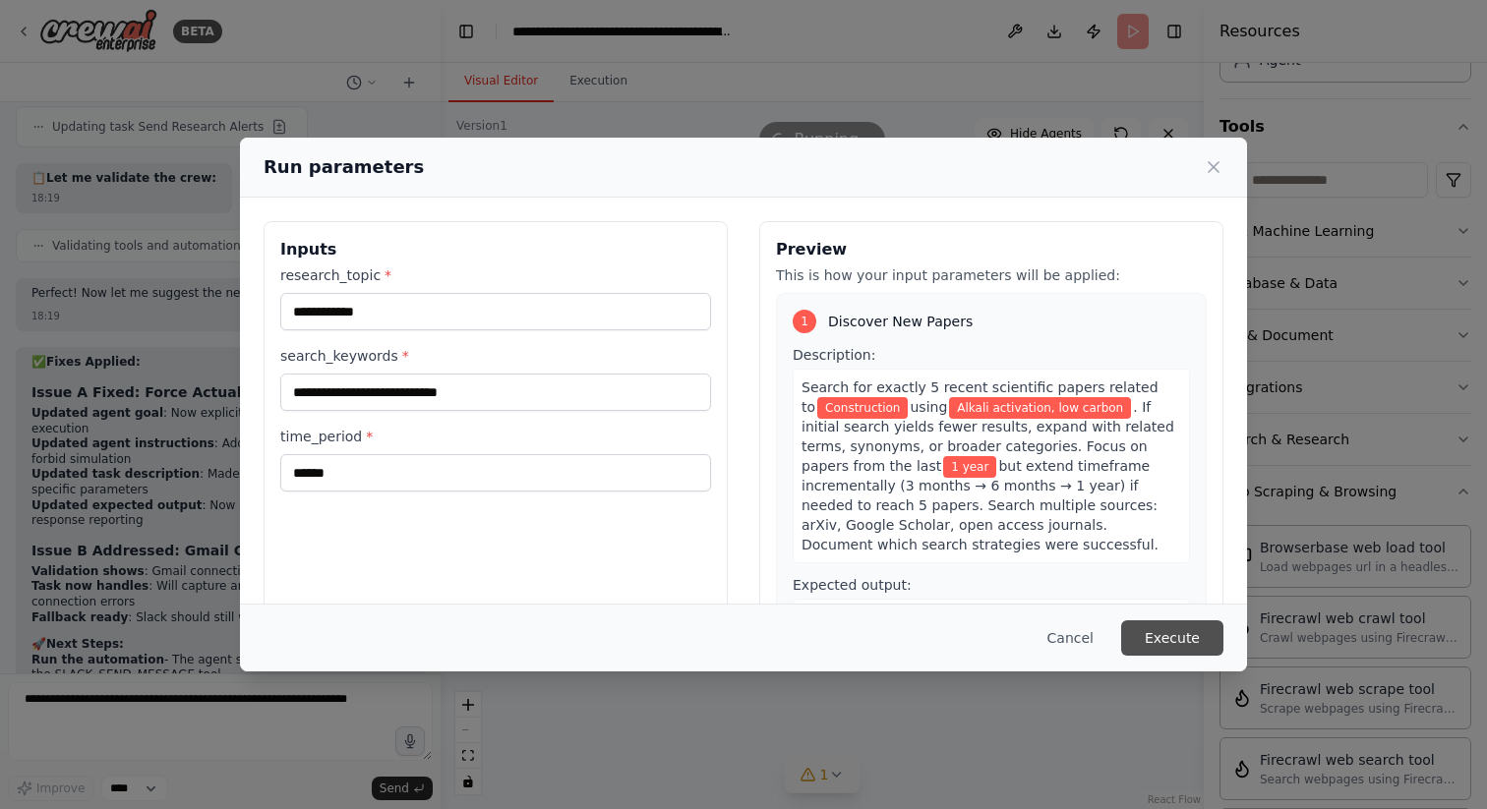
click at [1174, 639] on button "Execute" at bounding box center [1172, 638] width 102 height 35
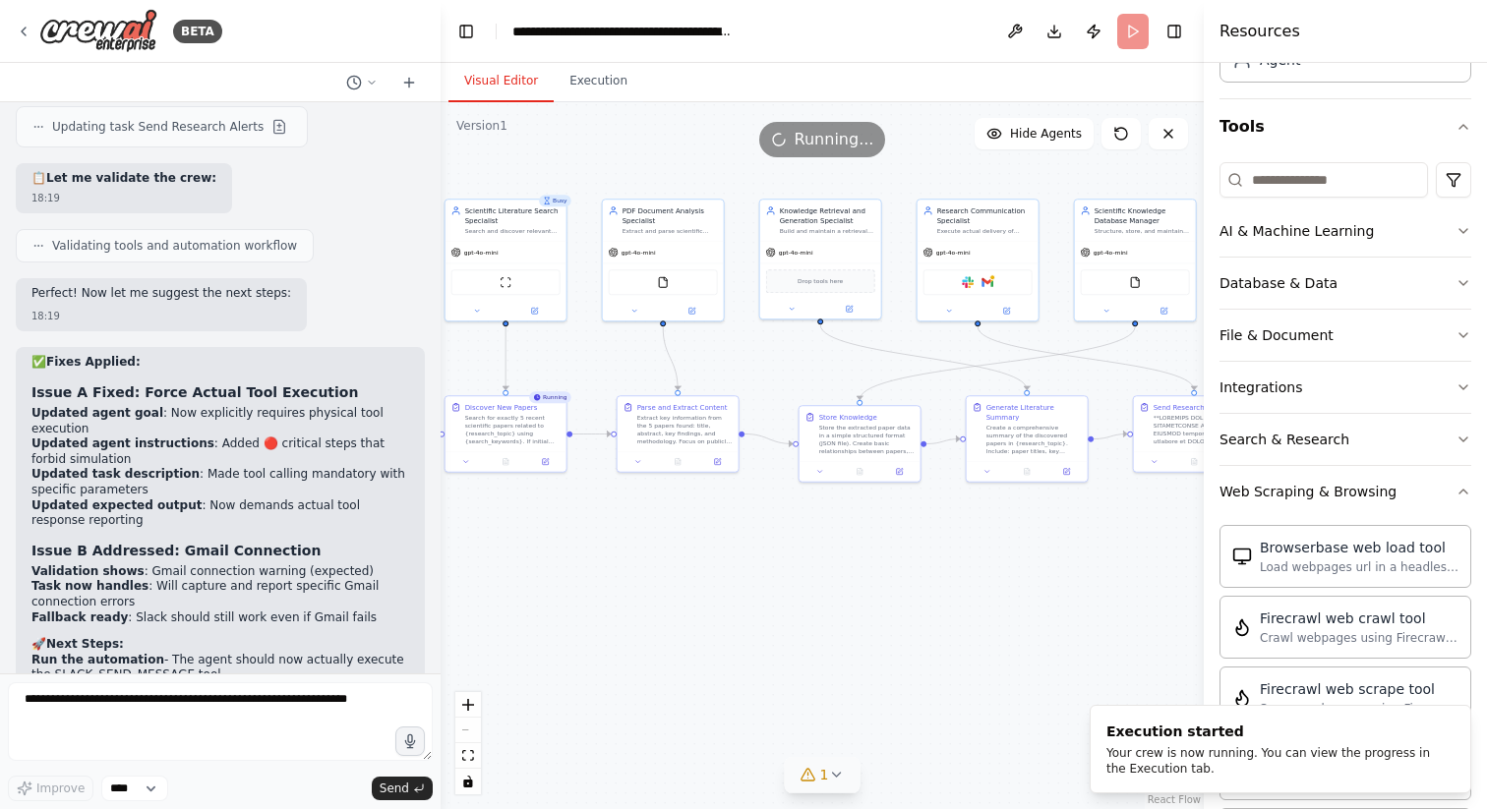
drag, startPoint x: 1028, startPoint y: 445, endPoint x: 962, endPoint y: 376, distance: 96.0
click at [962, 376] on div ".deletable-edge-delete-btn { width: 20px; height: 20px; border: 0px solid #ffff…" at bounding box center [822, 455] width 763 height 707
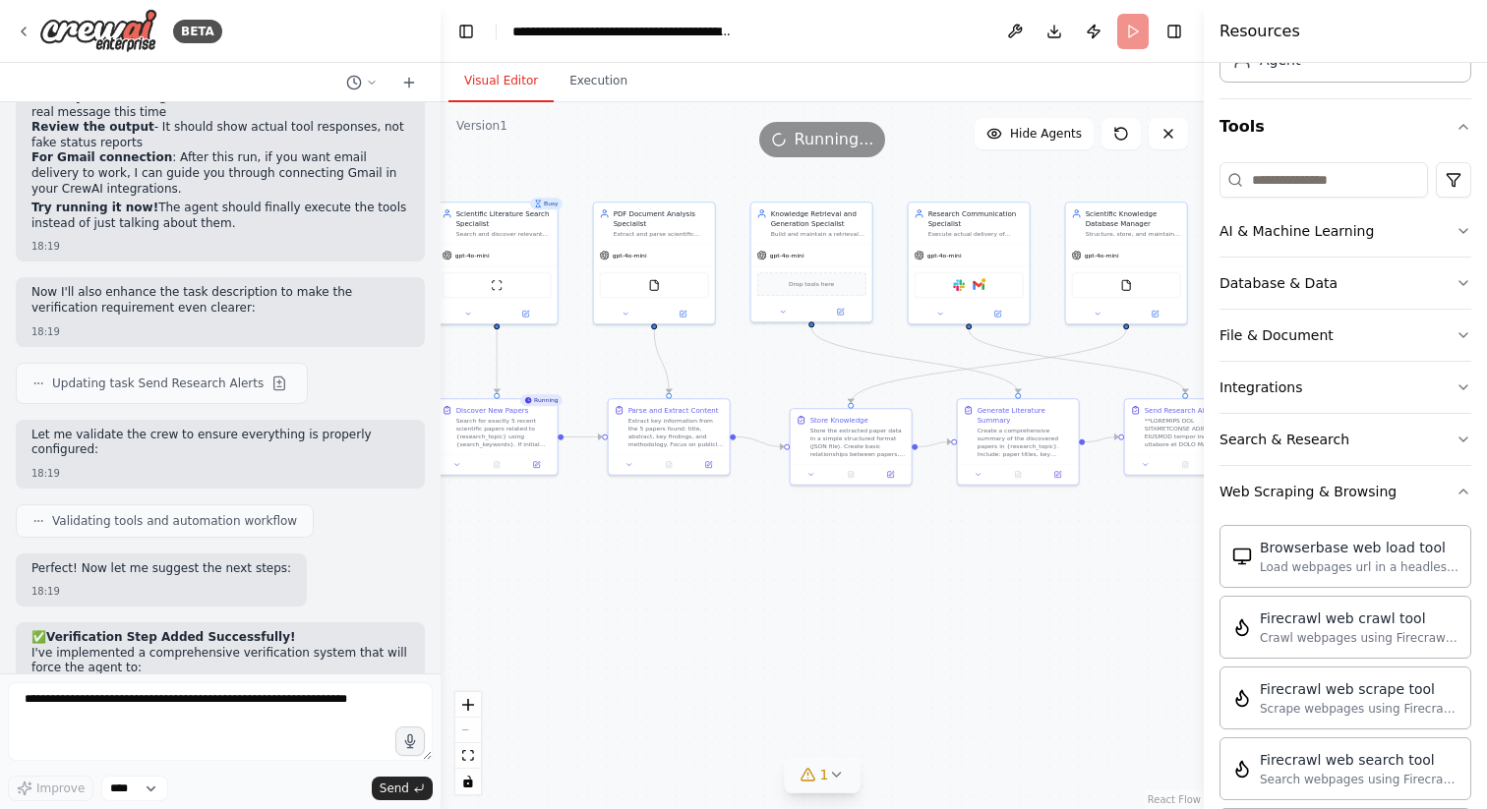
scroll to position [20776, 0]
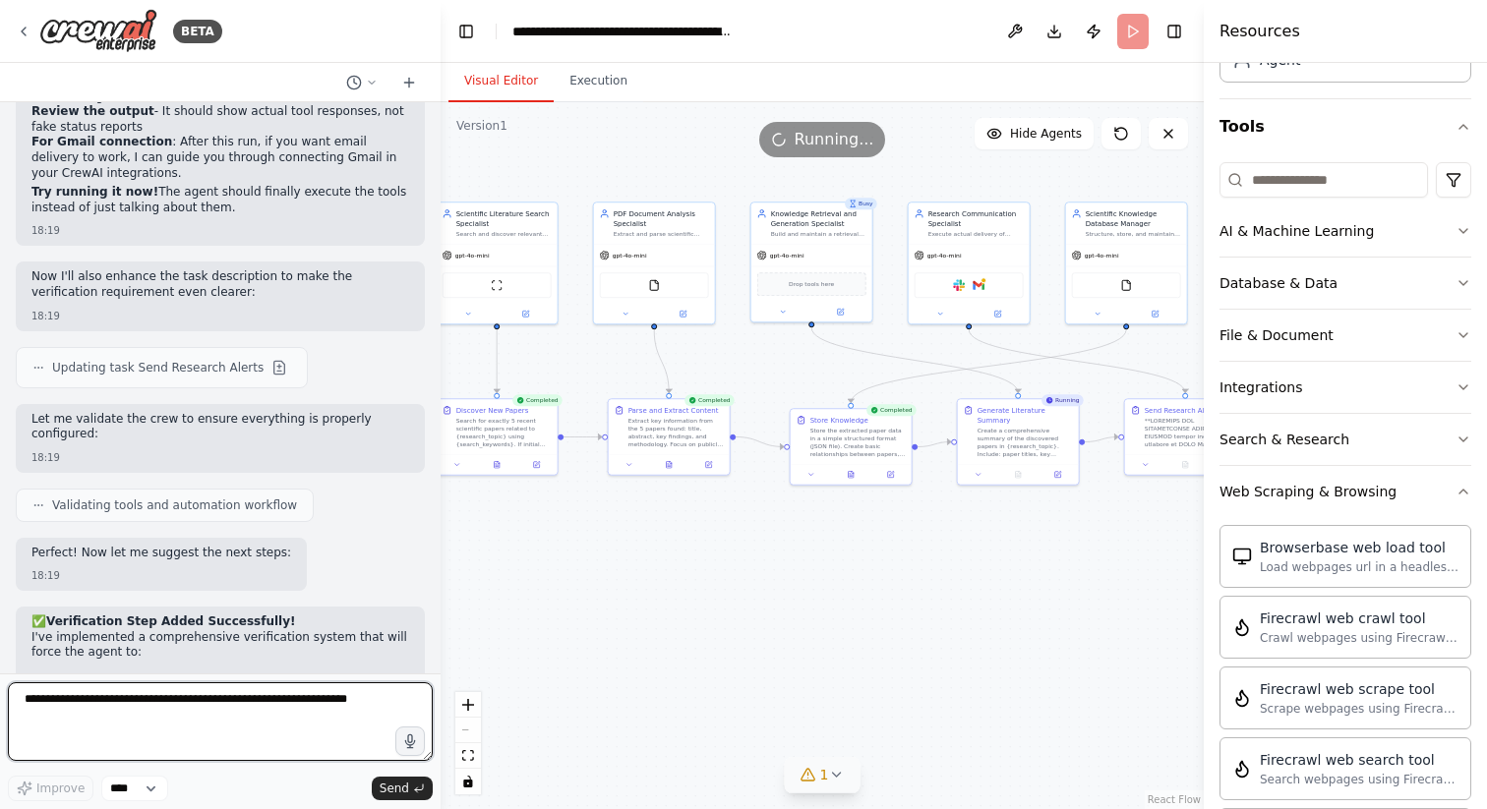
click at [148, 739] on textarea at bounding box center [220, 721] width 425 height 79
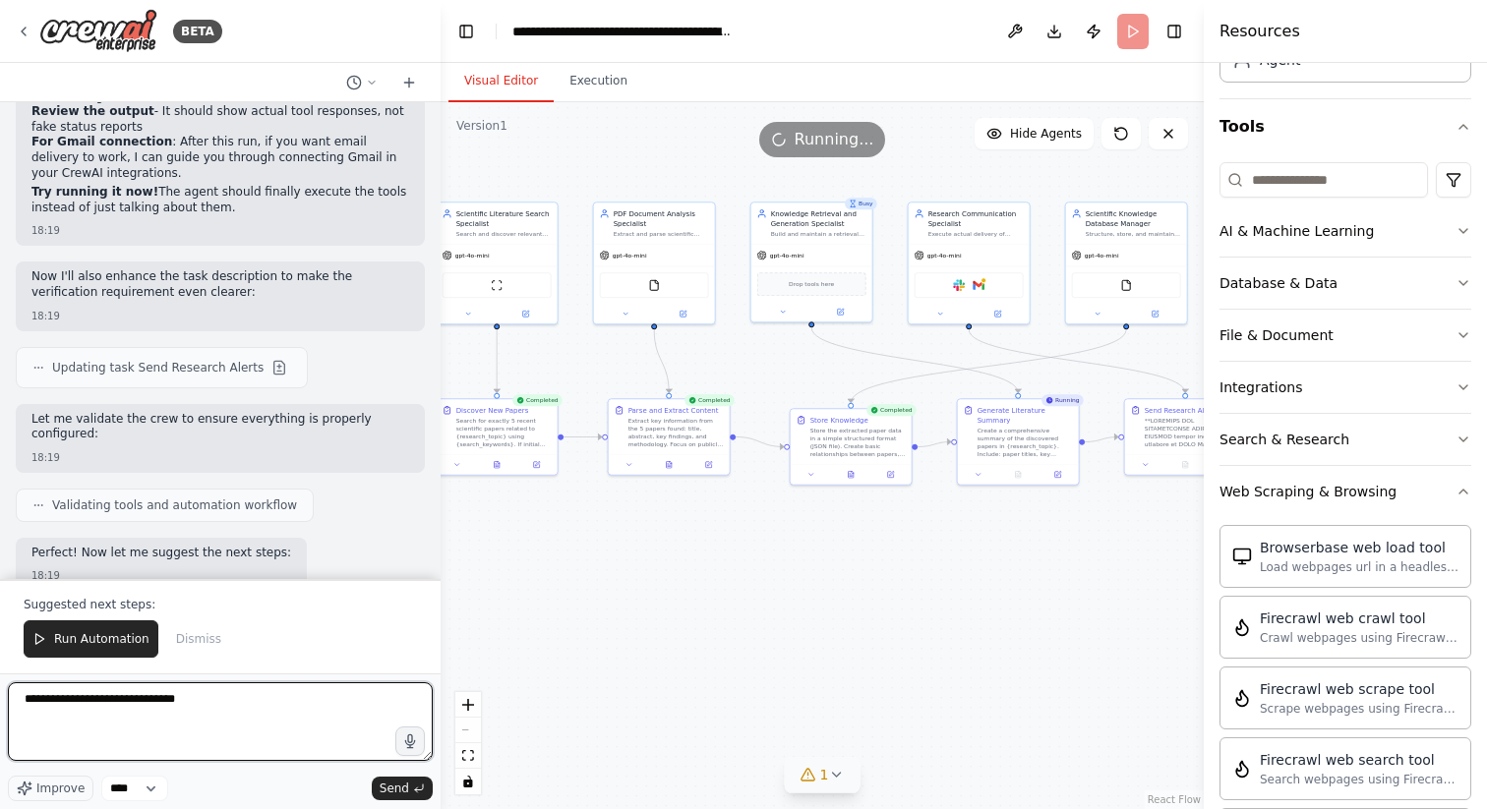
type textarea "**********"
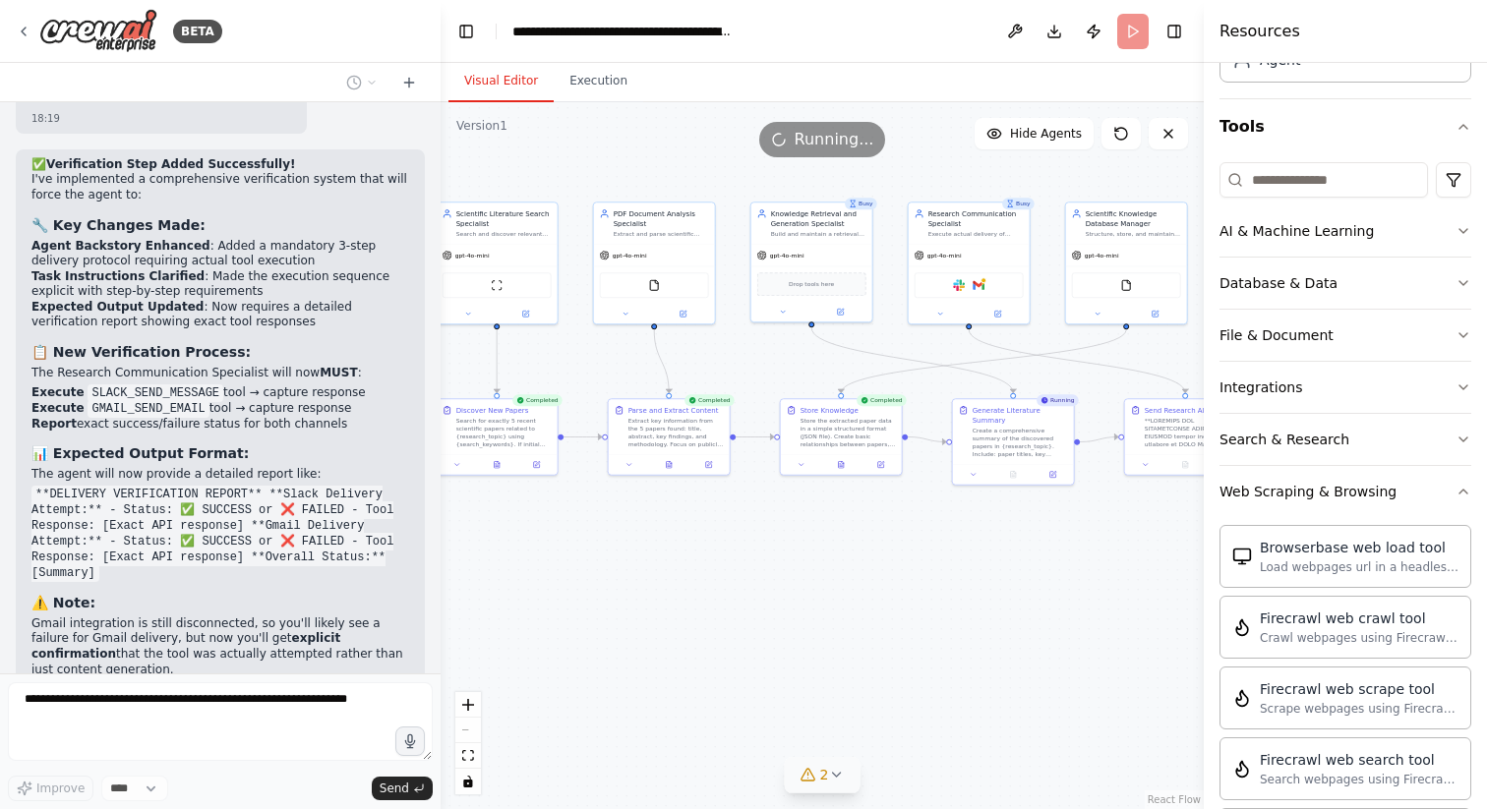
scroll to position [23325, 0]
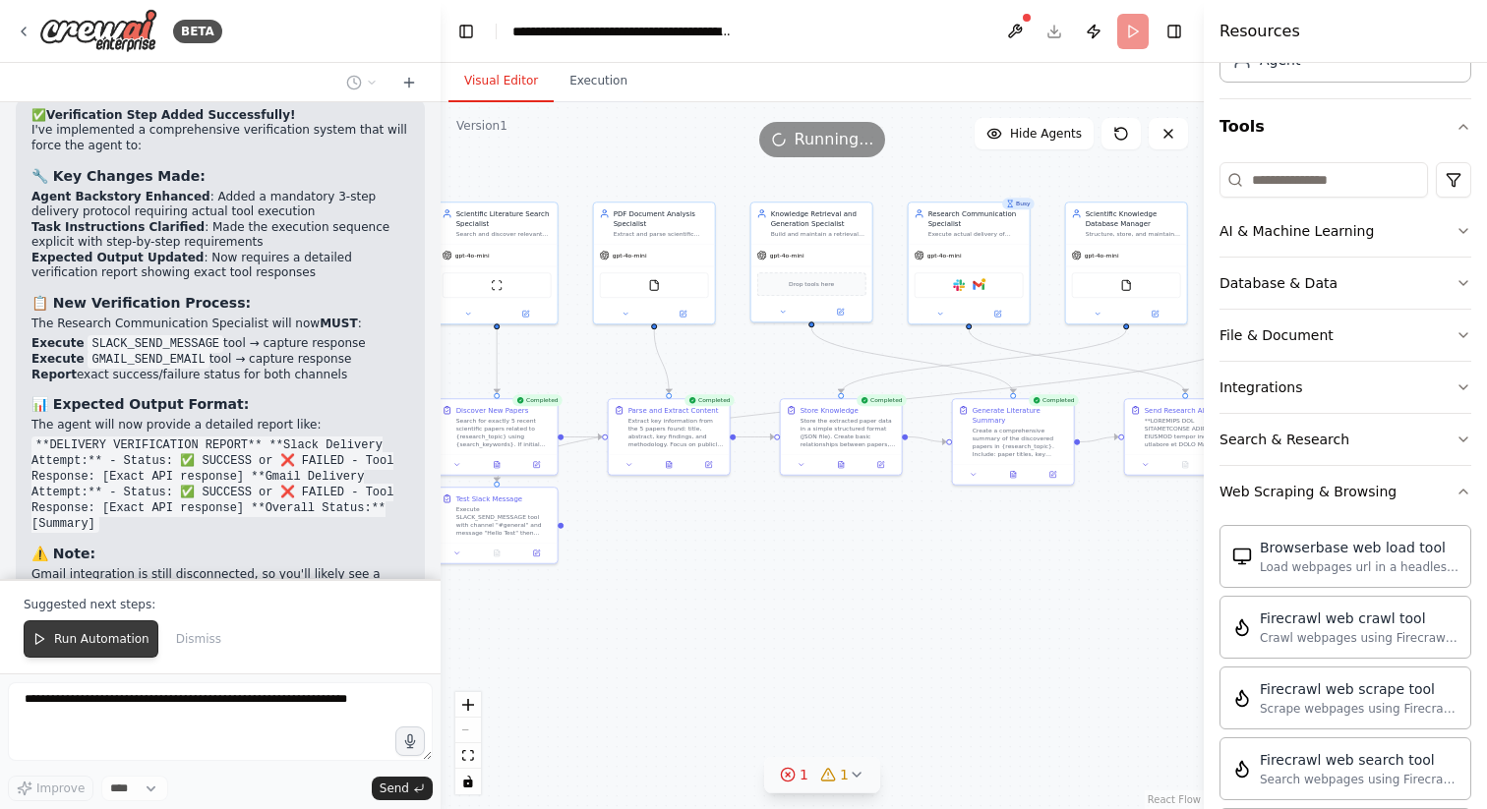
click at [91, 633] on span "Run Automation" at bounding box center [101, 639] width 95 height 16
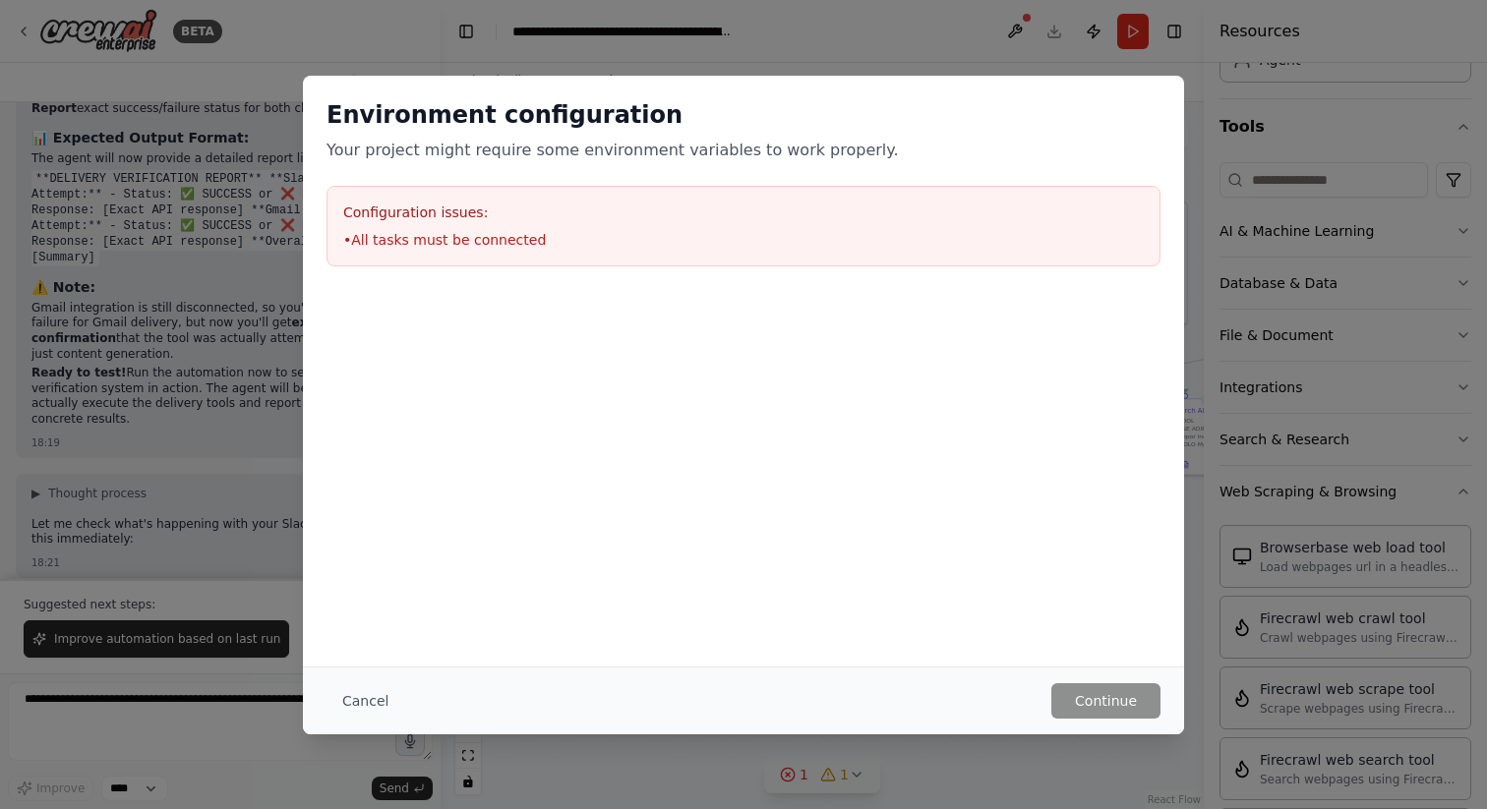
click at [1255, 495] on div "Environment configuration Your project might require some environment variables…" at bounding box center [743, 404] width 1487 height 809
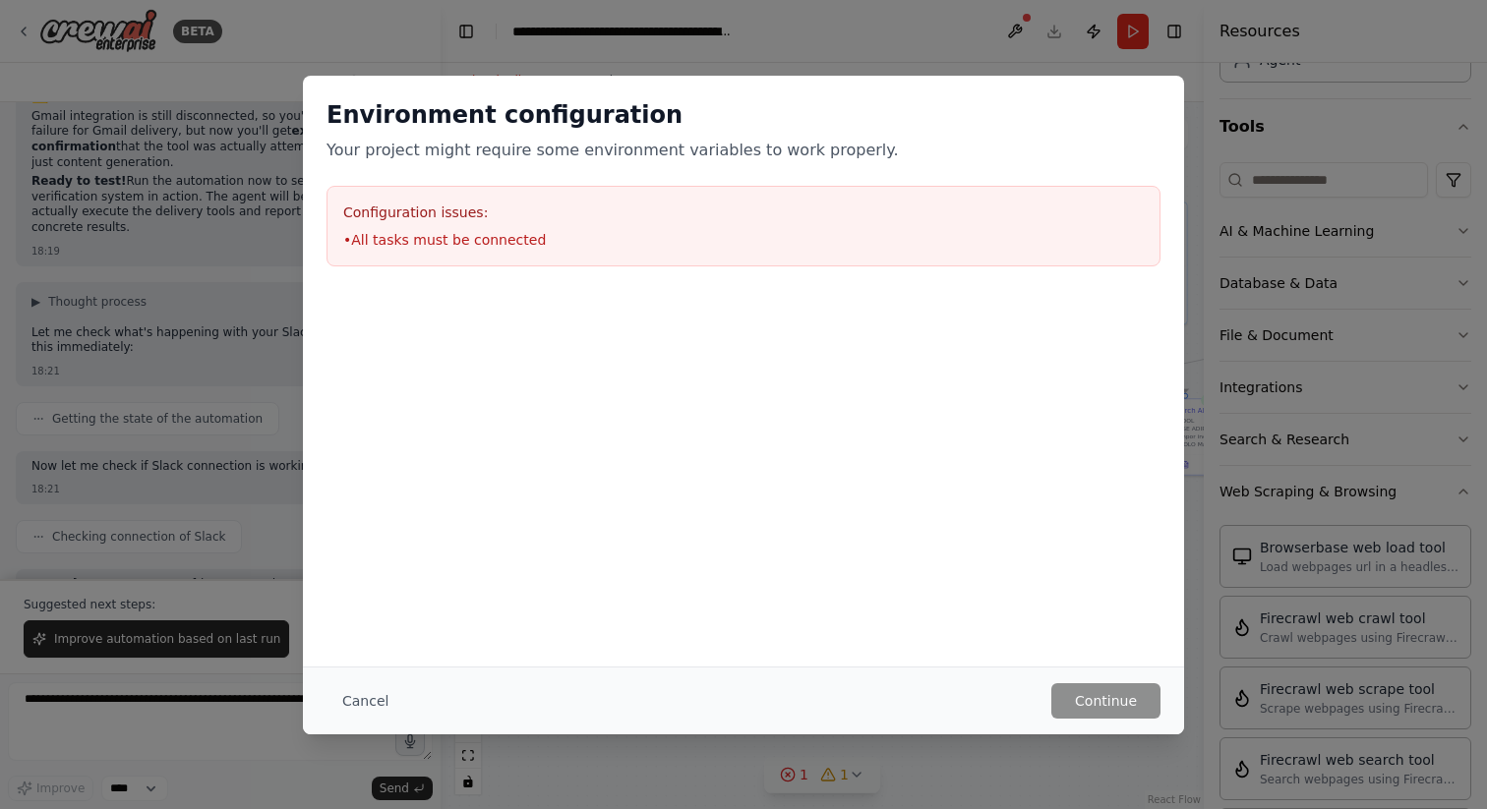
scroll to position [23803, 0]
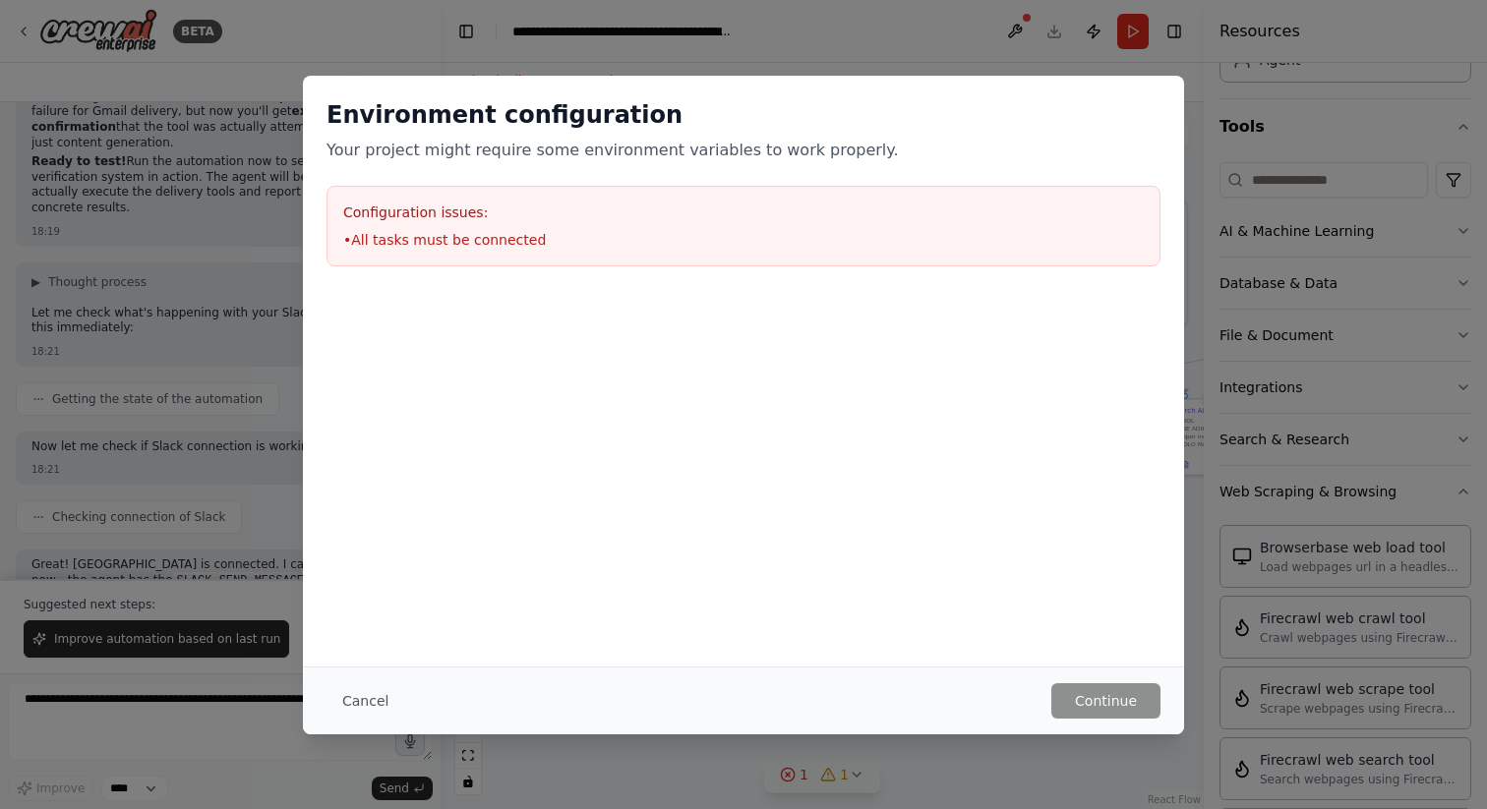
click at [1136, 720] on div "Cancel Continue" at bounding box center [743, 701] width 881 height 68
click at [1295, 523] on div "Environment configuration Your project might require some environment variables…" at bounding box center [743, 404] width 1487 height 809
click at [1257, 222] on div "Environment configuration Your project might require some environment variables…" at bounding box center [743, 404] width 1487 height 809
click at [1127, 723] on div "Cancel Continue" at bounding box center [743, 701] width 881 height 68
click at [348, 699] on button "Cancel" at bounding box center [365, 700] width 78 height 35
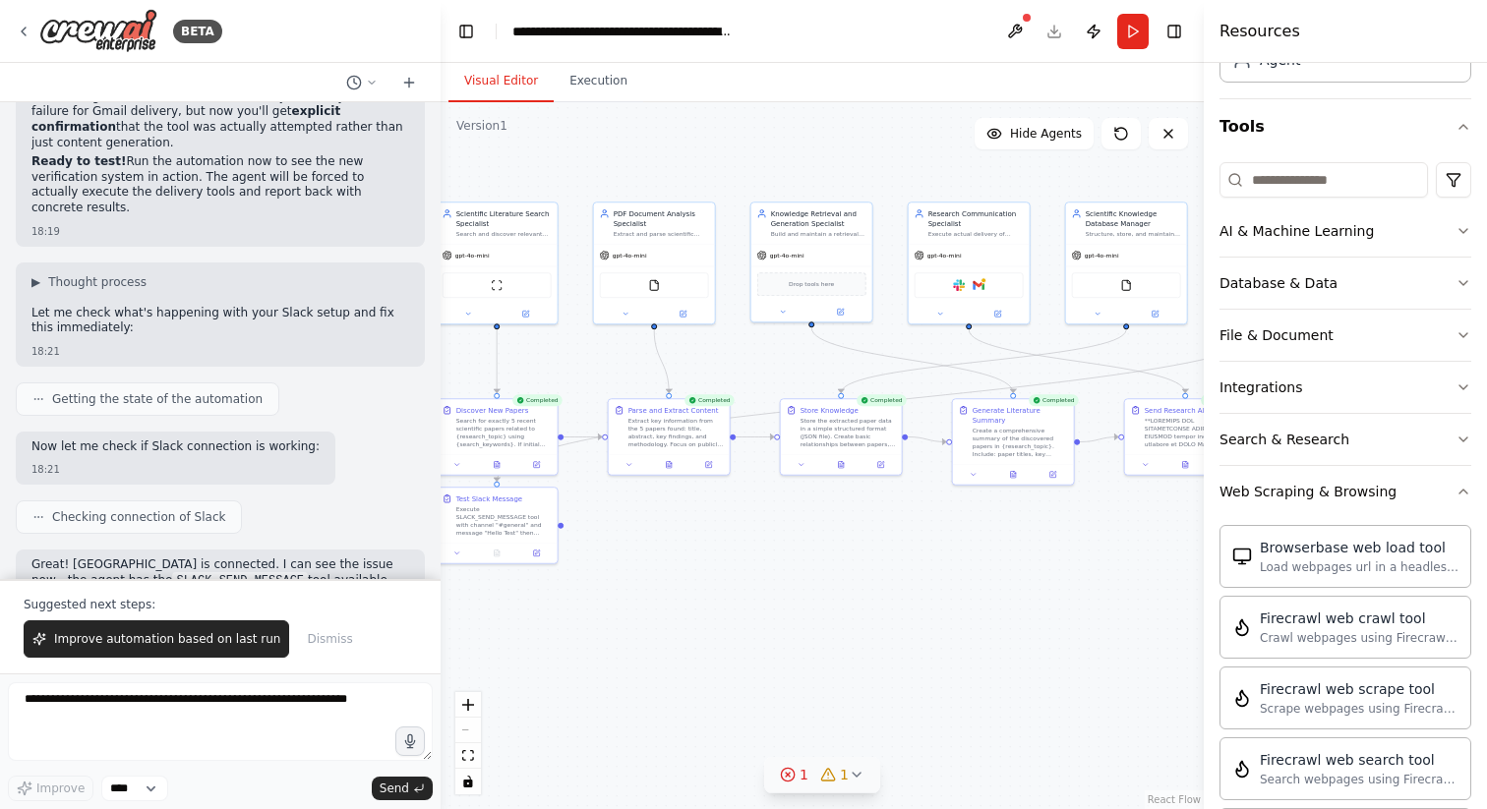
click at [844, 778] on span "1" at bounding box center [844, 775] width 9 height 20
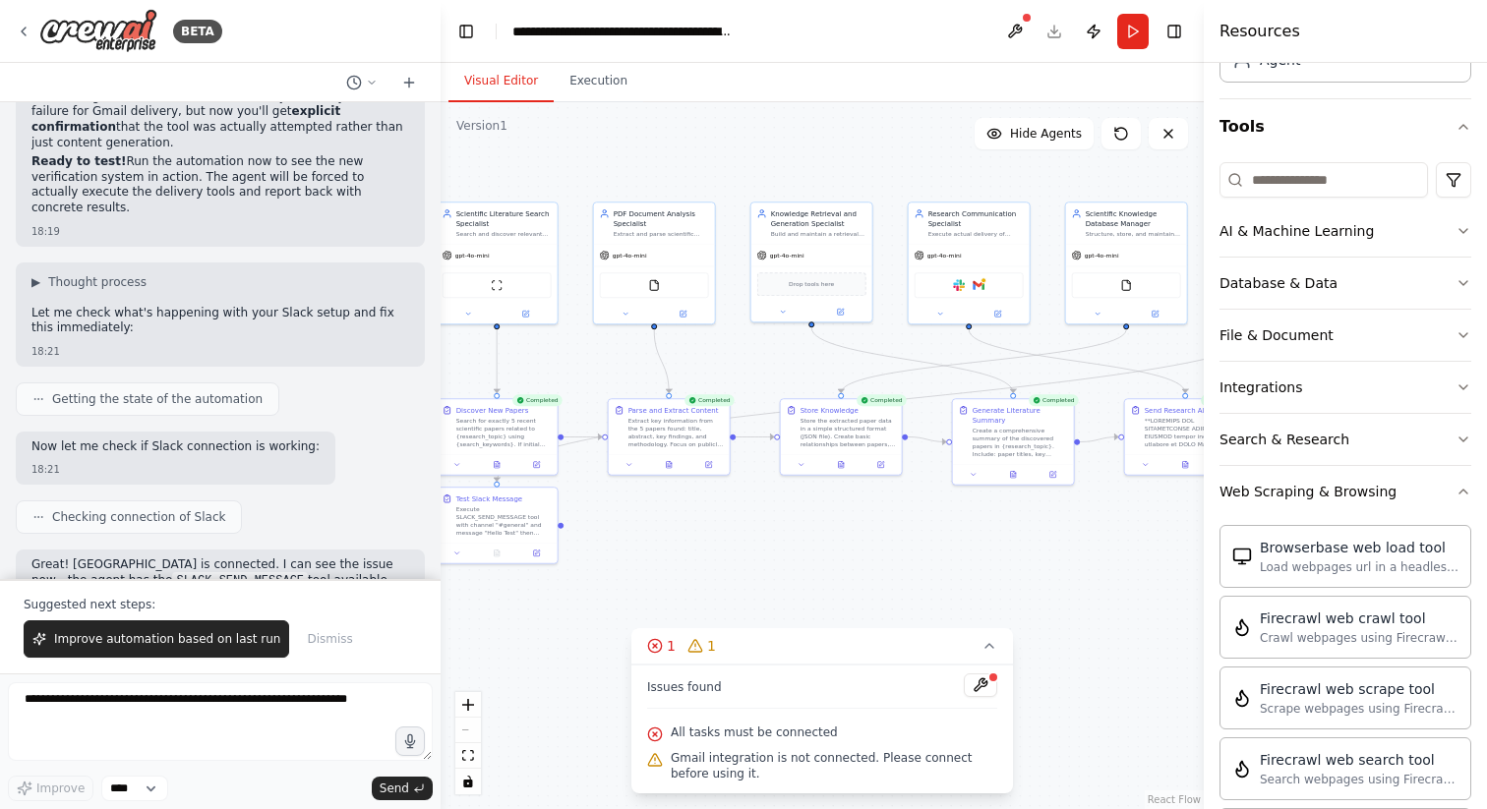
click at [799, 562] on div ".deletable-edge-delete-btn { width: 20px; height: 20px; border: 0px solid #ffff…" at bounding box center [822, 455] width 763 height 707
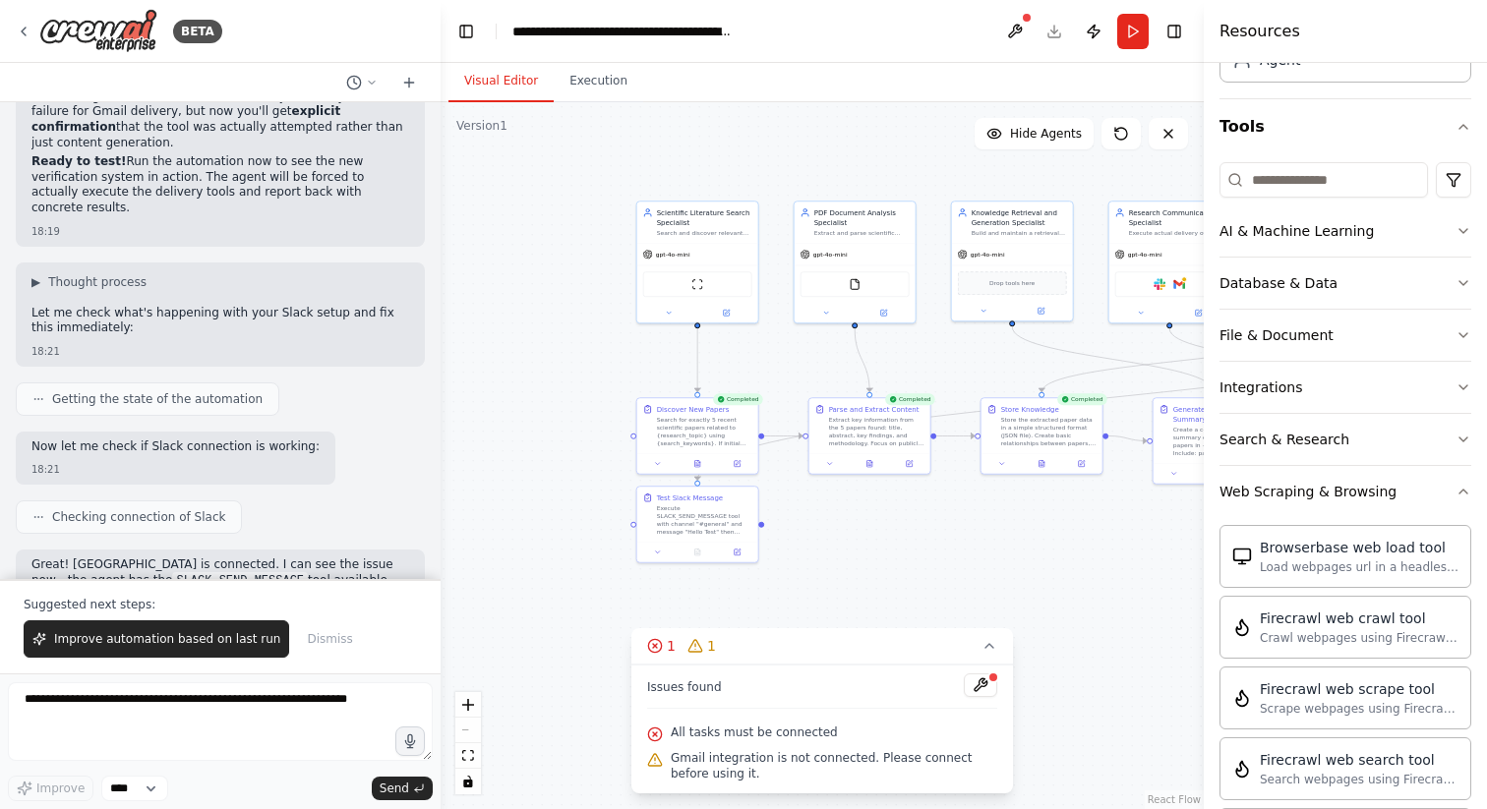
drag, startPoint x: 696, startPoint y: 567, endPoint x: 897, endPoint y: 566, distance: 200.6
click at [897, 566] on div ".deletable-edge-delete-btn { width: 20px; height: 20px; border: 0px solid #ffff…" at bounding box center [822, 455] width 763 height 707
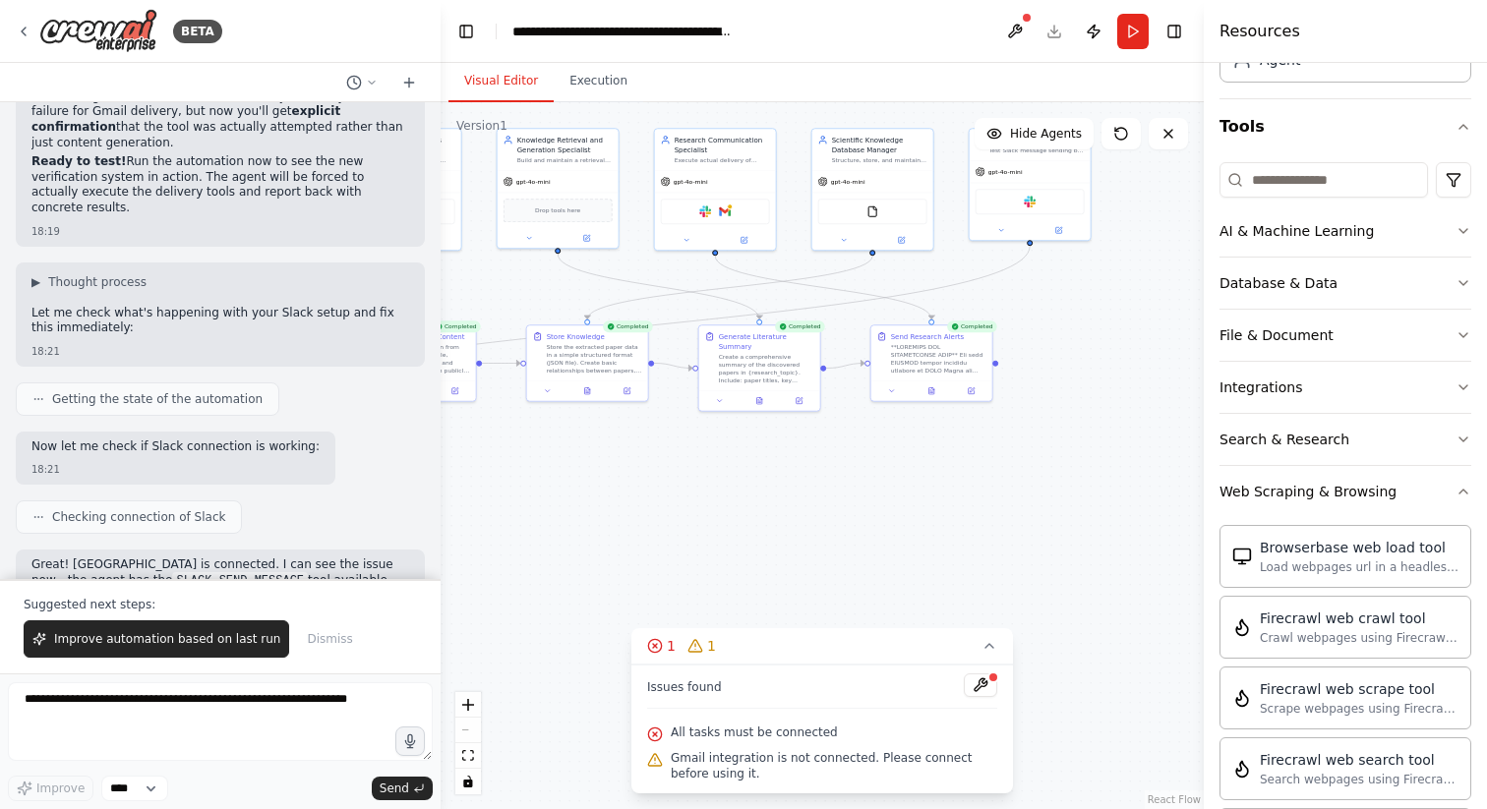
drag, startPoint x: 761, startPoint y: 527, endPoint x: 278, endPoint y: 452, distance: 488.6
click at [280, 452] on div "BETA VS Code Copilot prompt Create a Python project using CrewAI to implement a…" at bounding box center [743, 404] width 1487 height 809
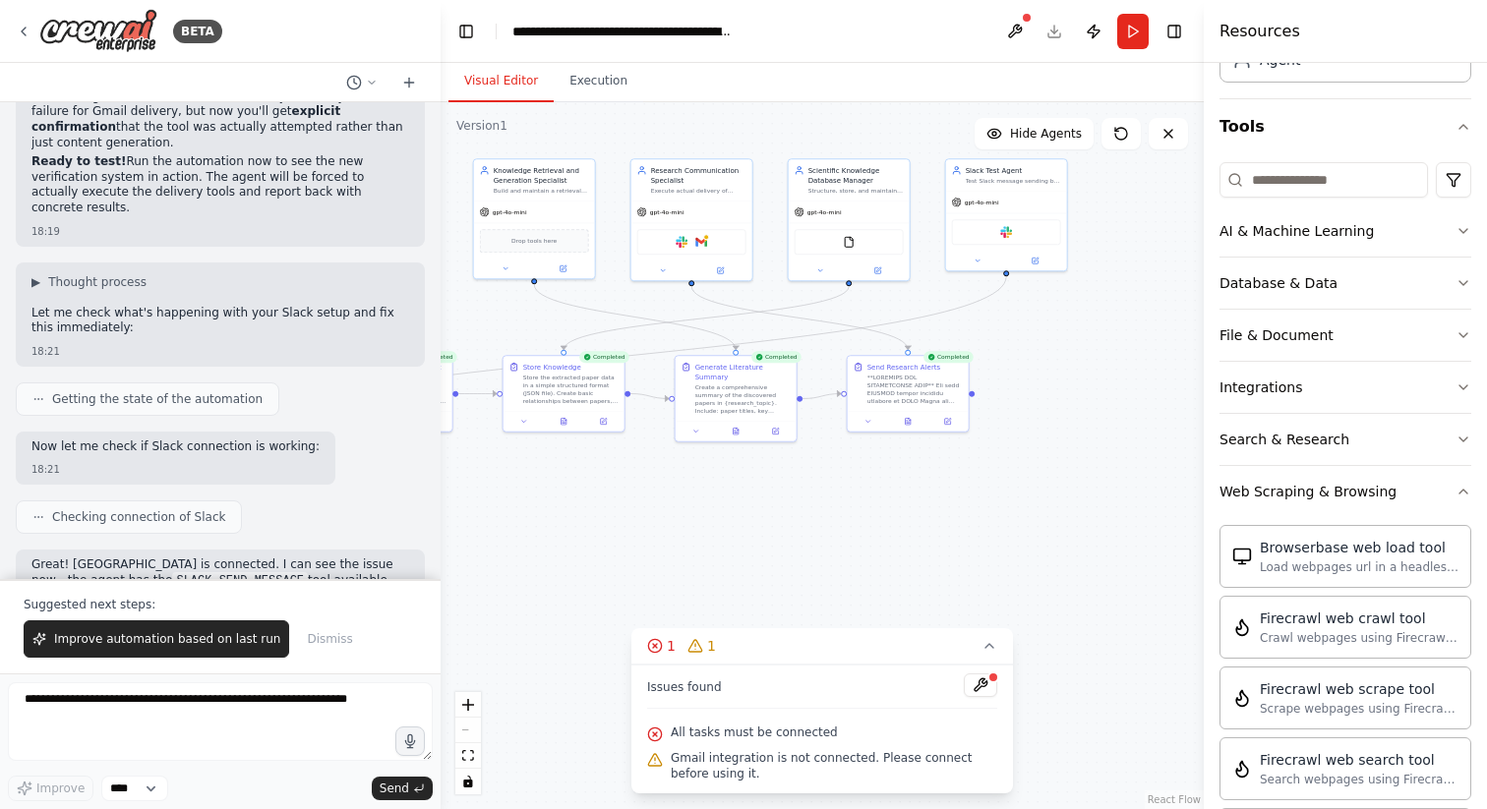
drag, startPoint x: 782, startPoint y: 480, endPoint x: 780, endPoint y: 509, distance: 29.6
click at [782, 510] on div ".deletable-edge-delete-btn { width: 20px; height: 20px; border: 0px solid #ffff…" at bounding box center [822, 455] width 763 height 707
click at [153, 637] on span "Improve automation based on last run" at bounding box center [167, 639] width 226 height 16
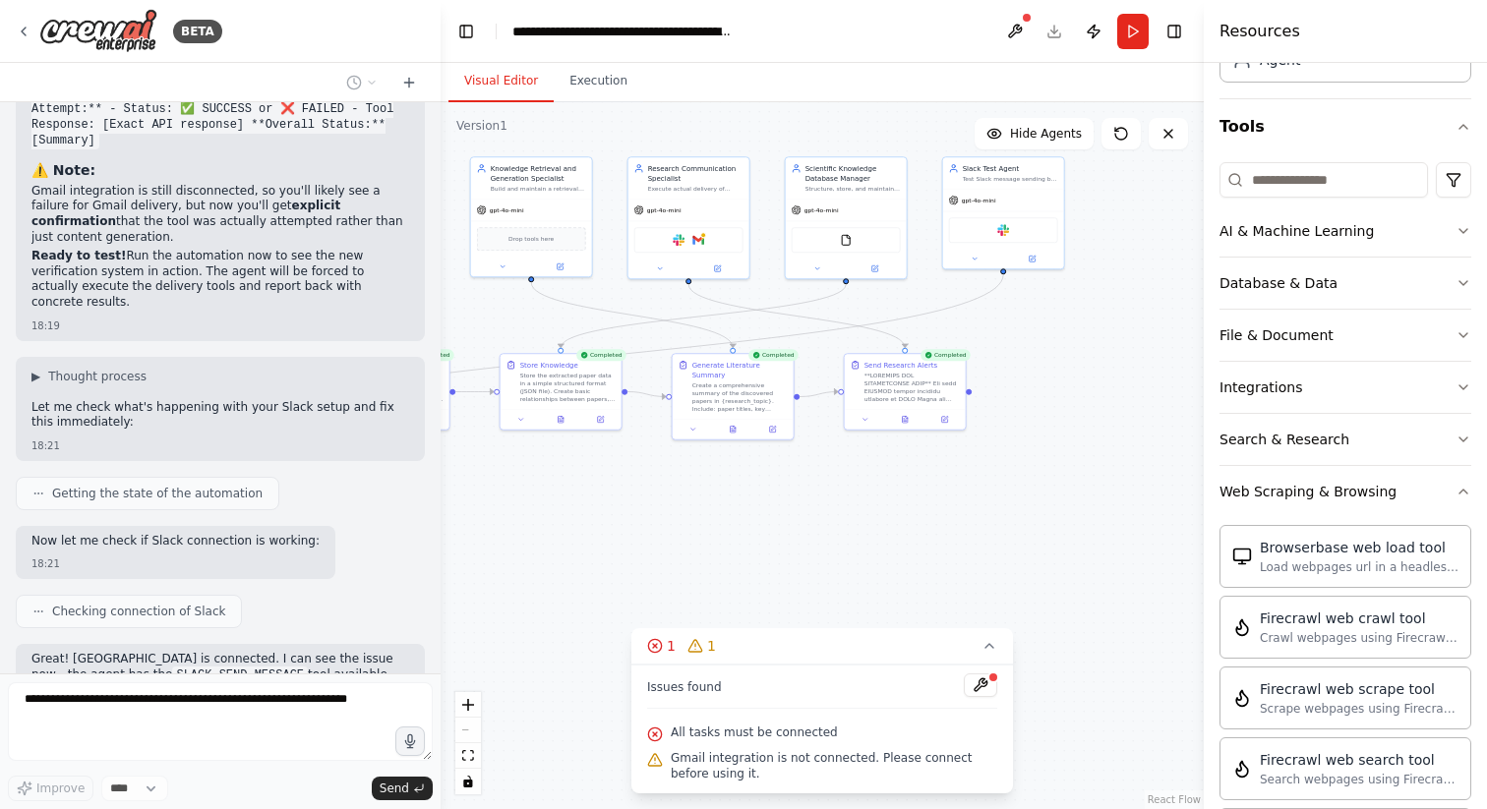
scroll to position [23760, 0]
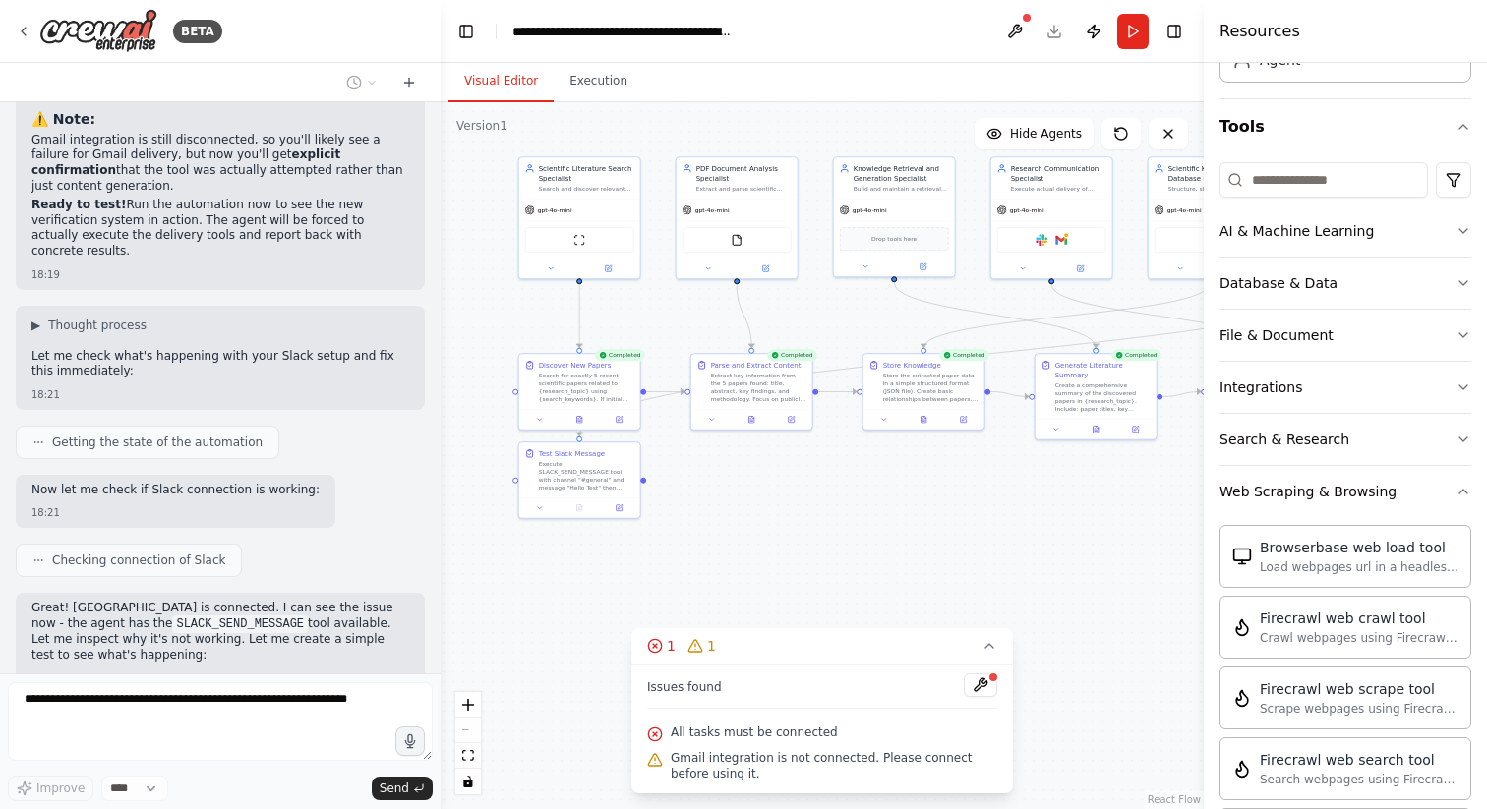
drag, startPoint x: 641, startPoint y: 513, endPoint x: 1017, endPoint y: 515, distance: 375.7
click at [1018, 515] on div ".deletable-edge-delete-btn { width: 20px; height: 20px; border: 0px solid #ffff…" at bounding box center [822, 455] width 763 height 707
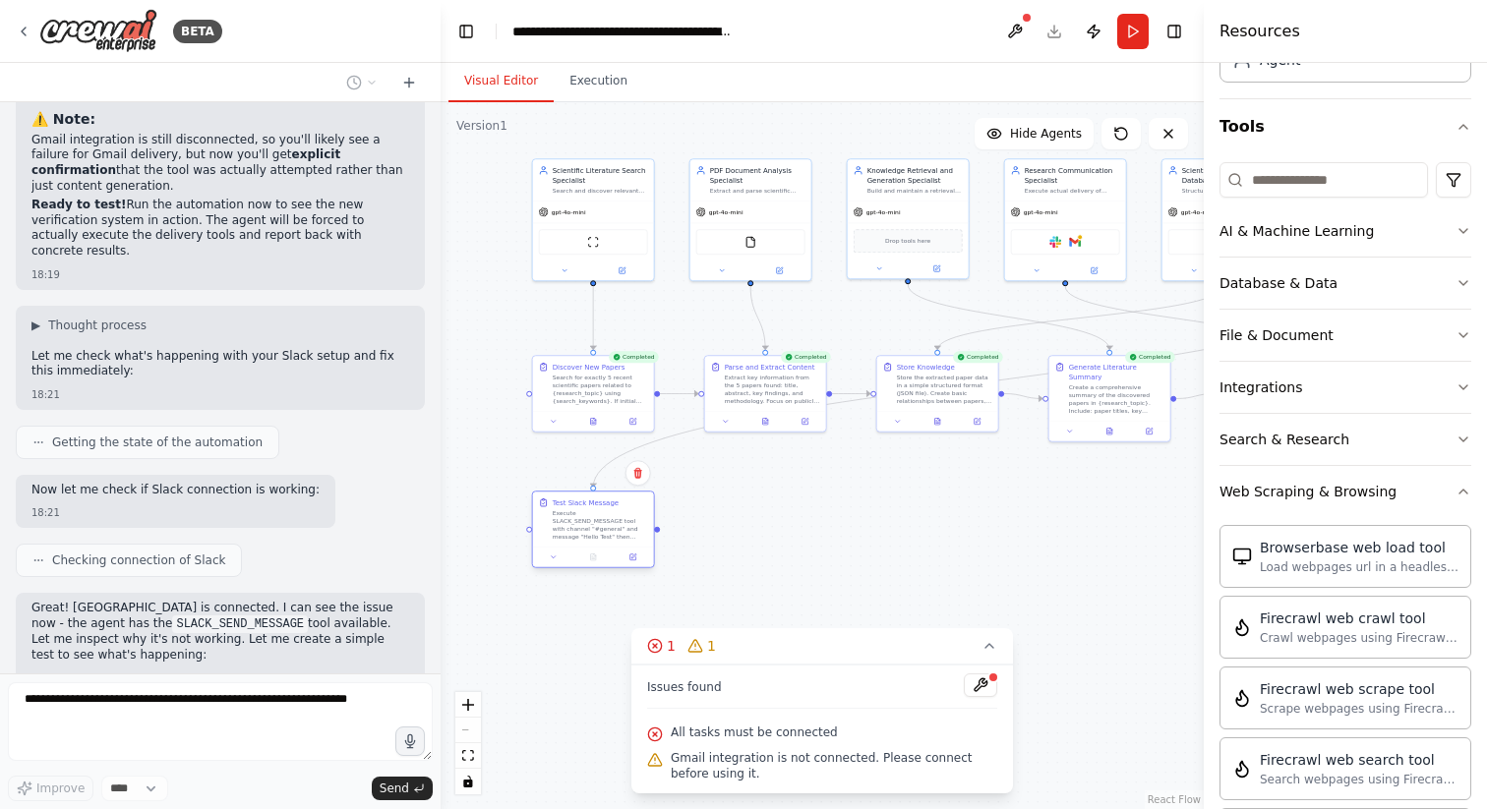
drag, startPoint x: 618, startPoint y: 478, endPoint x: 617, endPoint y: 531, distance: 53.1
click at [617, 531] on div "Execute SLACK_SEND_MESSAGE tool with channel "#general" and message "Hello Test…" at bounding box center [600, 524] width 95 height 31
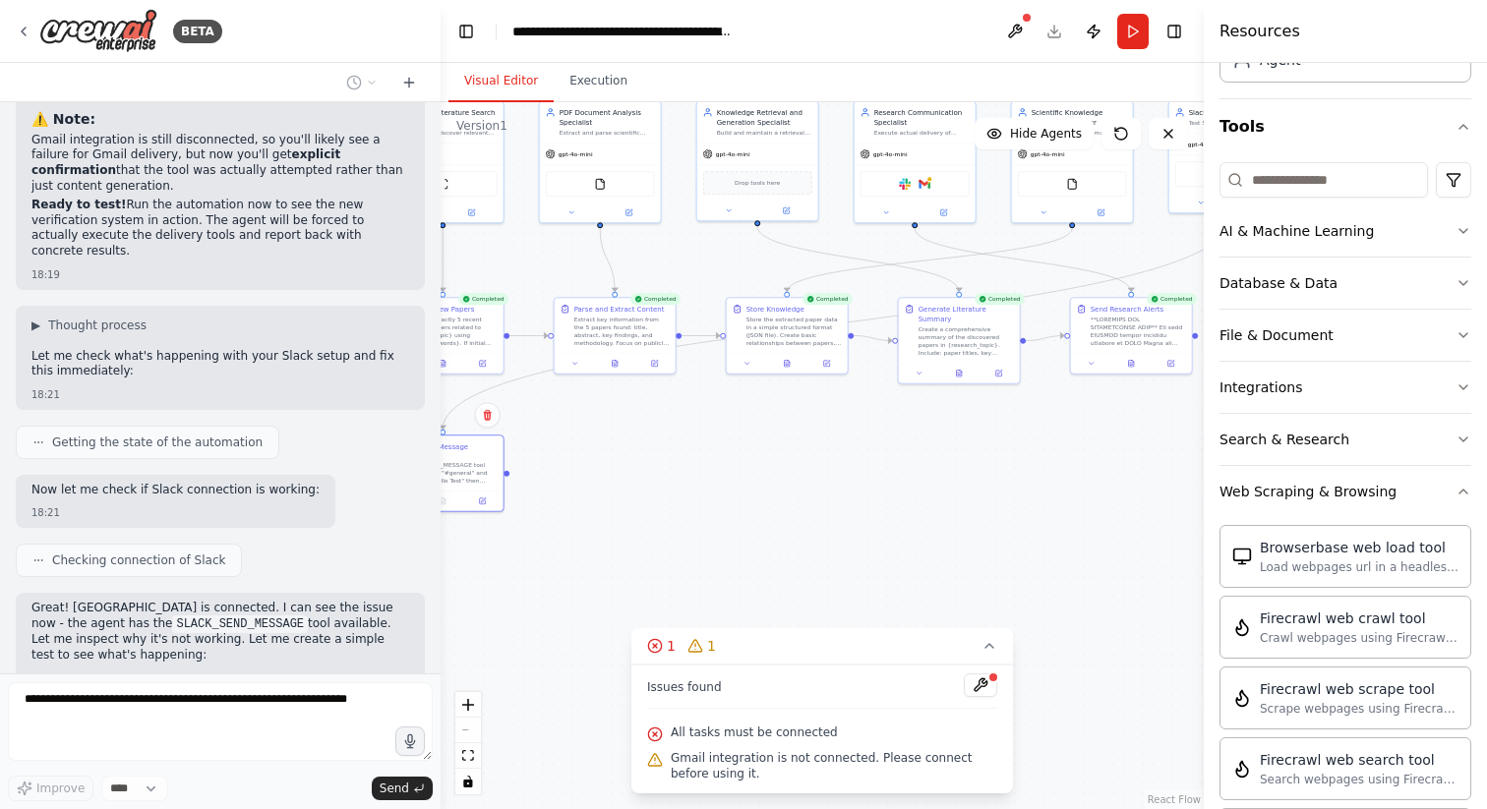
drag, startPoint x: 993, startPoint y: 551, endPoint x: 843, endPoint y: 493, distance: 161.3
click at [843, 493] on div ".deletable-edge-delete-btn { width: 20px; height: 20px; border: 0px solid #ffff…" at bounding box center [822, 455] width 763 height 707
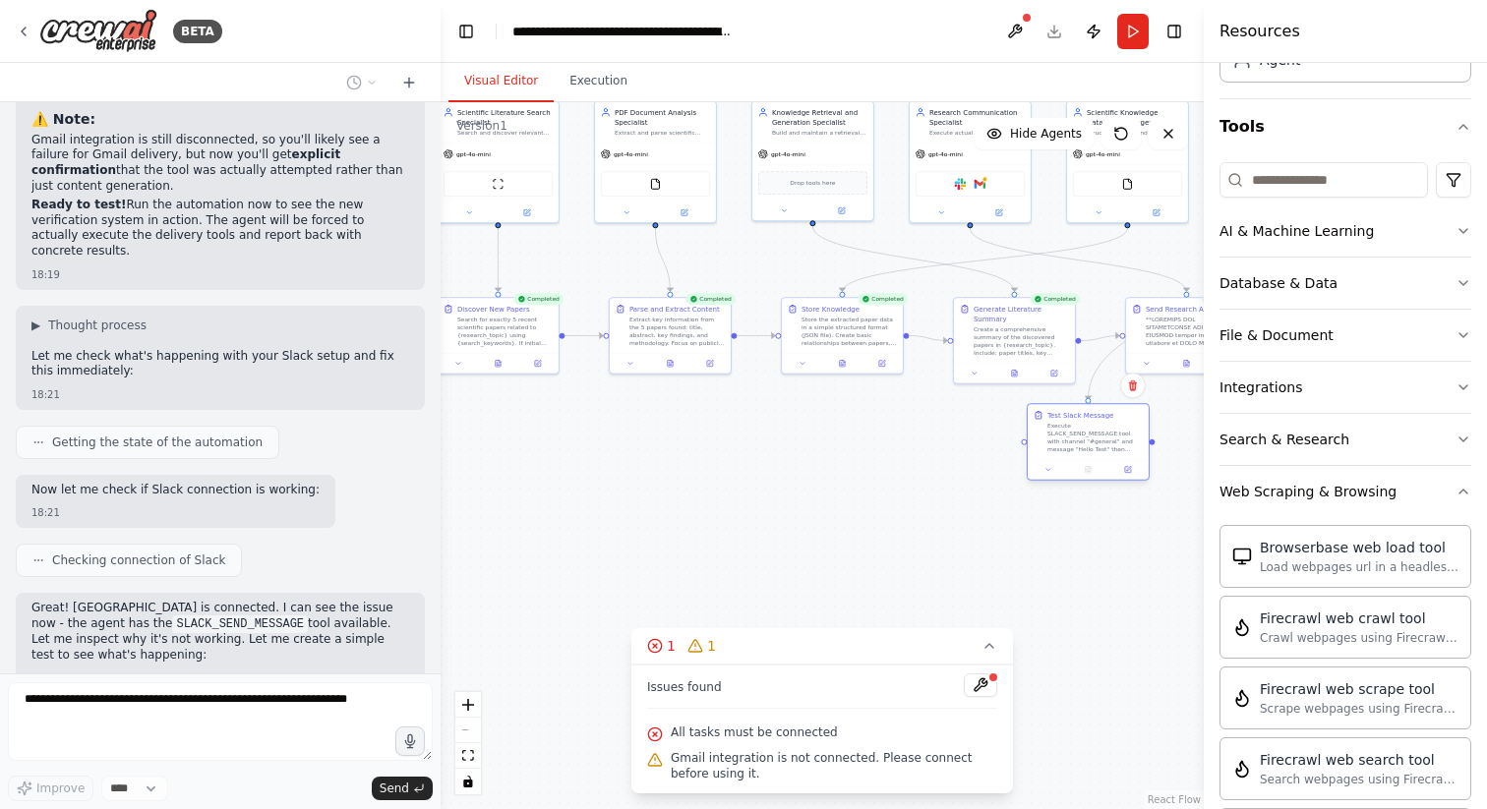
drag, startPoint x: 449, startPoint y: 463, endPoint x: 1079, endPoint y: 449, distance: 629.5
click at [1079, 449] on div "Execute SLACK_SEND_MESSAGE tool with channel "#general" and message "Hello Test…" at bounding box center [1094, 437] width 95 height 31
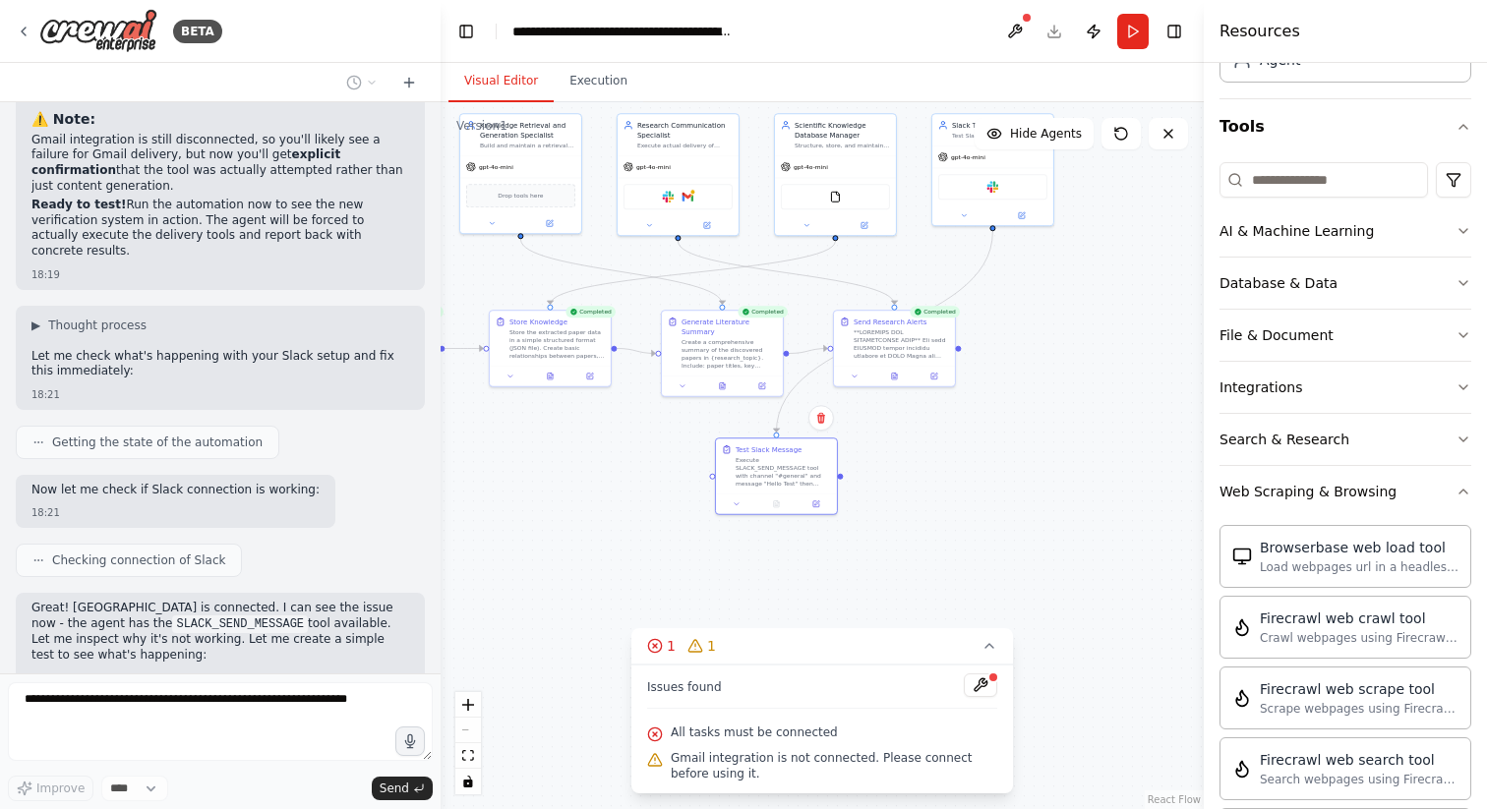
drag, startPoint x: 852, startPoint y: 445, endPoint x: 485, endPoint y: 478, distance: 368.2
click at [485, 478] on div ".deletable-edge-delete-btn { width: 20px; height: 20px; border: 0px solid #ffff…" at bounding box center [822, 455] width 763 height 707
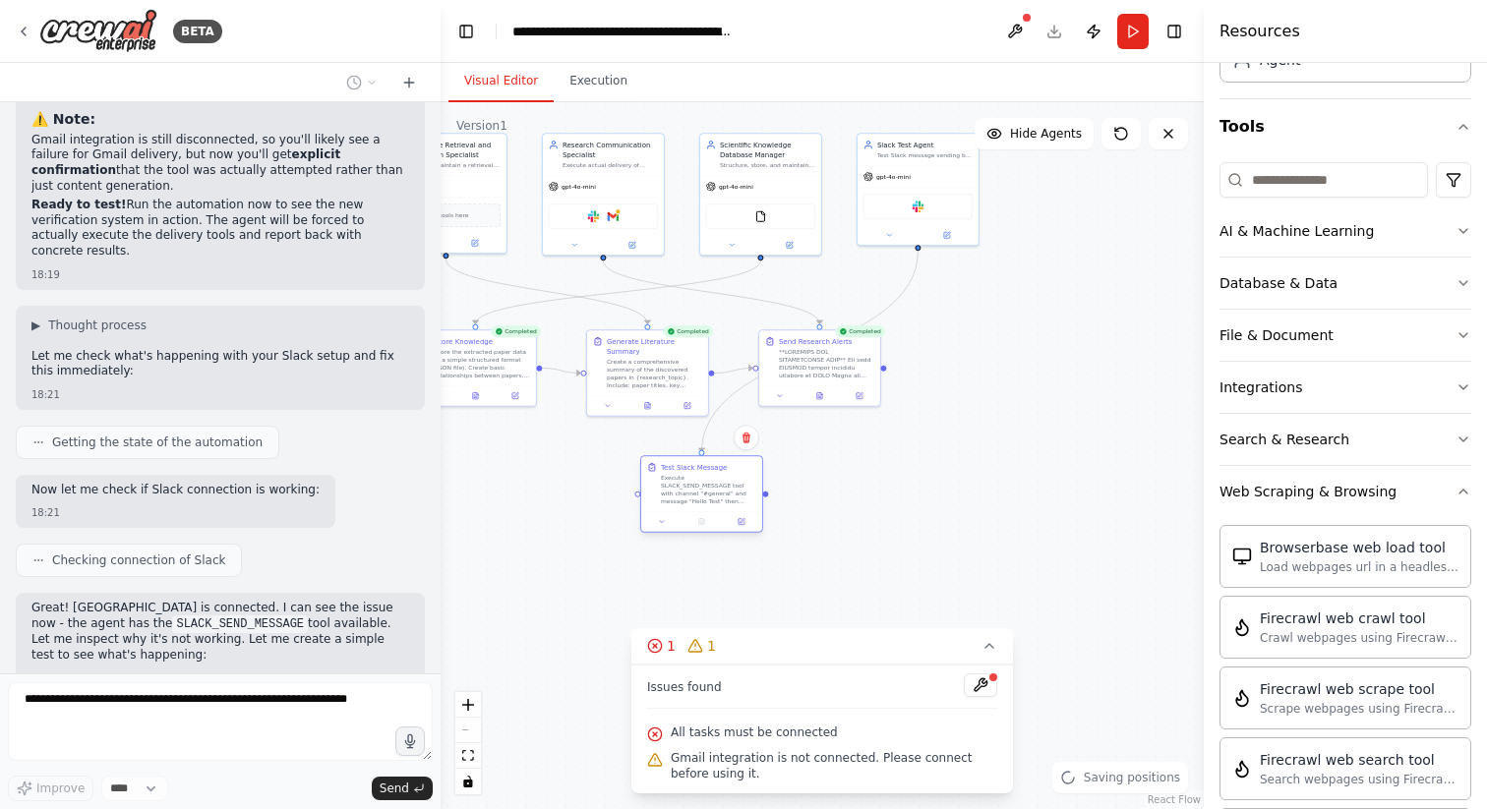
scroll to position [23803, 0]
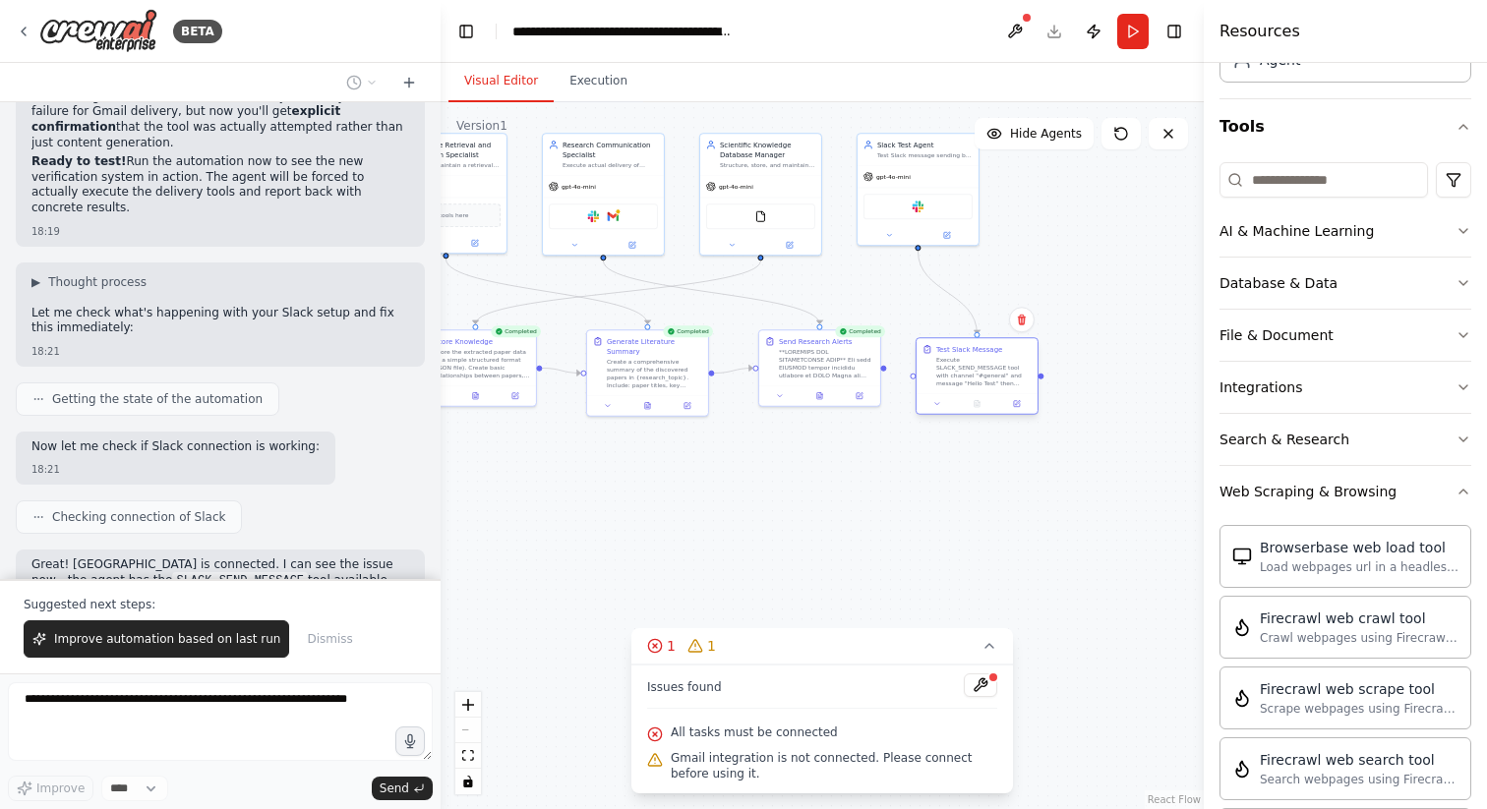
drag, startPoint x: 700, startPoint y: 494, endPoint x: 977, endPoint y: 373, distance: 301.7
click at [977, 373] on div "Execute SLACK_SEND_MESSAGE tool with channel "#general" and message "Hello Test…" at bounding box center [983, 371] width 95 height 31
click at [94, 622] on button "Improve automation based on last run" at bounding box center [157, 639] width 266 height 37
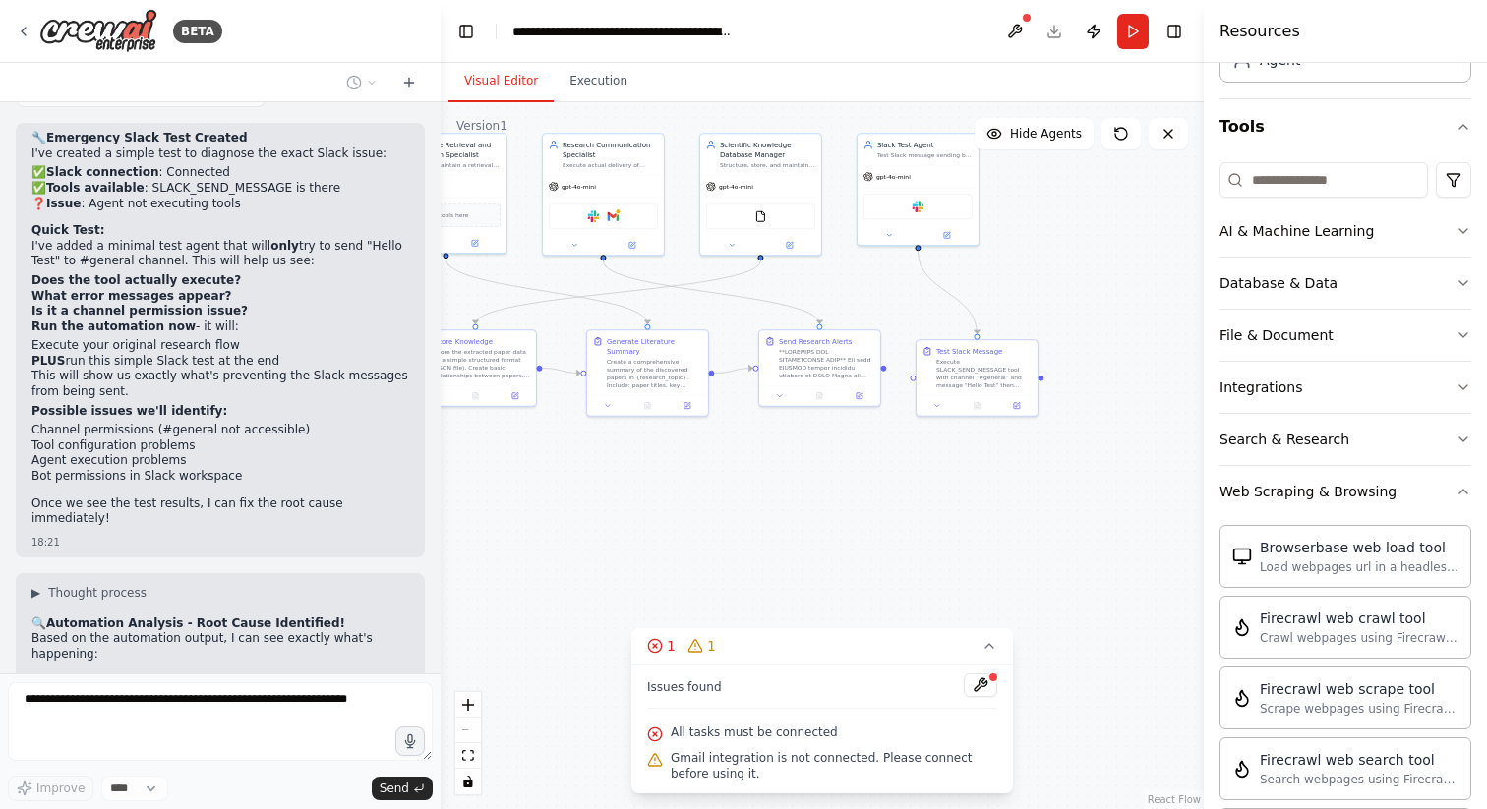
scroll to position [24464, 0]
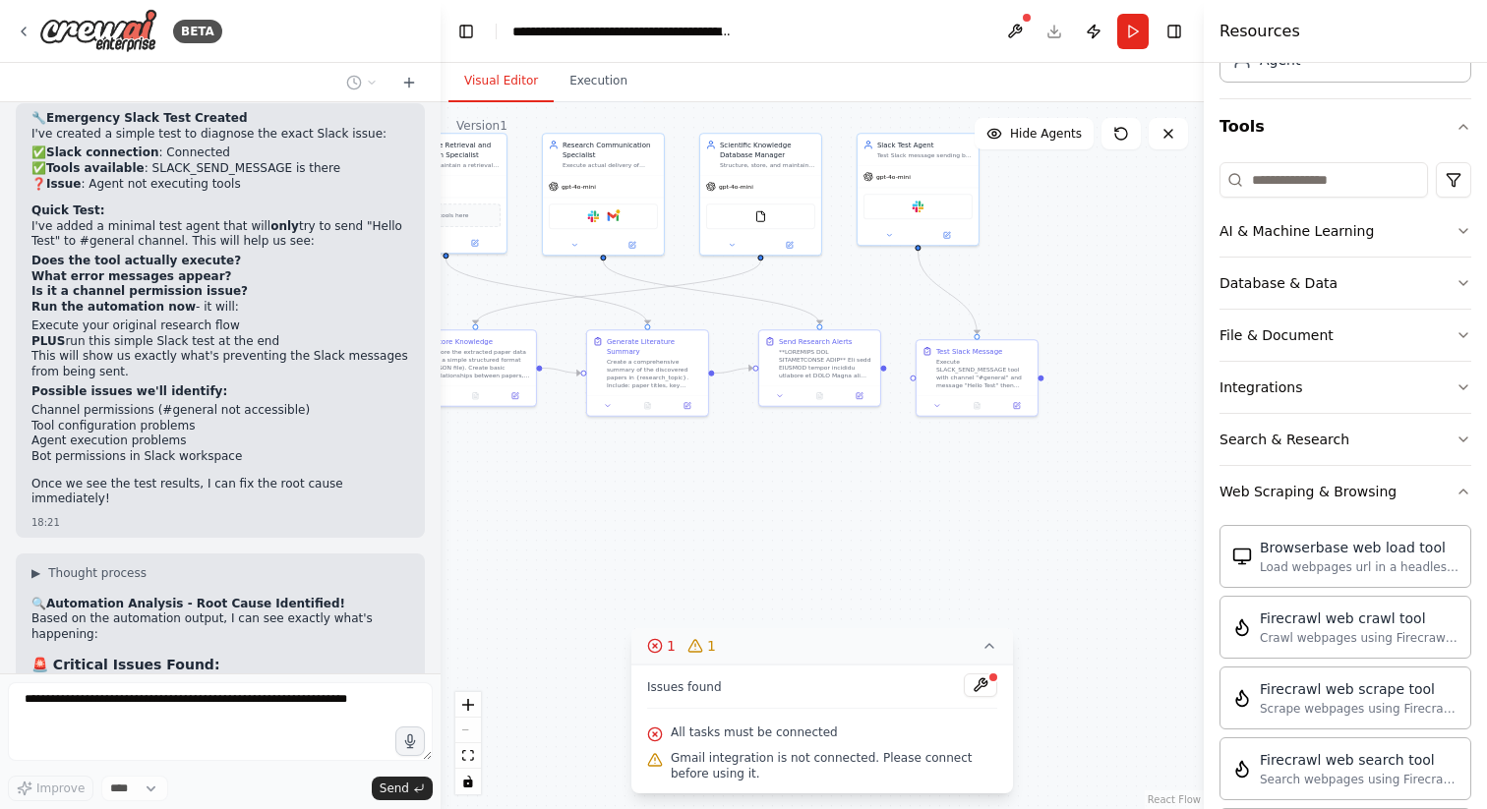
click at [995, 658] on button "1 1" at bounding box center [822, 646] width 382 height 36
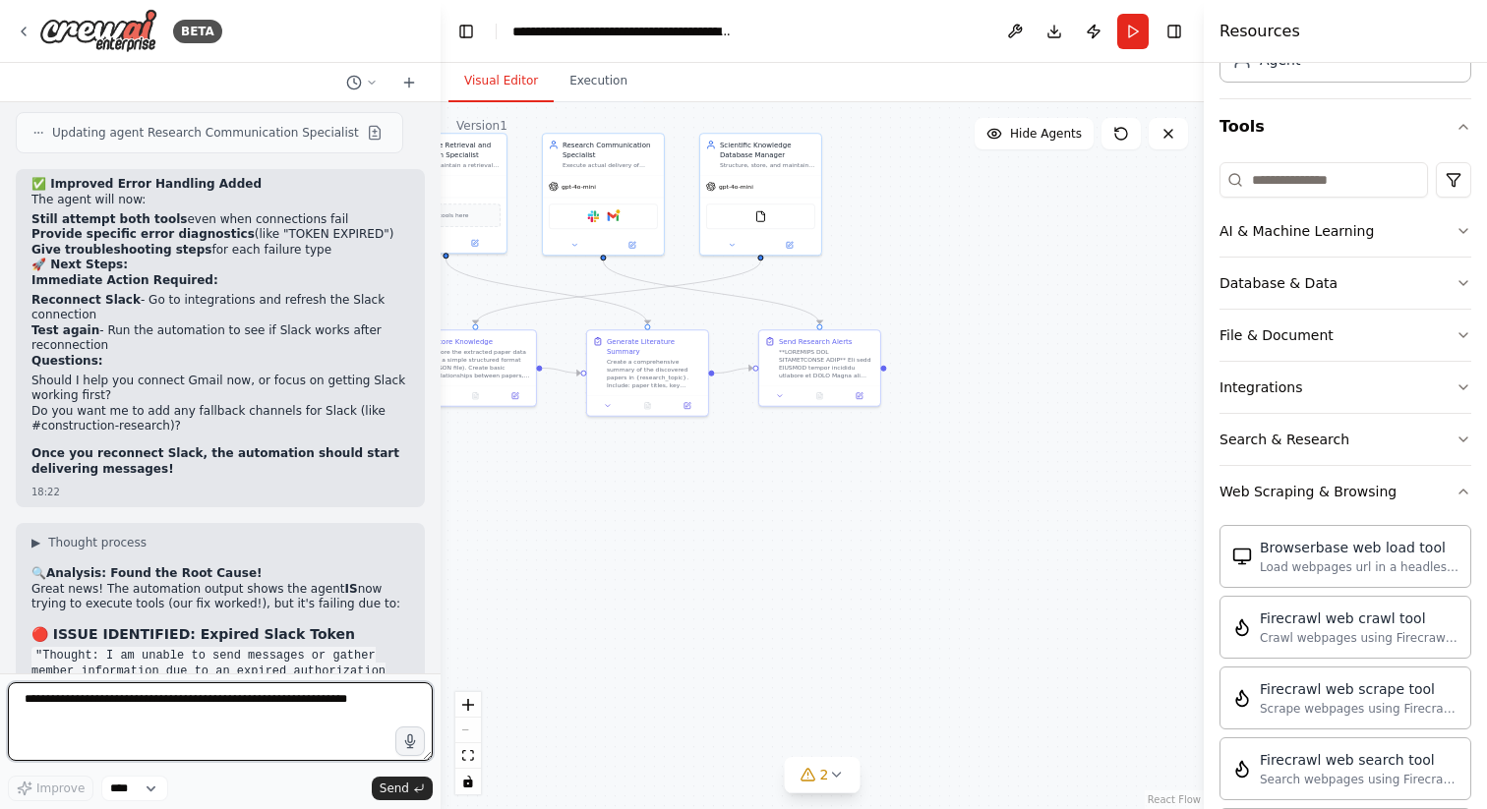
scroll to position [25583, 0]
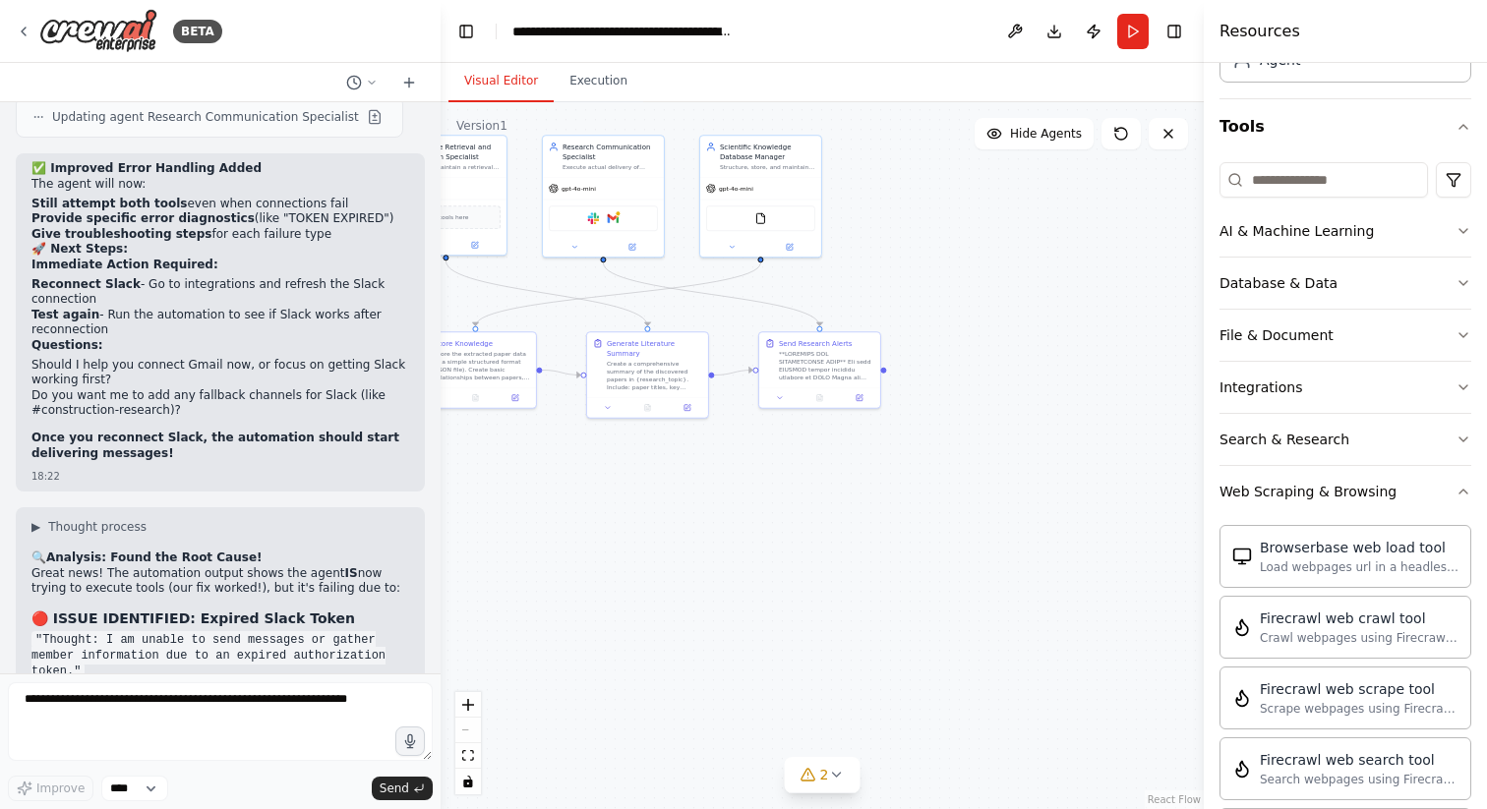
drag, startPoint x: 611, startPoint y: 498, endPoint x: 629, endPoint y: 616, distance: 119.5
click at [629, 616] on div ".deletable-edge-delete-btn { width: 20px; height: 20px; border: 0px solid #ffff…" at bounding box center [822, 455] width 763 height 707
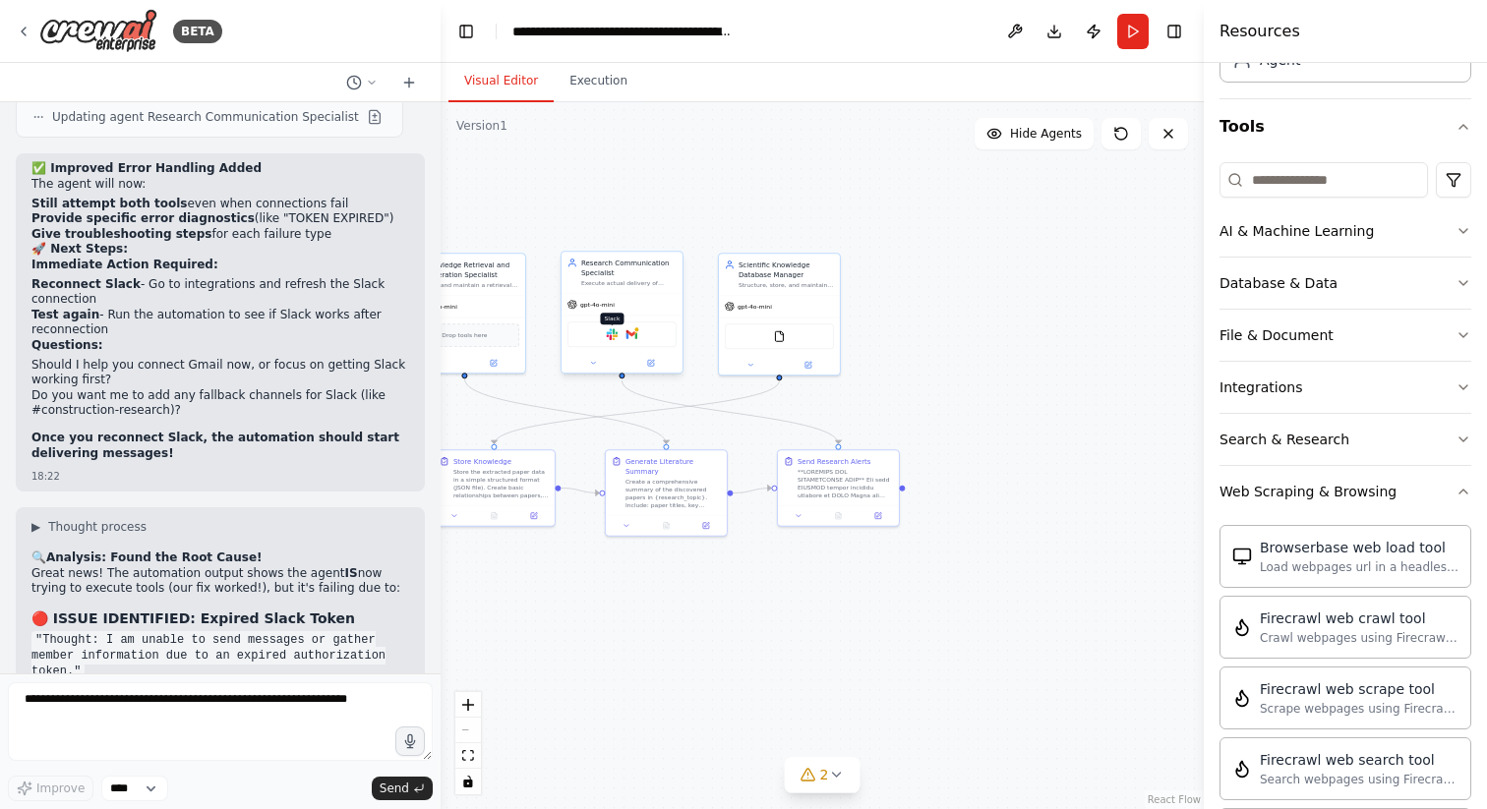
click at [615, 335] on img at bounding box center [612, 334] width 12 height 12
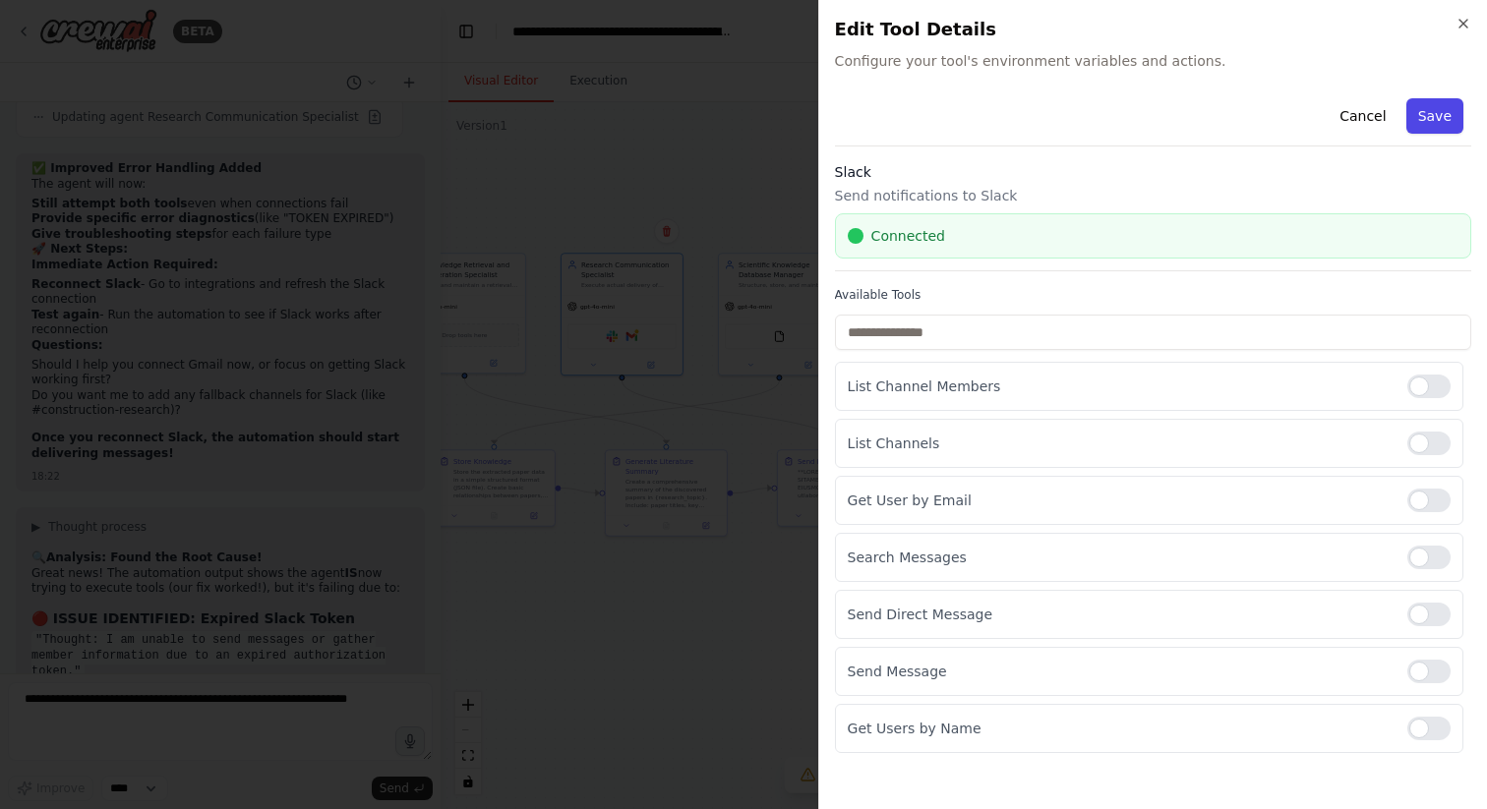
click at [1421, 110] on button "Save" at bounding box center [1434, 115] width 57 height 35
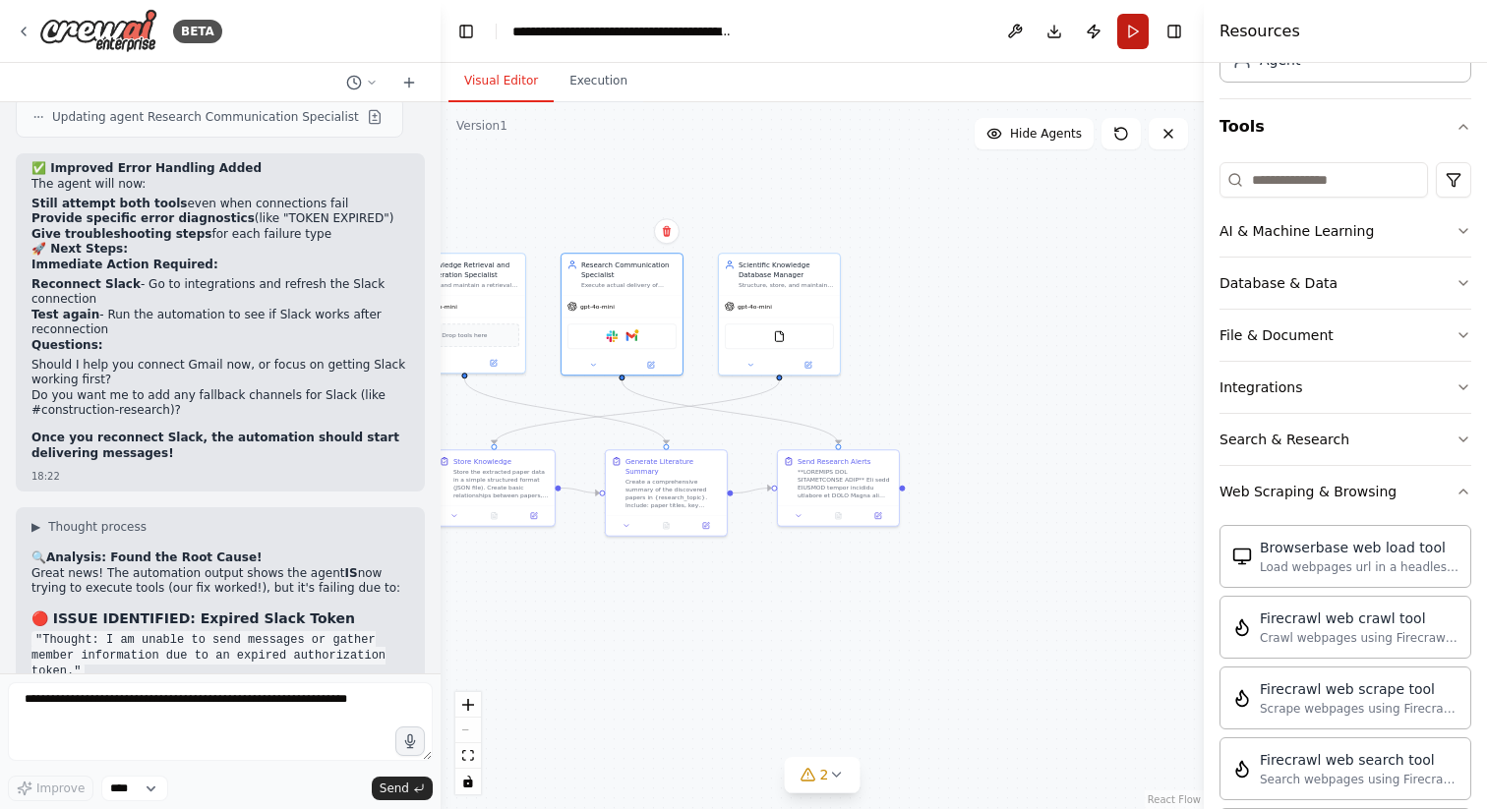
click at [1140, 24] on button "Run" at bounding box center [1132, 31] width 31 height 35
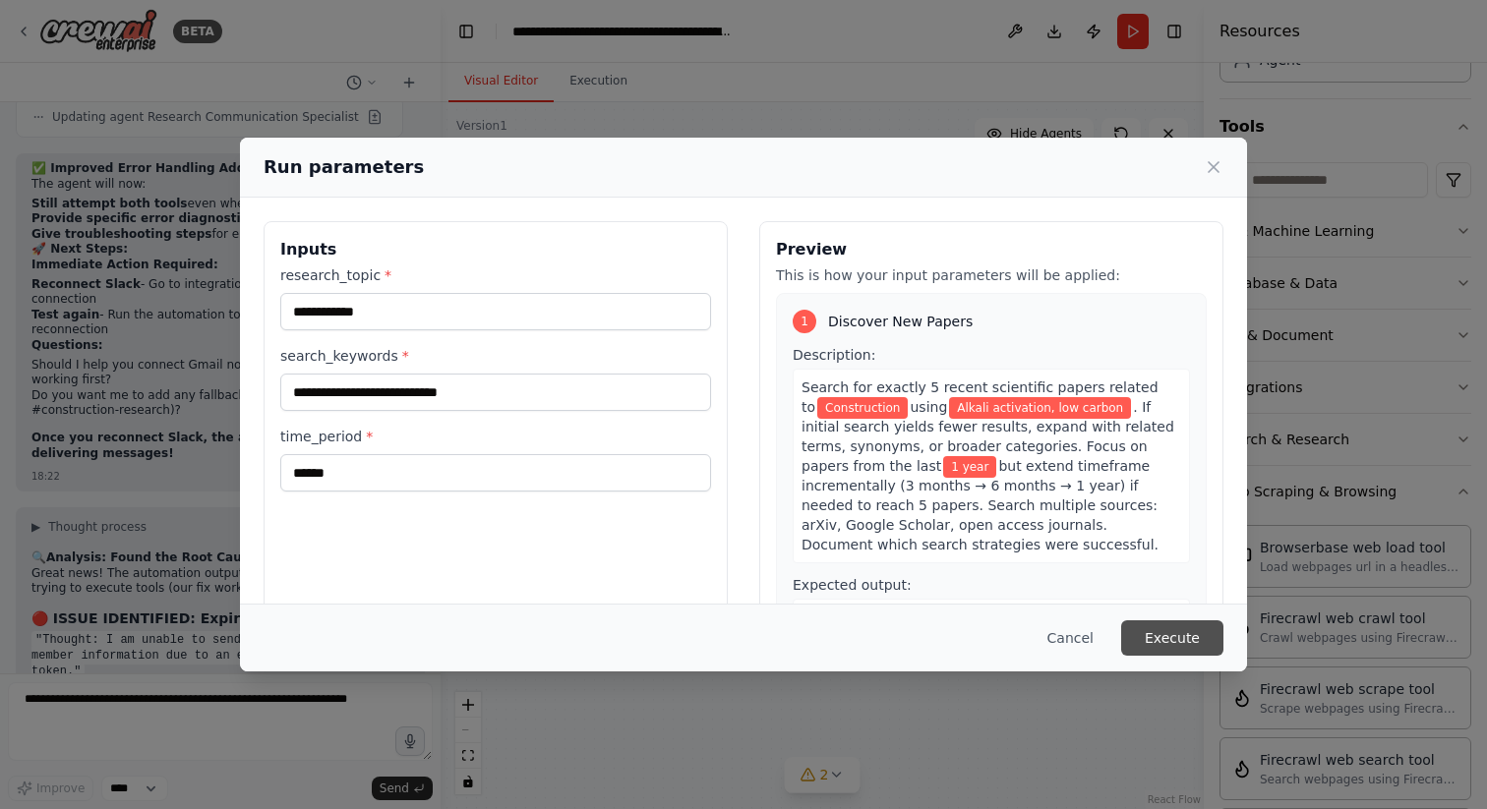
click at [1166, 629] on button "Execute" at bounding box center [1172, 638] width 102 height 35
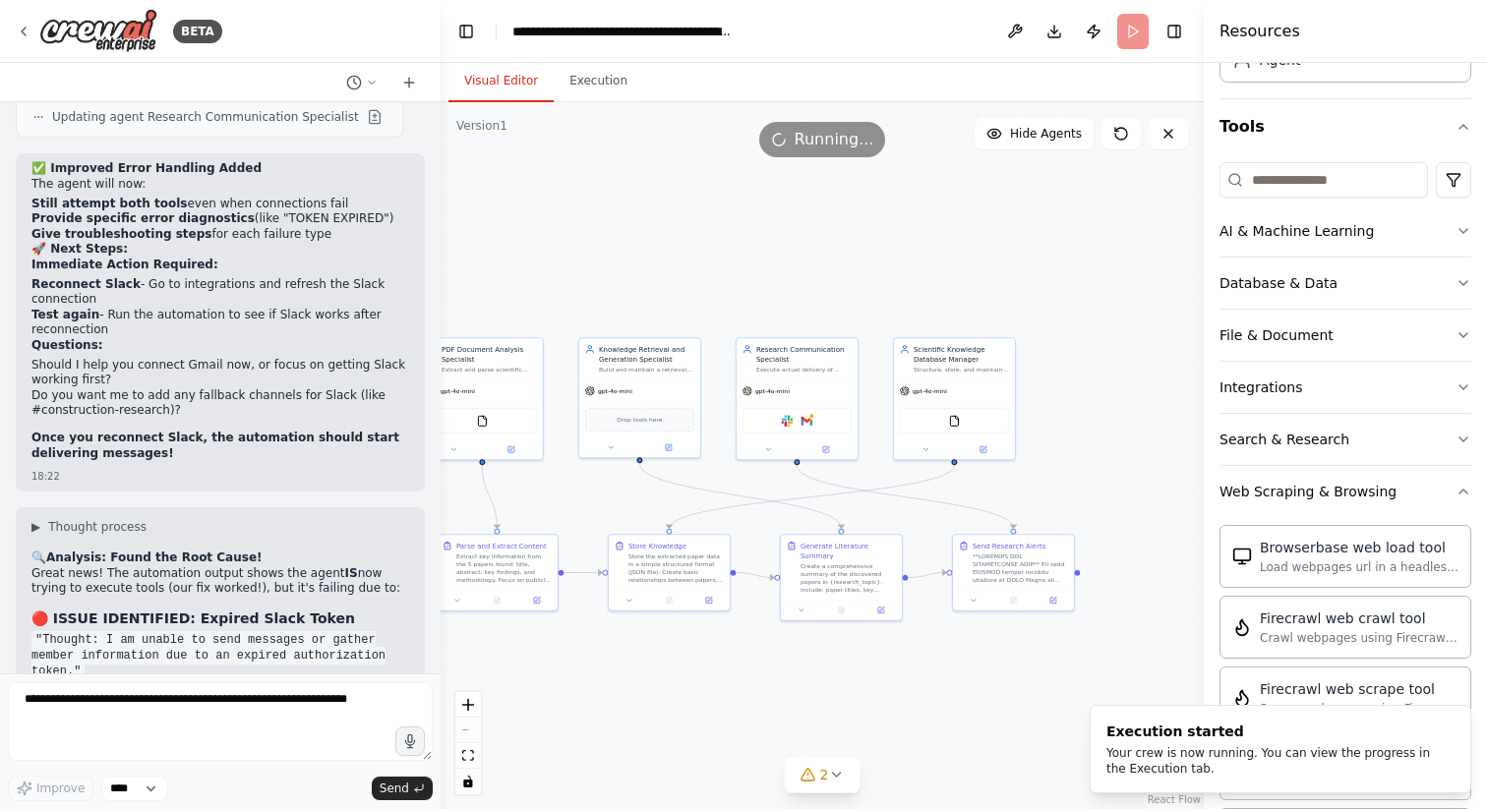
drag, startPoint x: 542, startPoint y: 610, endPoint x: 718, endPoint y: 694, distance: 195.3
click at [718, 694] on div ".deletable-edge-delete-btn { width: 20px; height: 20px; border: 0px solid #ffff…" at bounding box center [822, 455] width 763 height 707
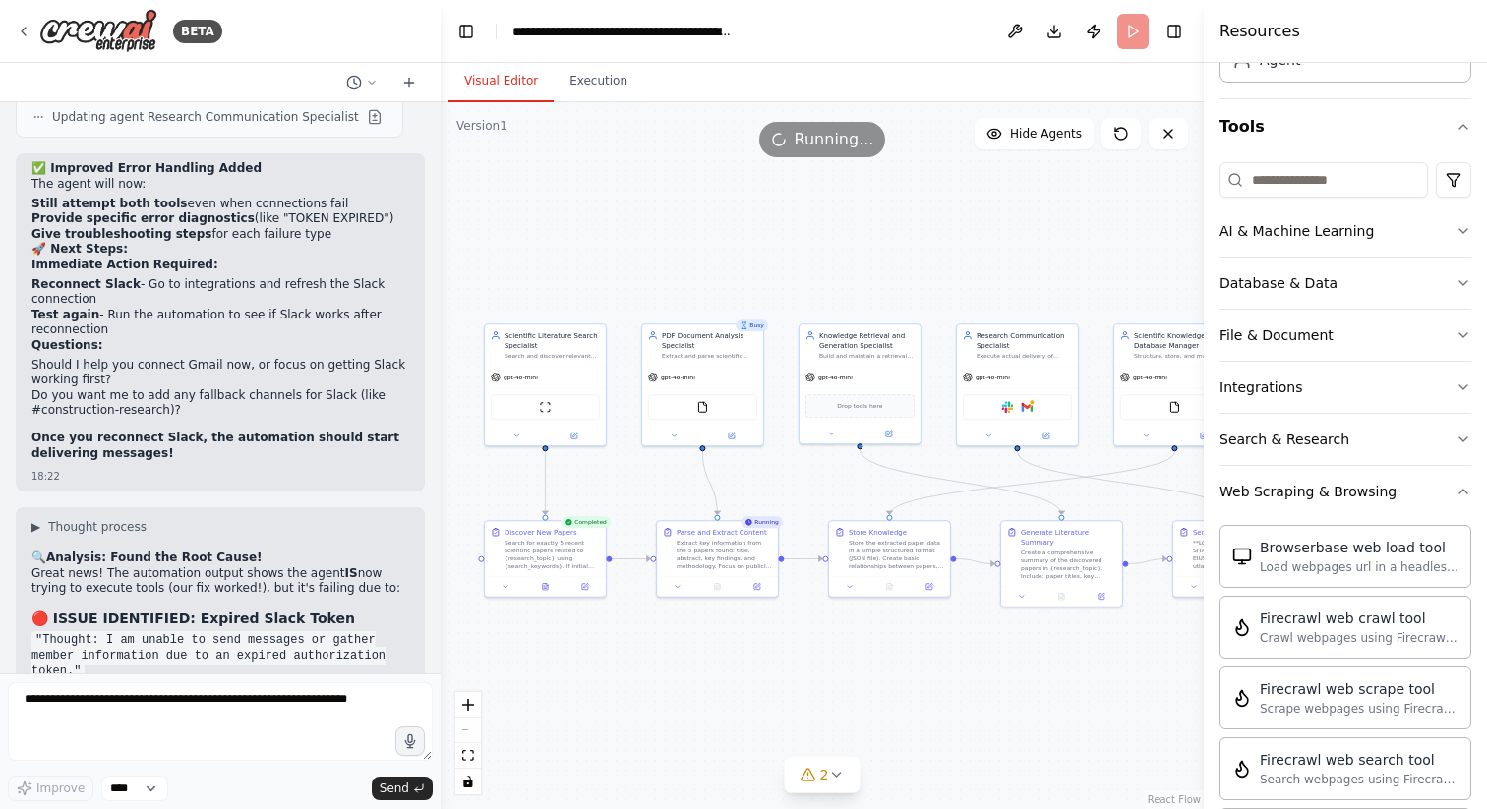
drag, startPoint x: 522, startPoint y: 257, endPoint x: 760, endPoint y: 248, distance: 238.1
click at [760, 248] on div ".deletable-edge-delete-btn { width: 20px; height: 20px; border: 0px solid #ffff…" at bounding box center [822, 455] width 763 height 707
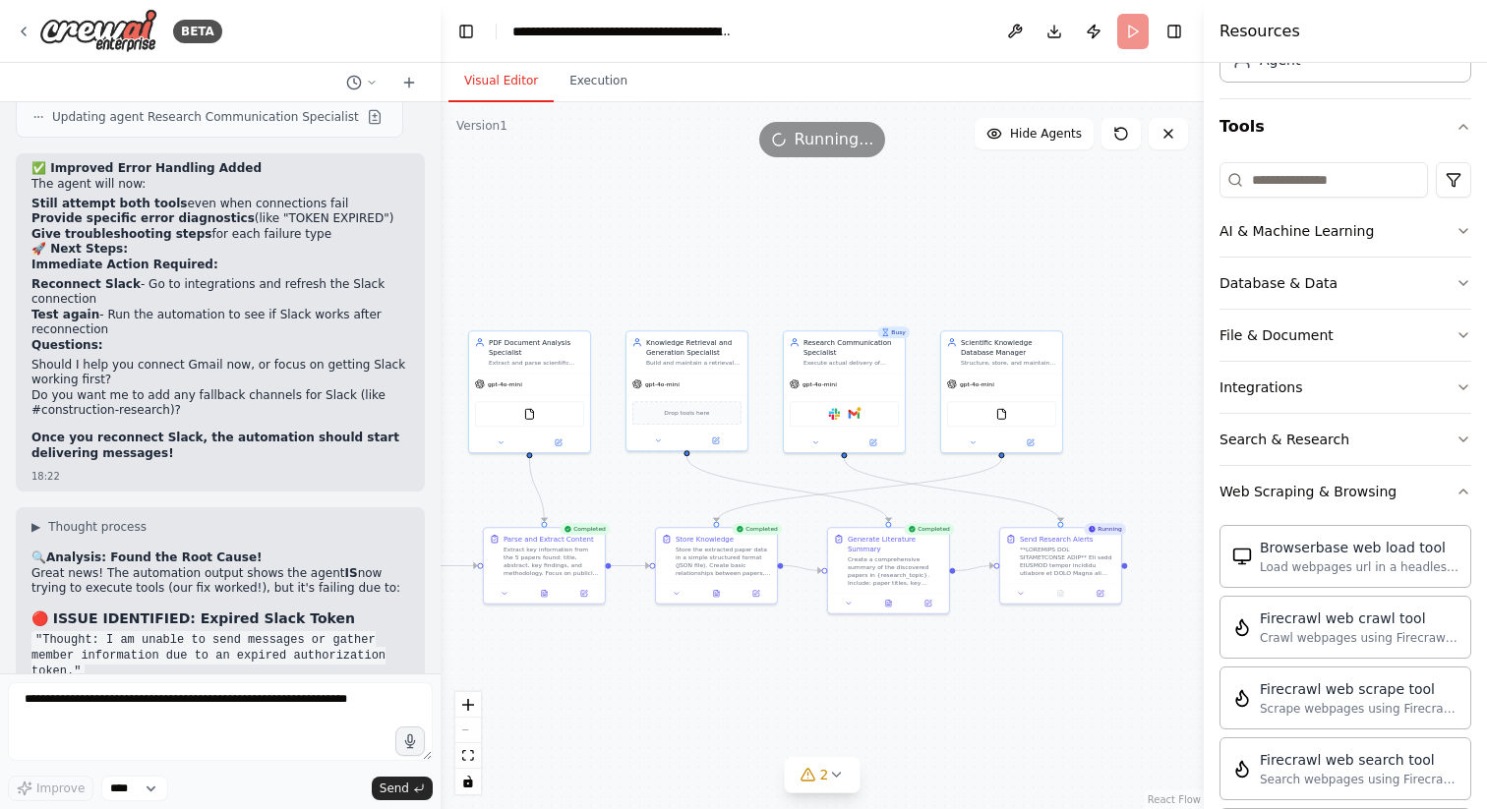
drag, startPoint x: 1100, startPoint y: 175, endPoint x: 899, endPoint y: 176, distance: 201.6
click at [899, 176] on div ".deletable-edge-delete-btn { width: 20px; height: 20px; border: 0px solid #ffff…" at bounding box center [822, 455] width 763 height 707
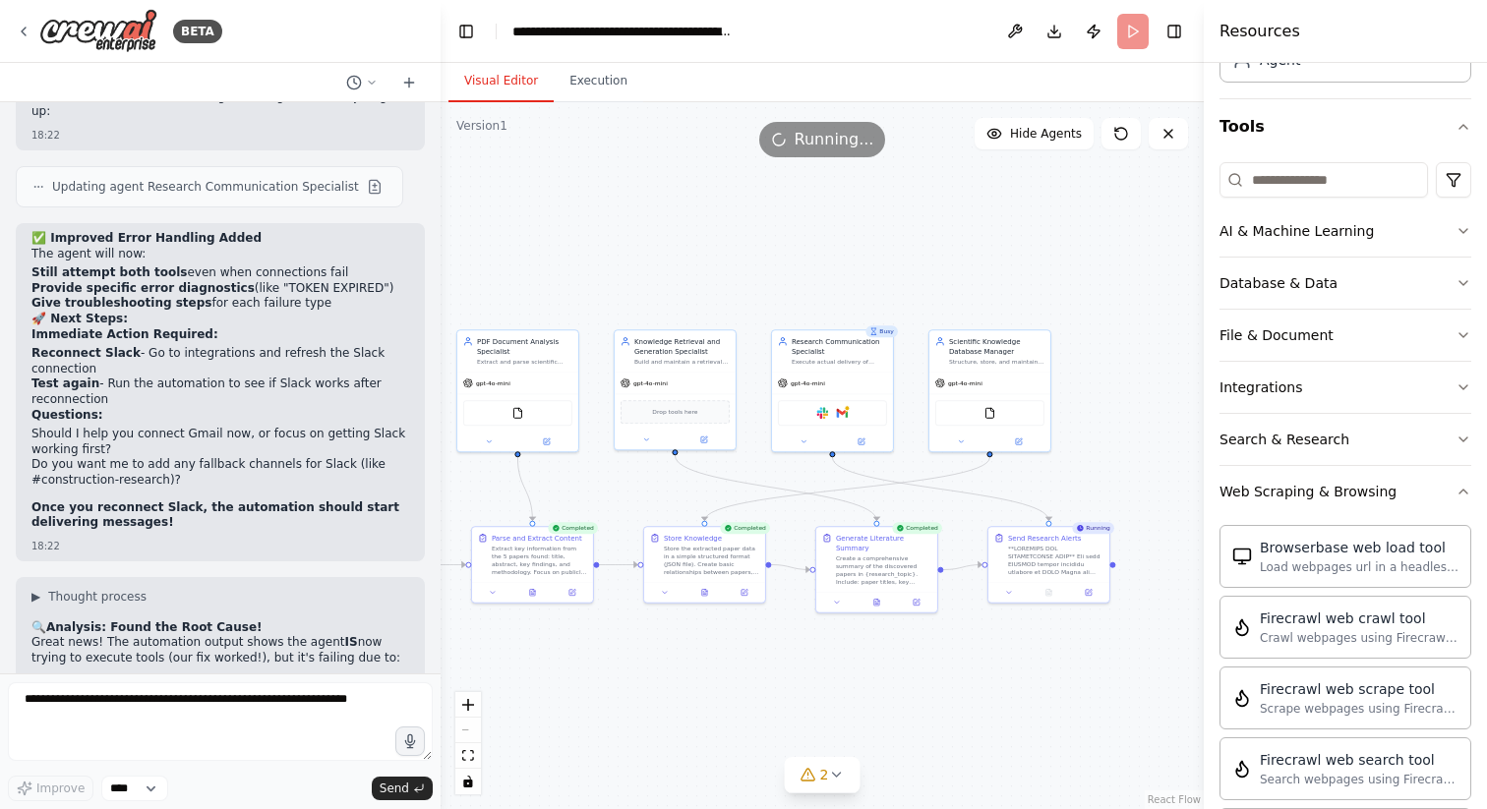
scroll to position [25653, 0]
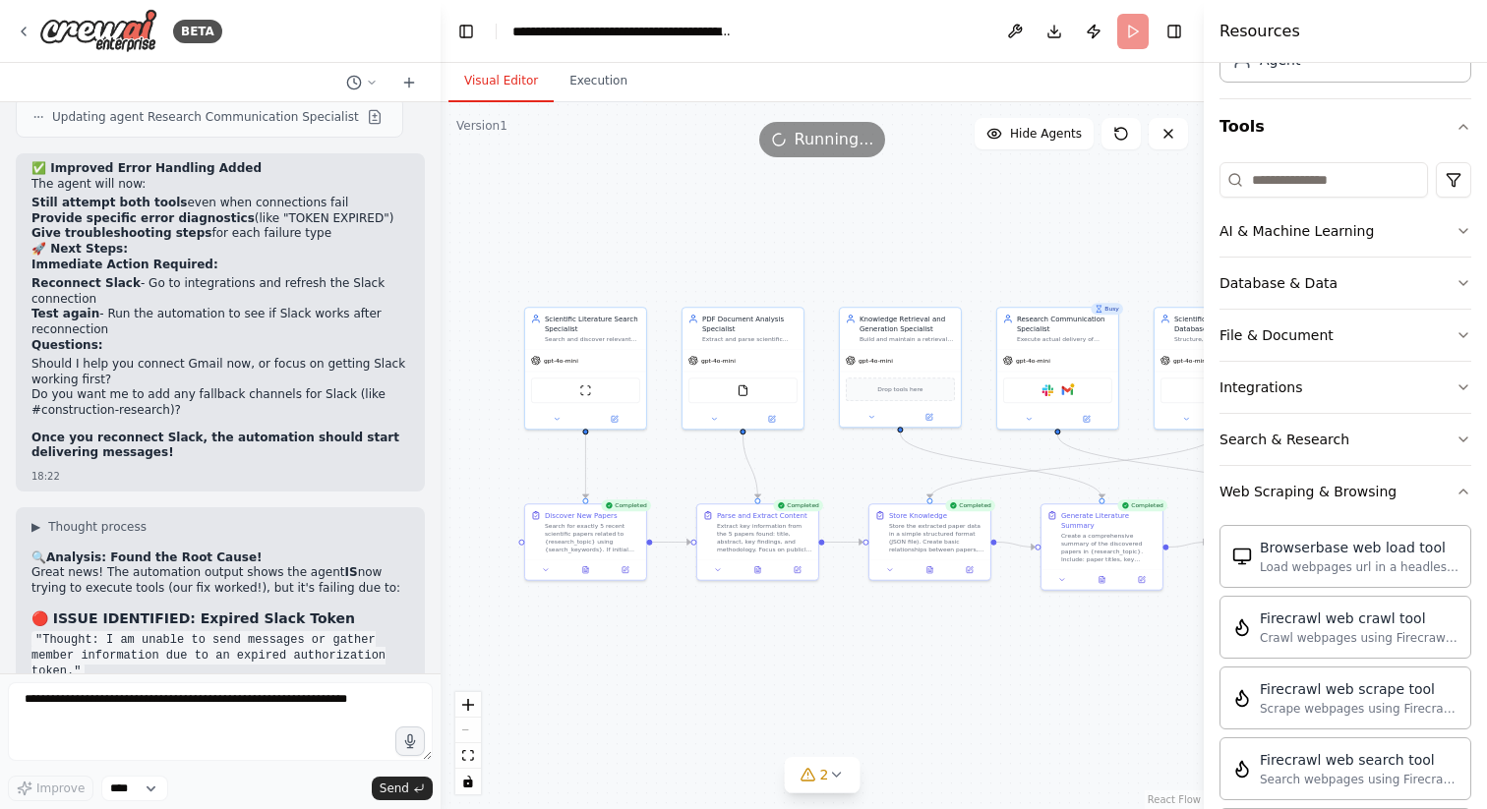
drag, startPoint x: 693, startPoint y: 246, endPoint x: 926, endPoint y: 224, distance: 234.1
click at [926, 224] on div ".deletable-edge-delete-btn { width: 20px; height: 20px; border: 0px solid #ffff…" at bounding box center [822, 455] width 763 height 707
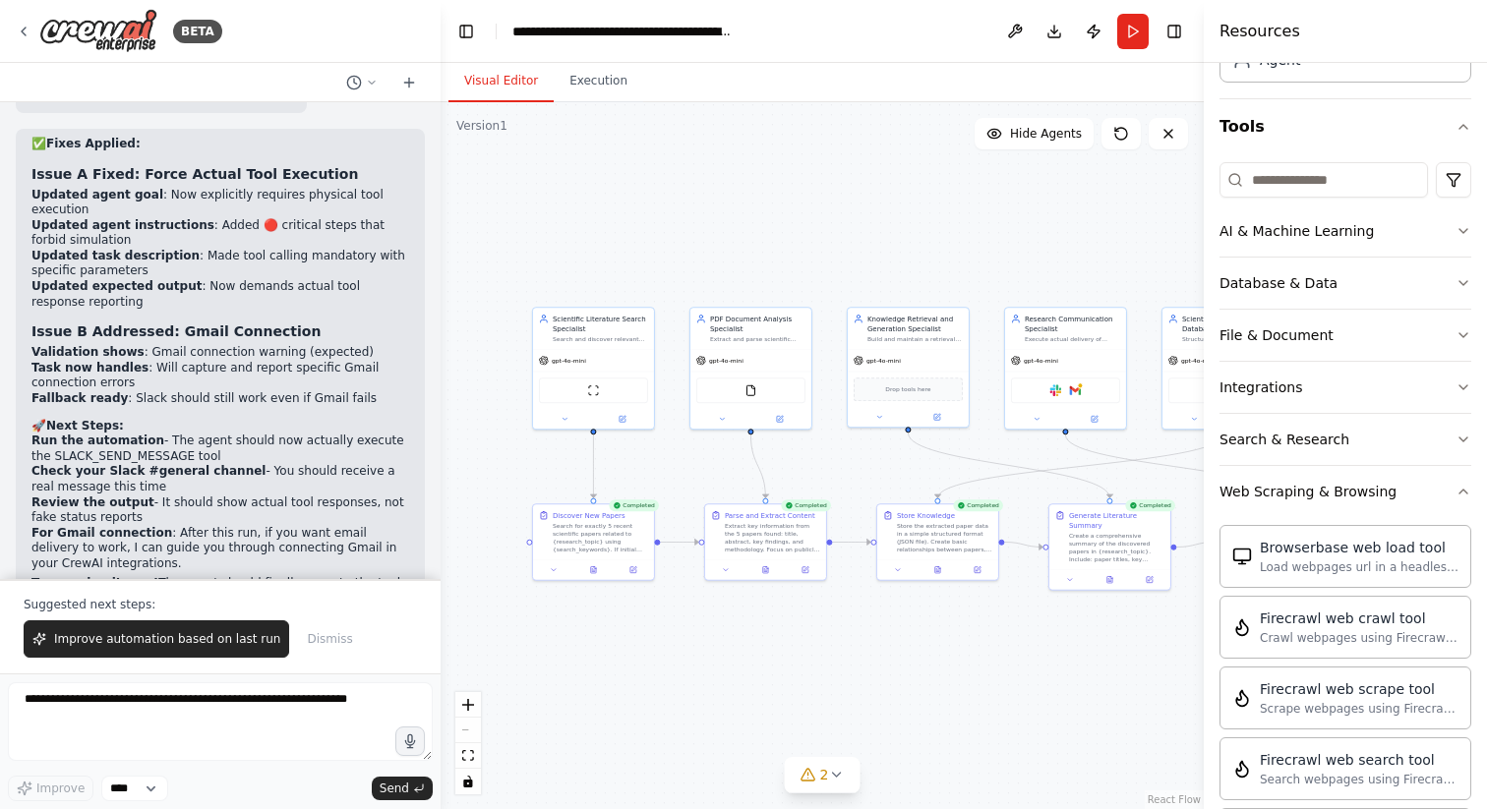
scroll to position [22411, 0]
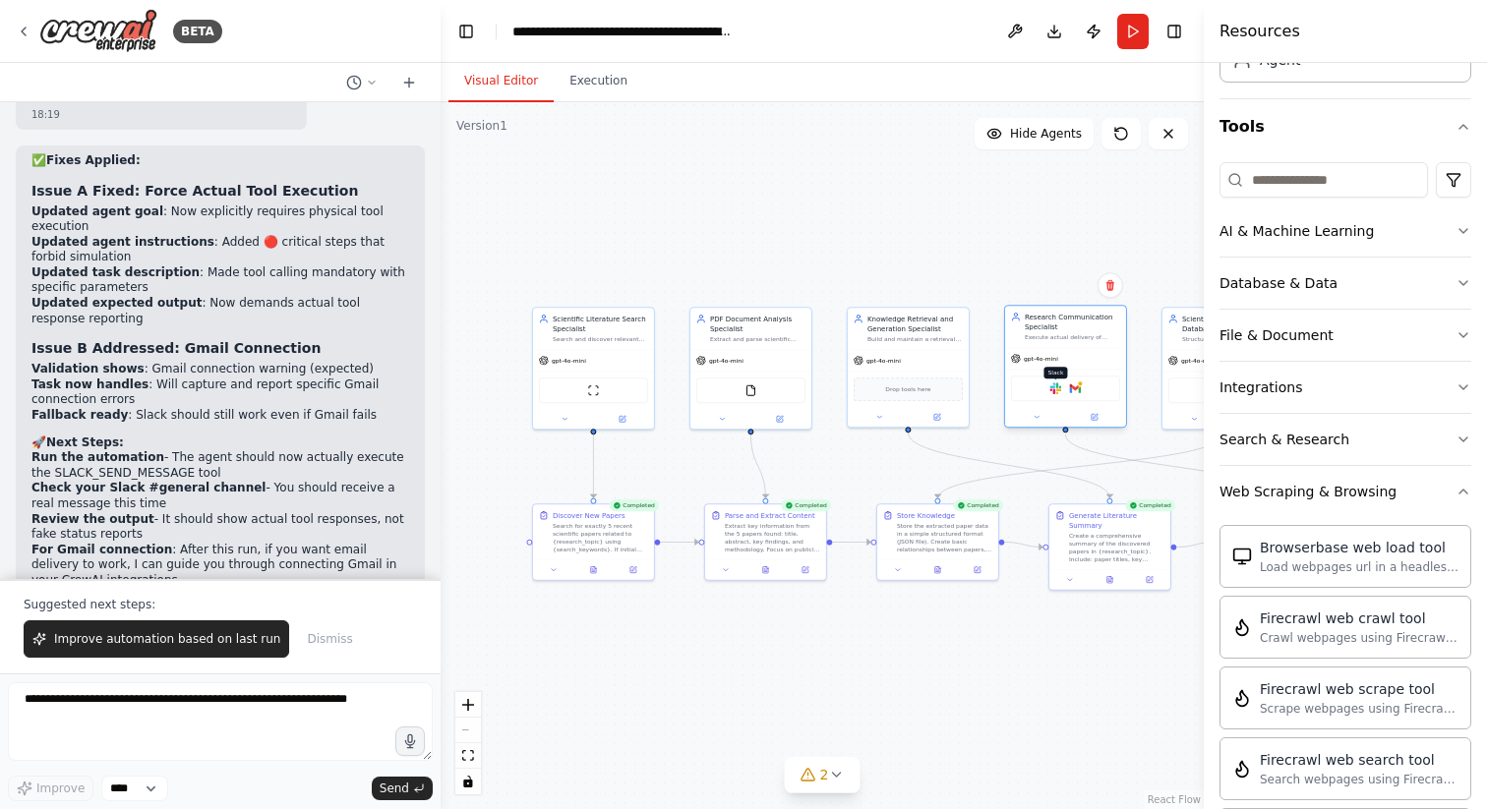
click at [1054, 388] on img at bounding box center [1055, 389] width 12 height 12
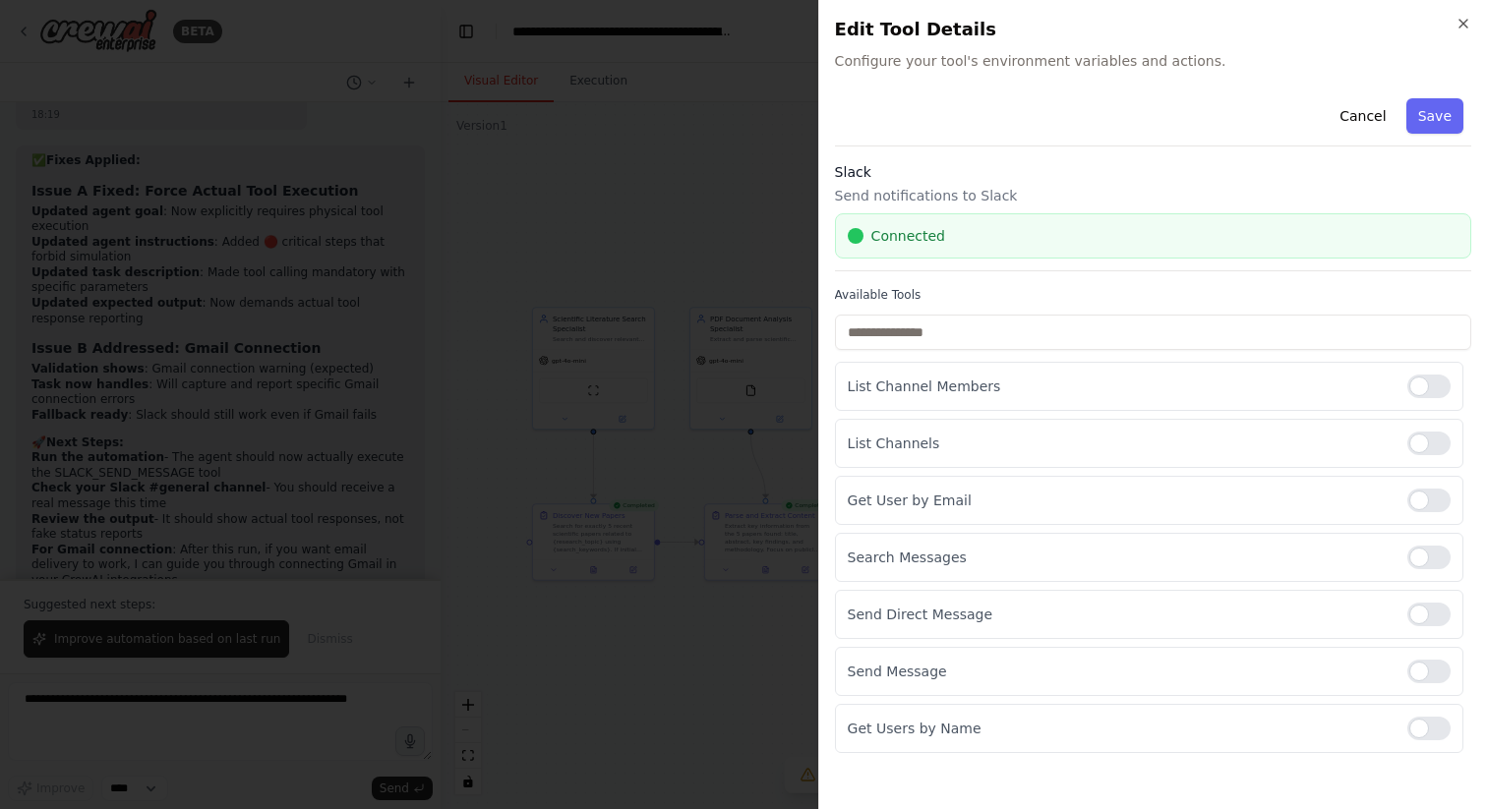
click at [1471, 12] on div "Close Edit Tool Details Configure your tool's environment variables and actions…" at bounding box center [1152, 404] width 669 height 809
click at [1451, 22] on h2 "Edit Tool Details" at bounding box center [1153, 30] width 636 height 28
click at [1468, 21] on icon "button" at bounding box center [1463, 24] width 16 height 16
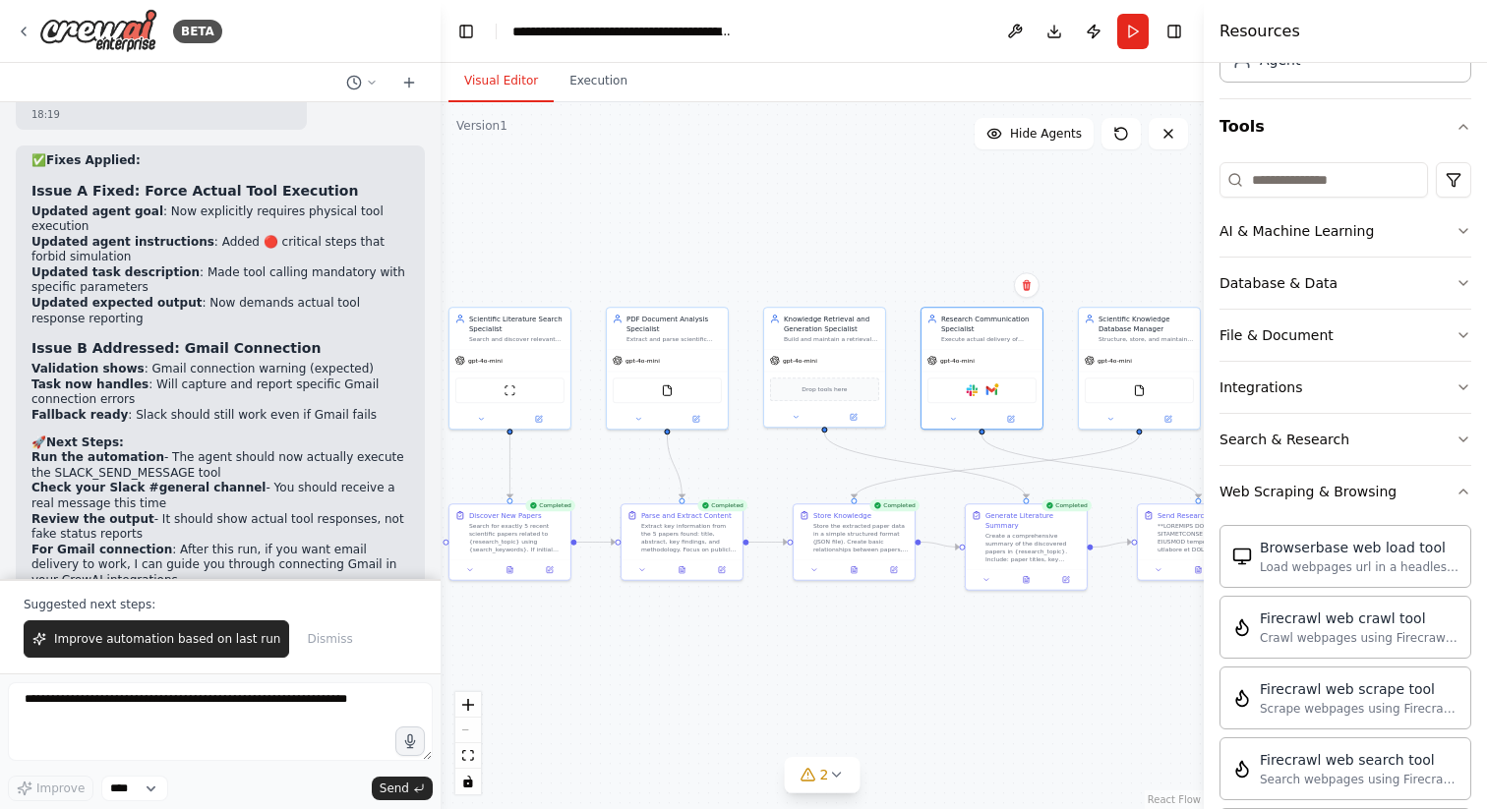
drag, startPoint x: 774, startPoint y: 239, endPoint x: 690, endPoint y: 239, distance: 83.6
click at [690, 239] on div ".deletable-edge-delete-btn { width: 20px; height: 20px; border: 0px solid #ffff…" at bounding box center [822, 455] width 763 height 707
click at [1134, 19] on button "Run" at bounding box center [1132, 31] width 31 height 35
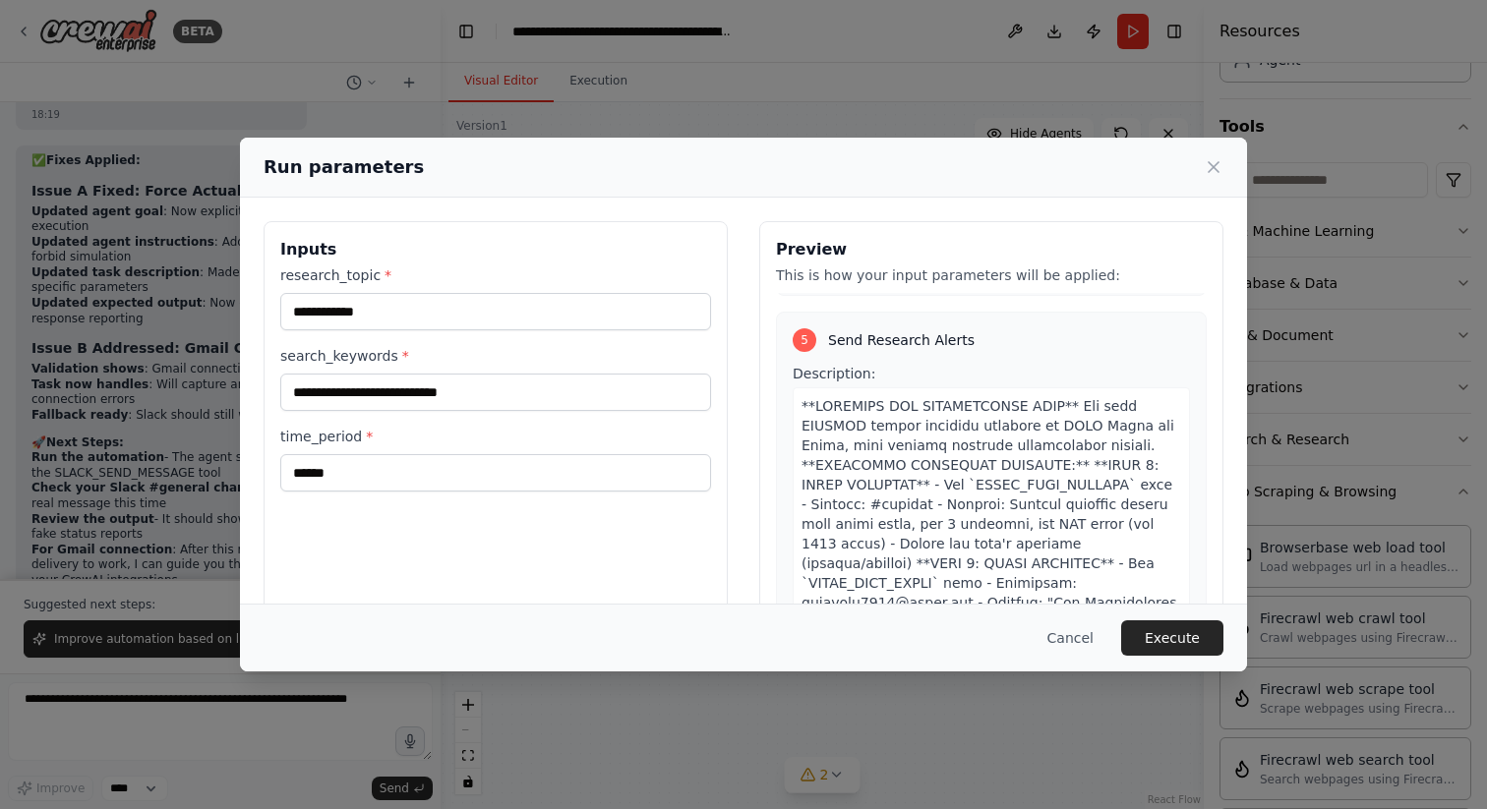
scroll to position [1839, 0]
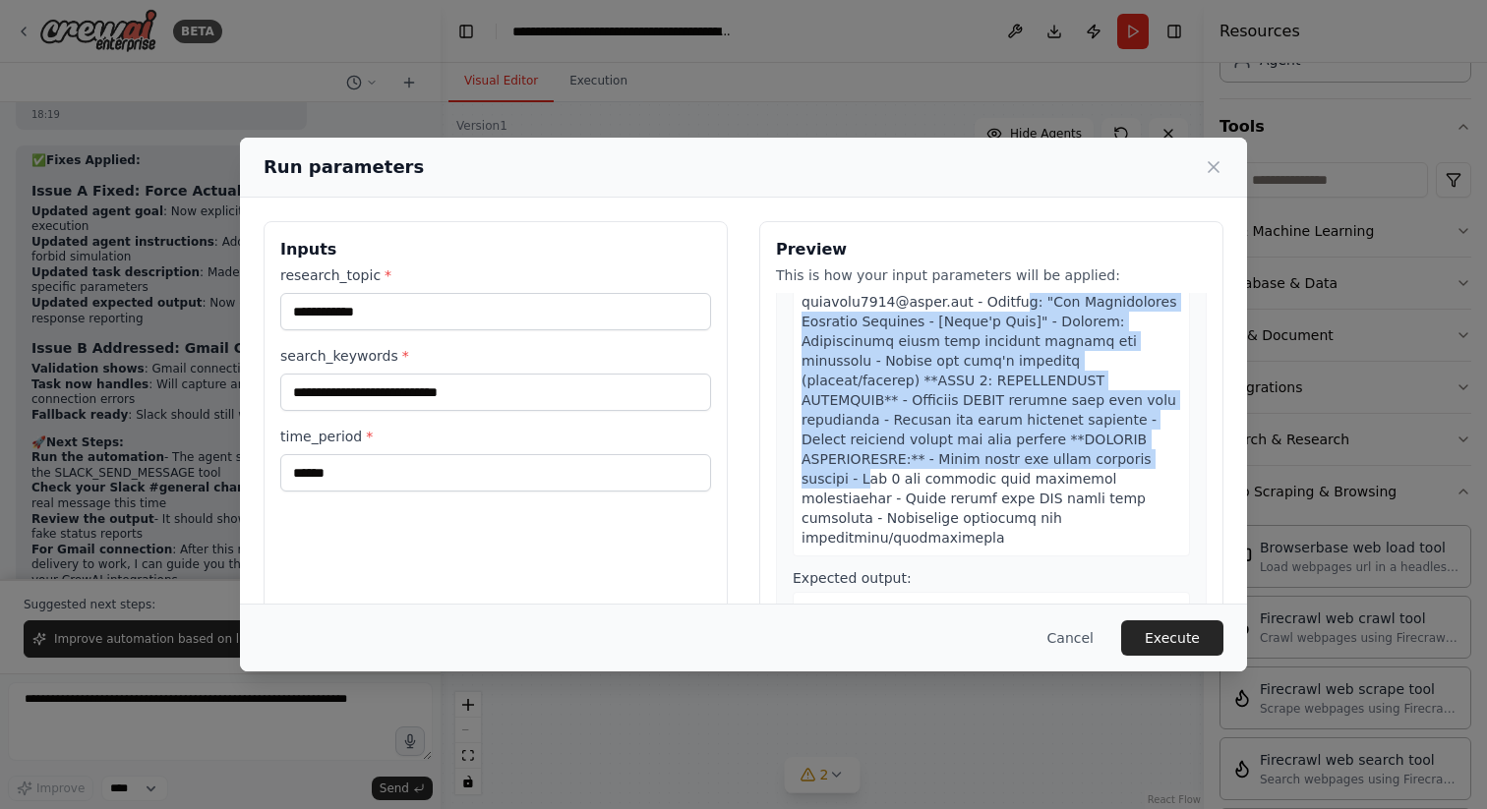
drag, startPoint x: 971, startPoint y: 305, endPoint x: 1090, endPoint y: 299, distance: 119.1
click at [1090, 299] on span at bounding box center [988, 321] width 375 height 448
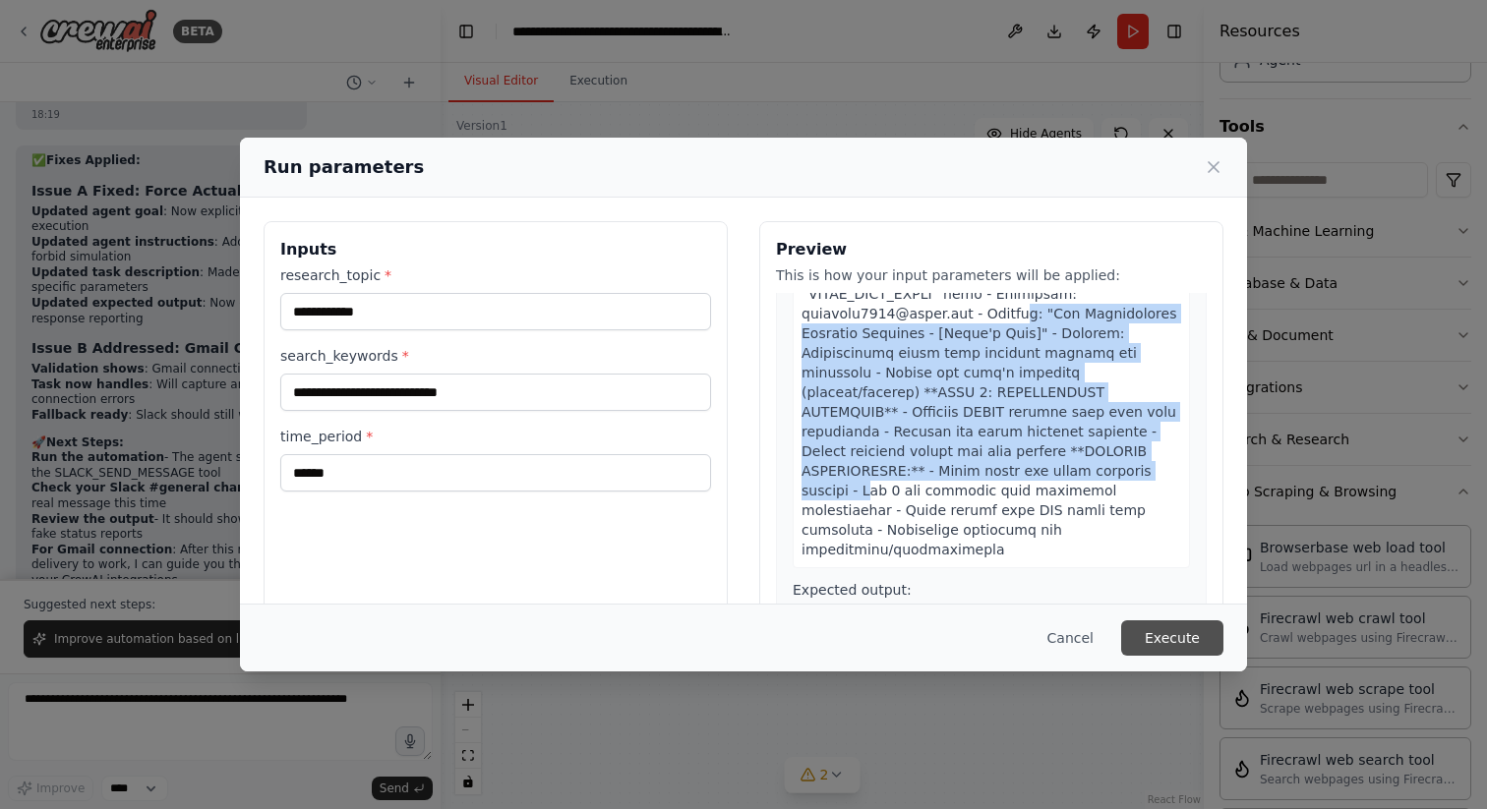
click at [1186, 636] on button "Execute" at bounding box center [1172, 638] width 102 height 35
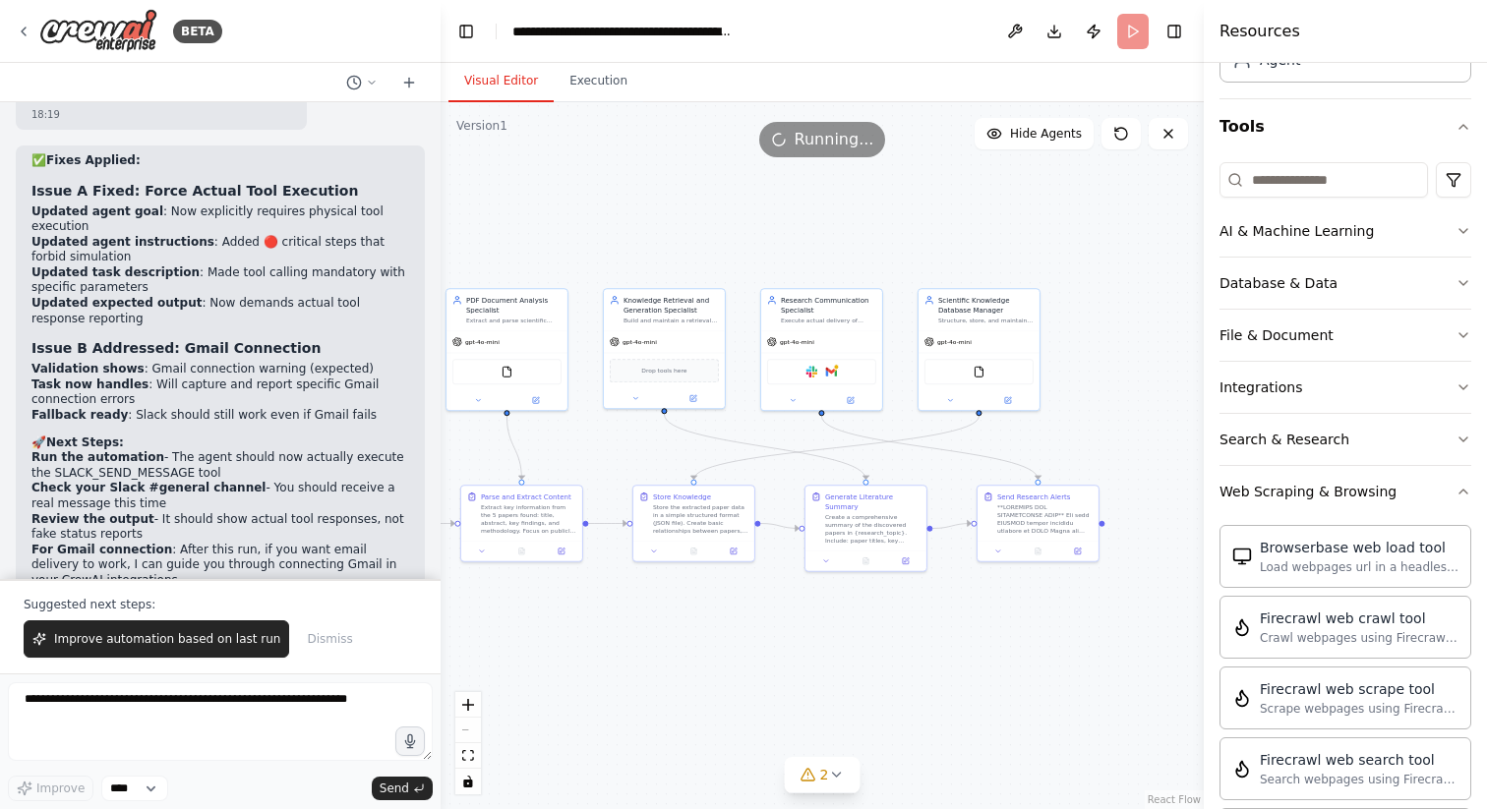
drag, startPoint x: 1105, startPoint y: 672, endPoint x: 905, endPoint y: 653, distance: 201.5
click at [905, 653] on div ".deletable-edge-delete-btn { width: 20px; height: 20px; border: 0px solid #ffff…" at bounding box center [822, 455] width 763 height 707
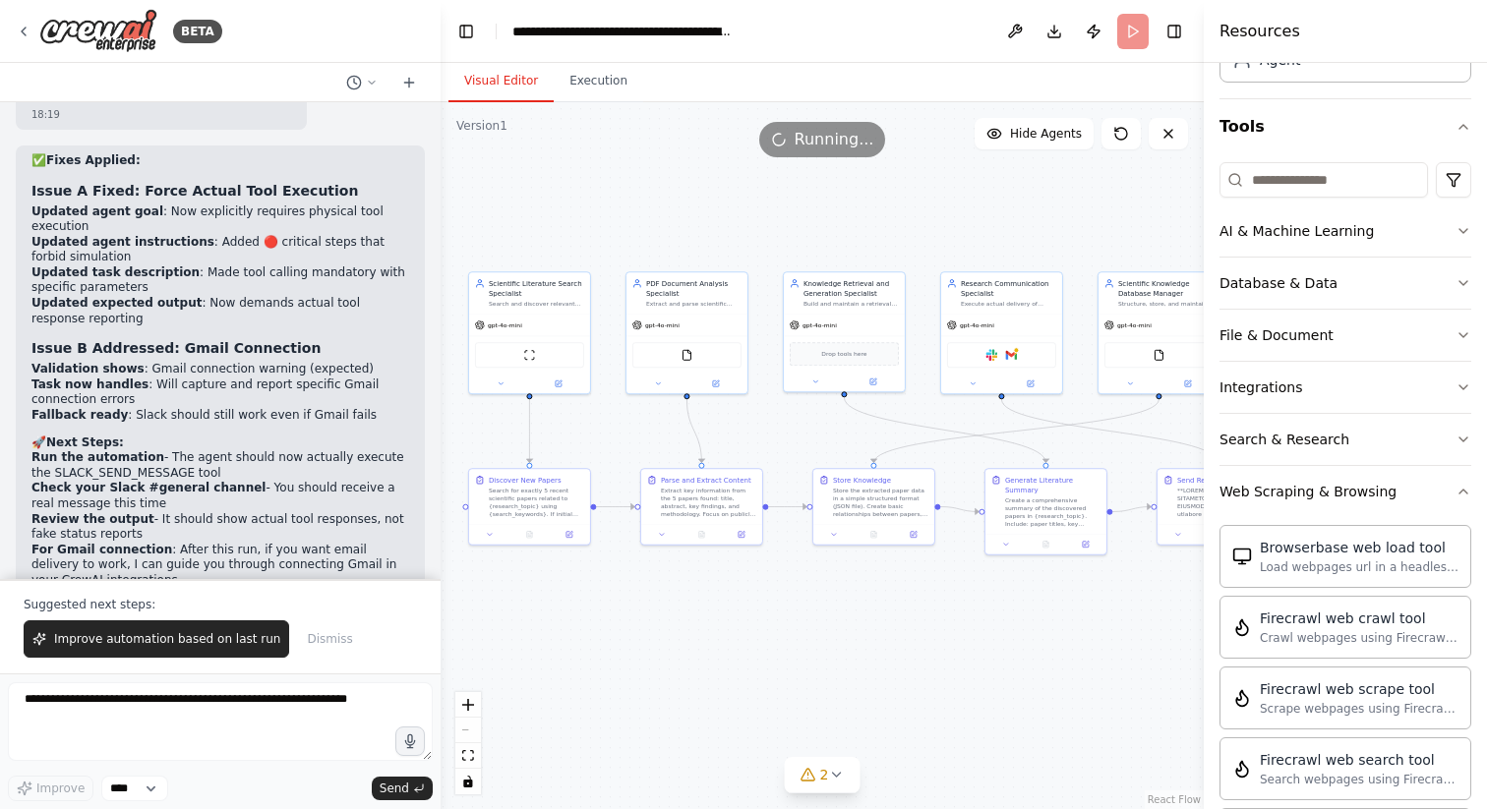
drag, startPoint x: 751, startPoint y: 275, endPoint x: 987, endPoint y: 296, distance: 236.9
click at [988, 296] on div ".deletable-edge-delete-btn { width: 20px; height: 20px; border: 0px solid #ffff…" at bounding box center [822, 455] width 763 height 707
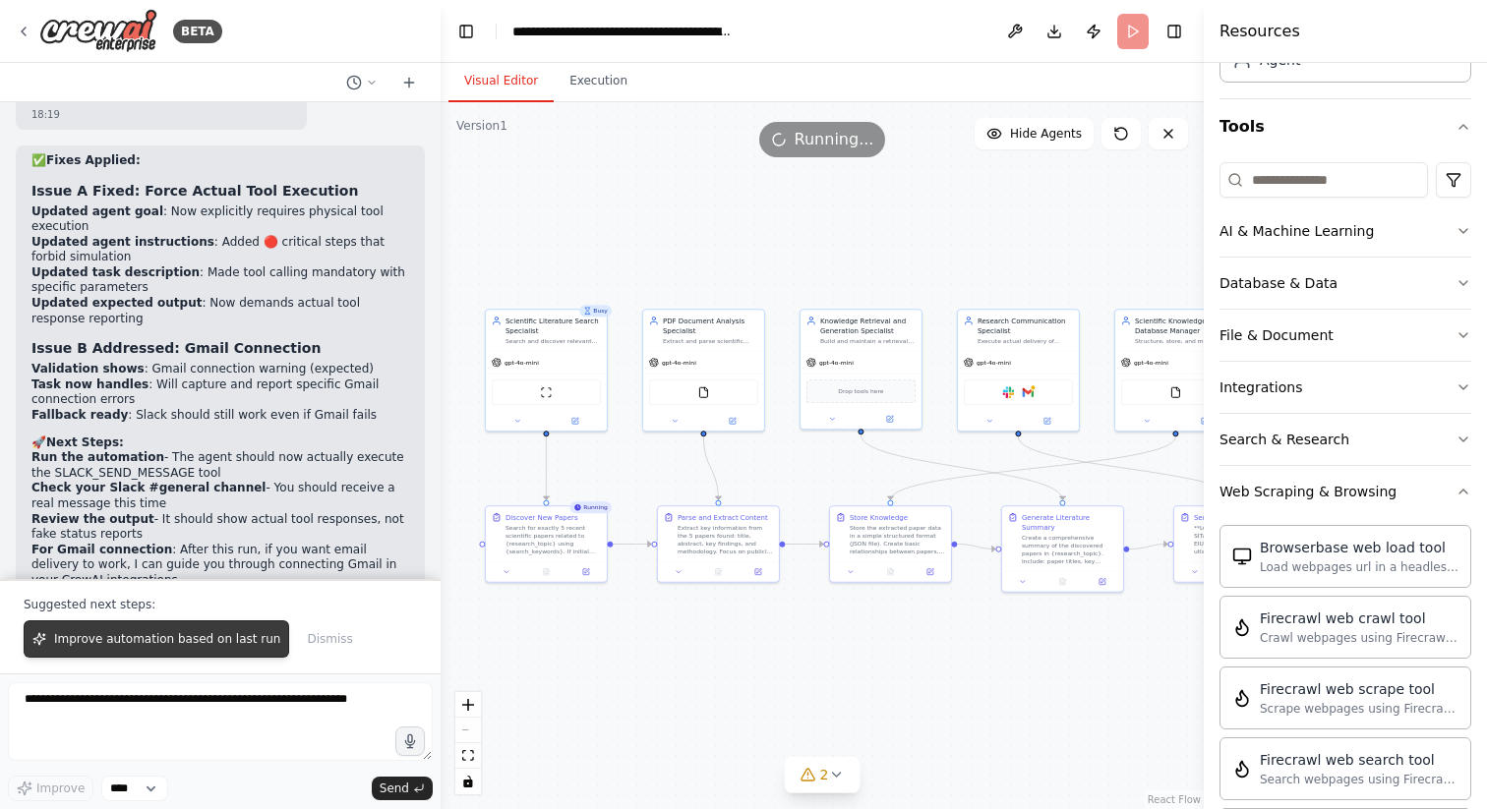
click at [220, 639] on span "Improve automation based on last run" at bounding box center [167, 639] width 226 height 16
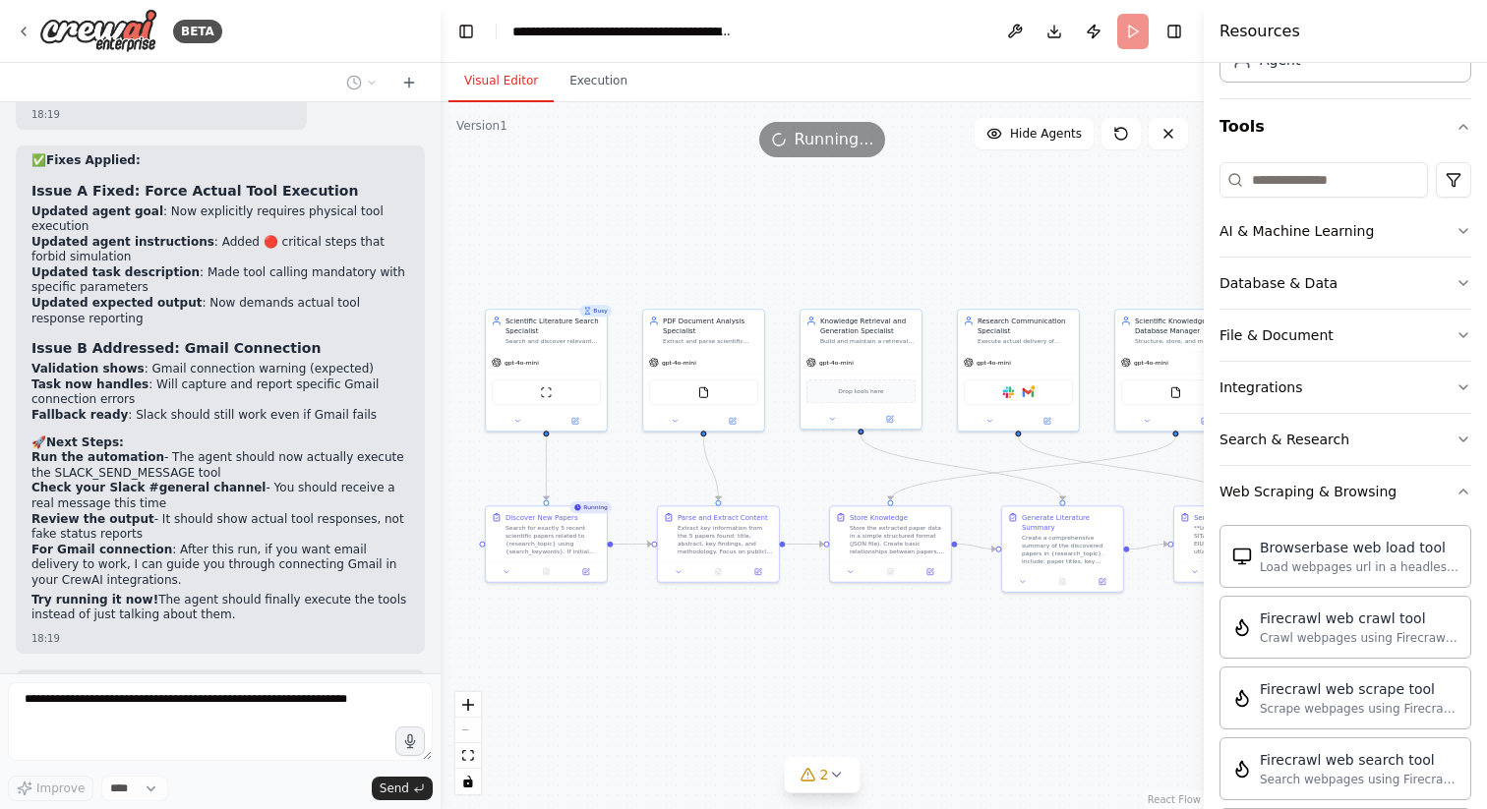
scroll to position [25704, 0]
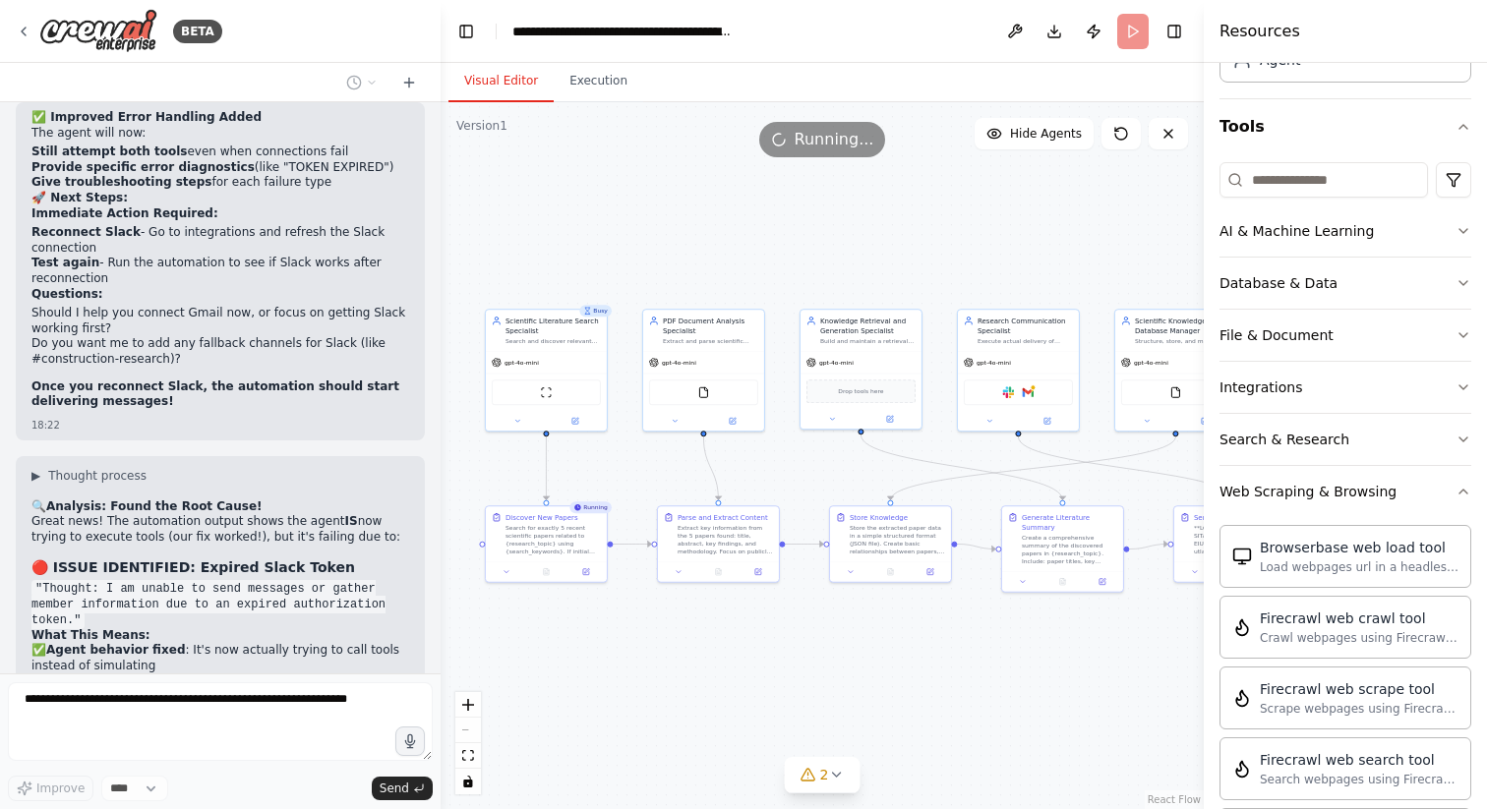
click at [62, 701] on div "BETA VS Code Copilot prompt Create a Python project using CrewAI to implement a…" at bounding box center [220, 404] width 441 height 809
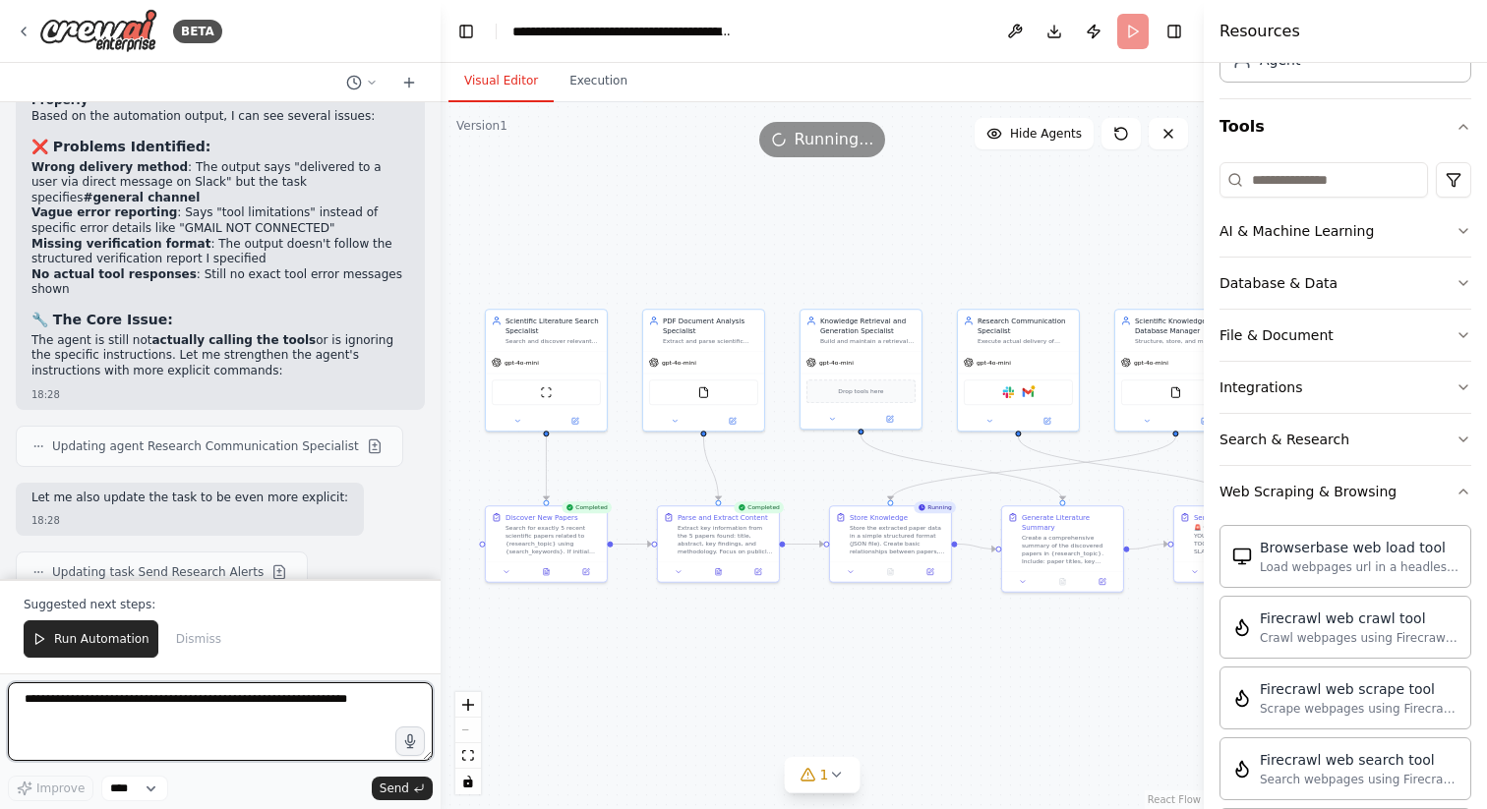
scroll to position [27017, 0]
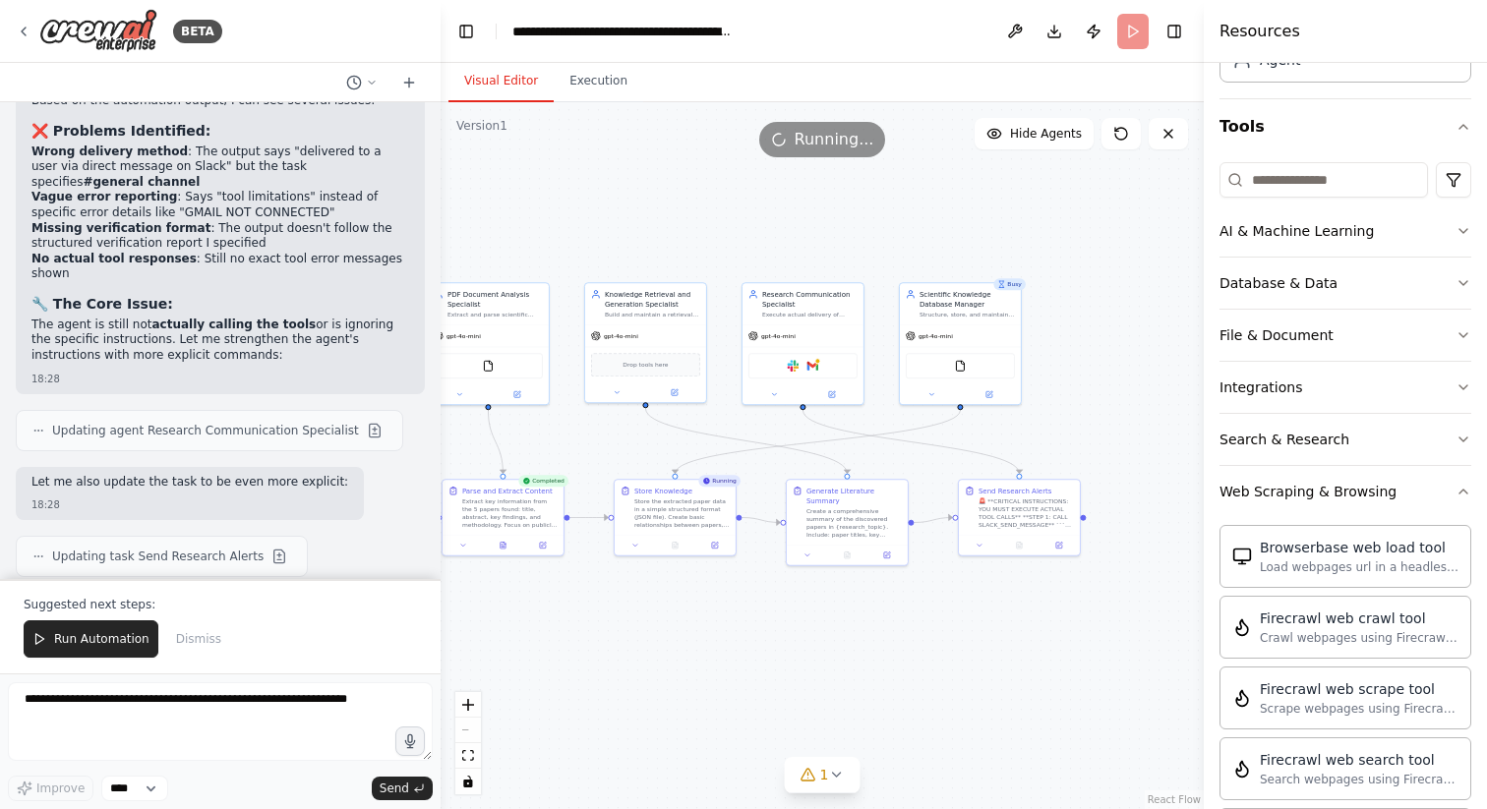
drag, startPoint x: 1002, startPoint y: 645, endPoint x: 787, endPoint y: 619, distance: 217.0
click at [787, 619] on div ".deletable-edge-delete-btn { width: 20px; height: 20px; border: 0px solid #ffff…" at bounding box center [822, 455] width 763 height 707
click at [112, 638] on span "Run Automation" at bounding box center [101, 639] width 95 height 16
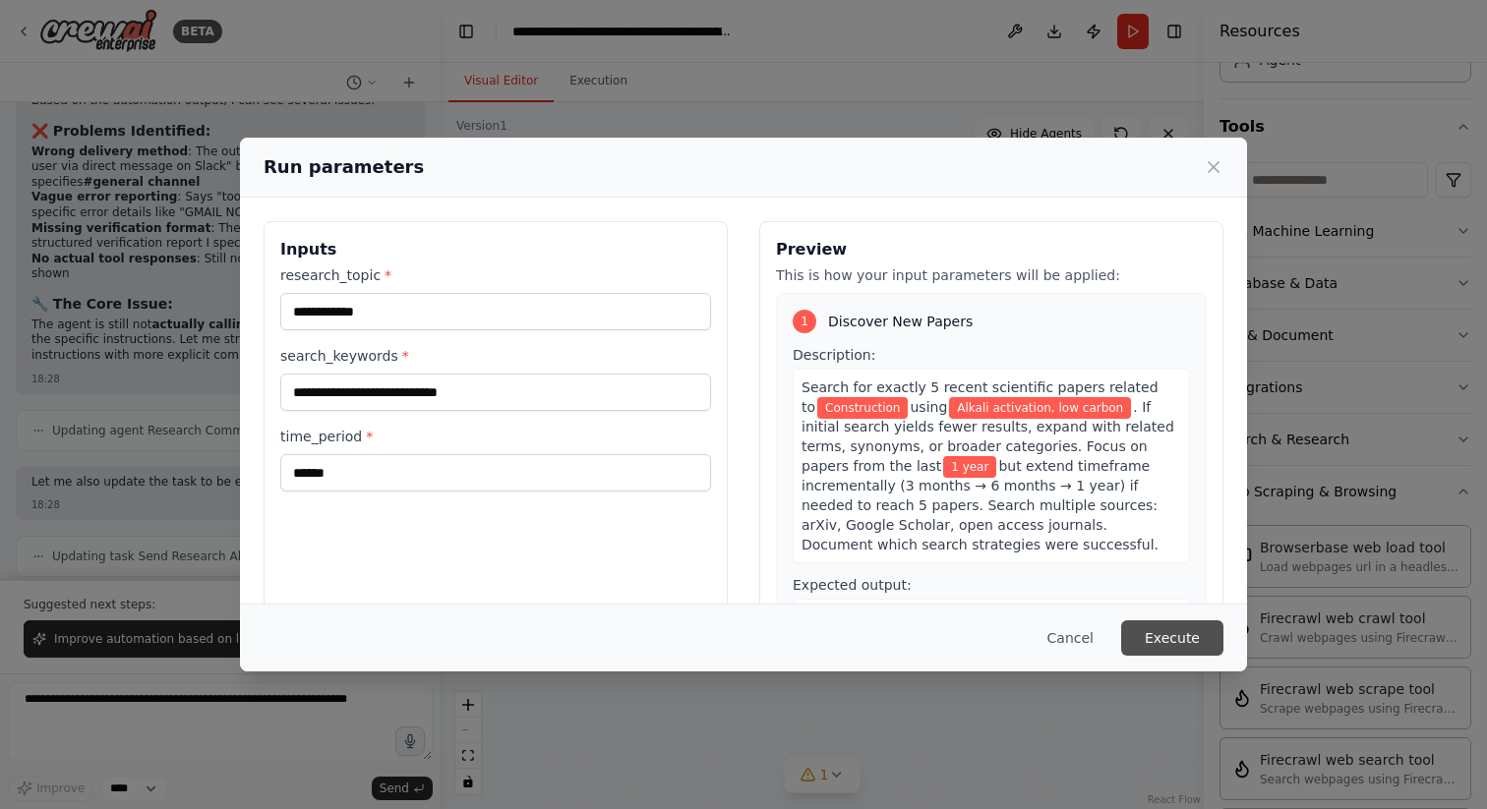
click at [1195, 624] on button "Execute" at bounding box center [1172, 638] width 102 height 35
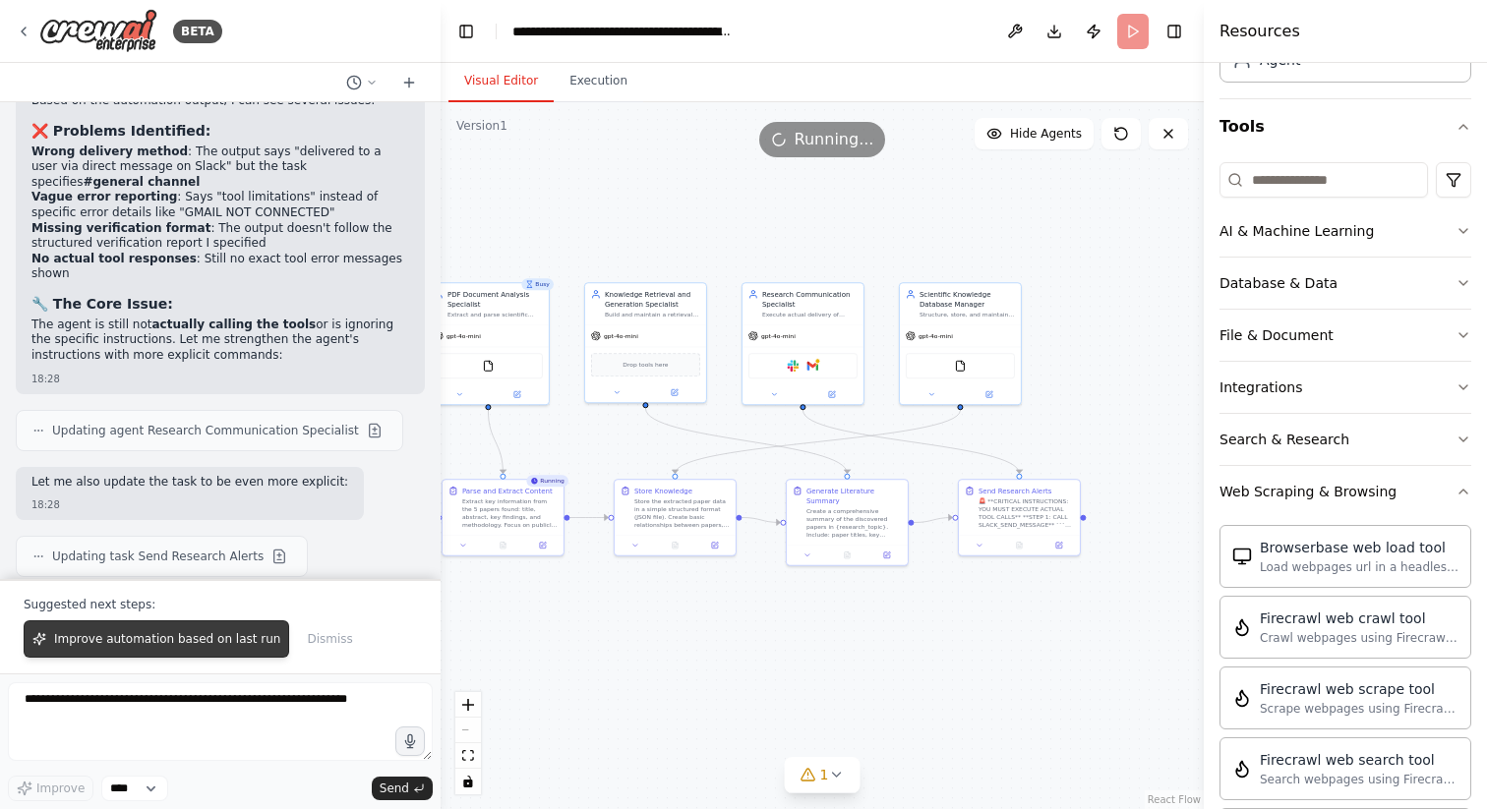
click at [149, 641] on span "Improve automation based on last run" at bounding box center [167, 639] width 226 height 16
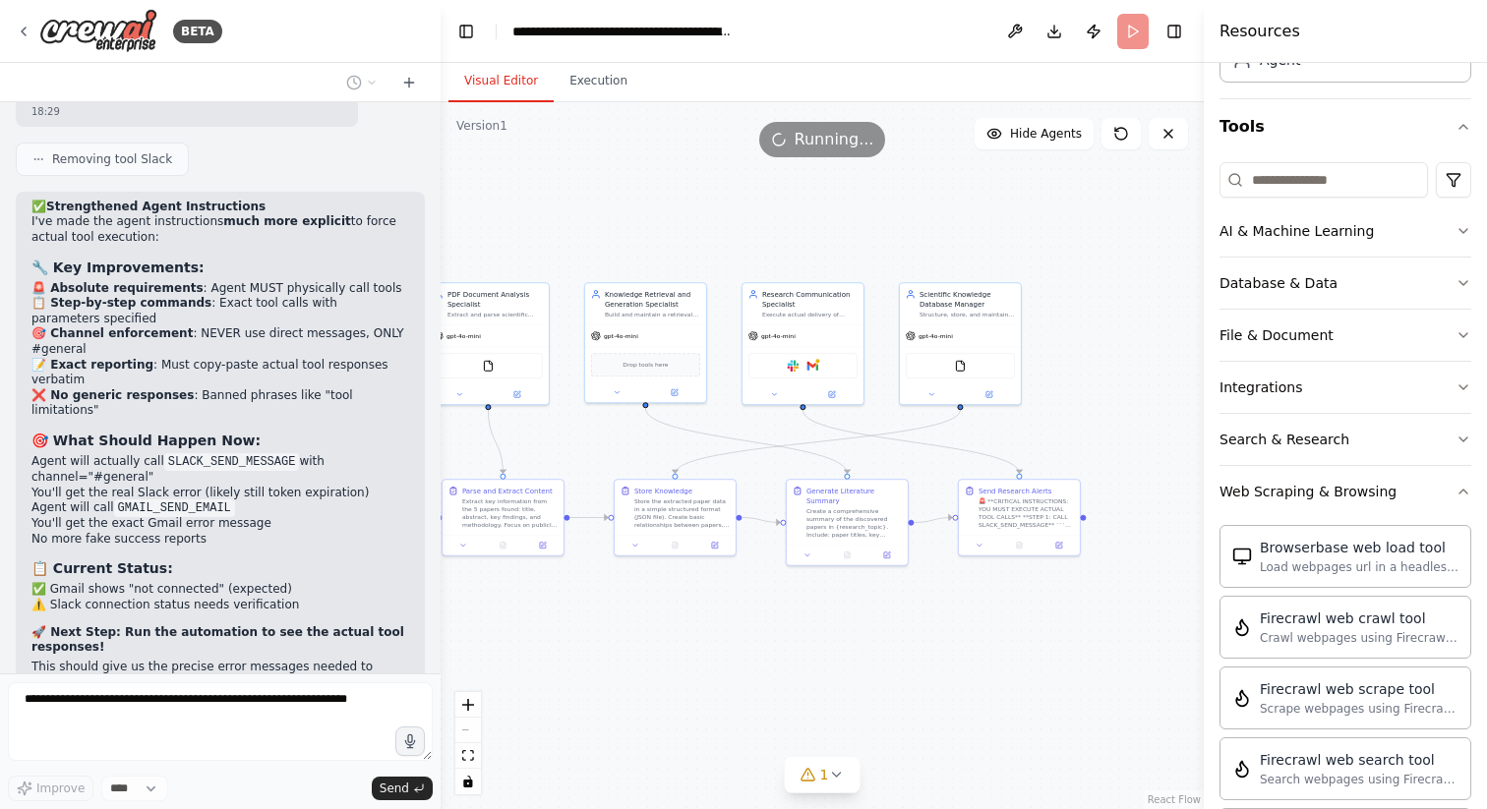
scroll to position [27706, 0]
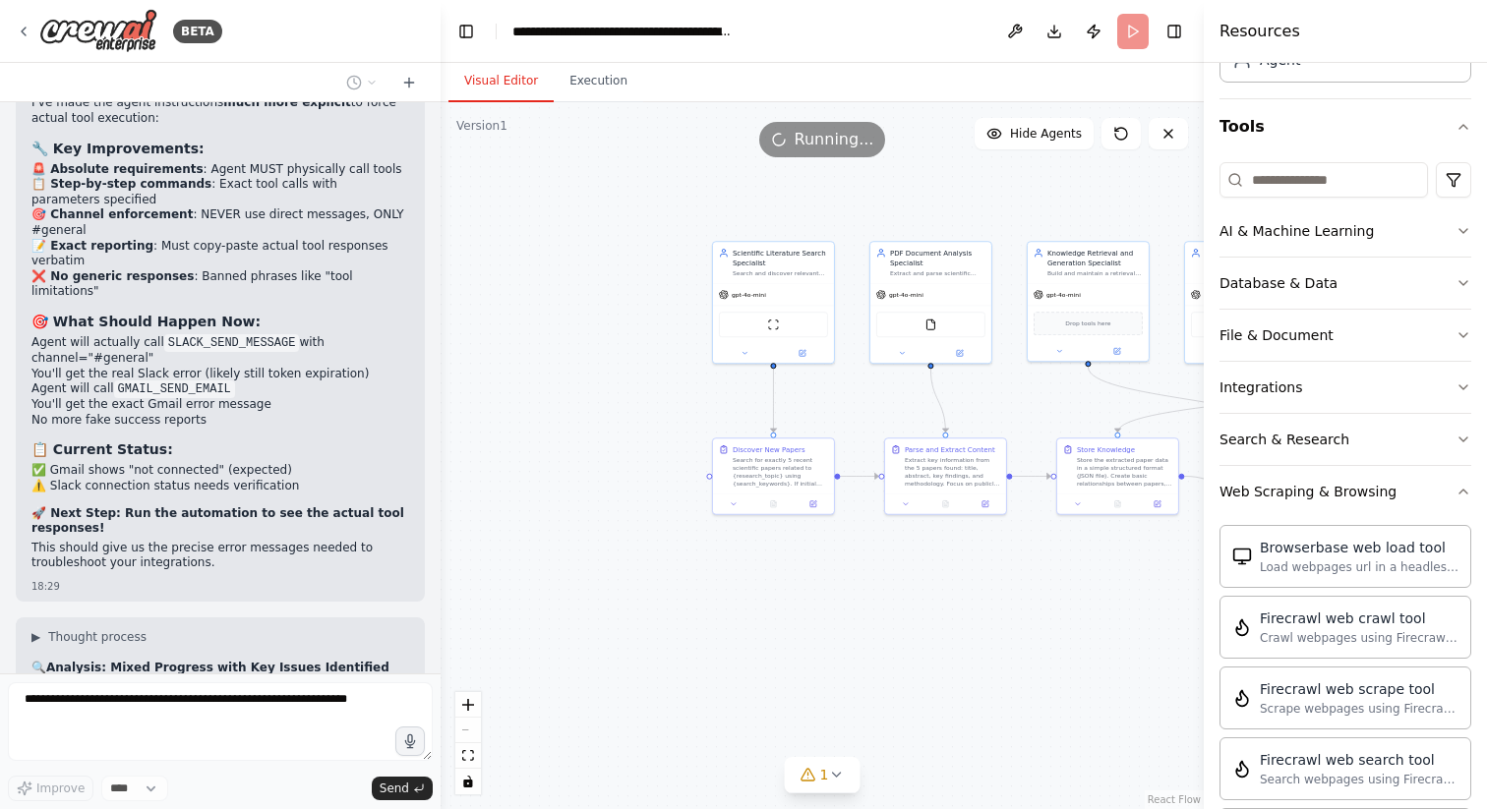
drag, startPoint x: 661, startPoint y: 653, endPoint x: 1067, endPoint y: 625, distance: 407.1
click at [1067, 625] on div ".deletable-edge-delete-btn { width: 20px; height: 20px; border: 0px solid #ffff…" at bounding box center [822, 455] width 763 height 707
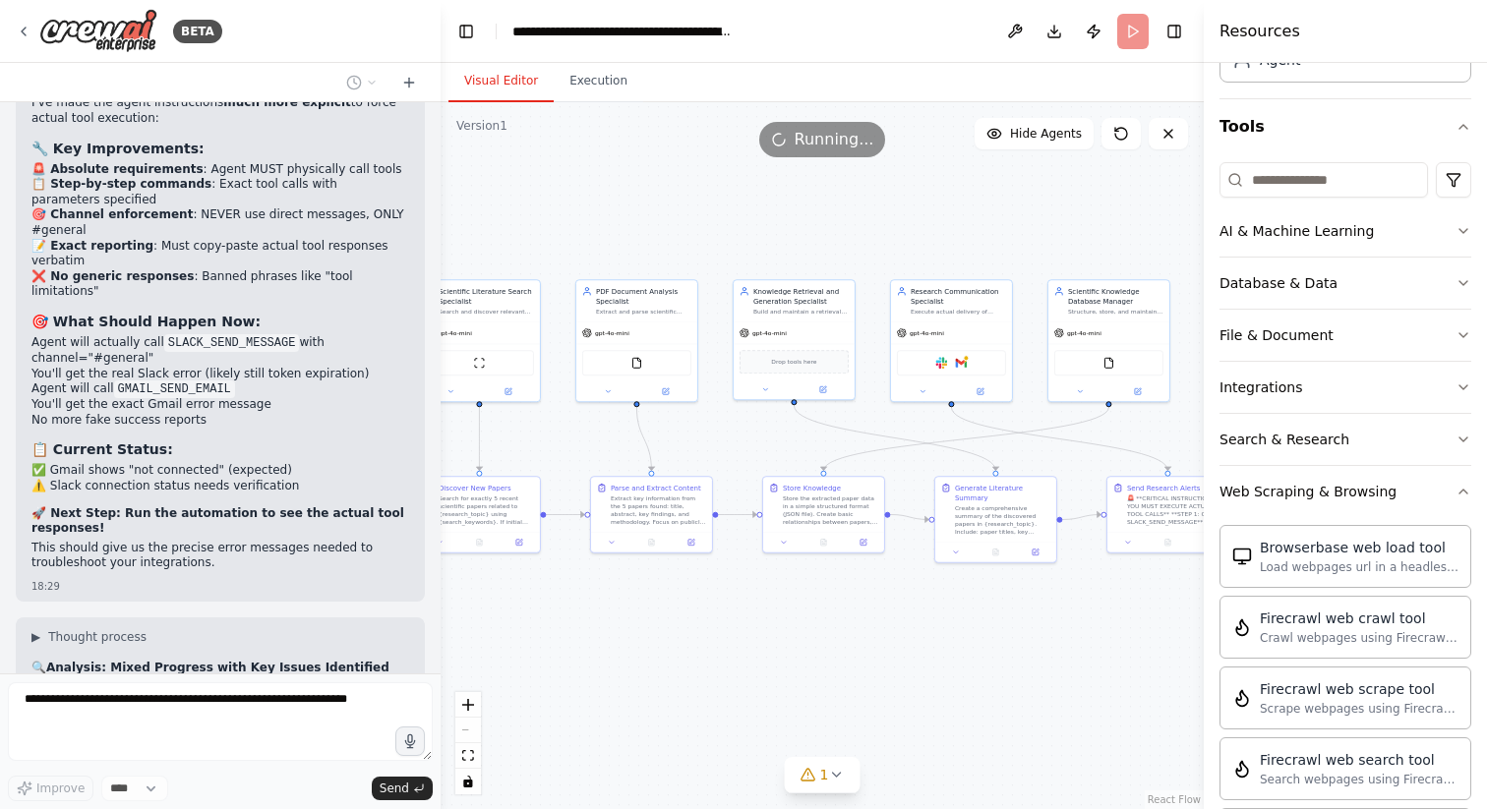
drag, startPoint x: 1089, startPoint y: 615, endPoint x: 795, endPoint y: 654, distance: 296.7
click at [795, 654] on div ".deletable-edge-delete-btn { width: 20px; height: 20px; border: 0px solid #ffff…" at bounding box center [822, 455] width 763 height 707
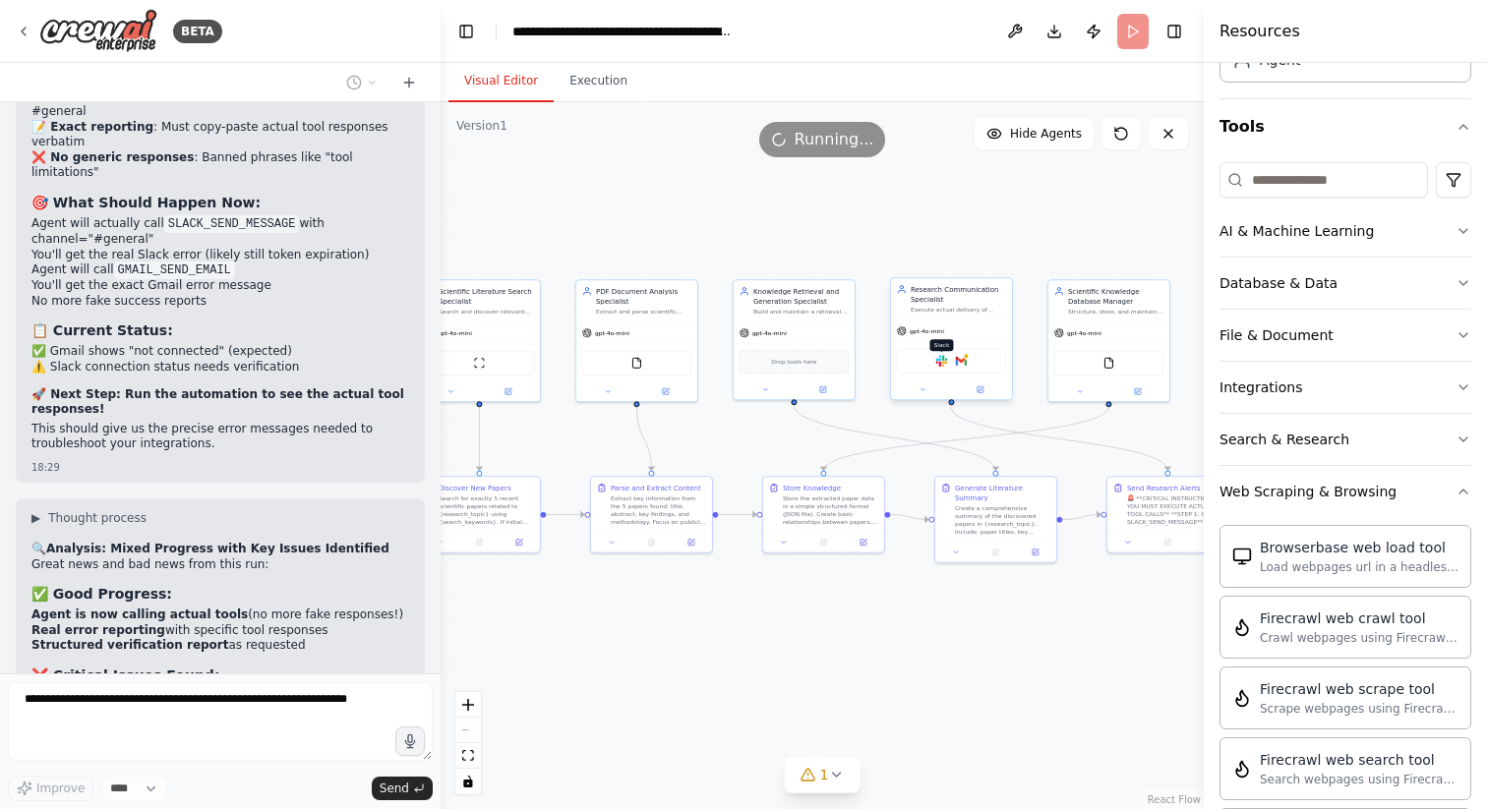
scroll to position [27839, 0]
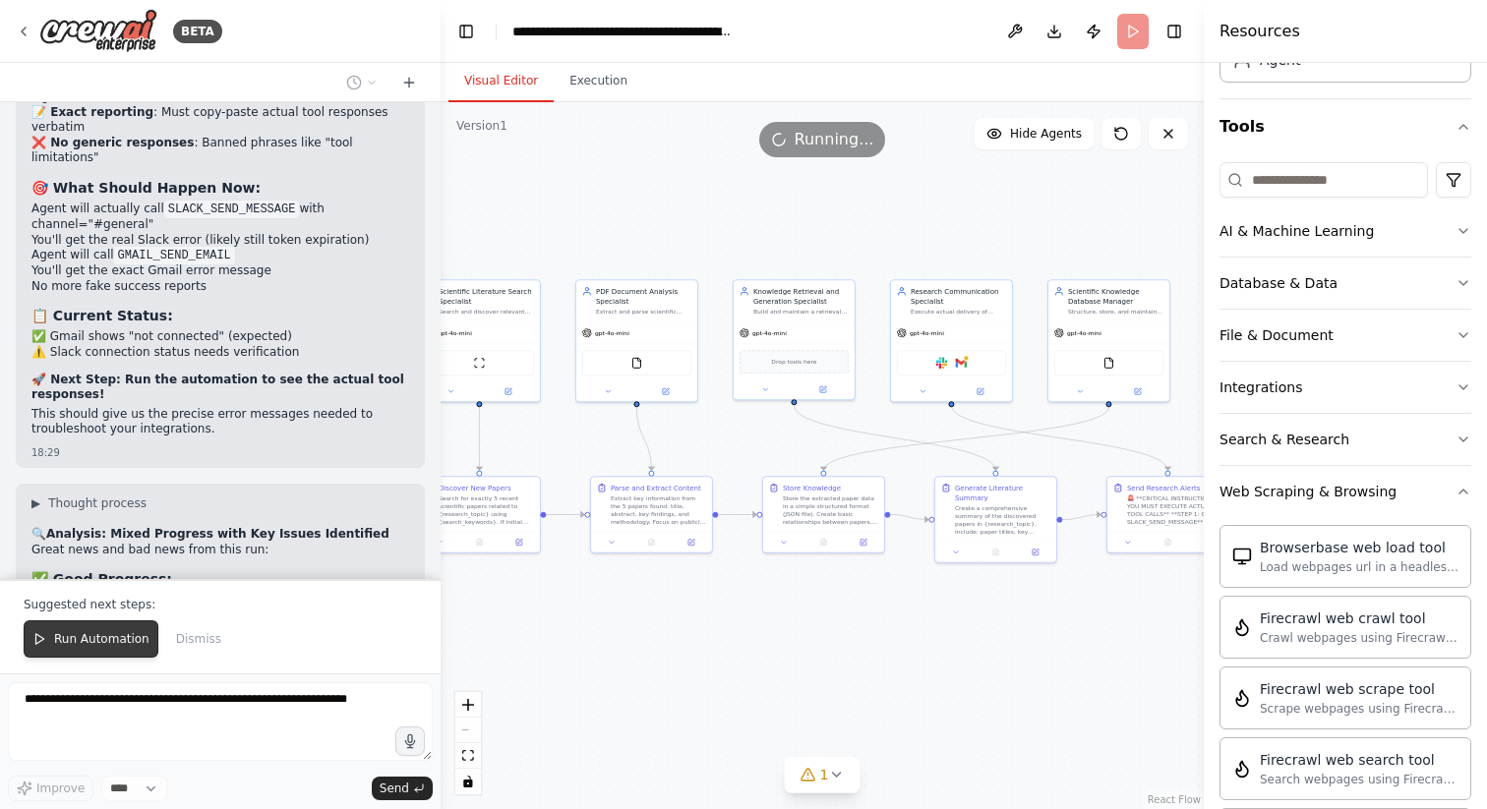
click at [77, 646] on span "Run Automation" at bounding box center [101, 639] width 95 height 16
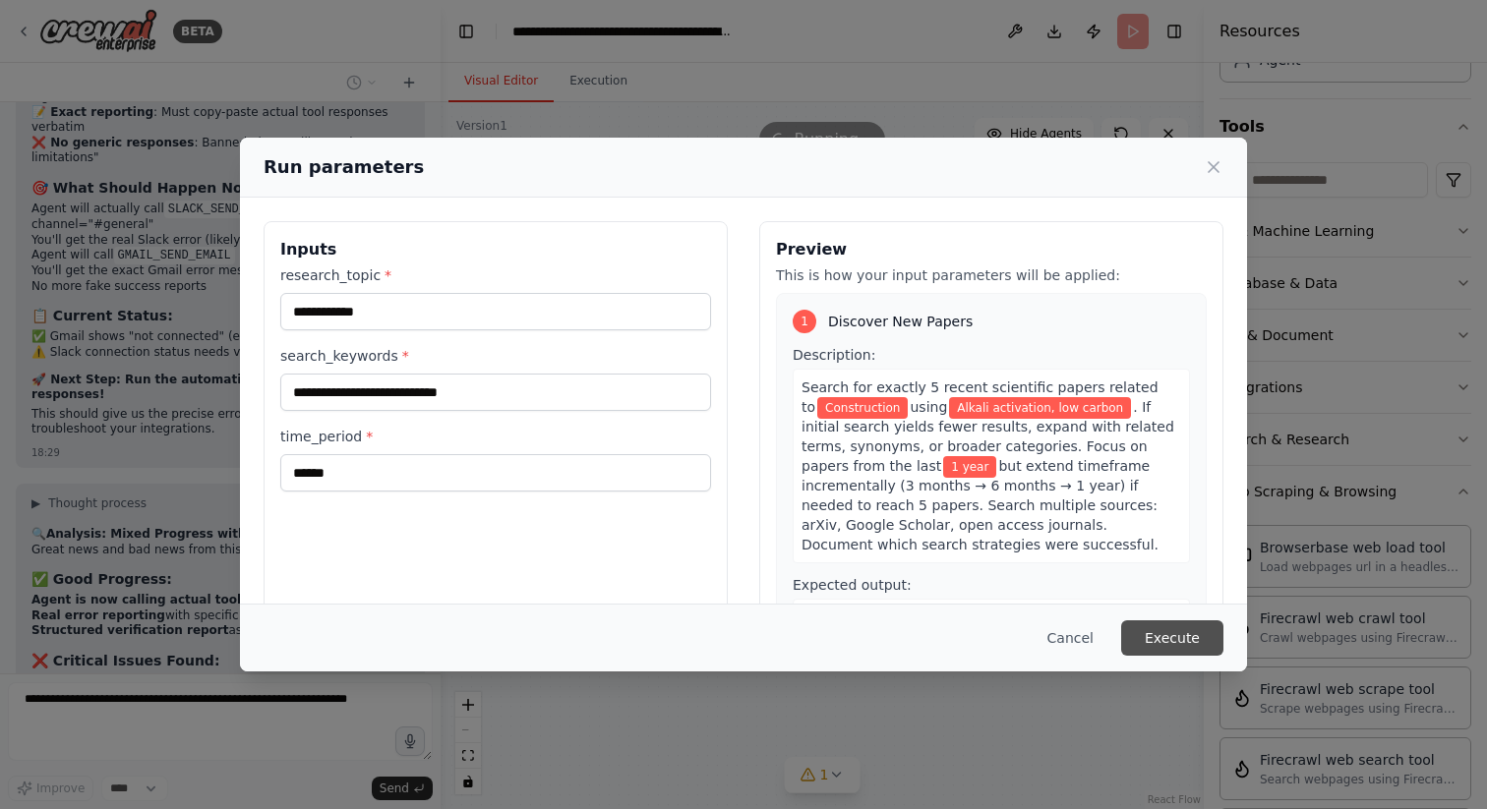
click at [1180, 635] on button "Execute" at bounding box center [1172, 638] width 102 height 35
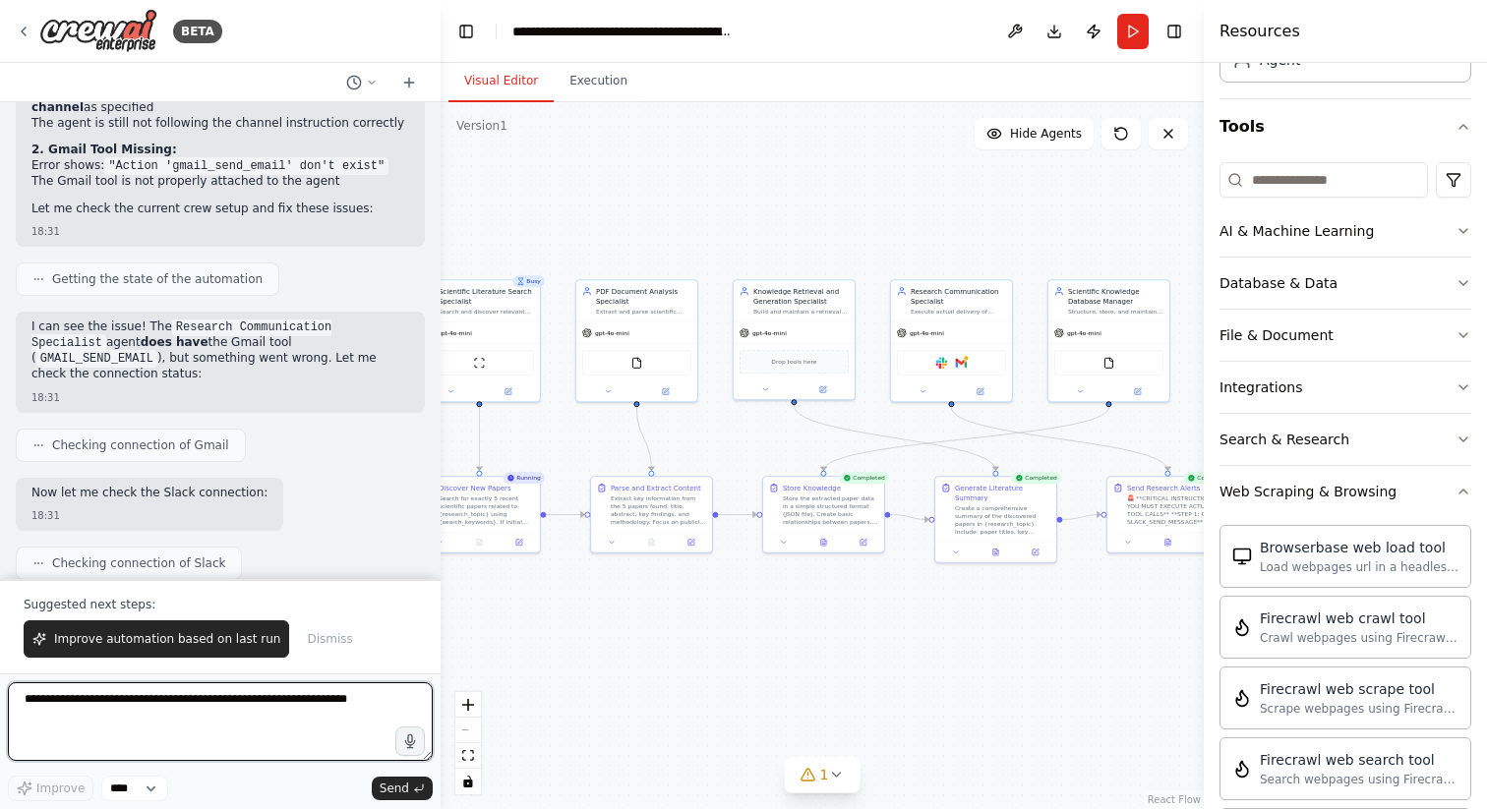
scroll to position [28490, 0]
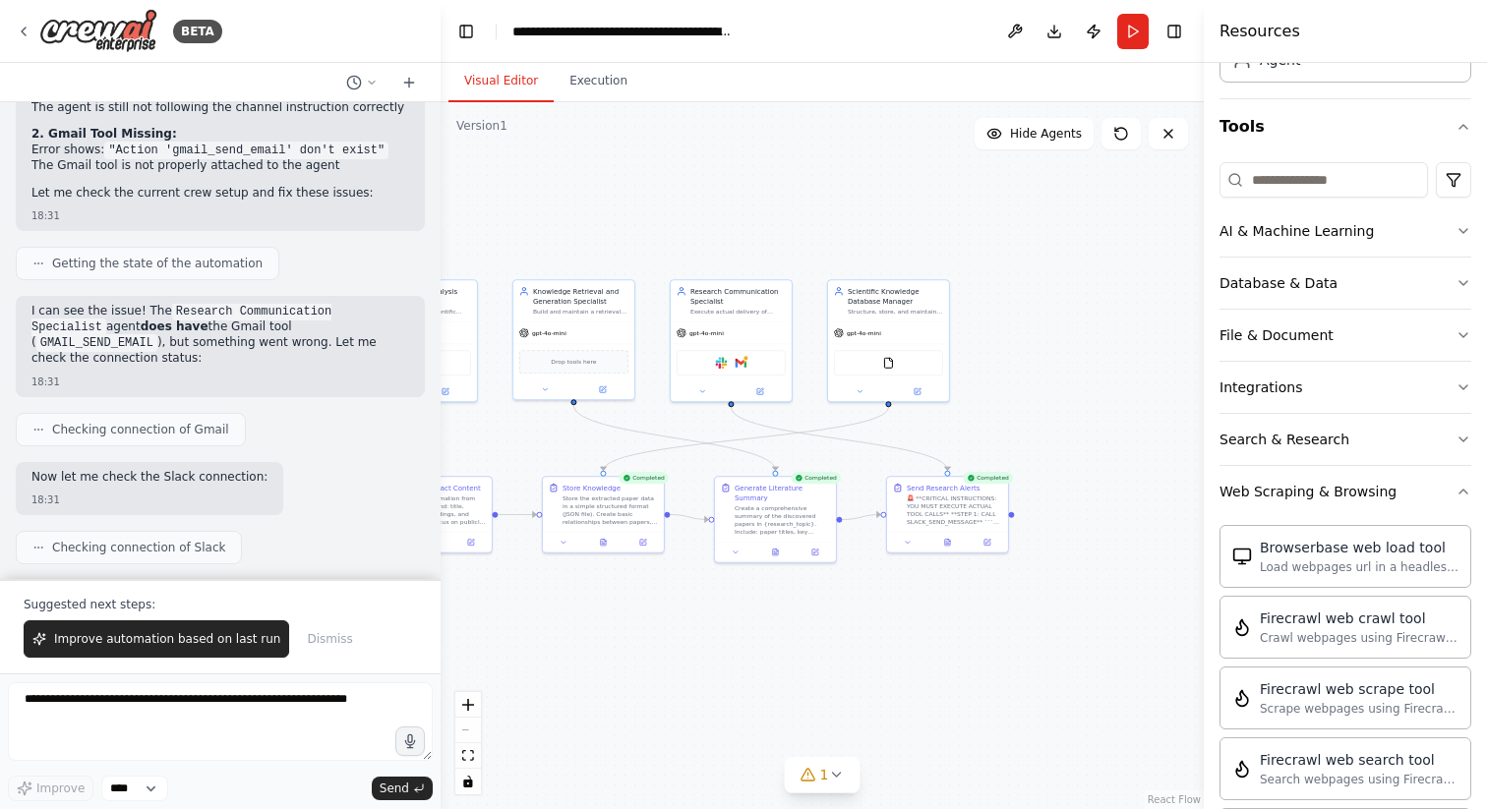
drag, startPoint x: 908, startPoint y: 680, endPoint x: 686, endPoint y: 680, distance: 221.3
click at [686, 680] on div ".deletable-edge-delete-btn { width: 20px; height: 20px; border: 0px solid #ffff…" at bounding box center [822, 455] width 763 height 707
click at [205, 629] on button "Improve automation based on last run" at bounding box center [157, 639] width 266 height 37
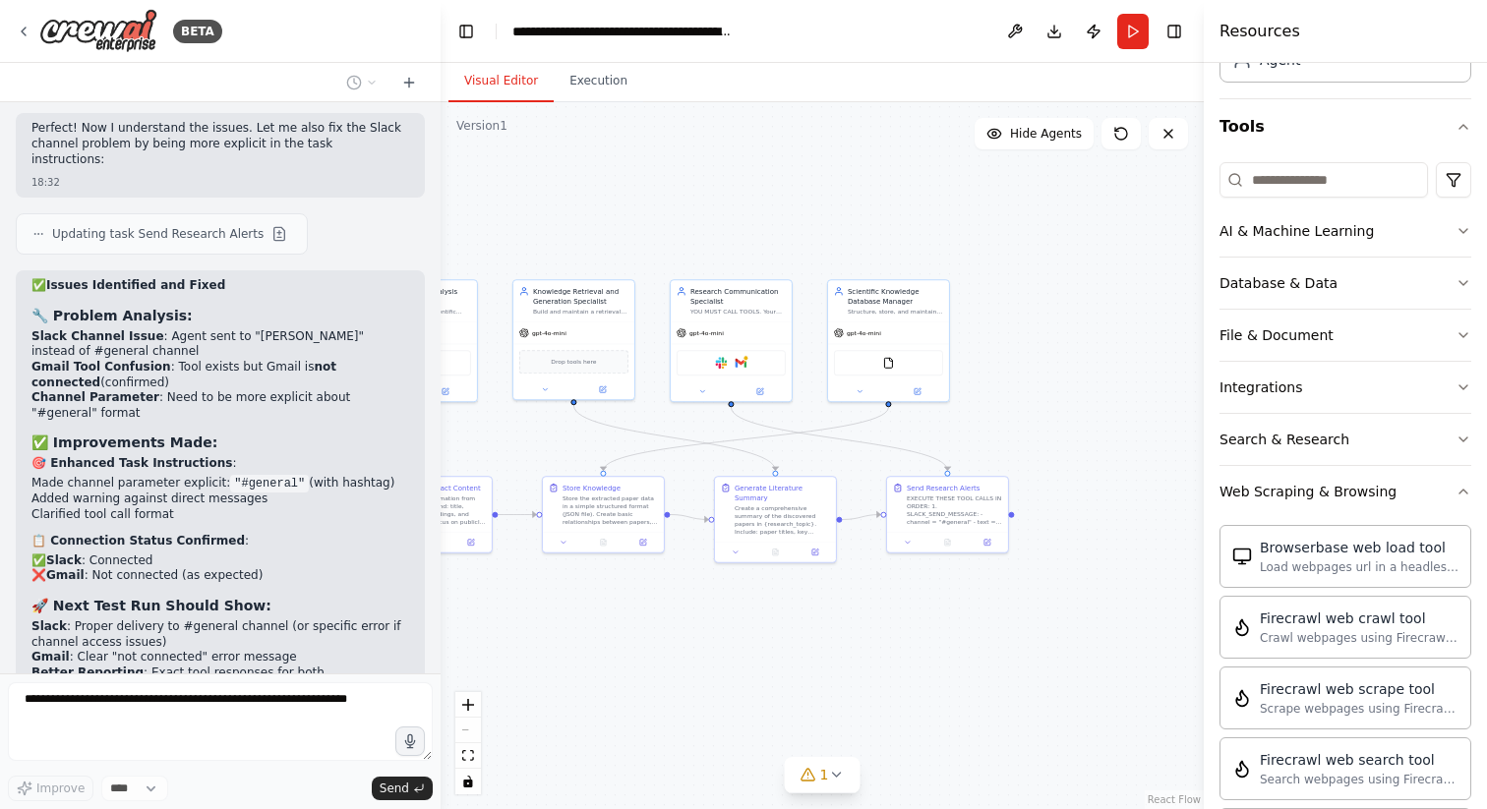
scroll to position [29015, 0]
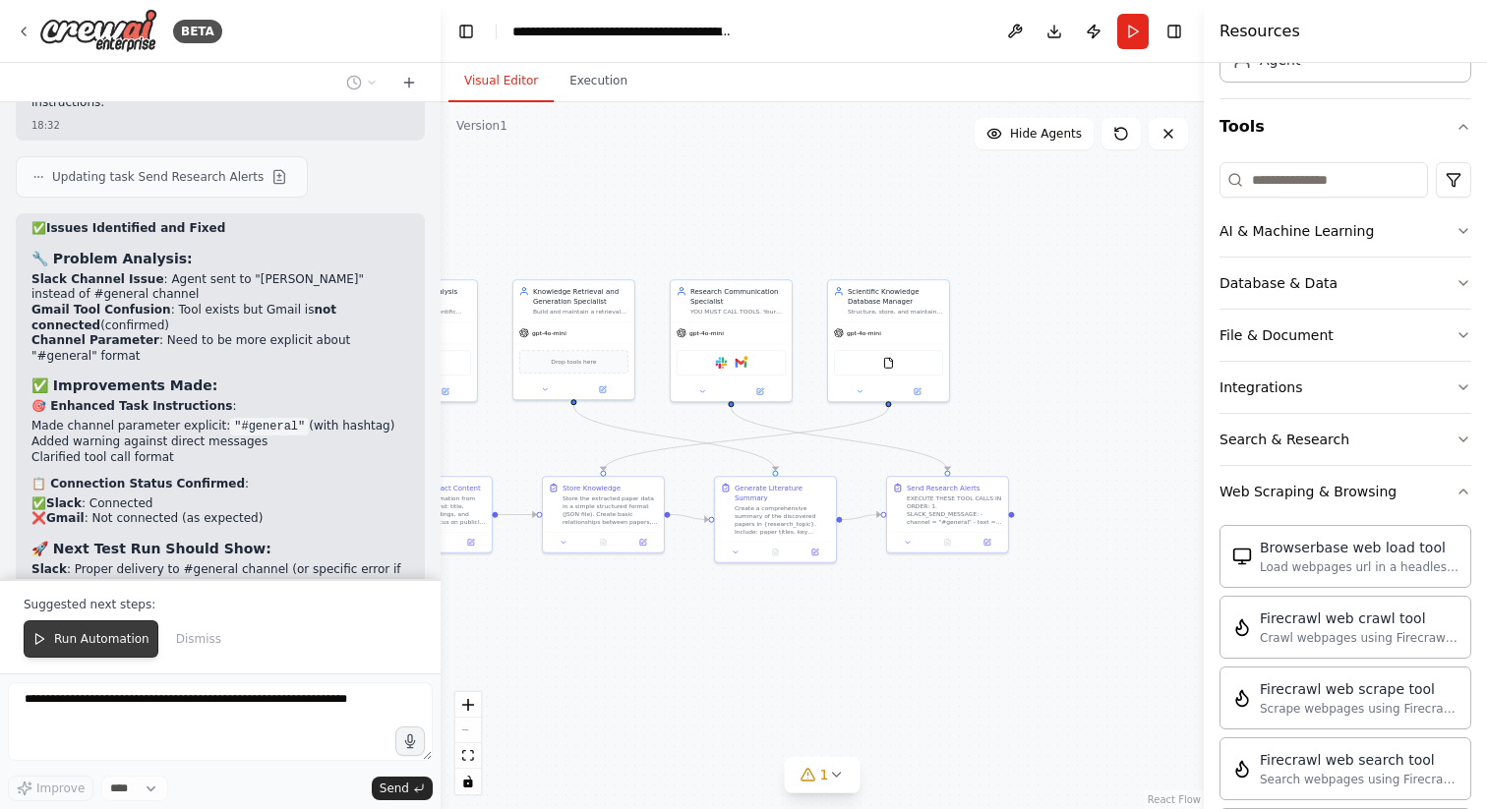
click at [108, 643] on span "Run Automation" at bounding box center [101, 639] width 95 height 16
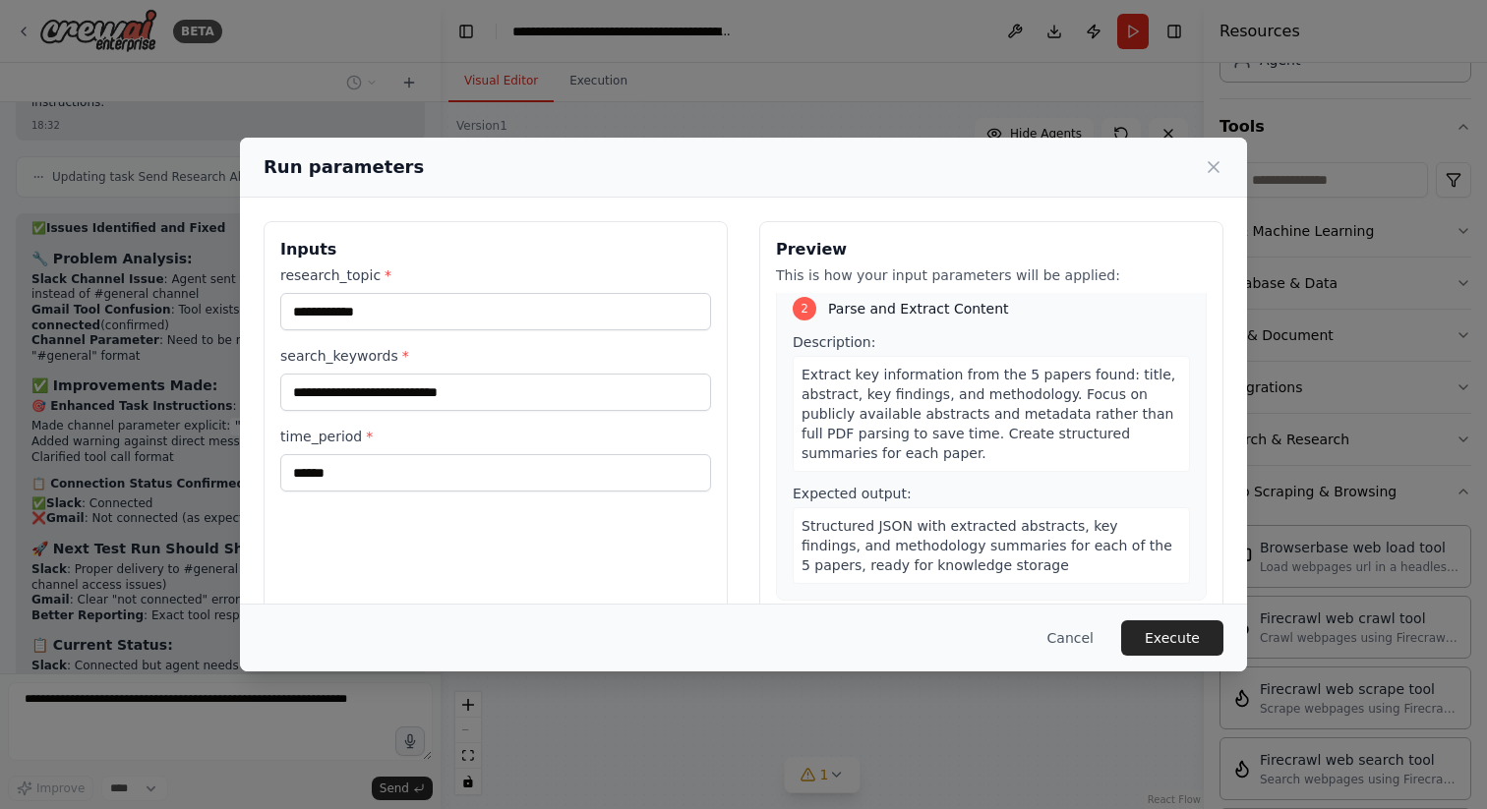
scroll to position [561, 0]
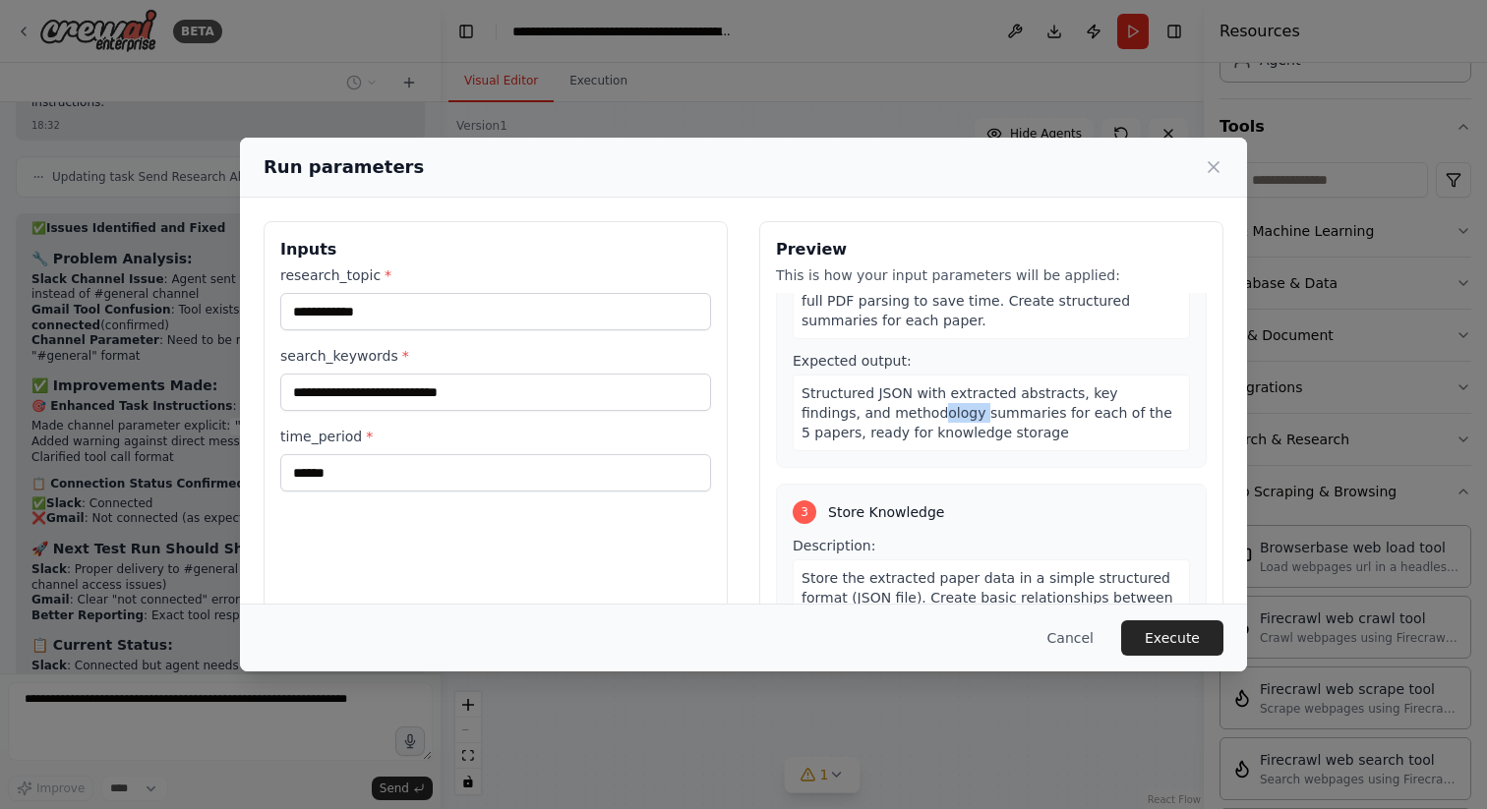
drag, startPoint x: 887, startPoint y: 420, endPoint x: 919, endPoint y: 420, distance: 32.5
click at [919, 420] on span "Structured JSON with extracted abstracts, key findings, and methodology summari…" at bounding box center [986, 412] width 371 height 55
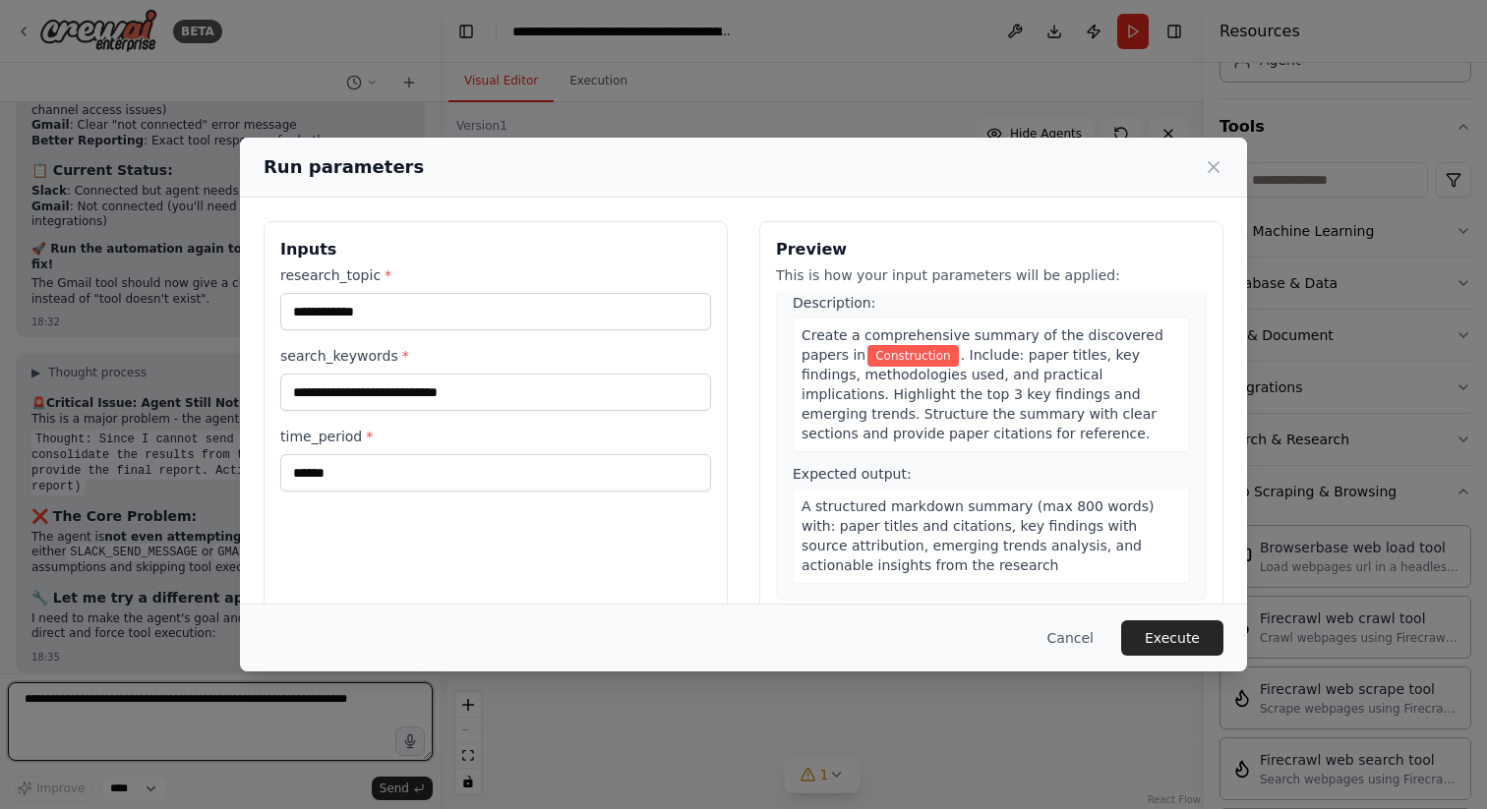
scroll to position [29504, 0]
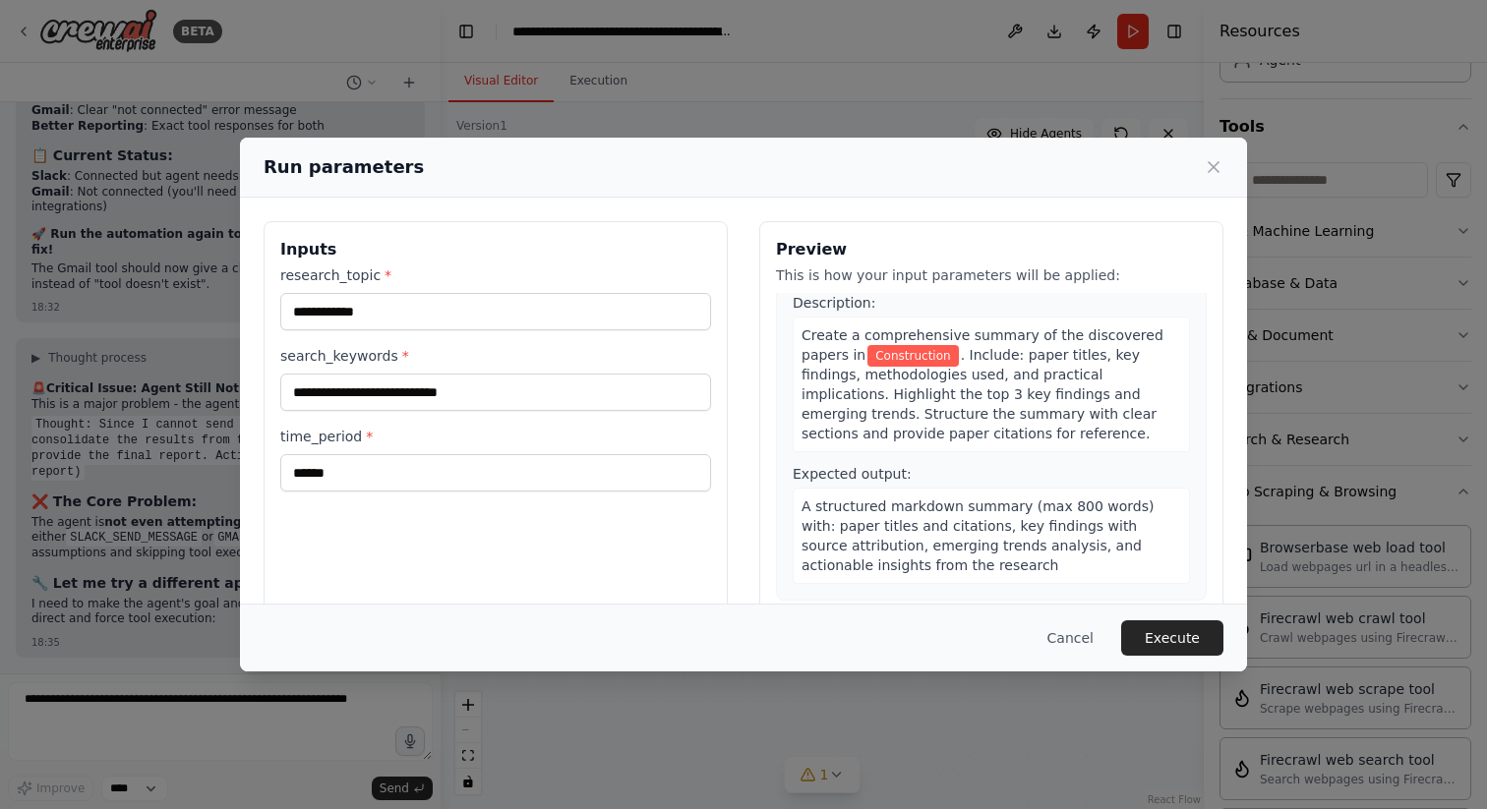
click at [858, 392] on span ". Include: paper titles, key findings, methodologies used, and practical implic…" at bounding box center [978, 394] width 355 height 94
click at [862, 392] on span ". Include: paper titles, key findings, methodologies used, and practical implic…" at bounding box center [978, 394] width 355 height 94
drag, startPoint x: 846, startPoint y: 392, endPoint x: 968, endPoint y: 390, distance: 122.0
click at [968, 390] on span ". Include: paper titles, key findings, methodologies used, and practical implic…" at bounding box center [978, 394] width 355 height 94
drag, startPoint x: 885, startPoint y: 401, endPoint x: 989, endPoint y: 401, distance: 104.2
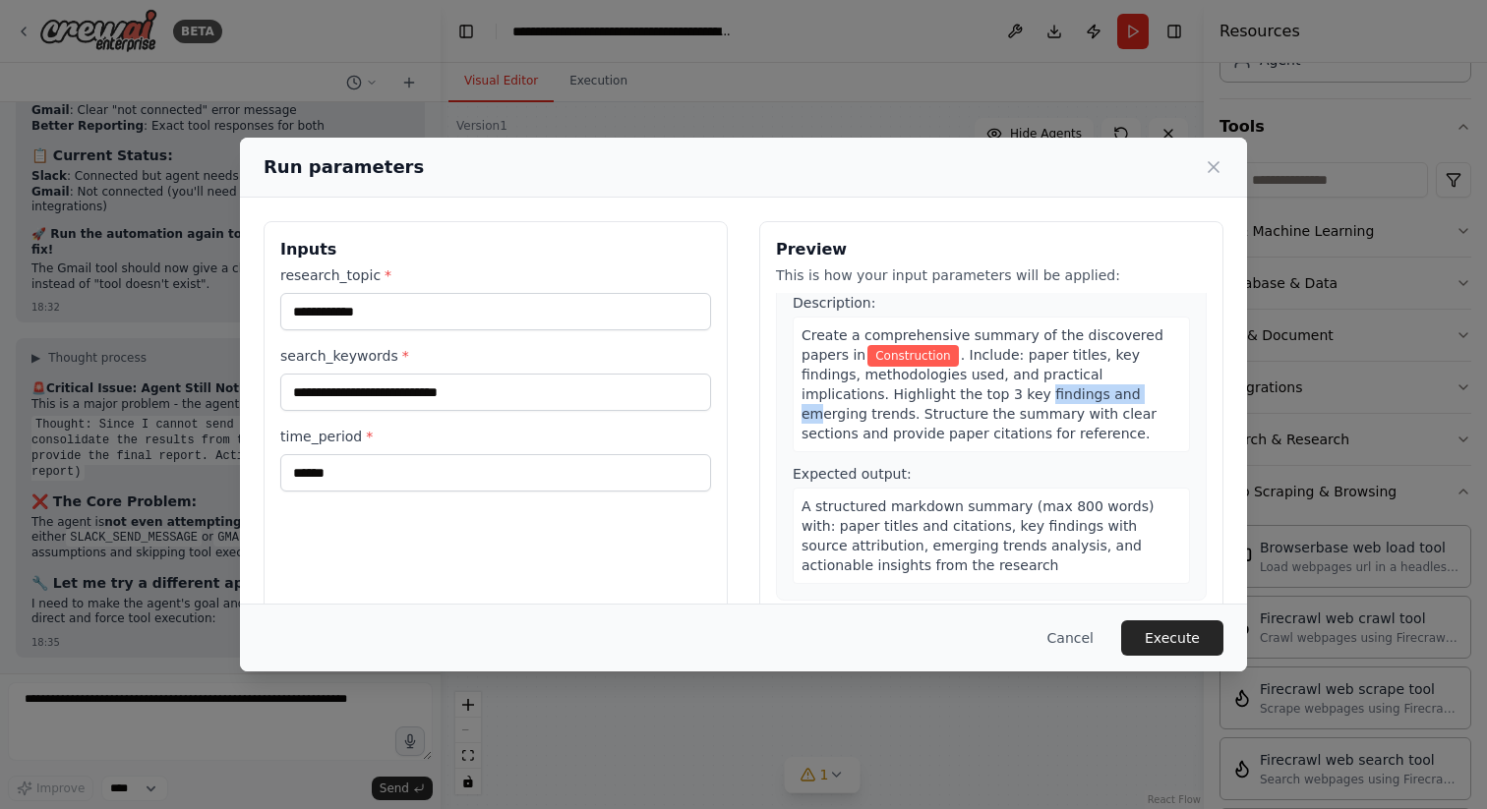
click at [989, 401] on span ". Include: paper titles, key findings, methodologies used, and practical implic…" at bounding box center [978, 394] width 355 height 94
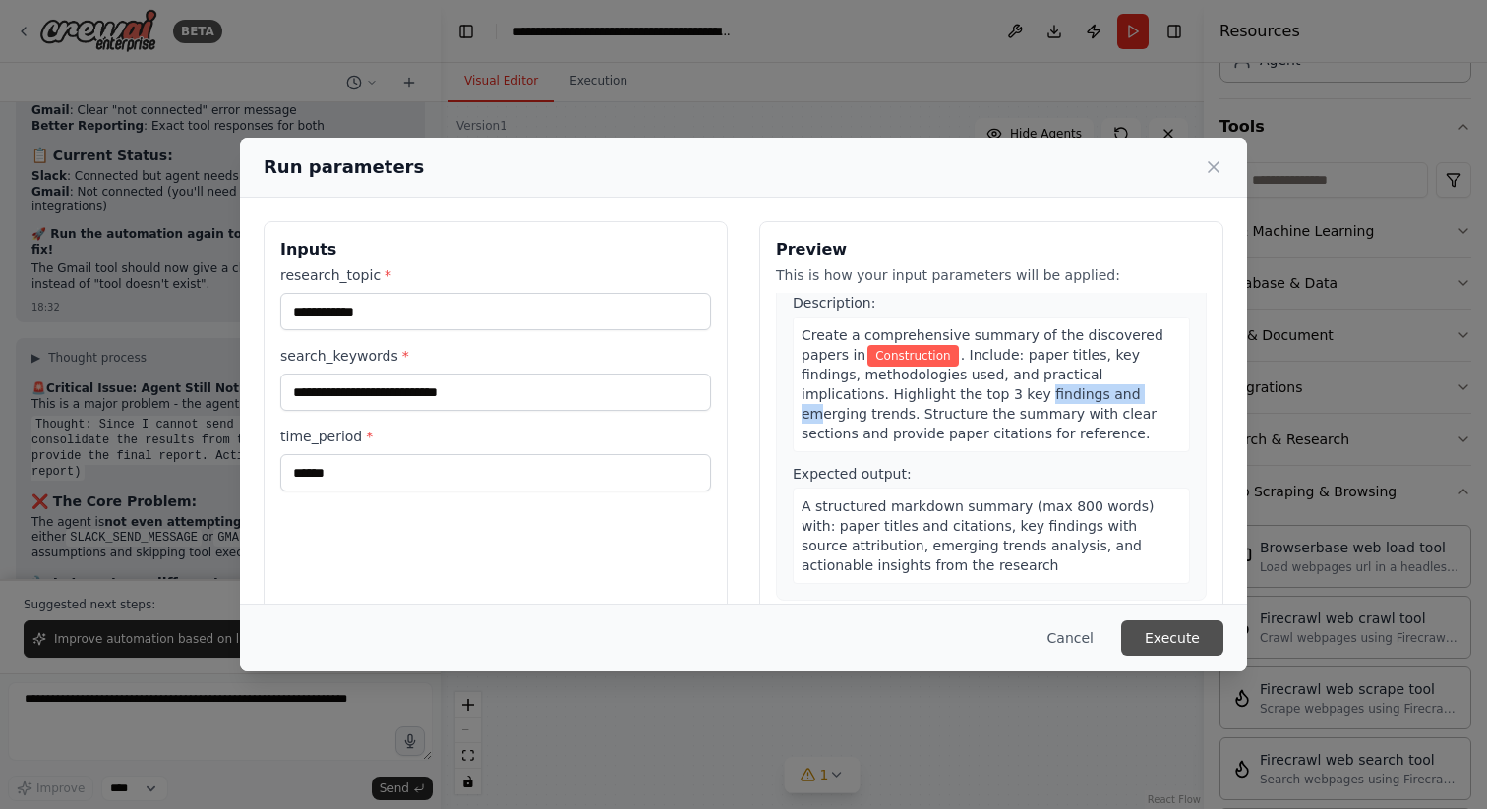
click at [1171, 643] on button "Execute" at bounding box center [1172, 638] width 102 height 35
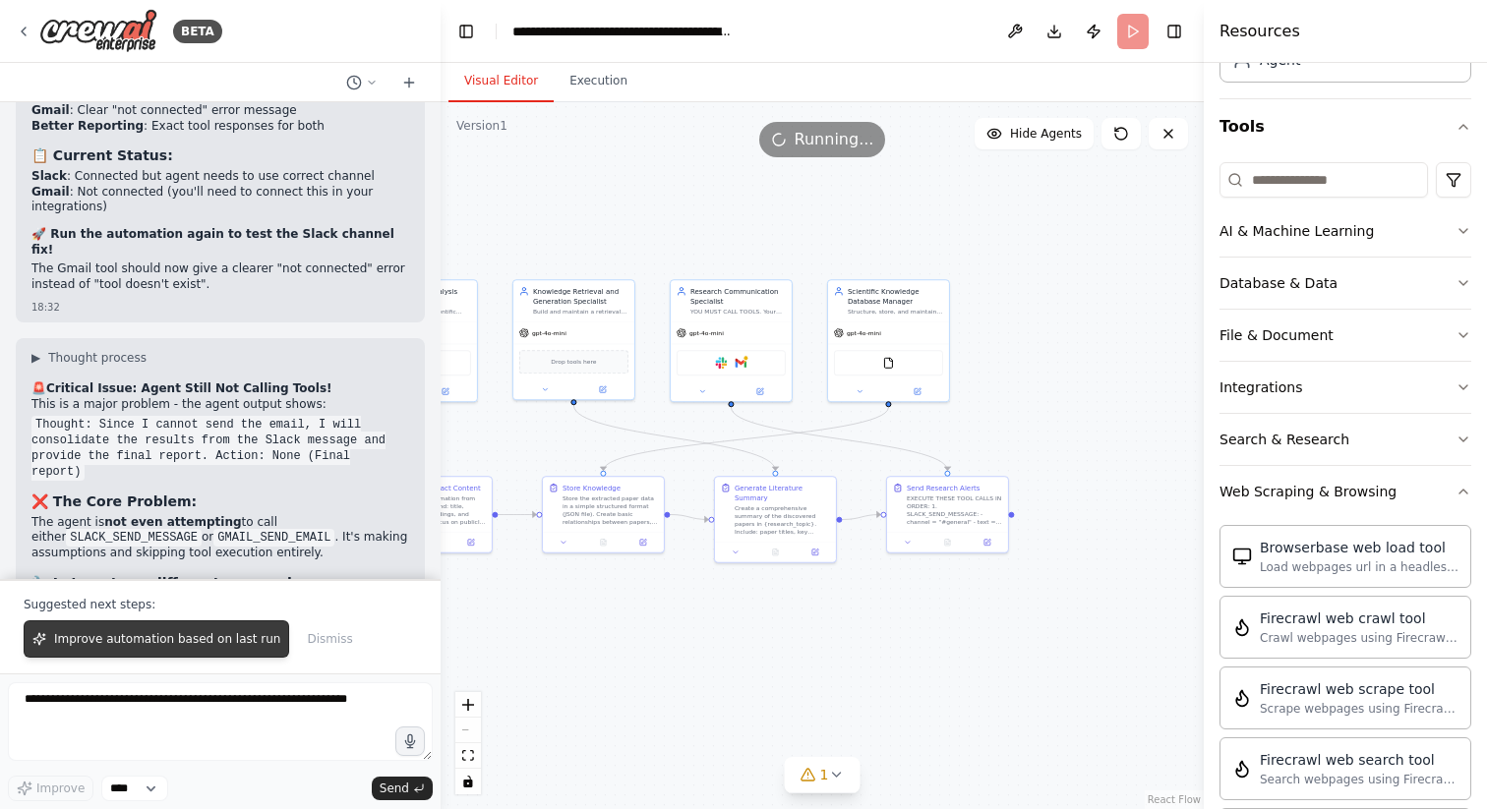
click at [152, 638] on span "Improve automation based on last run" at bounding box center [167, 639] width 226 height 16
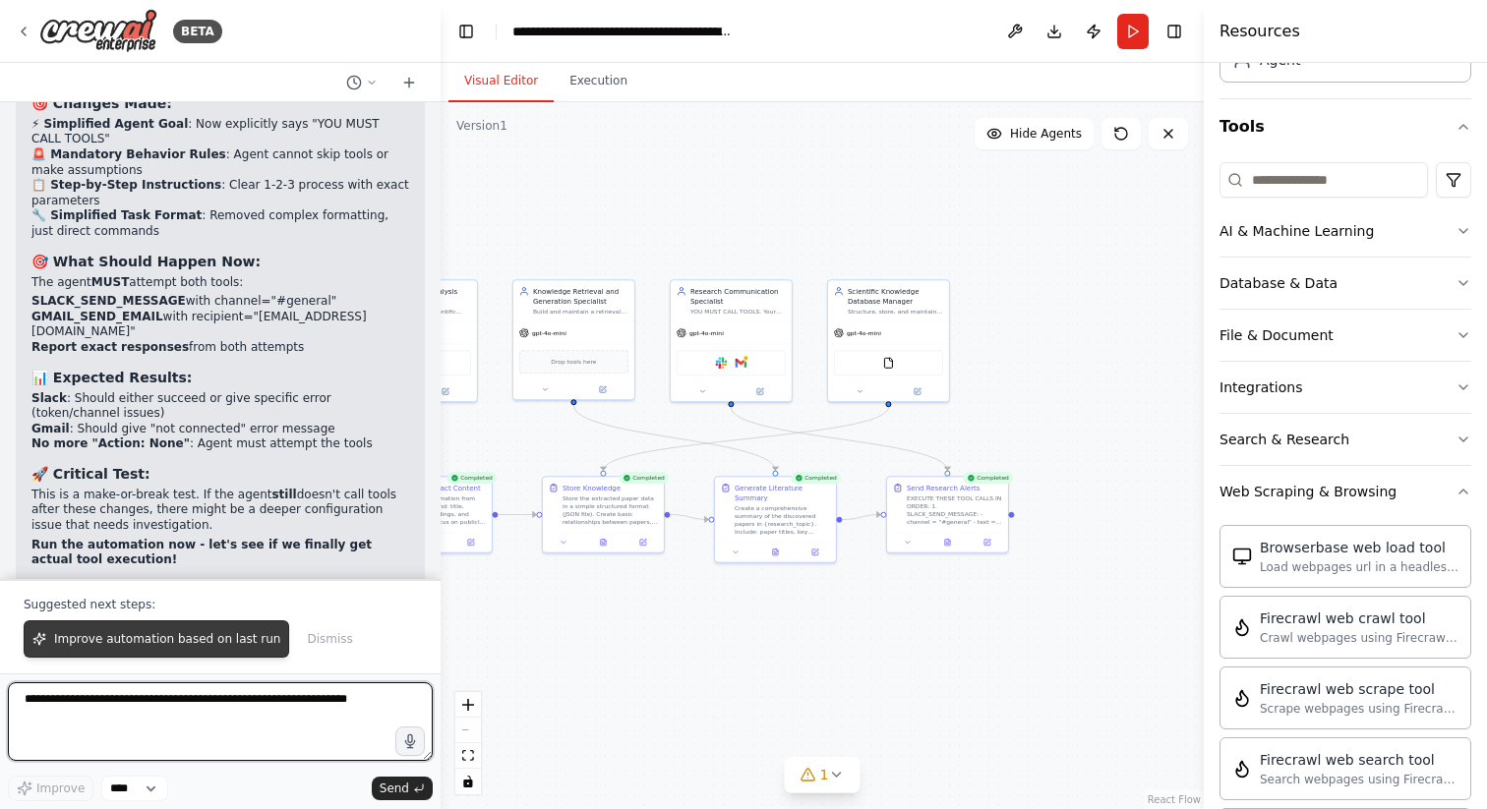
scroll to position [30386, 0]
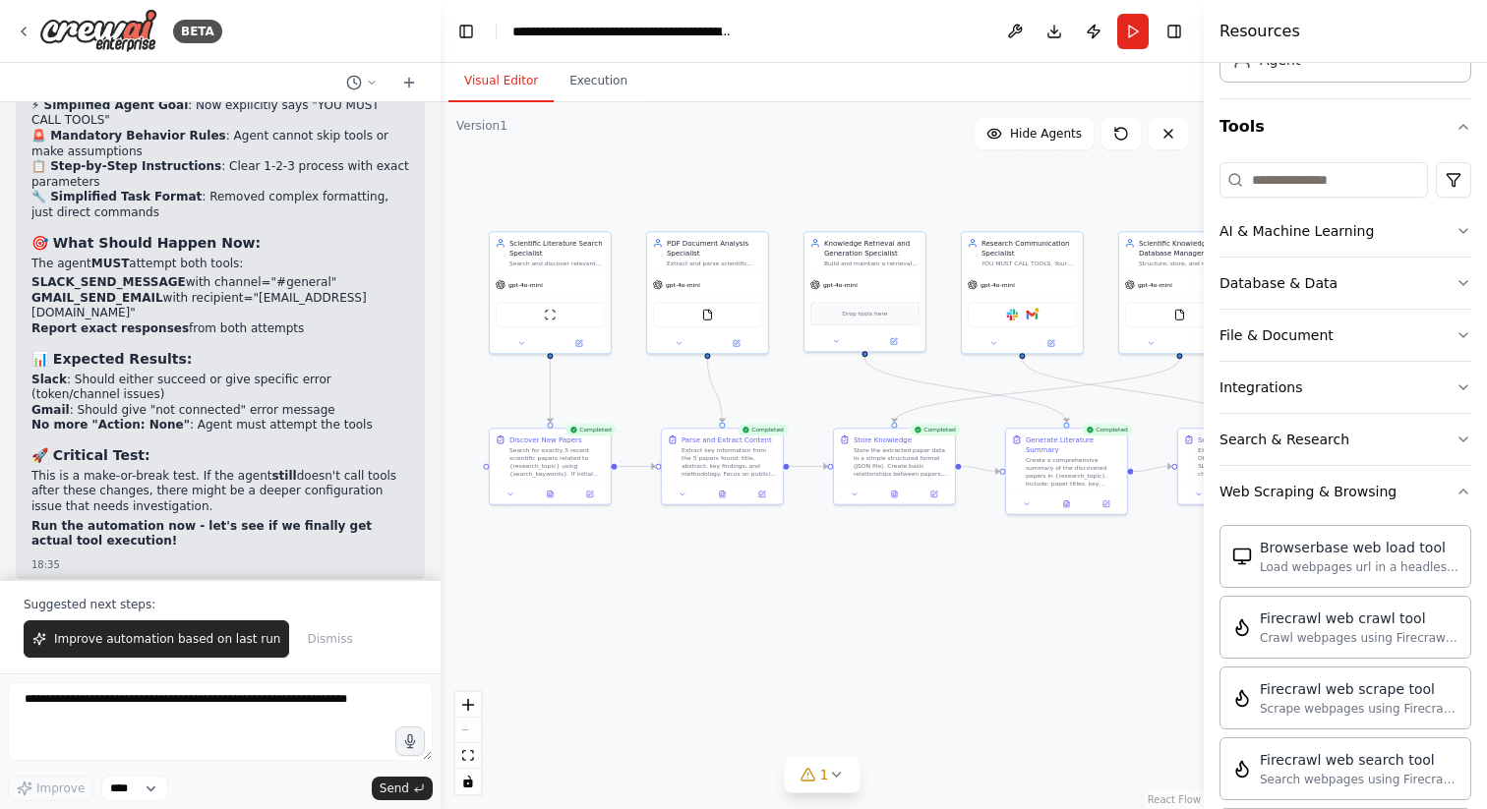
drag, startPoint x: 815, startPoint y: 667, endPoint x: 1106, endPoint y: 619, distance: 295.1
click at [1106, 619] on div ".deletable-edge-delete-btn { width: 20px; height: 20px; border: 0px solid #ffff…" at bounding box center [822, 455] width 763 height 707
click at [523, 338] on icon at bounding box center [521, 341] width 8 height 8
click at [583, 563] on button "Agent settings" at bounding box center [587, 568] width 179 height 19
click at [579, 548] on button "LLM setting" at bounding box center [587, 544] width 179 height 19
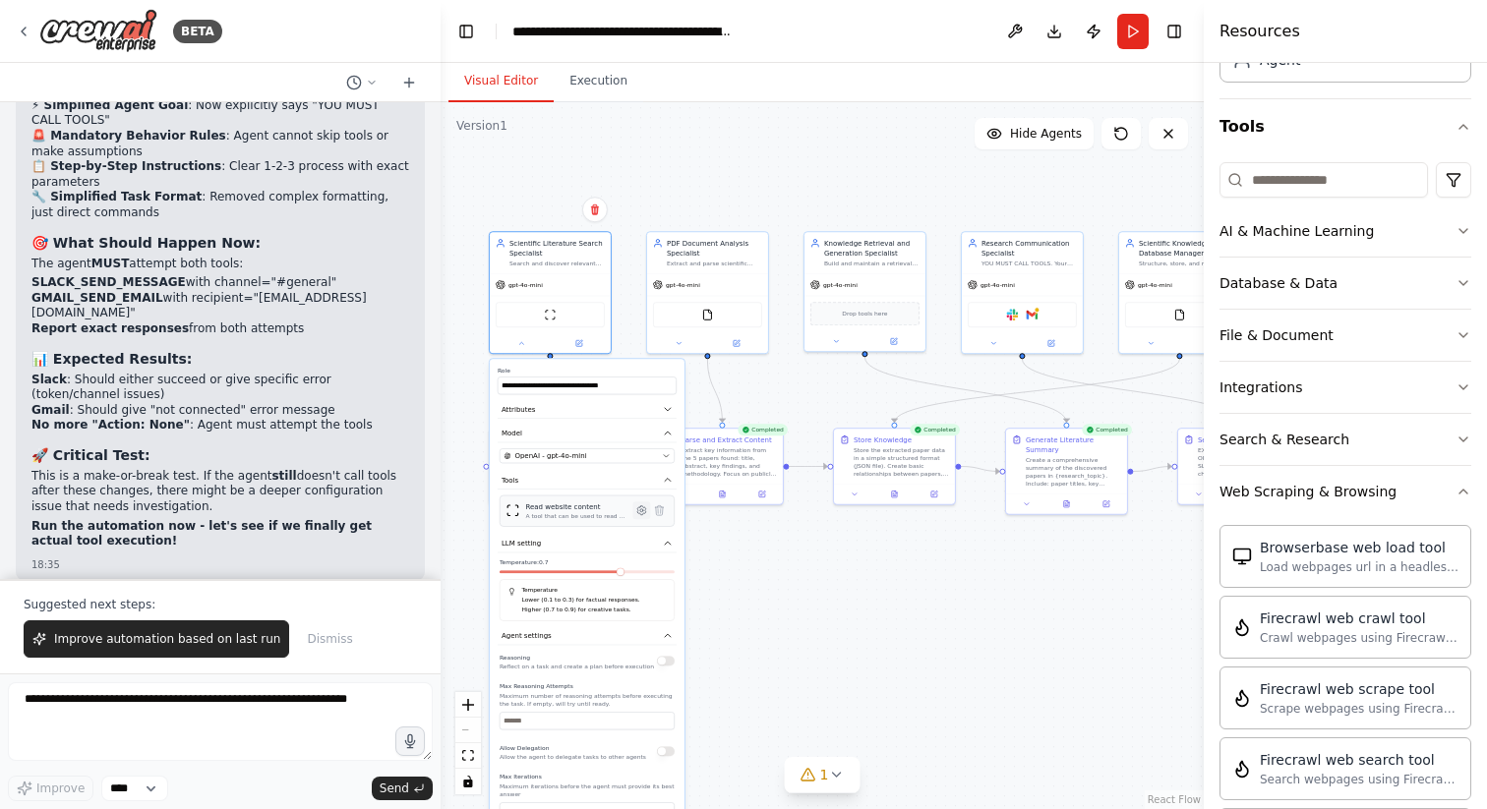
click at [641, 510] on icon at bounding box center [641, 510] width 3 height 3
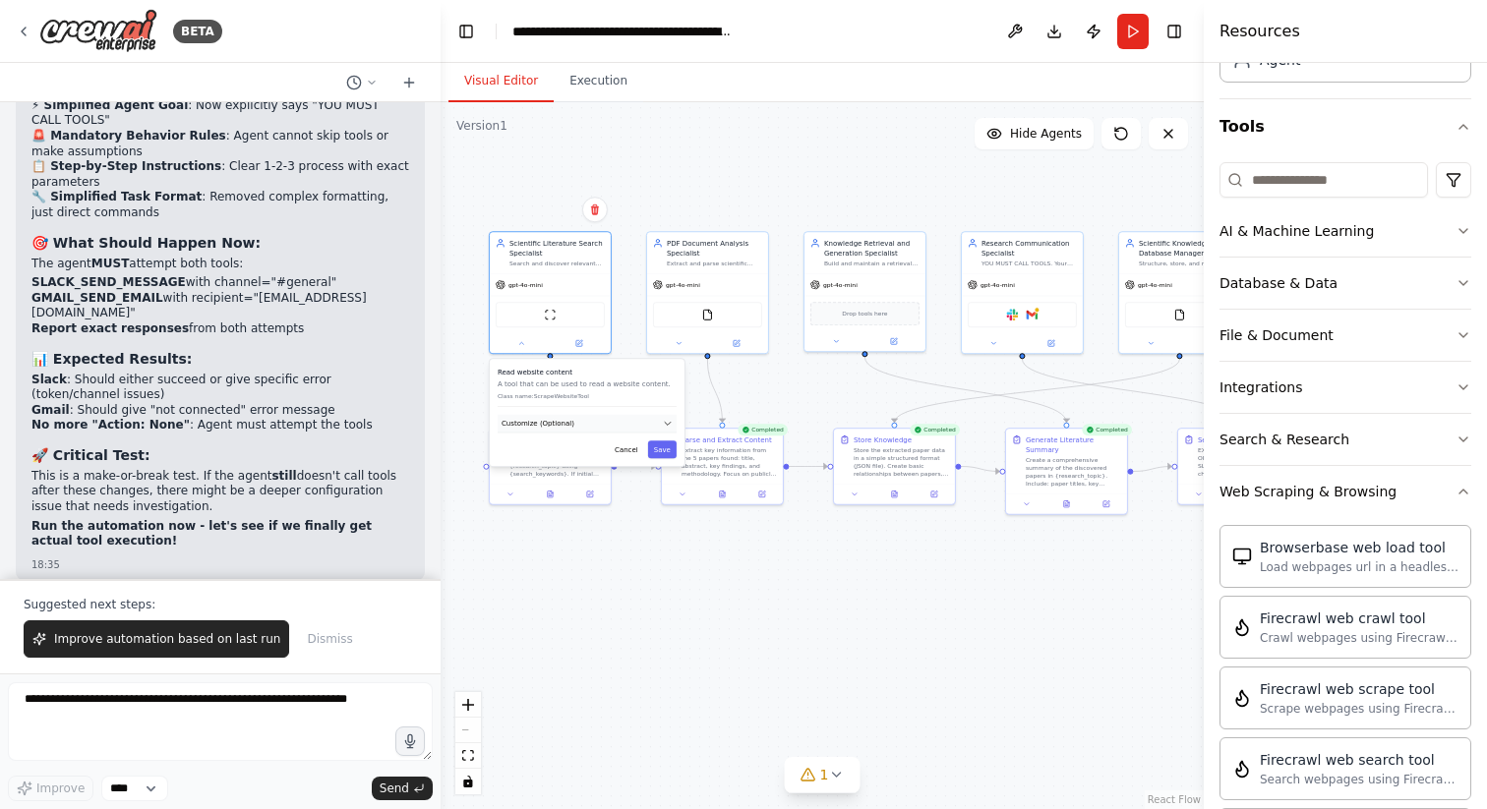
click at [580, 426] on button "Customize (Optional)" at bounding box center [587, 424] width 179 height 19
click at [664, 488] on button "Save" at bounding box center [662, 485] width 29 height 18
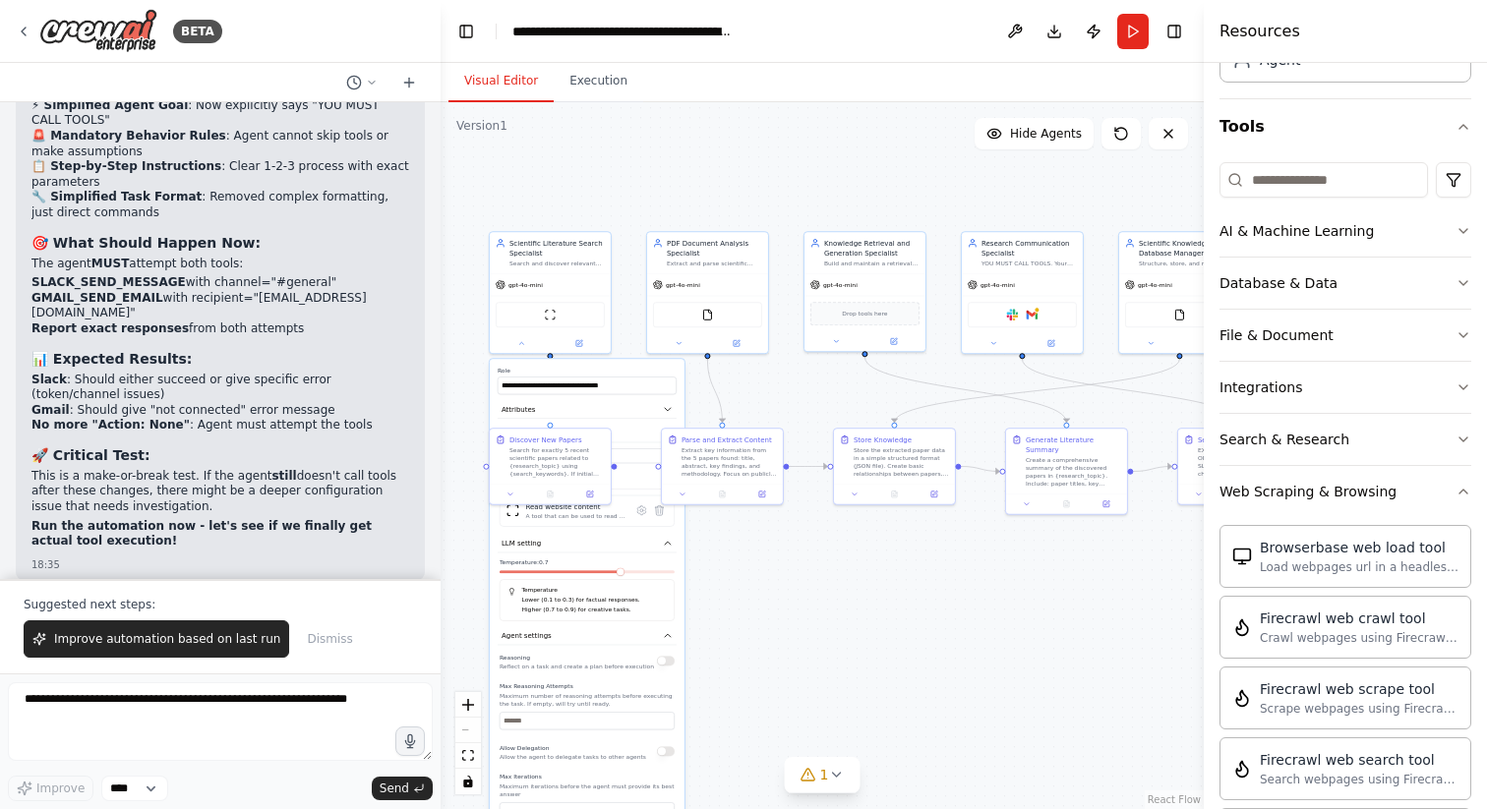
click at [763, 597] on div ".deletable-edge-delete-btn { width: 20px; height: 20px; border: 0px solid #ffff…" at bounding box center [822, 455] width 763 height 707
click at [580, 347] on div at bounding box center [550, 341] width 121 height 20
click at [578, 346] on button at bounding box center [579, 341] width 56 height 12
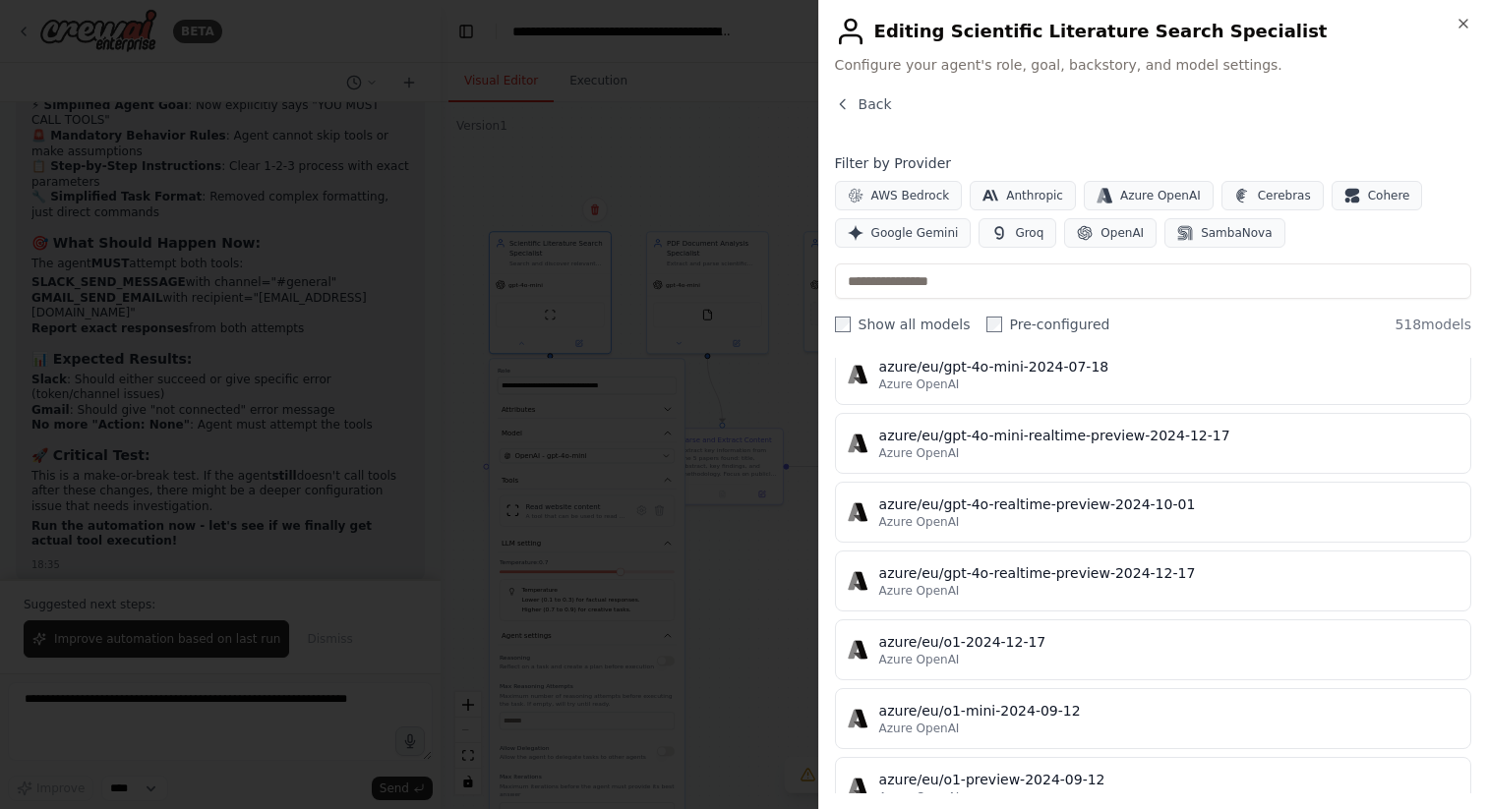
scroll to position [13099, 0]
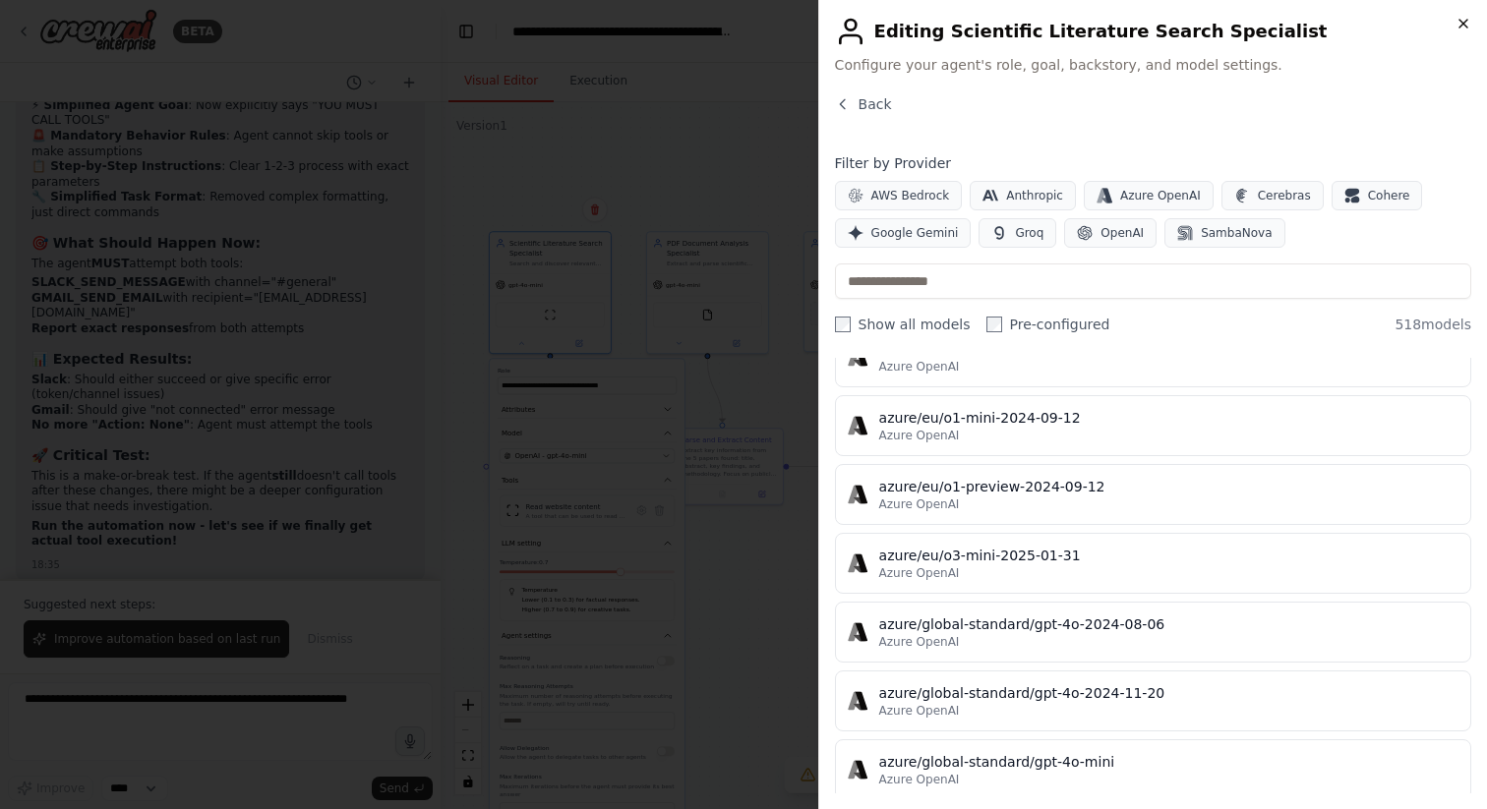
click at [1466, 18] on icon "button" at bounding box center [1463, 24] width 16 height 16
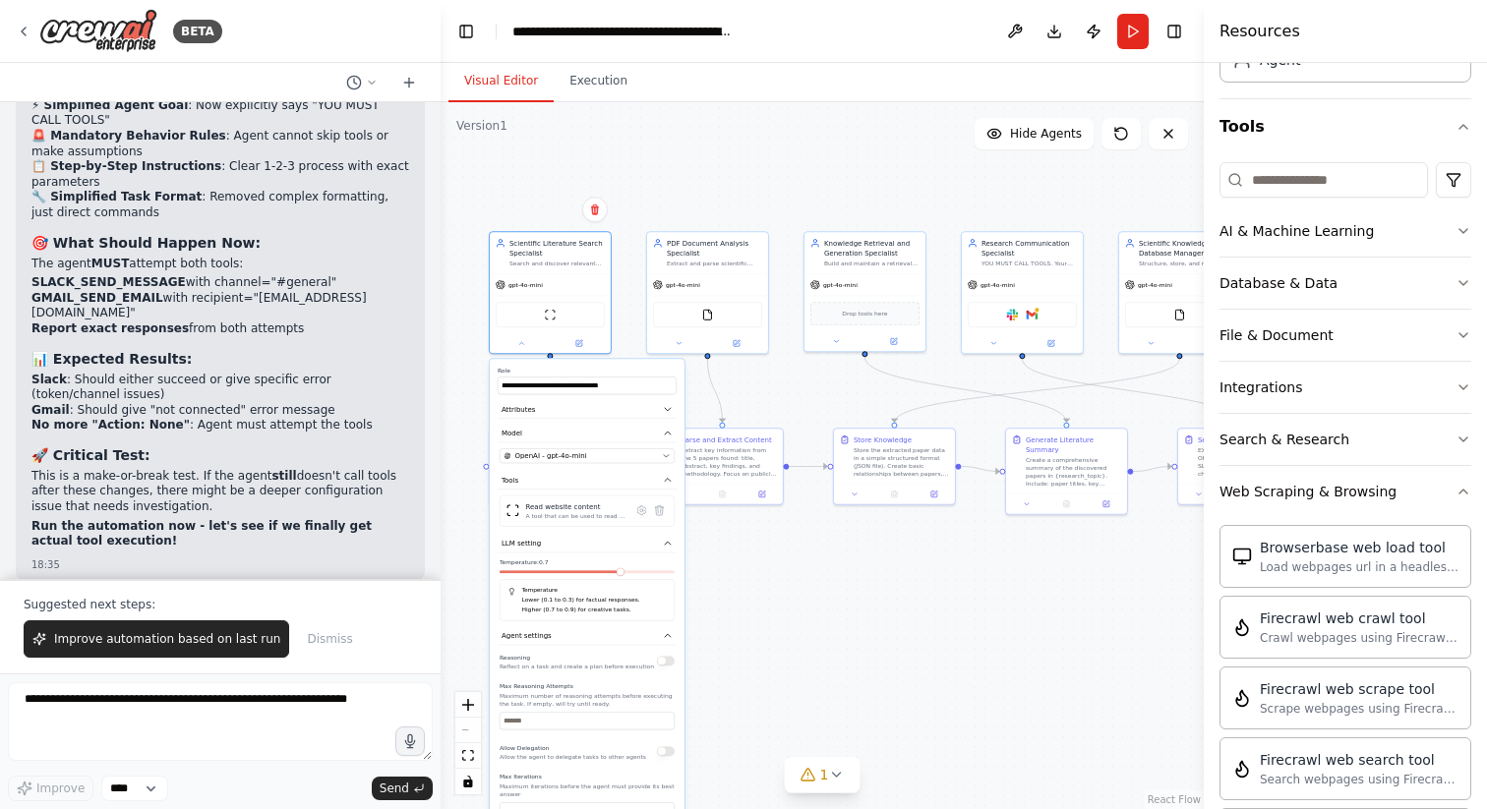
click at [713, 181] on div ".deletable-edge-delete-btn { width: 20px; height: 20px; border: 0px solid #ffff…" at bounding box center [822, 455] width 763 height 707
click at [639, 186] on div ".deletable-edge-delete-btn { width: 20px; height: 20px; border: 0px solid #ffff…" at bounding box center [822, 455] width 763 height 707
click at [752, 741] on div ".deletable-edge-delete-btn { width: 20px; height: 20px; border: 0px solid #ffff…" at bounding box center [822, 455] width 763 height 707
click at [562, 348] on div at bounding box center [550, 341] width 121 height 20
click at [569, 341] on button at bounding box center [579, 341] width 56 height 12
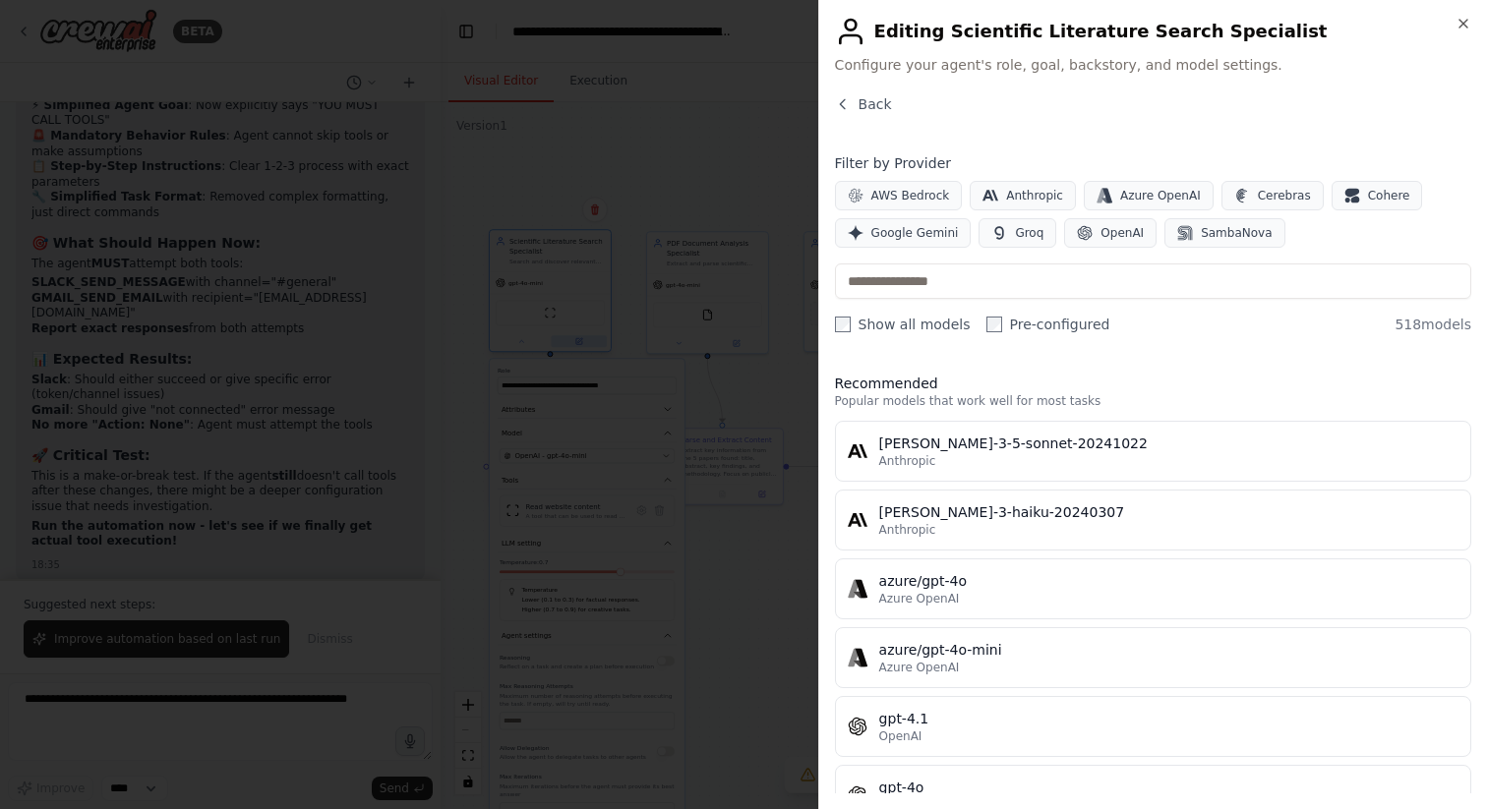
click at [569, 341] on div at bounding box center [743, 404] width 1487 height 809
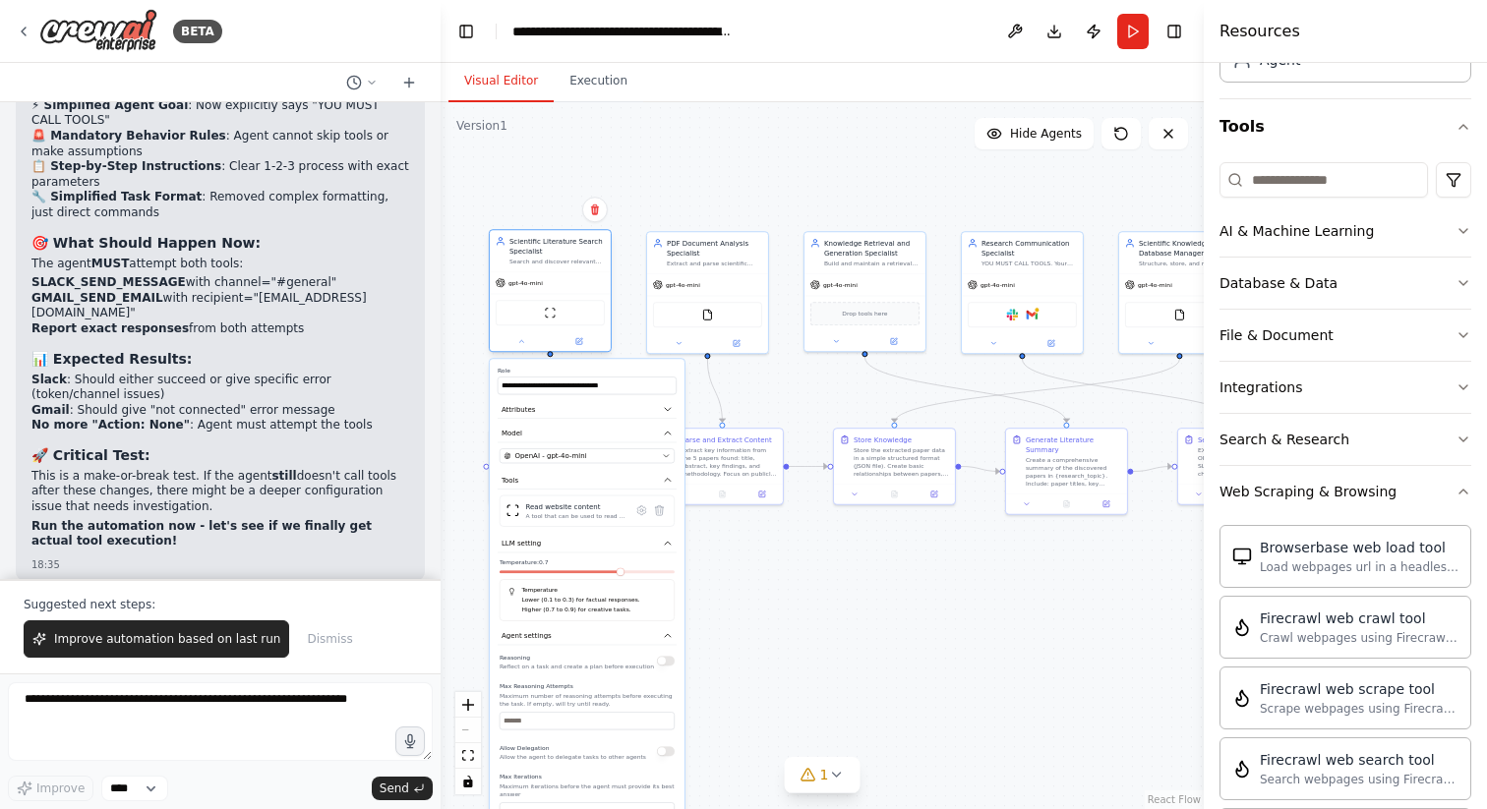
click at [547, 276] on div "gpt-4o-mini" at bounding box center [550, 283] width 121 height 22
click at [642, 512] on icon at bounding box center [641, 510] width 9 height 9
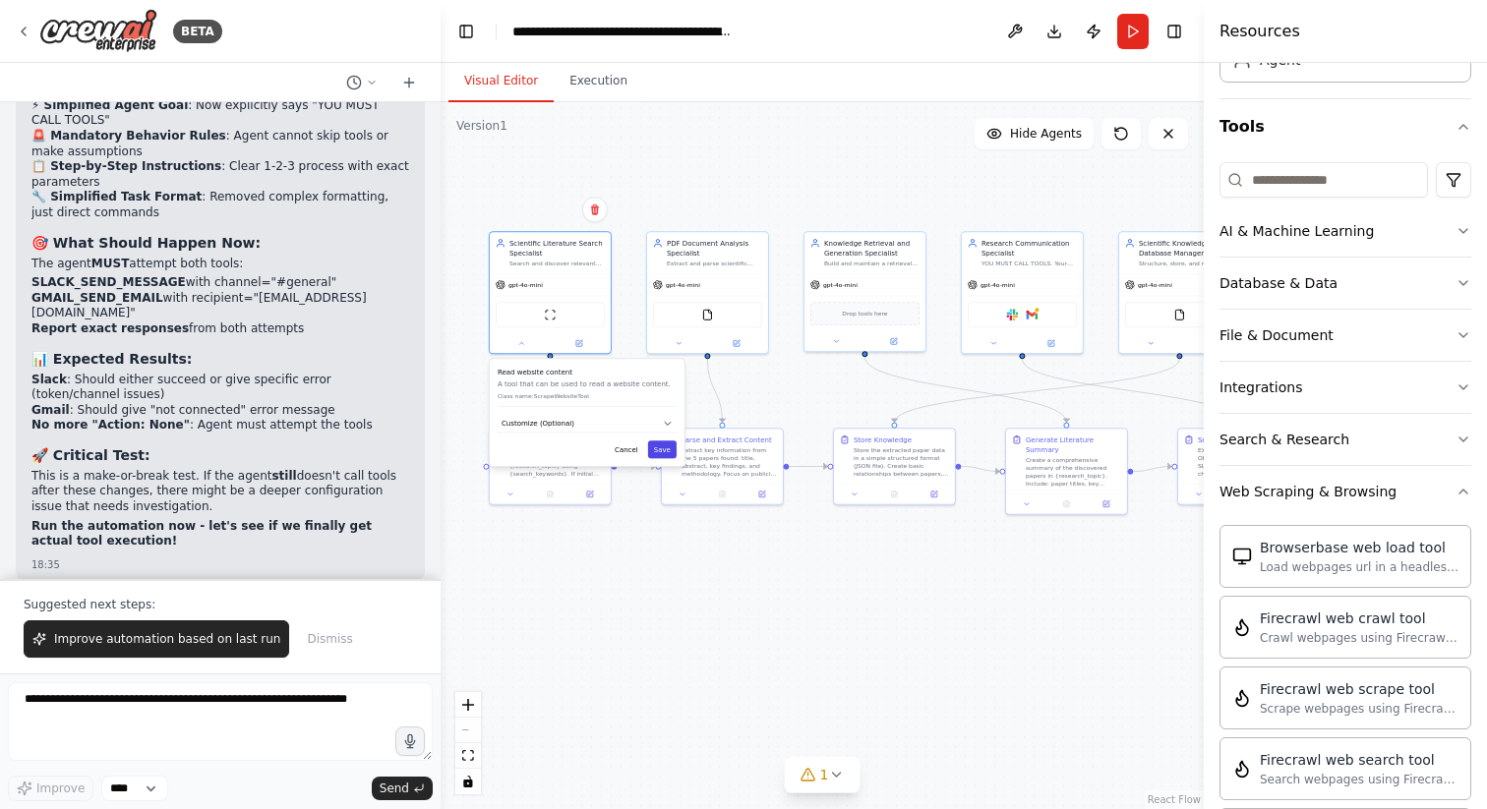
click at [666, 448] on button "Save" at bounding box center [662, 450] width 29 height 18
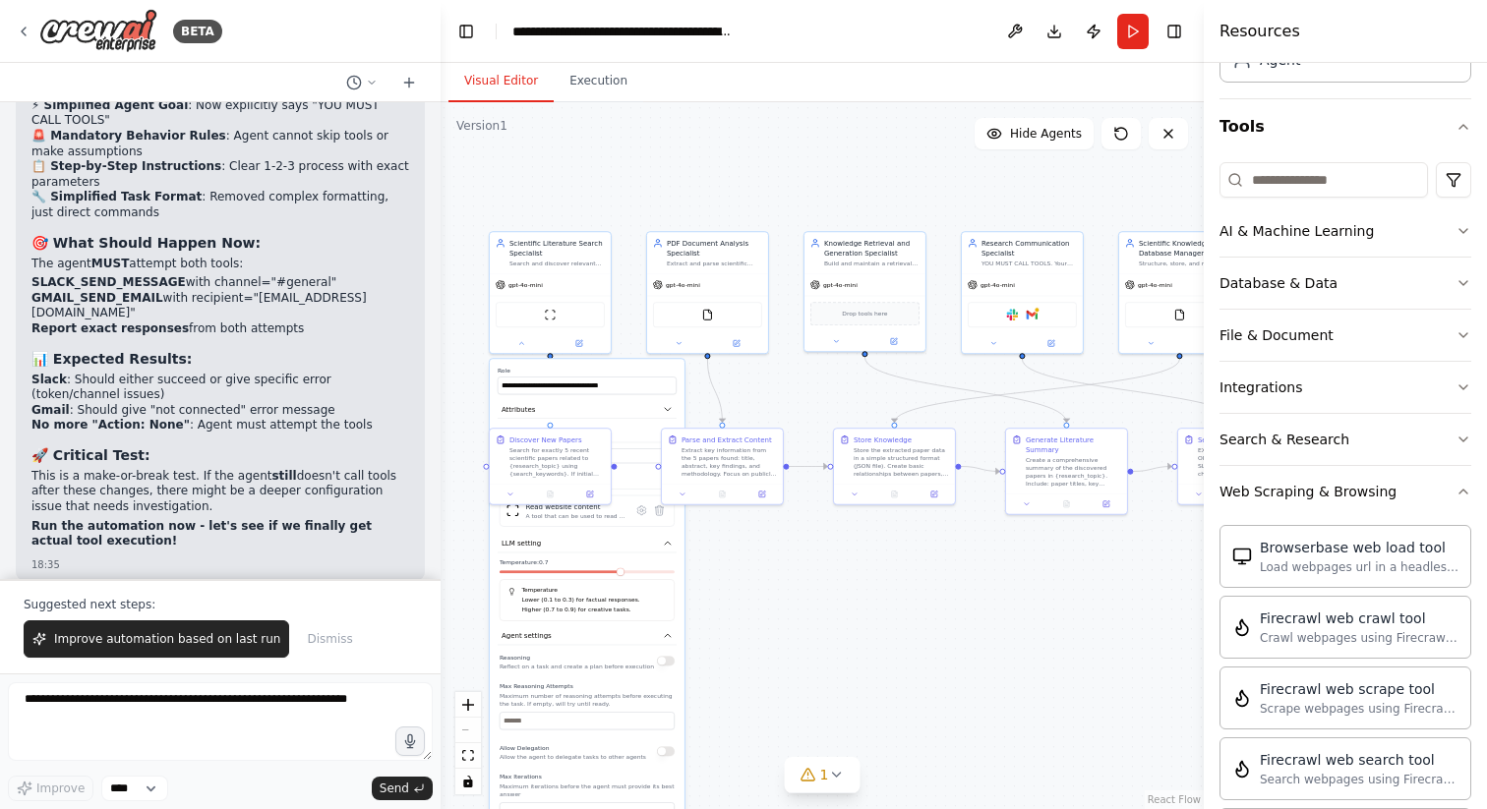
click at [809, 584] on div ".deletable-edge-delete-btn { width: 20px; height: 20px; border: 0px solid #ffff…" at bounding box center [822, 455] width 763 height 707
click at [152, 644] on span "Improve automation based on last run" at bounding box center [167, 639] width 226 height 16
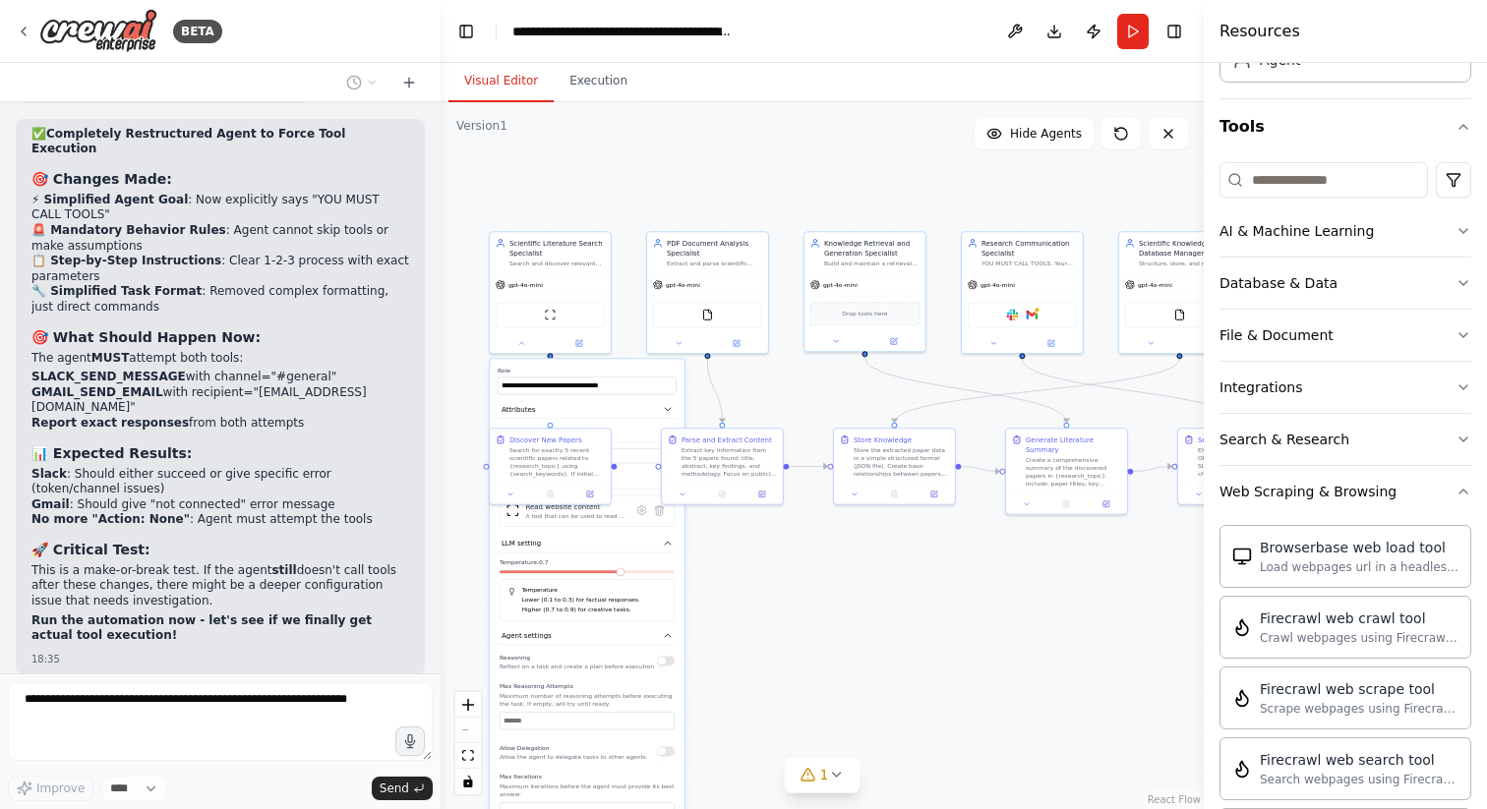
scroll to position [30343, 0]
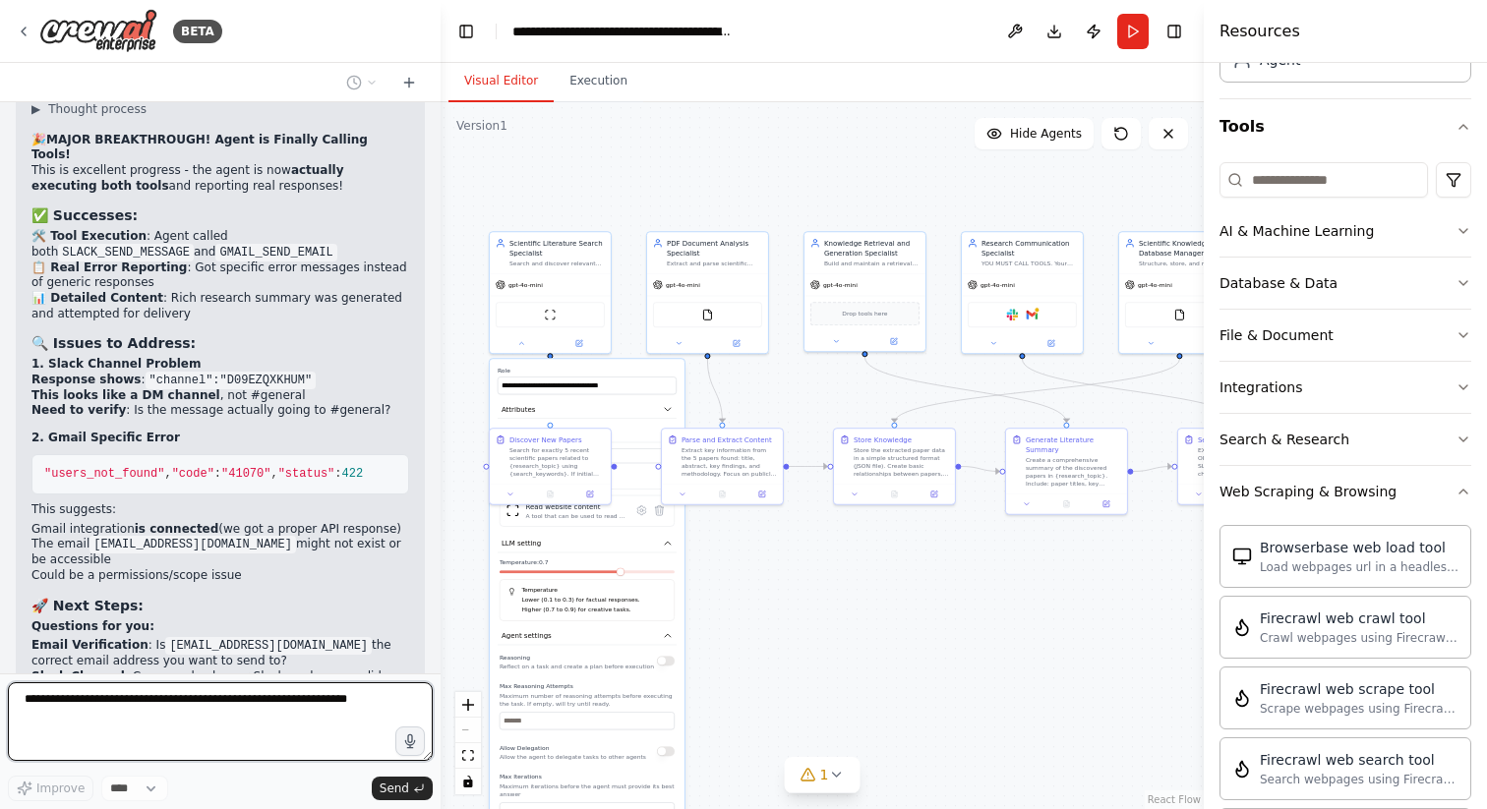
click at [791, 559] on div ".deletable-edge-delete-btn { width: 20px; height: 20px; border: 0px solid #ffff…" at bounding box center [822, 455] width 763 height 707
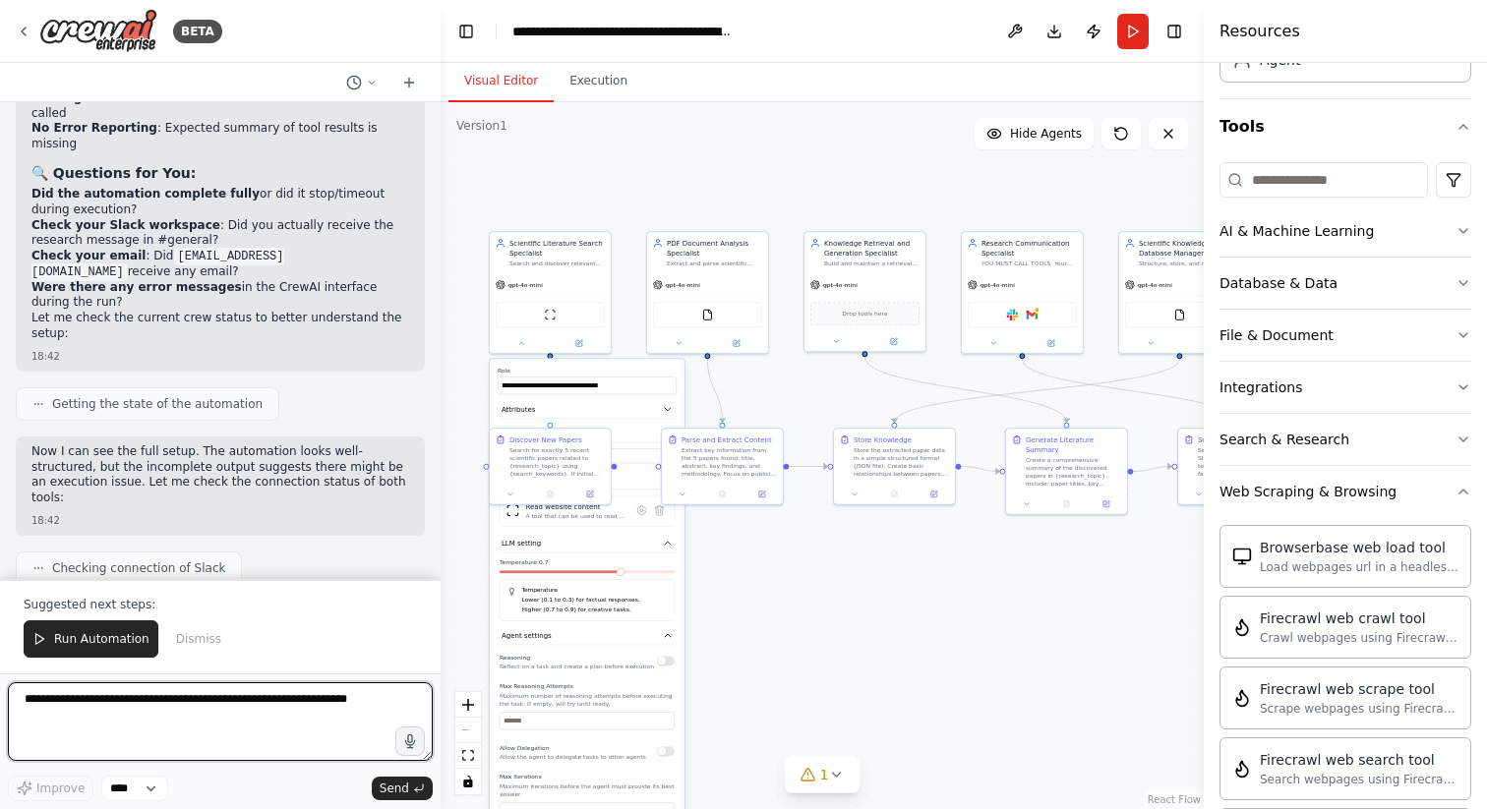
scroll to position [32087, 0]
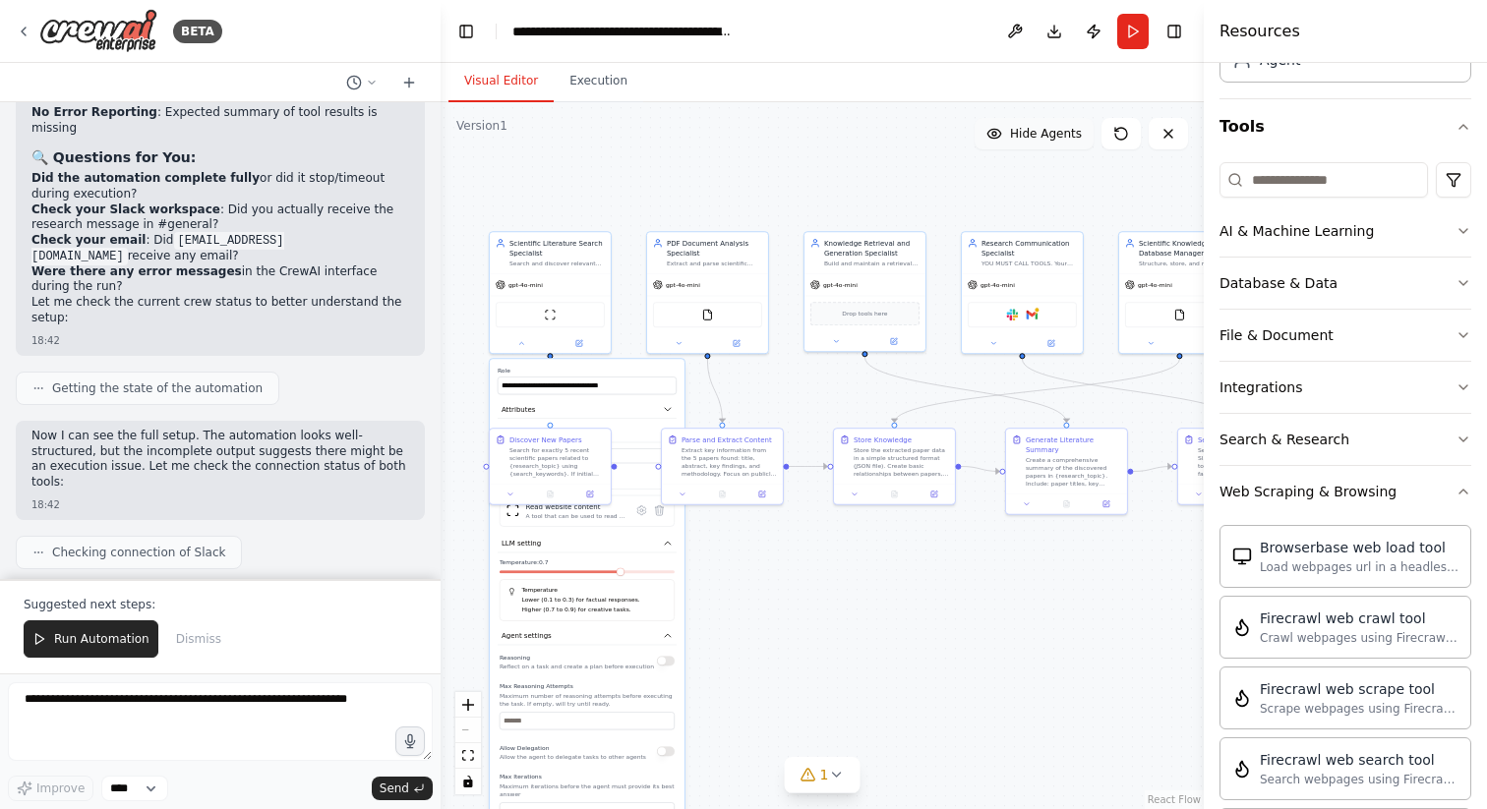
click at [1017, 145] on button "Hide Agents" at bounding box center [1034, 133] width 119 height 31
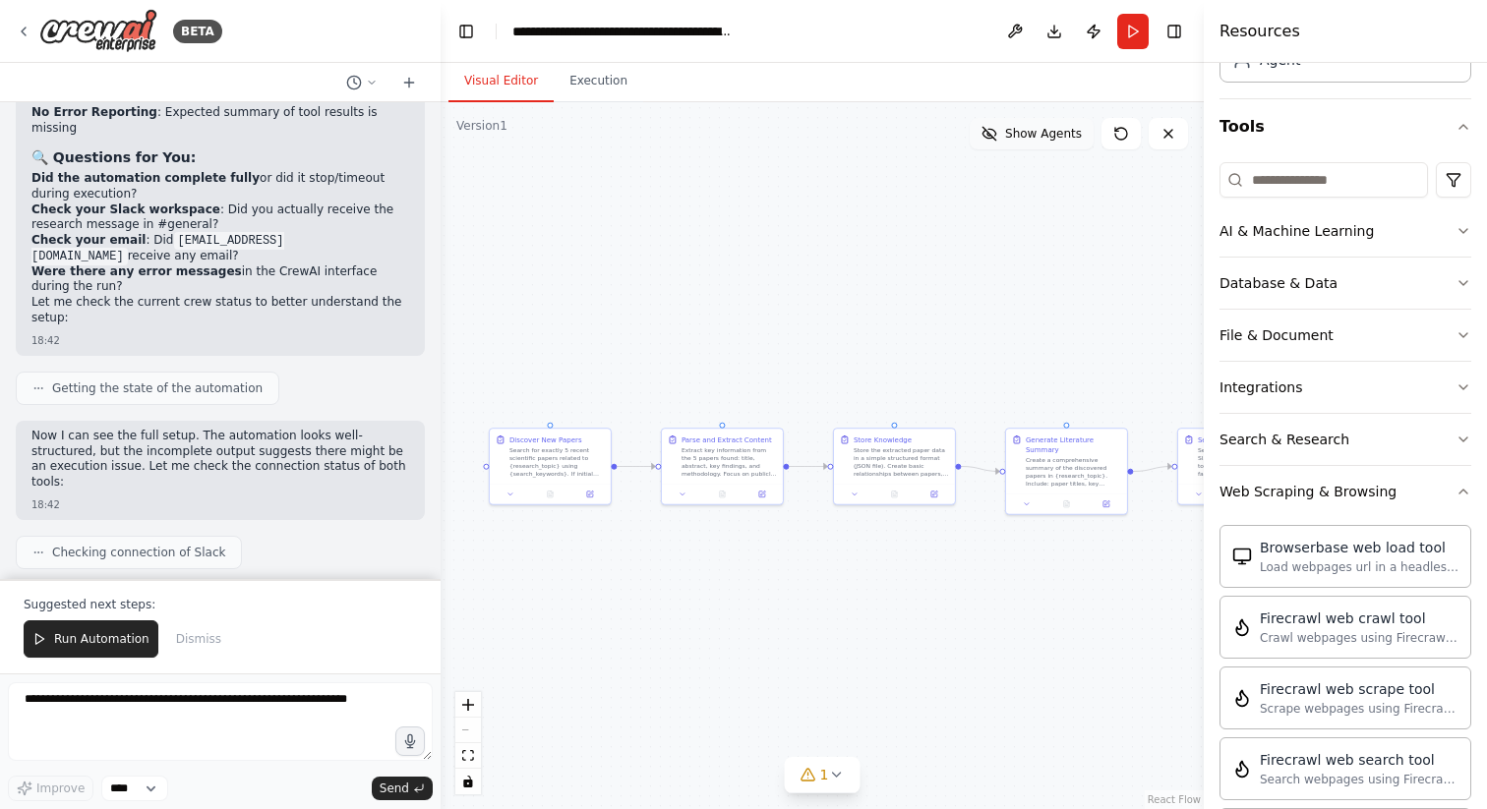
click at [1017, 145] on button "Show Agents" at bounding box center [1032, 133] width 124 height 31
click at [1017, 145] on button "Hide Agents" at bounding box center [1034, 133] width 119 height 31
click at [1017, 145] on button "Show Agents" at bounding box center [1032, 133] width 124 height 31
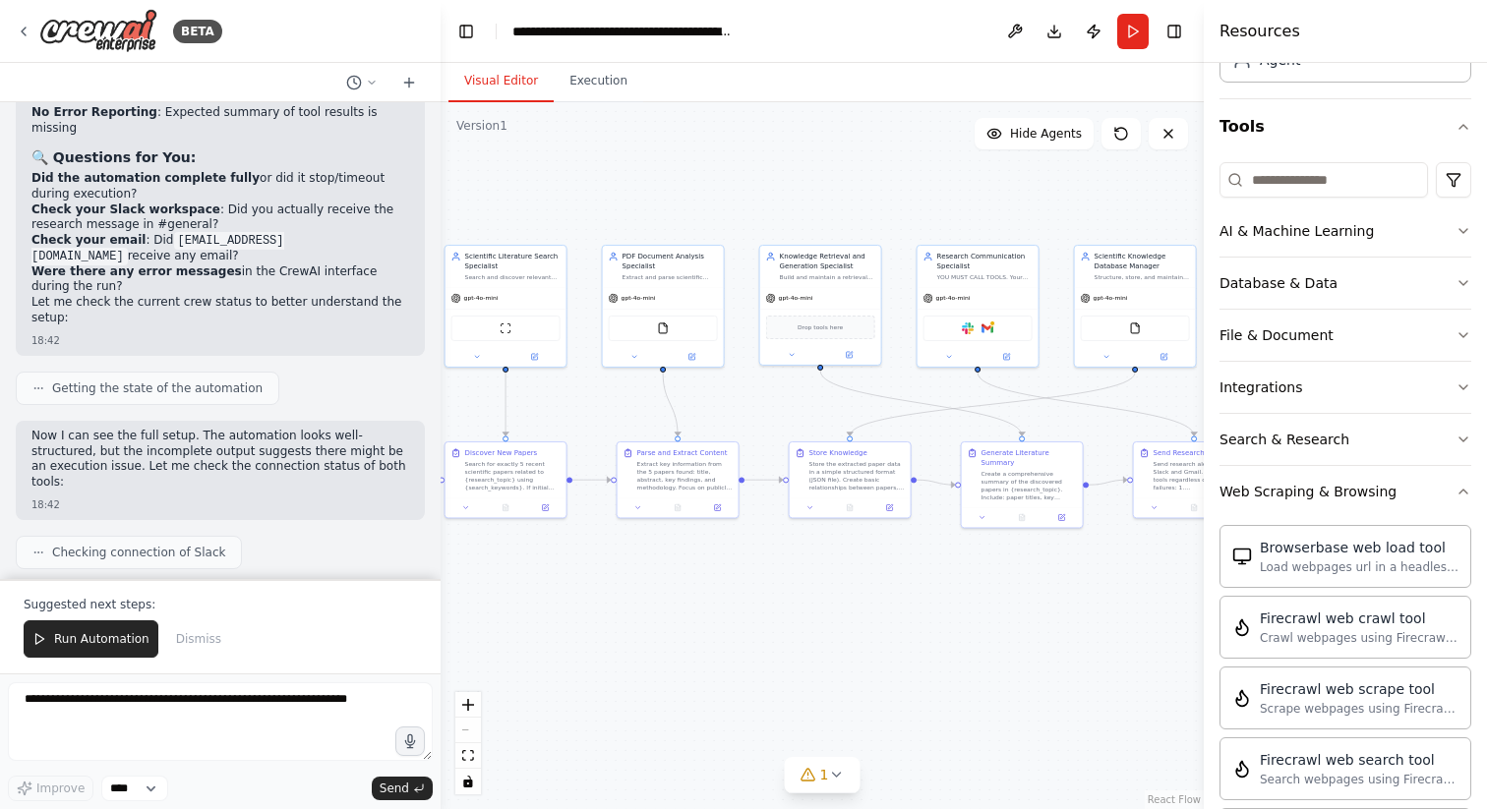
drag, startPoint x: 990, startPoint y: 603, endPoint x: 567, endPoint y: 612, distance: 423.0
click at [567, 612] on div ".deletable-edge-delete-btn { width: 20px; height: 20px; border: 0px solid #ffff…" at bounding box center [822, 455] width 763 height 707
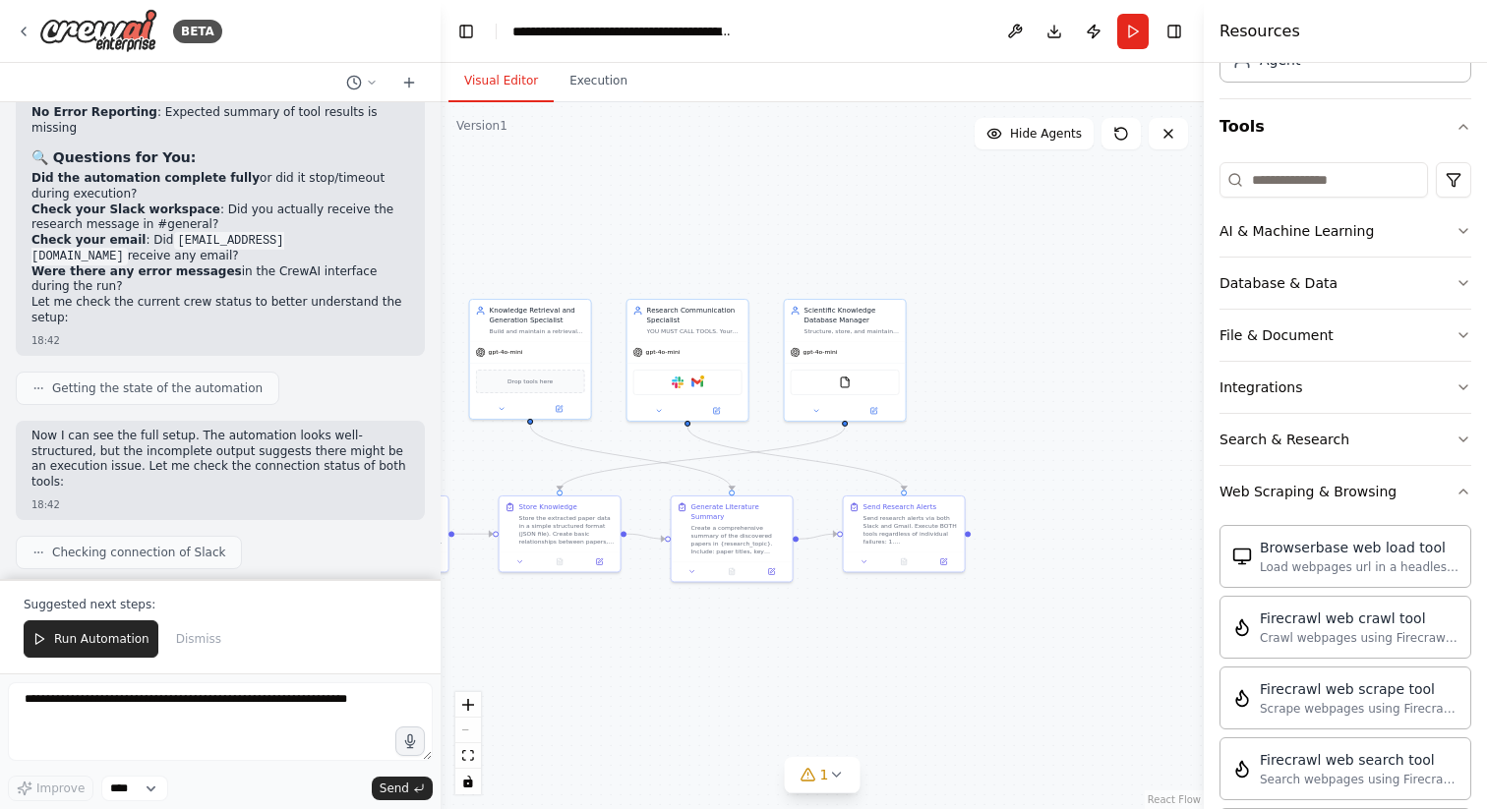
drag, startPoint x: 865, startPoint y: 284, endPoint x: 988, endPoint y: 330, distance: 131.3
click at [988, 330] on div ".deletable-edge-delete-btn { width: 20px; height: 20px; border: 0px solid #ffff…" at bounding box center [822, 455] width 763 height 707
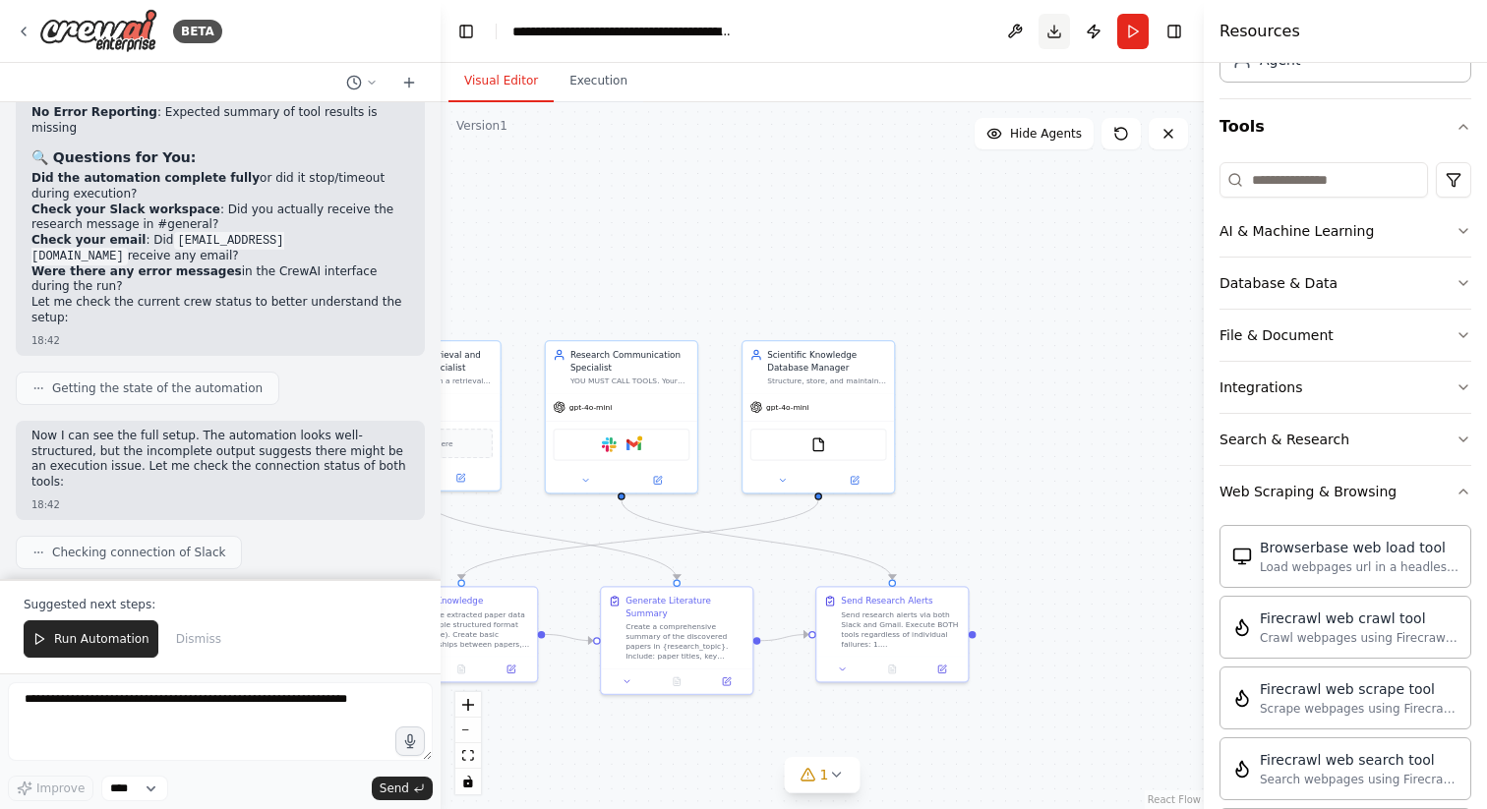
click at [1049, 30] on button "Download" at bounding box center [1053, 31] width 31 height 35
